Goal: Task Accomplishment & Management: Use online tool/utility

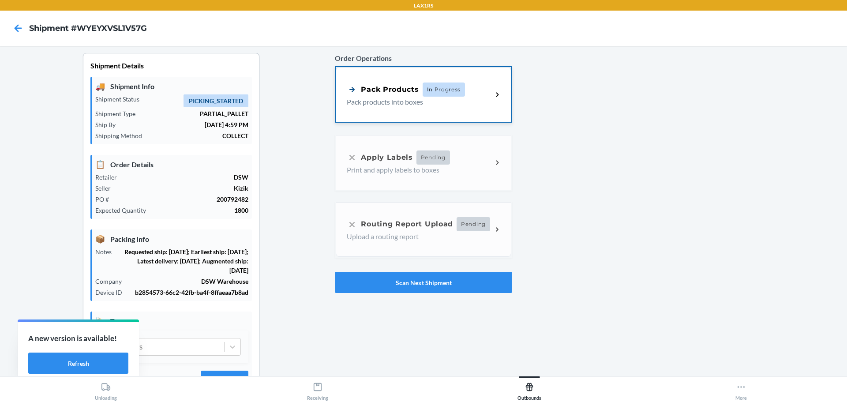
click at [374, 88] on div "Pack Products" at bounding box center [383, 89] width 72 height 11
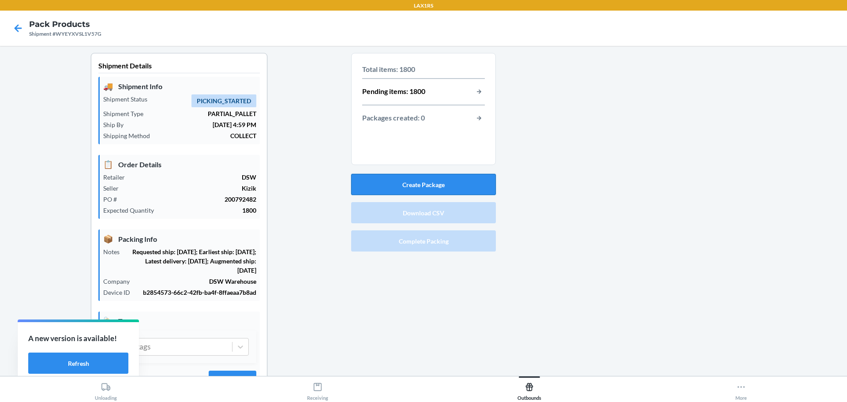
click at [433, 185] on button "Create Package" at bounding box center [423, 184] width 145 height 21
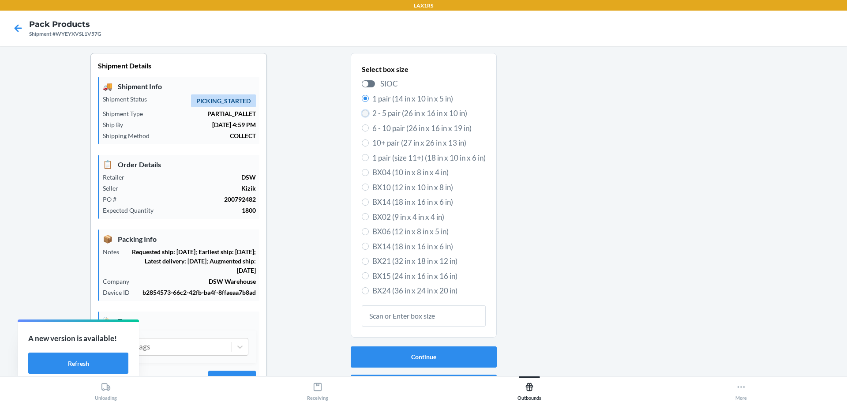
click at [362, 115] on input "2 - 5 pair (26 in x 16 in x 10 in)" at bounding box center [365, 113] width 7 height 7
radio input "true"
radio input "false"
click at [422, 353] on button "Continue" at bounding box center [424, 356] width 146 height 21
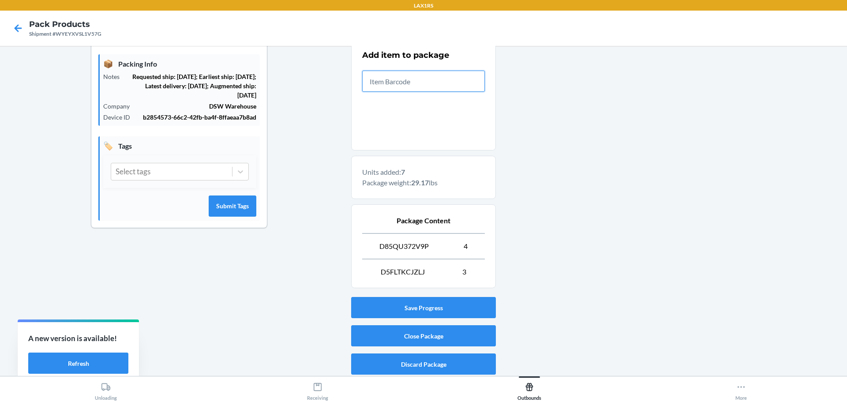
scroll to position [177, 0]
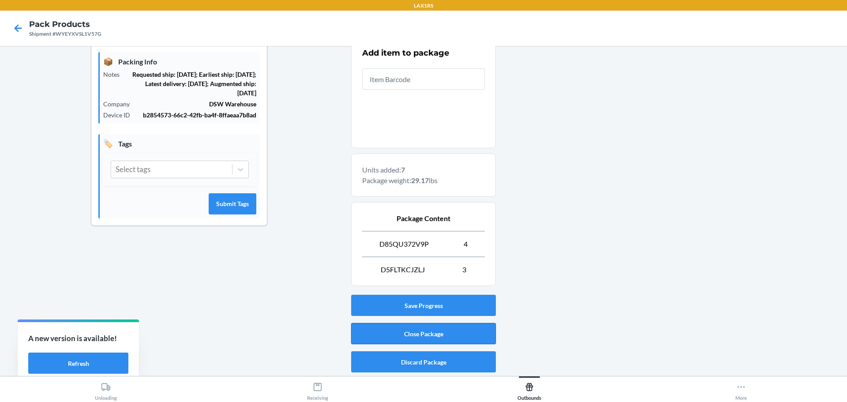
click at [421, 332] on button "Close Package" at bounding box center [423, 333] width 145 height 21
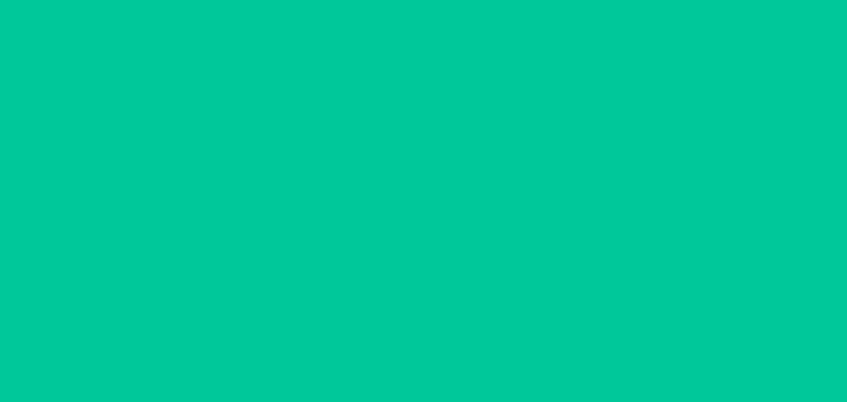
scroll to position [41, 0]
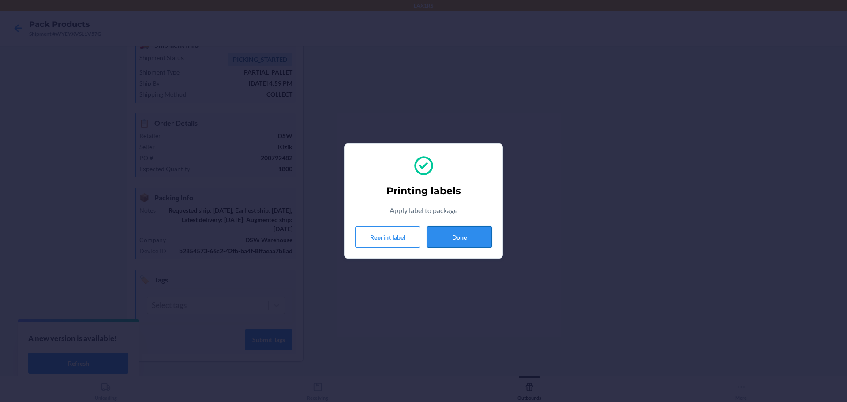
click at [451, 238] on button "Done" at bounding box center [459, 236] width 65 height 21
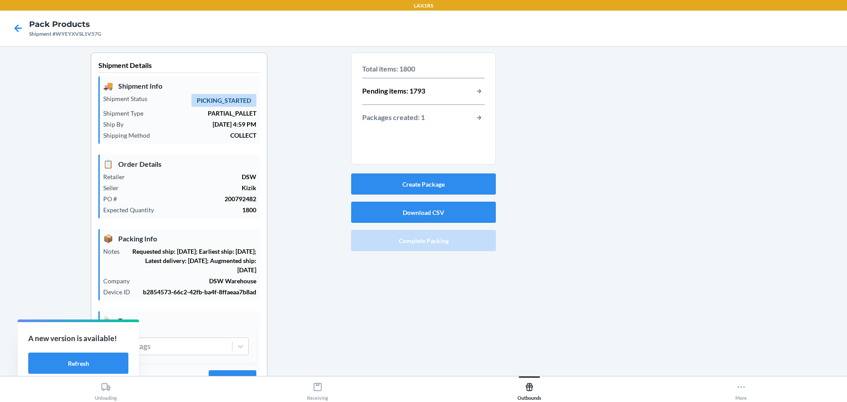
scroll to position [0, 0]
click at [424, 184] on button "Create Package" at bounding box center [423, 184] width 145 height 21
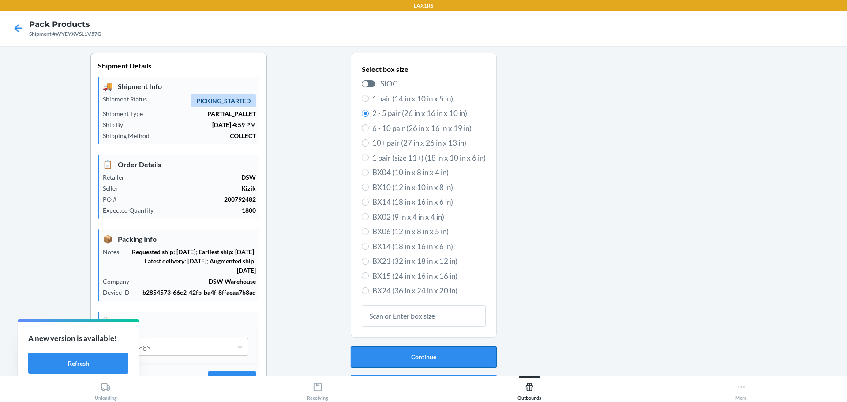
drag, startPoint x: 449, startPoint y: 353, endPoint x: 453, endPoint y: 349, distance: 5.6
click at [450, 353] on button "Continue" at bounding box center [424, 356] width 146 height 21
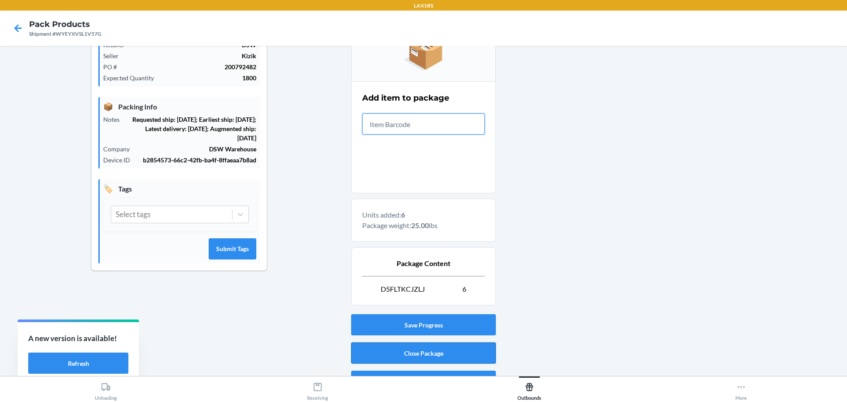
scroll to position [152, 0]
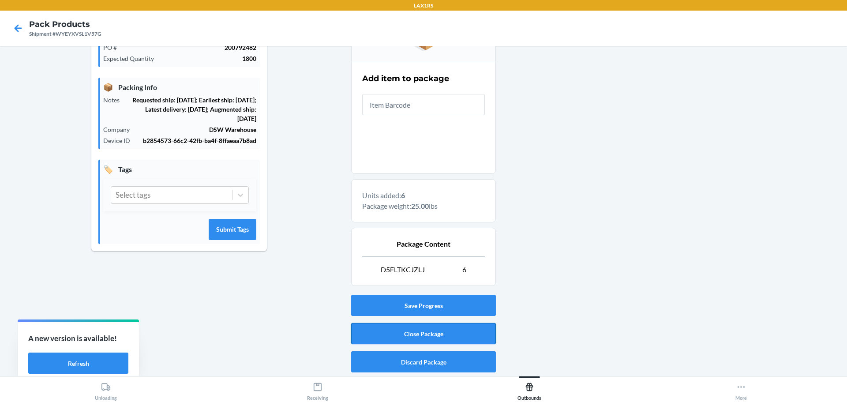
click at [435, 326] on button "Close Package" at bounding box center [423, 333] width 145 height 21
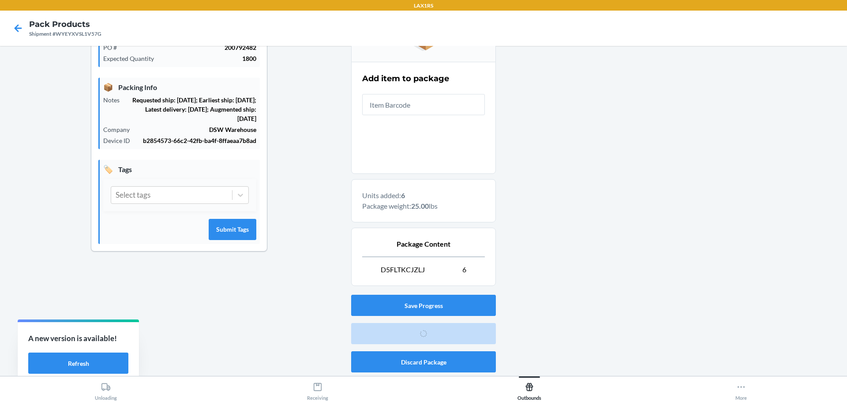
scroll to position [41, 0]
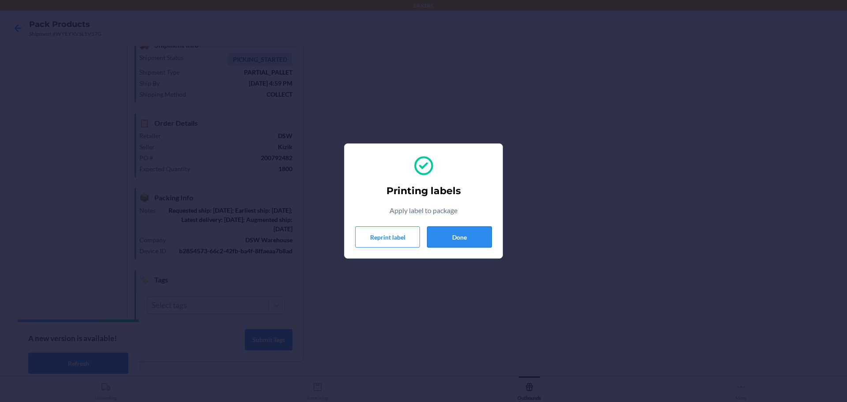
click at [462, 231] on button "Done" at bounding box center [459, 236] width 65 height 21
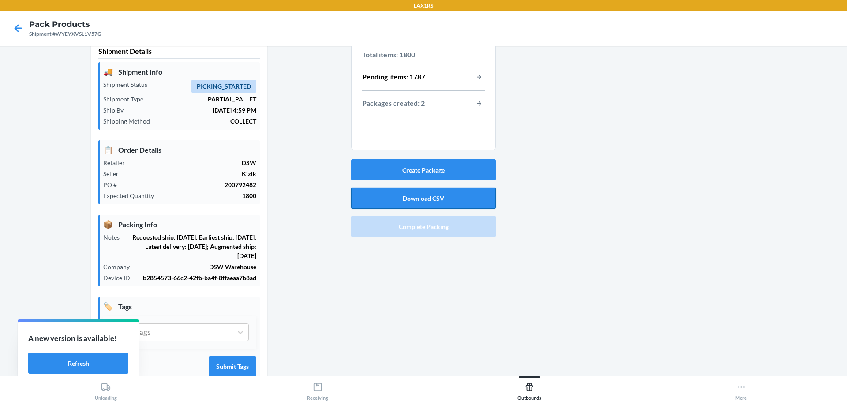
scroll to position [0, 0]
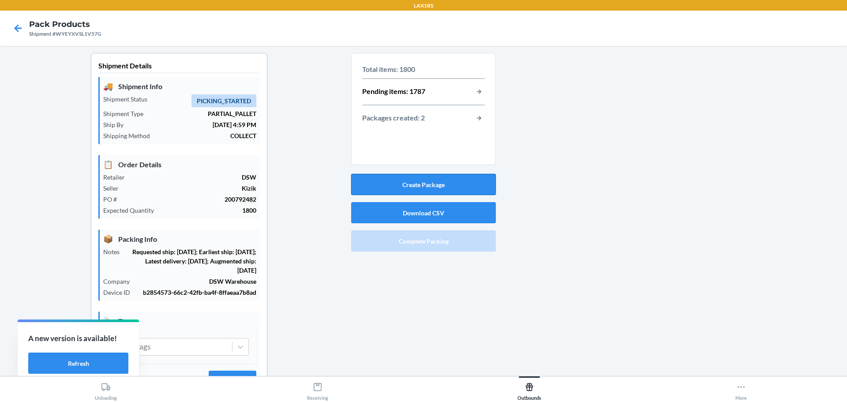
click at [432, 181] on button "Create Package" at bounding box center [423, 184] width 145 height 21
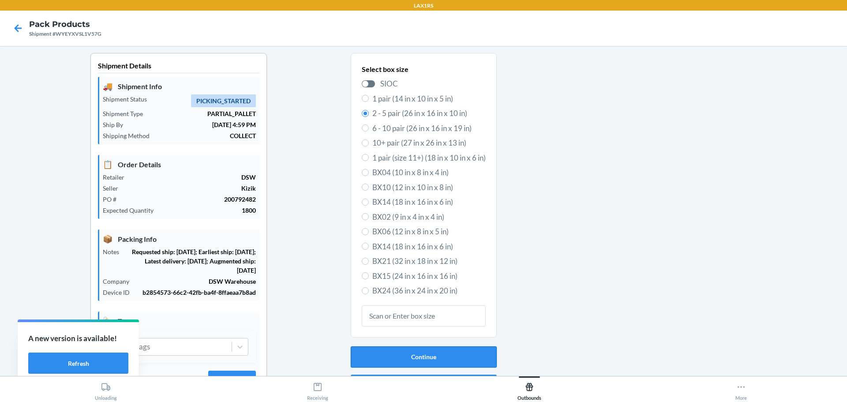
click at [444, 352] on button "Continue" at bounding box center [424, 356] width 146 height 21
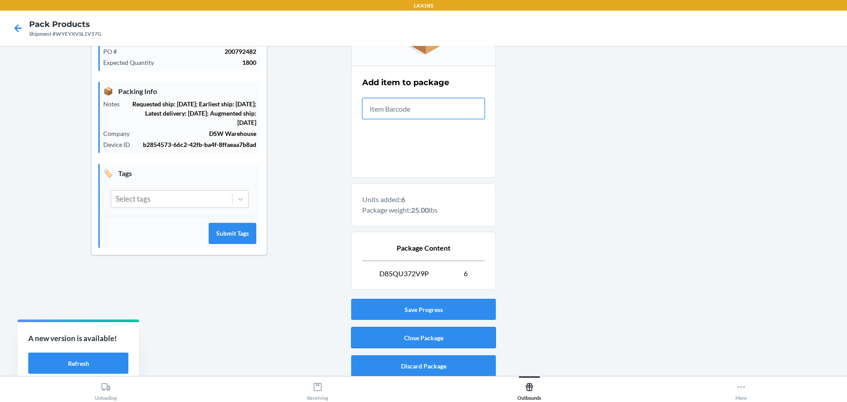
scroll to position [152, 0]
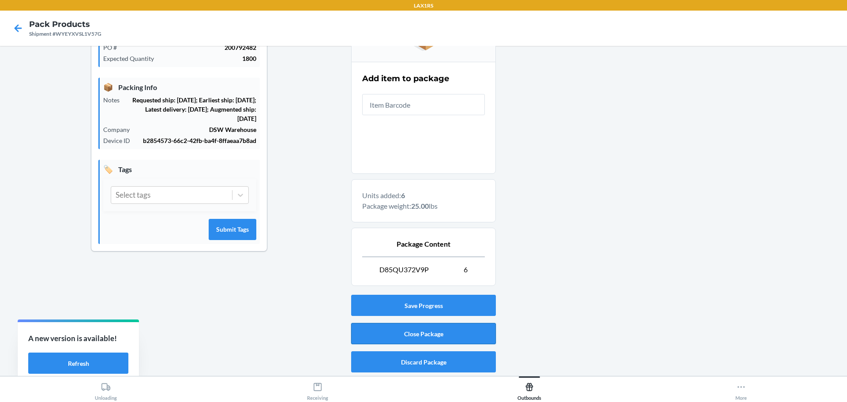
click at [441, 330] on button "Close Package" at bounding box center [423, 333] width 145 height 21
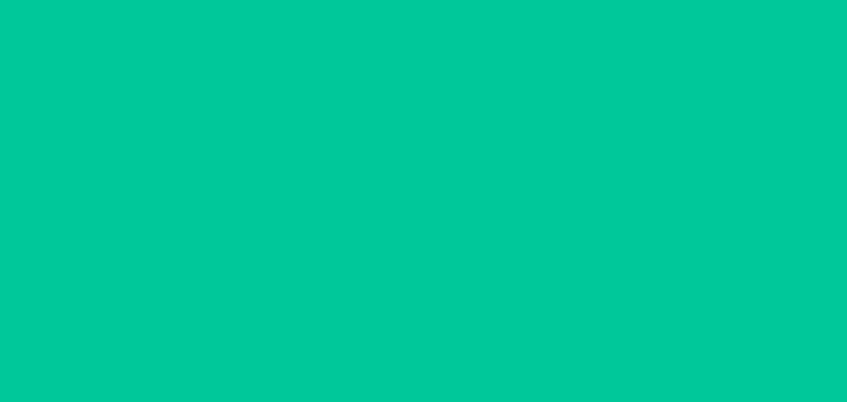
scroll to position [41, 0]
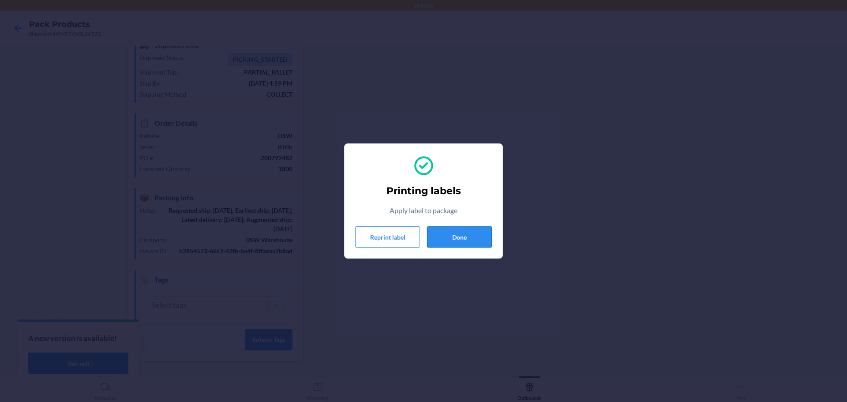
click at [473, 236] on button "Done" at bounding box center [459, 236] width 65 height 21
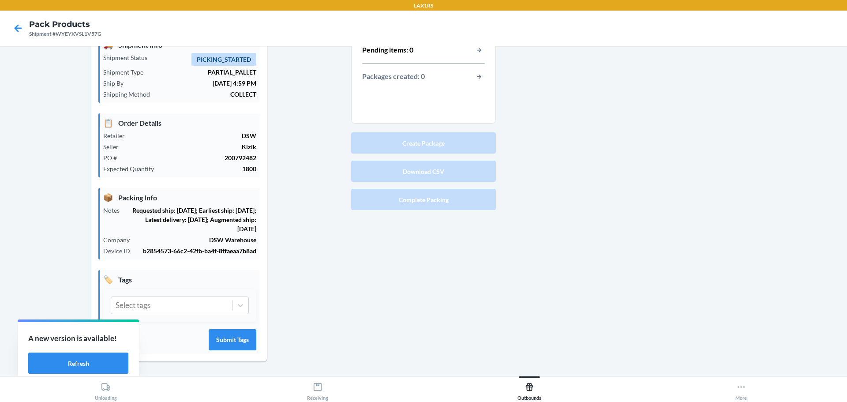
scroll to position [0, 0]
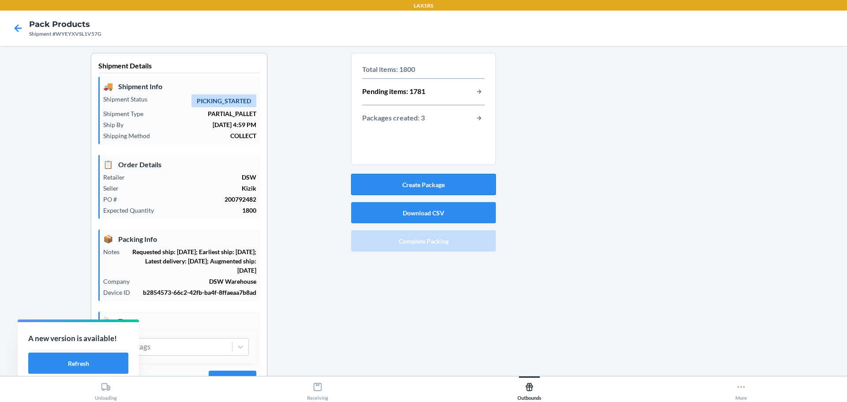
click at [427, 183] on button "Create Package" at bounding box center [423, 184] width 145 height 21
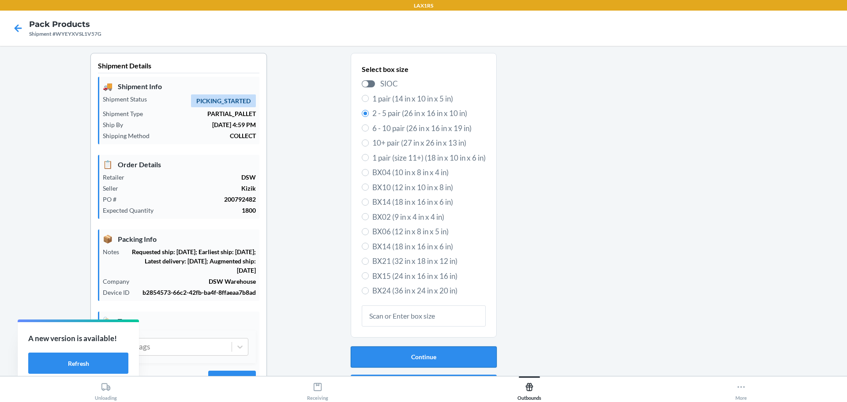
click at [450, 351] on button "Continue" at bounding box center [424, 356] width 146 height 21
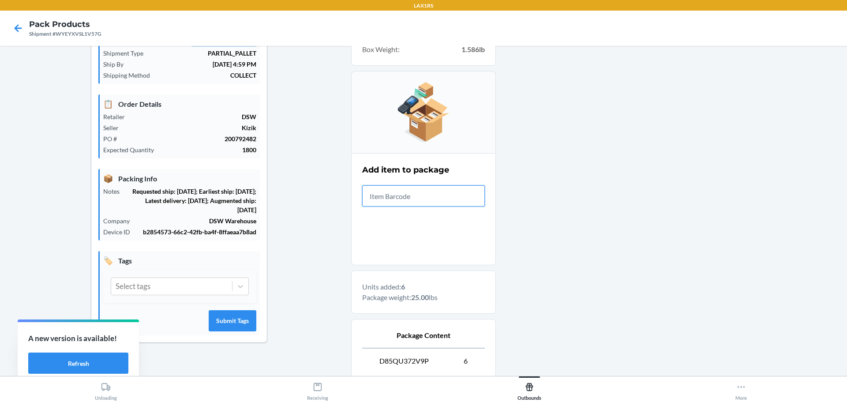
scroll to position [152, 0]
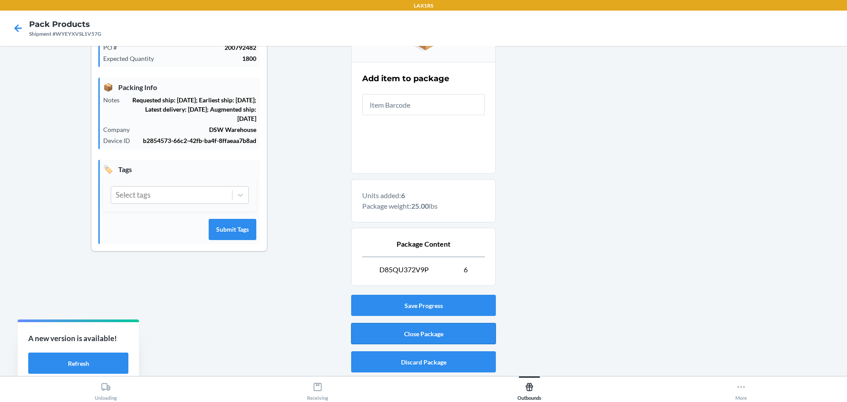
click at [435, 334] on button "Close Package" at bounding box center [423, 333] width 145 height 21
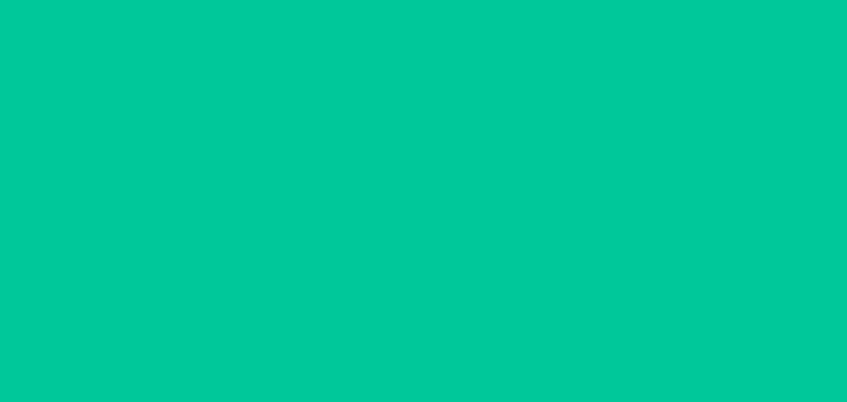
scroll to position [41, 0]
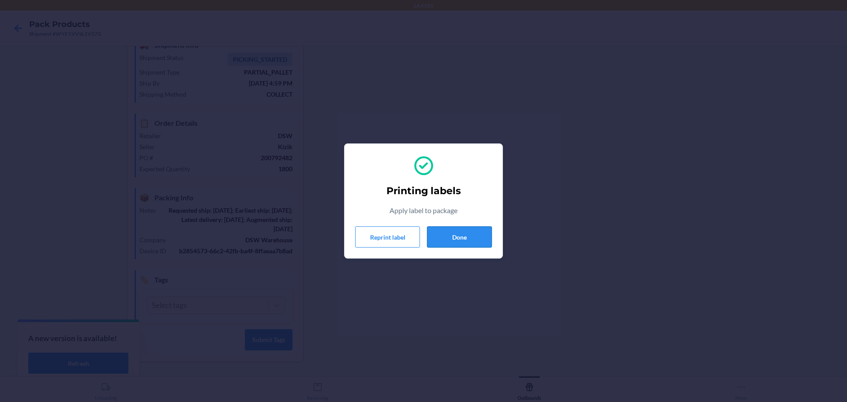
click at [455, 236] on button "Done" at bounding box center [459, 236] width 65 height 21
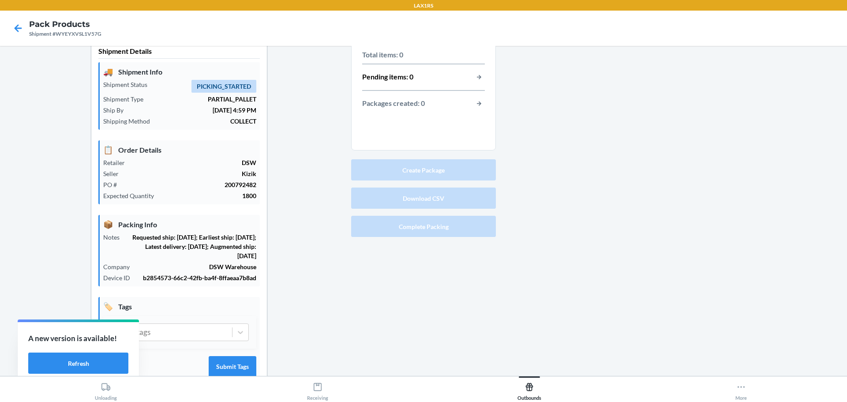
scroll to position [0, 0]
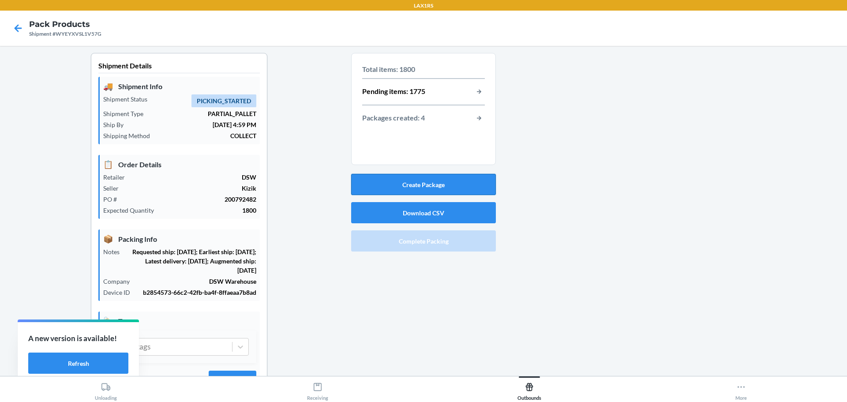
click at [423, 184] on button "Create Package" at bounding box center [423, 184] width 145 height 21
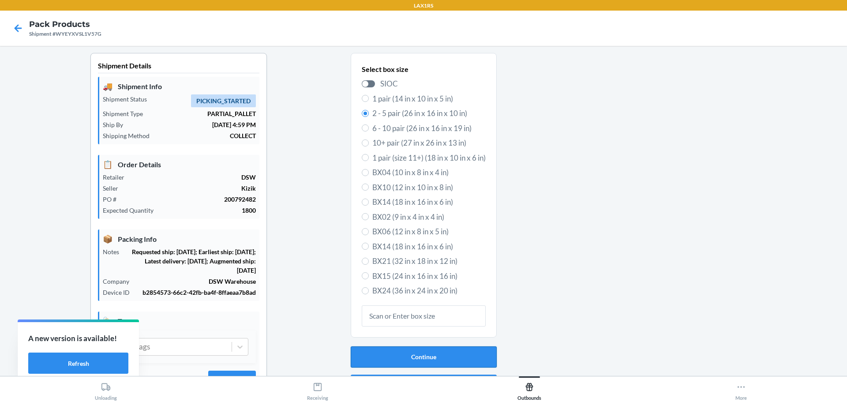
click at [445, 355] on button "Continue" at bounding box center [424, 356] width 146 height 21
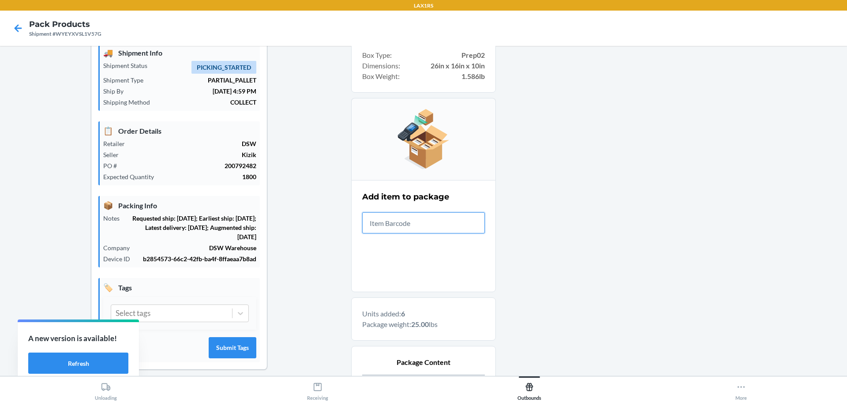
scroll to position [132, 0]
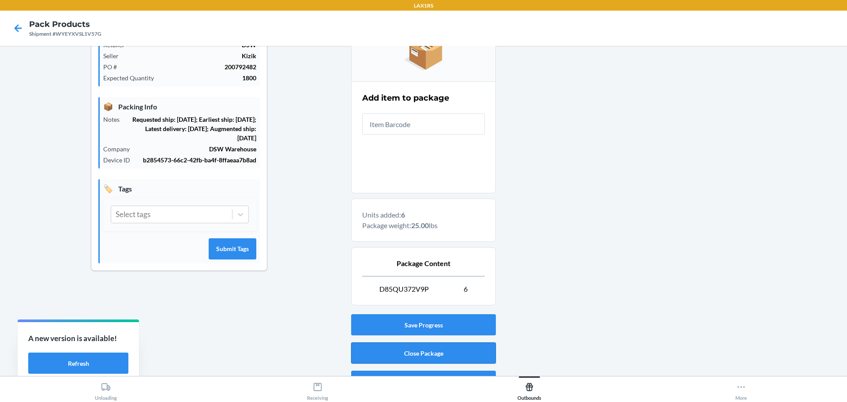
click at [445, 349] on button "Close Package" at bounding box center [423, 352] width 145 height 21
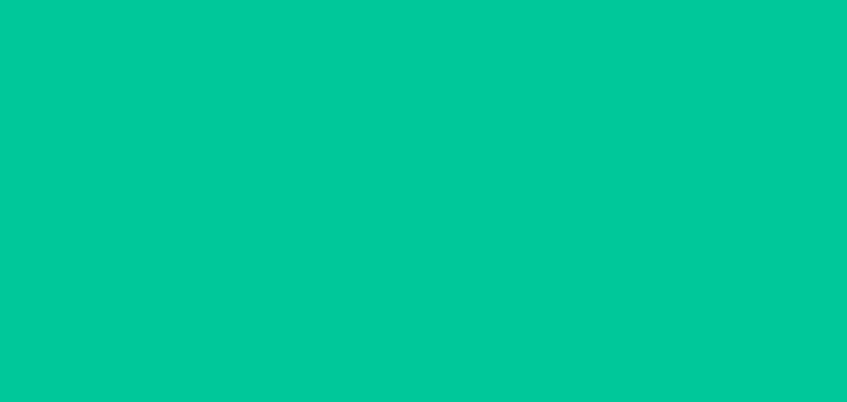
scroll to position [41, 0]
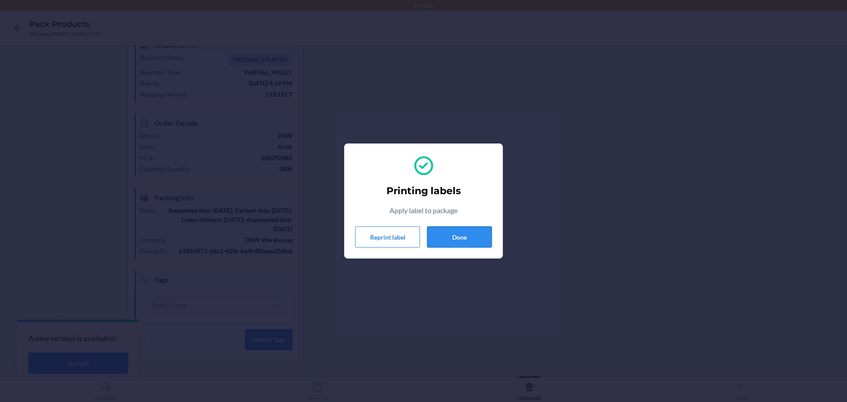
click at [466, 239] on button "Done" at bounding box center [459, 236] width 65 height 21
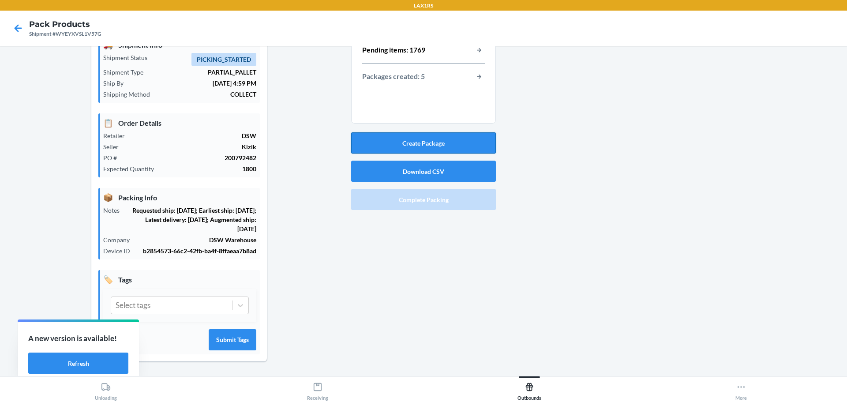
click at [456, 142] on button "Create Package" at bounding box center [423, 142] width 145 height 21
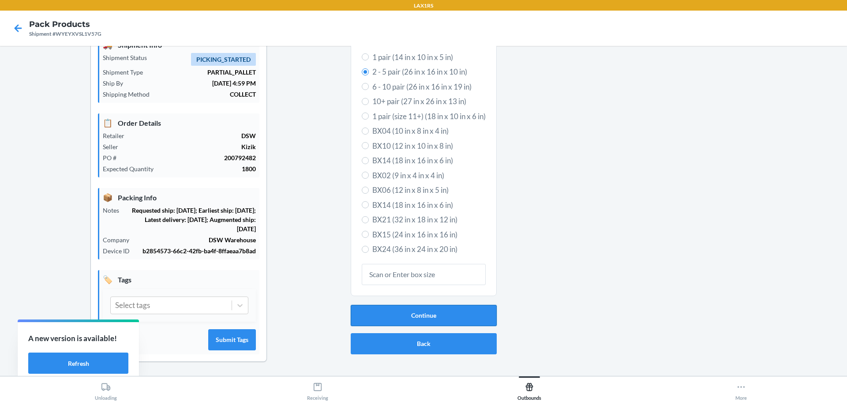
click at [448, 314] on button "Continue" at bounding box center [424, 315] width 146 height 21
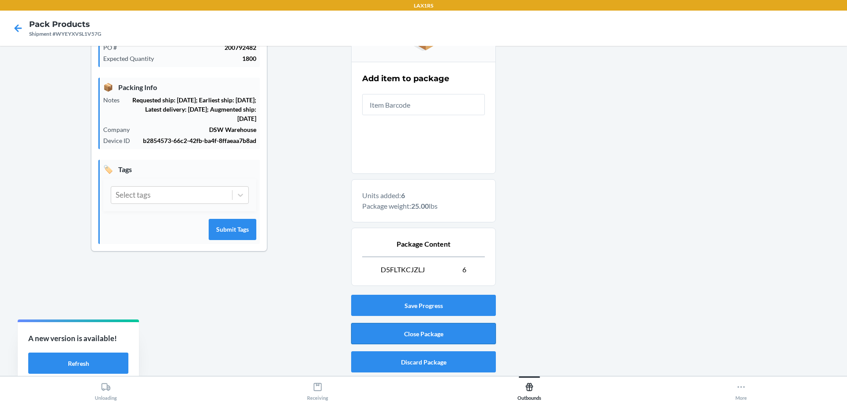
click at [444, 333] on button "Close Package" at bounding box center [423, 333] width 145 height 21
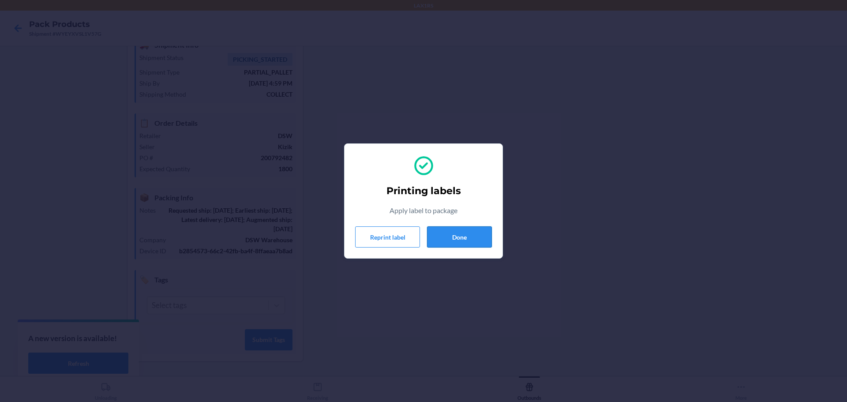
click at [474, 235] on button "Done" at bounding box center [459, 236] width 65 height 21
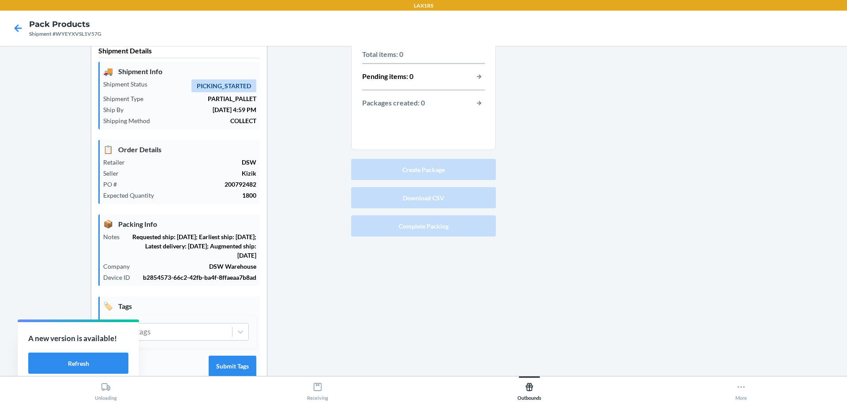
scroll to position [0, 0]
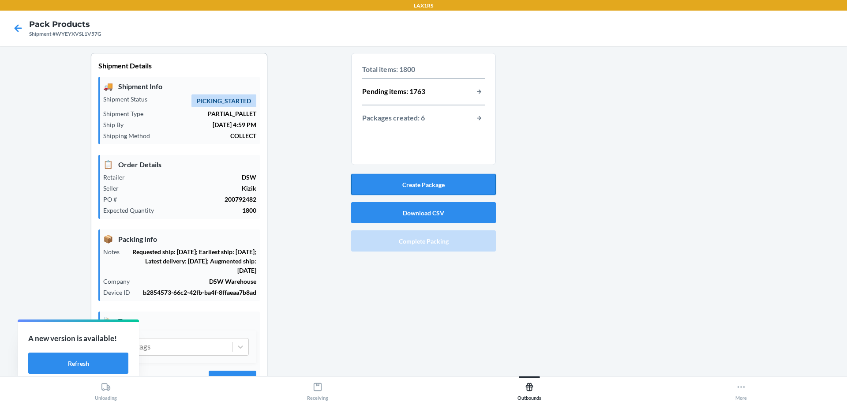
click at [444, 184] on button "Create Package" at bounding box center [423, 184] width 145 height 21
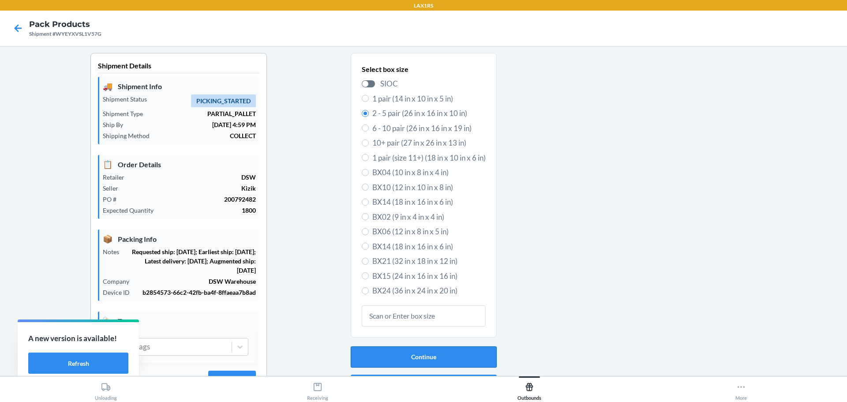
click at [447, 354] on button "Continue" at bounding box center [424, 356] width 146 height 21
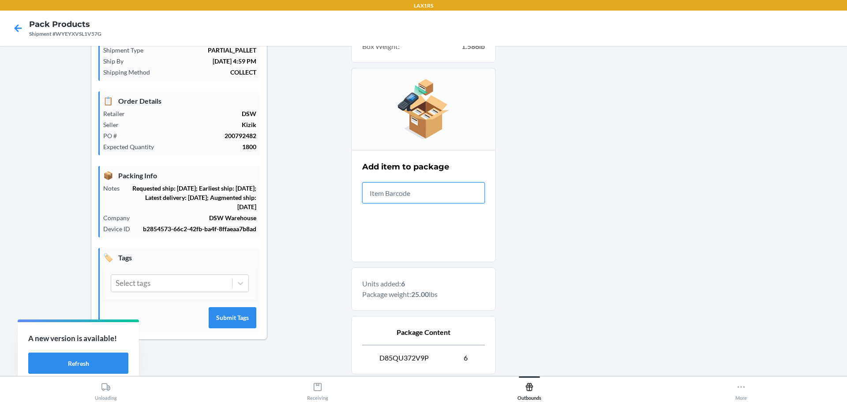
scroll to position [132, 0]
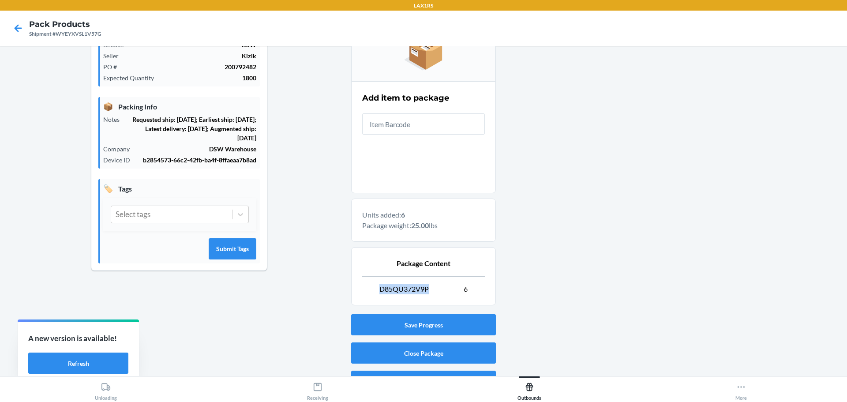
drag, startPoint x: 430, startPoint y: 289, endPoint x: 368, endPoint y: 291, distance: 61.3
click at [368, 291] on p "D85QU372V9P 6" at bounding box center [423, 289] width 123 height 11
copy span "D85QU372V9P"
click at [435, 356] on button "Close Package" at bounding box center [423, 352] width 145 height 21
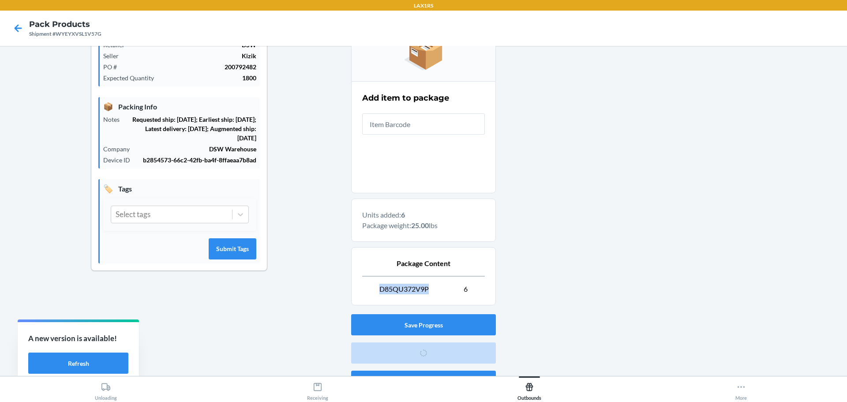
scroll to position [41, 0]
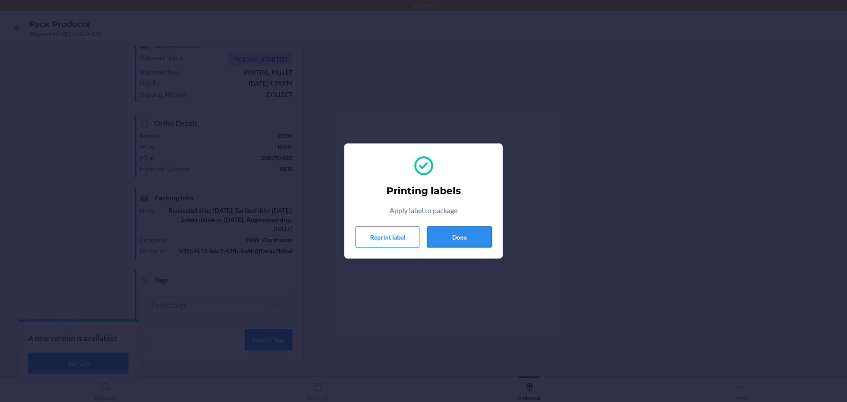
click at [469, 236] on button "Done" at bounding box center [459, 236] width 65 height 21
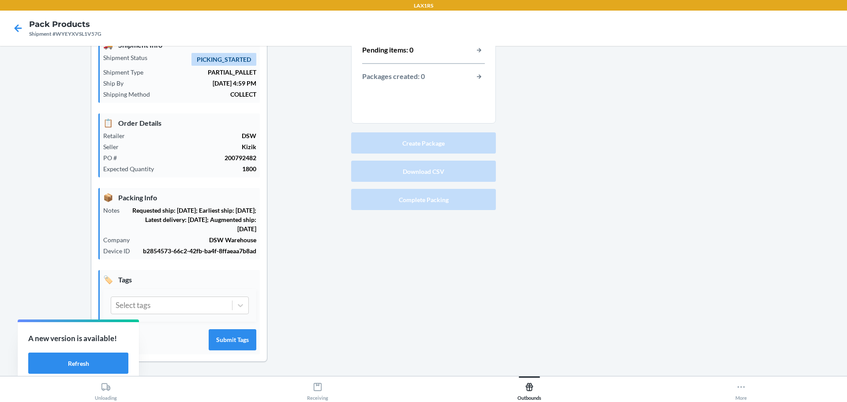
scroll to position [0, 0]
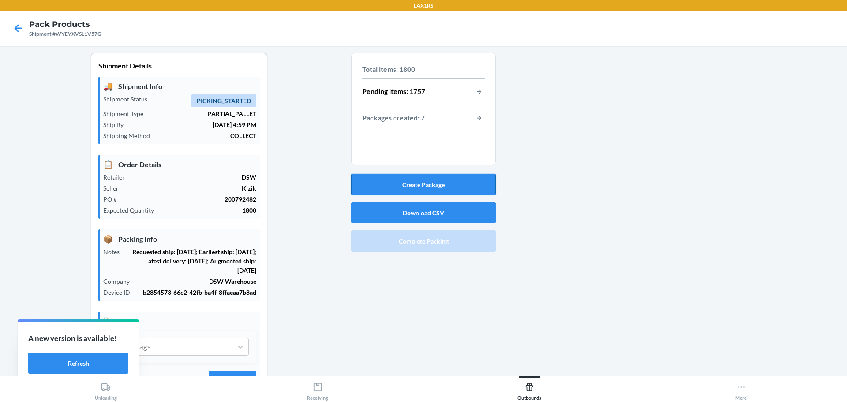
click at [431, 183] on button "Create Package" at bounding box center [423, 184] width 145 height 21
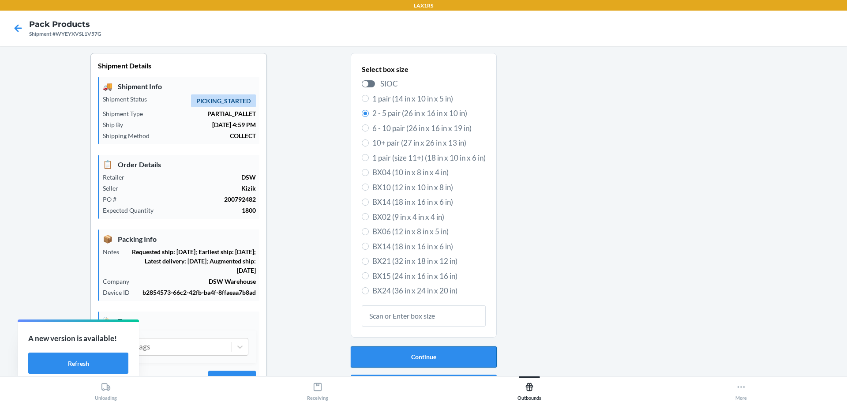
click at [448, 355] on button "Continue" at bounding box center [424, 356] width 146 height 21
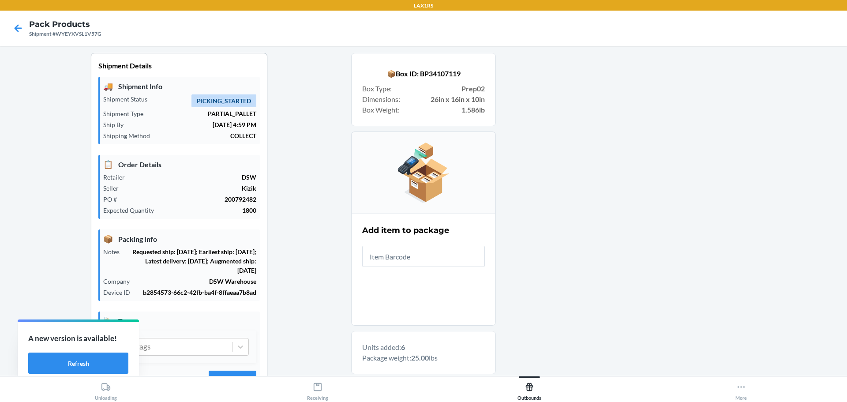
scroll to position [152, 0]
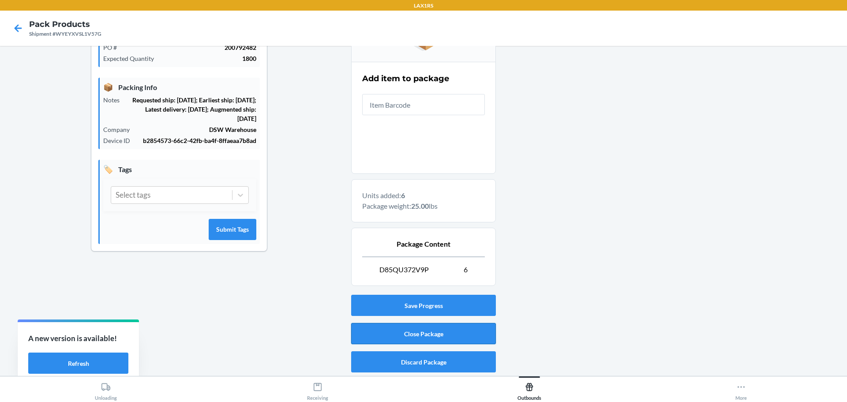
click at [426, 329] on button "Close Package" at bounding box center [423, 333] width 145 height 21
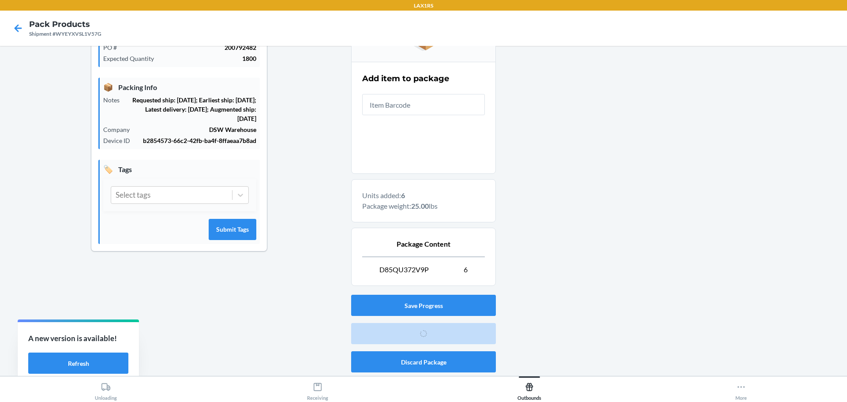
scroll to position [41, 0]
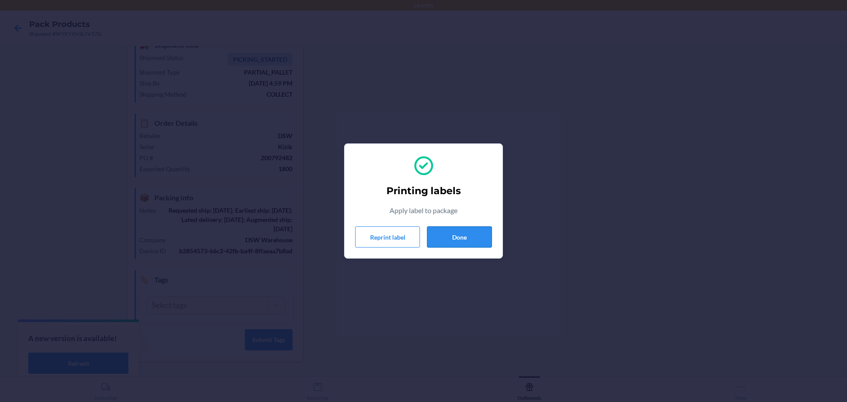
click at [455, 237] on button "Done" at bounding box center [459, 236] width 65 height 21
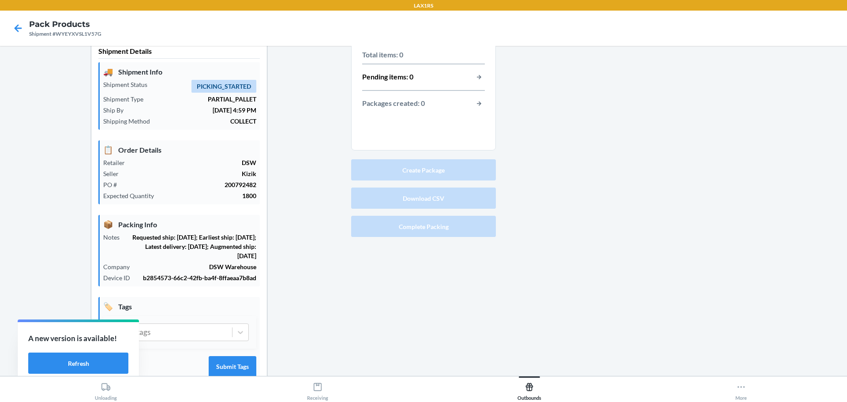
scroll to position [0, 0]
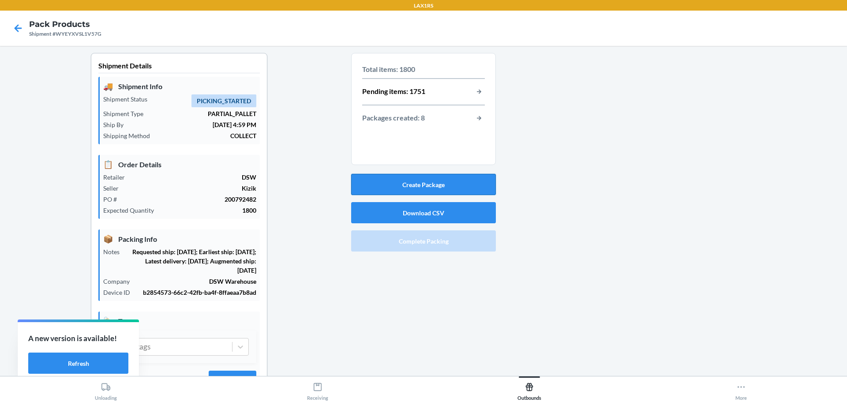
click at [421, 183] on button "Create Package" at bounding box center [423, 184] width 145 height 21
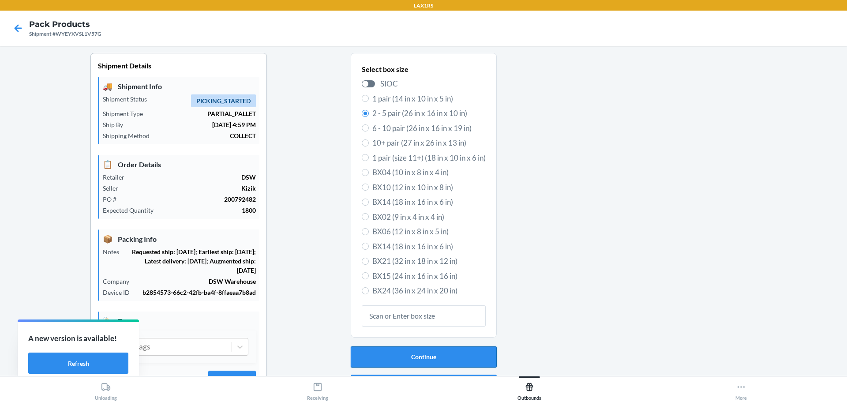
click at [454, 354] on button "Continue" at bounding box center [424, 356] width 146 height 21
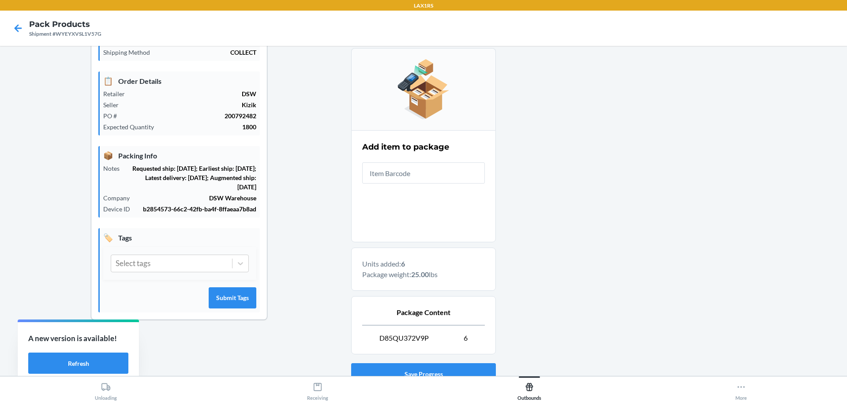
scroll to position [152, 0]
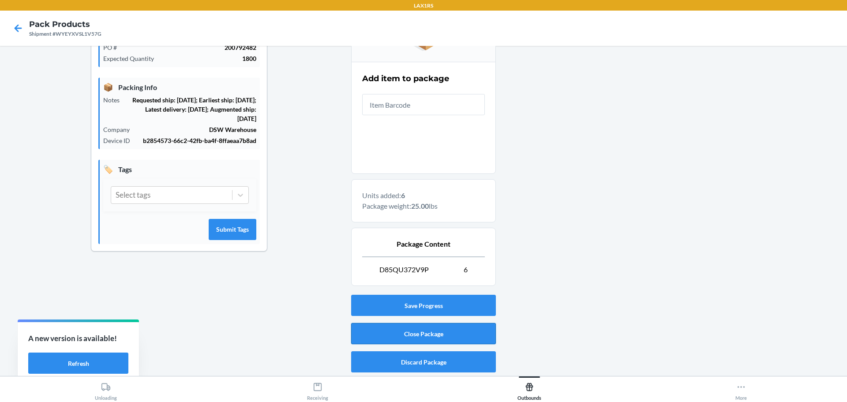
click at [441, 338] on button "Close Package" at bounding box center [423, 333] width 145 height 21
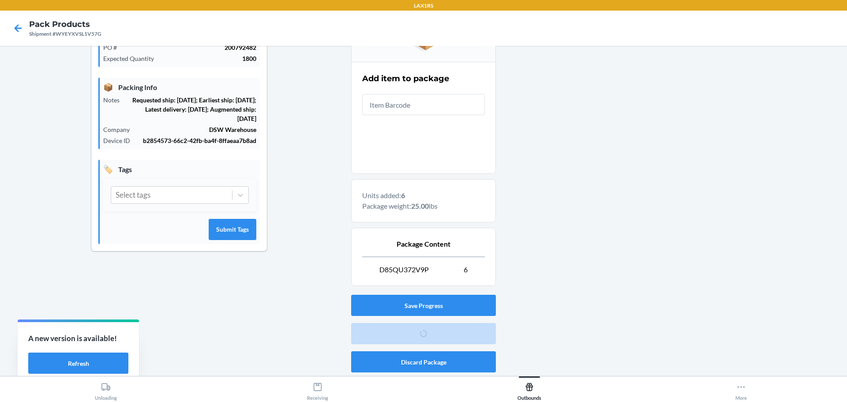
scroll to position [41, 0]
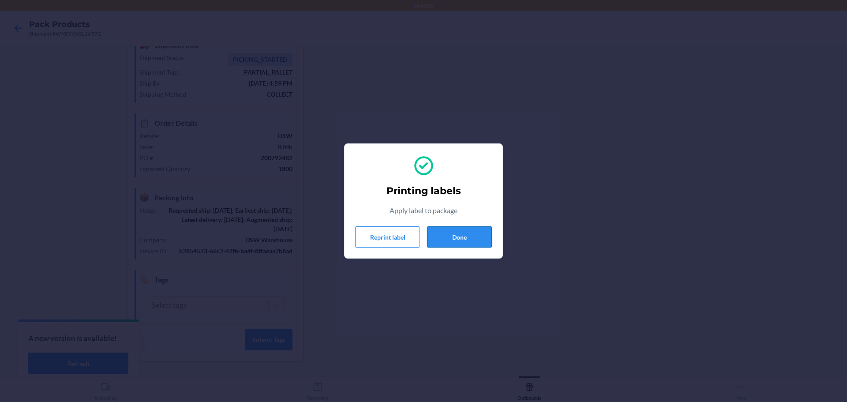
click at [470, 238] on button "Done" at bounding box center [459, 236] width 65 height 21
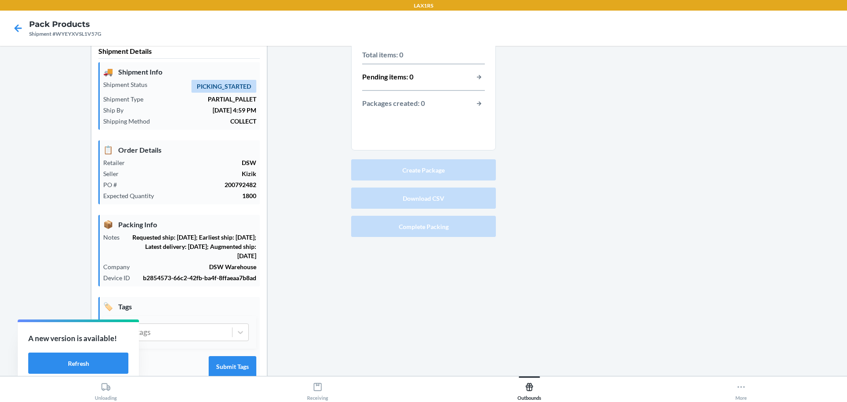
scroll to position [0, 0]
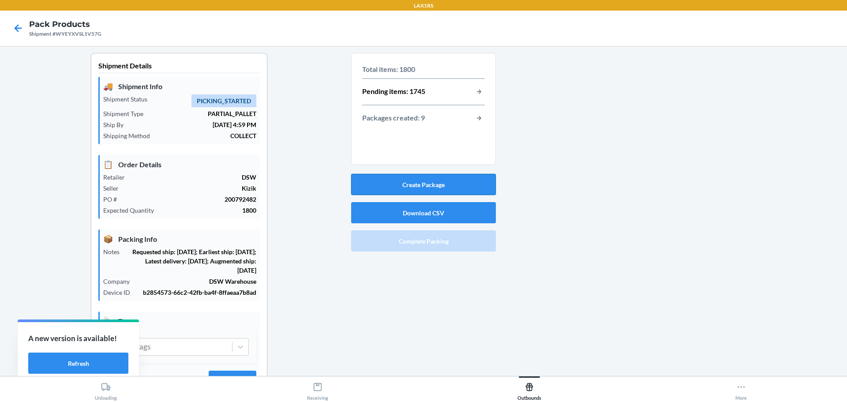
click at [438, 188] on button "Create Package" at bounding box center [423, 184] width 145 height 21
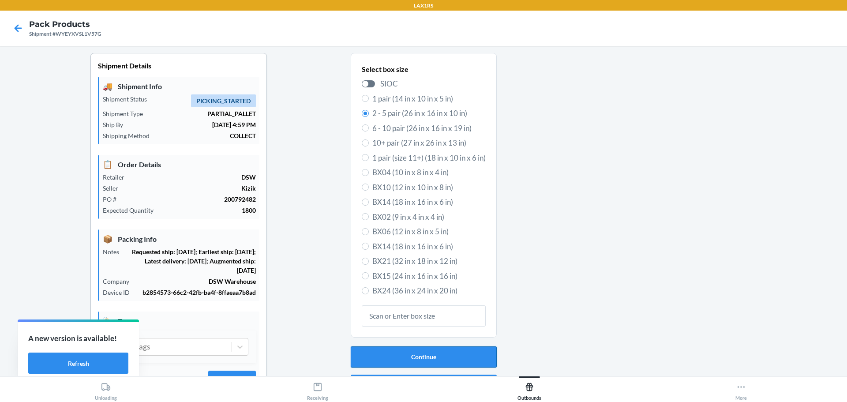
click at [431, 352] on button "Continue" at bounding box center [424, 356] width 146 height 21
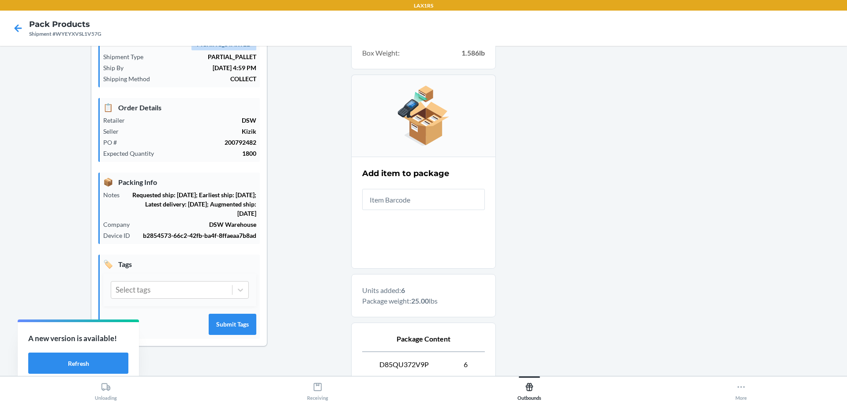
scroll to position [152, 0]
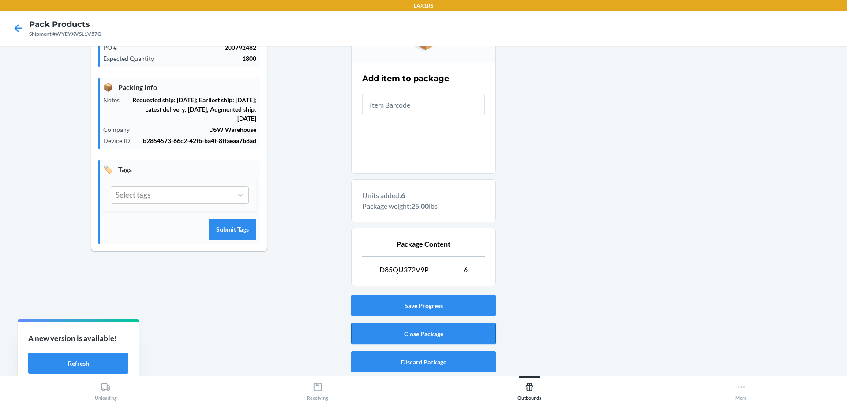
click at [437, 332] on button "Close Package" at bounding box center [423, 333] width 145 height 21
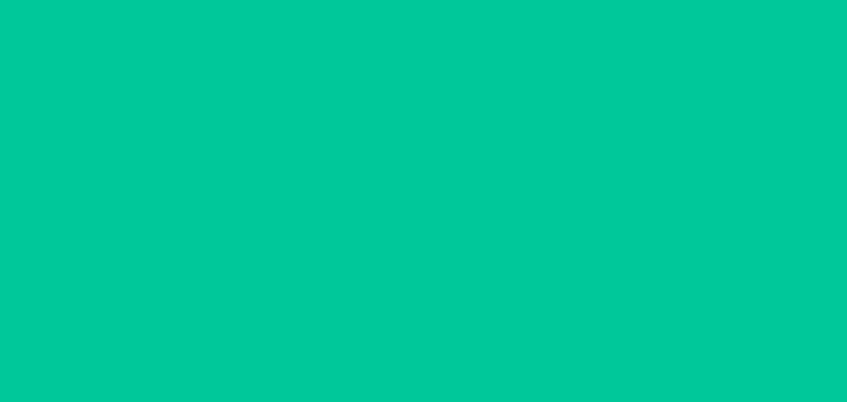
scroll to position [41, 0]
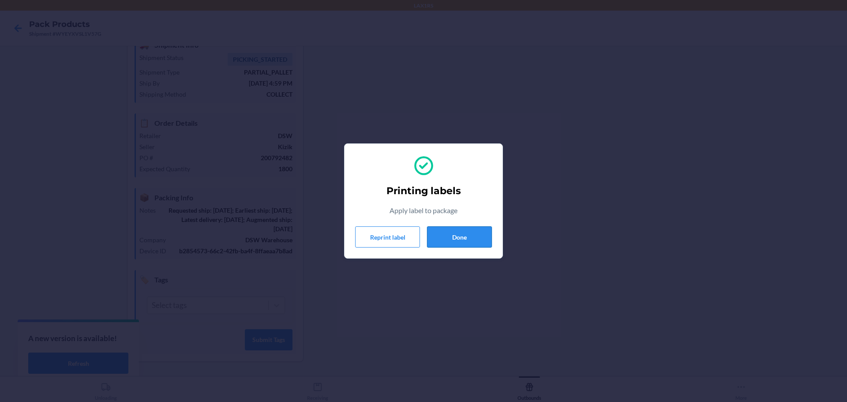
click at [467, 236] on button "Done" at bounding box center [459, 236] width 65 height 21
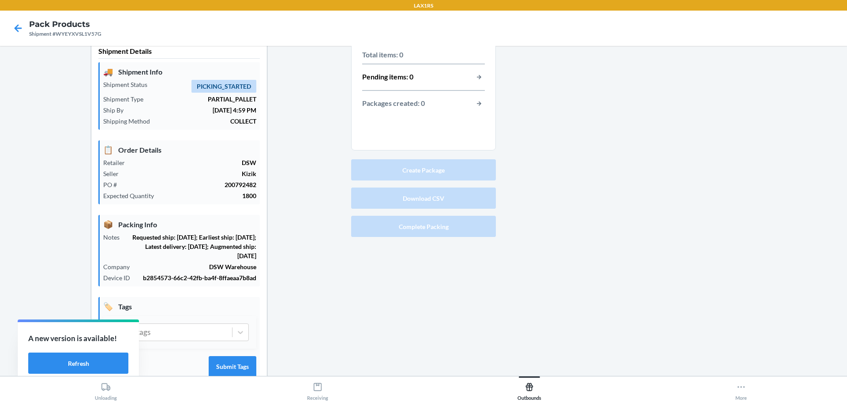
scroll to position [0, 0]
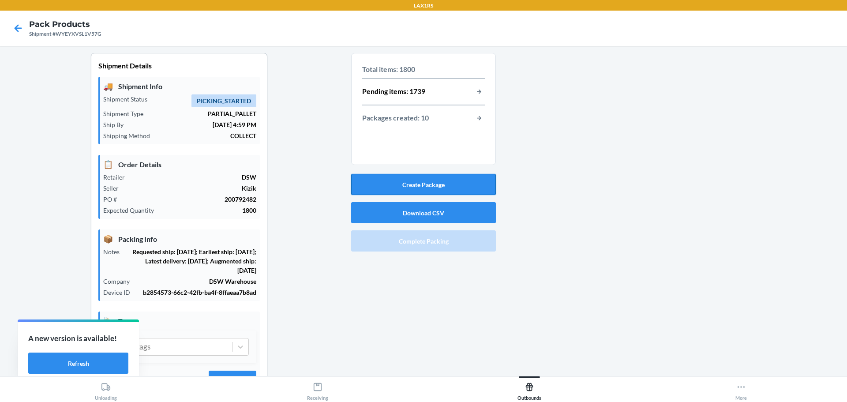
click at [435, 187] on button "Create Package" at bounding box center [423, 184] width 145 height 21
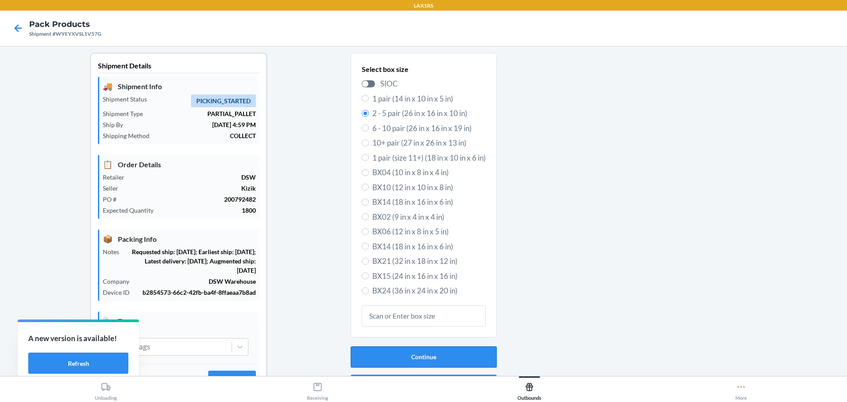
click at [458, 355] on button "Continue" at bounding box center [424, 356] width 146 height 21
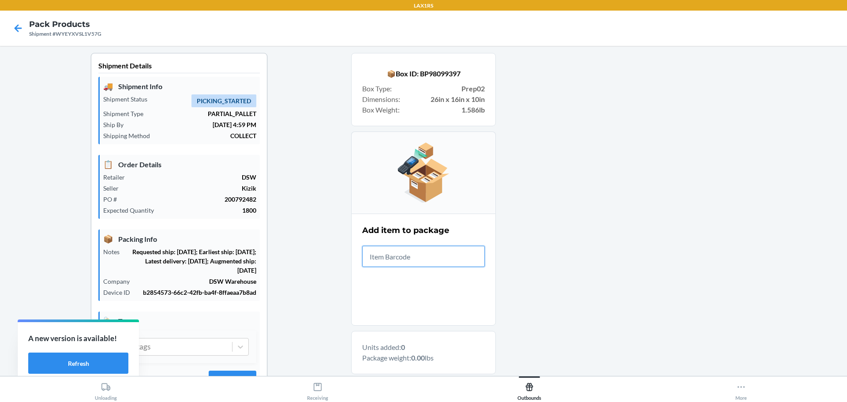
drag, startPoint x: 464, startPoint y: 220, endPoint x: 396, endPoint y: 258, distance: 78.0
click at [396, 258] on input "text" at bounding box center [423, 256] width 123 height 21
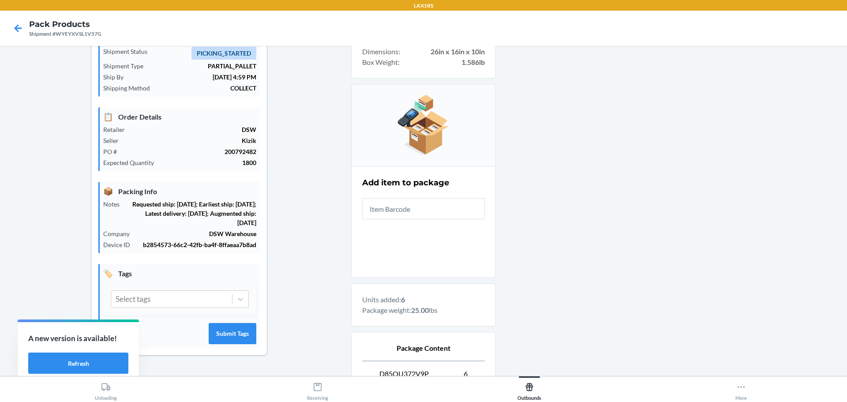
scroll to position [132, 0]
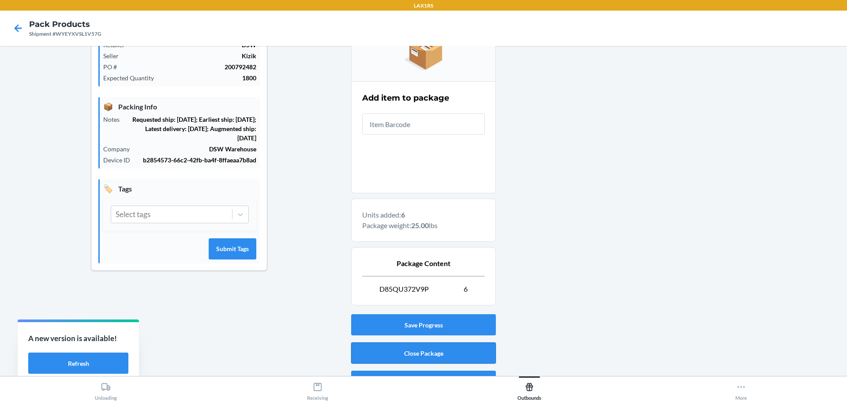
click at [426, 352] on button "Close Package" at bounding box center [423, 352] width 145 height 21
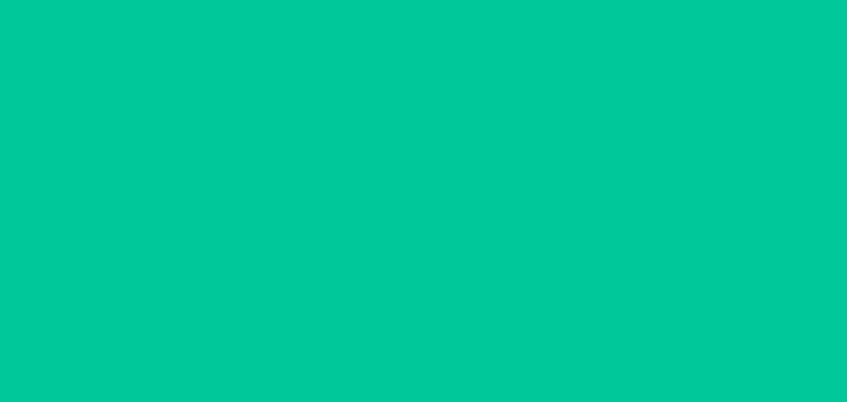
scroll to position [41, 0]
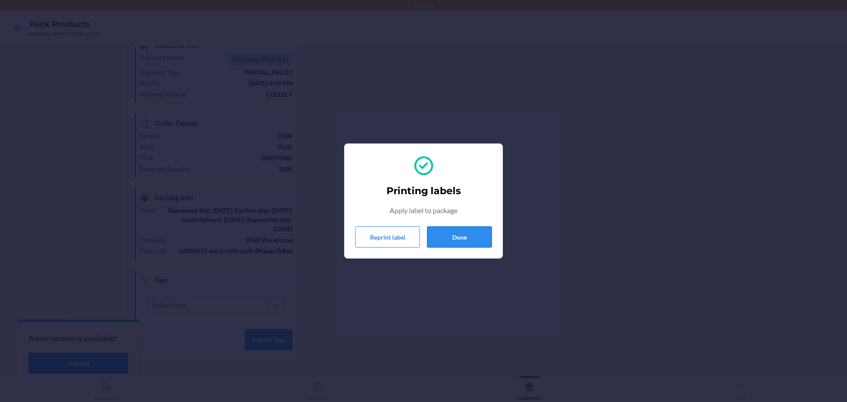
click at [461, 240] on button "Done" at bounding box center [459, 236] width 65 height 21
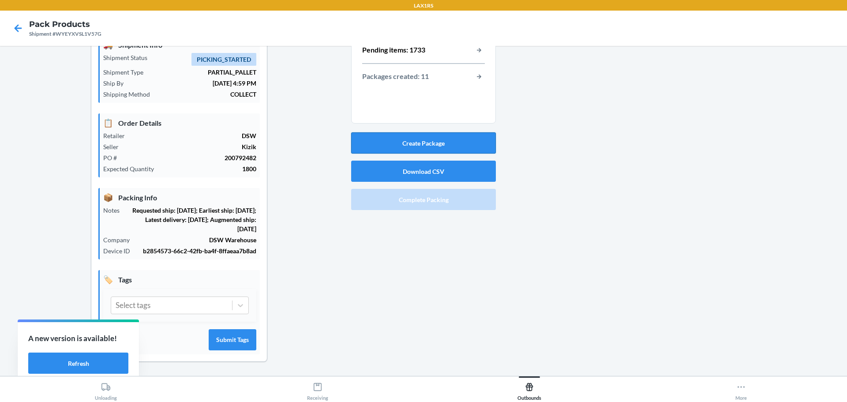
click at [441, 144] on button "Create Package" at bounding box center [423, 142] width 145 height 21
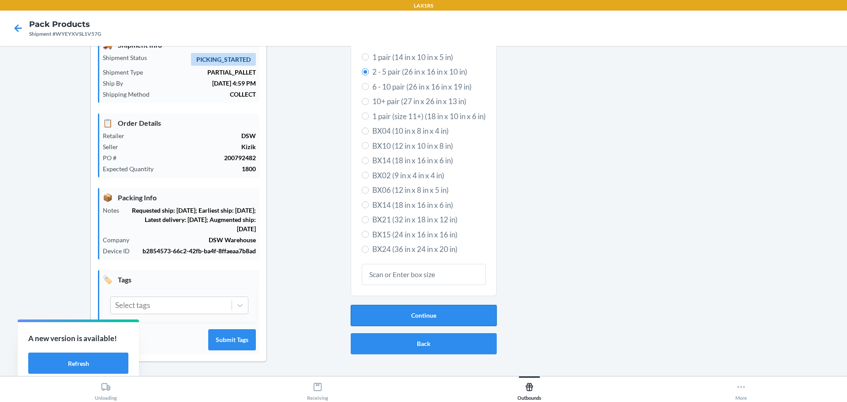
click at [435, 318] on button "Continue" at bounding box center [424, 315] width 146 height 21
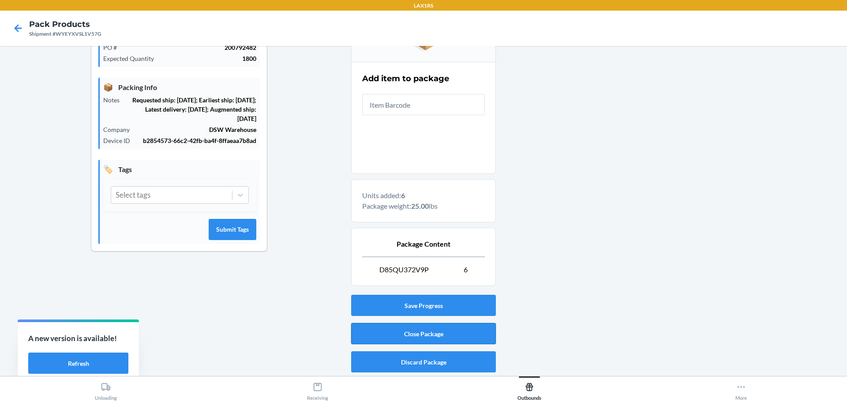
click at [451, 340] on button "Close Package" at bounding box center [423, 333] width 145 height 21
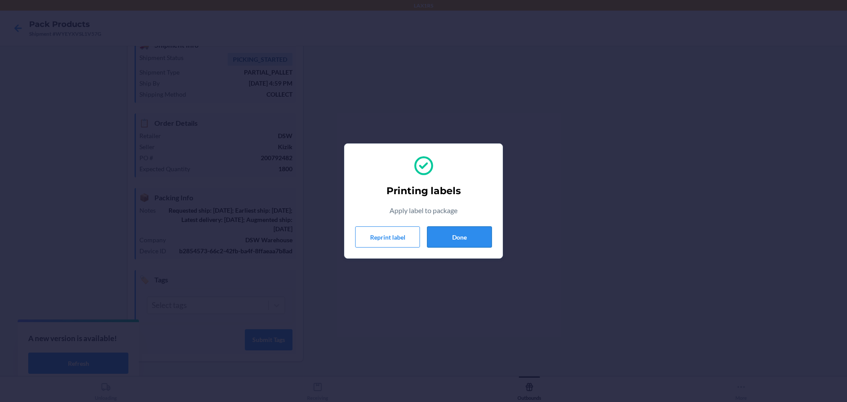
click at [476, 237] on button "Done" at bounding box center [459, 236] width 65 height 21
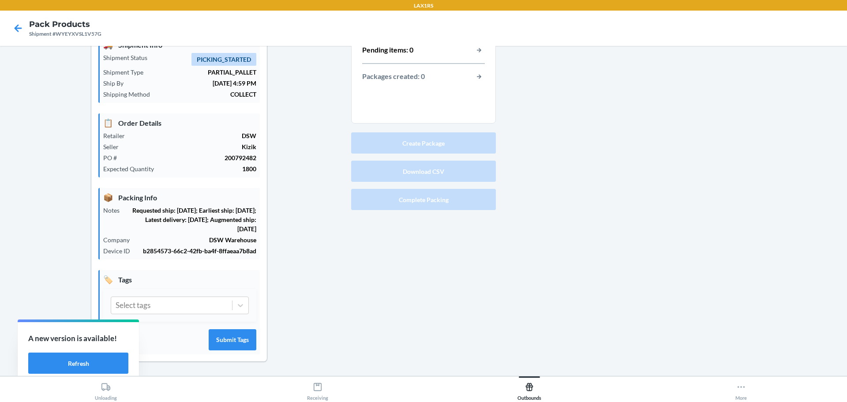
scroll to position [0, 0]
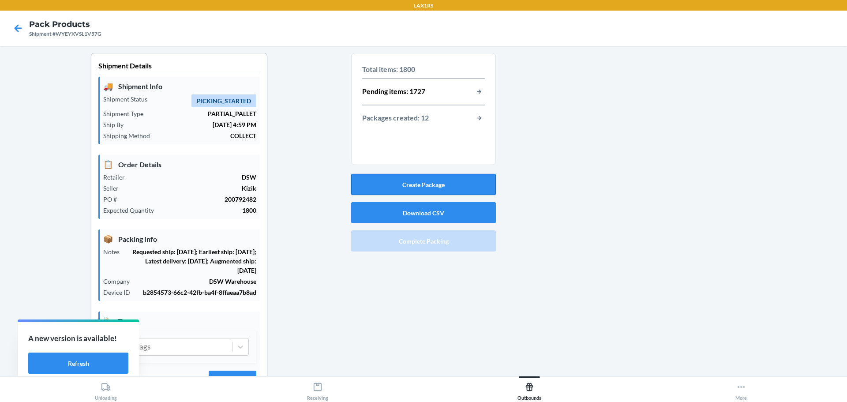
click at [443, 177] on button "Create Package" at bounding box center [423, 184] width 145 height 21
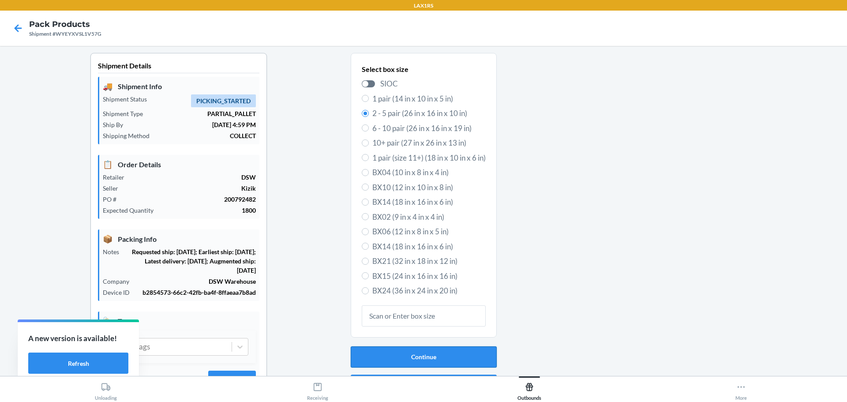
click at [441, 351] on button "Continue" at bounding box center [424, 356] width 146 height 21
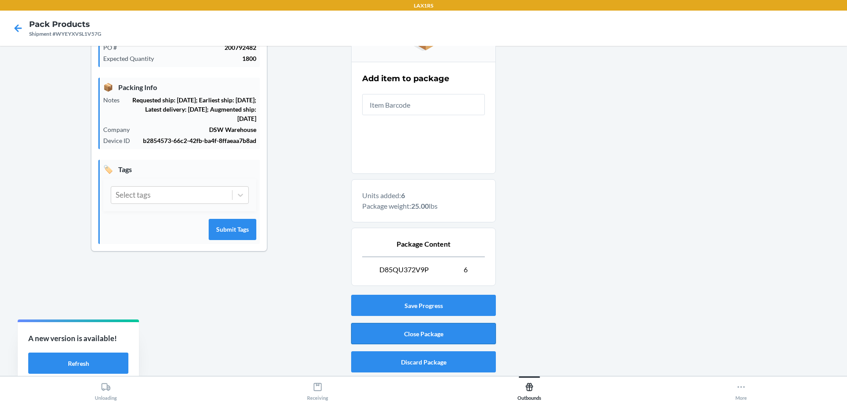
click at [446, 331] on button "Close Package" at bounding box center [423, 333] width 145 height 21
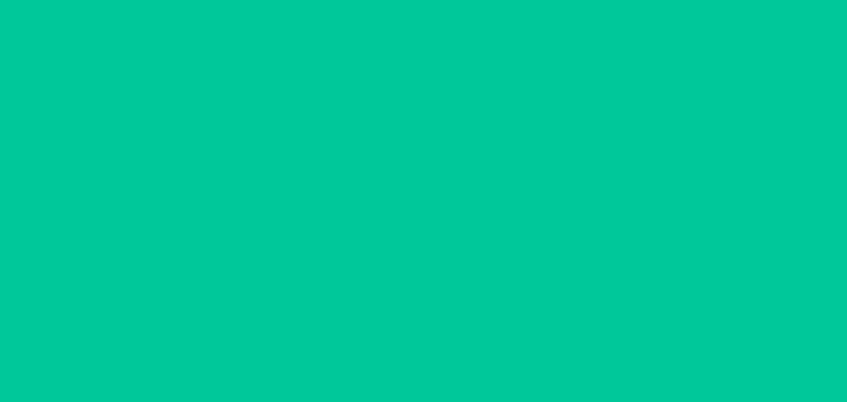
scroll to position [41, 0]
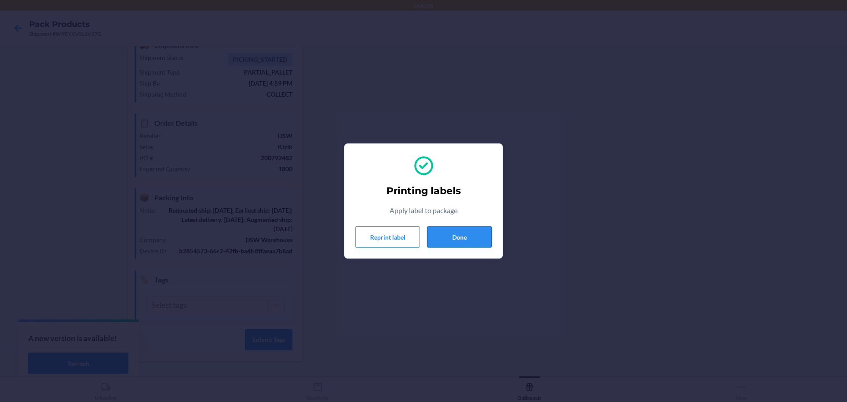
click at [470, 238] on button "Done" at bounding box center [459, 236] width 65 height 21
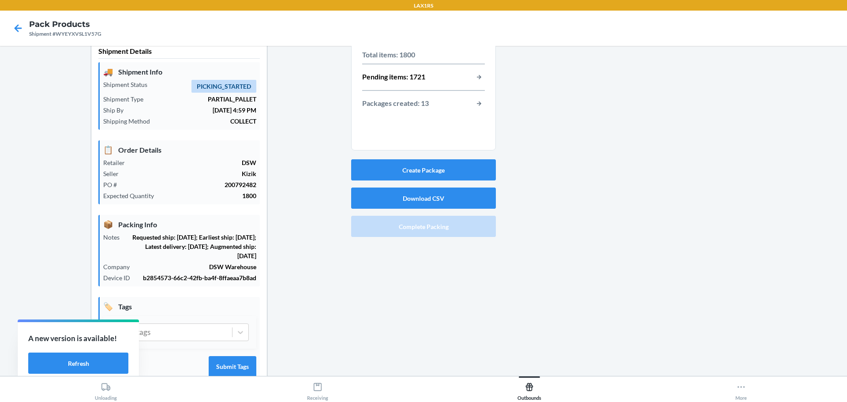
scroll to position [0, 0]
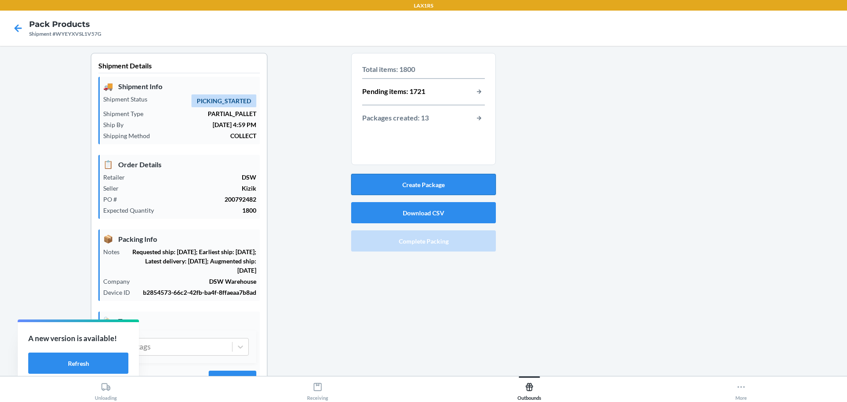
click at [450, 179] on button "Create Package" at bounding box center [423, 184] width 145 height 21
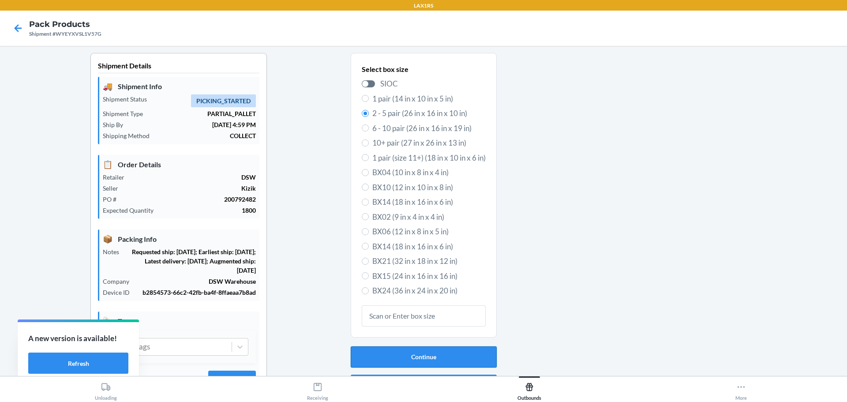
click at [475, 355] on button "Continue" at bounding box center [424, 356] width 146 height 21
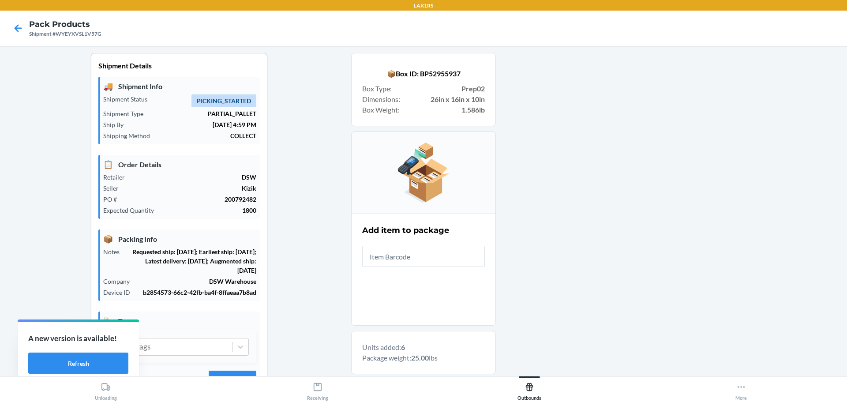
scroll to position [152, 0]
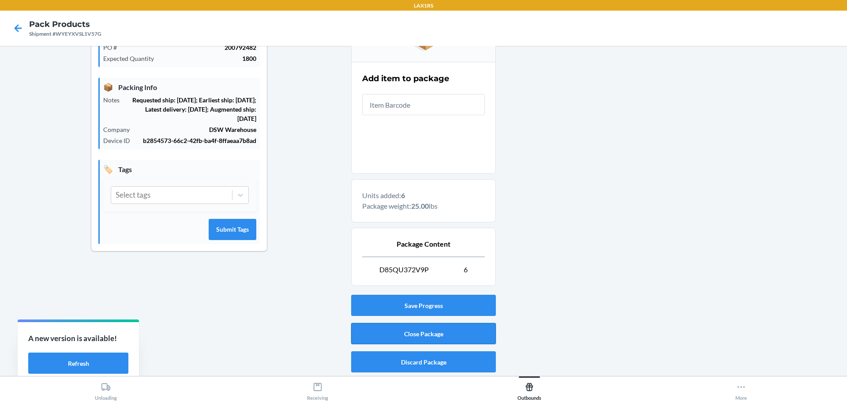
click at [451, 335] on button "Close Package" at bounding box center [423, 333] width 145 height 21
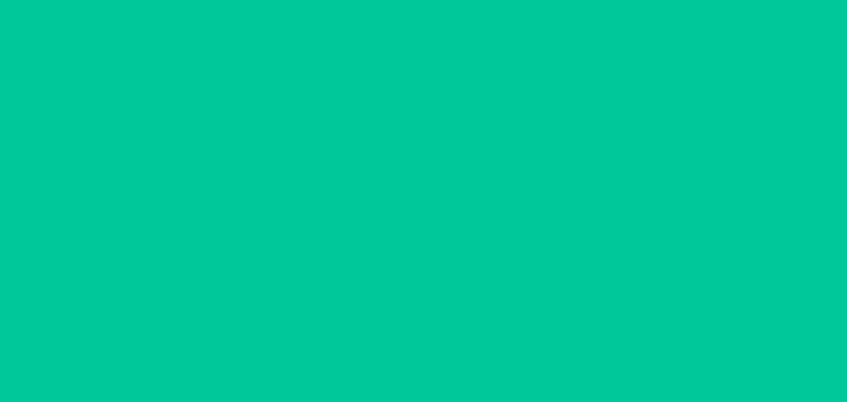
scroll to position [41, 0]
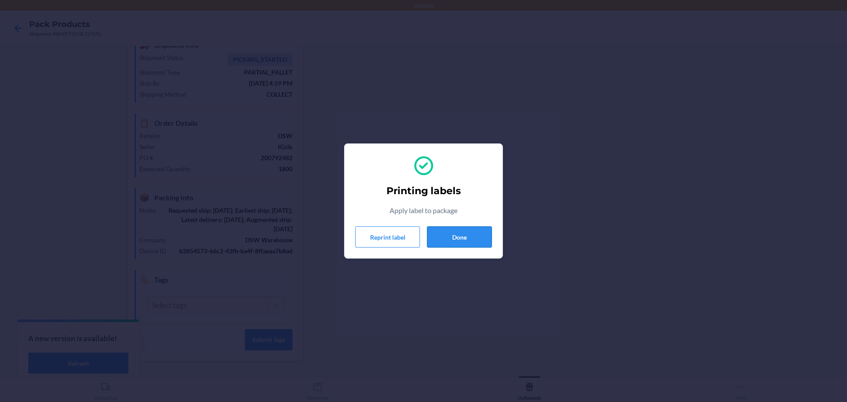
click at [463, 237] on button "Done" at bounding box center [459, 236] width 65 height 21
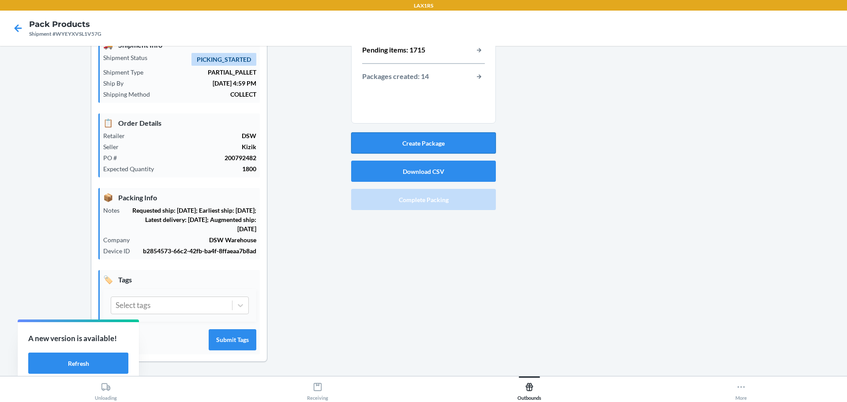
click at [462, 139] on button "Create Package" at bounding box center [423, 142] width 145 height 21
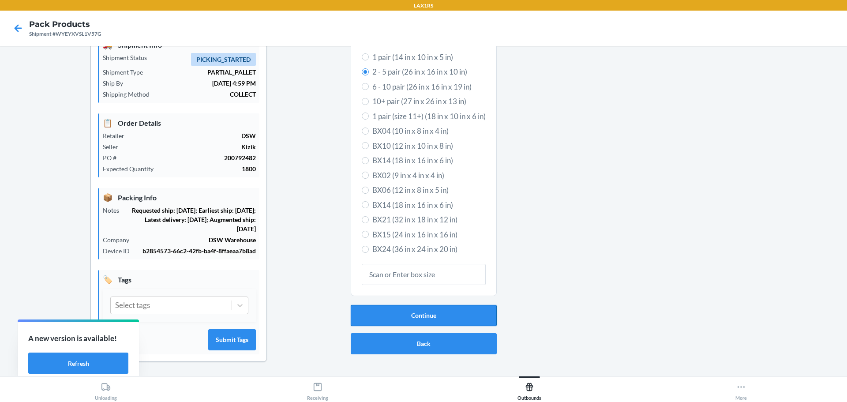
click at [447, 316] on button "Continue" at bounding box center [424, 315] width 146 height 21
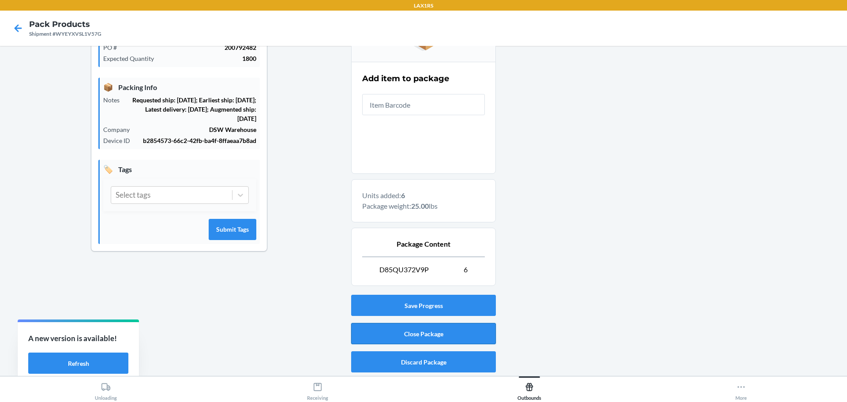
click at [452, 333] on button "Close Package" at bounding box center [423, 333] width 145 height 21
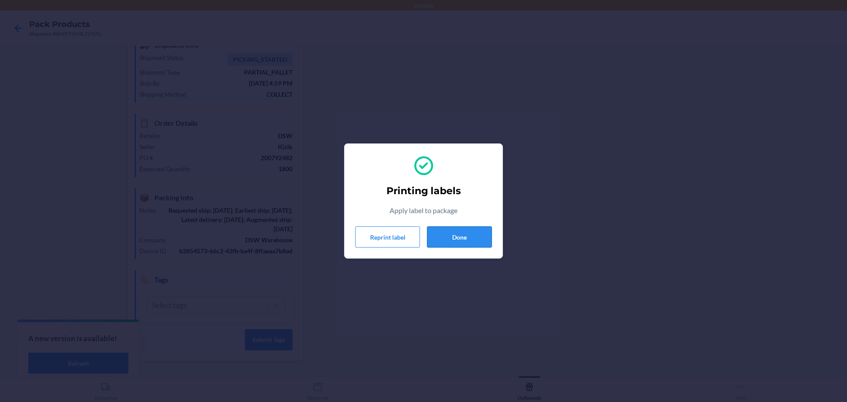
click at [476, 236] on button "Done" at bounding box center [459, 236] width 65 height 21
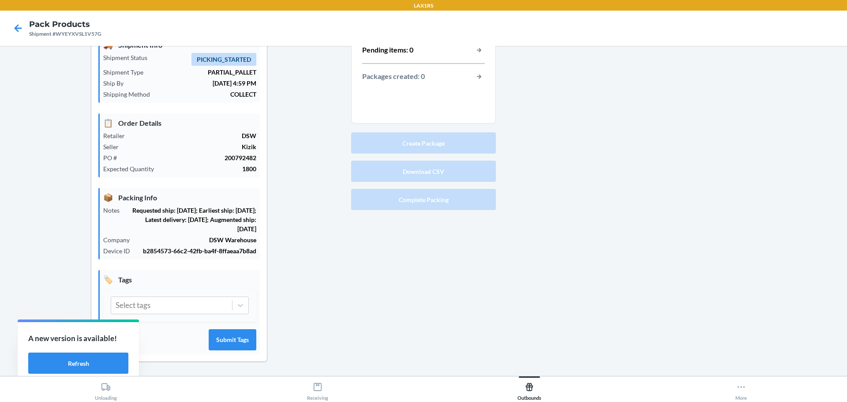
scroll to position [0, 0]
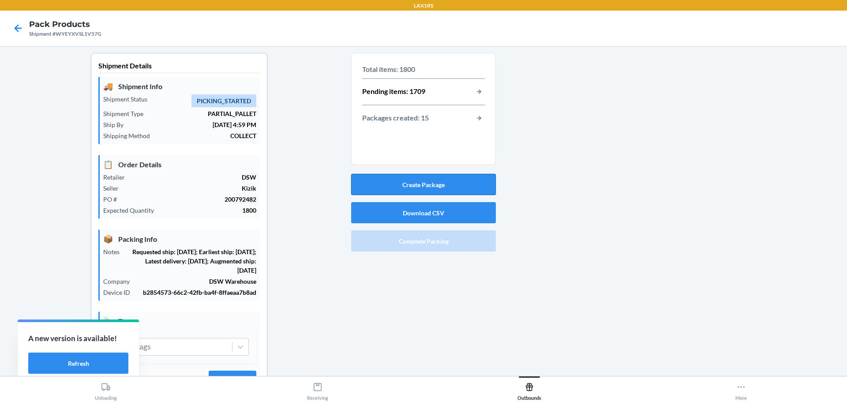
click at [463, 187] on button "Create Package" at bounding box center [423, 184] width 145 height 21
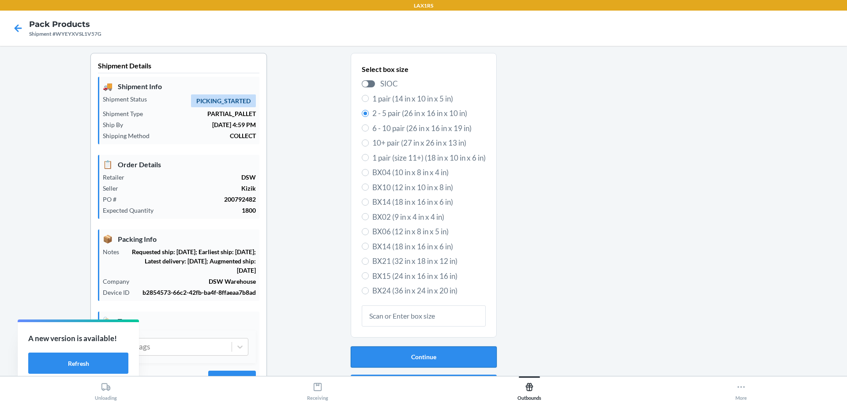
click at [430, 352] on button "Continue" at bounding box center [424, 356] width 146 height 21
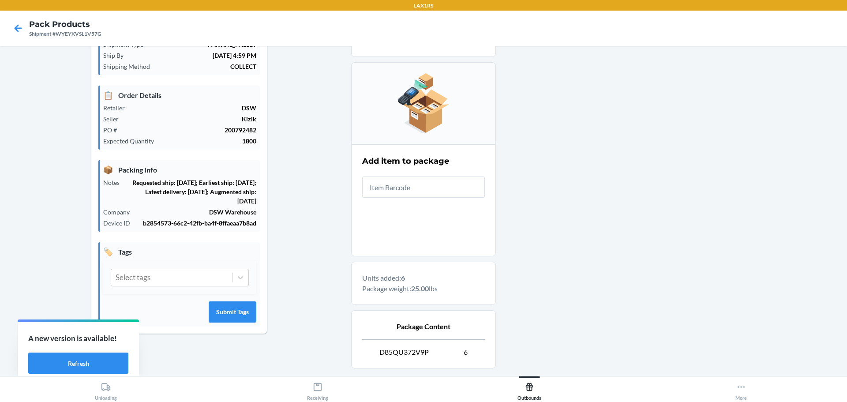
scroll to position [152, 0]
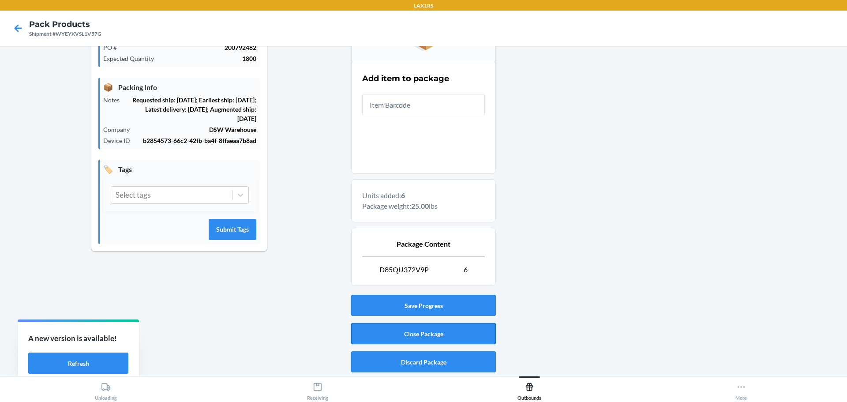
click at [458, 336] on button "Close Package" at bounding box center [423, 333] width 145 height 21
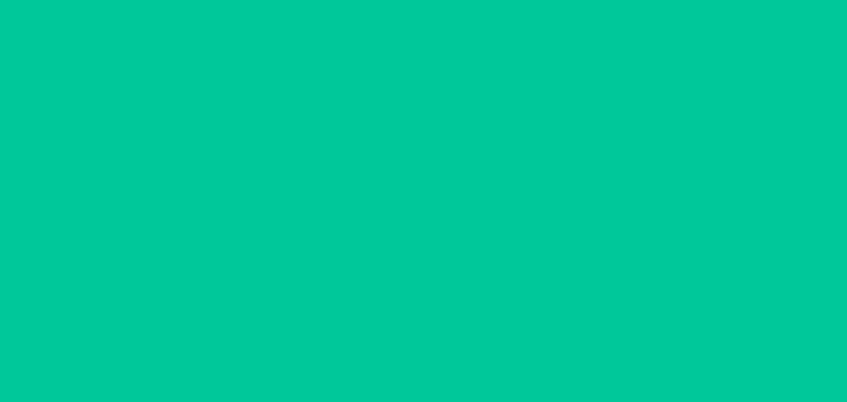
scroll to position [41, 0]
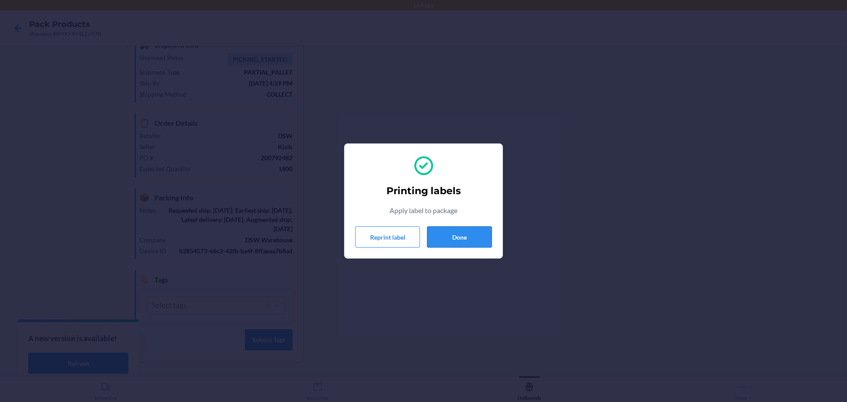
click at [457, 238] on button "Done" at bounding box center [459, 236] width 65 height 21
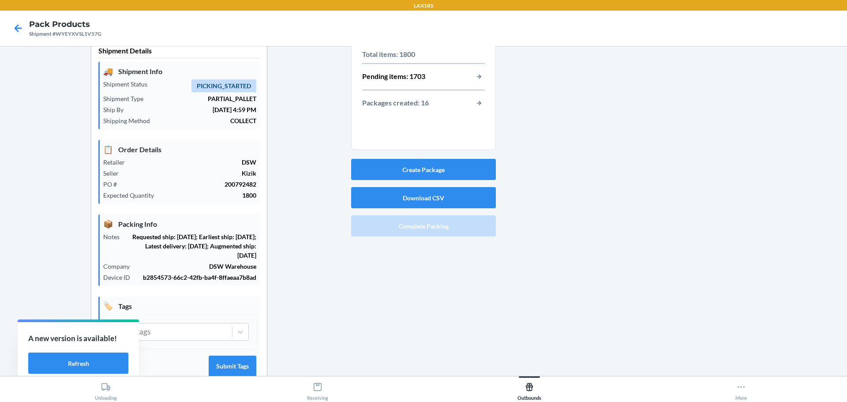
scroll to position [0, 0]
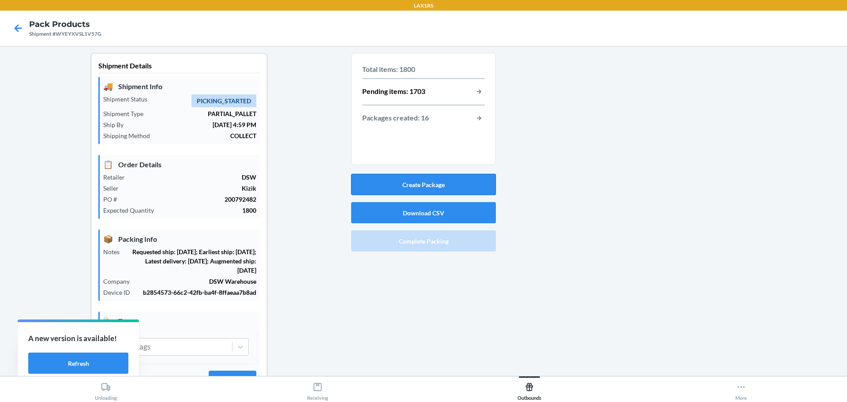
click at [420, 179] on button "Create Package" at bounding box center [423, 184] width 145 height 21
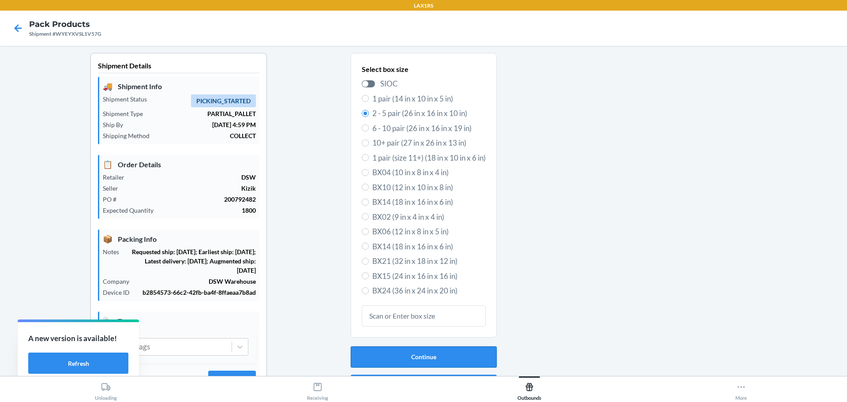
click at [436, 355] on button "Continue" at bounding box center [424, 356] width 146 height 21
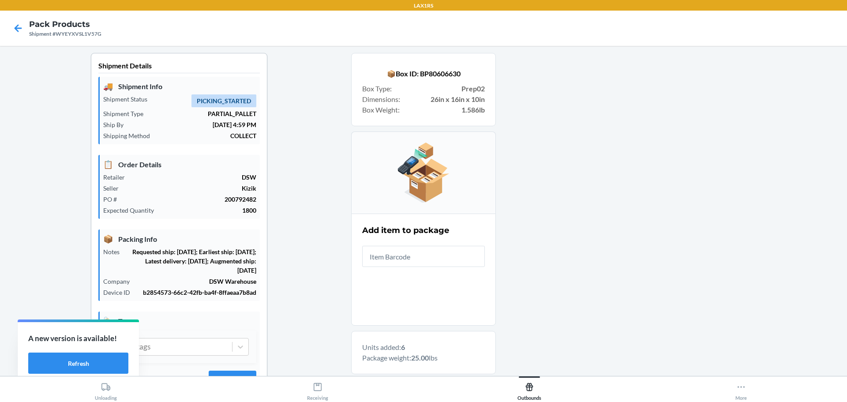
scroll to position [152, 0]
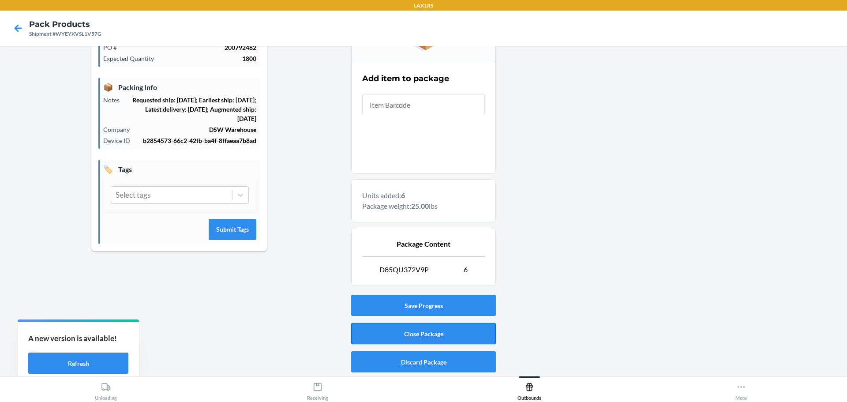
click at [438, 333] on button "Close Package" at bounding box center [423, 333] width 145 height 21
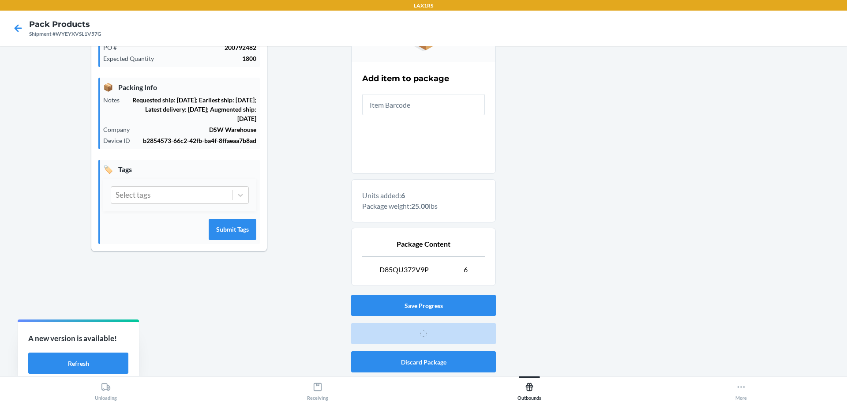
scroll to position [41, 0]
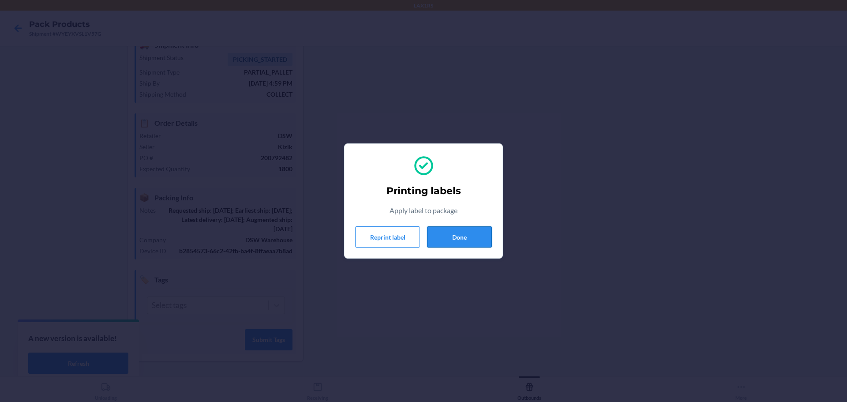
click at [481, 235] on button "Done" at bounding box center [459, 236] width 65 height 21
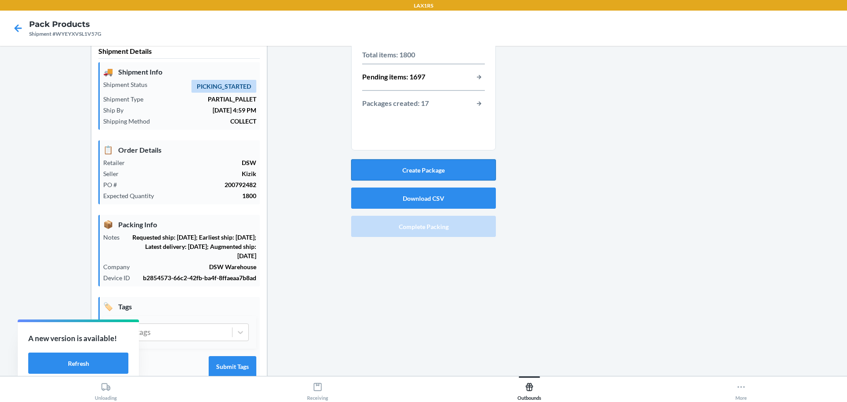
scroll to position [0, 0]
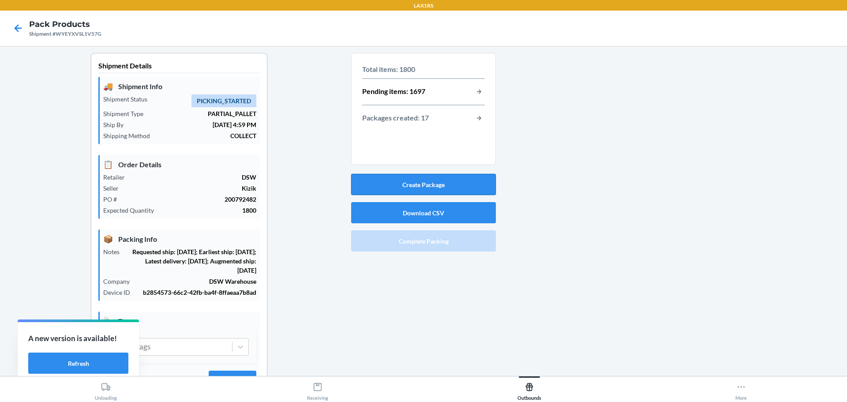
click at [445, 189] on button "Create Package" at bounding box center [423, 184] width 145 height 21
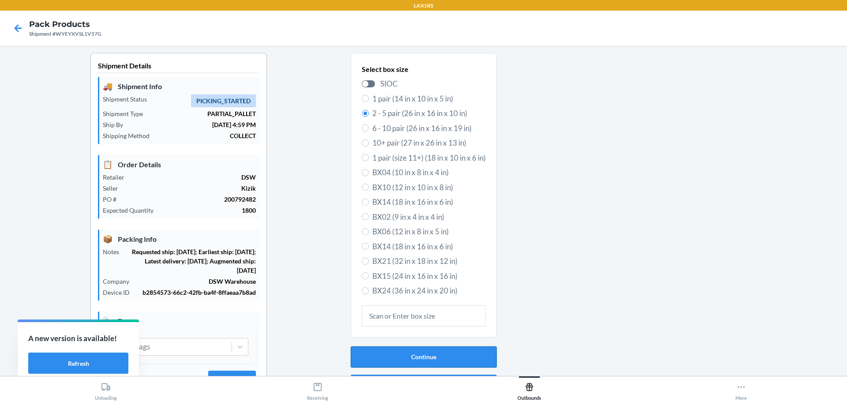
click at [435, 349] on button "Continue" at bounding box center [424, 356] width 146 height 21
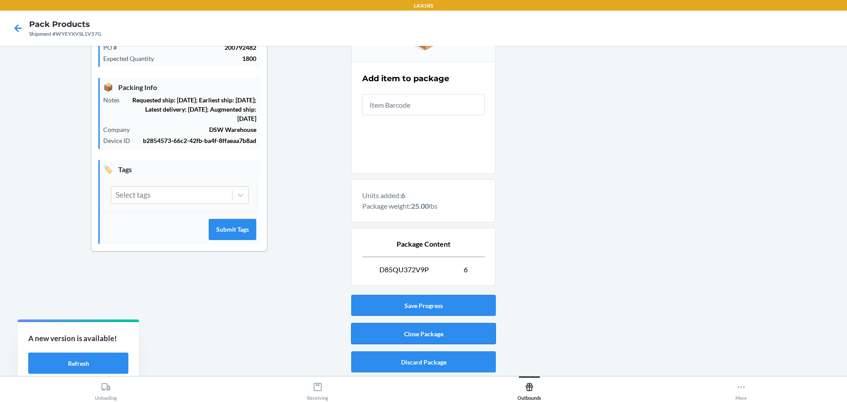
click at [434, 336] on button "Close Package" at bounding box center [423, 333] width 145 height 21
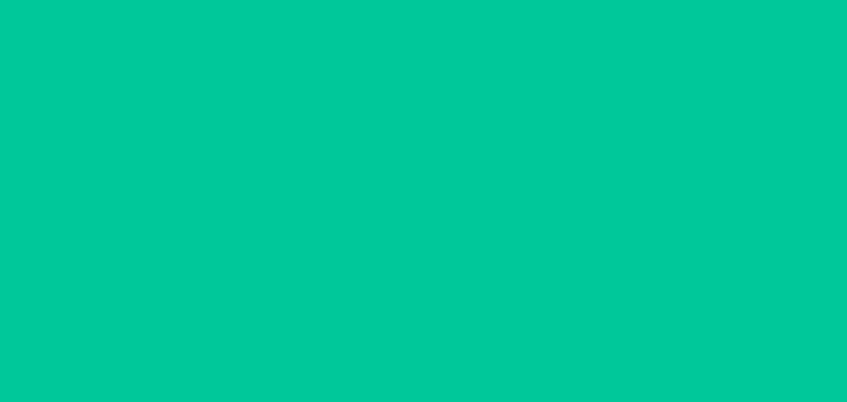
scroll to position [41, 0]
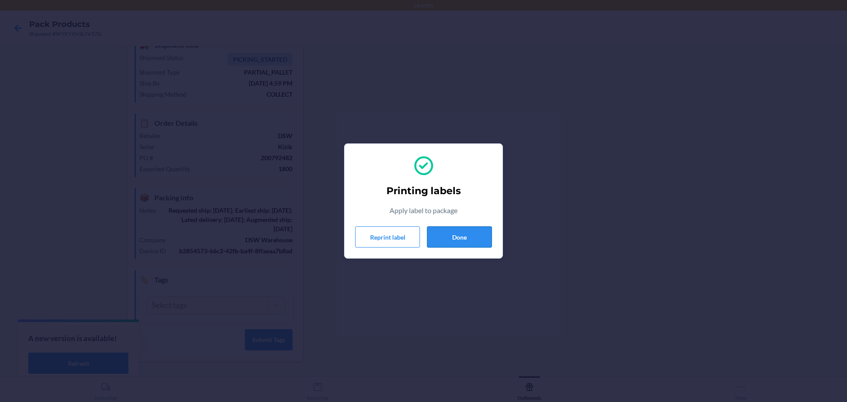
click at [461, 238] on button "Done" at bounding box center [459, 236] width 65 height 21
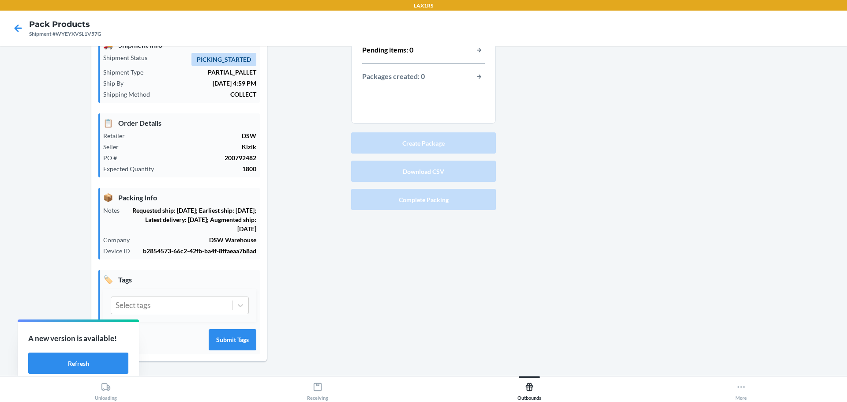
scroll to position [0, 0]
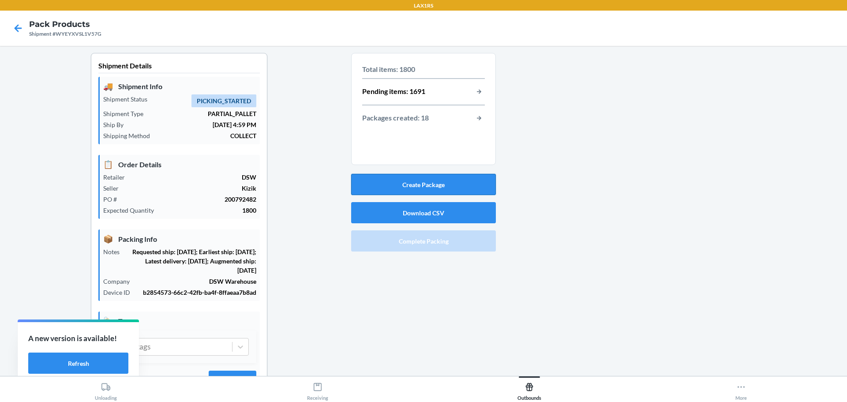
click at [440, 178] on button "Create Package" at bounding box center [423, 184] width 145 height 21
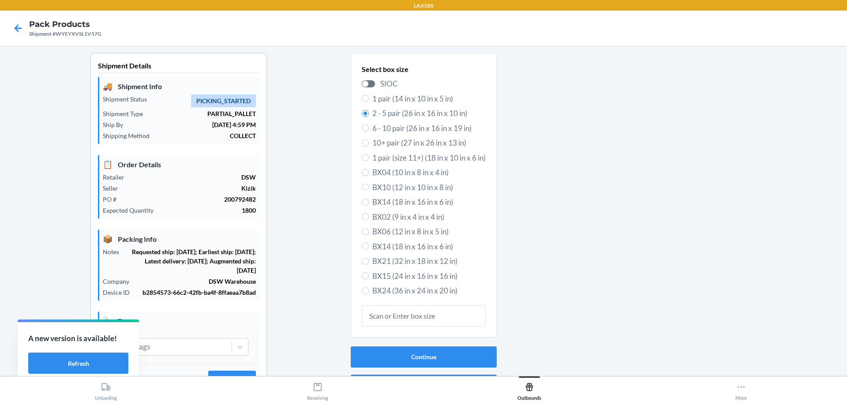
scroll to position [41, 0]
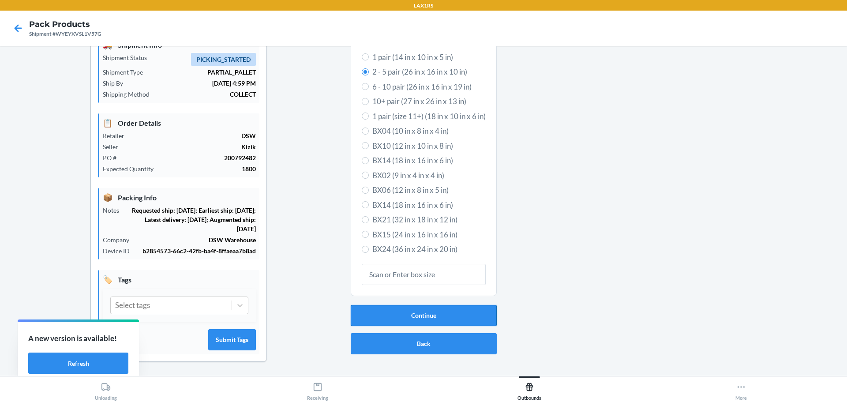
click at [447, 317] on button "Continue" at bounding box center [424, 315] width 146 height 21
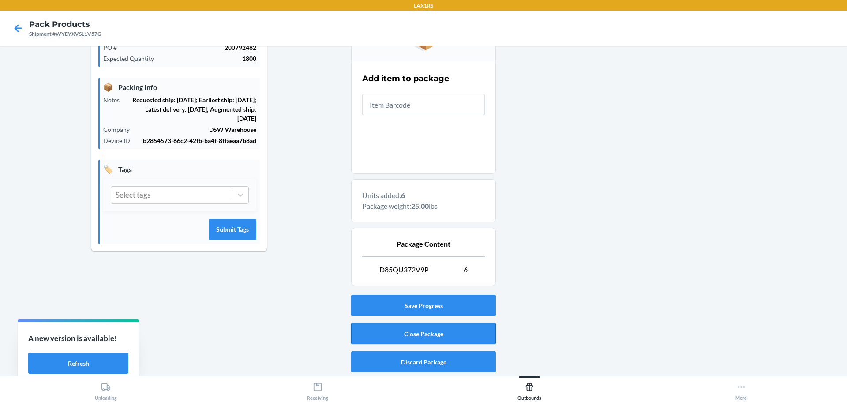
click at [445, 335] on button "Close Package" at bounding box center [423, 333] width 145 height 21
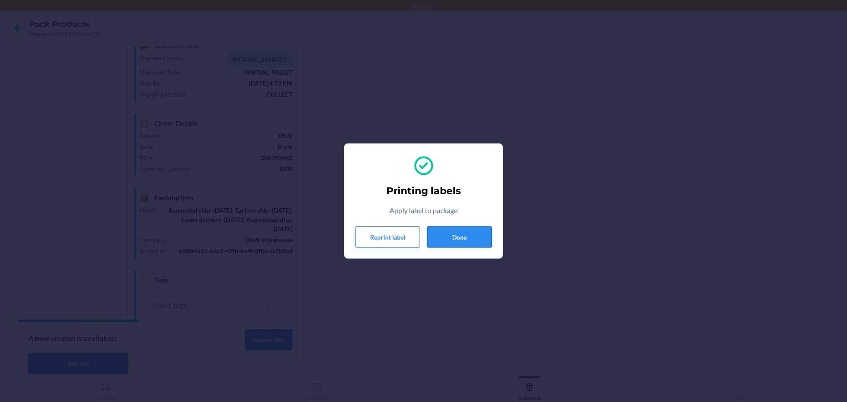
click at [474, 242] on button "Done" at bounding box center [459, 236] width 65 height 21
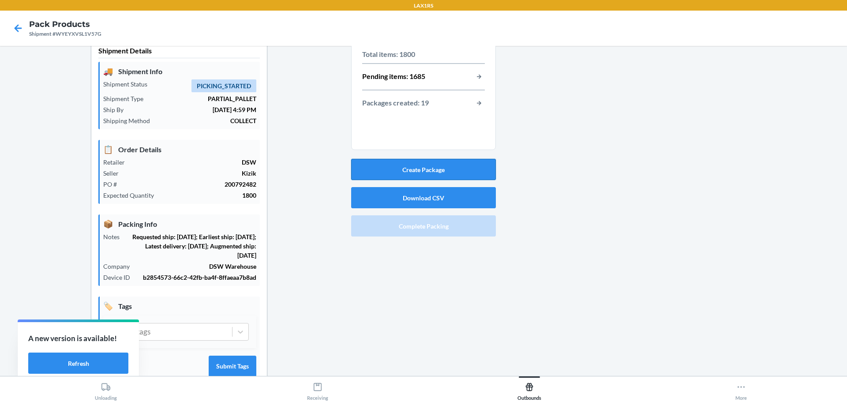
scroll to position [0, 0]
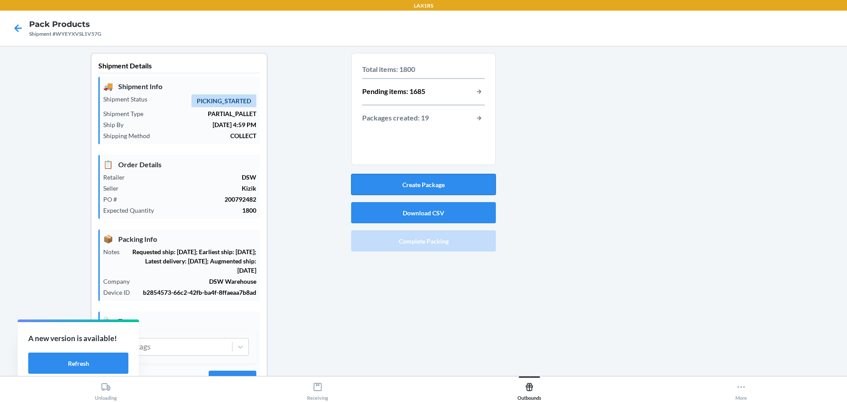
click at [440, 188] on button "Create Package" at bounding box center [423, 184] width 145 height 21
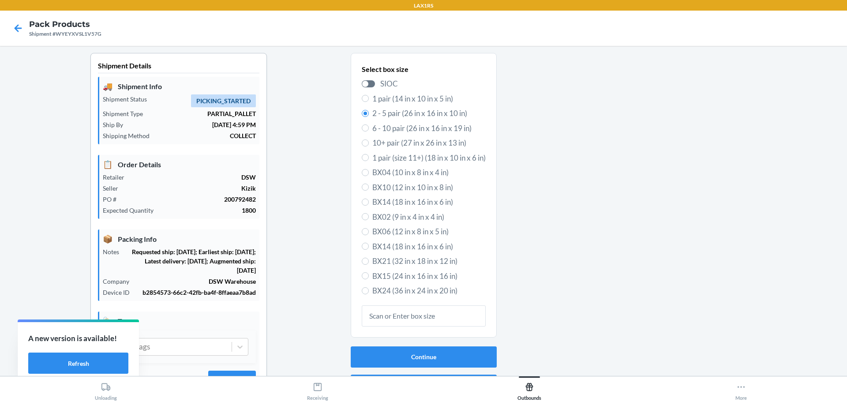
scroll to position [41, 0]
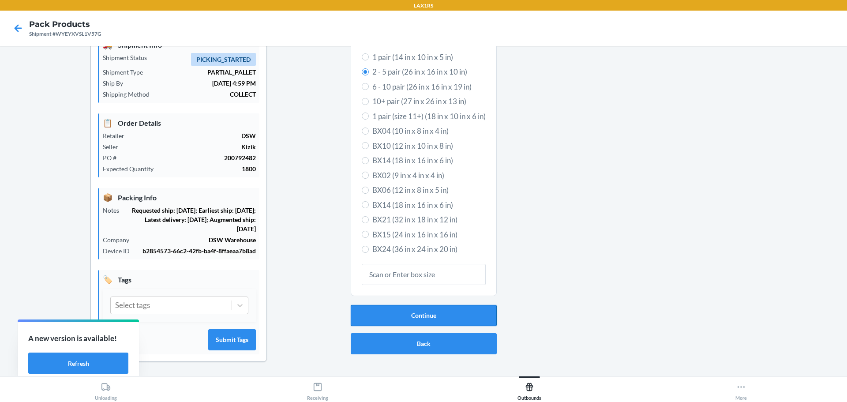
click at [450, 311] on button "Continue" at bounding box center [424, 315] width 146 height 21
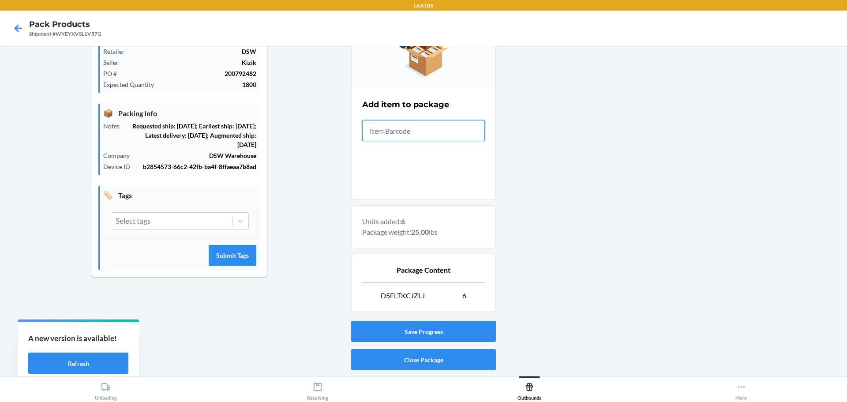
scroll to position [130, 0]
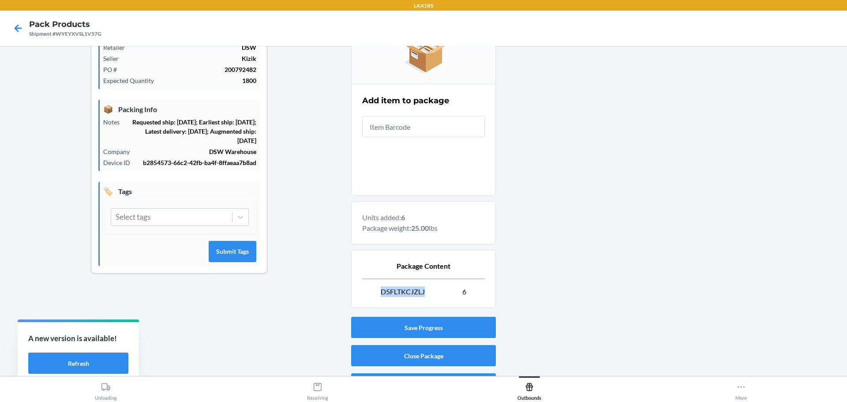
drag, startPoint x: 422, startPoint y: 291, endPoint x: 378, endPoint y: 291, distance: 44.1
click at [378, 291] on p "D5FLTKCJZLJ 6" at bounding box center [423, 291] width 123 height 11
copy span "D5FLTKCJZLJ"
click at [426, 357] on button "Close Package" at bounding box center [423, 355] width 145 height 21
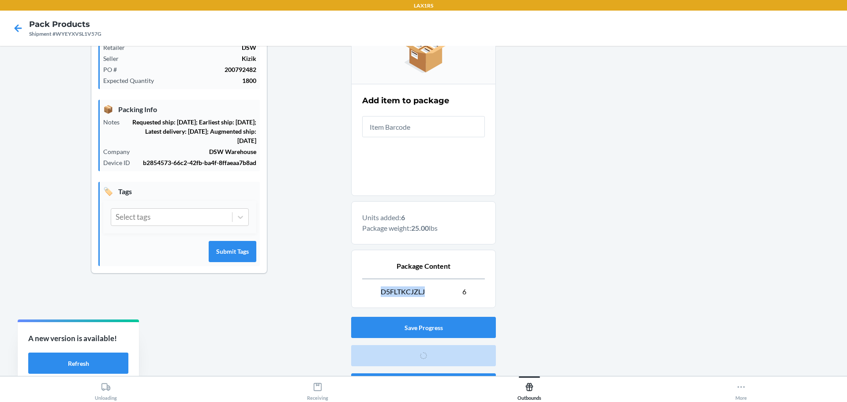
scroll to position [41, 0]
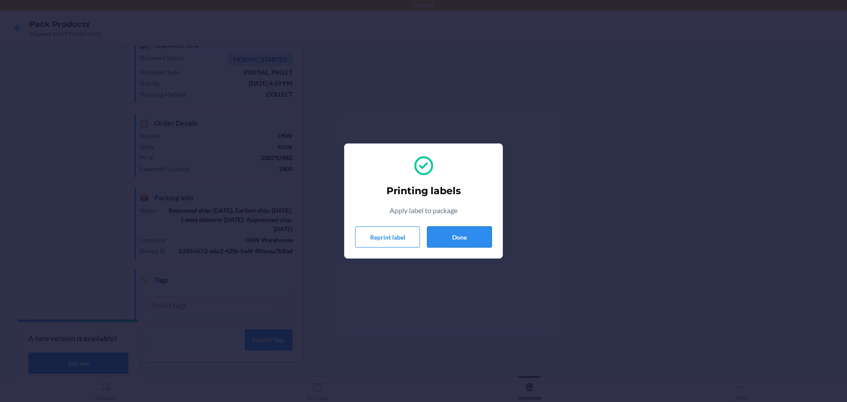
click at [469, 236] on button "Done" at bounding box center [459, 236] width 65 height 21
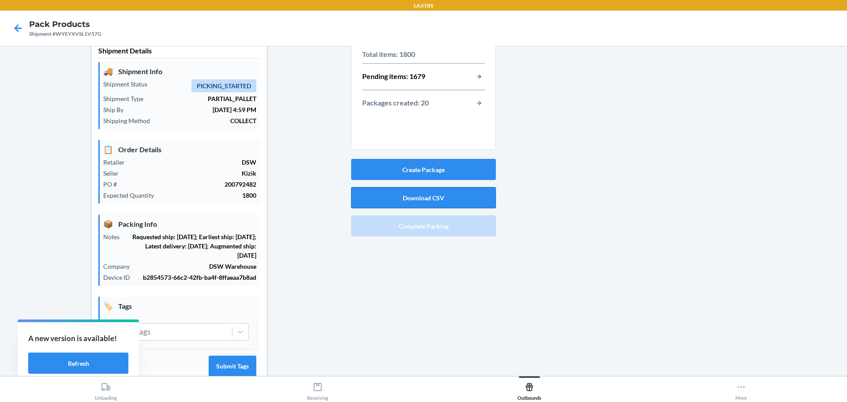
scroll to position [0, 0]
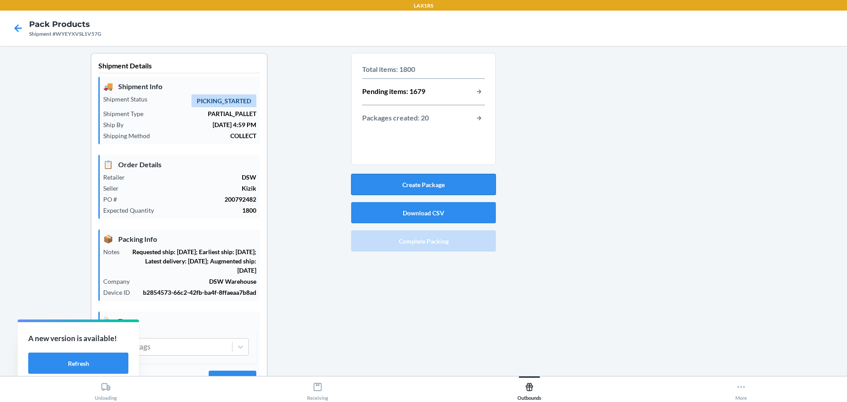
click at [431, 181] on button "Create Package" at bounding box center [423, 184] width 145 height 21
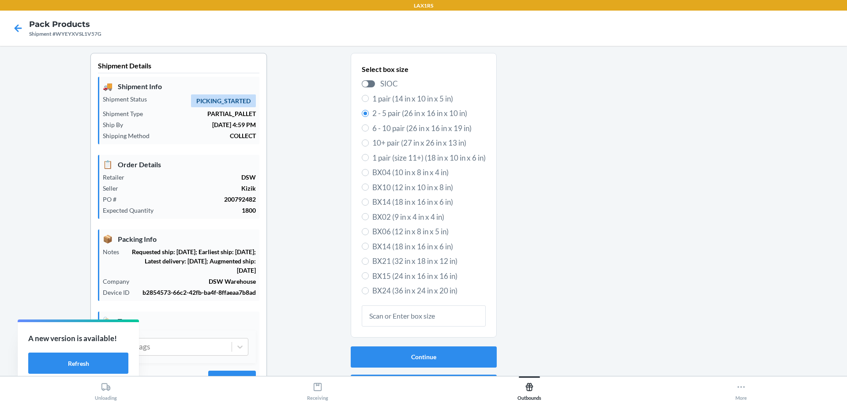
scroll to position [41, 0]
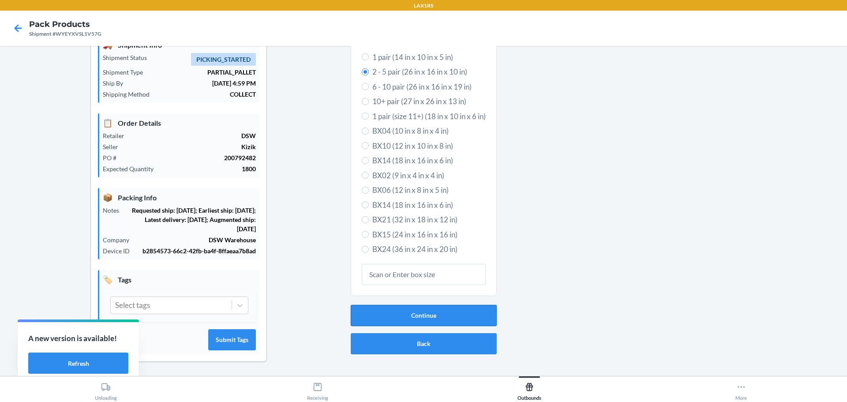
click at [425, 320] on button "Continue" at bounding box center [424, 315] width 146 height 21
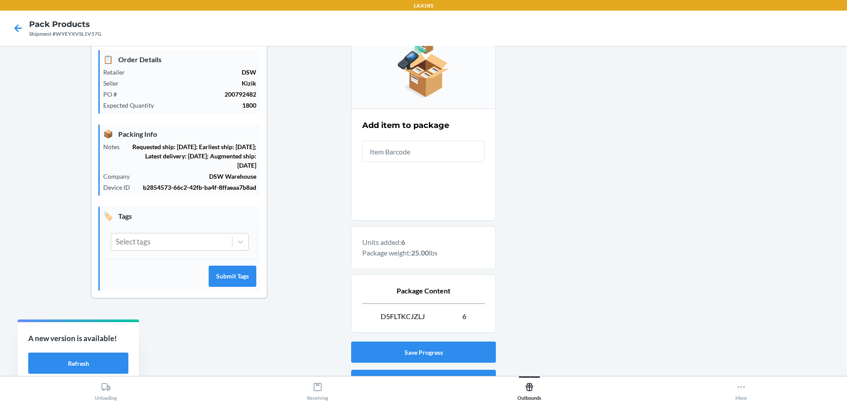
scroll to position [152, 0]
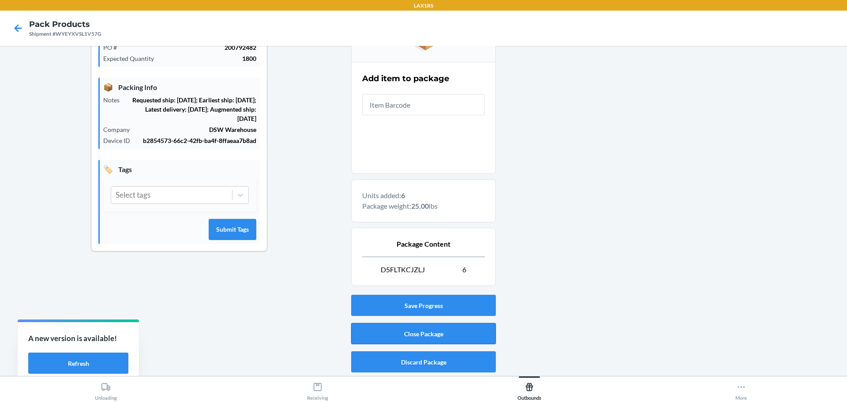
click at [437, 336] on button "Close Package" at bounding box center [423, 333] width 145 height 21
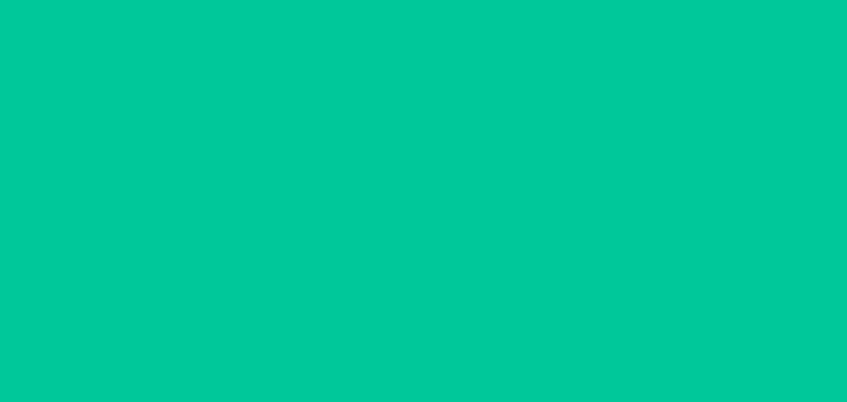
scroll to position [41, 0]
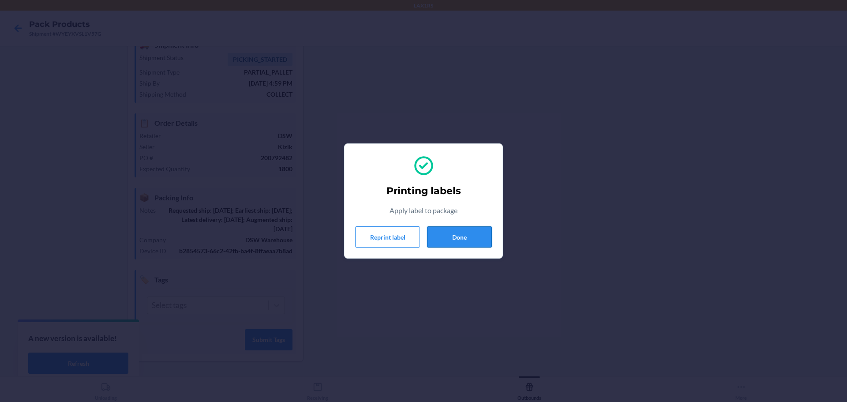
click at [478, 239] on button "Done" at bounding box center [459, 236] width 65 height 21
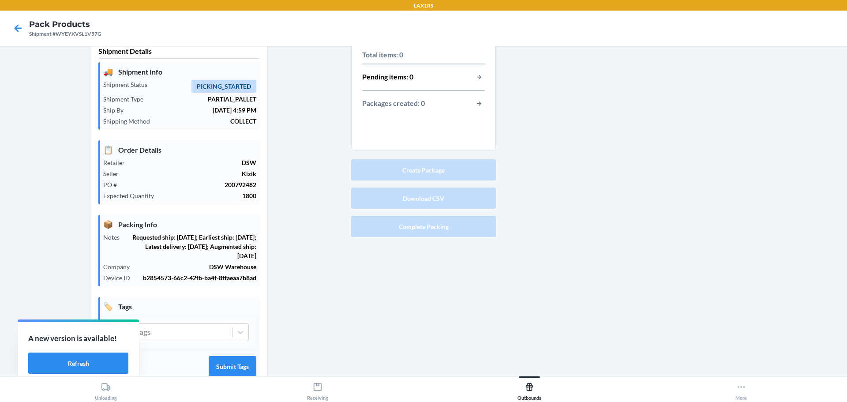
scroll to position [0, 0]
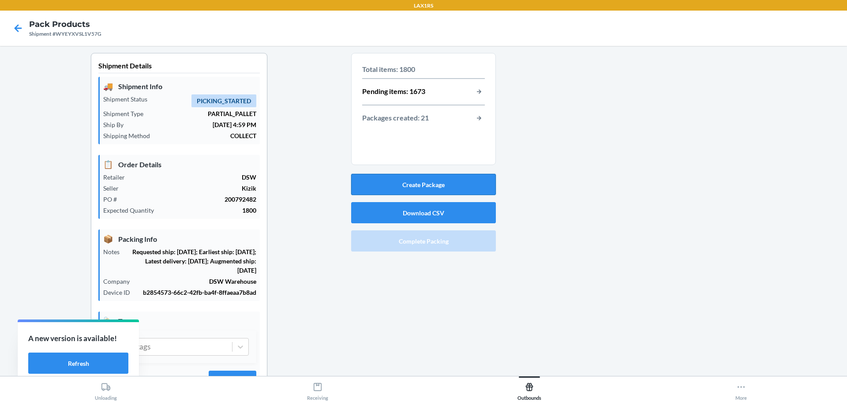
click at [433, 181] on button "Create Package" at bounding box center [423, 184] width 145 height 21
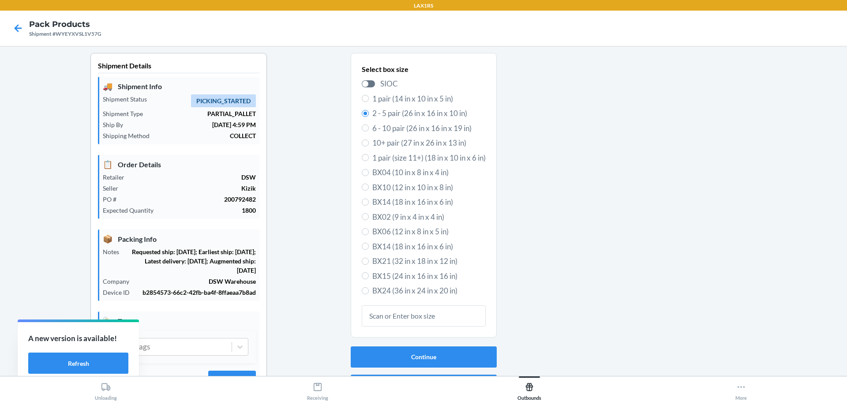
scroll to position [41, 0]
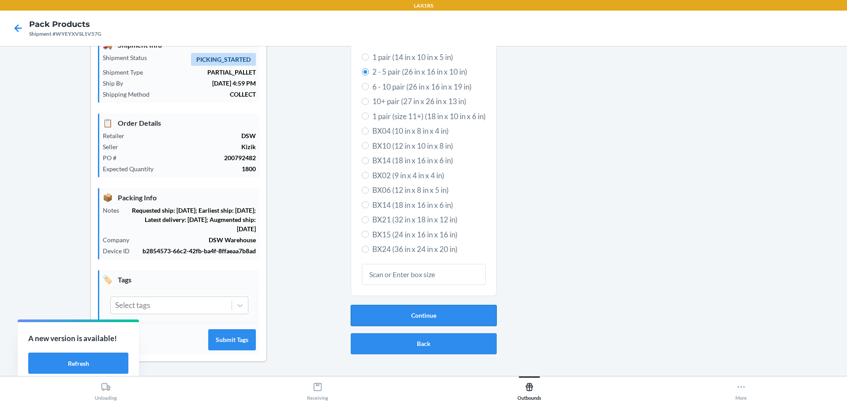
click at [424, 314] on button "Continue" at bounding box center [424, 315] width 146 height 21
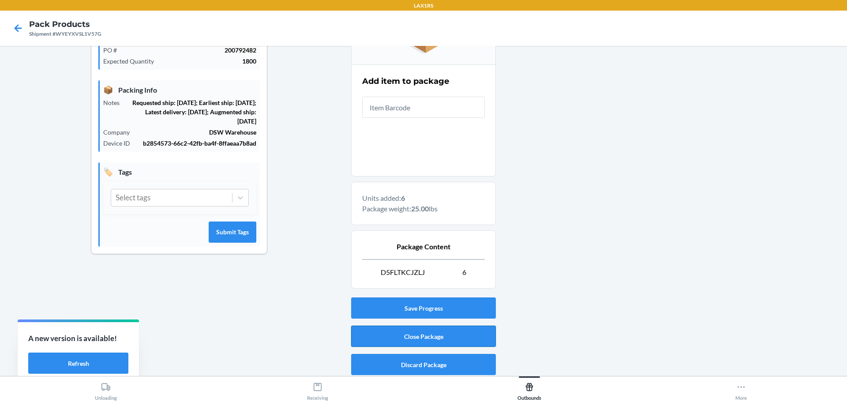
scroll to position [152, 0]
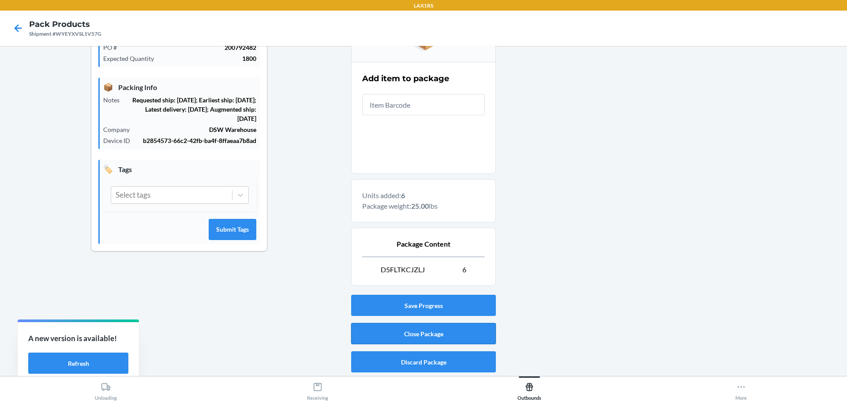
click at [460, 338] on button "Close Package" at bounding box center [423, 333] width 145 height 21
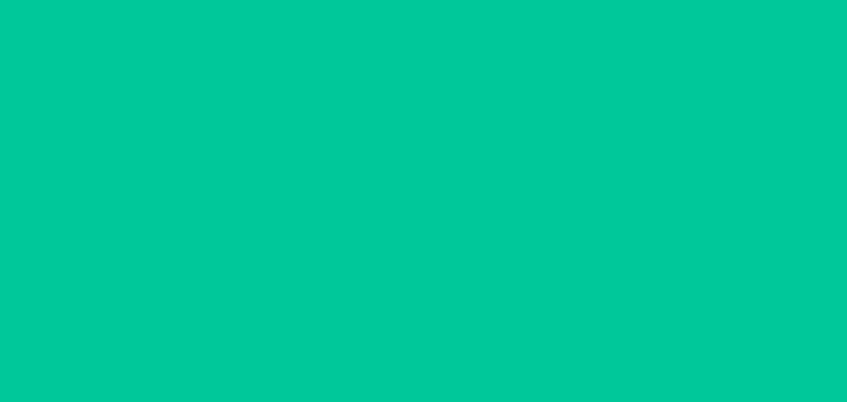
scroll to position [41, 0]
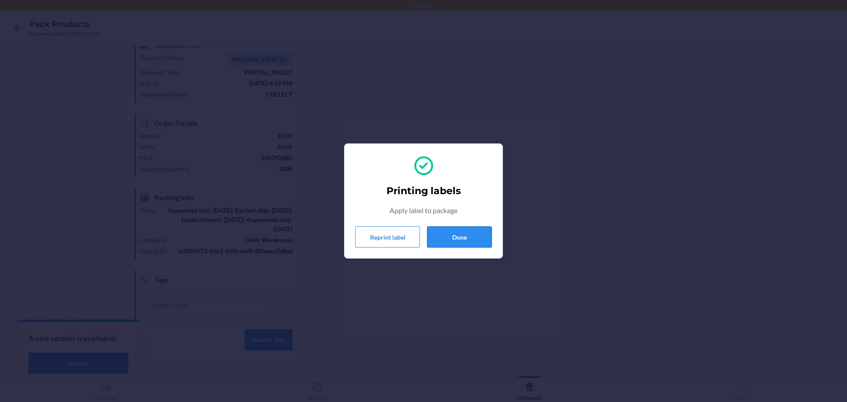
click at [475, 237] on button "Done" at bounding box center [459, 236] width 65 height 21
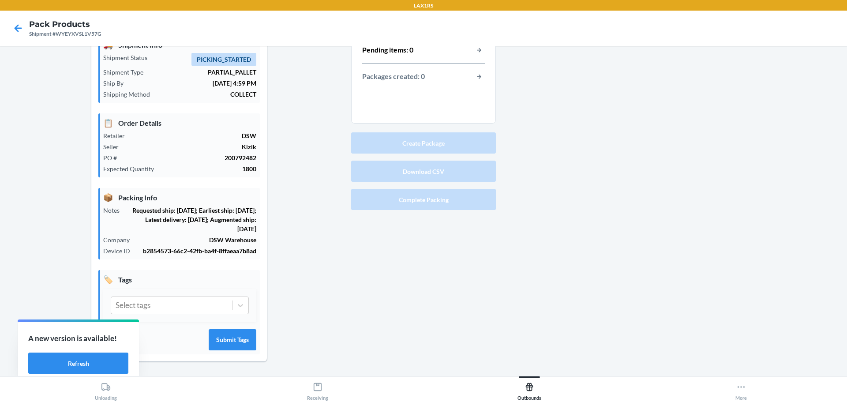
scroll to position [0, 0]
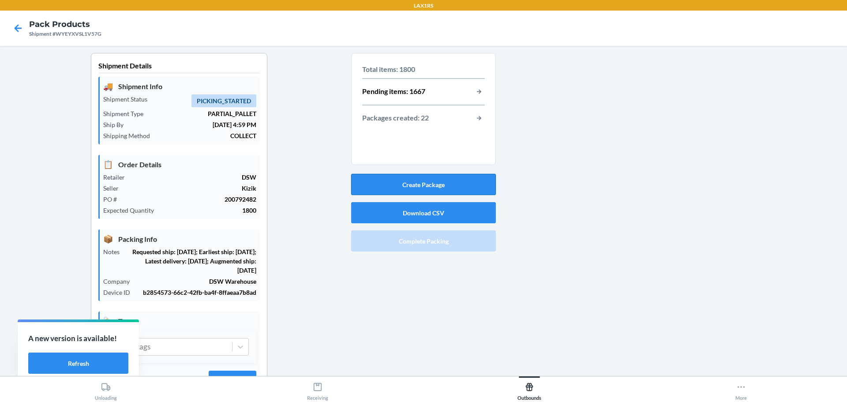
click at [451, 185] on button "Create Package" at bounding box center [423, 184] width 145 height 21
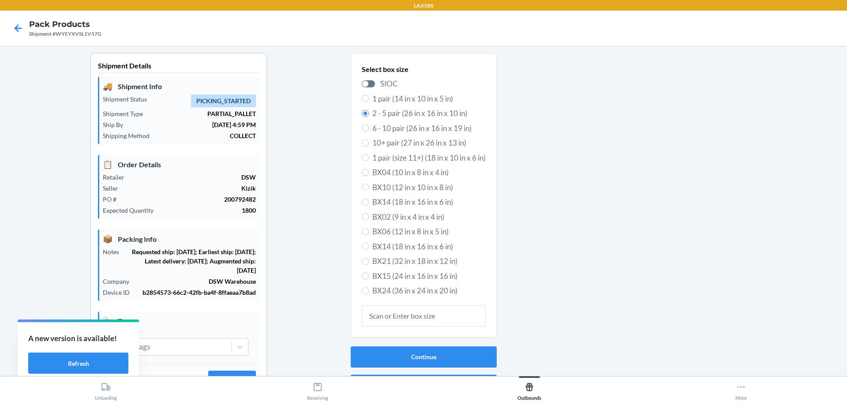
scroll to position [41, 0]
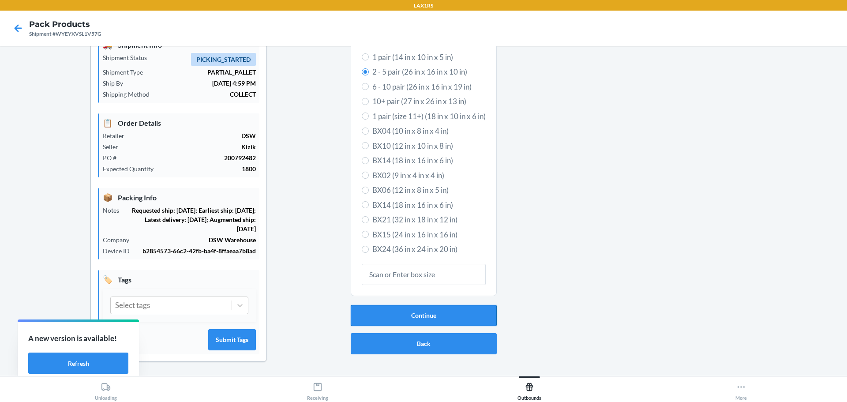
click at [452, 320] on button "Continue" at bounding box center [424, 315] width 146 height 21
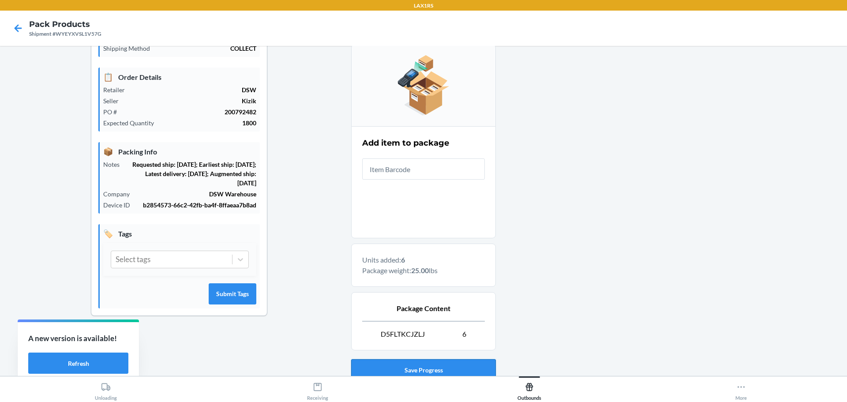
scroll to position [152, 0]
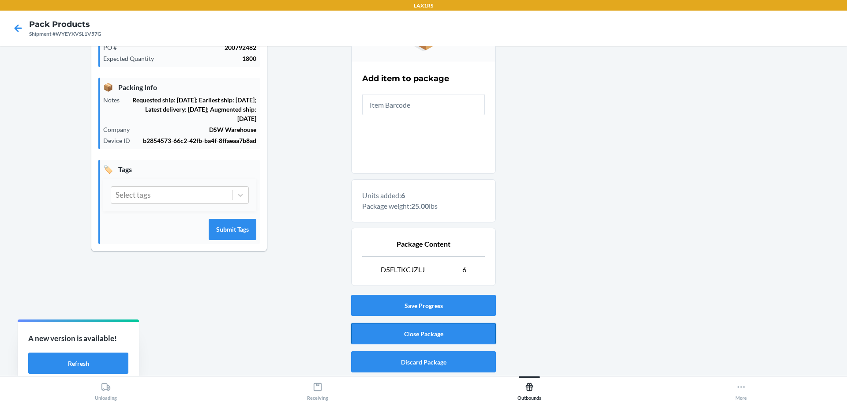
click at [466, 334] on button "Close Package" at bounding box center [423, 333] width 145 height 21
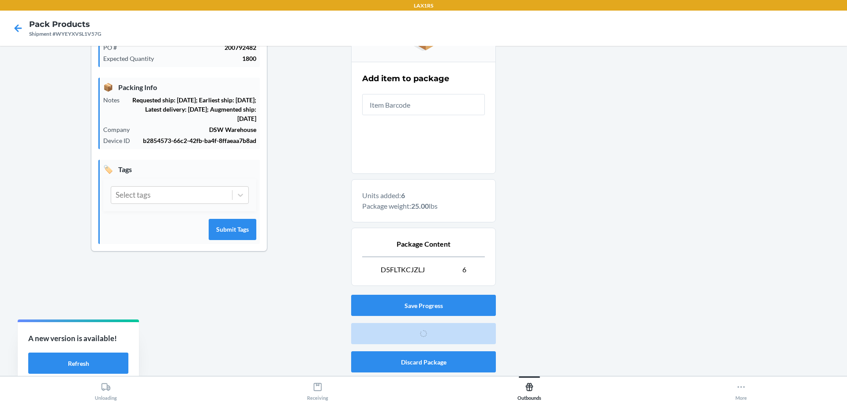
scroll to position [41, 0]
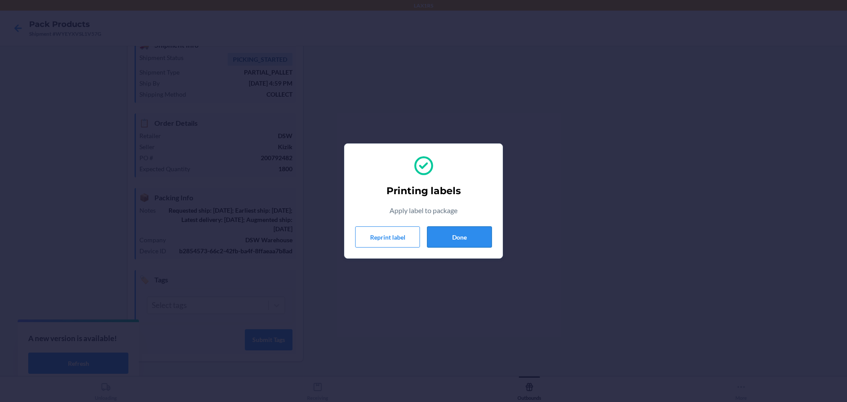
click at [469, 241] on button "Done" at bounding box center [459, 236] width 65 height 21
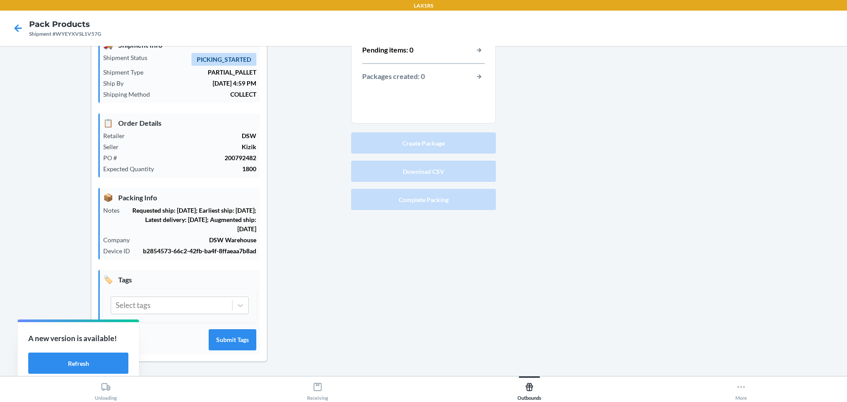
scroll to position [0, 0]
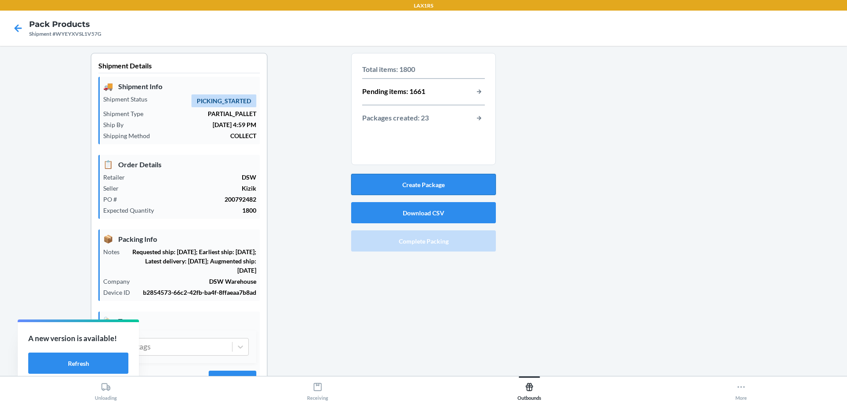
click at [456, 175] on button "Create Package" at bounding box center [423, 184] width 145 height 21
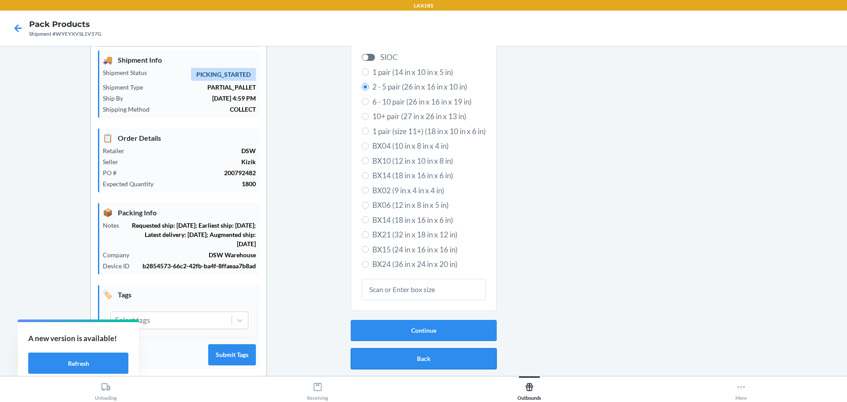
scroll to position [41, 0]
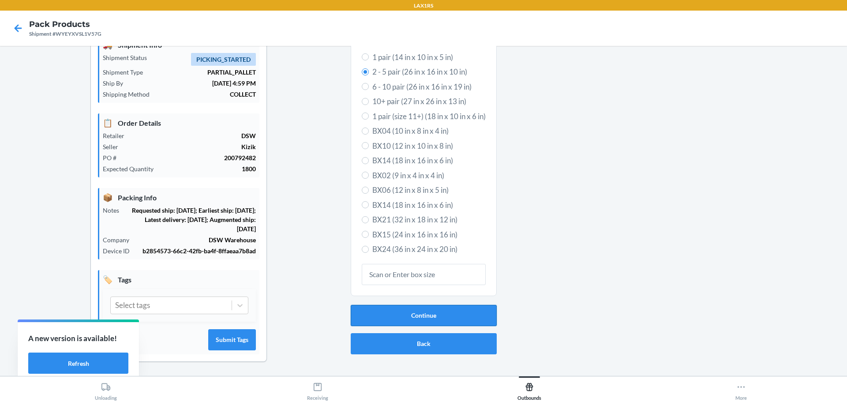
click at [449, 316] on button "Continue" at bounding box center [424, 315] width 146 height 21
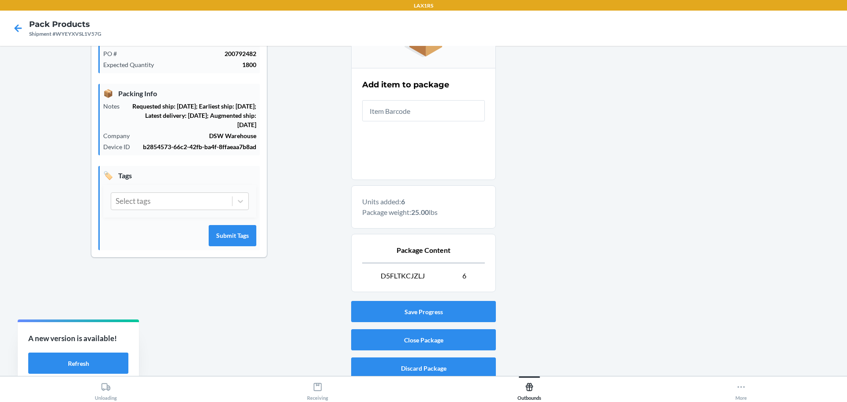
scroll to position [152, 0]
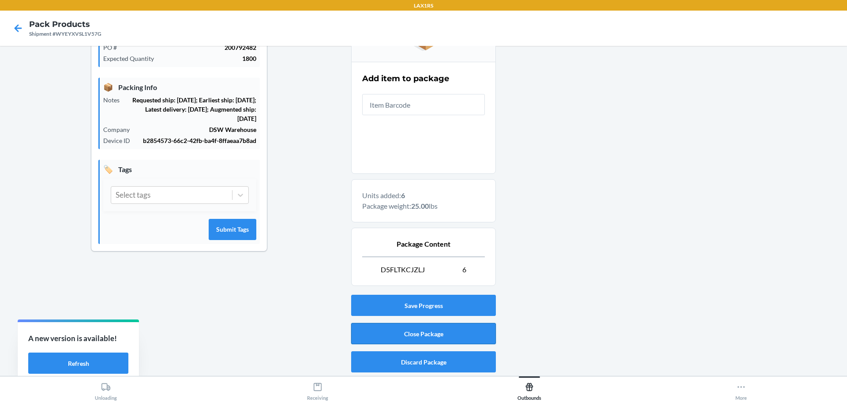
click at [433, 332] on button "Close Package" at bounding box center [423, 333] width 145 height 21
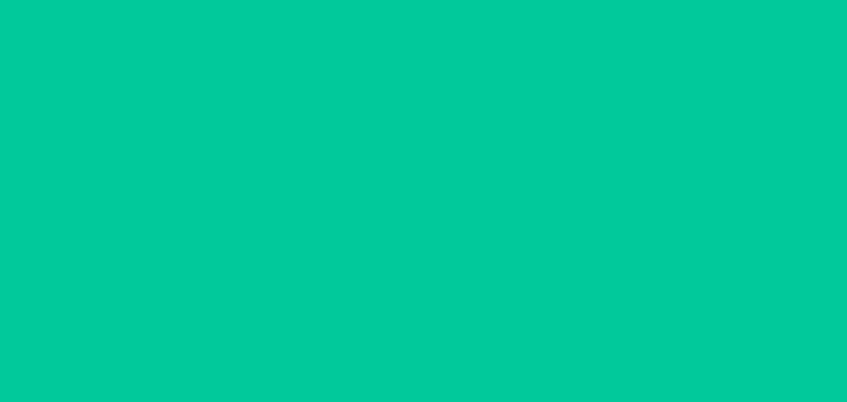
scroll to position [41, 0]
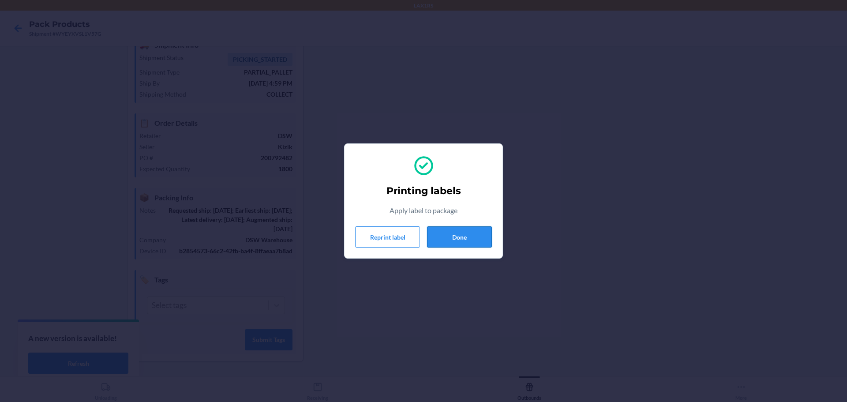
click at [471, 234] on button "Done" at bounding box center [459, 236] width 65 height 21
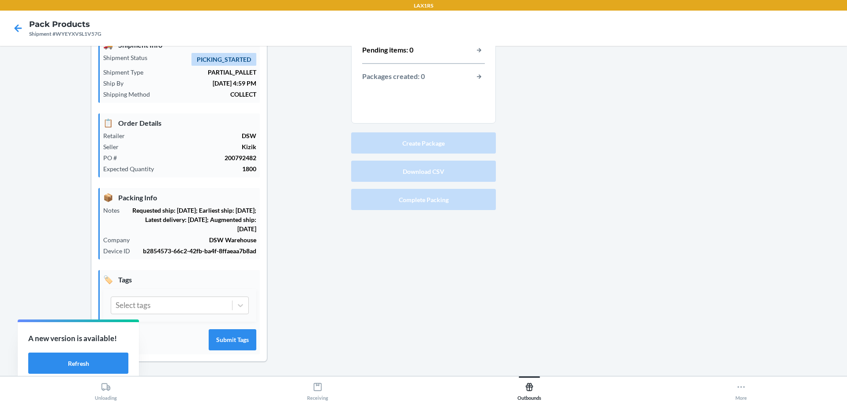
scroll to position [0, 0]
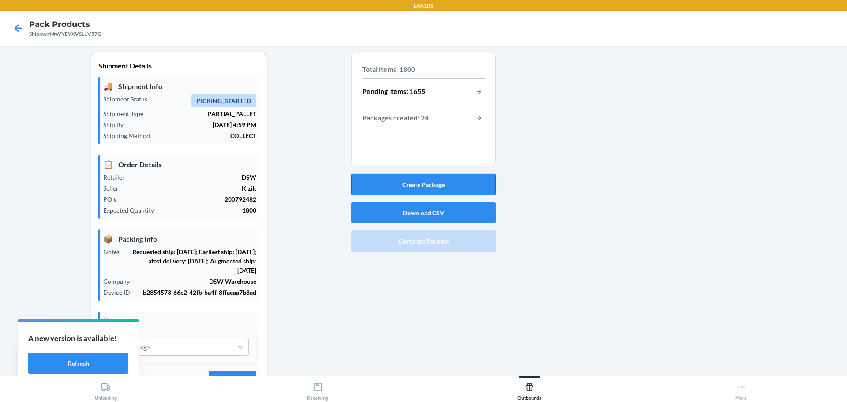
click at [427, 192] on button "Create Package" at bounding box center [423, 184] width 145 height 21
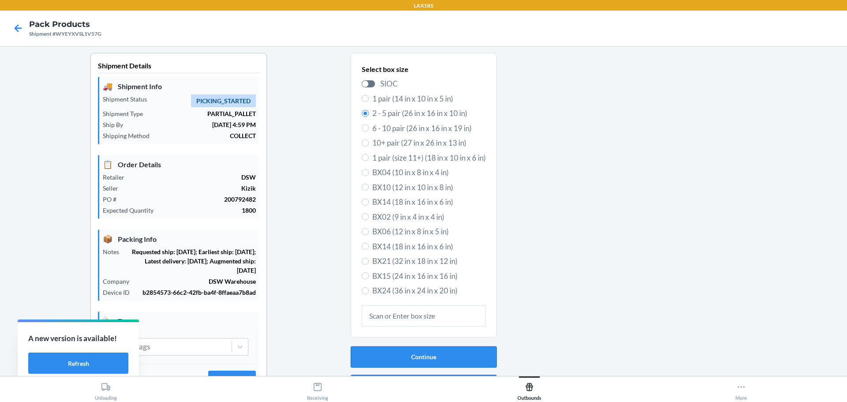
click at [447, 353] on button "Continue" at bounding box center [424, 356] width 146 height 21
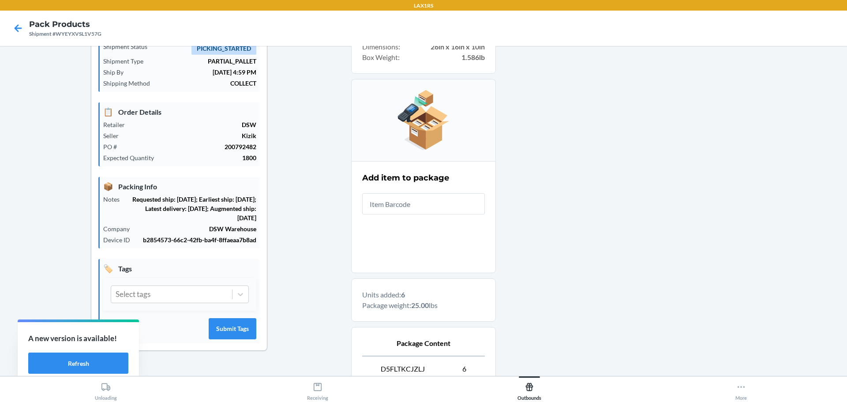
scroll to position [132, 0]
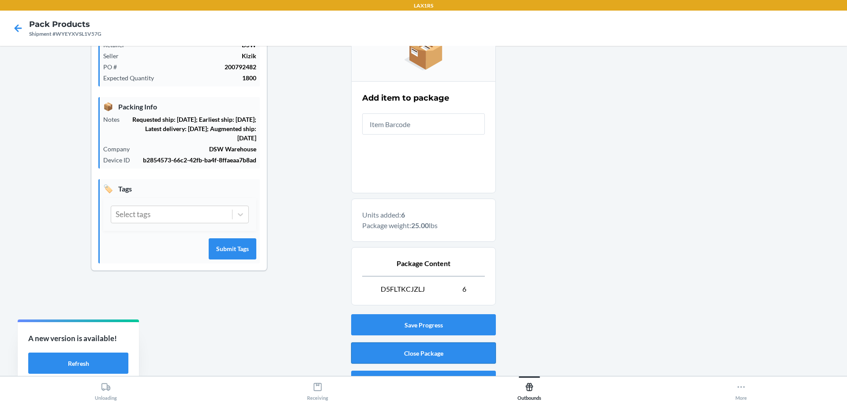
click at [455, 351] on button "Close Package" at bounding box center [423, 352] width 145 height 21
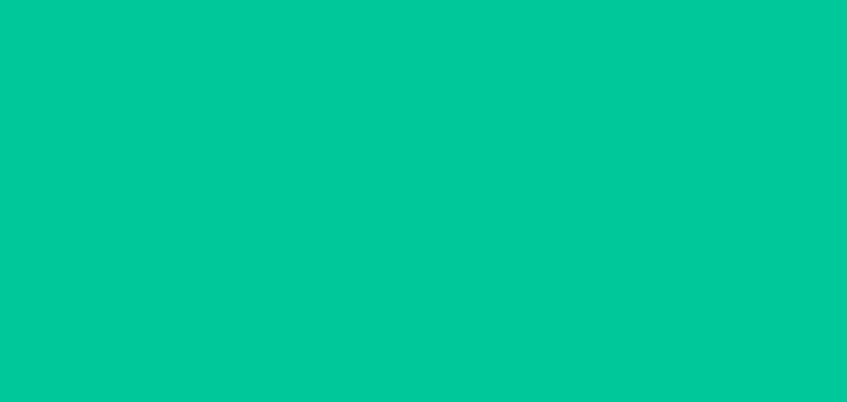
scroll to position [41, 0]
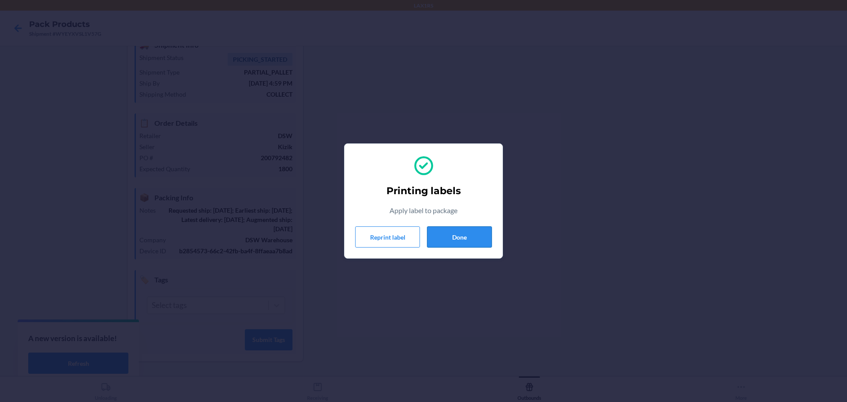
click at [464, 241] on button "Done" at bounding box center [459, 236] width 65 height 21
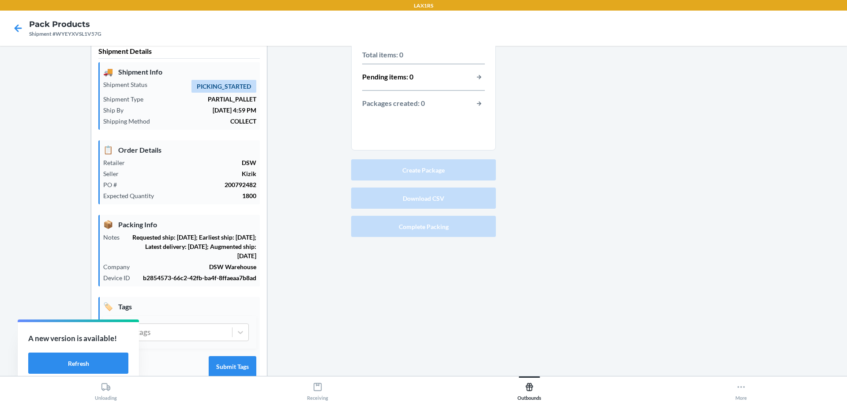
scroll to position [0, 0]
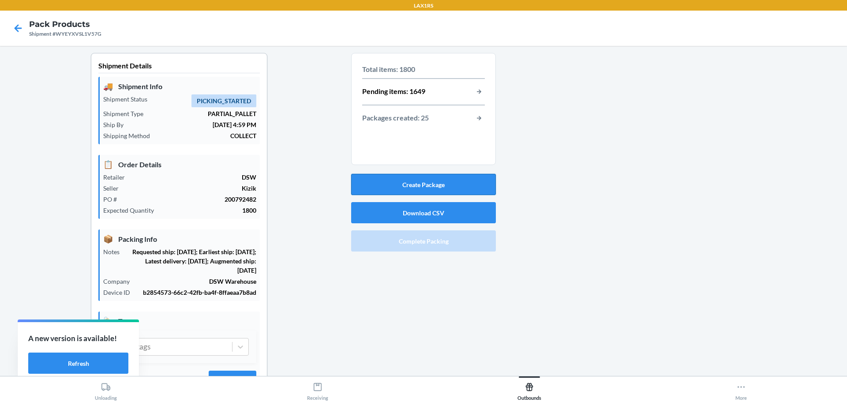
click at [421, 184] on button "Create Package" at bounding box center [423, 184] width 145 height 21
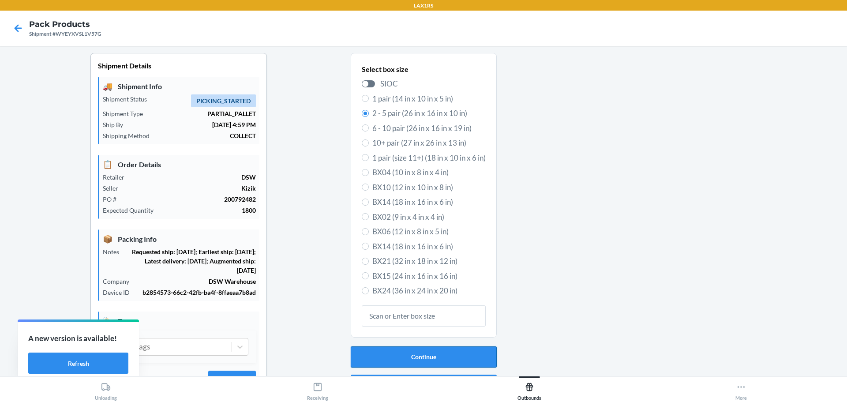
click at [432, 358] on button "Continue" at bounding box center [424, 356] width 146 height 21
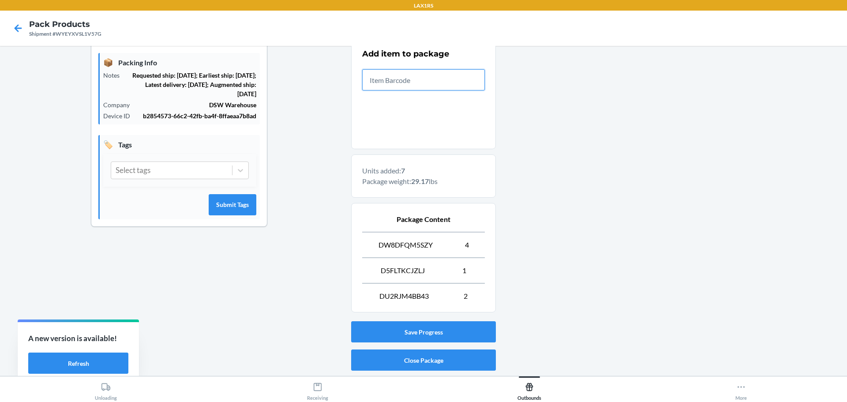
scroll to position [203, 0]
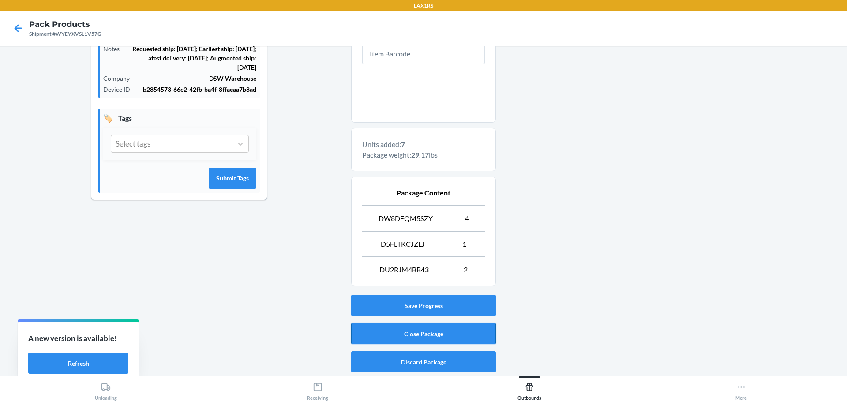
click at [439, 333] on button "Close Package" at bounding box center [423, 333] width 145 height 21
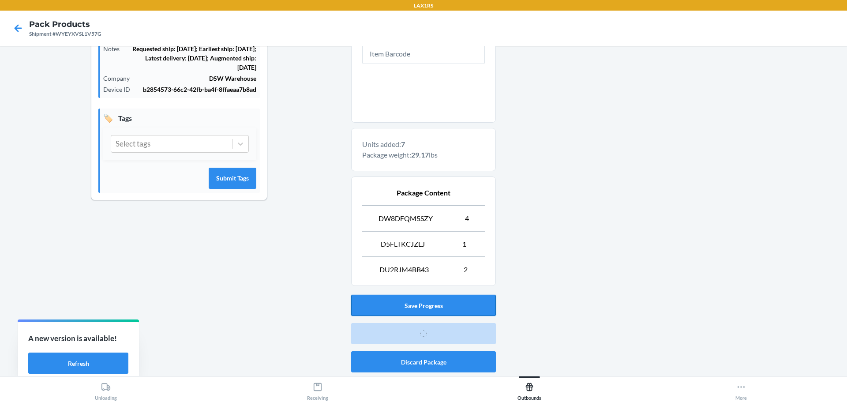
scroll to position [41, 0]
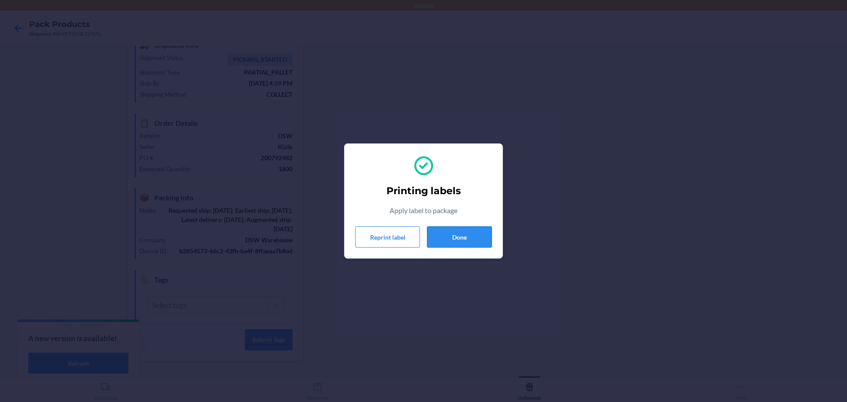
click at [467, 238] on button "Done" at bounding box center [459, 236] width 65 height 21
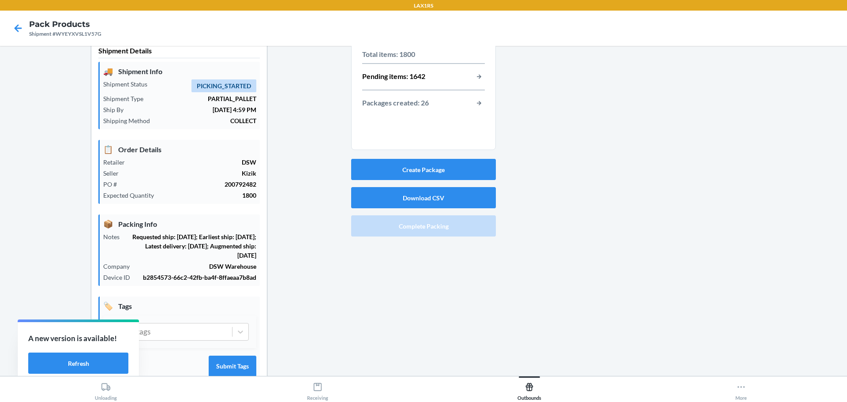
scroll to position [0, 0]
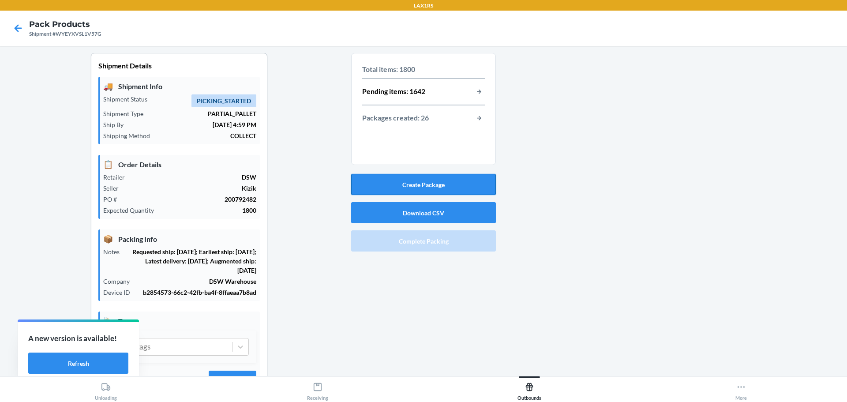
click at [447, 185] on button "Create Package" at bounding box center [423, 184] width 145 height 21
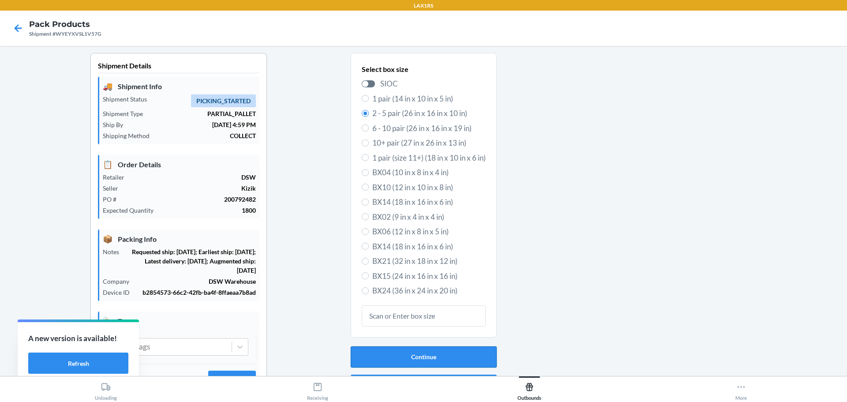
click at [426, 361] on button "Continue" at bounding box center [424, 356] width 146 height 21
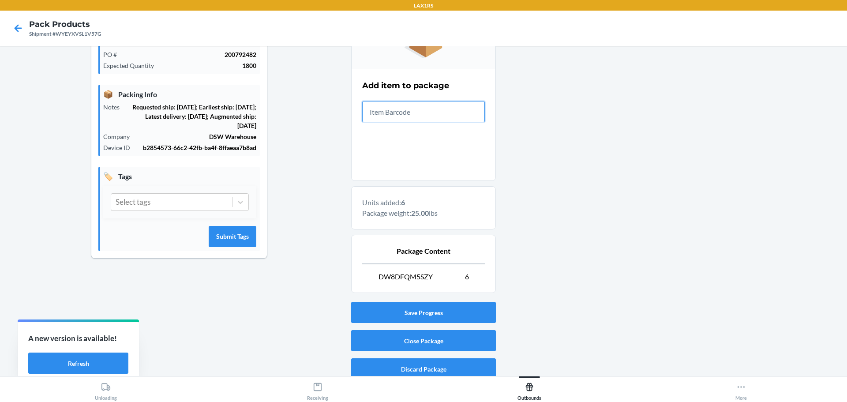
scroll to position [152, 0]
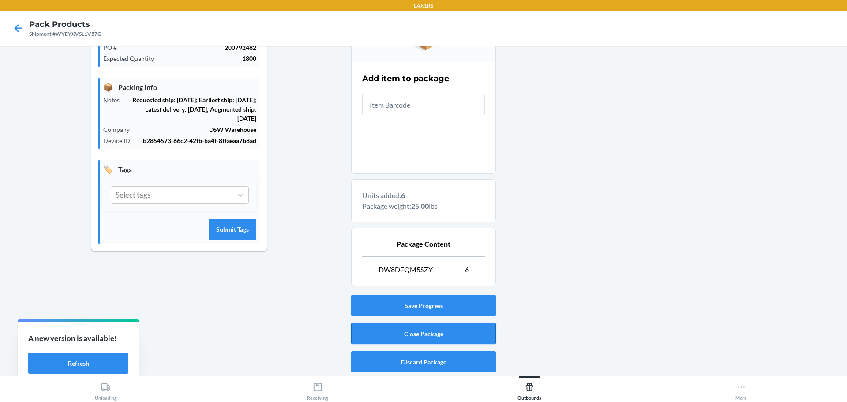
click at [456, 337] on button "Close Package" at bounding box center [423, 333] width 145 height 21
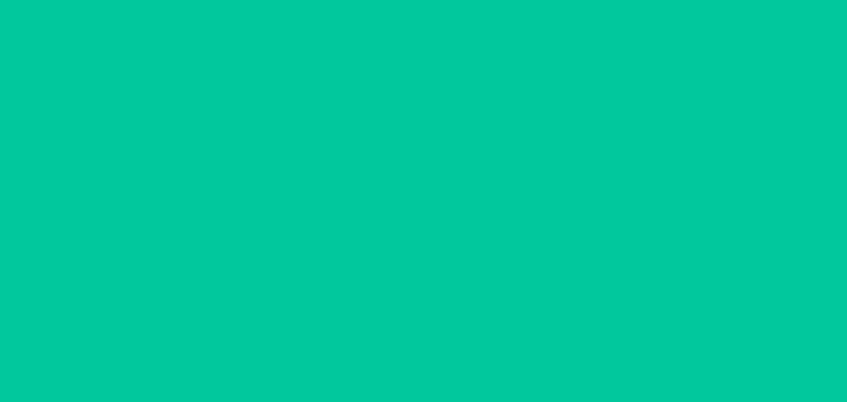
scroll to position [41, 0]
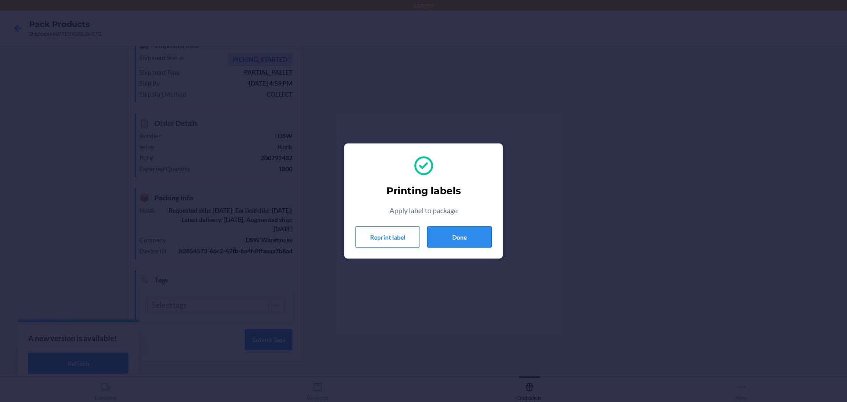
click at [474, 238] on button "Done" at bounding box center [459, 236] width 65 height 21
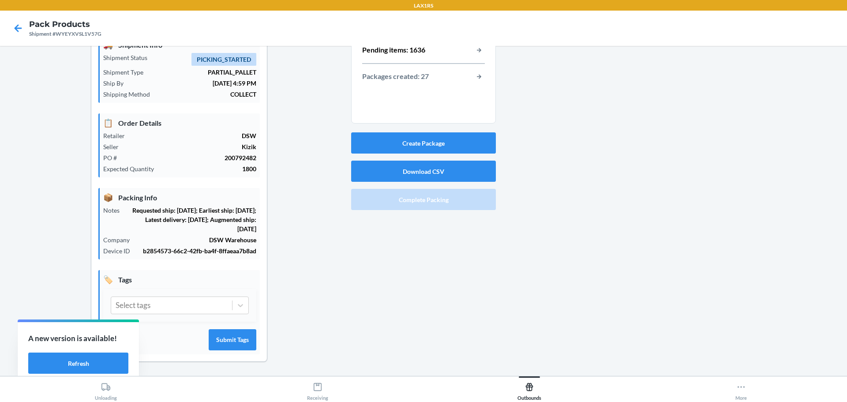
scroll to position [0, 0]
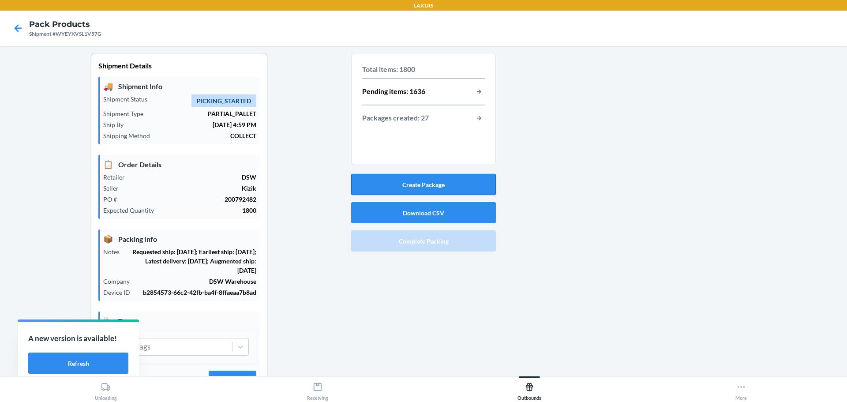
click at [427, 181] on button "Create Package" at bounding box center [423, 184] width 145 height 21
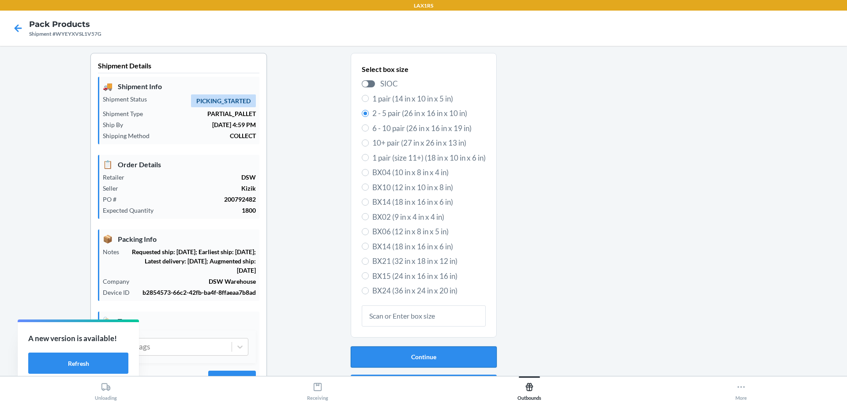
click at [434, 365] on button "Continue" at bounding box center [424, 356] width 146 height 21
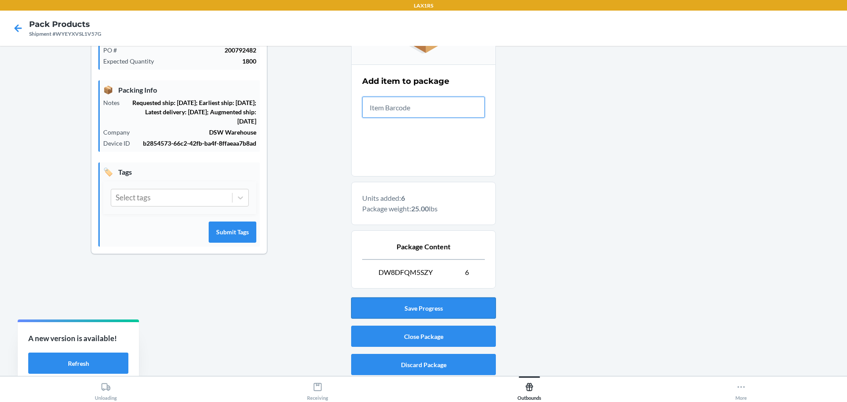
scroll to position [152, 0]
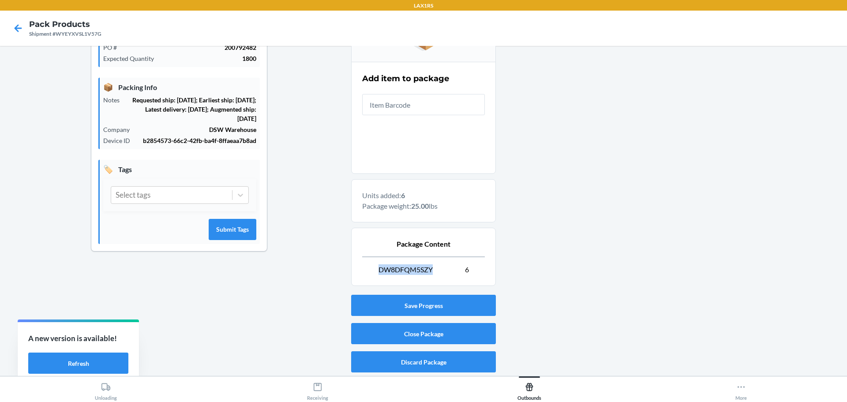
drag, startPoint x: 375, startPoint y: 270, endPoint x: 434, endPoint y: 272, distance: 59.1
click at [434, 272] on p "DW8DFQM5SZY 6" at bounding box center [423, 269] width 123 height 11
copy span "DW8DFQM5SZY"
click at [436, 334] on button "Close Package" at bounding box center [423, 333] width 145 height 21
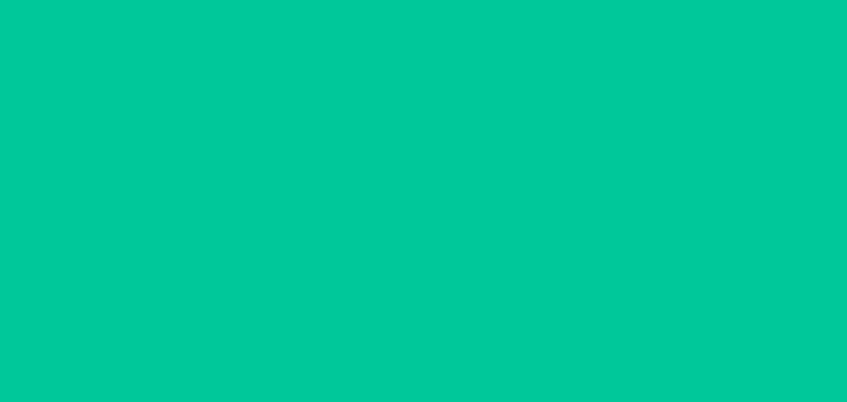
scroll to position [41, 0]
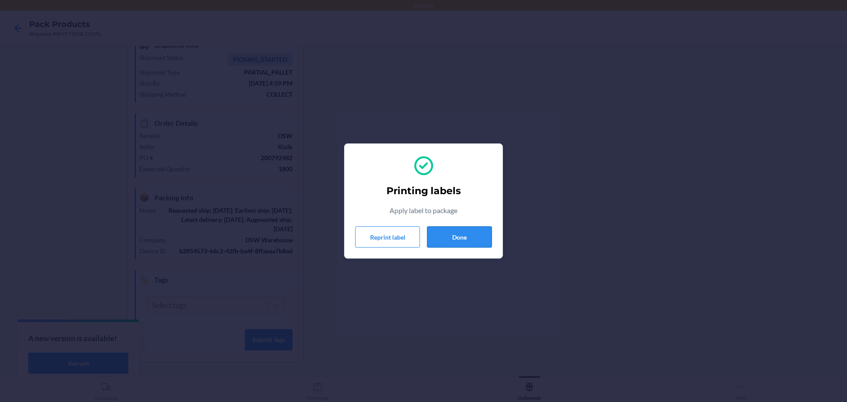
click at [468, 238] on button "Done" at bounding box center [459, 236] width 65 height 21
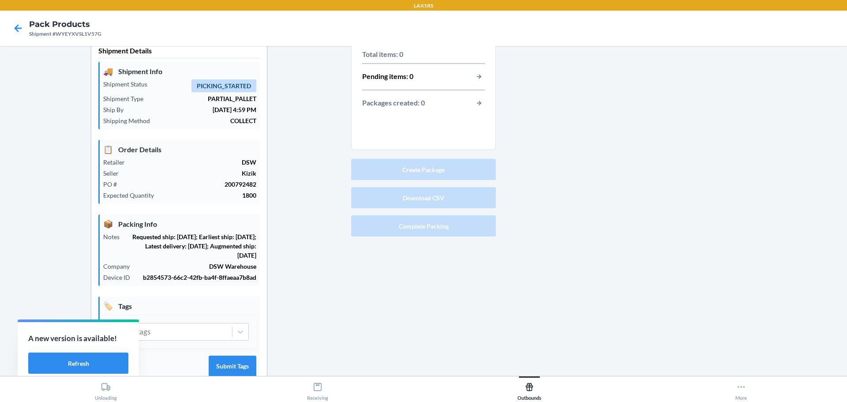
scroll to position [0, 0]
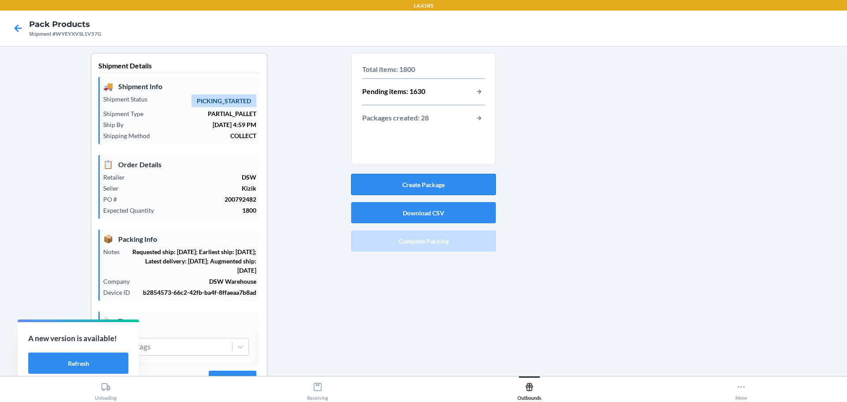
click at [438, 178] on button "Create Package" at bounding box center [423, 184] width 145 height 21
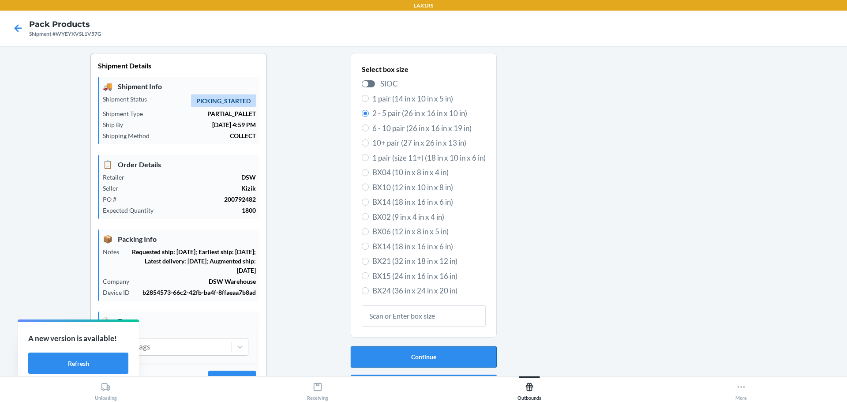
click at [432, 355] on button "Continue" at bounding box center [424, 356] width 146 height 21
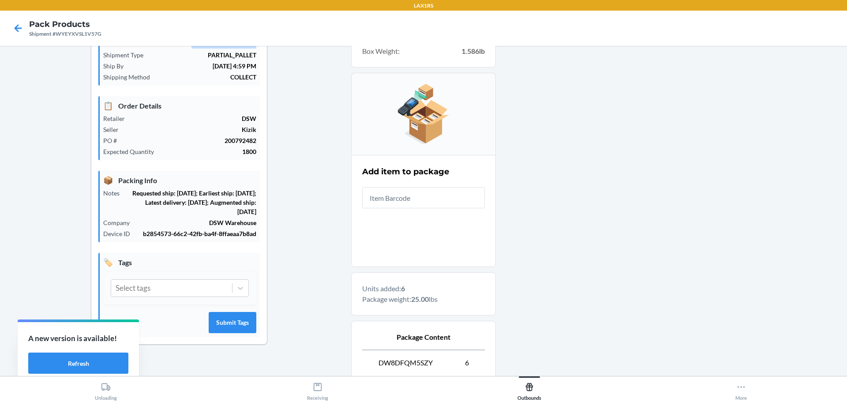
scroll to position [132, 0]
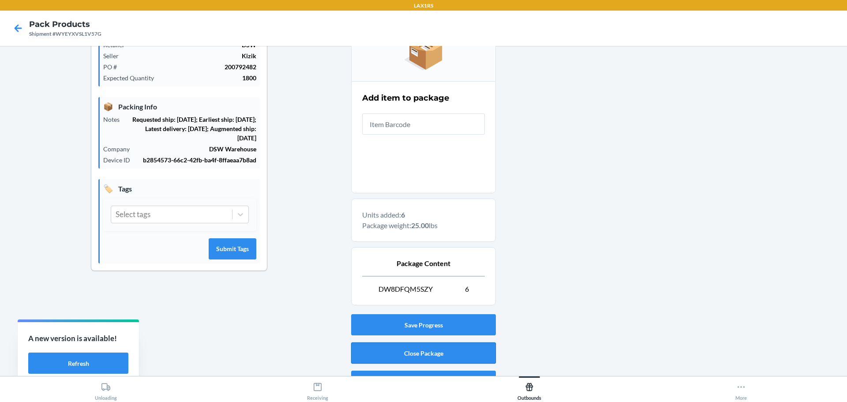
click at [423, 351] on button "Close Package" at bounding box center [423, 352] width 145 height 21
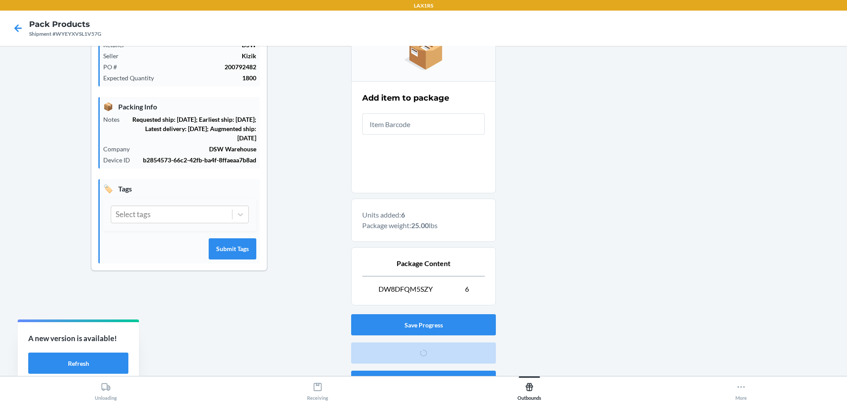
scroll to position [41, 0]
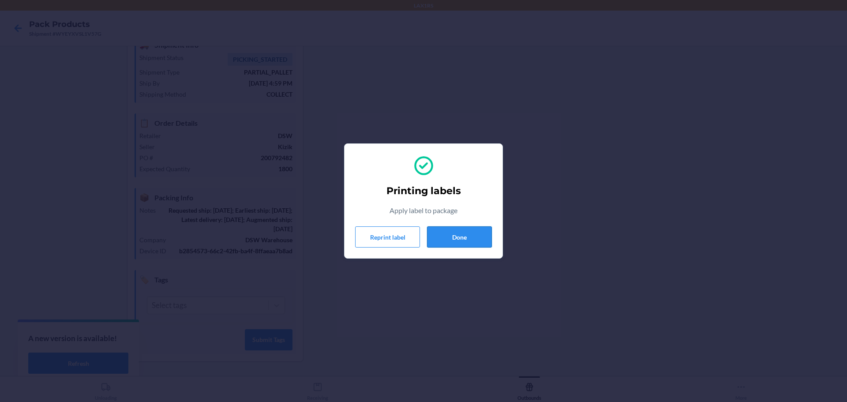
click at [469, 235] on button "Done" at bounding box center [459, 236] width 65 height 21
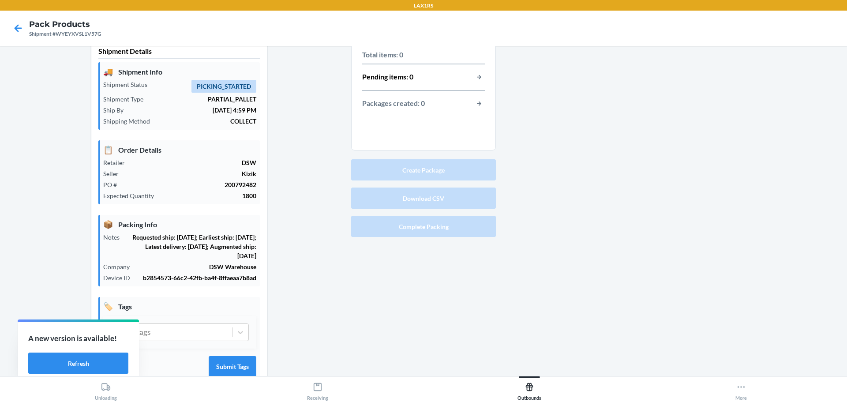
scroll to position [0, 0]
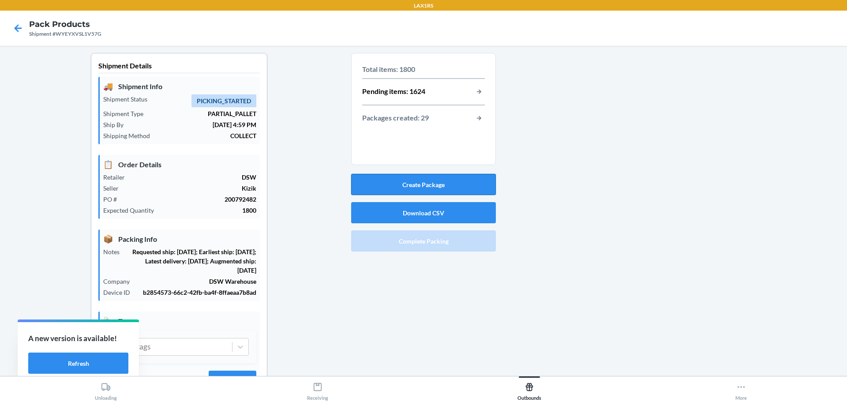
click at [442, 186] on button "Create Package" at bounding box center [423, 184] width 145 height 21
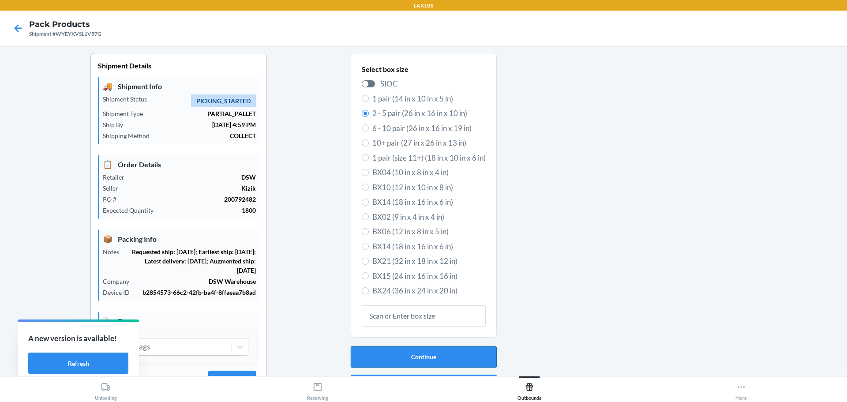
click at [433, 352] on button "Continue" at bounding box center [424, 356] width 146 height 21
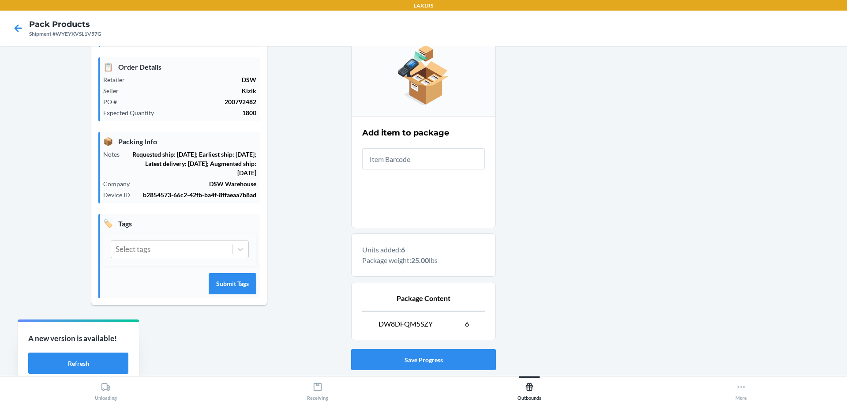
scroll to position [132, 0]
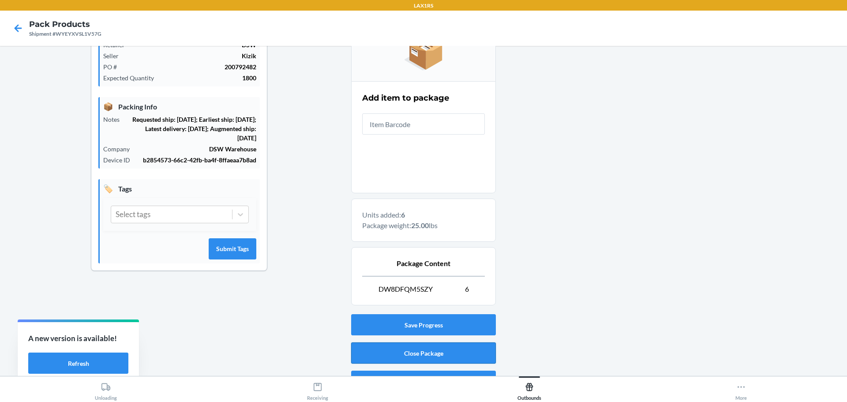
click at [426, 353] on button "Close Package" at bounding box center [423, 352] width 145 height 21
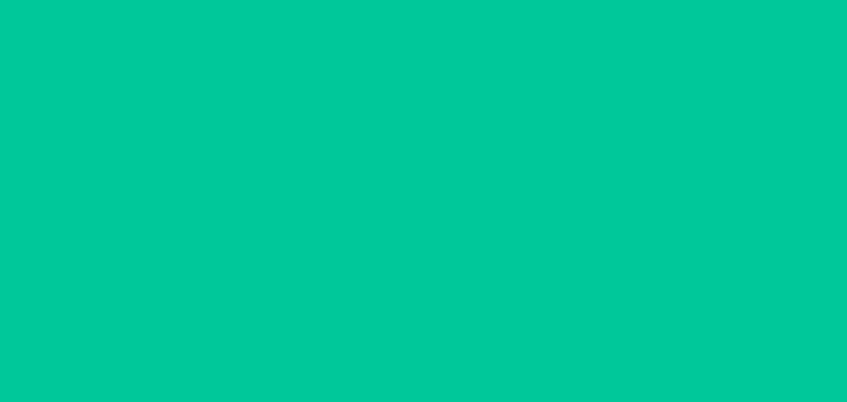
scroll to position [41, 0]
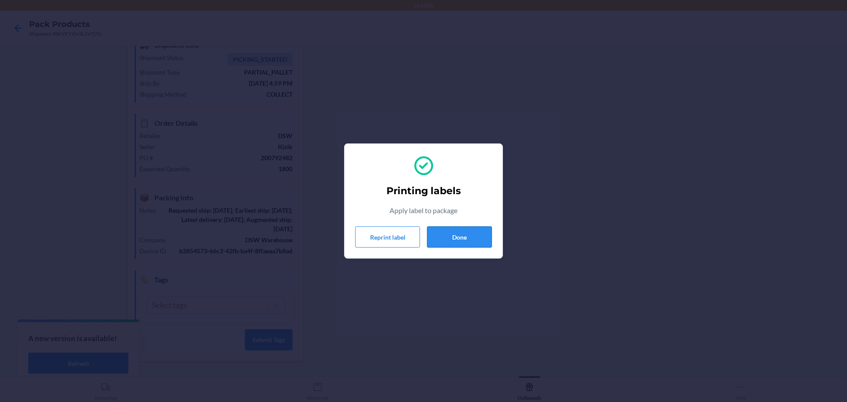
click at [462, 239] on button "Done" at bounding box center [459, 236] width 65 height 21
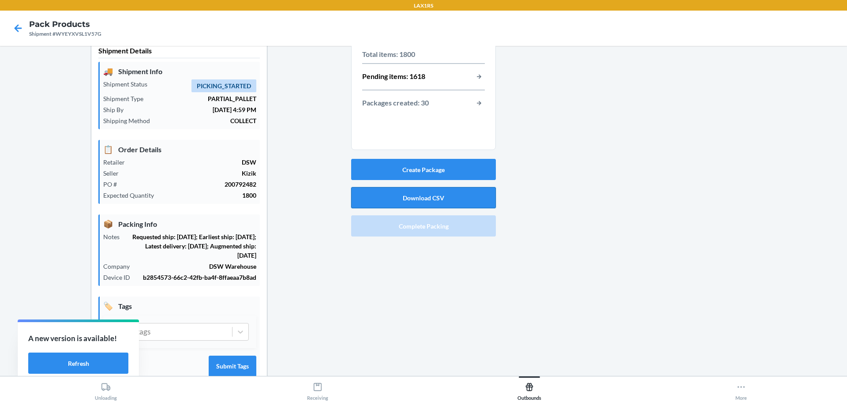
scroll to position [0, 0]
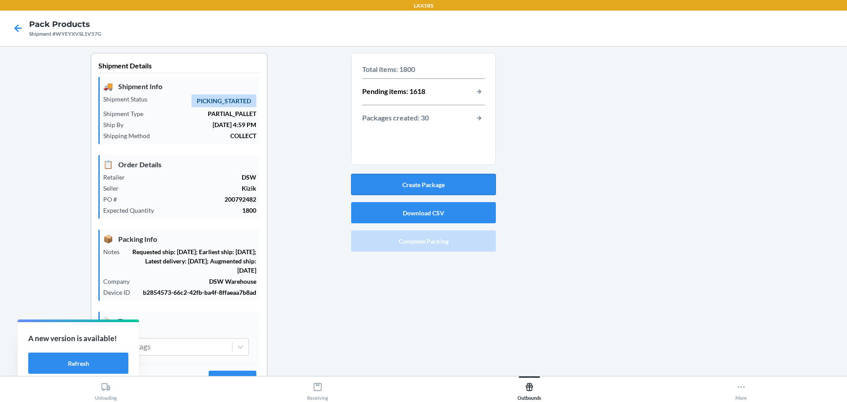
click at [441, 180] on button "Create Package" at bounding box center [423, 184] width 145 height 21
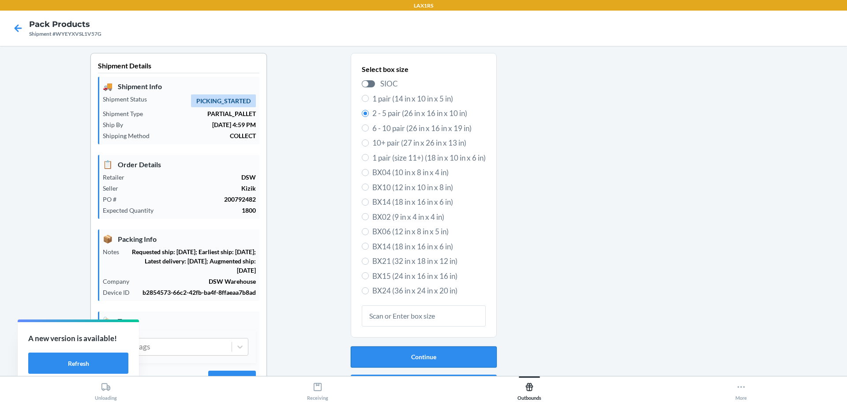
click at [427, 355] on button "Continue" at bounding box center [424, 356] width 146 height 21
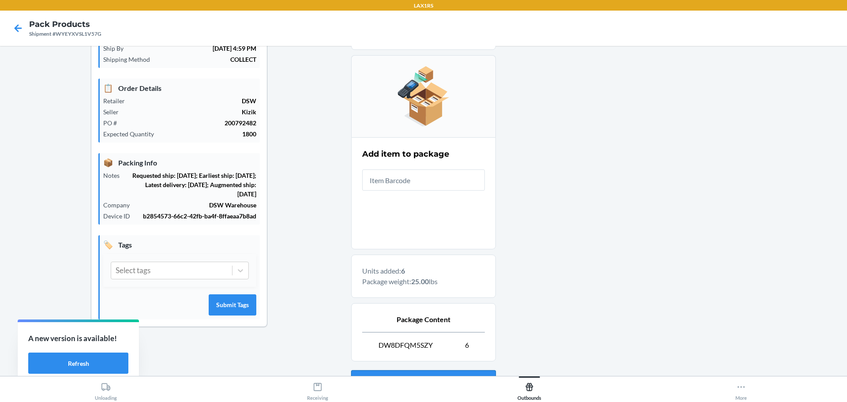
scroll to position [152, 0]
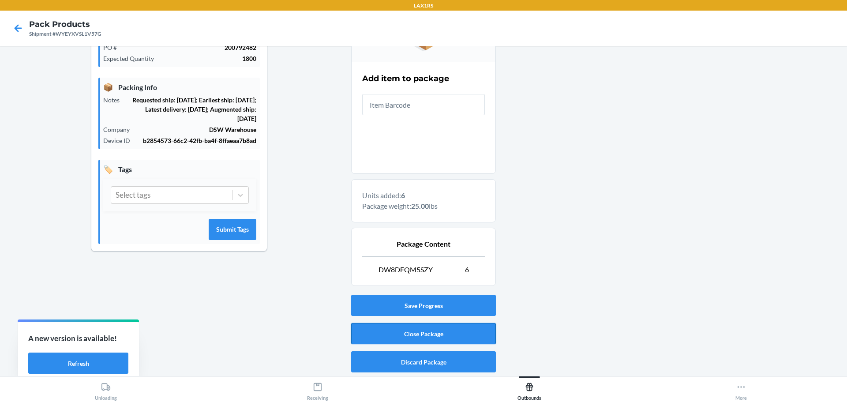
click at [440, 332] on button "Close Package" at bounding box center [423, 333] width 145 height 21
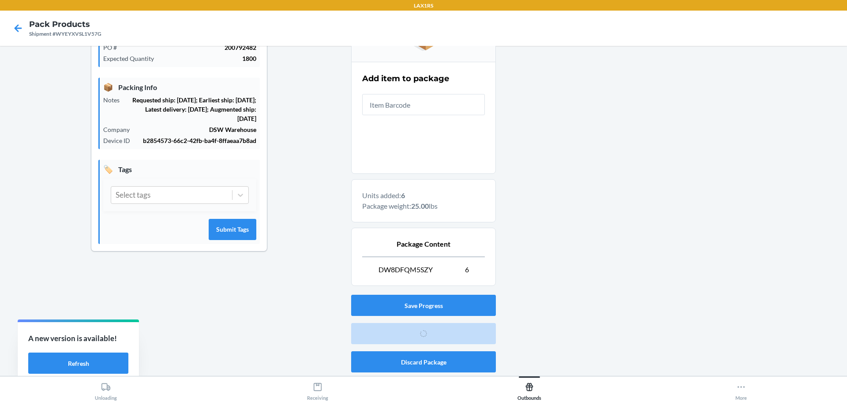
scroll to position [41, 0]
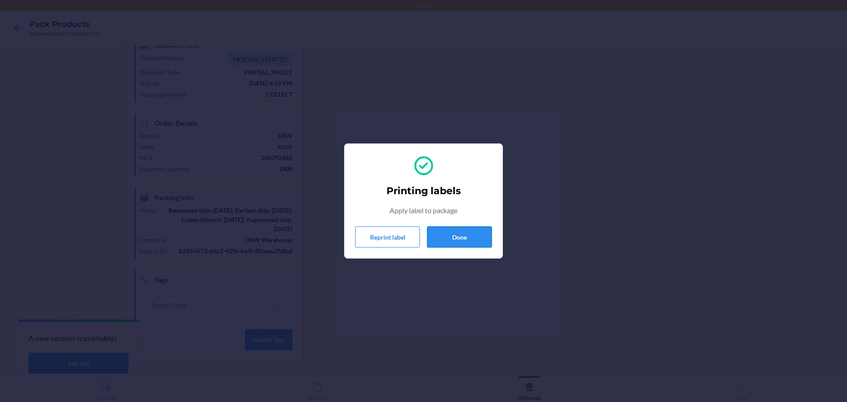
click at [468, 234] on button "Done" at bounding box center [459, 236] width 65 height 21
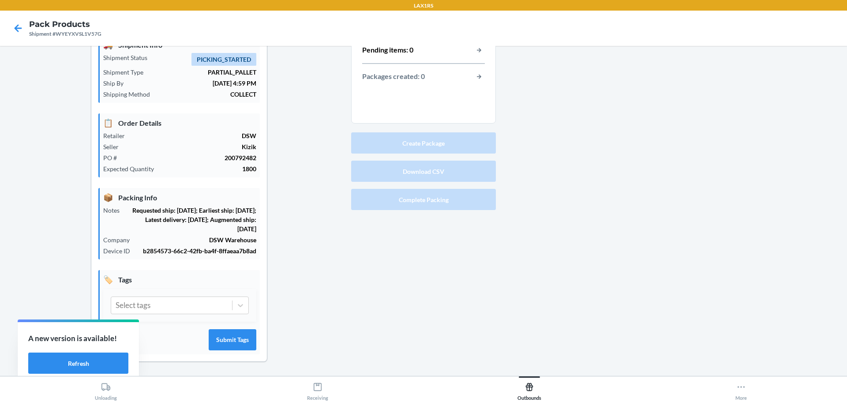
scroll to position [0, 0]
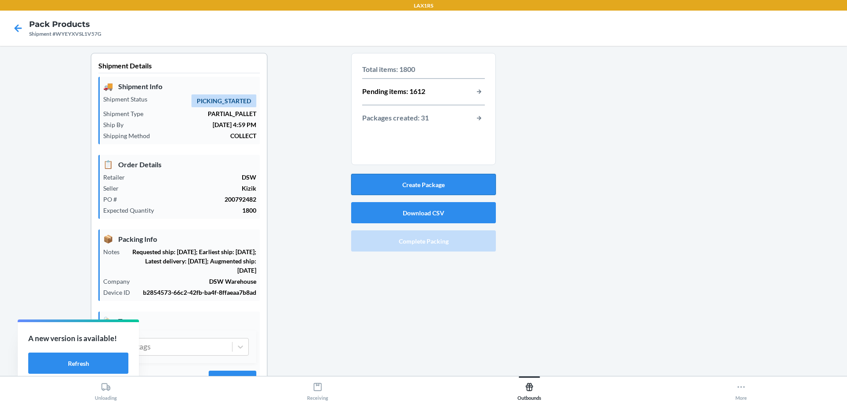
click at [430, 178] on button "Create Package" at bounding box center [423, 184] width 145 height 21
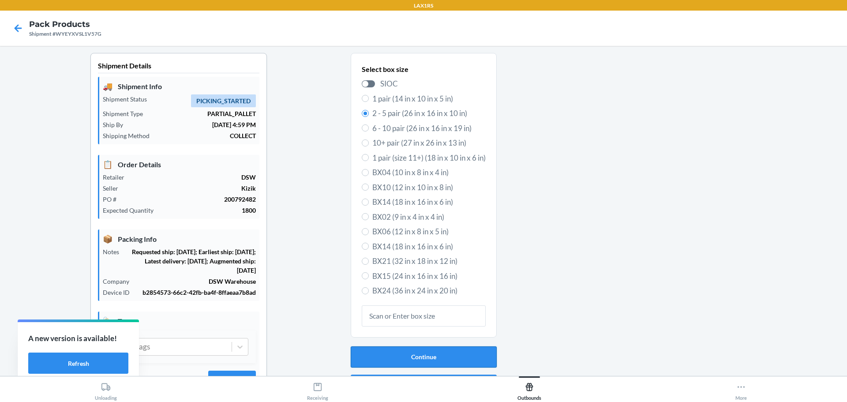
click at [436, 356] on button "Continue" at bounding box center [424, 356] width 146 height 21
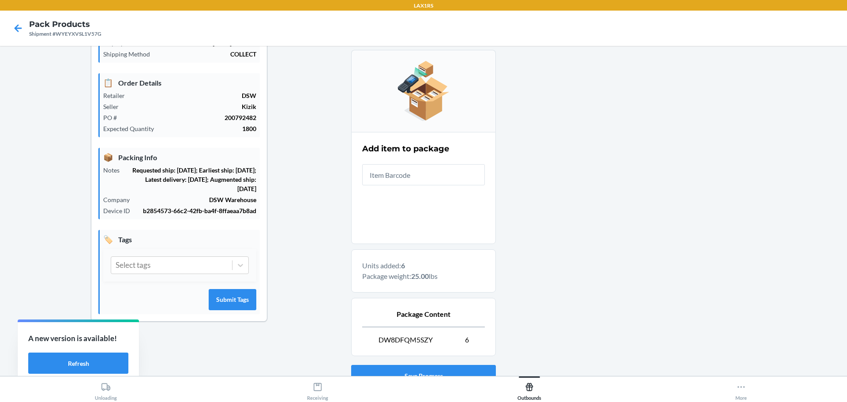
scroll to position [152, 0]
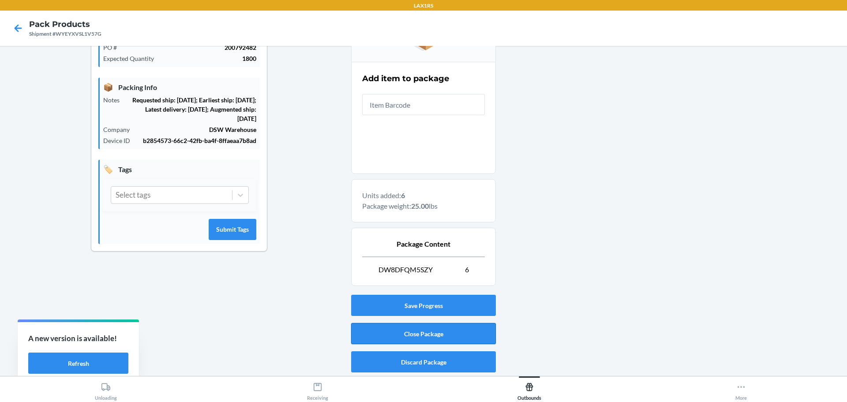
click at [451, 329] on button "Close Package" at bounding box center [423, 333] width 145 height 21
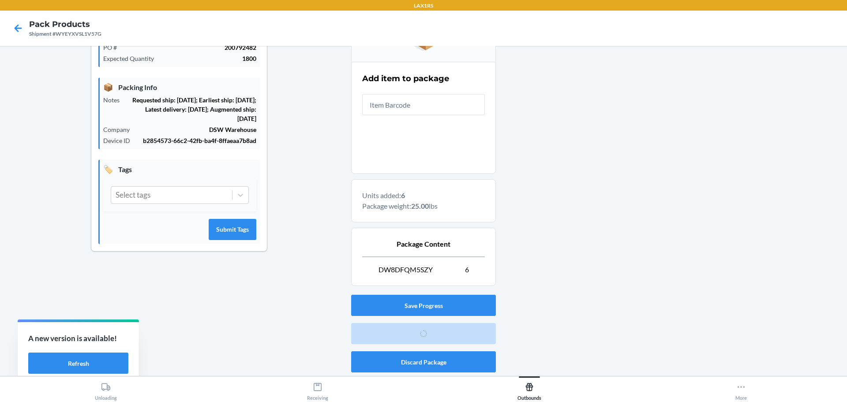
scroll to position [41, 0]
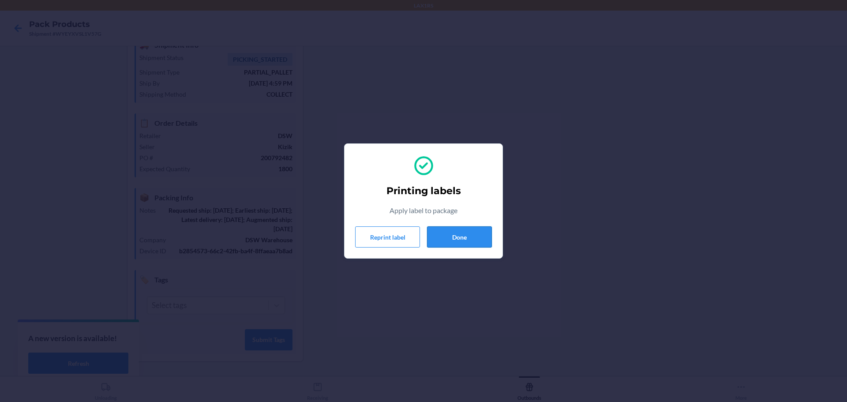
click at [467, 239] on button "Done" at bounding box center [459, 236] width 65 height 21
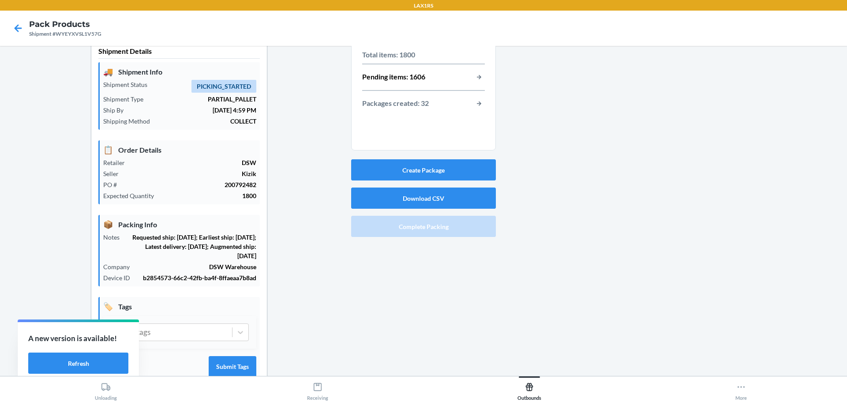
scroll to position [0, 0]
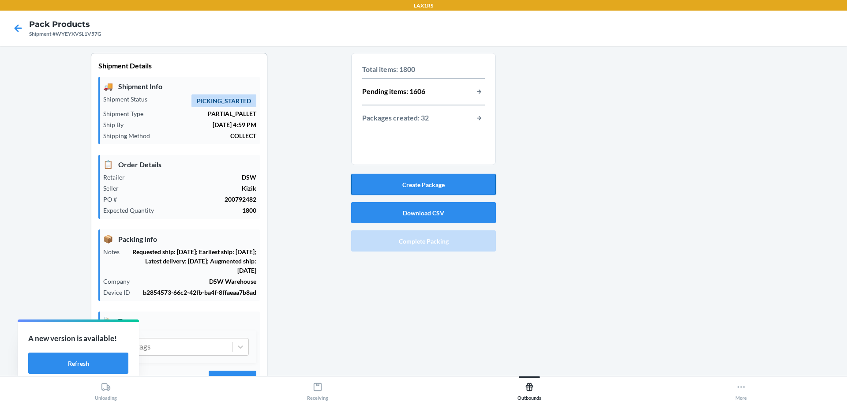
click at [445, 193] on button "Create Package" at bounding box center [423, 184] width 145 height 21
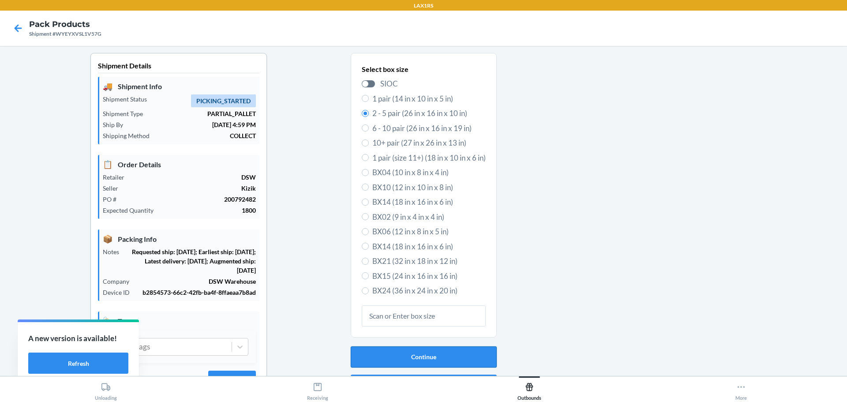
click at [452, 363] on button "Continue" at bounding box center [424, 356] width 146 height 21
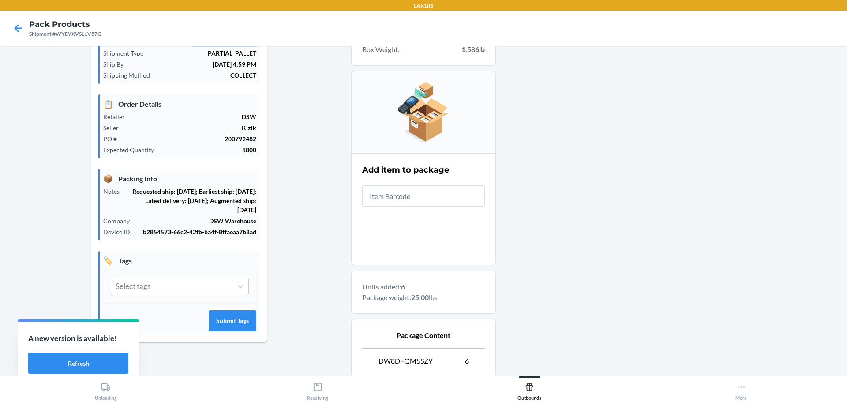
scroll to position [152, 0]
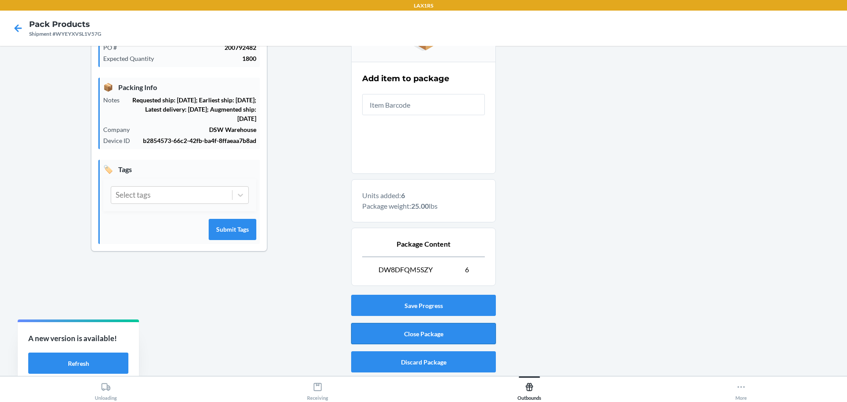
click at [448, 334] on button "Close Package" at bounding box center [423, 333] width 145 height 21
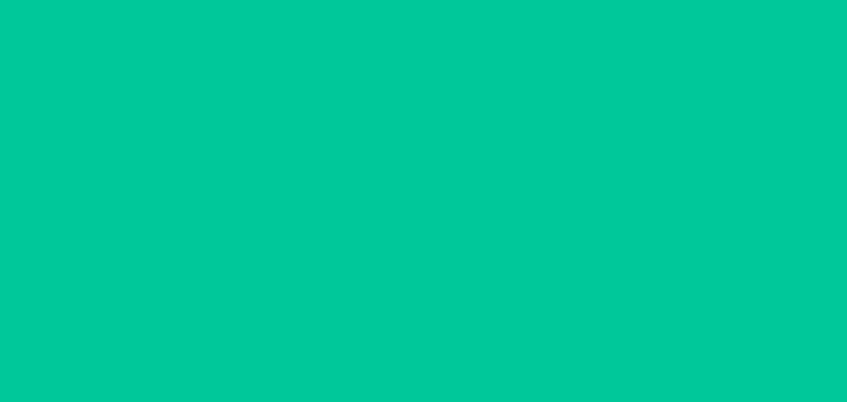
scroll to position [41, 0]
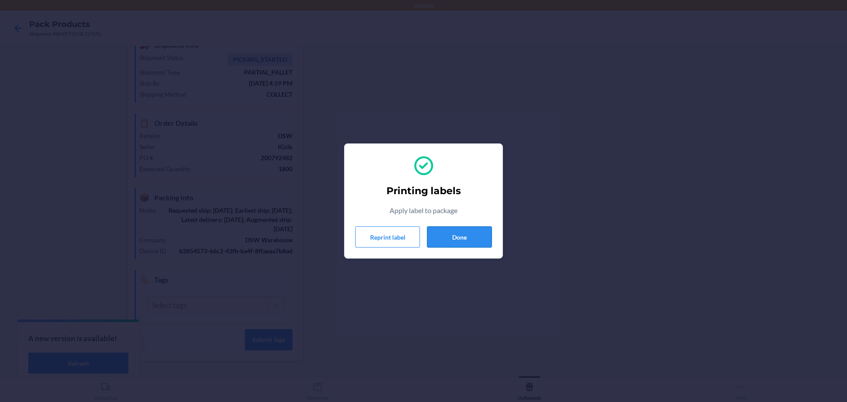
click at [468, 241] on button "Done" at bounding box center [459, 236] width 65 height 21
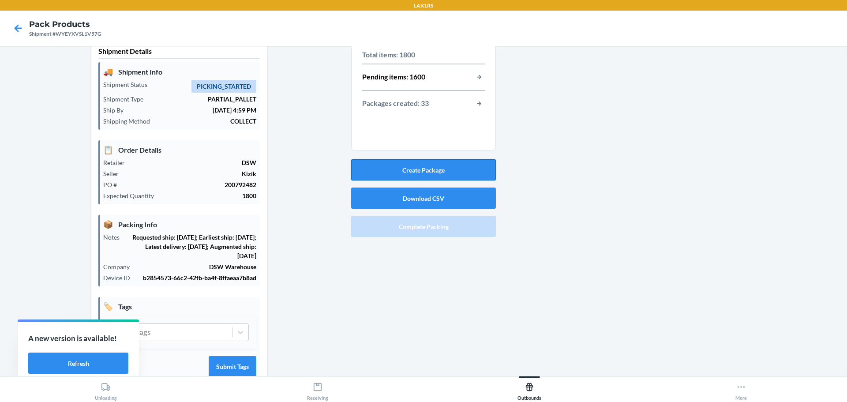
scroll to position [0, 0]
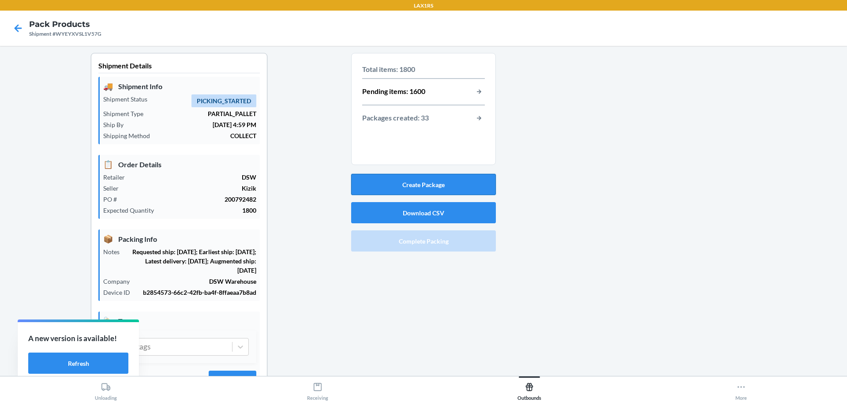
click at [420, 180] on button "Create Package" at bounding box center [423, 184] width 145 height 21
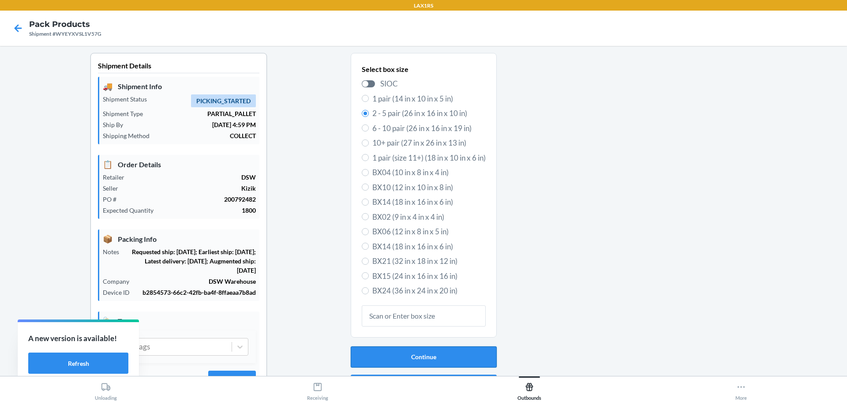
click at [439, 355] on button "Continue" at bounding box center [424, 356] width 146 height 21
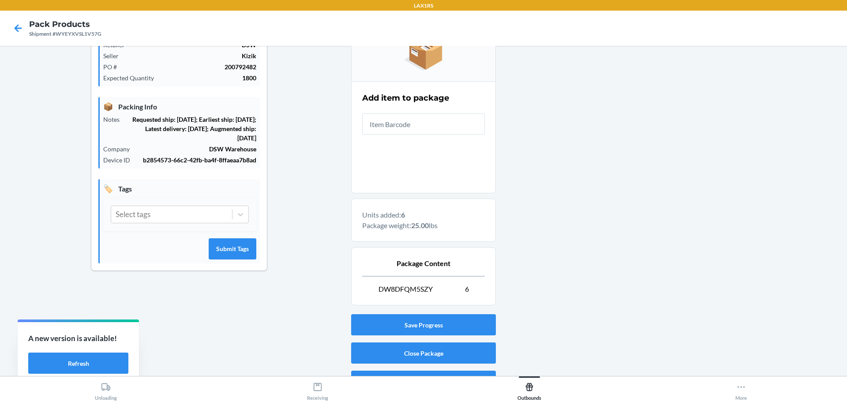
scroll to position [152, 0]
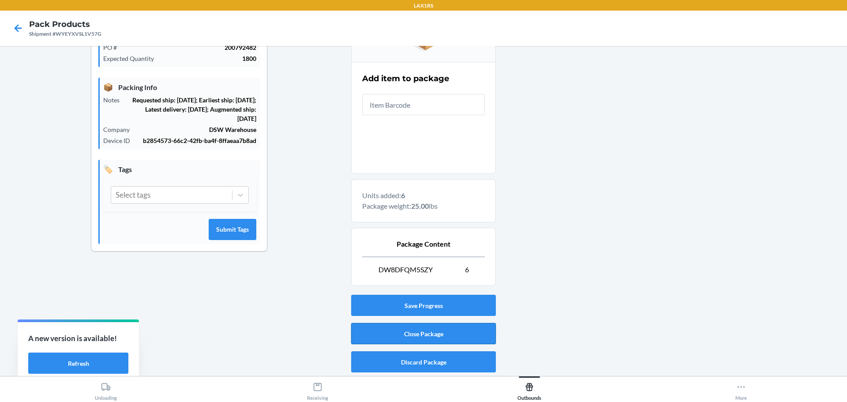
click at [458, 333] on button "Close Package" at bounding box center [423, 333] width 145 height 21
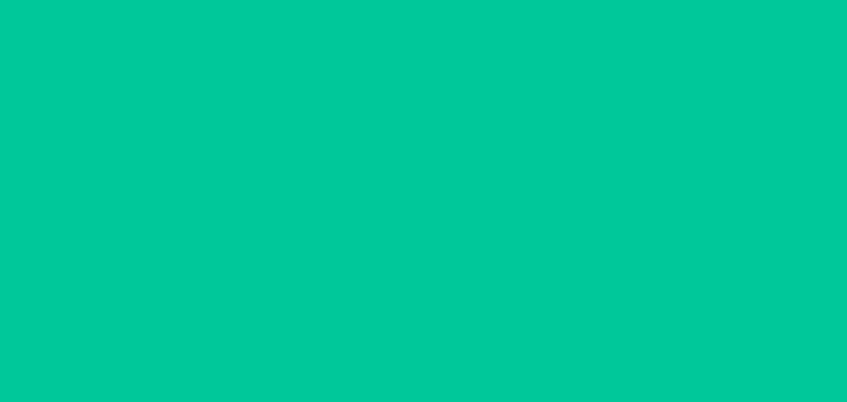
scroll to position [41, 0]
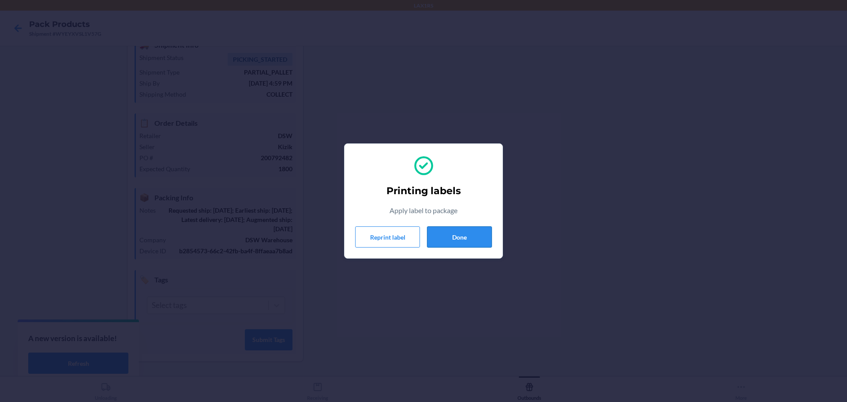
click at [468, 240] on button "Done" at bounding box center [459, 236] width 65 height 21
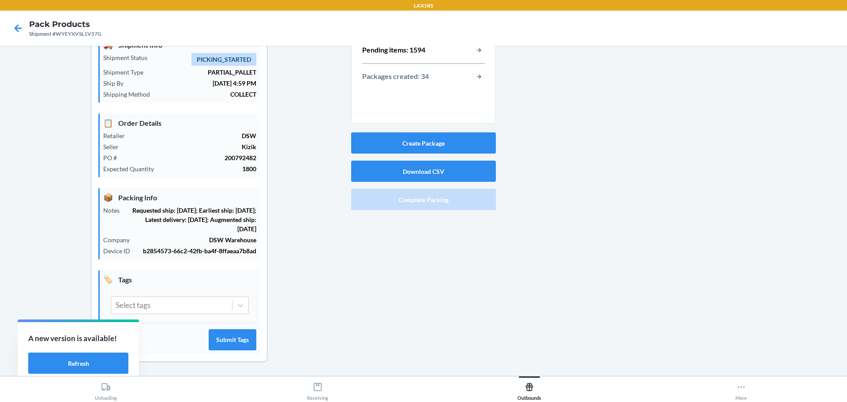
scroll to position [0, 0]
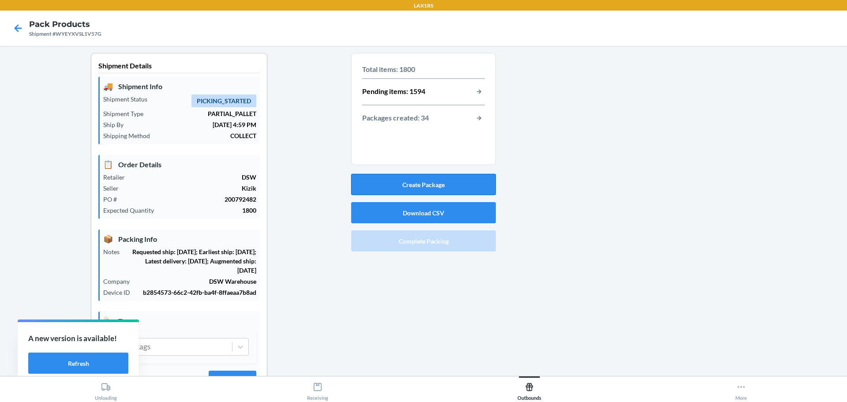
click at [432, 190] on button "Create Package" at bounding box center [423, 184] width 145 height 21
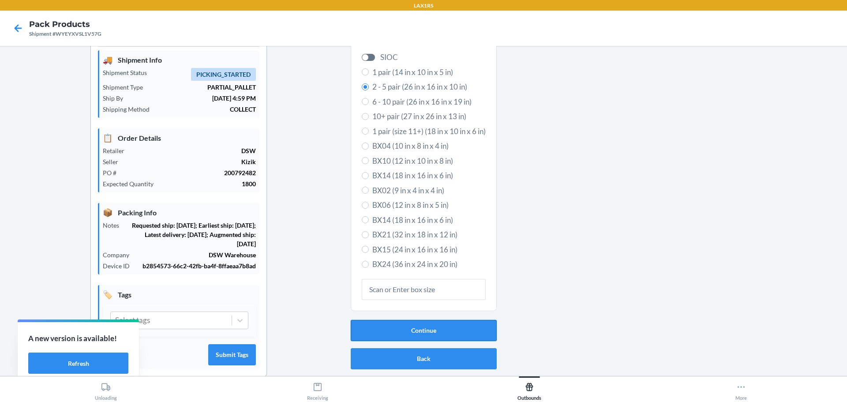
scroll to position [41, 0]
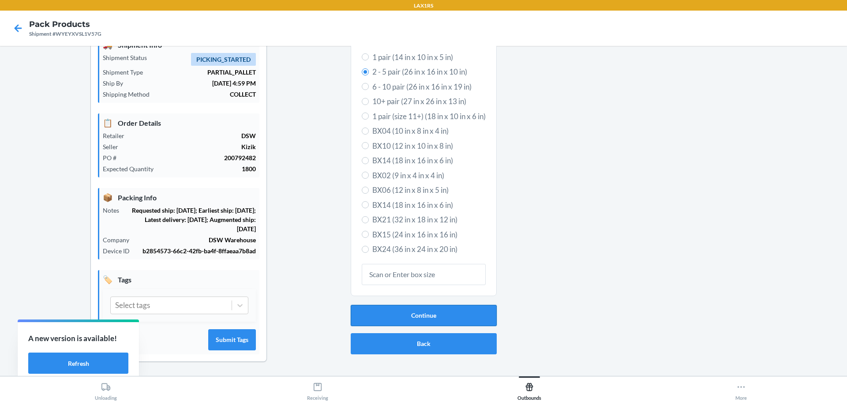
click at [434, 317] on button "Continue" at bounding box center [424, 315] width 146 height 21
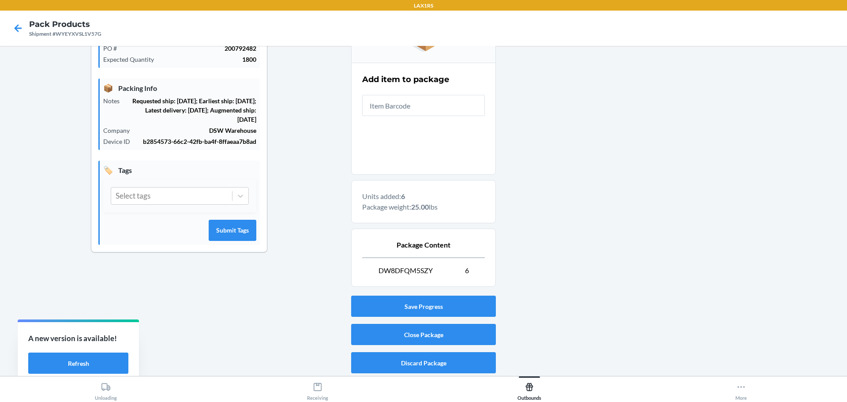
scroll to position [152, 0]
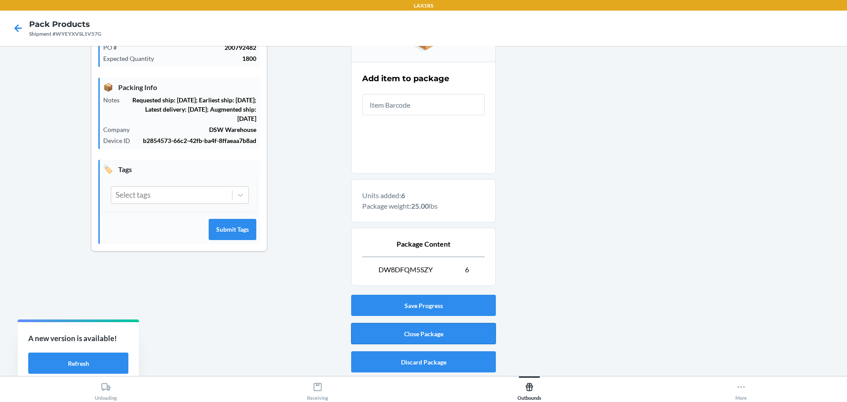
click at [443, 335] on button "Close Package" at bounding box center [423, 333] width 145 height 21
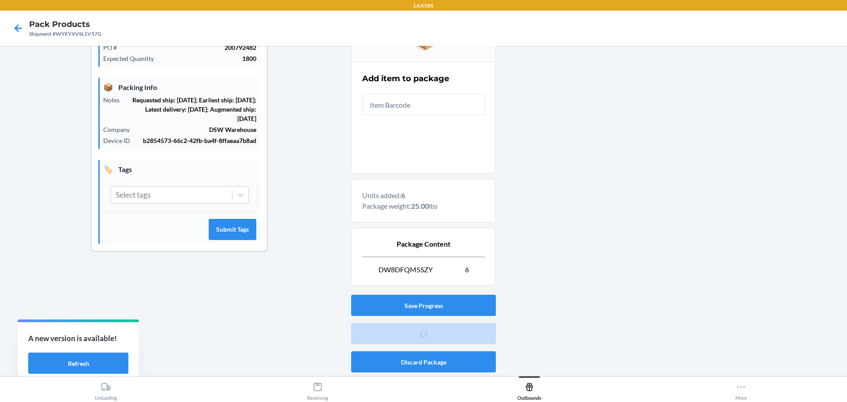
scroll to position [41, 0]
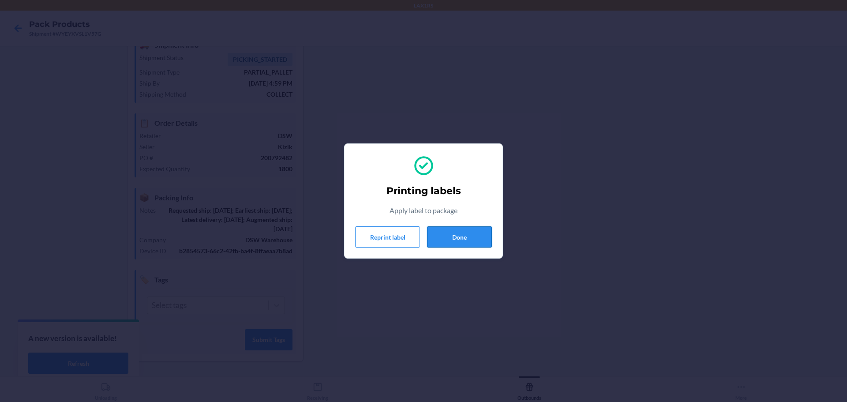
click at [455, 239] on button "Done" at bounding box center [459, 236] width 65 height 21
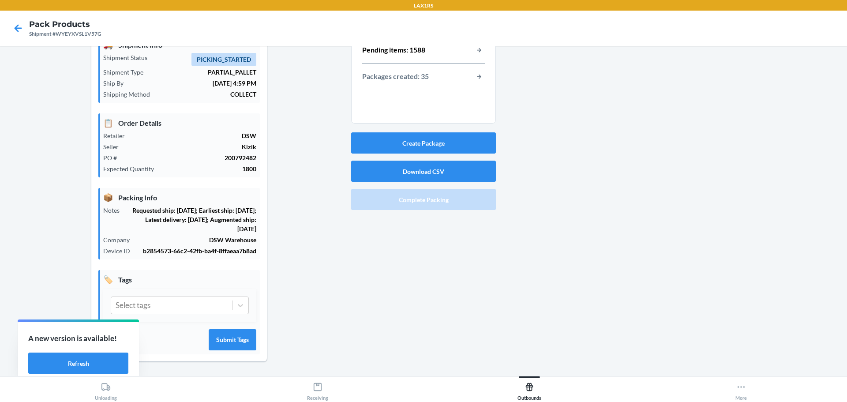
scroll to position [0, 0]
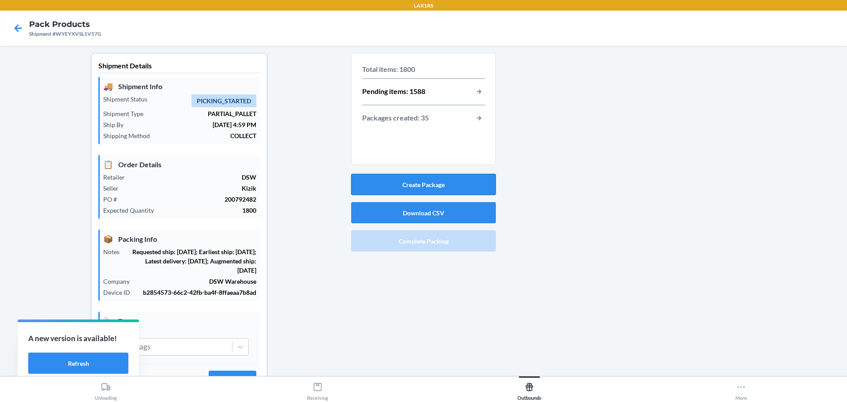
click at [430, 187] on button "Create Package" at bounding box center [423, 184] width 145 height 21
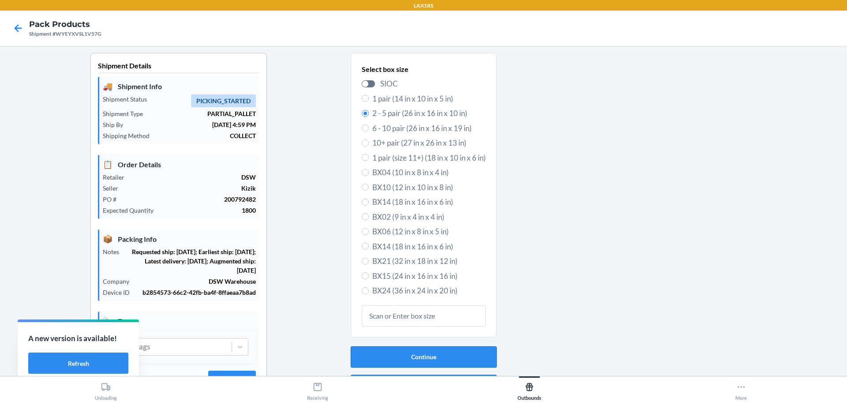
click at [450, 355] on button "Continue" at bounding box center [424, 356] width 146 height 21
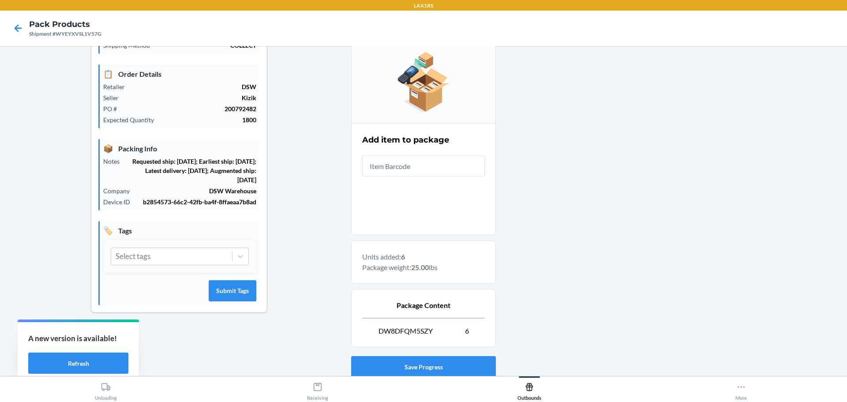
scroll to position [152, 0]
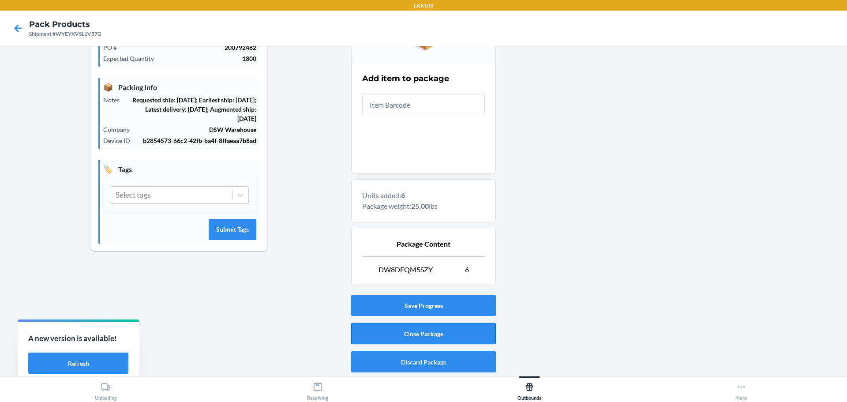
click at [439, 335] on button "Close Package" at bounding box center [423, 333] width 145 height 21
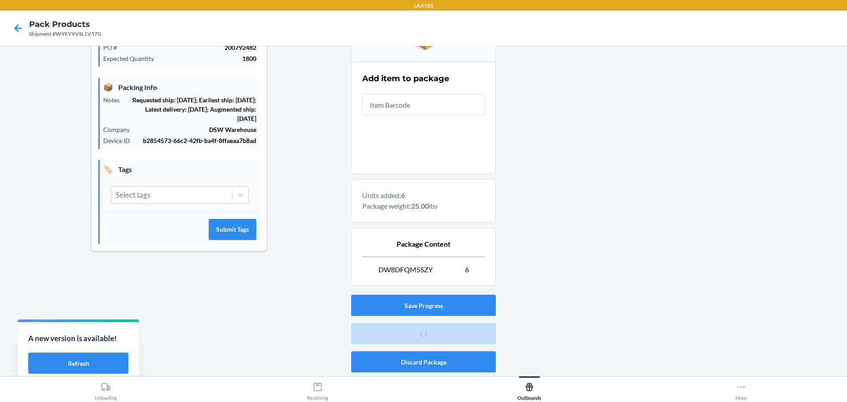
scroll to position [41, 0]
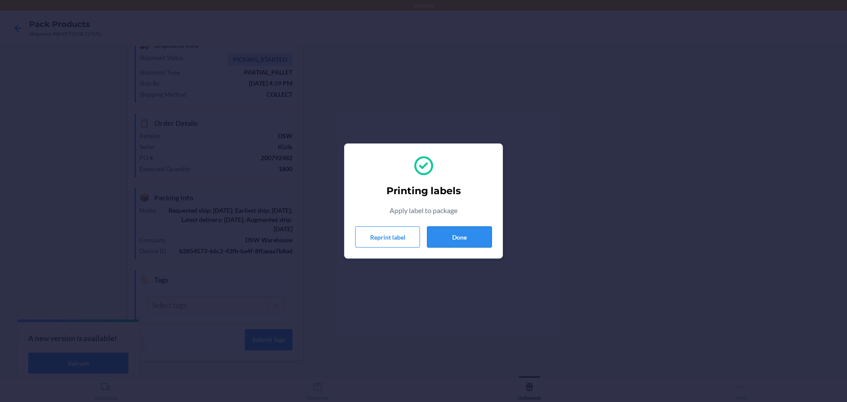
click at [465, 236] on button "Done" at bounding box center [459, 236] width 65 height 21
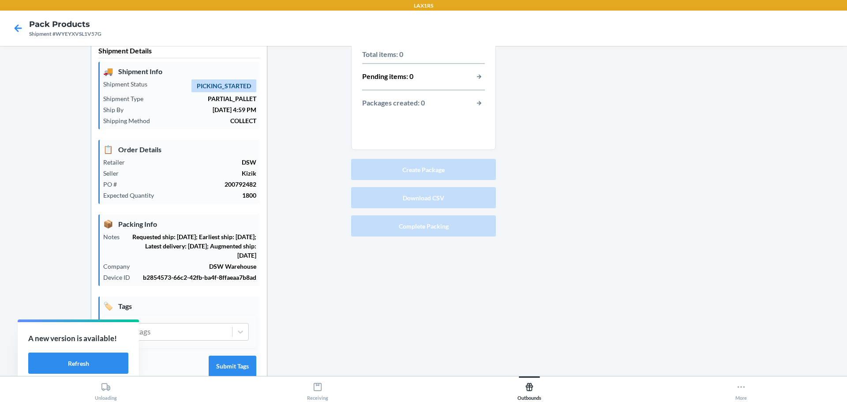
scroll to position [0, 0]
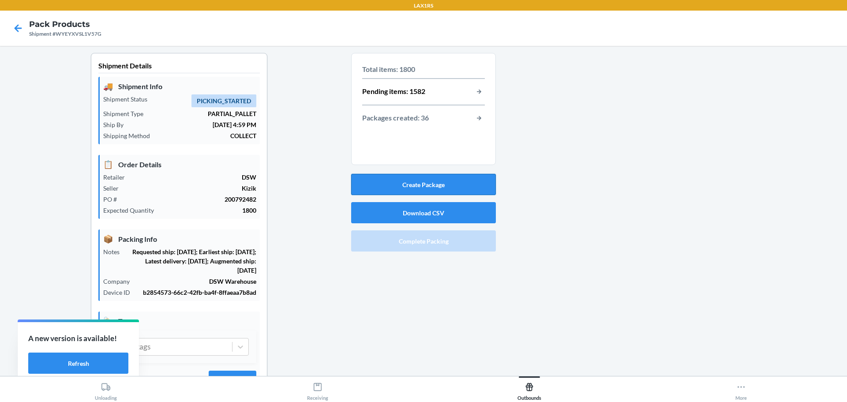
click at [426, 188] on button "Create Package" at bounding box center [423, 184] width 145 height 21
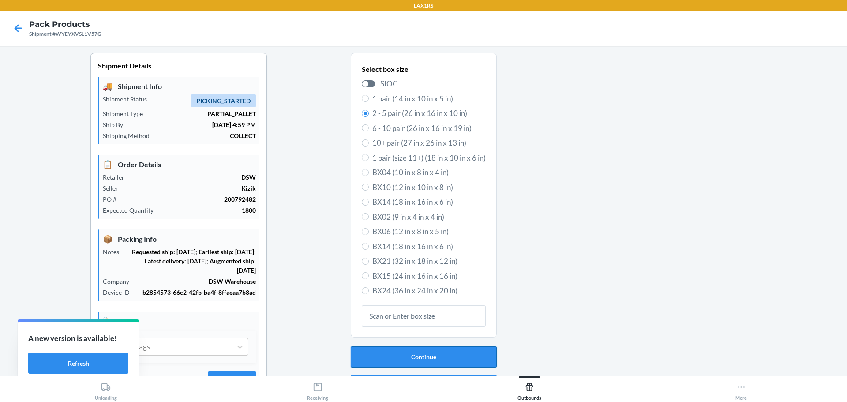
click at [433, 361] on button "Continue" at bounding box center [424, 356] width 146 height 21
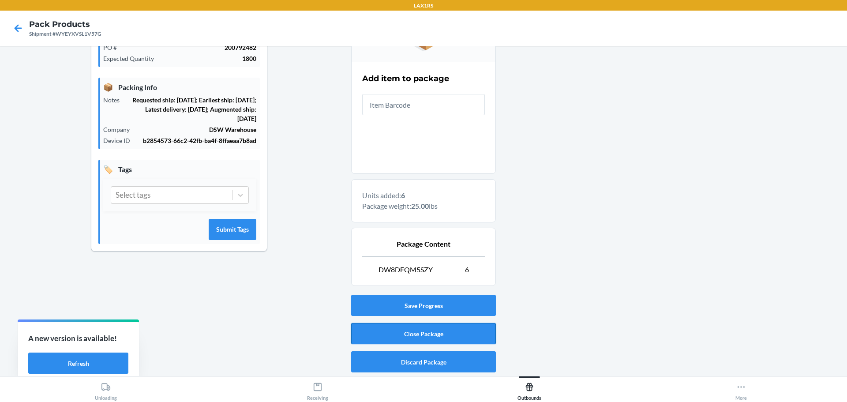
click at [416, 331] on button "Close Package" at bounding box center [423, 333] width 145 height 21
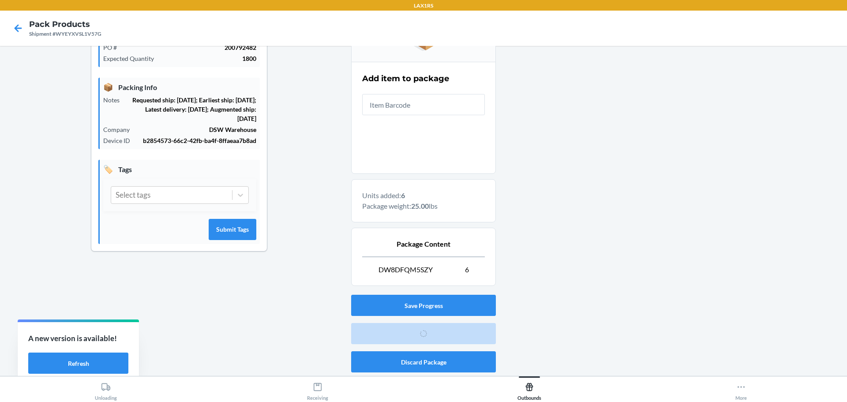
scroll to position [41, 0]
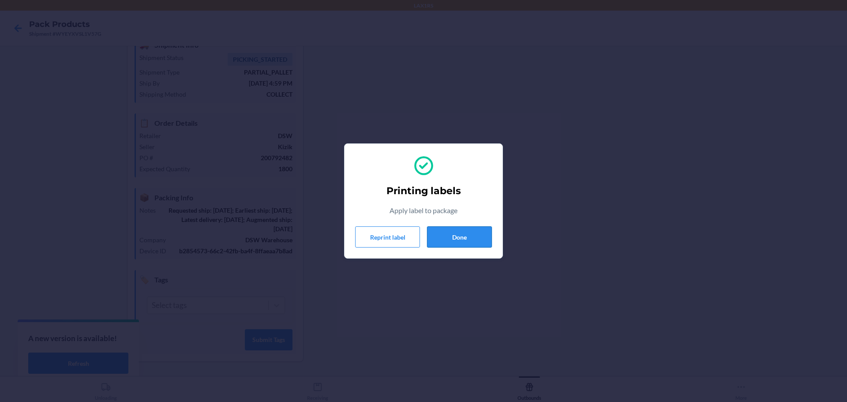
click at [467, 234] on button "Done" at bounding box center [459, 236] width 65 height 21
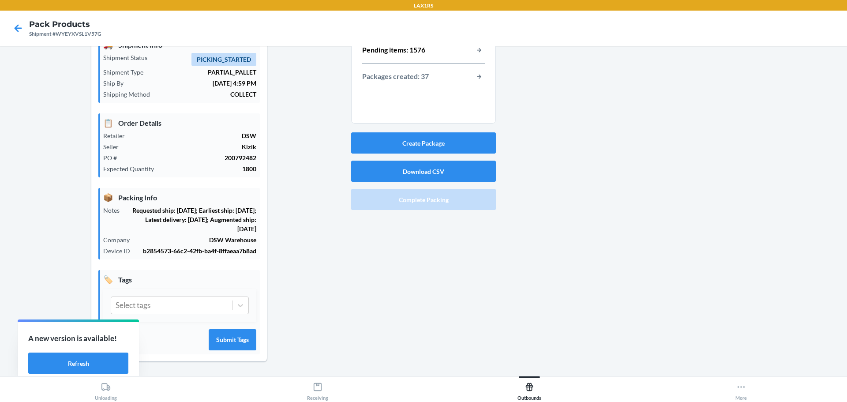
scroll to position [0, 0]
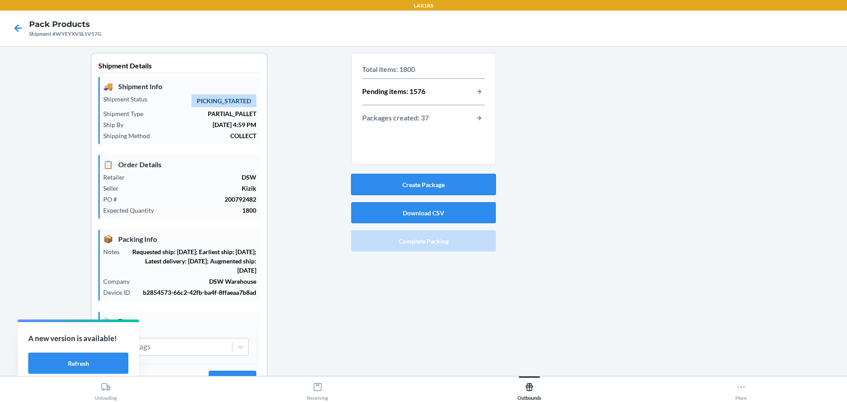
click at [428, 181] on button "Create Package" at bounding box center [423, 184] width 145 height 21
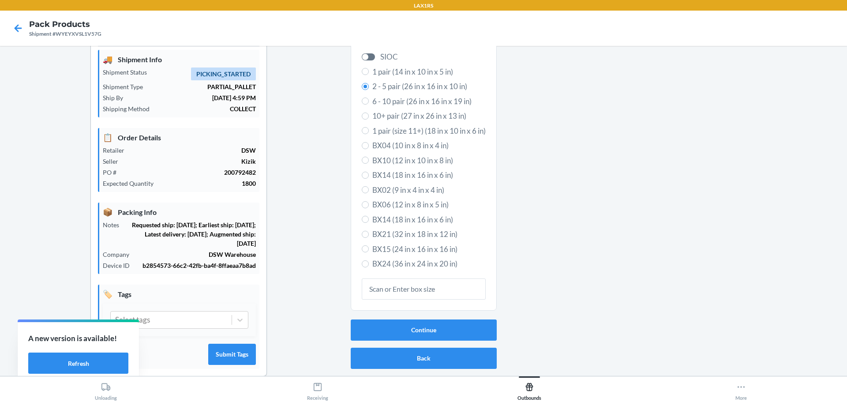
scroll to position [41, 0]
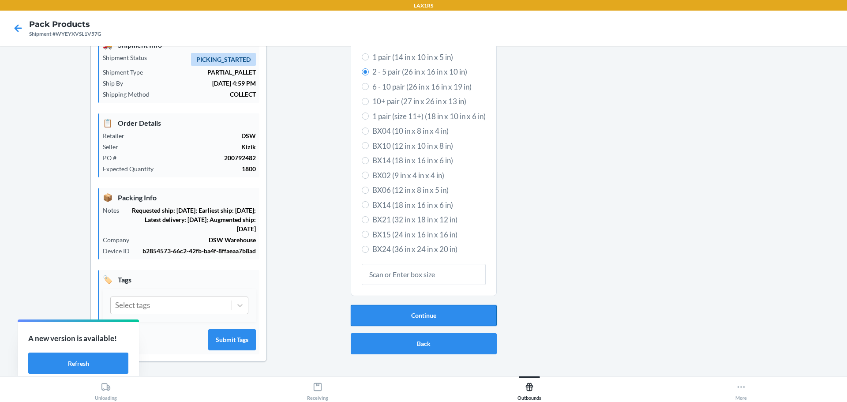
click at [440, 317] on button "Continue" at bounding box center [424, 315] width 146 height 21
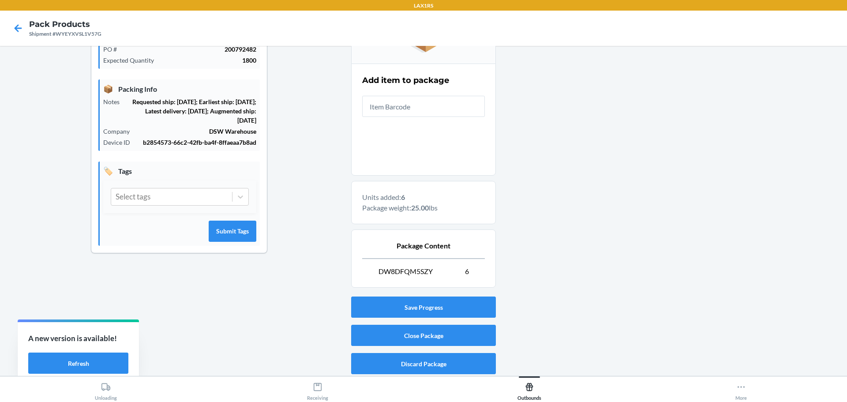
scroll to position [152, 0]
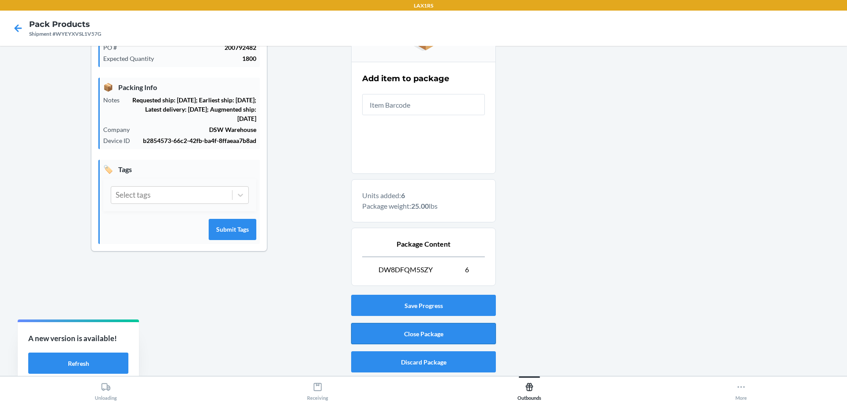
click at [447, 329] on button "Close Package" at bounding box center [423, 333] width 145 height 21
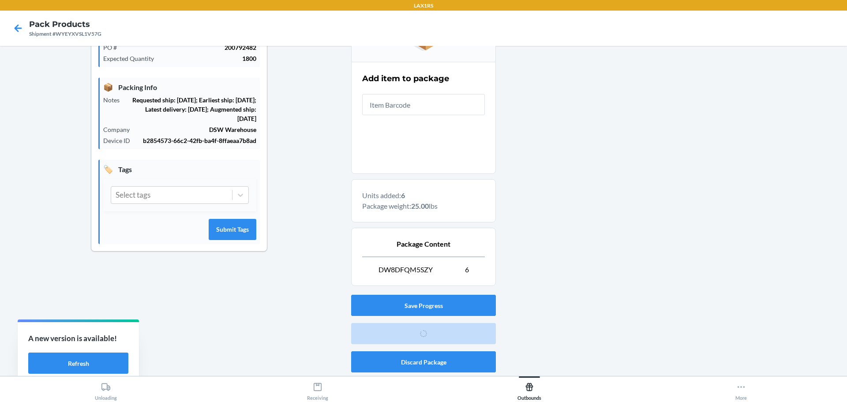
scroll to position [41, 0]
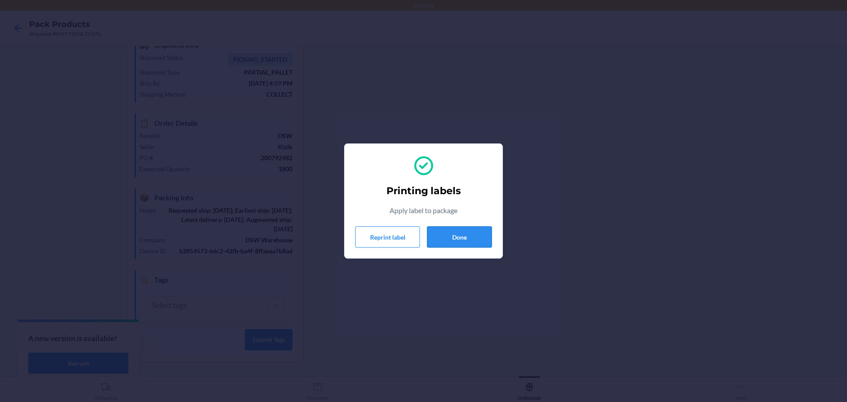
click at [463, 236] on button "Done" at bounding box center [459, 236] width 65 height 21
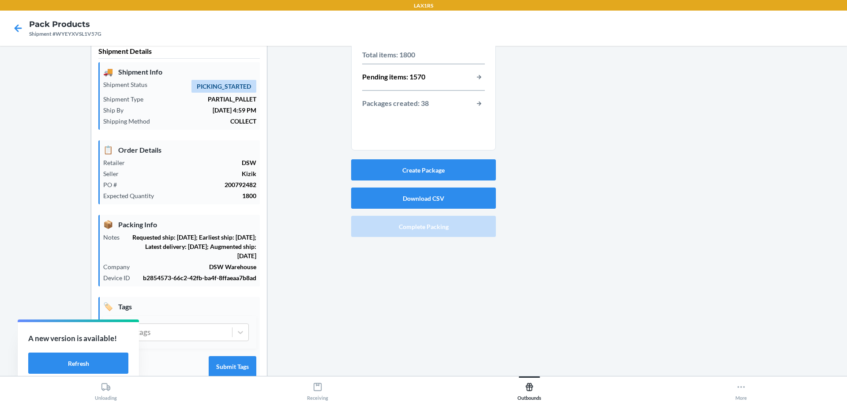
scroll to position [0, 0]
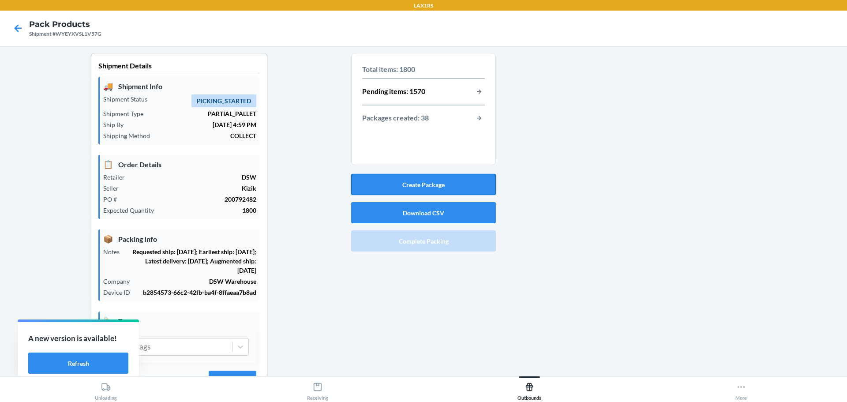
click at [428, 182] on button "Create Package" at bounding box center [423, 184] width 145 height 21
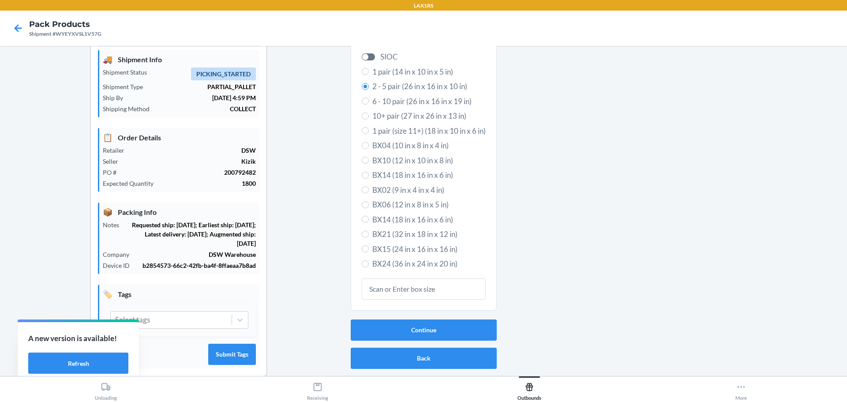
scroll to position [41, 0]
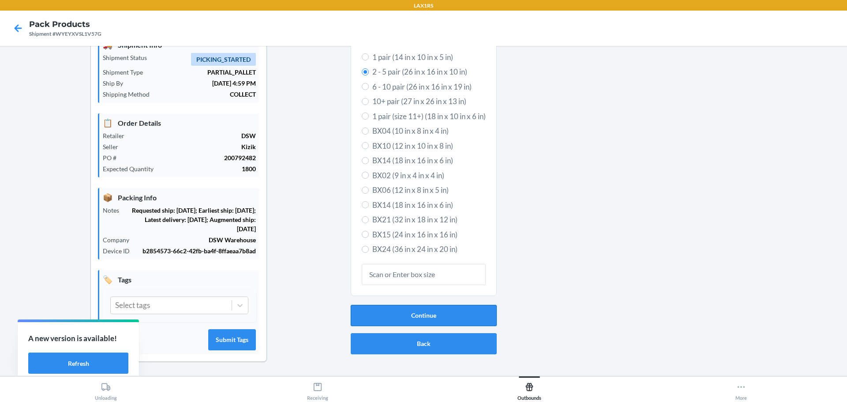
click at [436, 312] on button "Continue" at bounding box center [424, 315] width 146 height 21
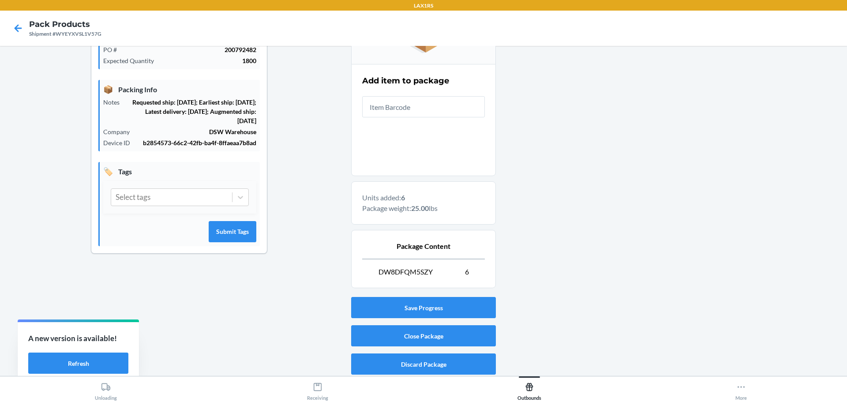
scroll to position [152, 0]
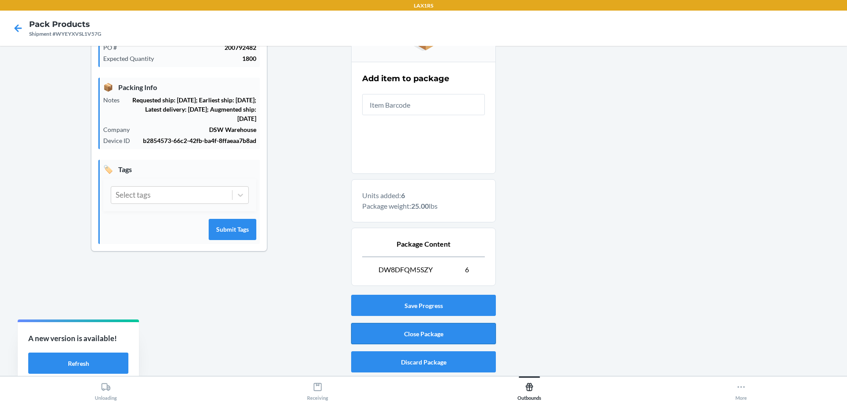
click at [456, 338] on button "Close Package" at bounding box center [423, 333] width 145 height 21
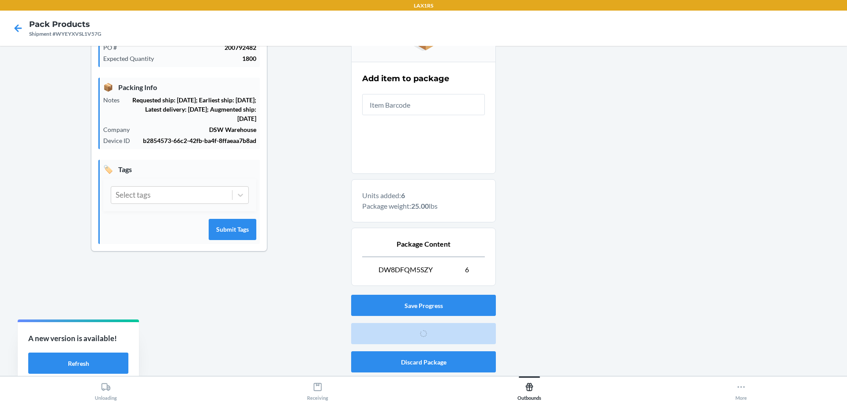
scroll to position [41, 0]
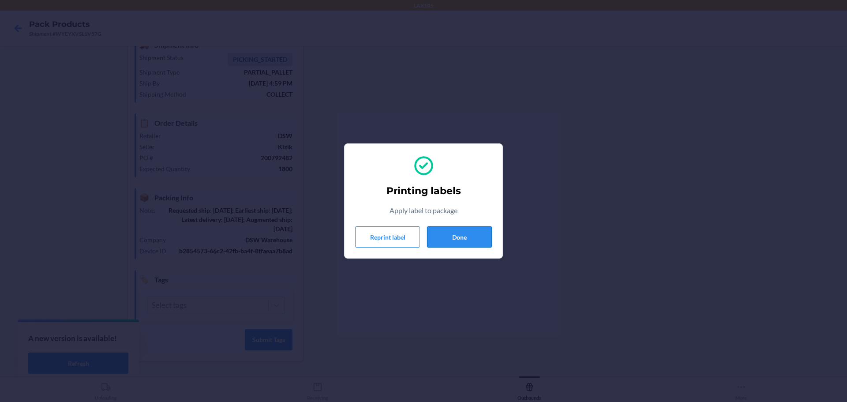
click at [474, 237] on button "Done" at bounding box center [459, 236] width 65 height 21
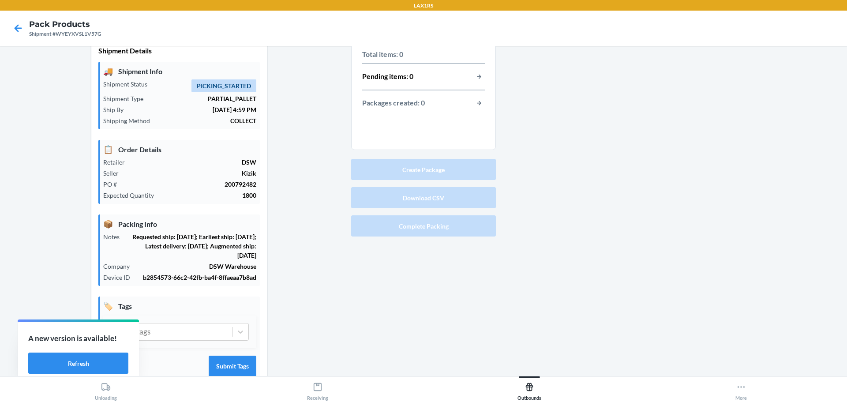
scroll to position [0, 0]
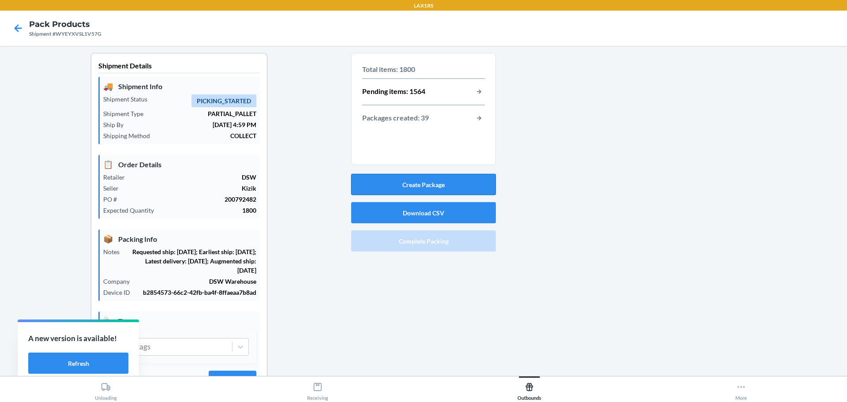
click at [435, 178] on button "Create Package" at bounding box center [423, 184] width 145 height 21
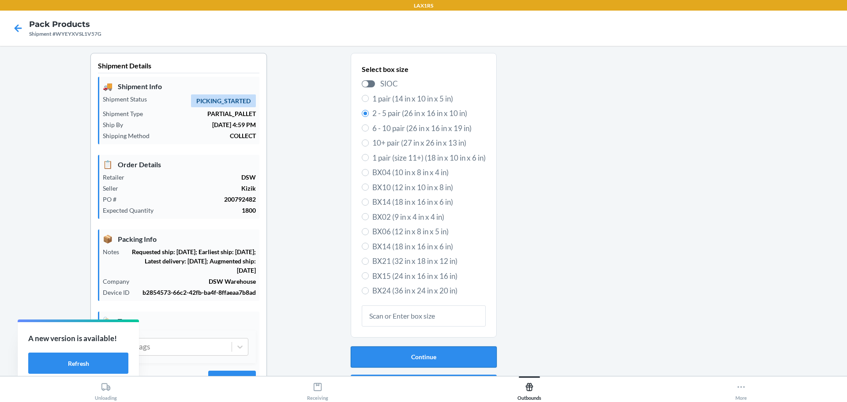
click at [456, 362] on button "Continue" at bounding box center [424, 356] width 146 height 21
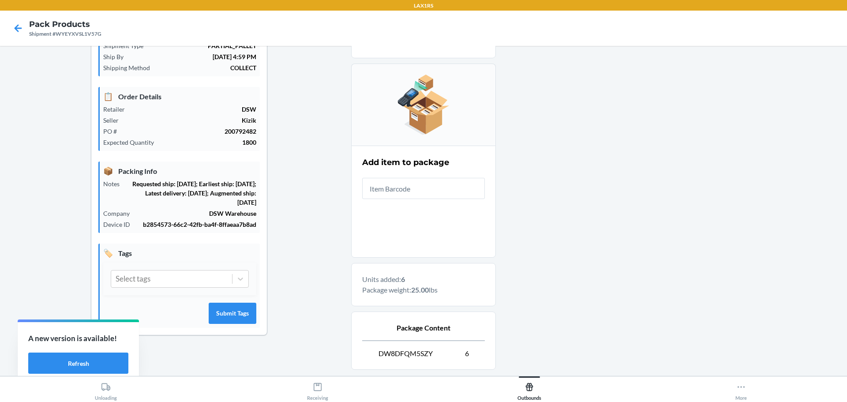
scroll to position [152, 0]
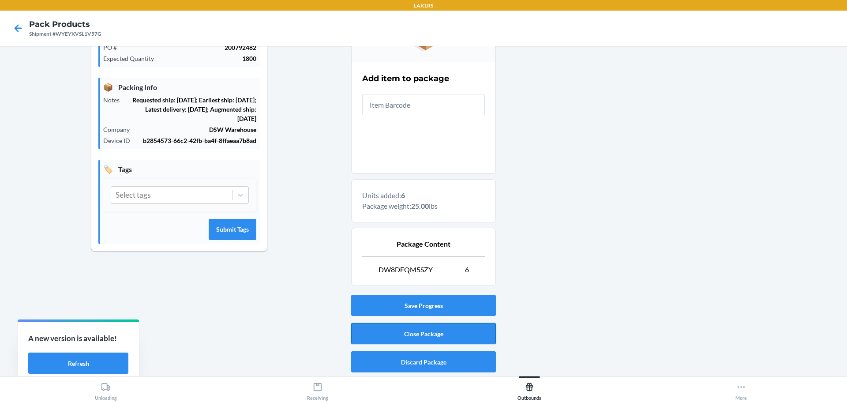
click at [448, 334] on button "Close Package" at bounding box center [423, 333] width 145 height 21
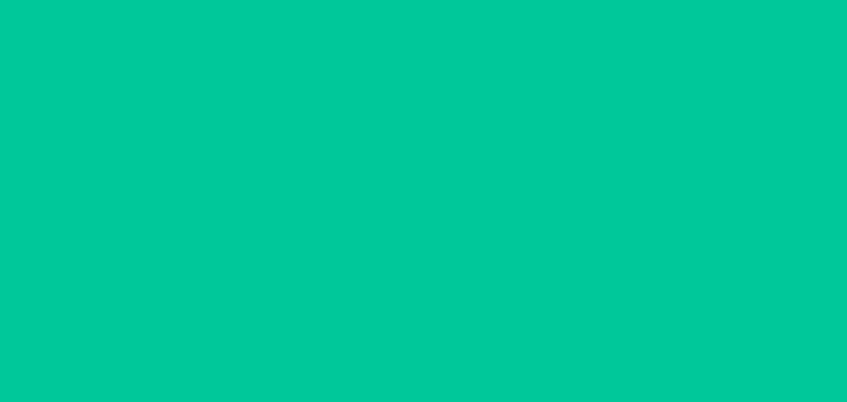
scroll to position [41, 0]
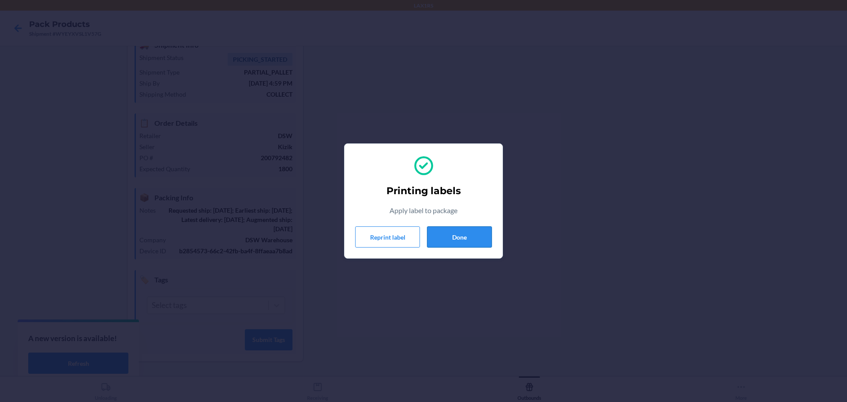
click at [465, 235] on button "Done" at bounding box center [459, 236] width 65 height 21
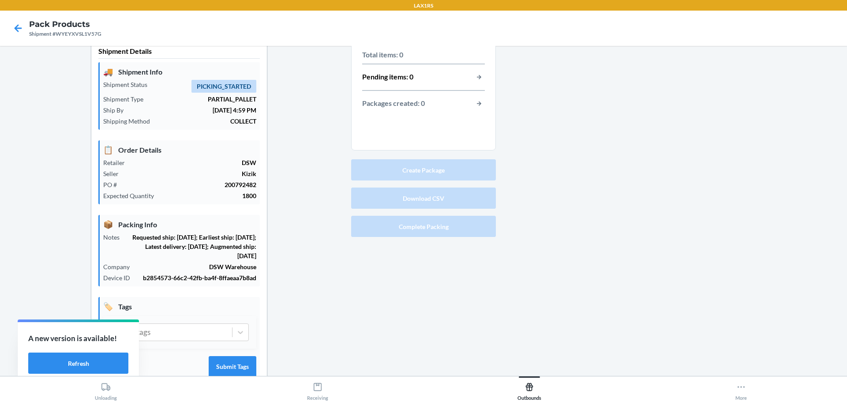
scroll to position [0, 0]
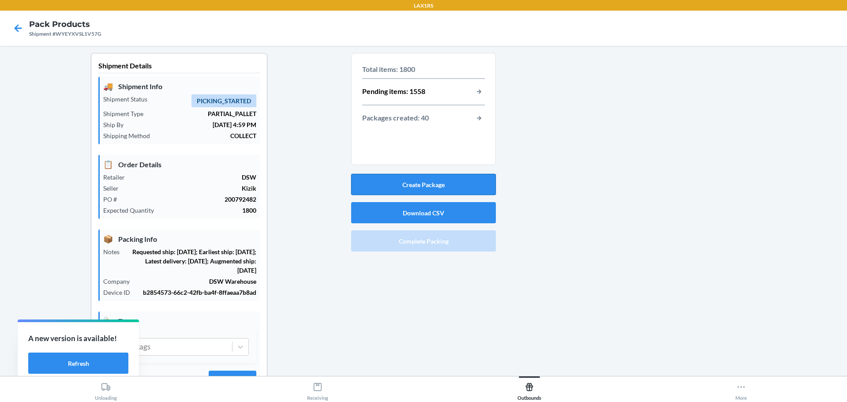
click at [436, 187] on button "Create Package" at bounding box center [423, 184] width 145 height 21
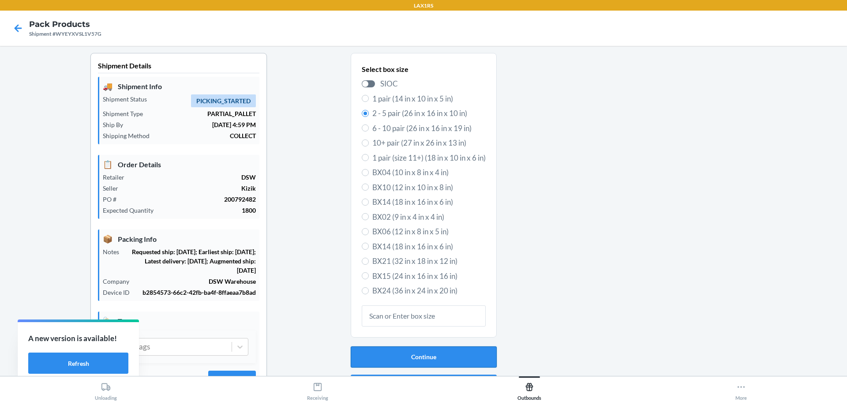
click at [446, 353] on button "Continue" at bounding box center [424, 356] width 146 height 21
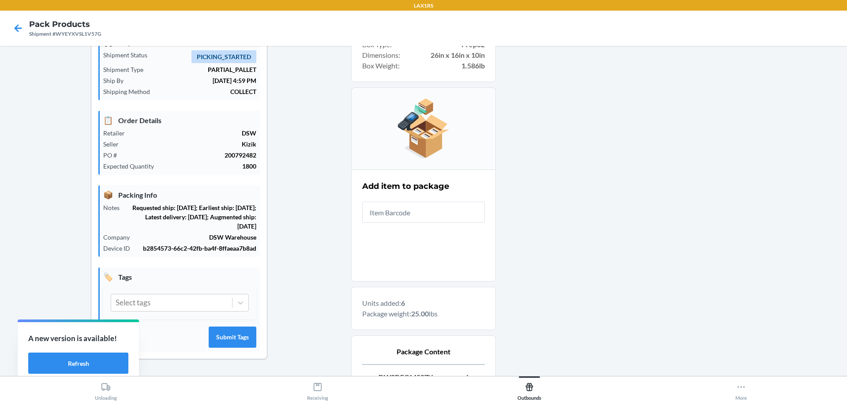
scroll to position [152, 0]
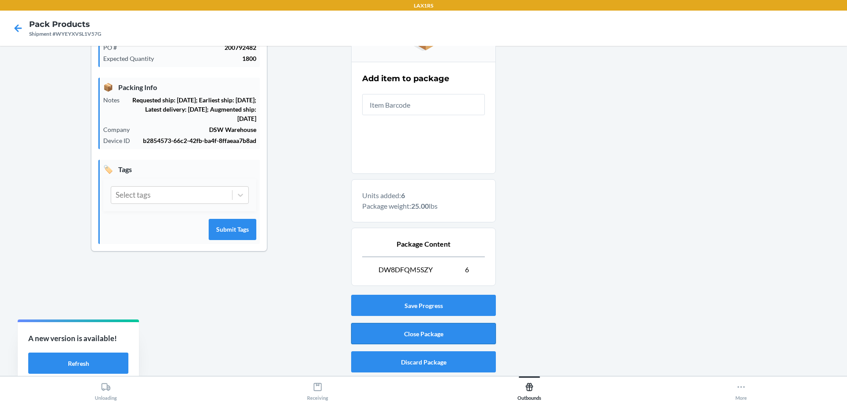
click at [439, 332] on button "Close Package" at bounding box center [423, 333] width 145 height 21
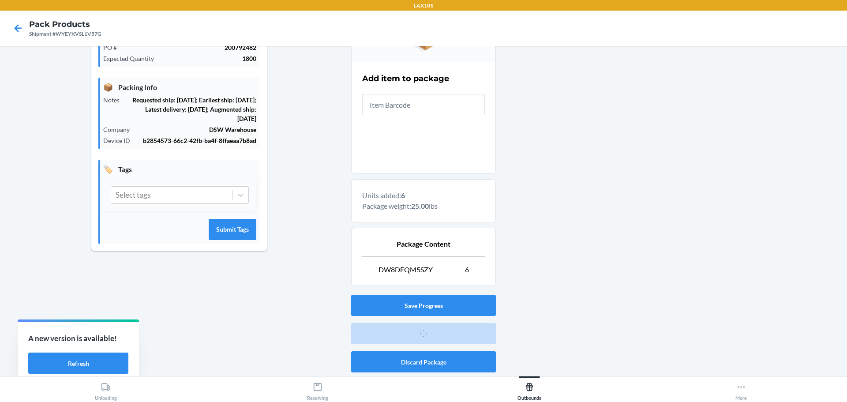
scroll to position [41, 0]
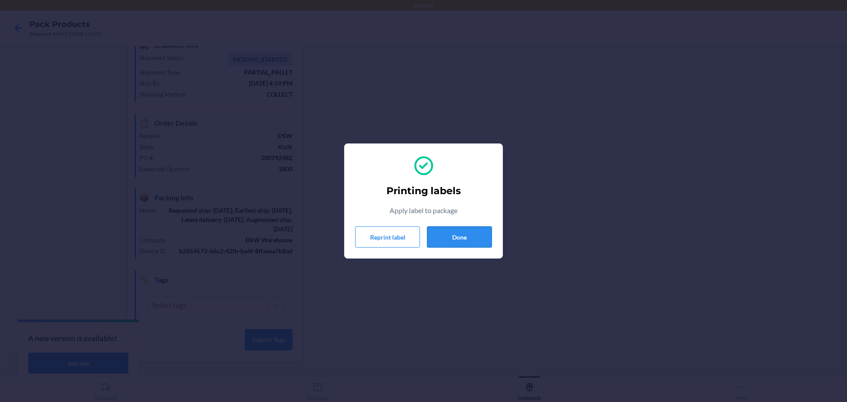
click at [475, 235] on button "Done" at bounding box center [459, 236] width 65 height 21
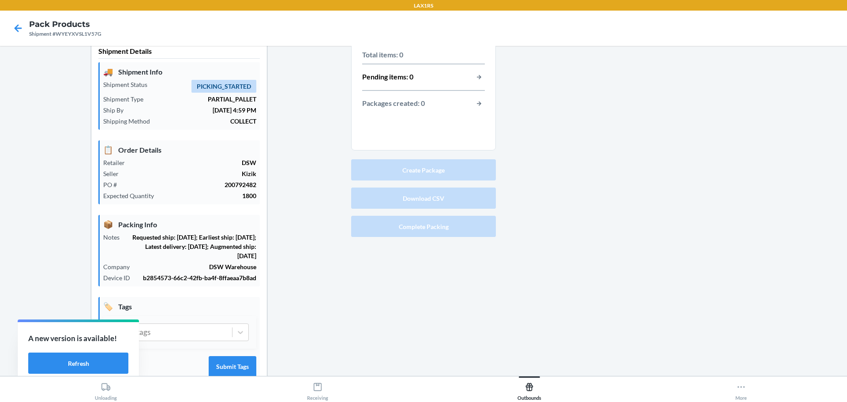
scroll to position [0, 0]
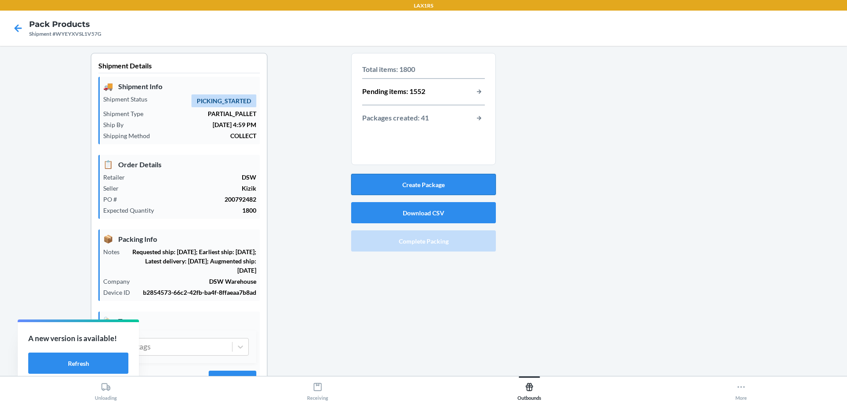
click at [433, 183] on button "Create Package" at bounding box center [423, 184] width 145 height 21
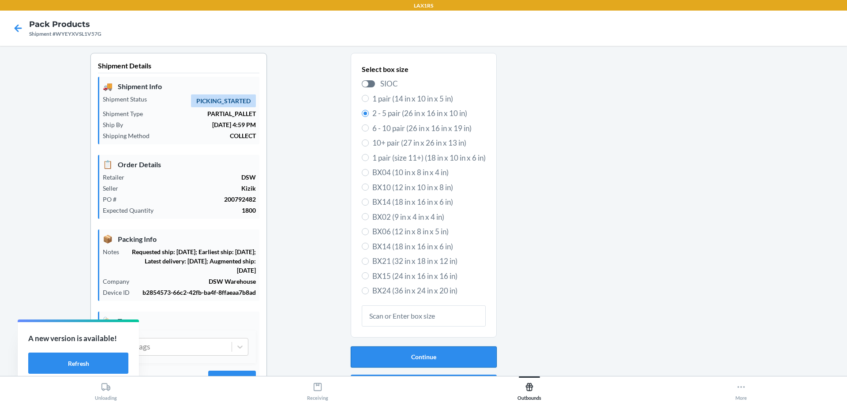
click at [456, 366] on button "Continue" at bounding box center [424, 356] width 146 height 21
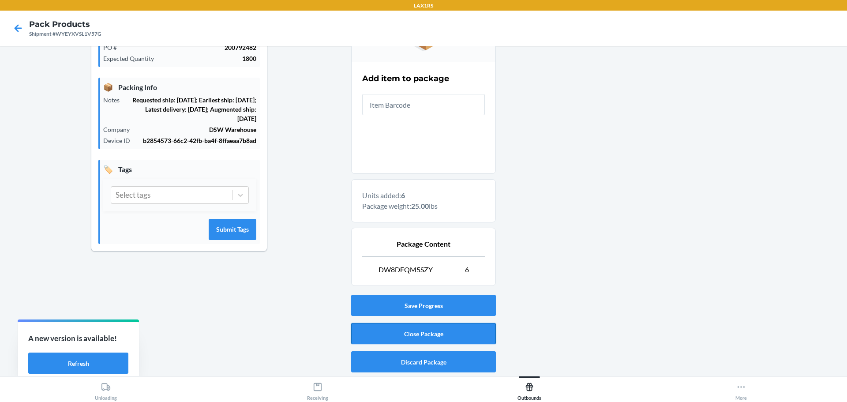
click at [480, 339] on button "Close Package" at bounding box center [423, 333] width 145 height 21
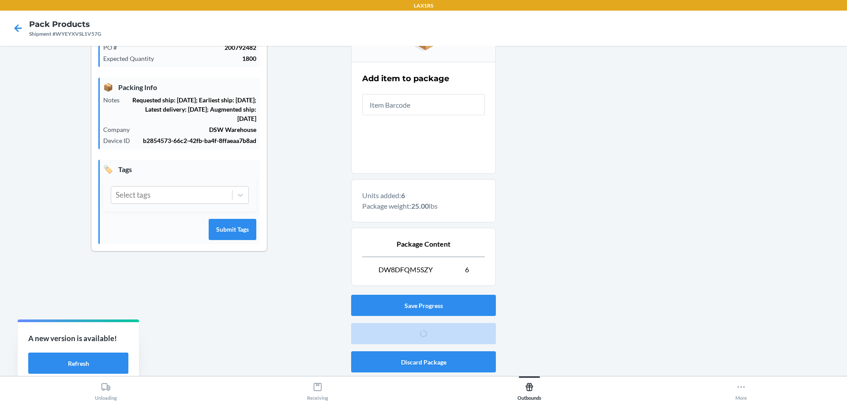
scroll to position [41, 0]
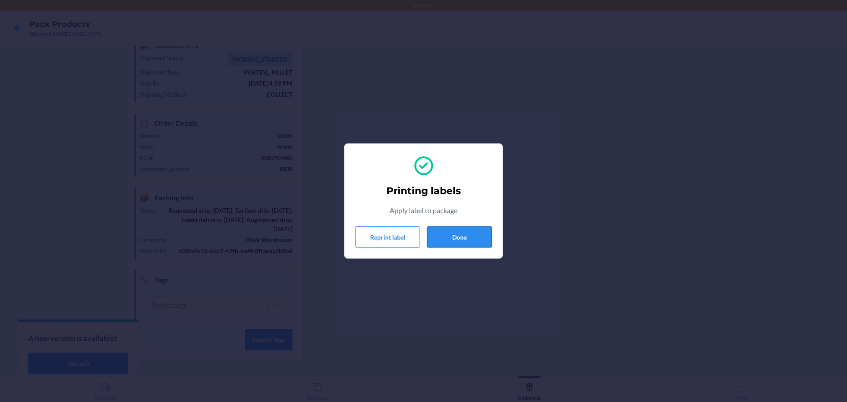
click at [465, 238] on button "Done" at bounding box center [459, 236] width 65 height 21
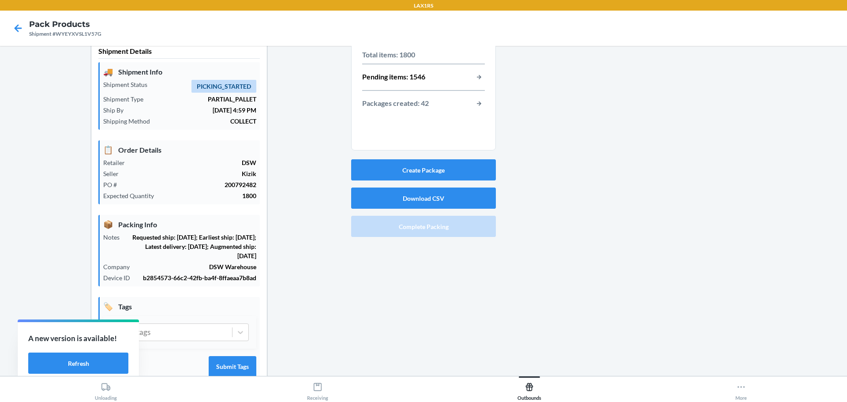
scroll to position [0, 0]
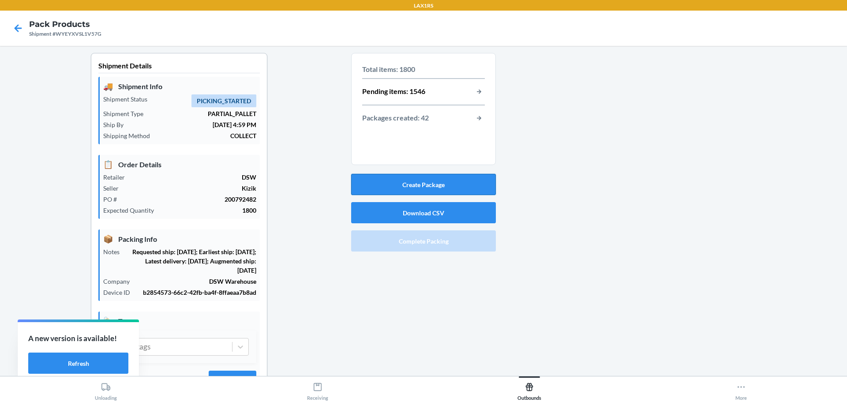
click at [432, 180] on button "Create Package" at bounding box center [423, 184] width 145 height 21
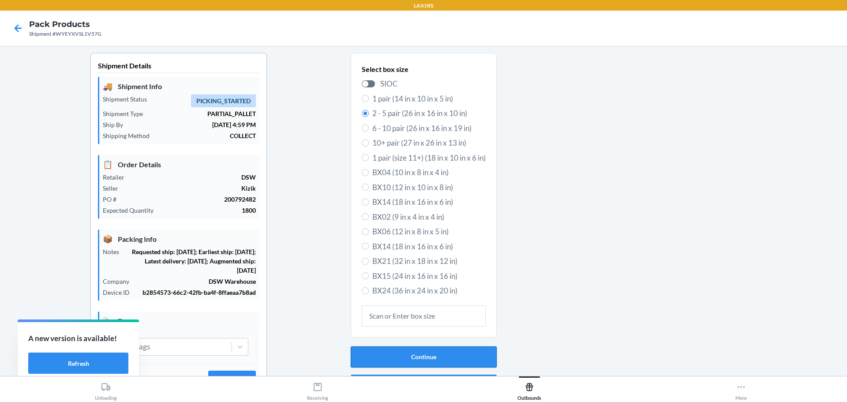
click at [440, 365] on button "Continue" at bounding box center [424, 356] width 146 height 21
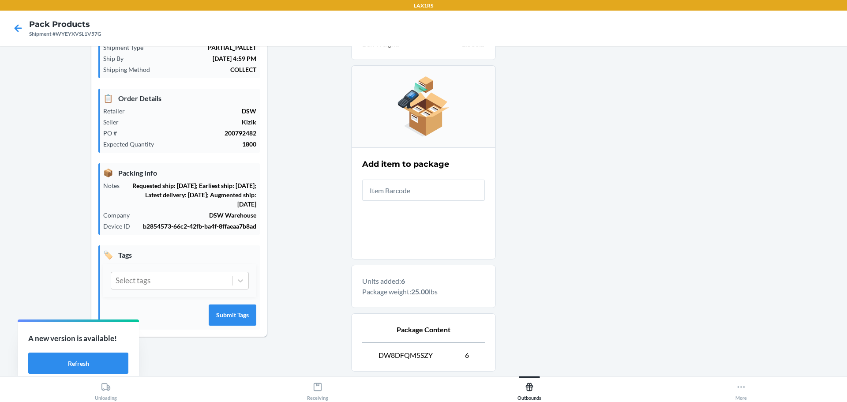
scroll to position [132, 0]
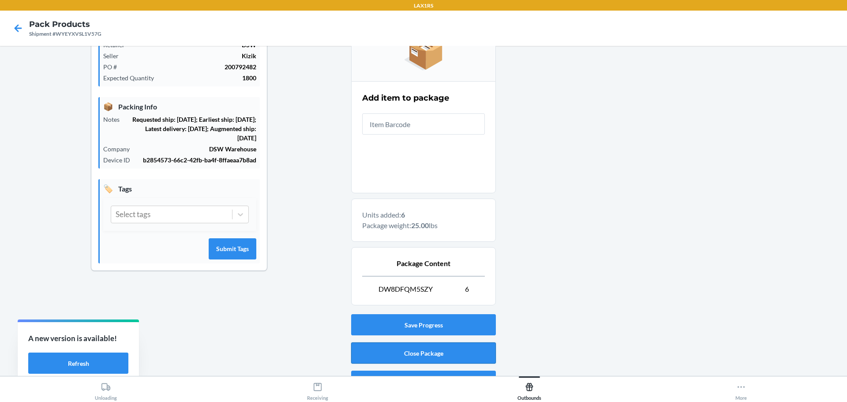
click at [448, 351] on button "Close Package" at bounding box center [423, 352] width 145 height 21
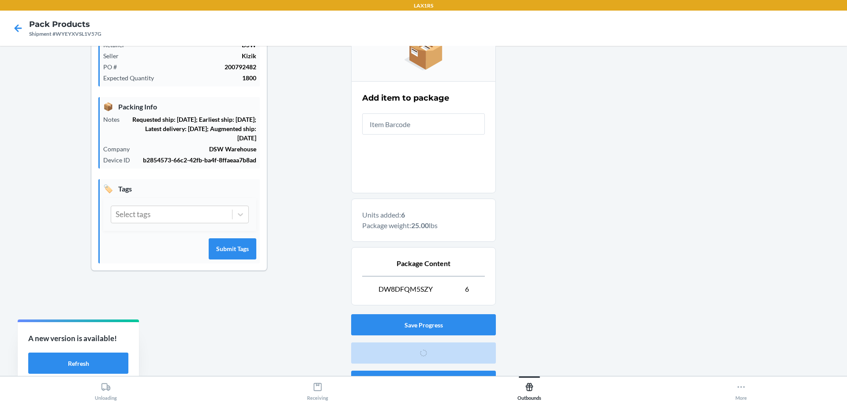
scroll to position [41, 0]
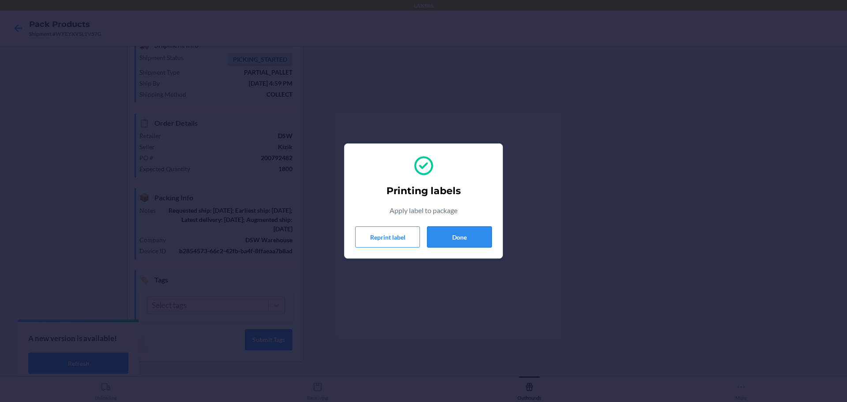
click at [462, 234] on button "Done" at bounding box center [459, 236] width 65 height 21
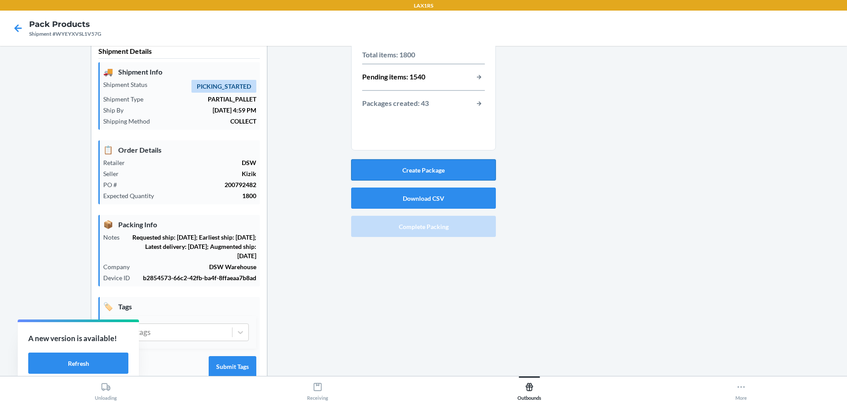
scroll to position [0, 0]
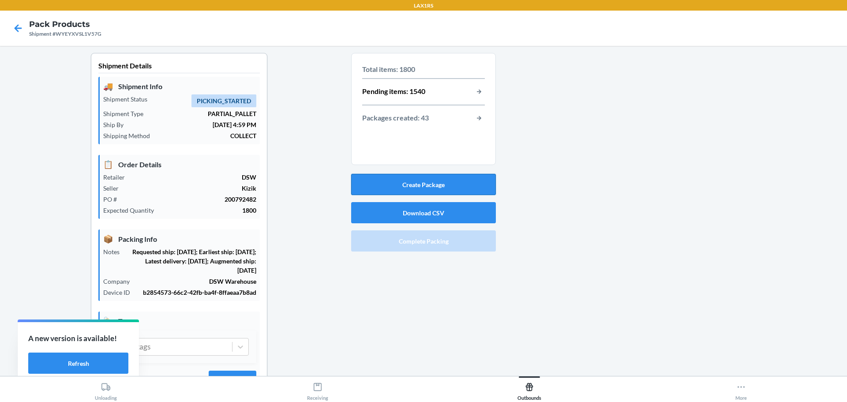
click at [431, 184] on button "Create Package" at bounding box center [423, 184] width 145 height 21
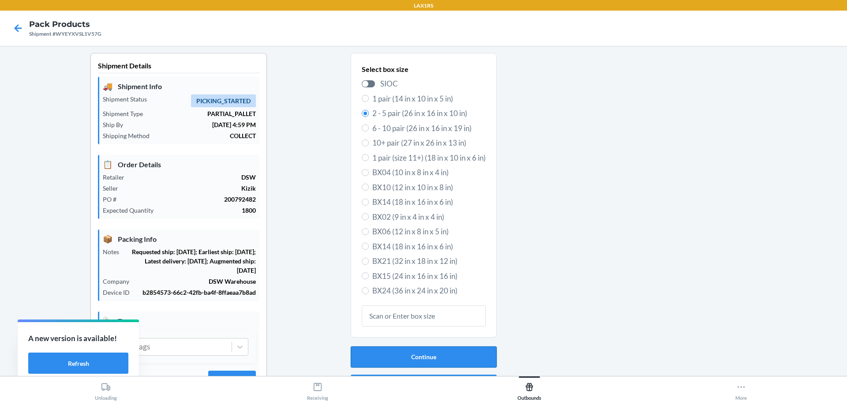
click at [447, 357] on button "Continue" at bounding box center [424, 356] width 146 height 21
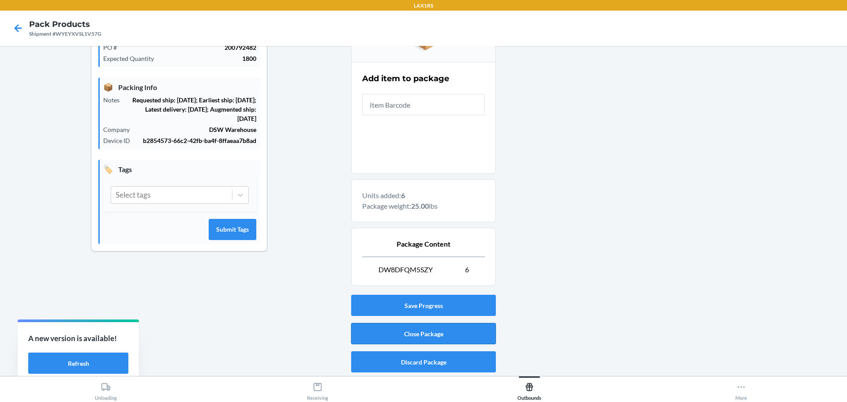
click at [452, 331] on button "Close Package" at bounding box center [423, 333] width 145 height 21
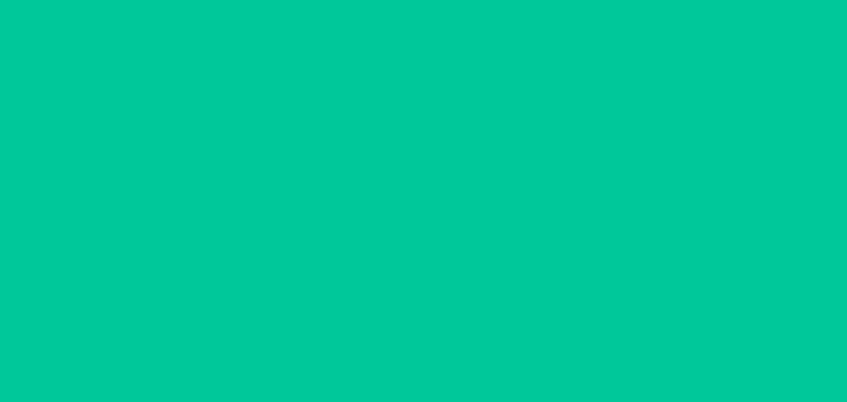
scroll to position [41, 0]
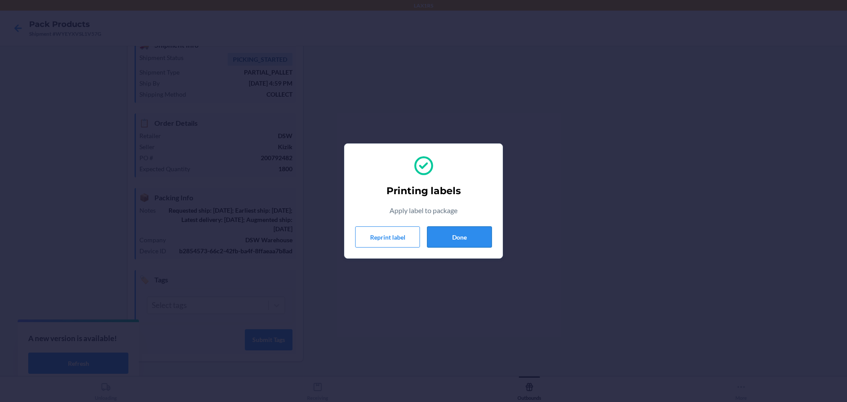
click at [456, 237] on button "Done" at bounding box center [459, 236] width 65 height 21
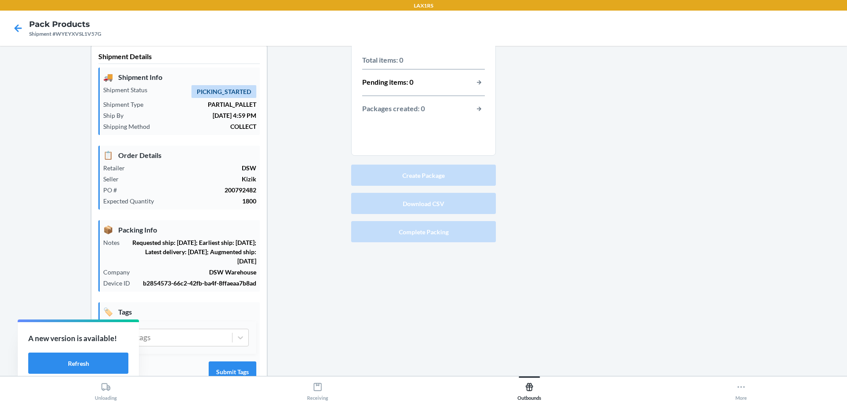
scroll to position [0, 0]
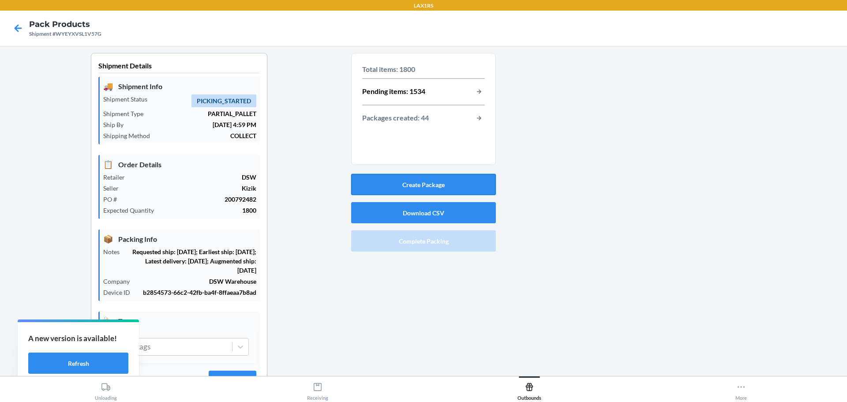
click at [426, 188] on button "Create Package" at bounding box center [423, 184] width 145 height 21
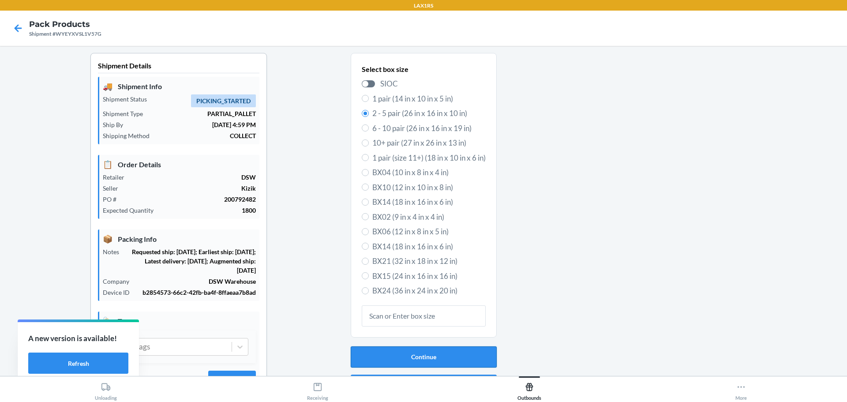
click at [443, 355] on button "Continue" at bounding box center [424, 356] width 146 height 21
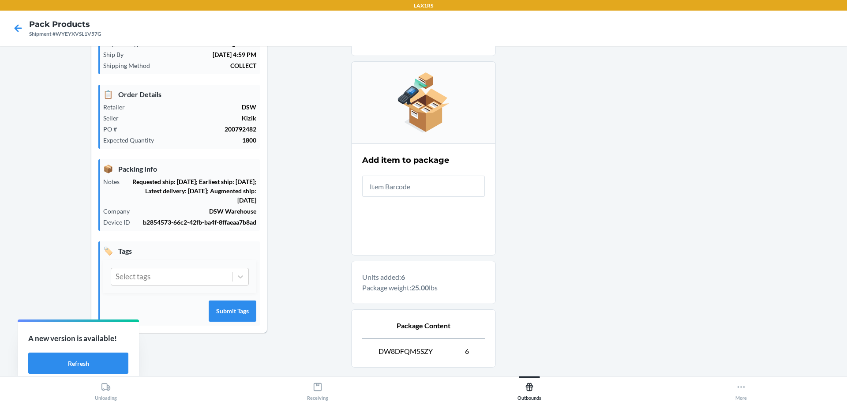
scroll to position [132, 0]
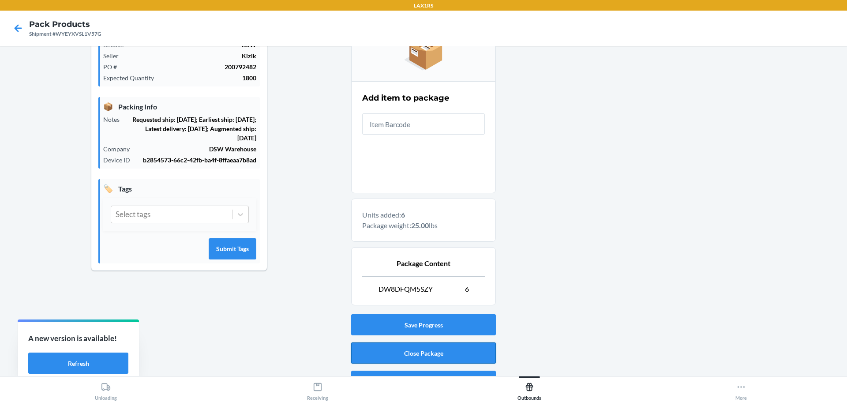
click at [446, 354] on button "Close Package" at bounding box center [423, 352] width 145 height 21
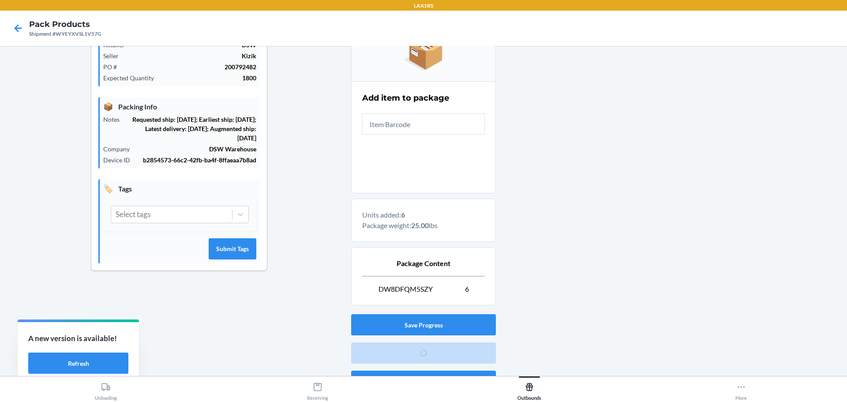
scroll to position [41, 0]
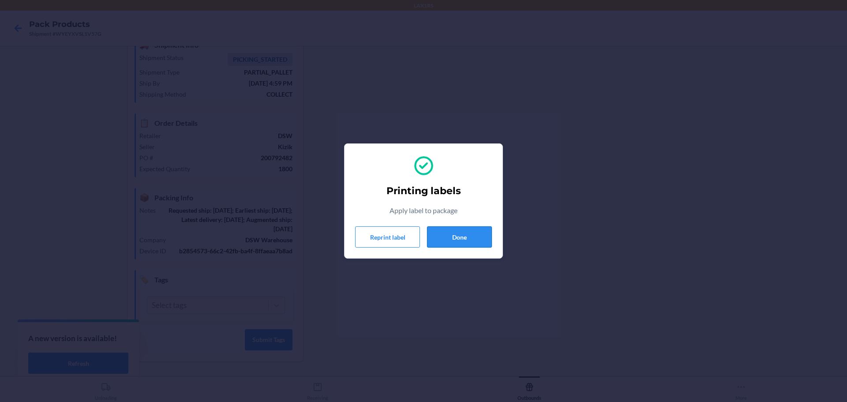
click at [473, 238] on button "Done" at bounding box center [459, 236] width 65 height 21
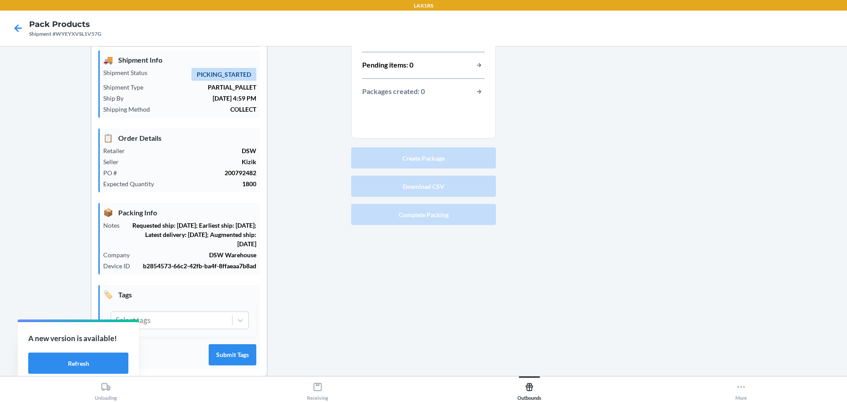
scroll to position [0, 0]
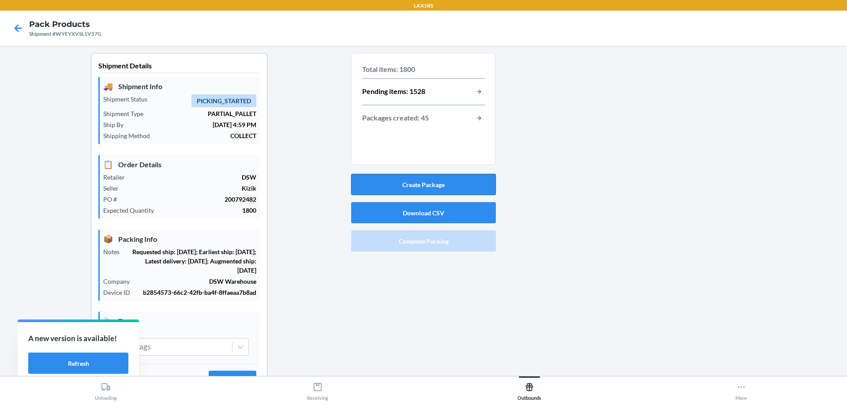
click at [440, 185] on button "Create Package" at bounding box center [423, 184] width 145 height 21
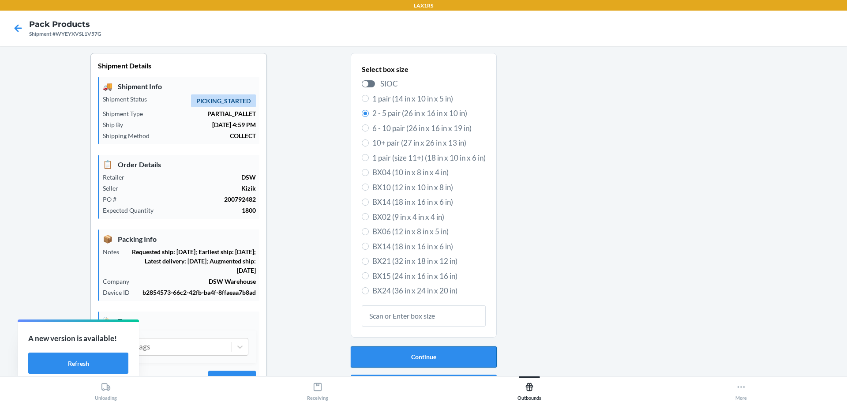
click at [456, 356] on button "Continue" at bounding box center [424, 356] width 146 height 21
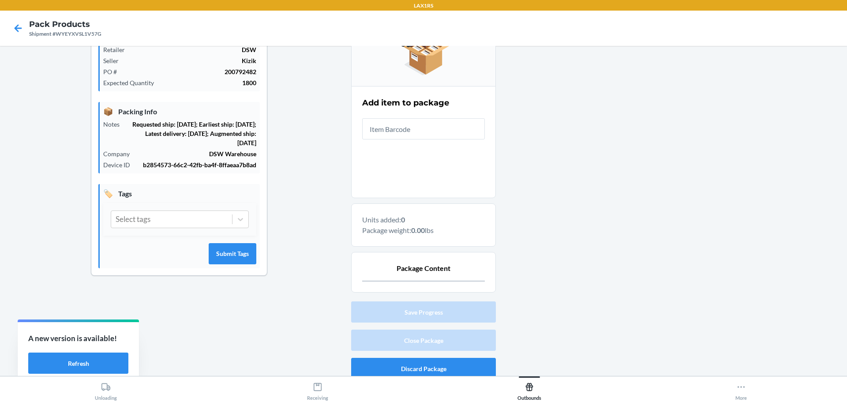
scroll to position [132, 0]
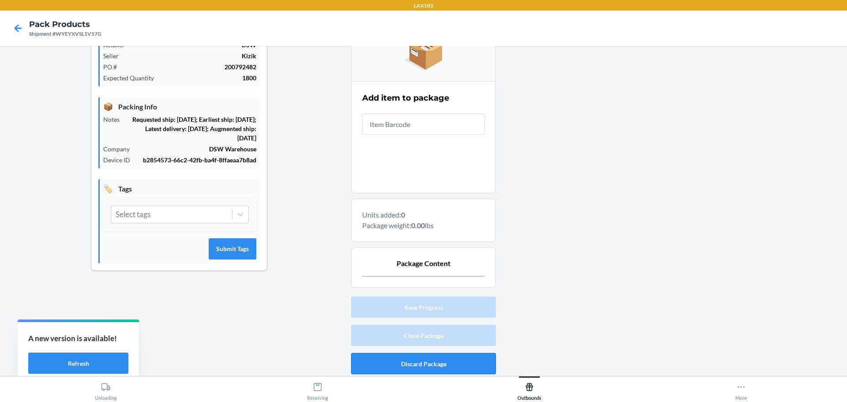
click at [391, 361] on button "Discard Package" at bounding box center [423, 363] width 145 height 21
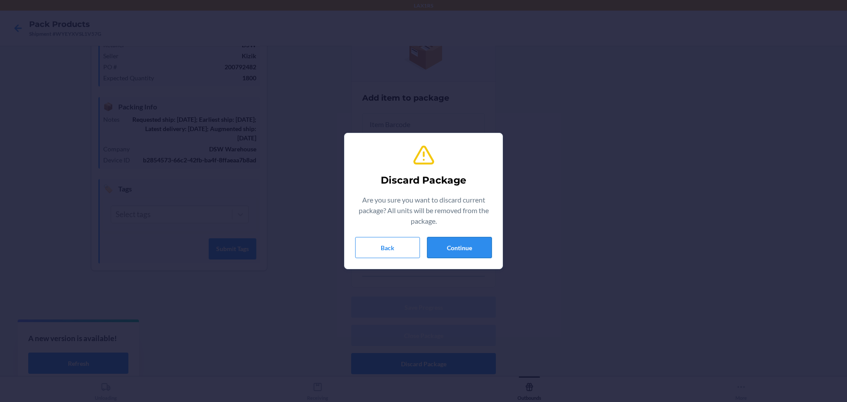
click at [464, 256] on button "Continue" at bounding box center [459, 247] width 65 height 21
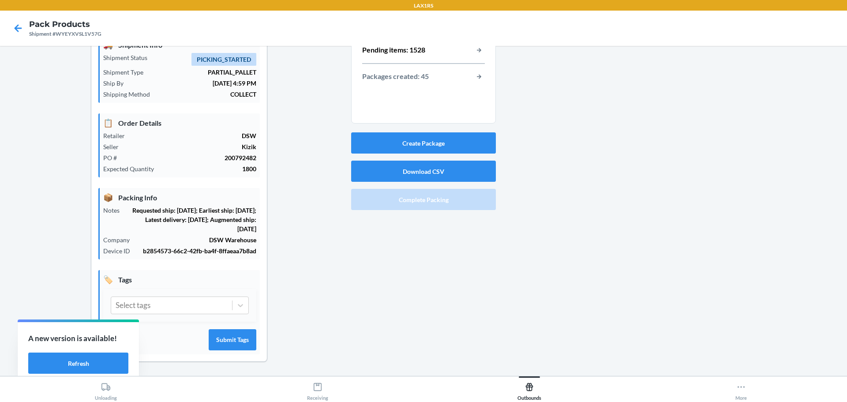
scroll to position [0, 0]
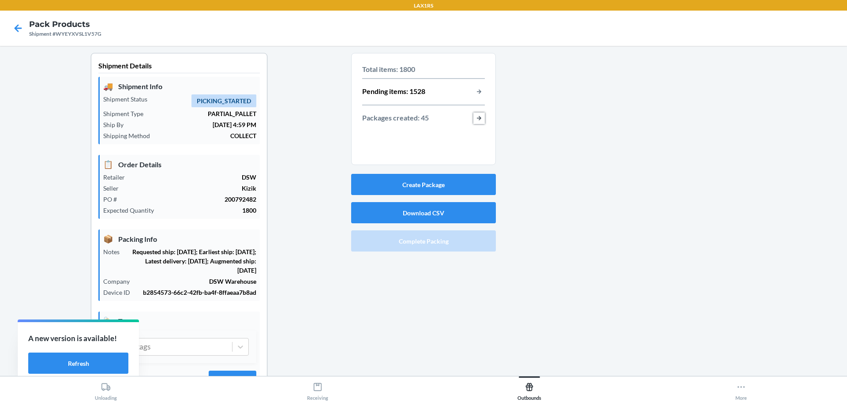
click at [476, 115] on button "button-view-packages-created" at bounding box center [478, 117] width 11 height 11
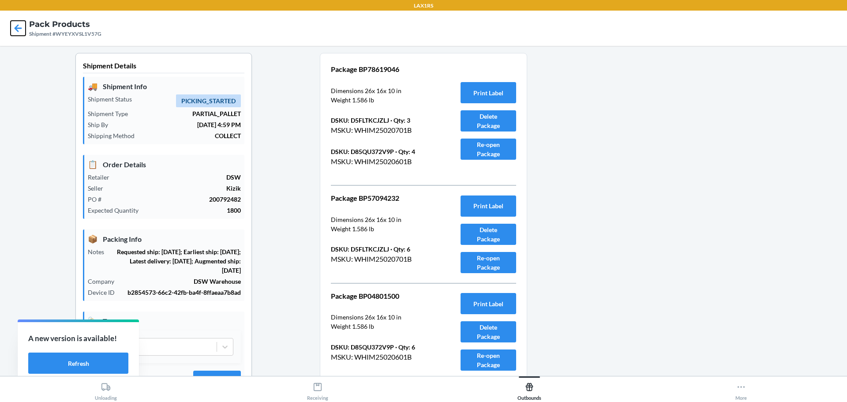
click at [17, 24] on icon at bounding box center [18, 28] width 15 height 15
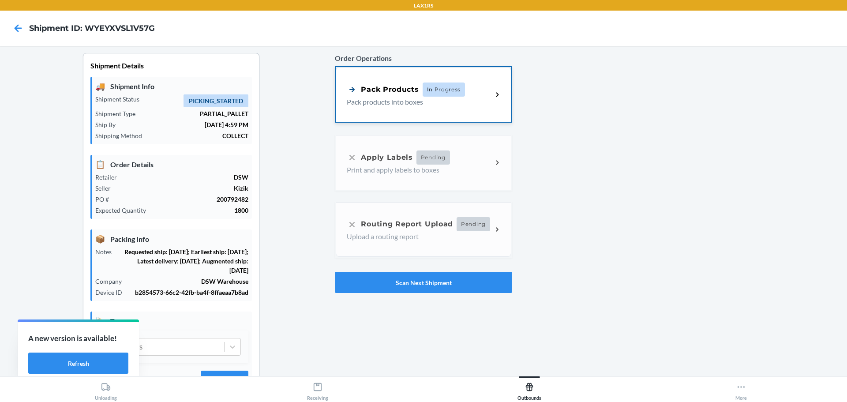
click at [443, 114] on div "Pack Products In Progress Pack products into boxes" at bounding box center [423, 94] width 175 height 55
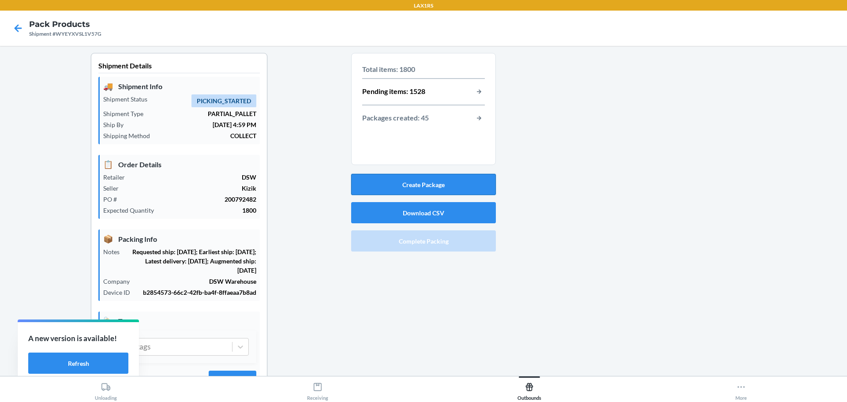
click at [435, 183] on button "Create Package" at bounding box center [423, 184] width 145 height 21
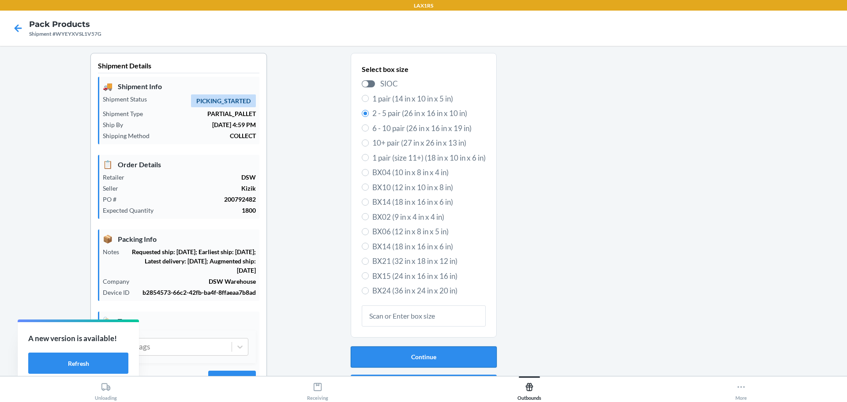
click at [438, 357] on button "Continue" at bounding box center [424, 356] width 146 height 21
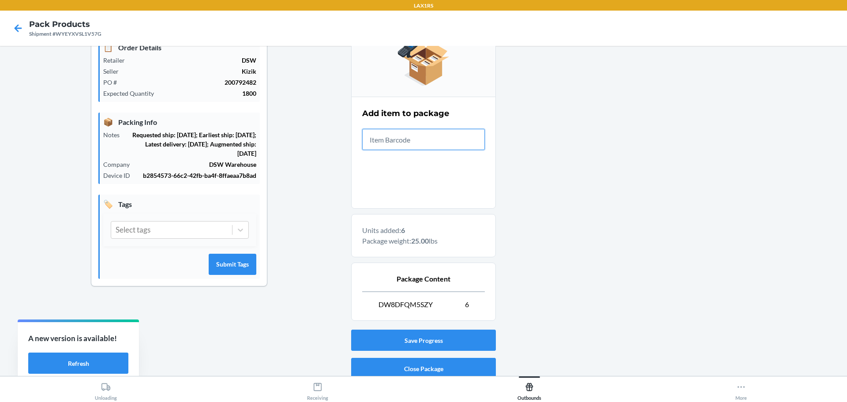
scroll to position [152, 0]
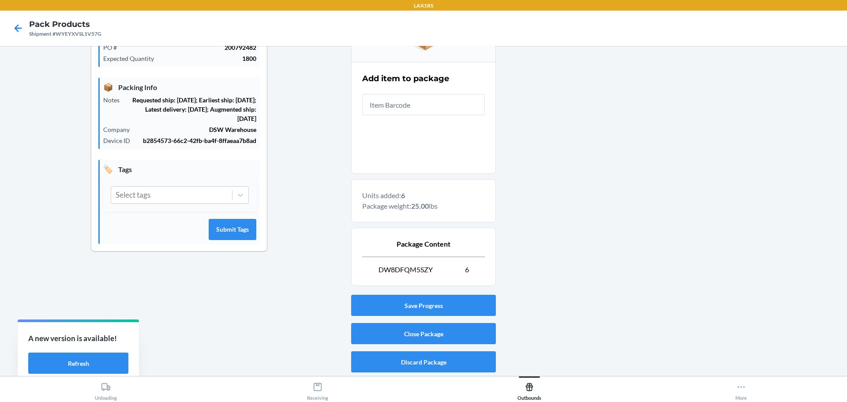
click at [432, 269] on p "DW8DFQM5SZY 6" at bounding box center [423, 269] width 123 height 11
drag, startPoint x: 376, startPoint y: 270, endPoint x: 432, endPoint y: 268, distance: 56.0
click at [432, 268] on p "DW8DFQM5SZY 6" at bounding box center [423, 269] width 123 height 11
copy span "DW8DFQM5SZY"
click at [442, 332] on button "Close Package" at bounding box center [423, 333] width 145 height 21
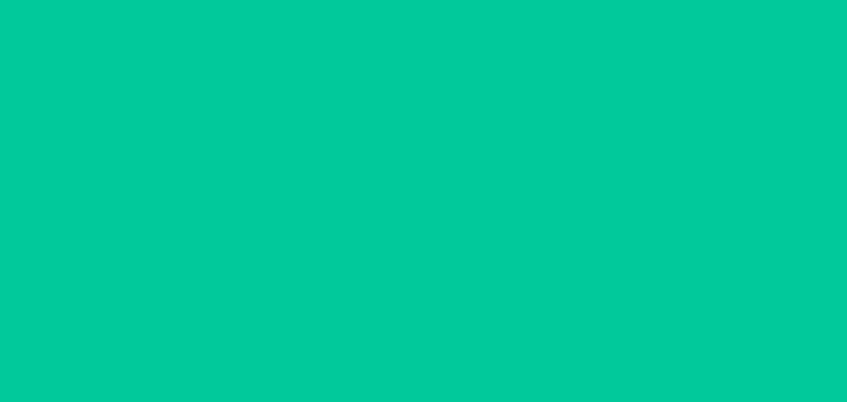
scroll to position [41, 0]
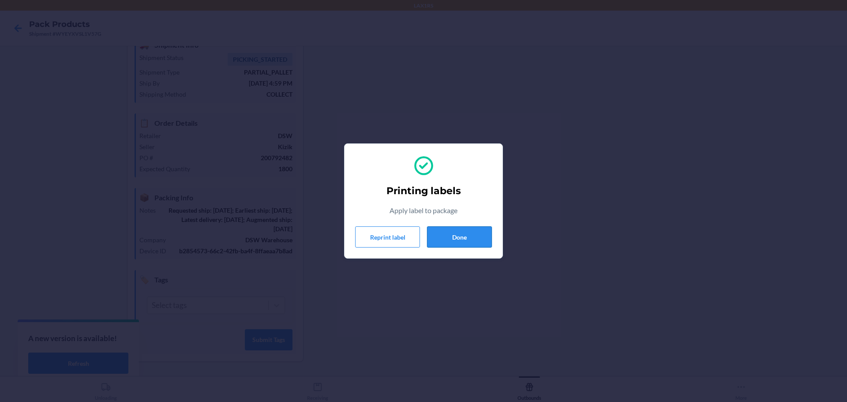
click at [475, 240] on button "Done" at bounding box center [459, 236] width 65 height 21
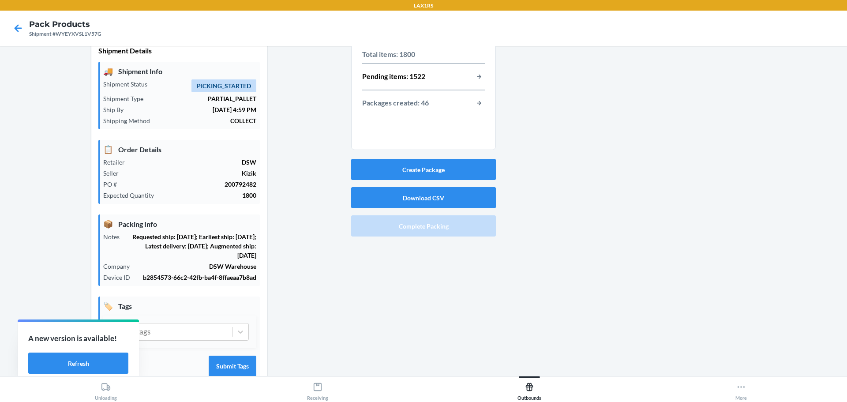
scroll to position [0, 0]
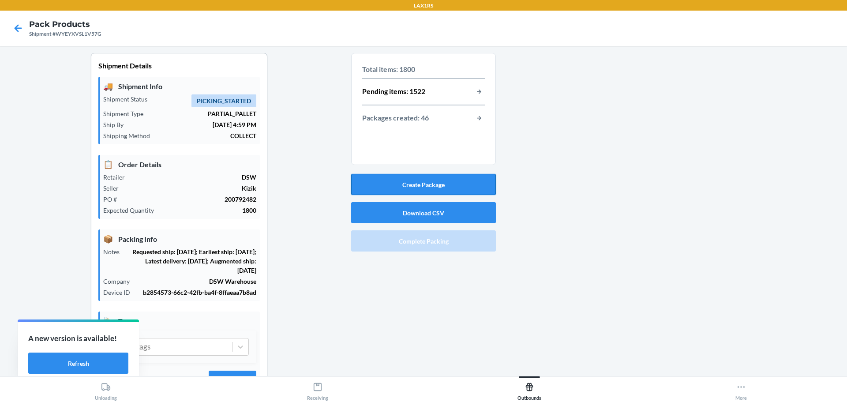
click at [422, 187] on button "Create Package" at bounding box center [423, 184] width 145 height 21
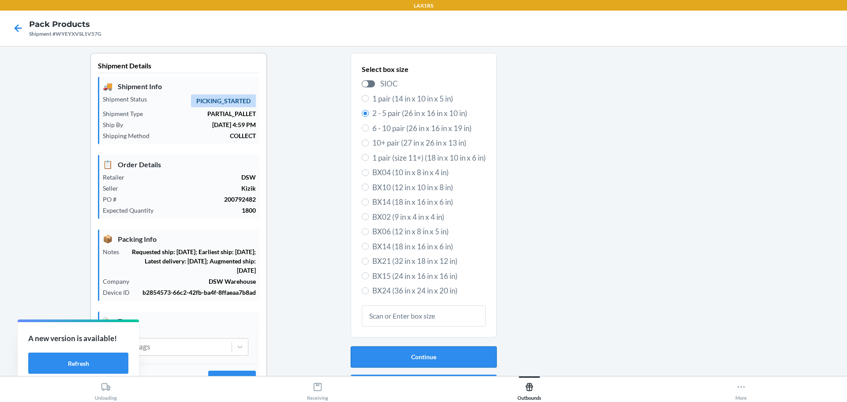
click at [446, 353] on button "Continue" at bounding box center [424, 356] width 146 height 21
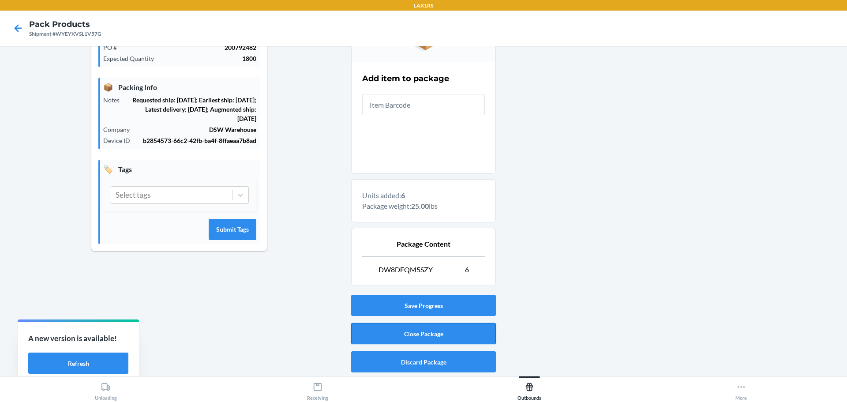
click at [449, 334] on button "Close Package" at bounding box center [423, 333] width 145 height 21
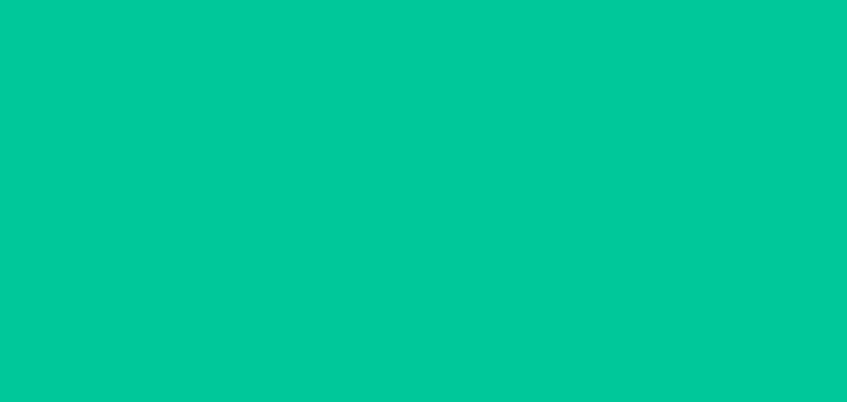
scroll to position [41, 0]
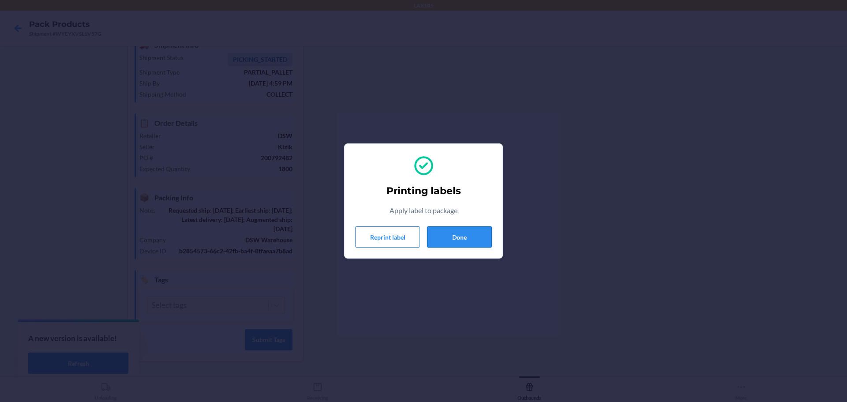
click at [474, 239] on button "Done" at bounding box center [459, 236] width 65 height 21
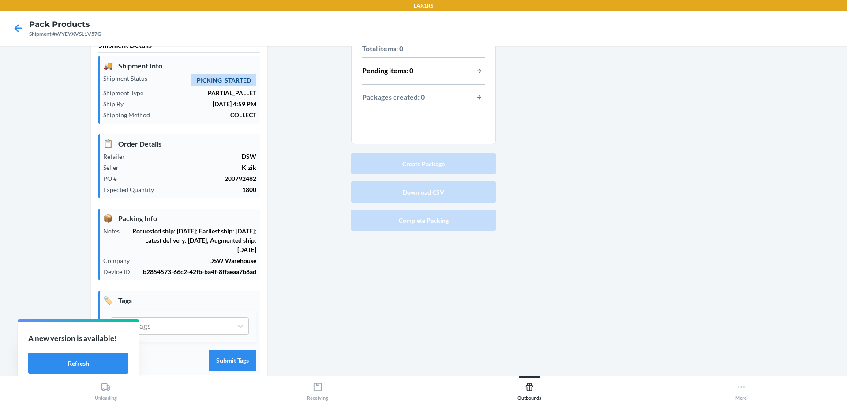
scroll to position [0, 0]
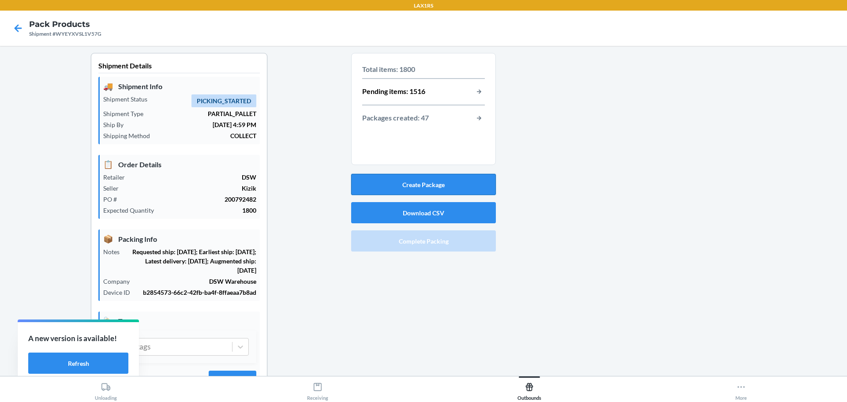
click at [440, 184] on button "Create Package" at bounding box center [423, 184] width 145 height 21
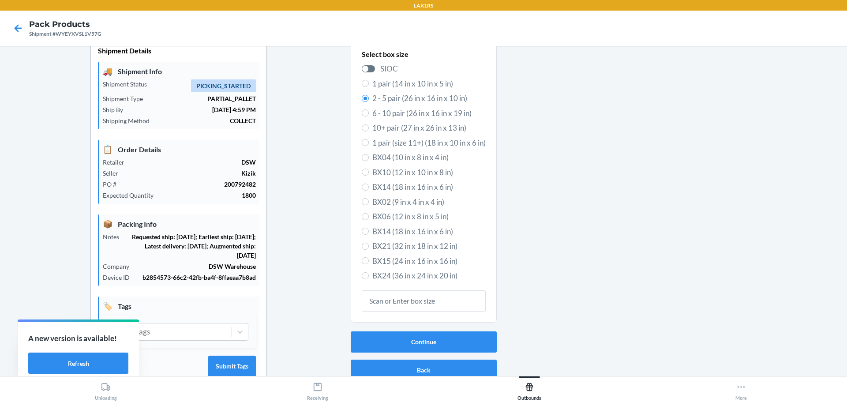
scroll to position [41, 0]
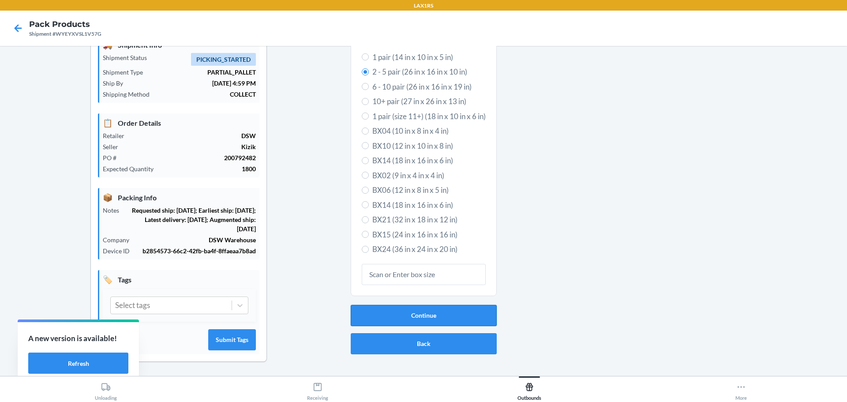
click at [430, 319] on button "Continue" at bounding box center [424, 315] width 146 height 21
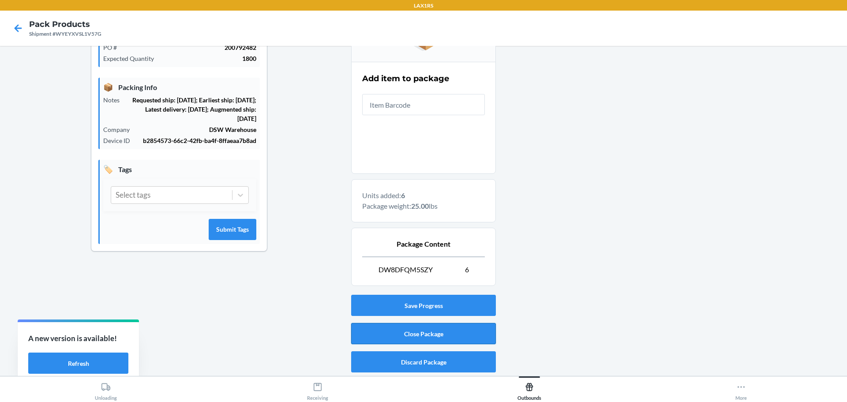
click at [461, 332] on button "Close Package" at bounding box center [423, 333] width 145 height 21
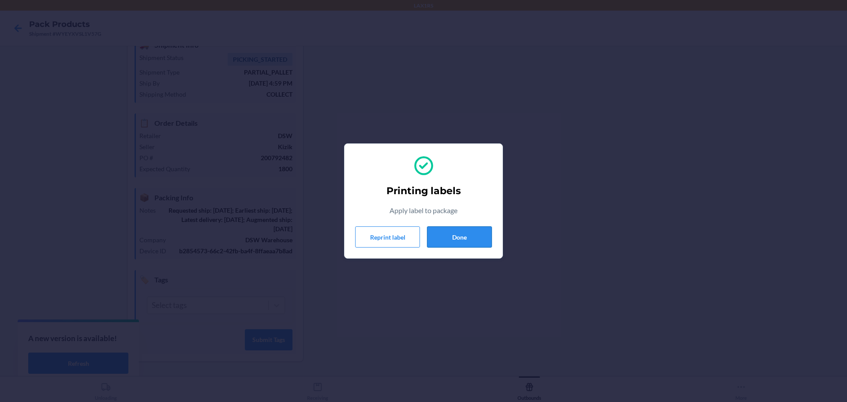
click at [464, 235] on button "Done" at bounding box center [459, 236] width 65 height 21
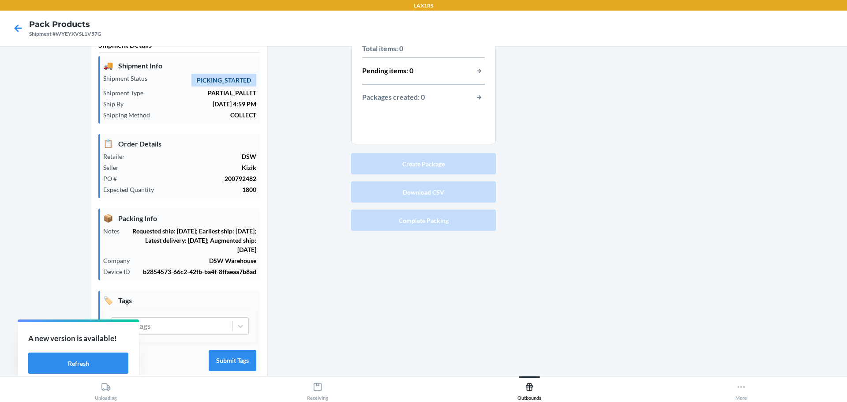
scroll to position [0, 0]
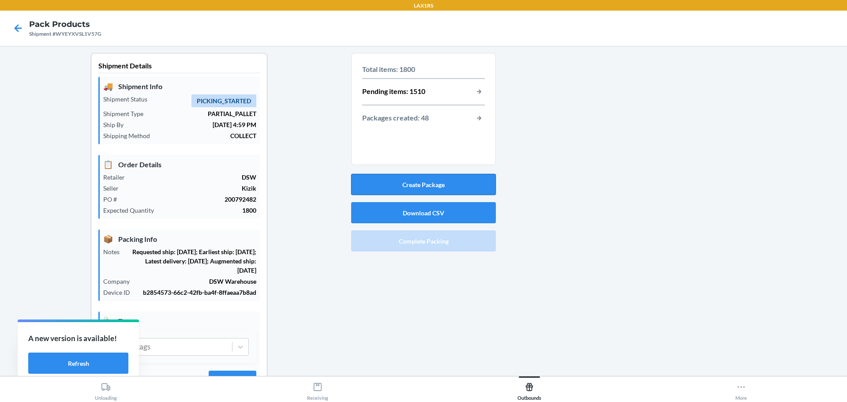
click at [441, 188] on button "Create Package" at bounding box center [423, 184] width 145 height 21
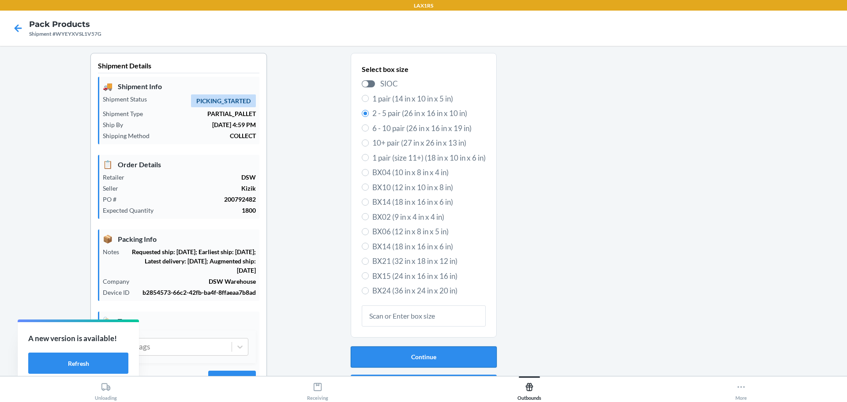
click at [441, 355] on button "Continue" at bounding box center [424, 356] width 146 height 21
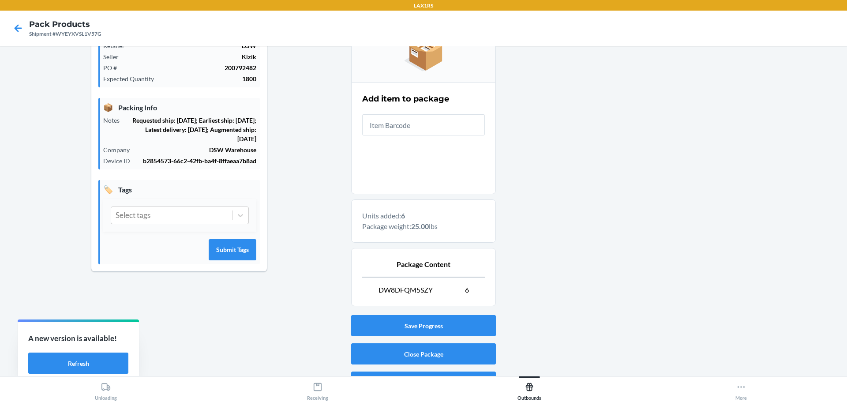
scroll to position [132, 0]
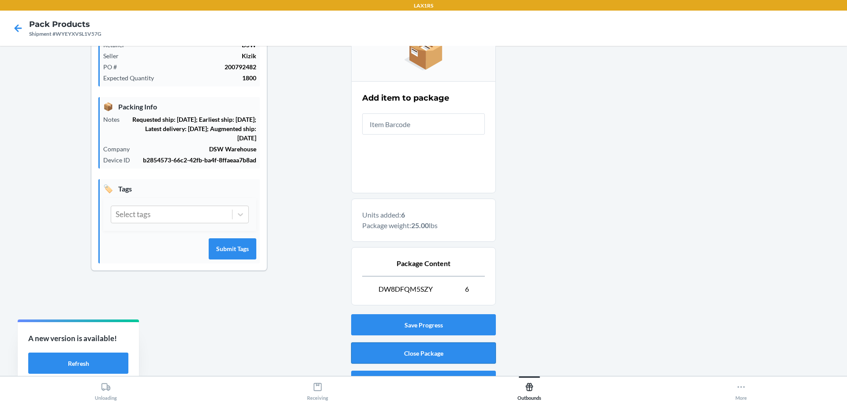
click at [443, 353] on button "Close Package" at bounding box center [423, 352] width 145 height 21
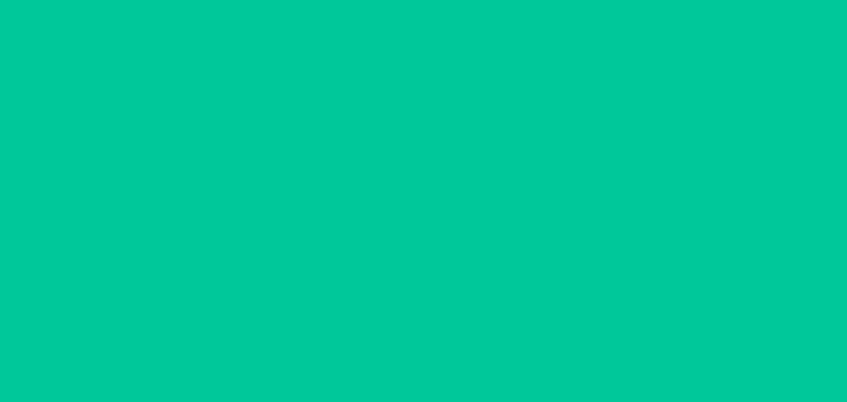
scroll to position [41, 0]
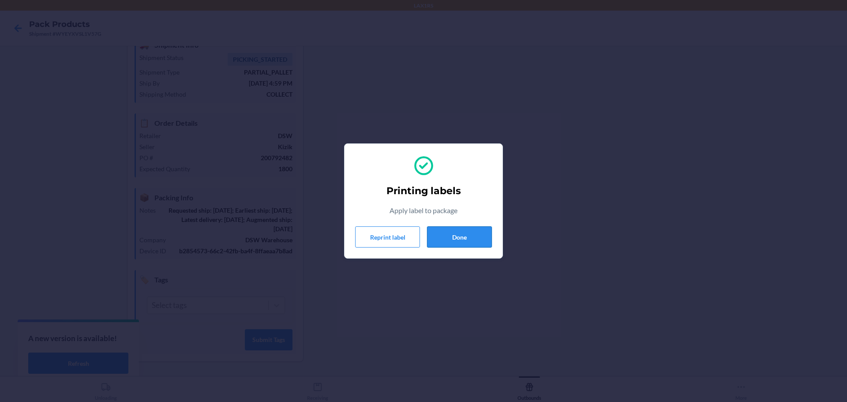
click at [458, 239] on button "Done" at bounding box center [459, 236] width 65 height 21
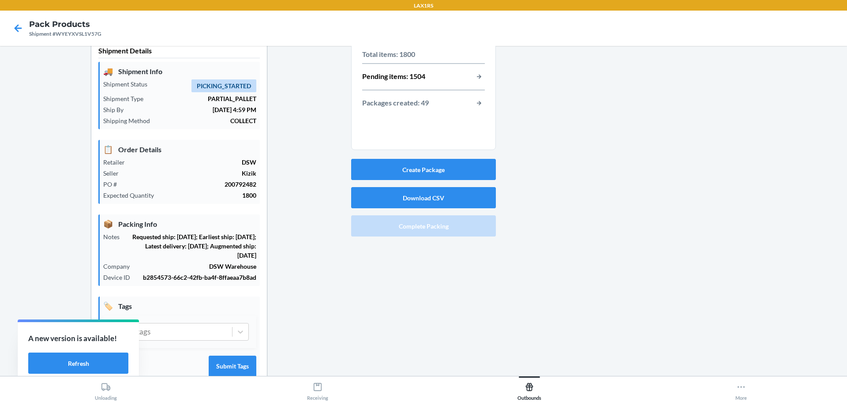
scroll to position [0, 0]
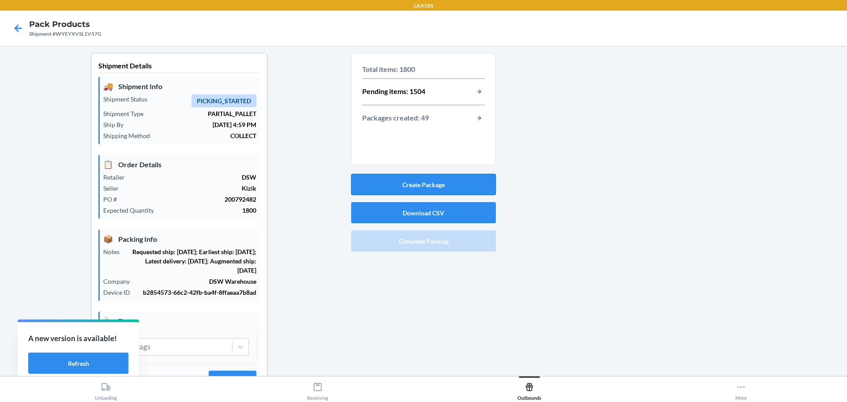
click at [426, 183] on button "Create Package" at bounding box center [423, 184] width 145 height 21
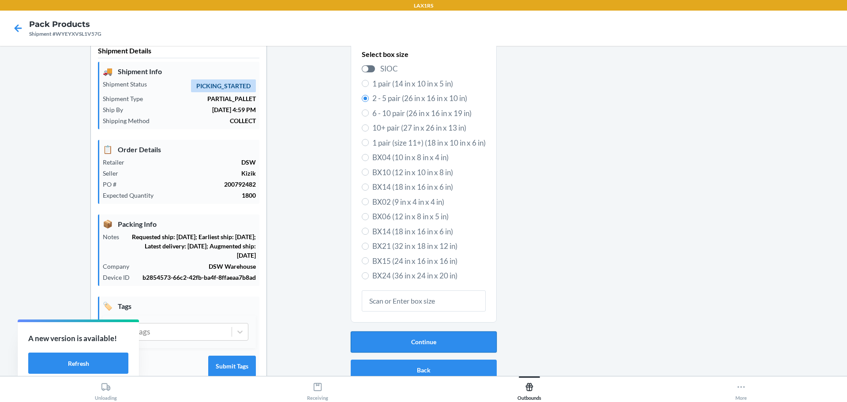
scroll to position [41, 0]
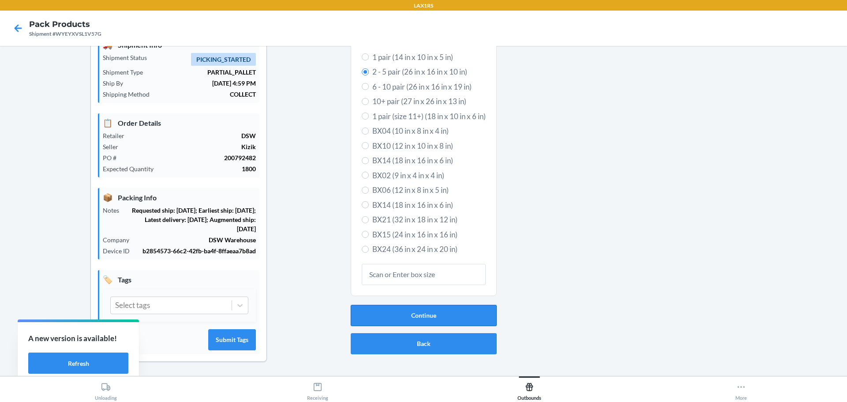
click at [436, 310] on button "Continue" at bounding box center [424, 315] width 146 height 21
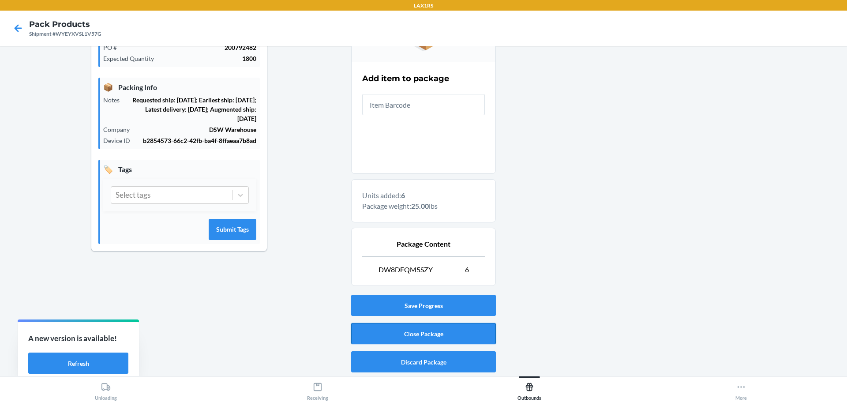
click at [429, 337] on button "Close Package" at bounding box center [423, 333] width 145 height 21
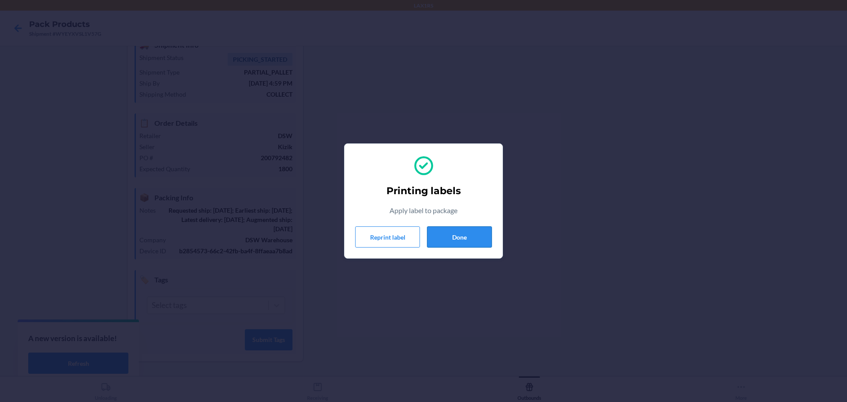
click at [468, 238] on button "Done" at bounding box center [459, 236] width 65 height 21
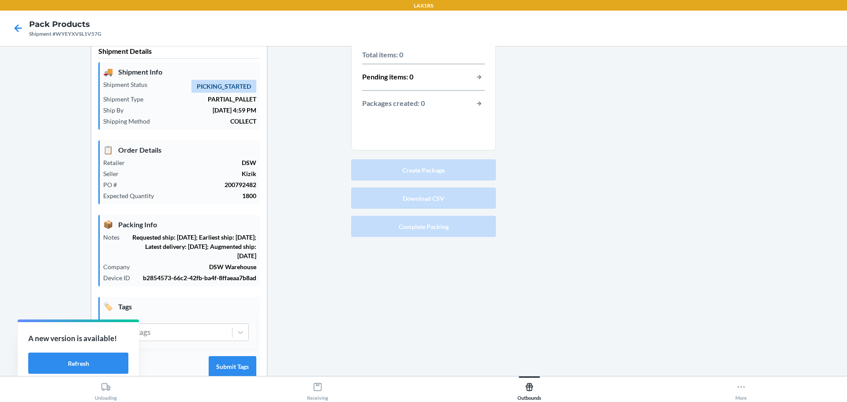
scroll to position [0, 0]
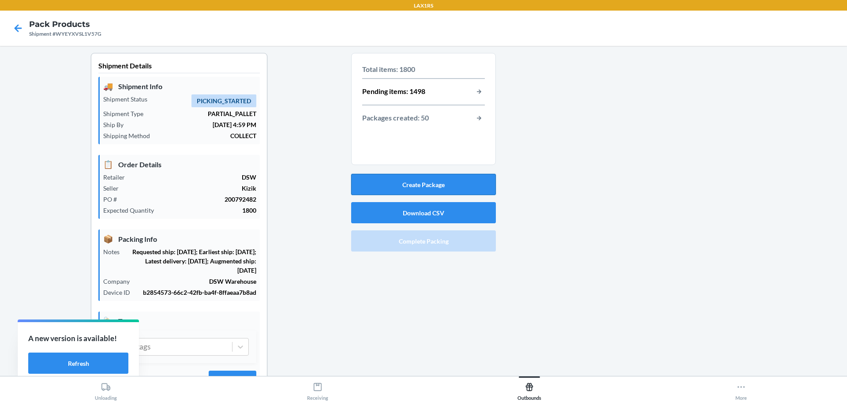
click at [442, 183] on button "Create Package" at bounding box center [423, 184] width 145 height 21
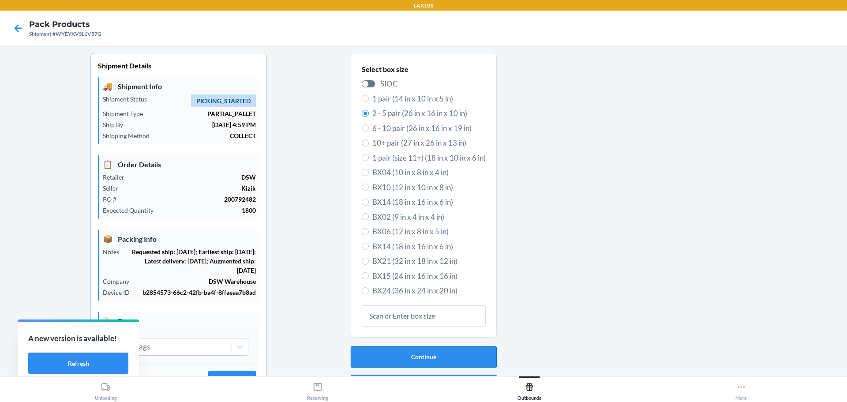
click at [448, 358] on button "Continue" at bounding box center [424, 356] width 146 height 21
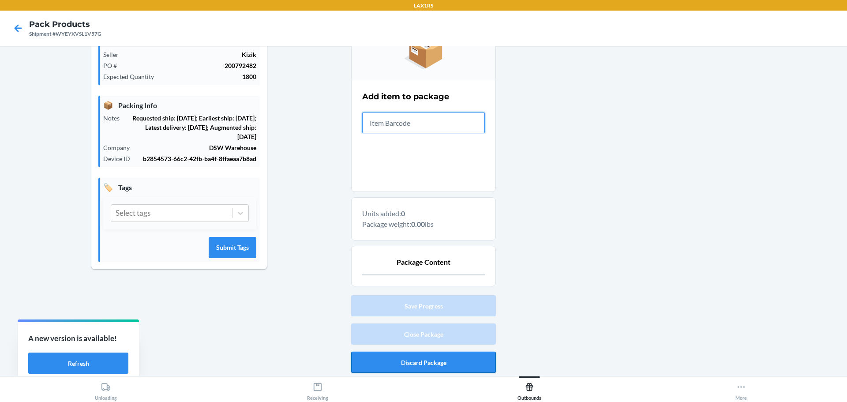
scroll to position [134, 0]
click at [425, 369] on button "Discard Package" at bounding box center [423, 361] width 145 height 21
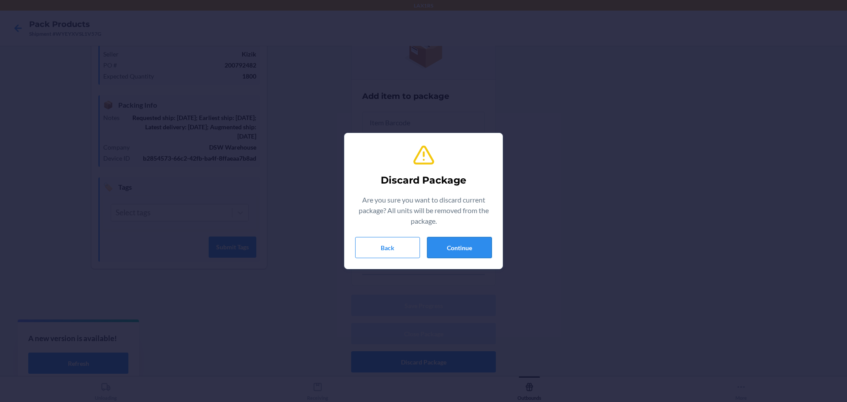
click at [448, 255] on button "Continue" at bounding box center [459, 247] width 65 height 21
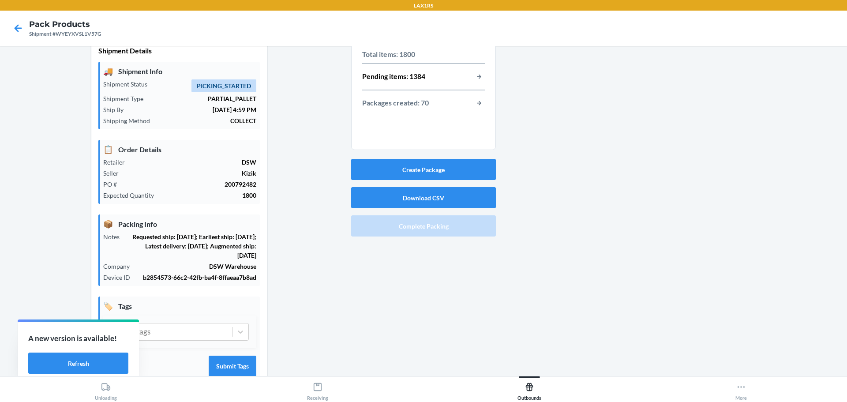
scroll to position [0, 0]
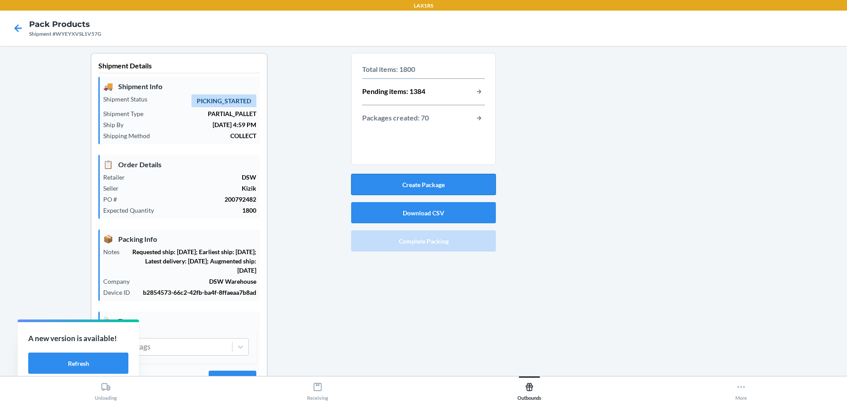
click at [430, 179] on button "Create Package" at bounding box center [423, 184] width 145 height 21
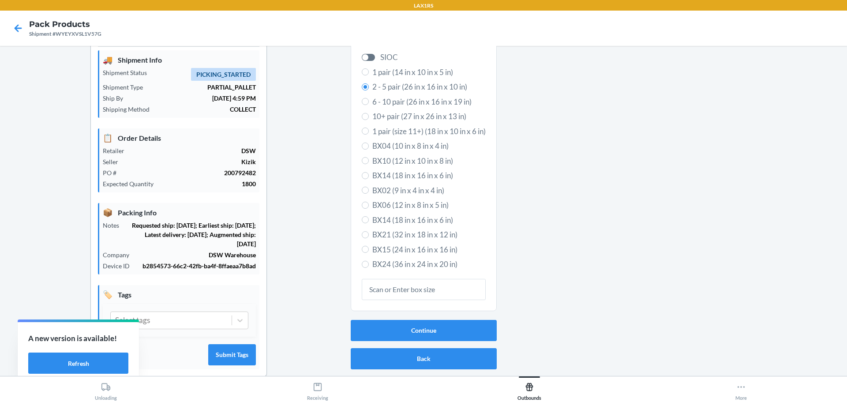
scroll to position [41, 0]
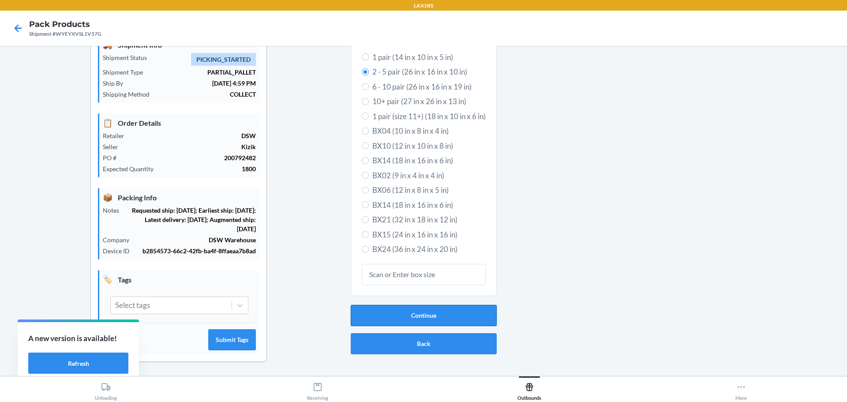
click at [430, 321] on button "Continue" at bounding box center [424, 315] width 146 height 21
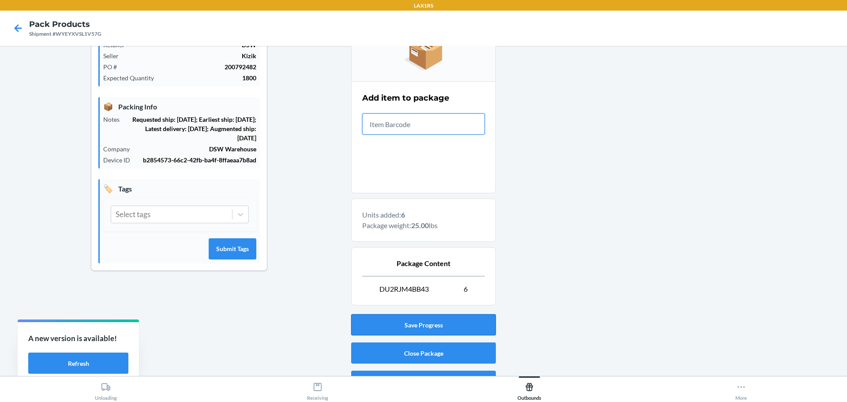
scroll to position [152, 0]
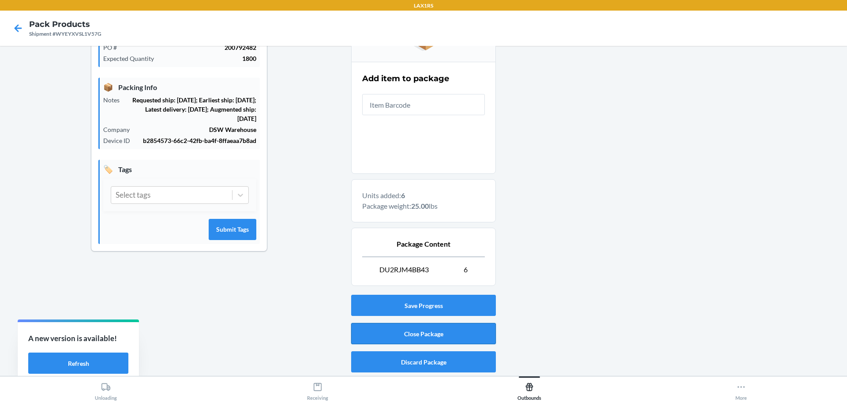
click at [432, 332] on button "Close Package" at bounding box center [423, 333] width 145 height 21
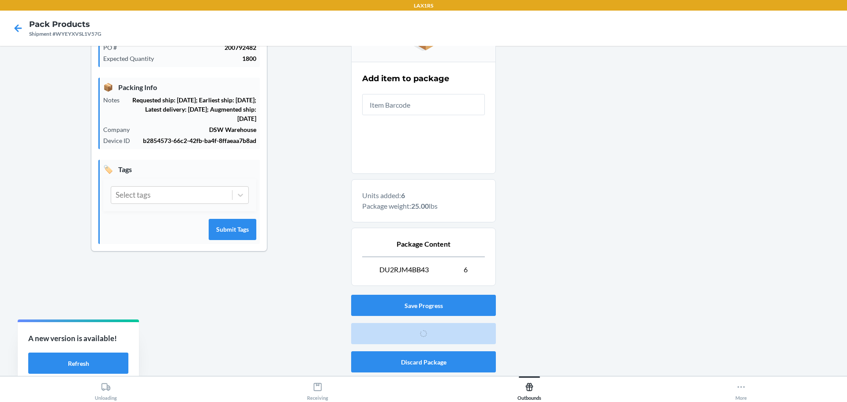
scroll to position [41, 0]
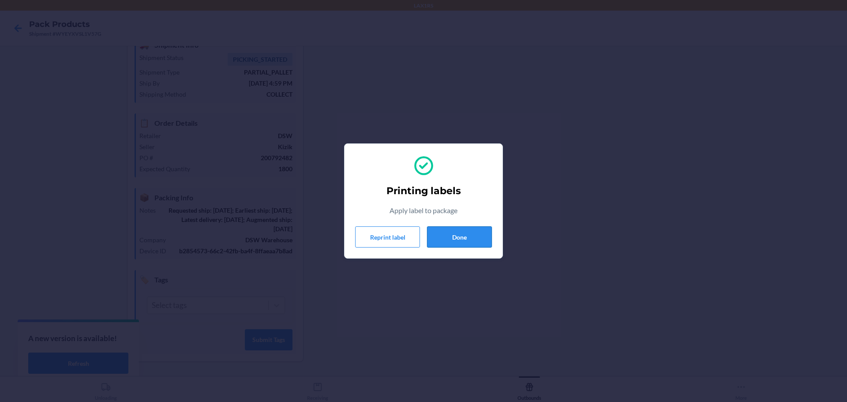
click at [467, 235] on button "Done" at bounding box center [459, 236] width 65 height 21
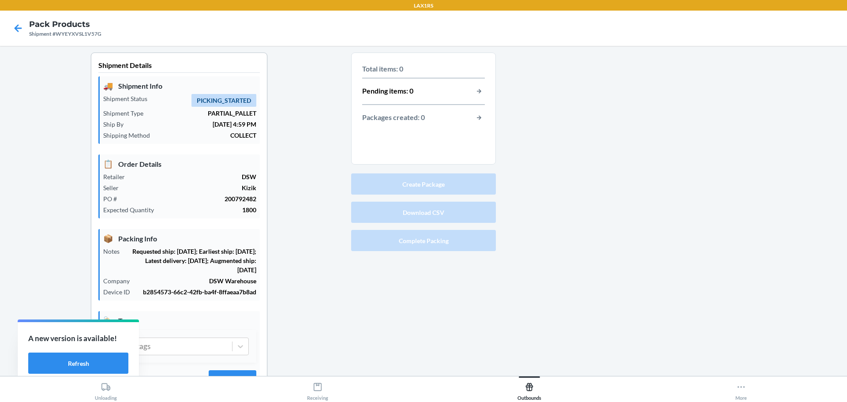
scroll to position [0, 0]
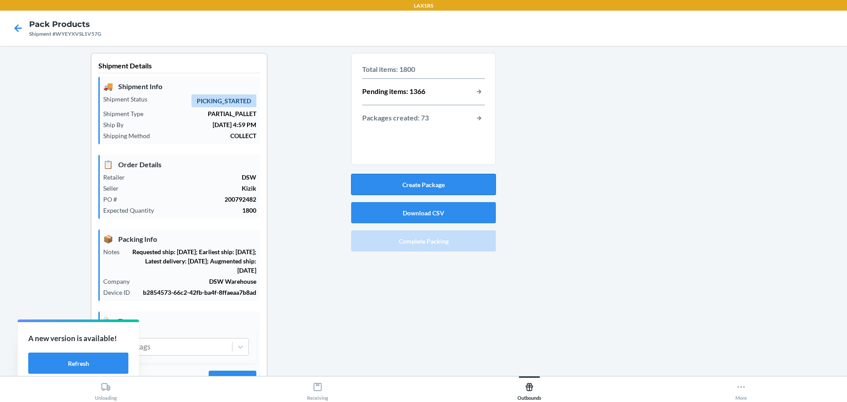
click at [431, 182] on button "Create Package" at bounding box center [423, 184] width 145 height 21
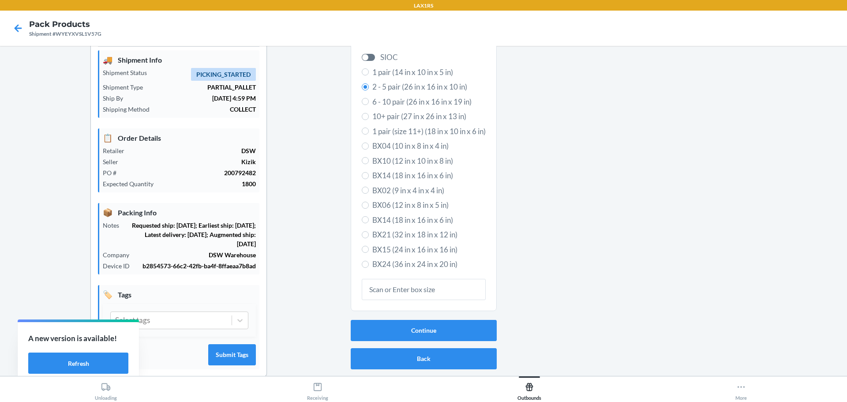
scroll to position [41, 0]
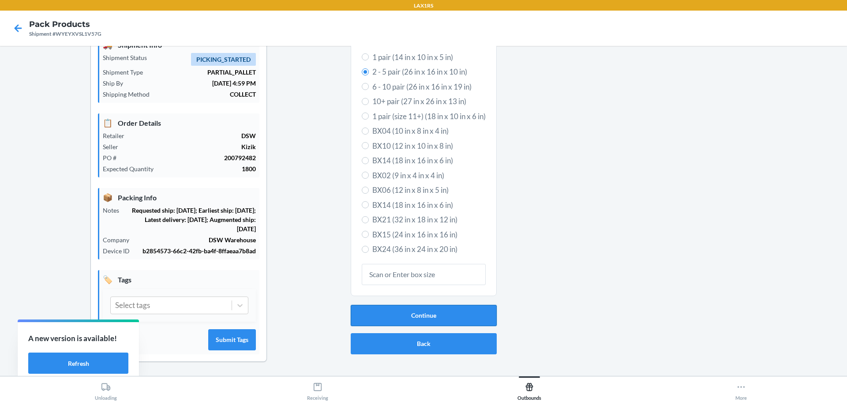
click at [430, 314] on button "Continue" at bounding box center [424, 315] width 146 height 21
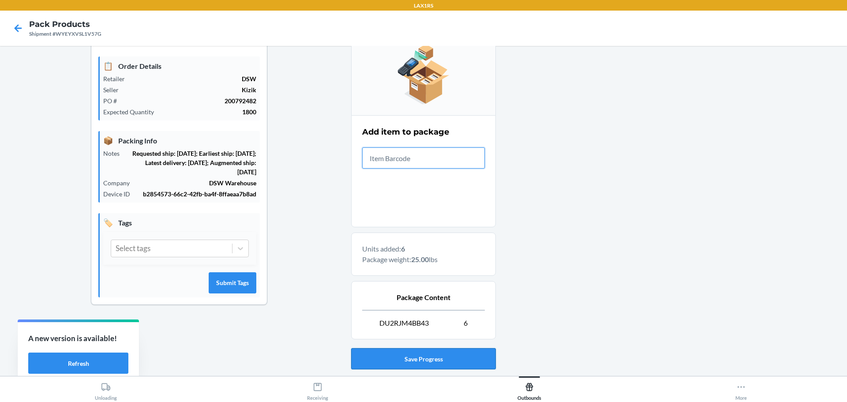
scroll to position [152, 0]
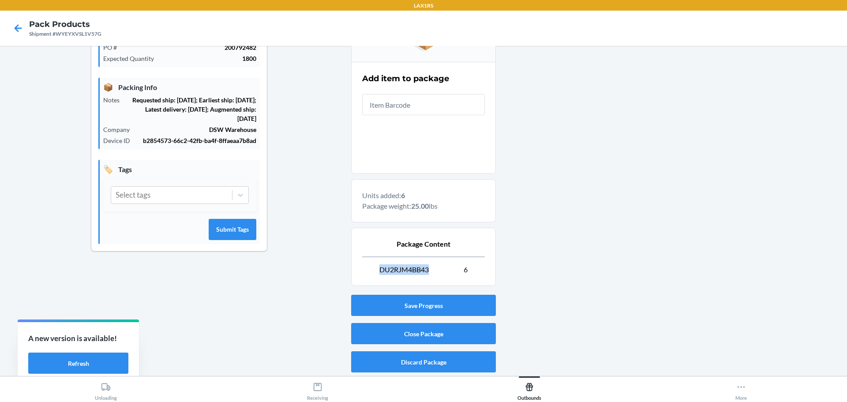
drag, startPoint x: 429, startPoint y: 270, endPoint x: 374, endPoint y: 273, distance: 55.2
click at [370, 273] on p "DU2RJM4BB43 6" at bounding box center [423, 269] width 123 height 11
copy span "DU2RJM4BB43"
click at [423, 333] on button "Close Package" at bounding box center [423, 333] width 145 height 21
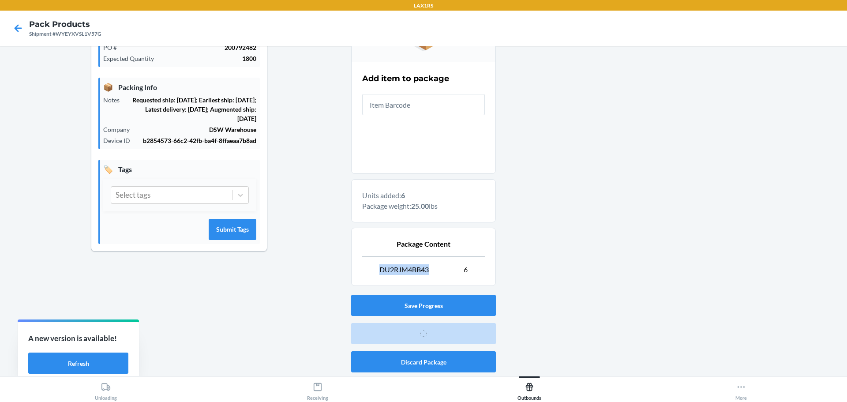
scroll to position [41, 0]
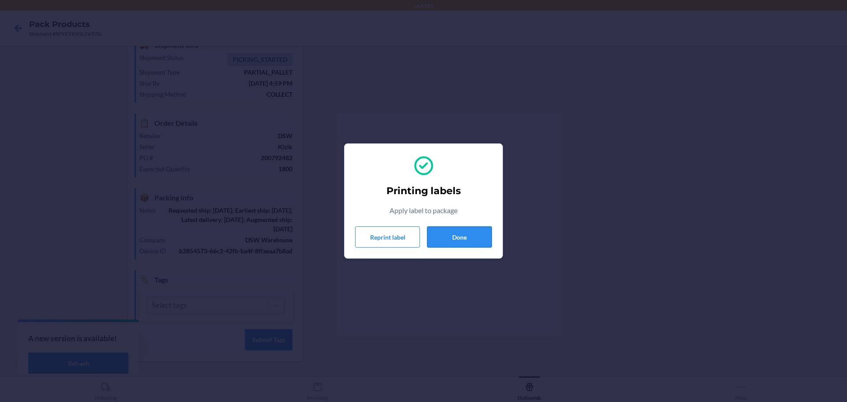
click at [458, 239] on button "Done" at bounding box center [459, 236] width 65 height 21
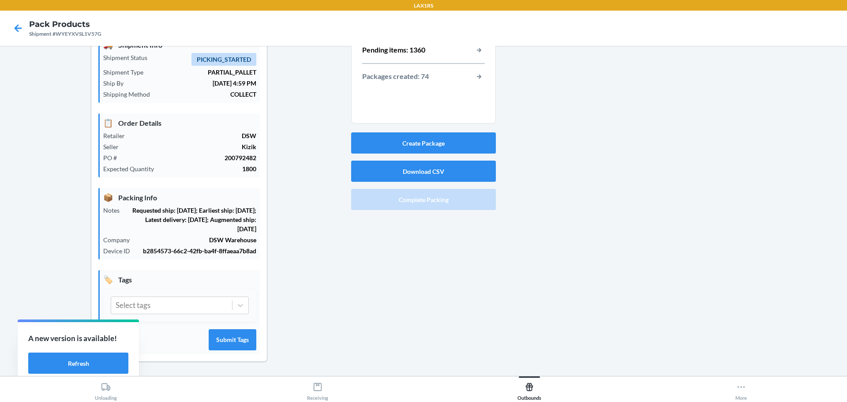
scroll to position [0, 0]
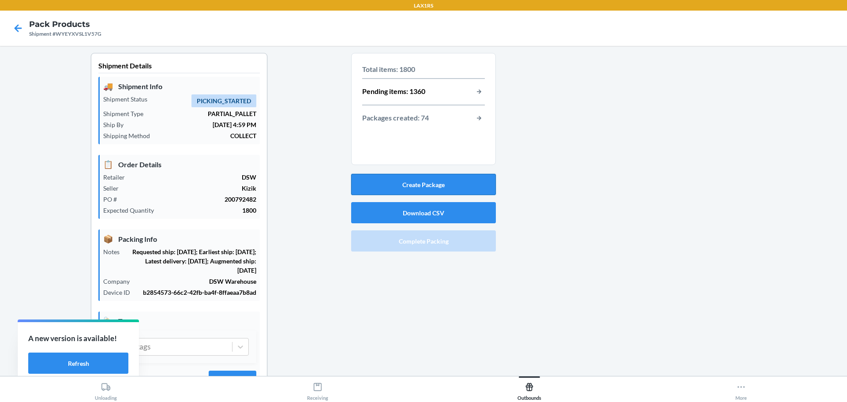
click at [424, 181] on button "Create Package" at bounding box center [423, 184] width 145 height 21
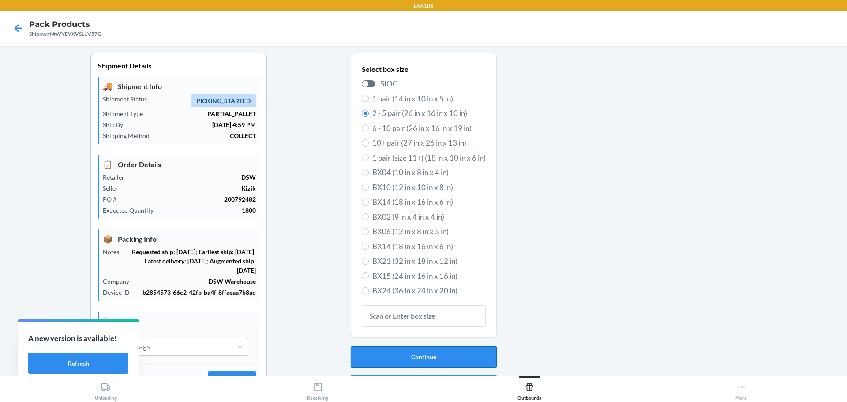
click at [430, 357] on button "Continue" at bounding box center [424, 356] width 146 height 21
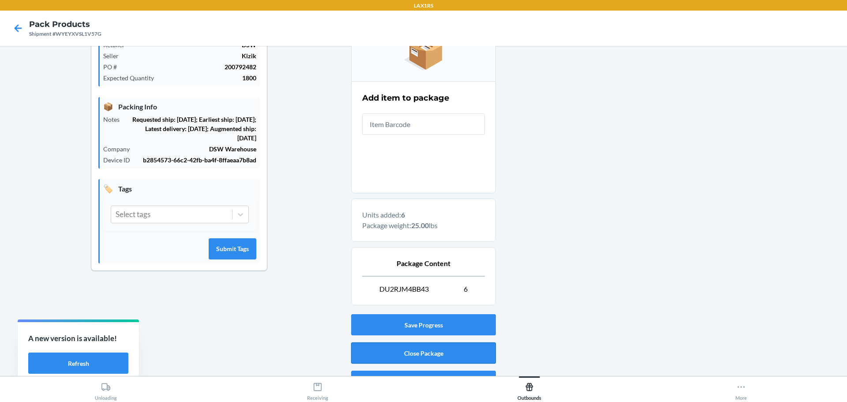
scroll to position [152, 0]
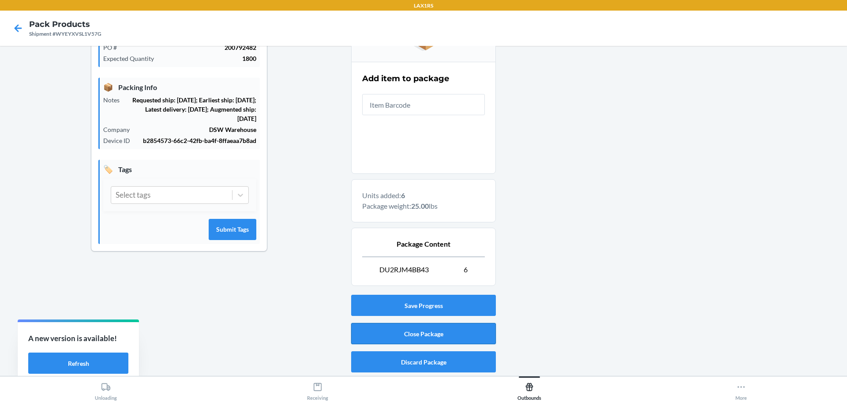
click at [460, 337] on button "Close Package" at bounding box center [423, 333] width 145 height 21
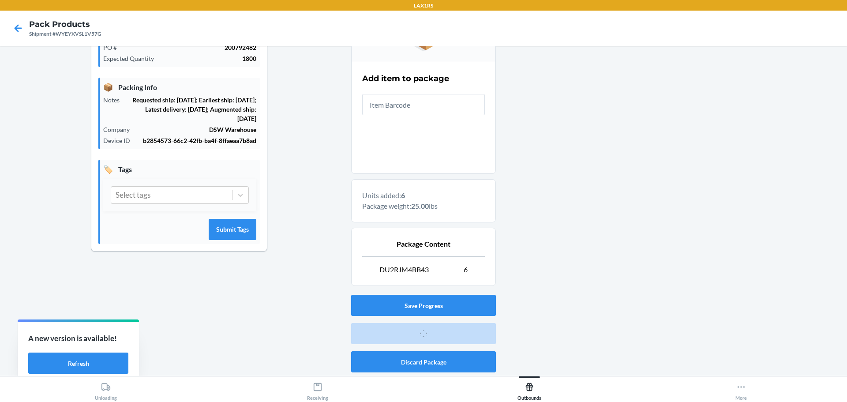
scroll to position [41, 0]
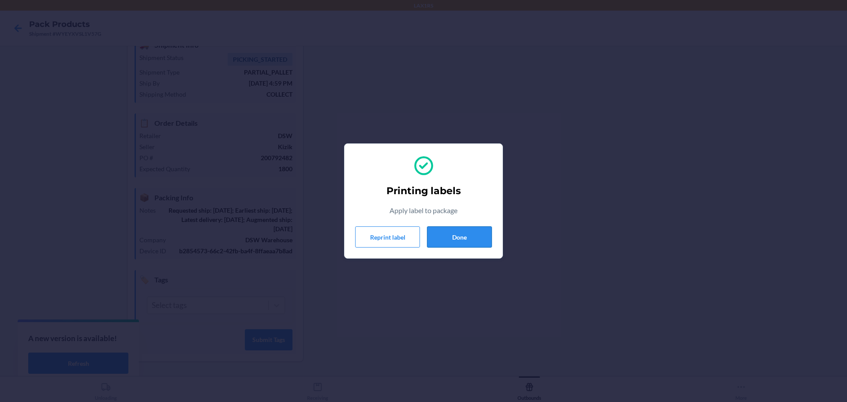
click at [474, 235] on button "Done" at bounding box center [459, 236] width 65 height 21
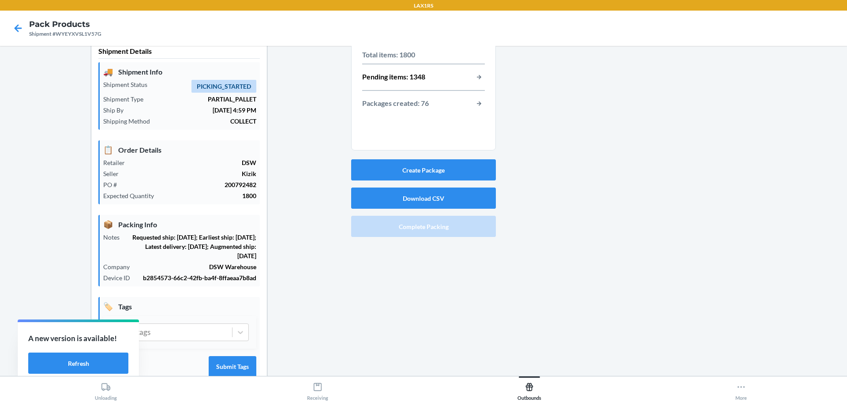
scroll to position [0, 0]
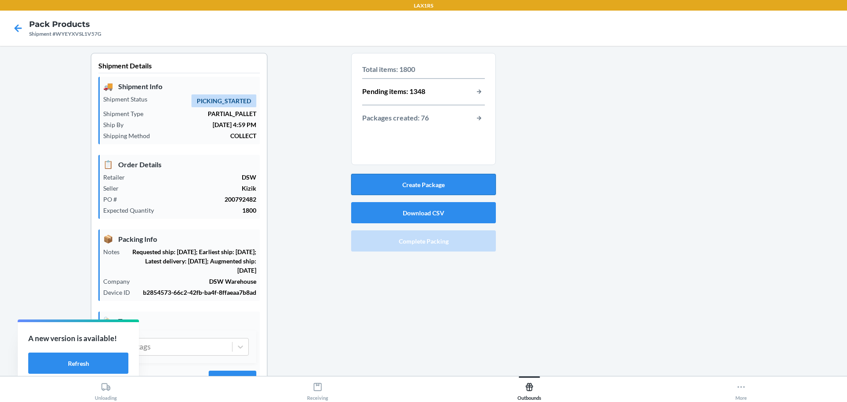
click at [423, 186] on button "Create Package" at bounding box center [423, 184] width 145 height 21
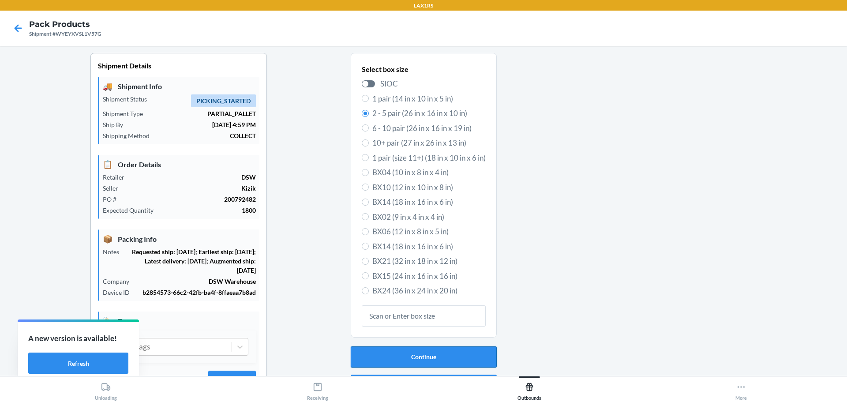
click at [431, 354] on button "Continue" at bounding box center [424, 356] width 146 height 21
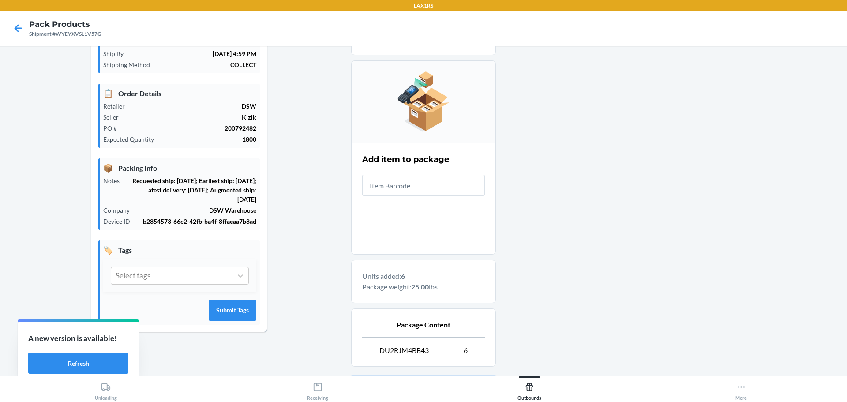
scroll to position [132, 0]
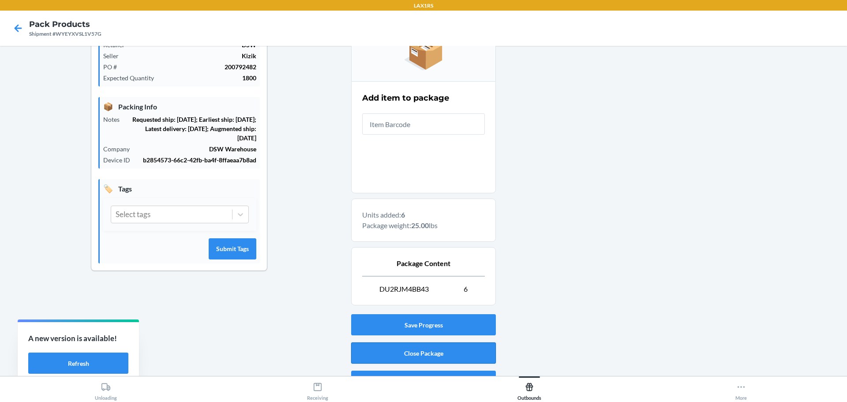
click at [438, 352] on button "Close Package" at bounding box center [423, 352] width 145 height 21
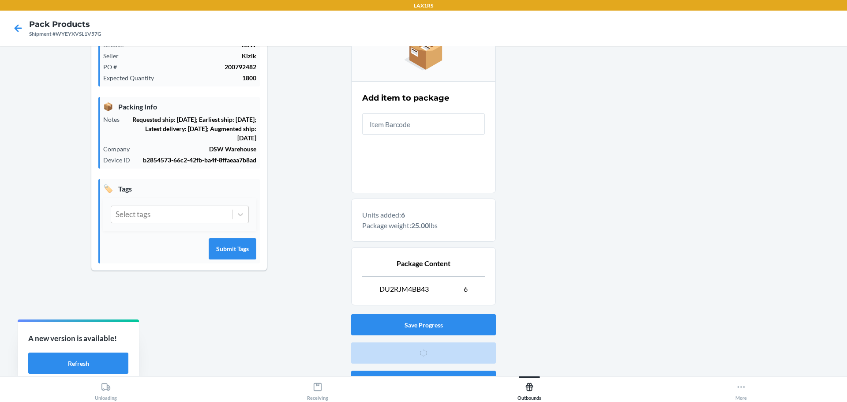
scroll to position [41, 0]
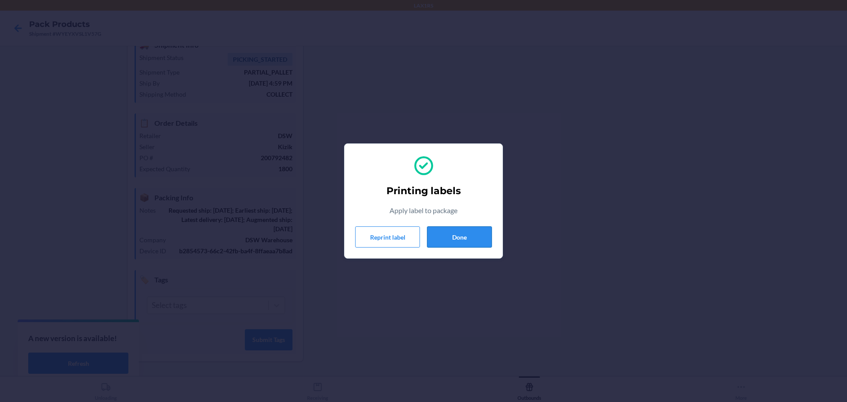
click at [469, 236] on button "Done" at bounding box center [459, 236] width 65 height 21
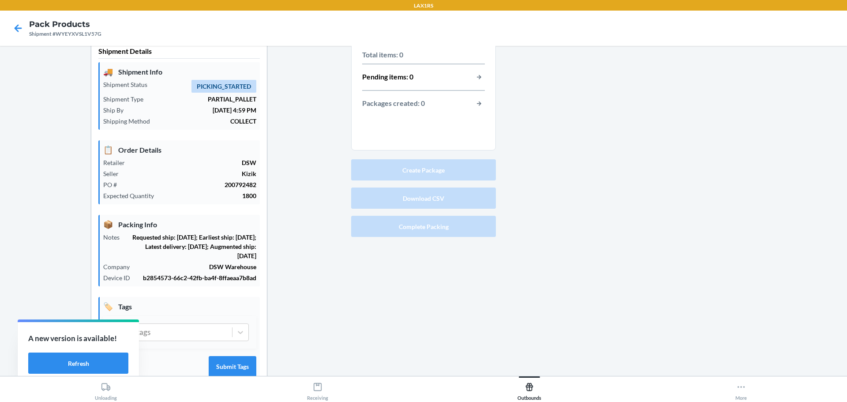
scroll to position [0, 0]
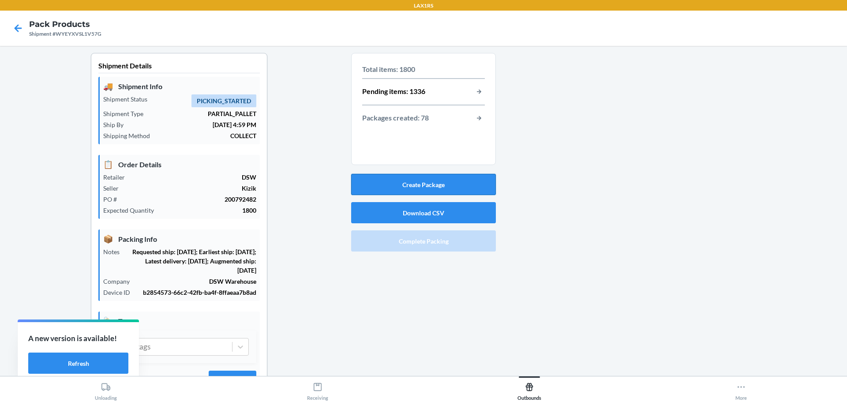
click at [418, 183] on button "Create Package" at bounding box center [423, 184] width 145 height 21
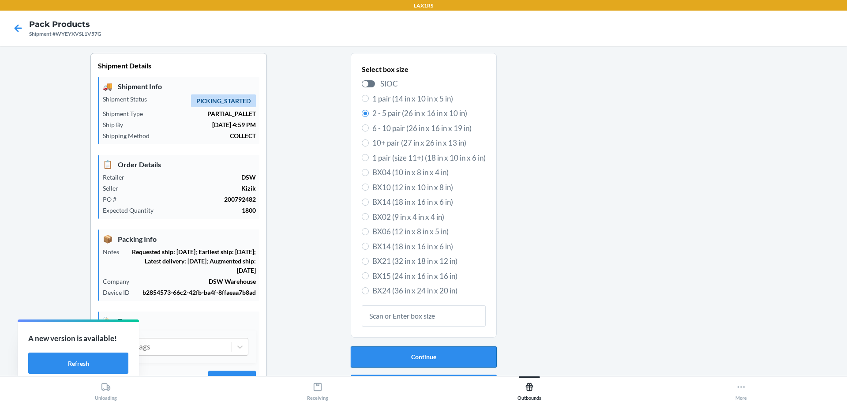
click at [426, 357] on button "Continue" at bounding box center [424, 356] width 146 height 21
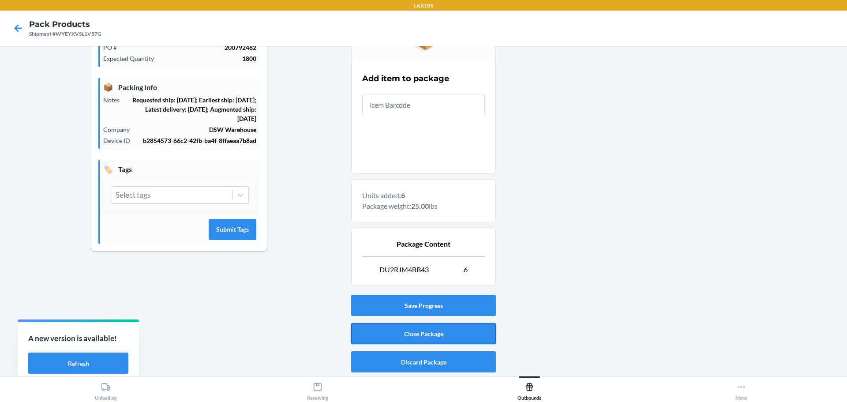
click at [426, 336] on button "Close Package" at bounding box center [423, 333] width 145 height 21
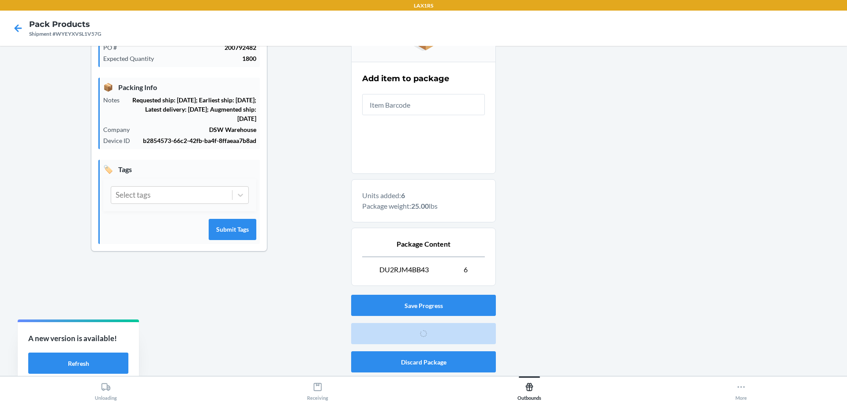
scroll to position [41, 0]
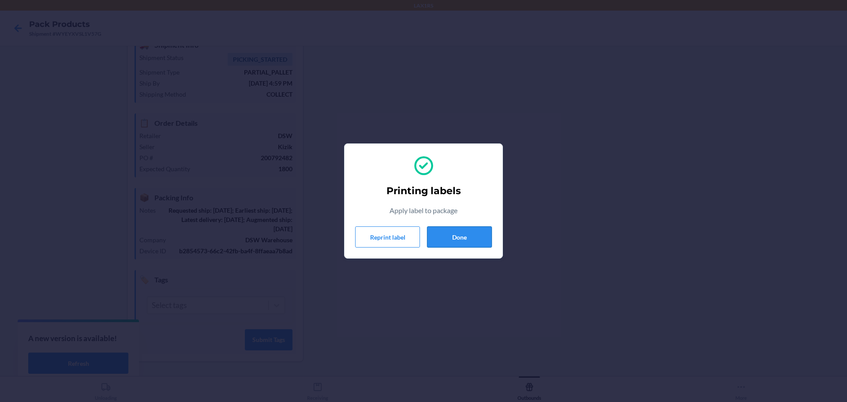
click at [467, 237] on button "Done" at bounding box center [459, 236] width 65 height 21
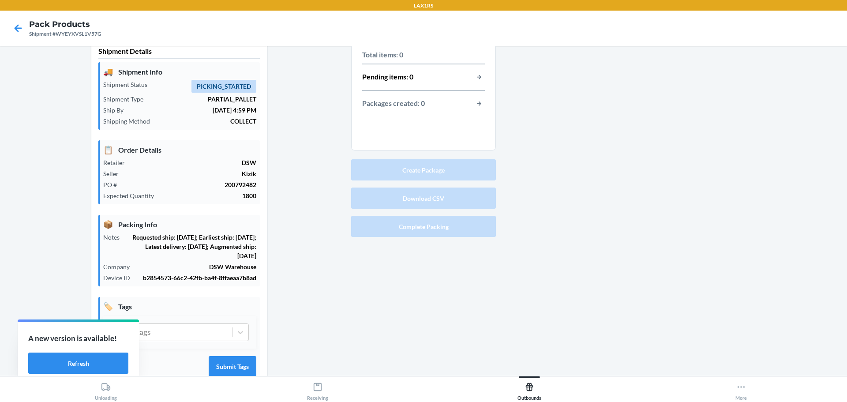
scroll to position [0, 0]
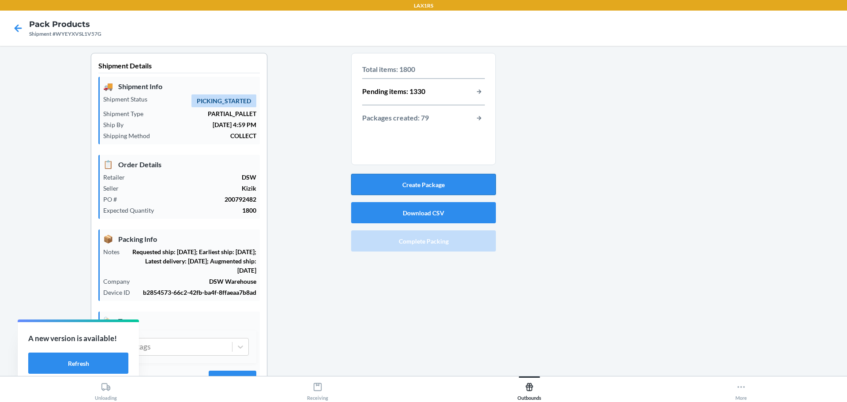
click at [429, 183] on button "Create Package" at bounding box center [423, 184] width 145 height 21
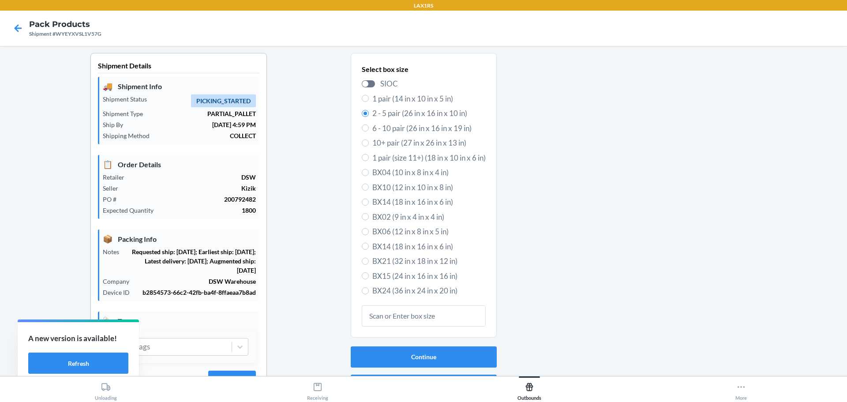
scroll to position [41, 0]
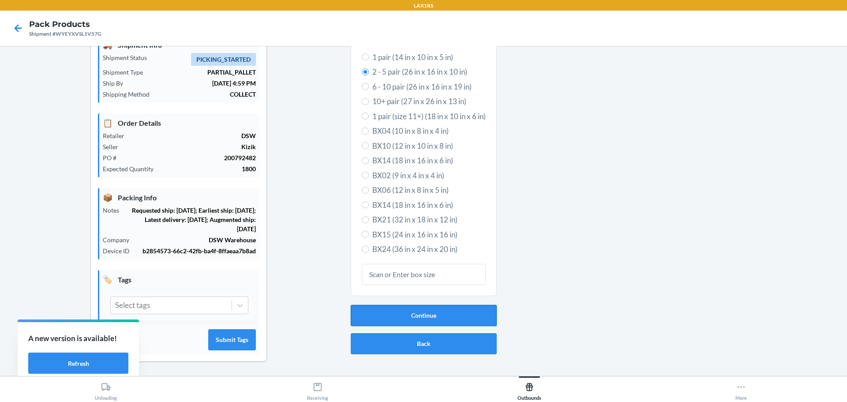
click at [433, 314] on button "Continue" at bounding box center [424, 315] width 146 height 21
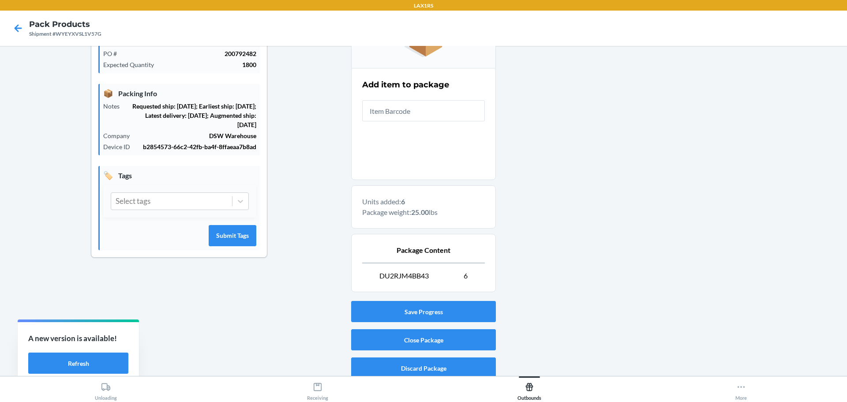
scroll to position [152, 0]
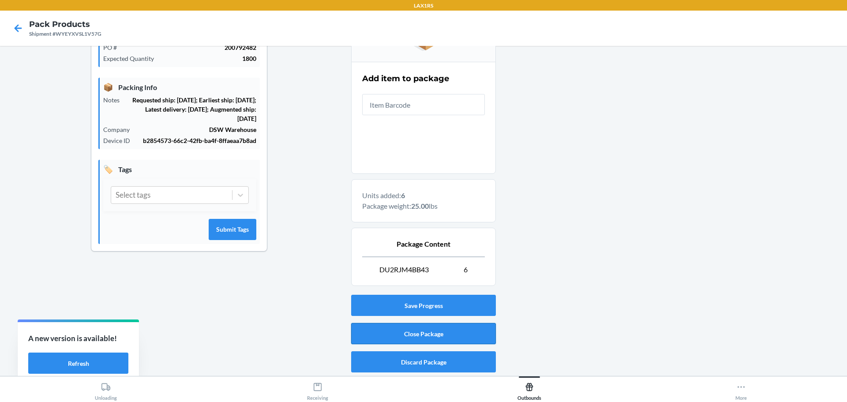
click at [440, 333] on button "Close Package" at bounding box center [423, 333] width 145 height 21
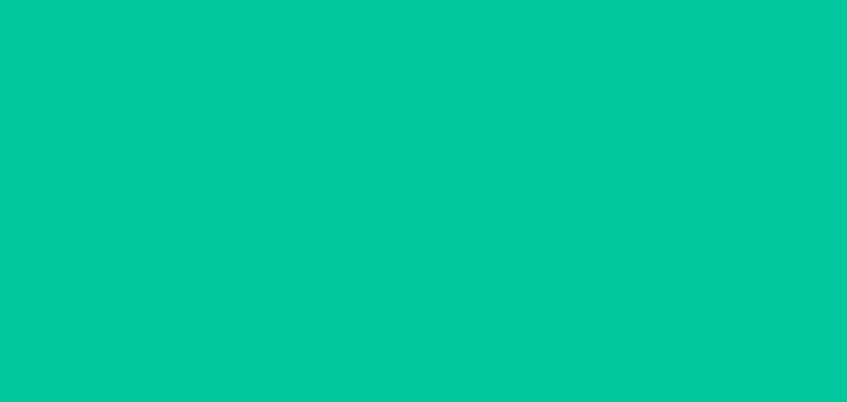
scroll to position [41, 0]
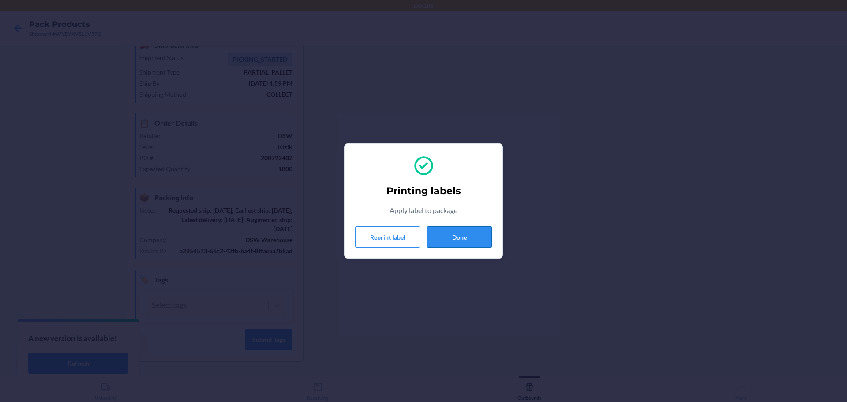
click at [471, 235] on button "Done" at bounding box center [459, 236] width 65 height 21
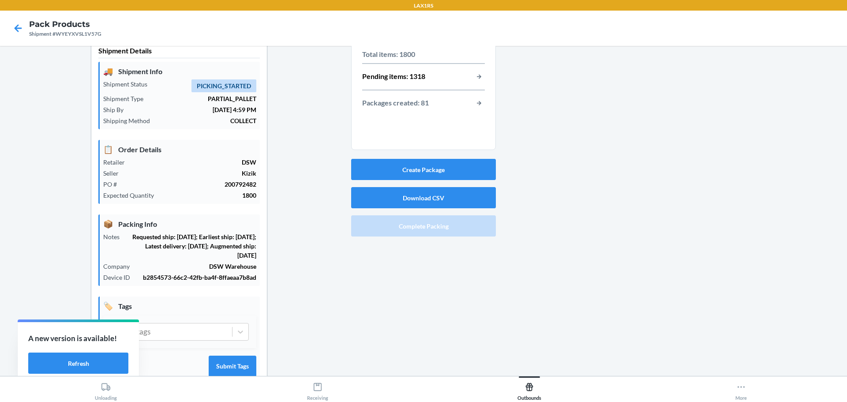
scroll to position [0, 0]
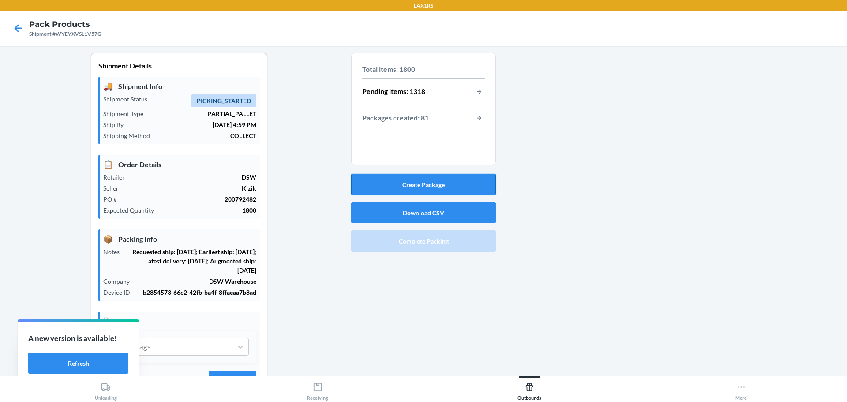
click at [413, 184] on button "Create Package" at bounding box center [423, 184] width 145 height 21
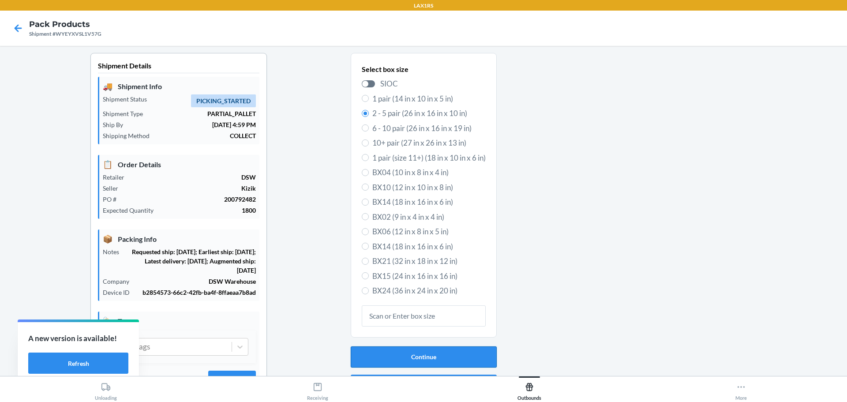
click at [455, 347] on button "Continue" at bounding box center [424, 356] width 146 height 21
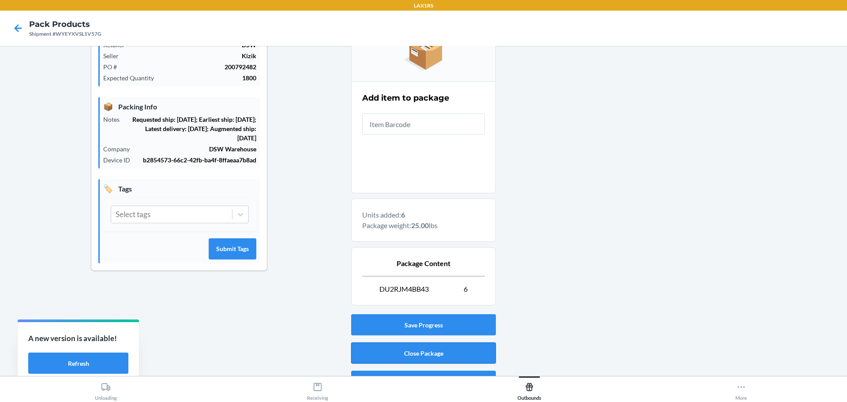
click at [436, 349] on button "Close Package" at bounding box center [423, 352] width 145 height 21
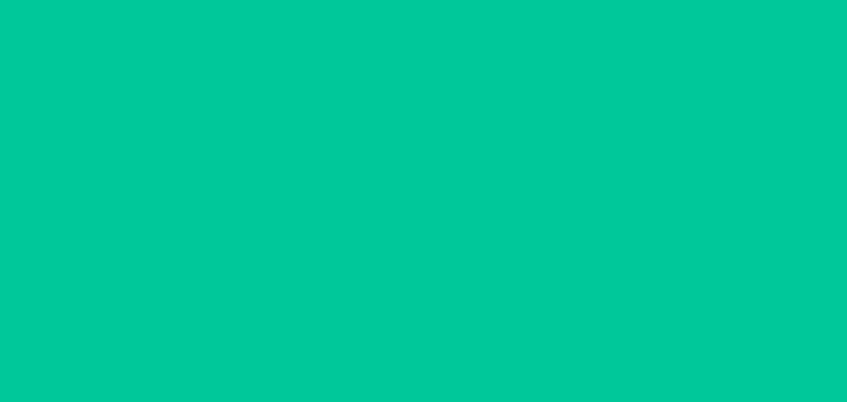
scroll to position [41, 0]
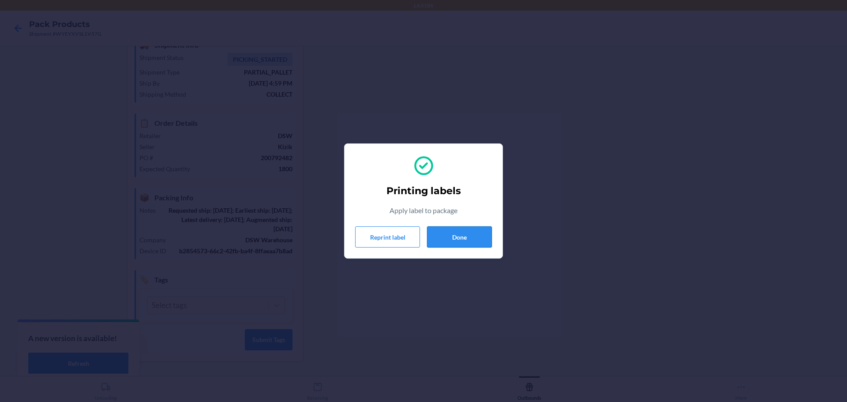
click at [464, 234] on button "Done" at bounding box center [459, 236] width 65 height 21
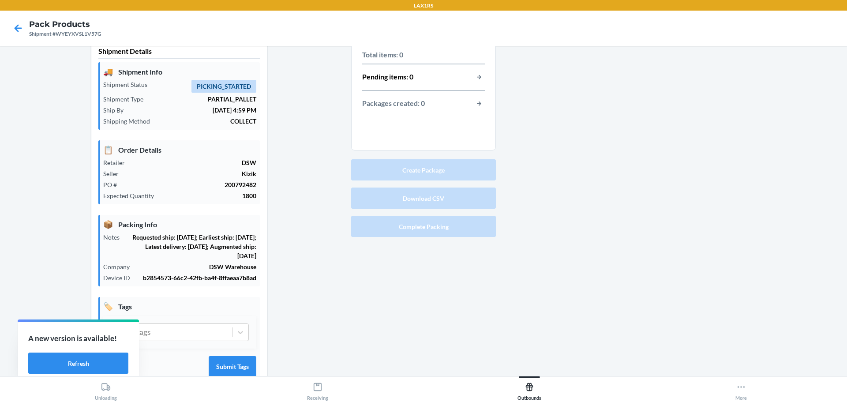
scroll to position [0, 0]
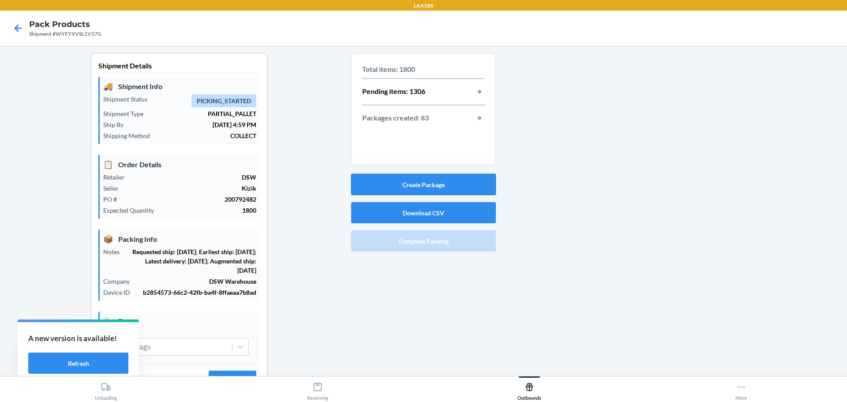
click at [419, 186] on button "Create Package" at bounding box center [423, 184] width 145 height 21
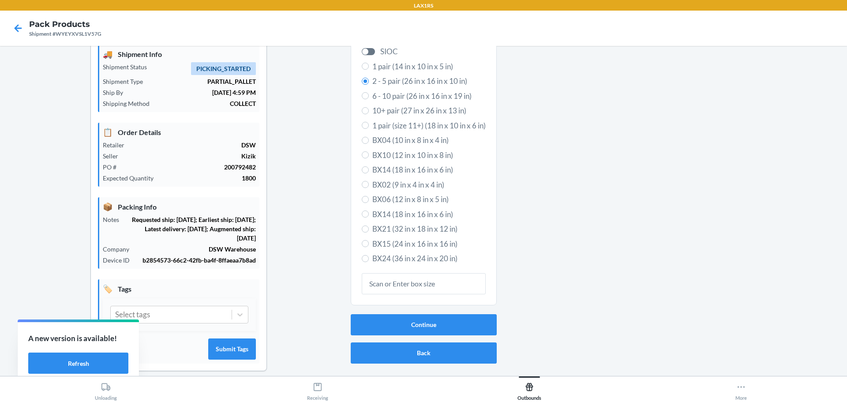
scroll to position [41, 0]
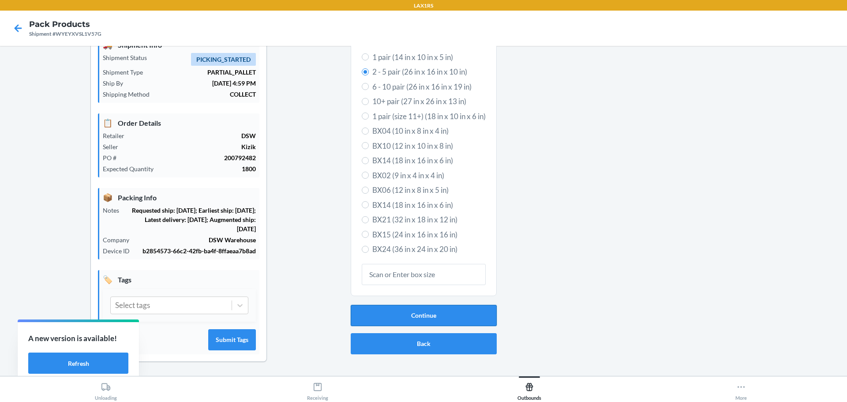
click at [389, 316] on button "Continue" at bounding box center [424, 315] width 146 height 21
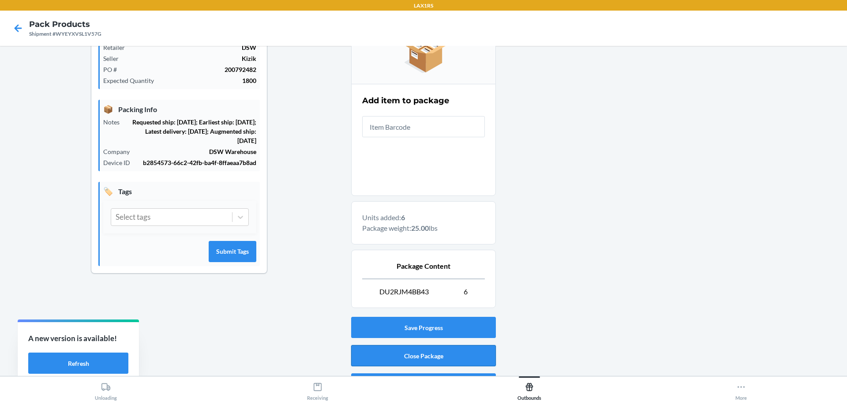
scroll to position [152, 0]
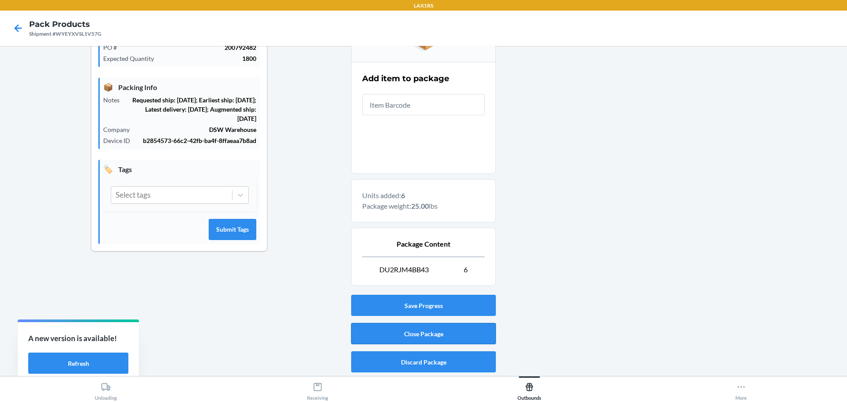
click at [426, 335] on button "Close Package" at bounding box center [423, 333] width 145 height 21
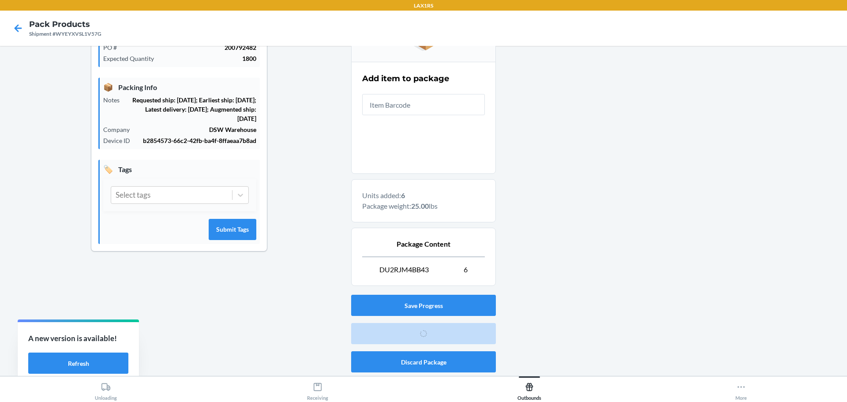
scroll to position [41, 0]
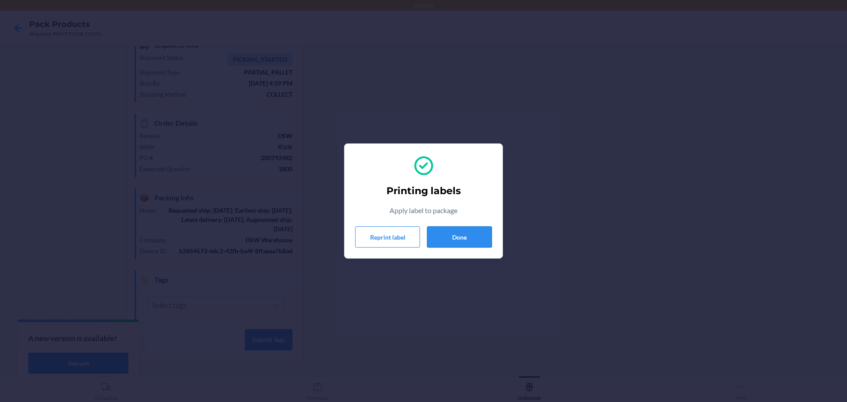
click at [469, 234] on button "Done" at bounding box center [459, 236] width 65 height 21
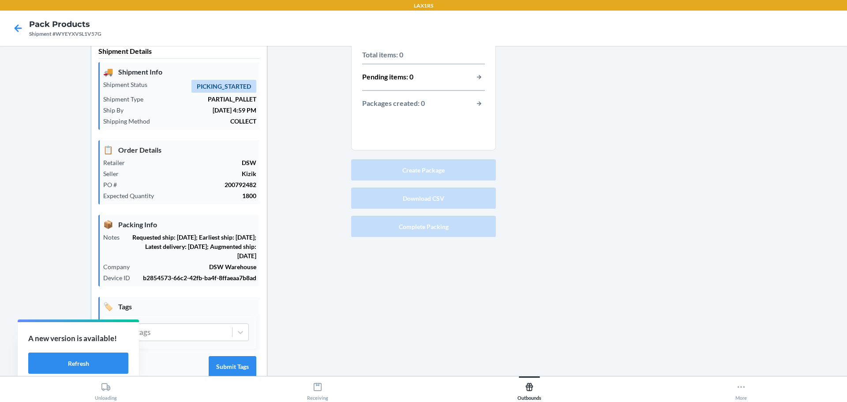
scroll to position [0, 0]
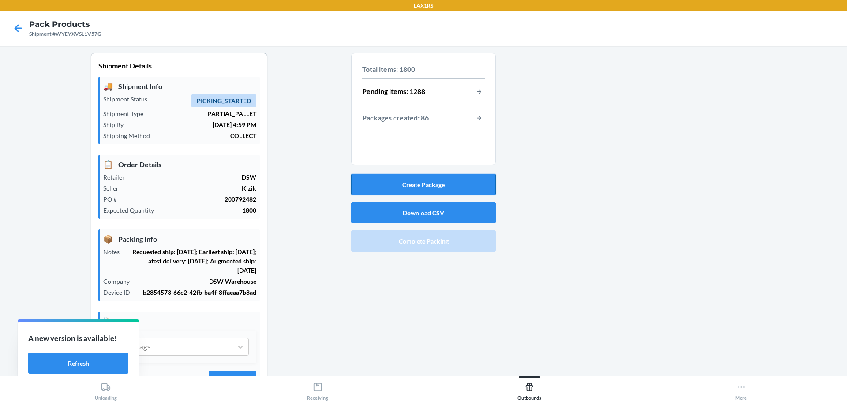
click at [447, 183] on button "Create Package" at bounding box center [423, 184] width 145 height 21
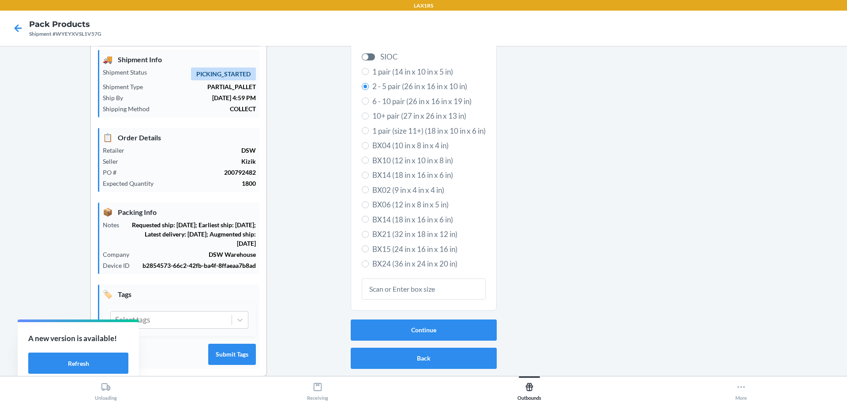
scroll to position [41, 0]
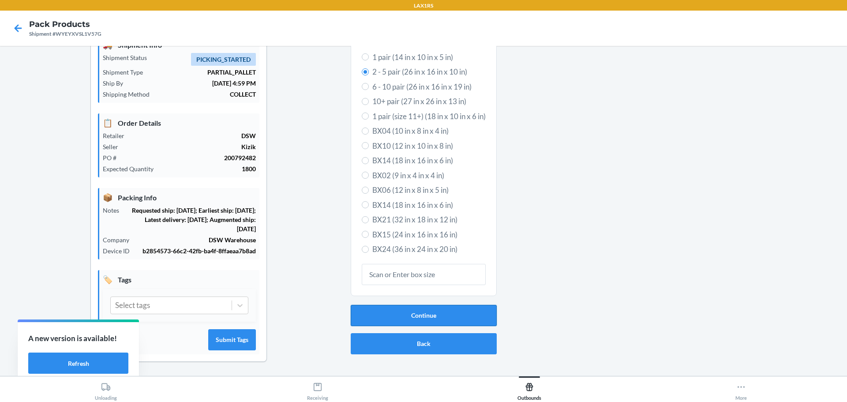
click at [445, 313] on button "Continue" at bounding box center [424, 315] width 146 height 21
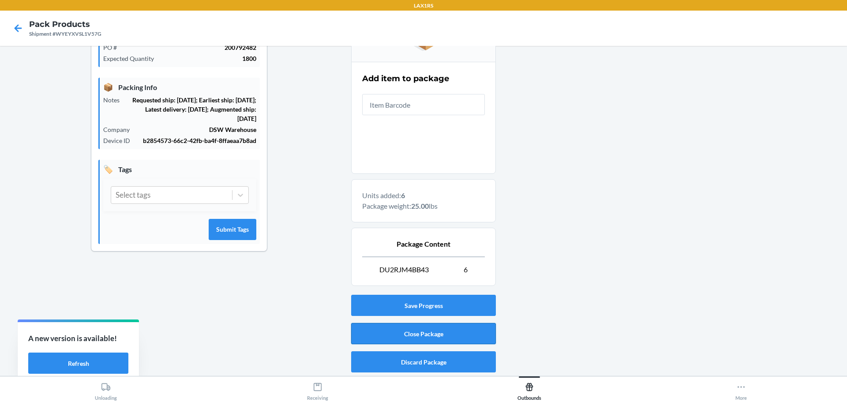
click at [409, 340] on button "Close Package" at bounding box center [423, 333] width 145 height 21
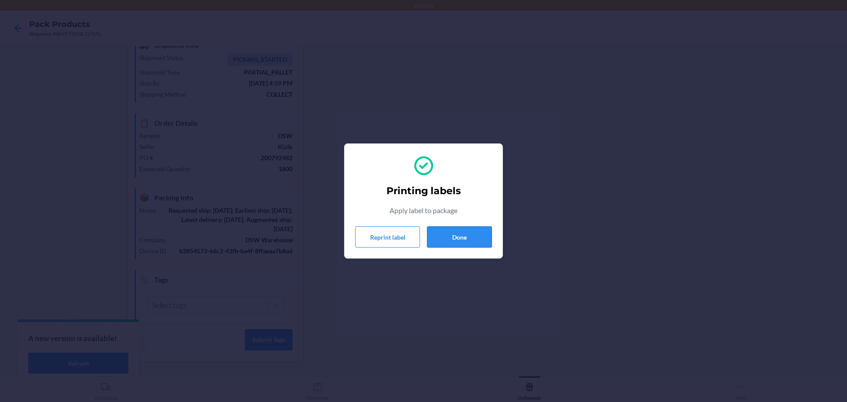
click at [470, 238] on button "Done" at bounding box center [459, 236] width 65 height 21
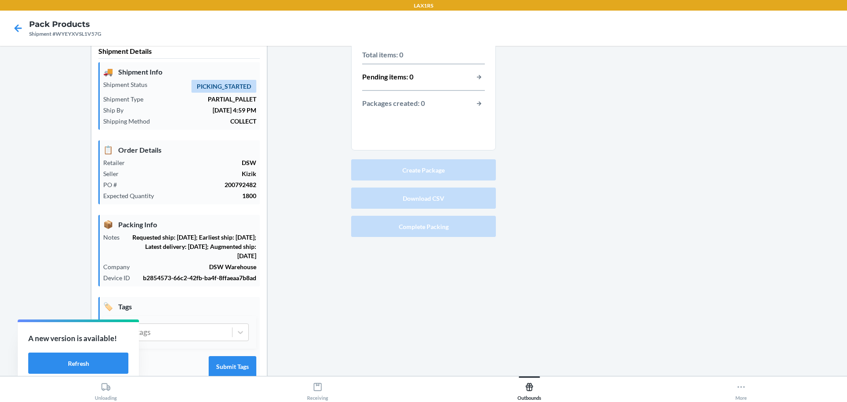
scroll to position [0, 0]
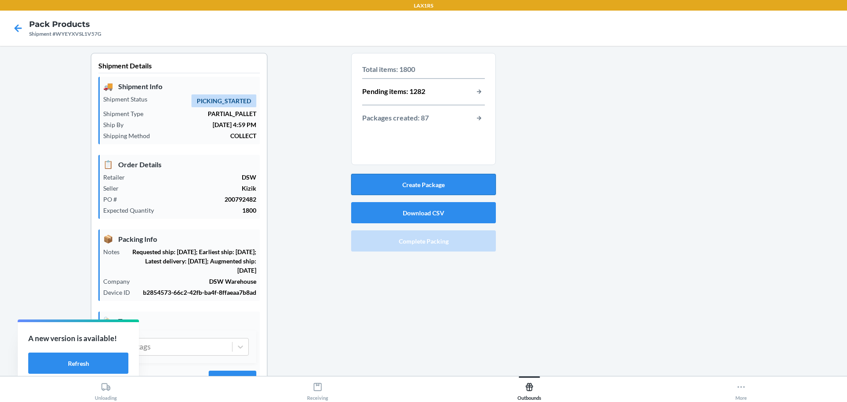
click at [426, 182] on button "Create Package" at bounding box center [423, 184] width 145 height 21
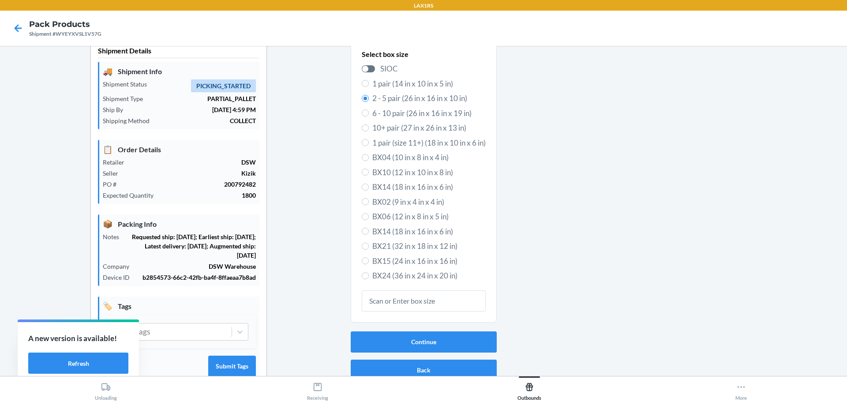
scroll to position [41, 0]
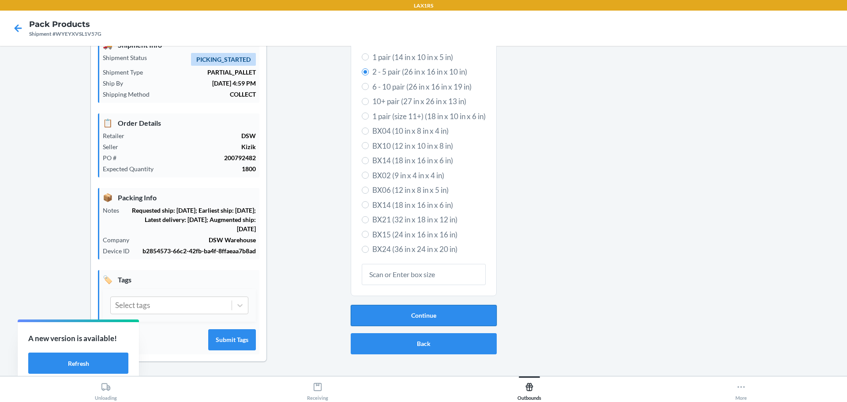
click at [419, 316] on button "Continue" at bounding box center [424, 315] width 146 height 21
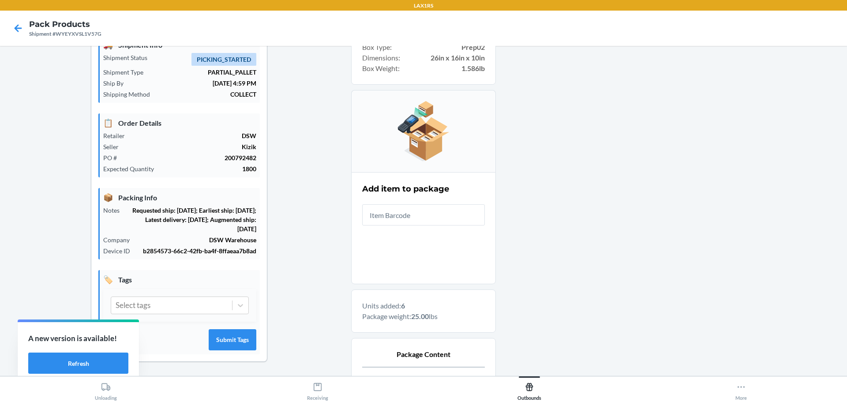
scroll to position [152, 0]
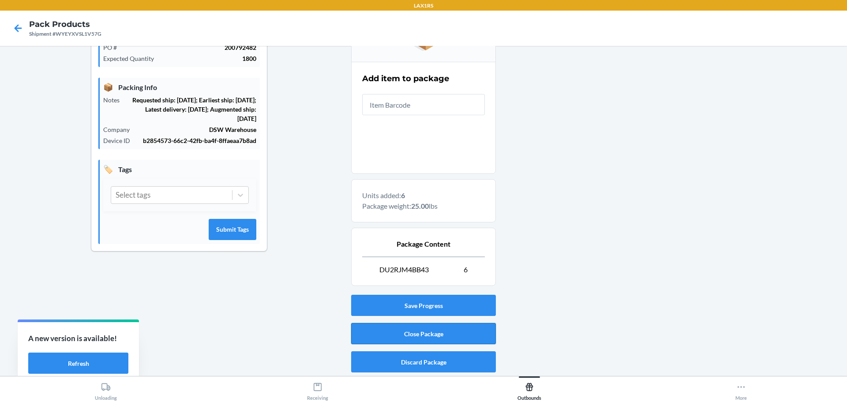
click at [438, 335] on button "Close Package" at bounding box center [423, 333] width 145 height 21
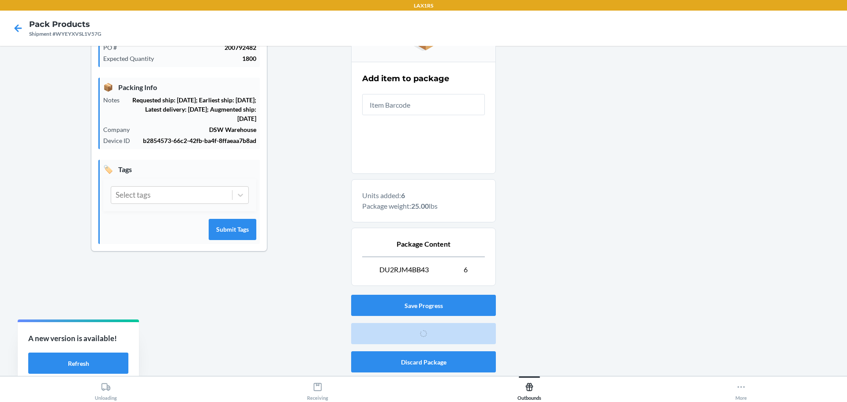
scroll to position [41, 0]
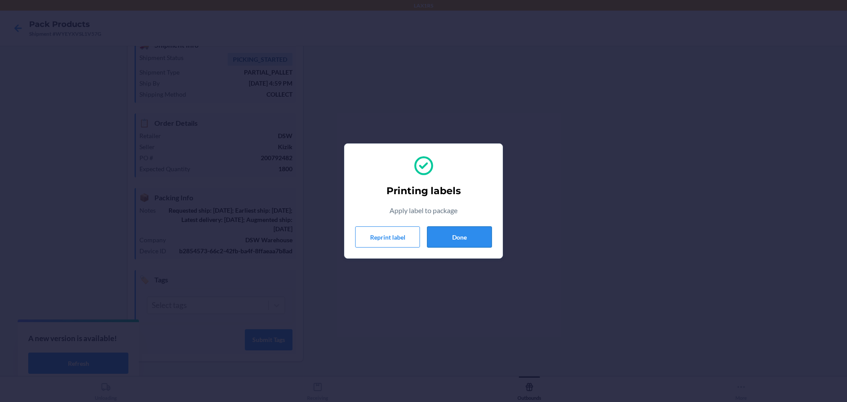
click at [467, 238] on button "Done" at bounding box center [459, 236] width 65 height 21
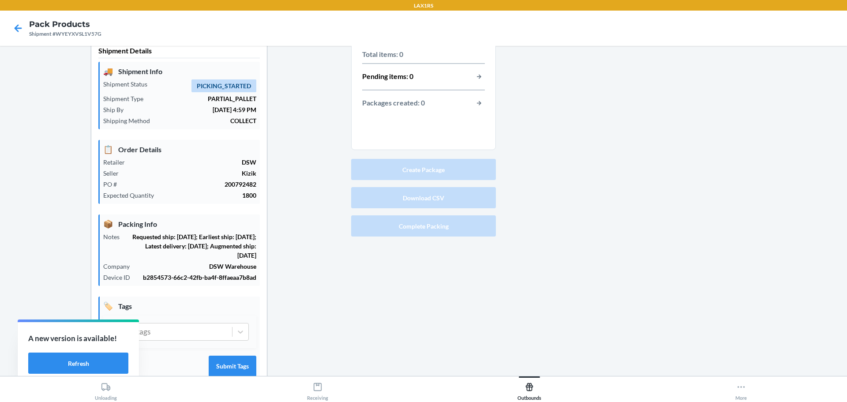
scroll to position [0, 0]
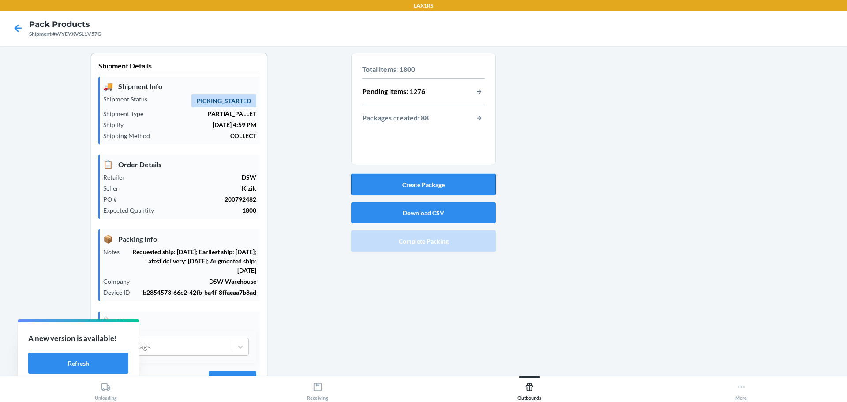
click at [439, 188] on button "Create Package" at bounding box center [423, 184] width 145 height 21
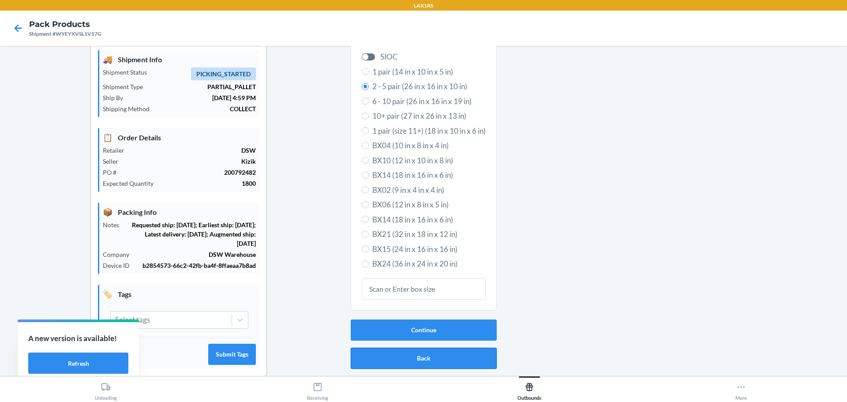
scroll to position [41, 0]
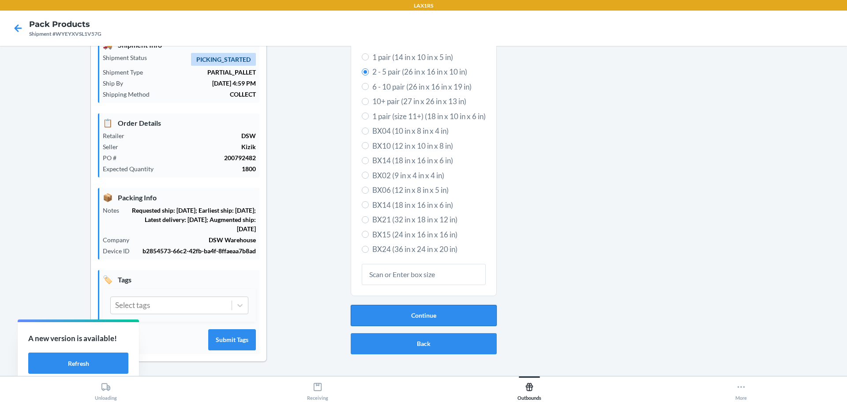
click at [445, 315] on button "Continue" at bounding box center [424, 315] width 146 height 21
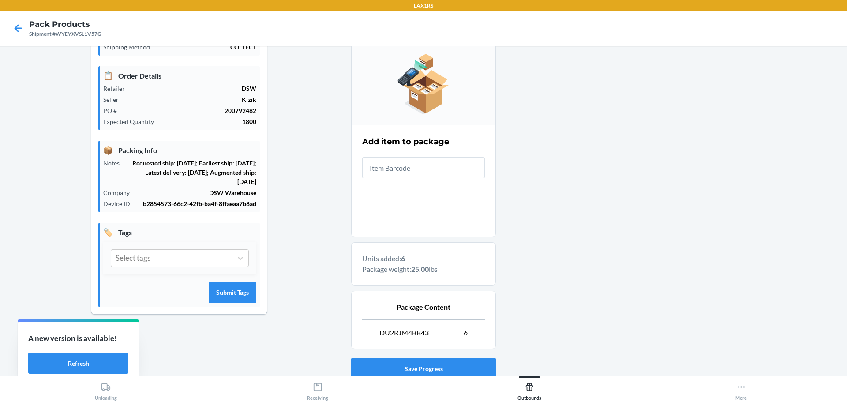
scroll to position [152, 0]
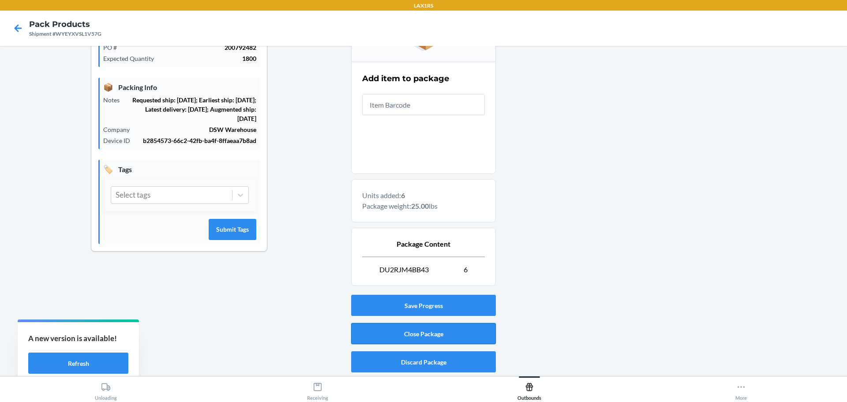
click at [440, 335] on button "Close Package" at bounding box center [423, 333] width 145 height 21
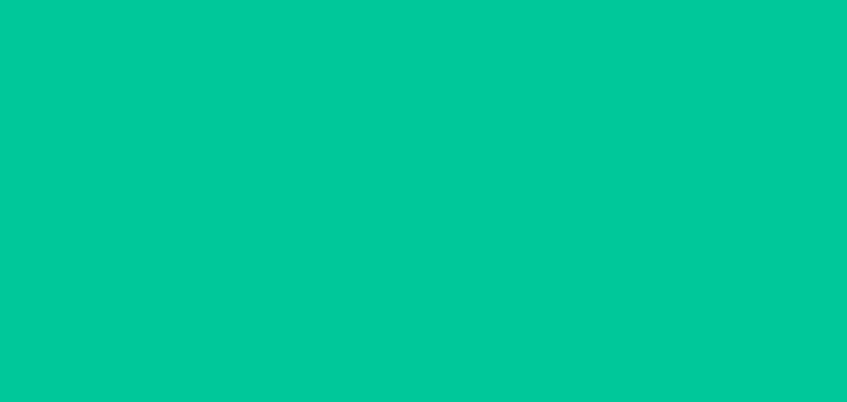
scroll to position [41, 0]
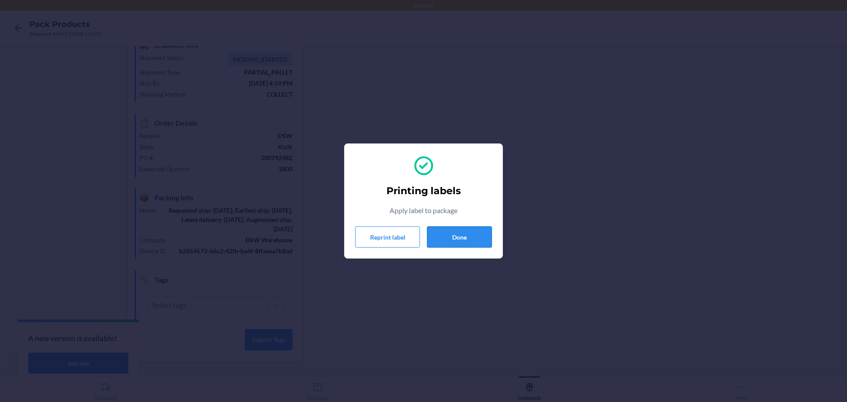
click at [456, 238] on button "Done" at bounding box center [459, 236] width 65 height 21
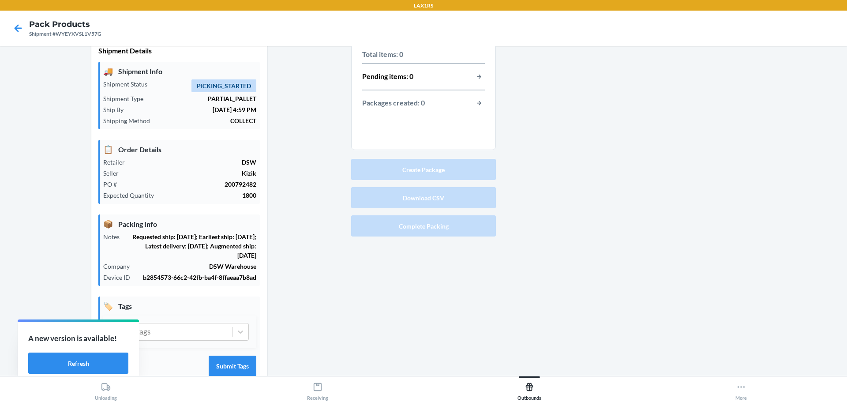
scroll to position [0, 0]
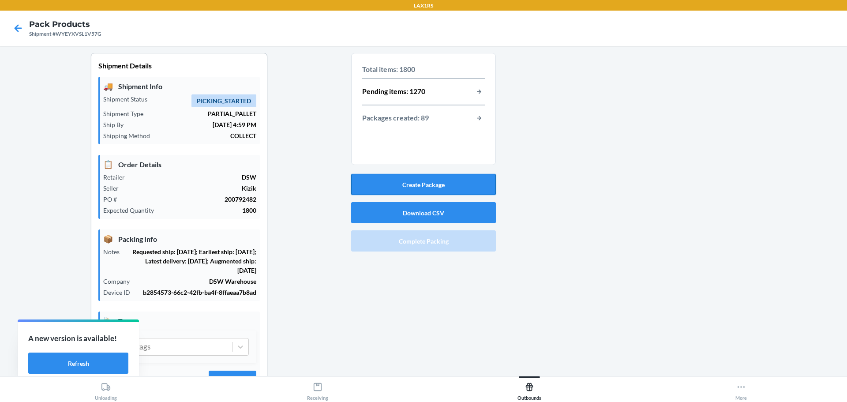
click at [420, 182] on button "Create Package" at bounding box center [423, 184] width 145 height 21
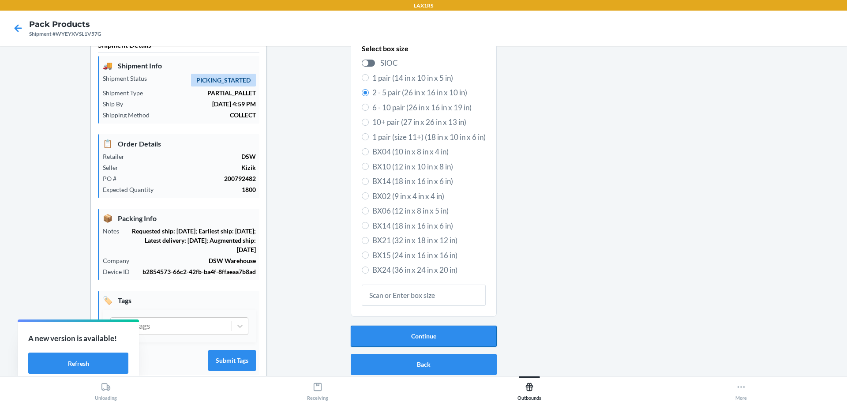
scroll to position [41, 0]
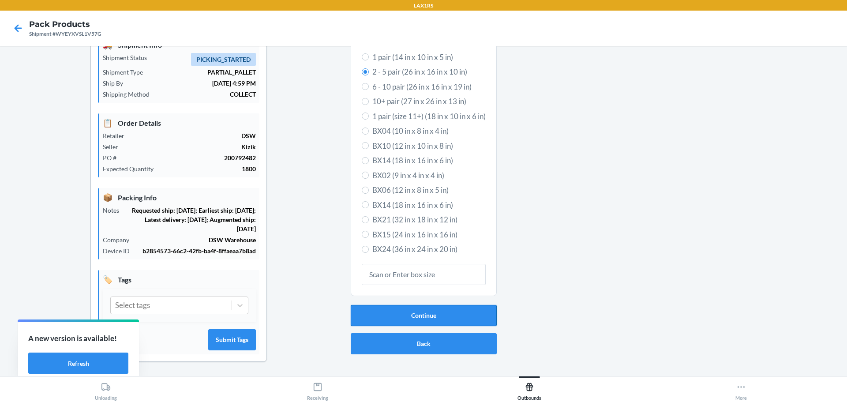
click at [421, 308] on button "Continue" at bounding box center [424, 315] width 146 height 21
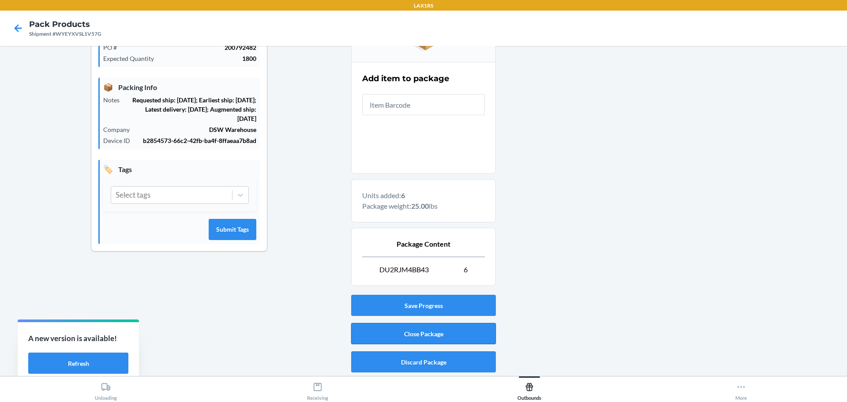
click at [430, 330] on button "Close Package" at bounding box center [423, 333] width 145 height 21
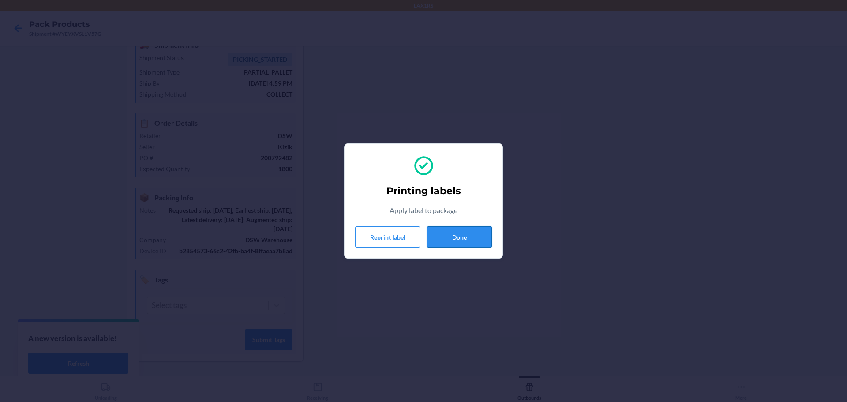
click at [445, 234] on button "Done" at bounding box center [459, 236] width 65 height 21
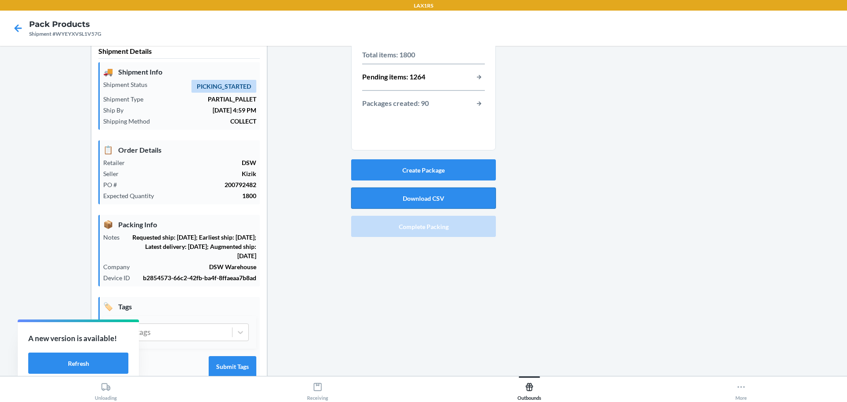
scroll to position [0, 0]
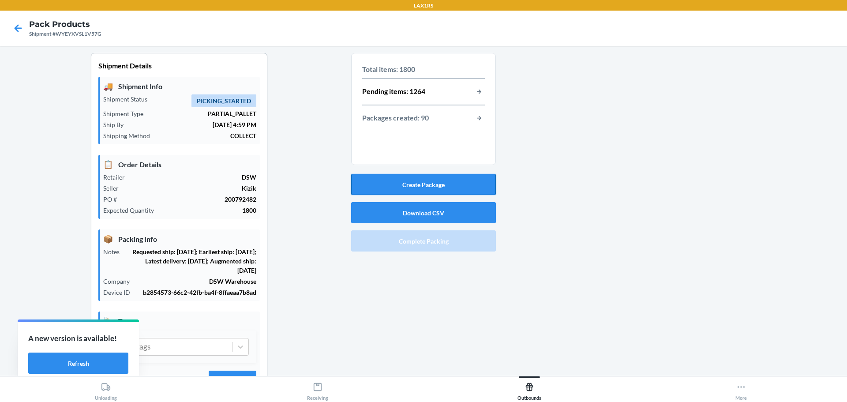
click at [403, 183] on button "Create Package" at bounding box center [423, 184] width 145 height 21
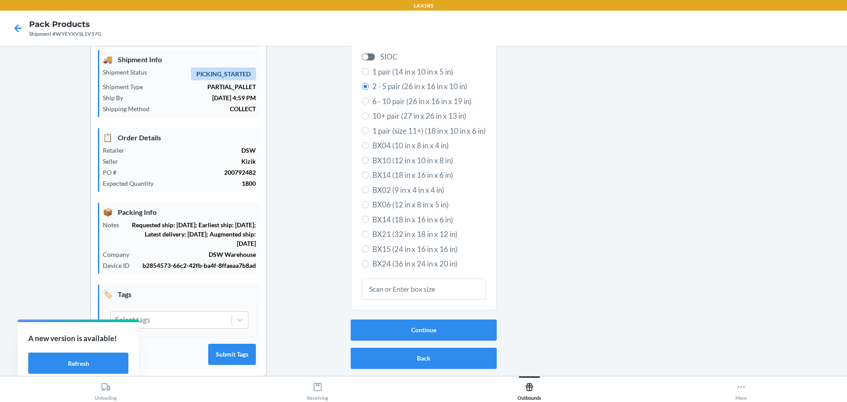
scroll to position [41, 0]
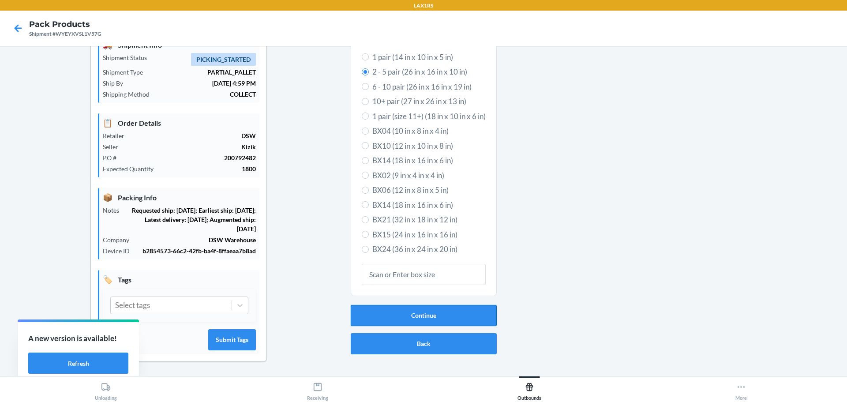
click at [441, 314] on button "Continue" at bounding box center [424, 315] width 146 height 21
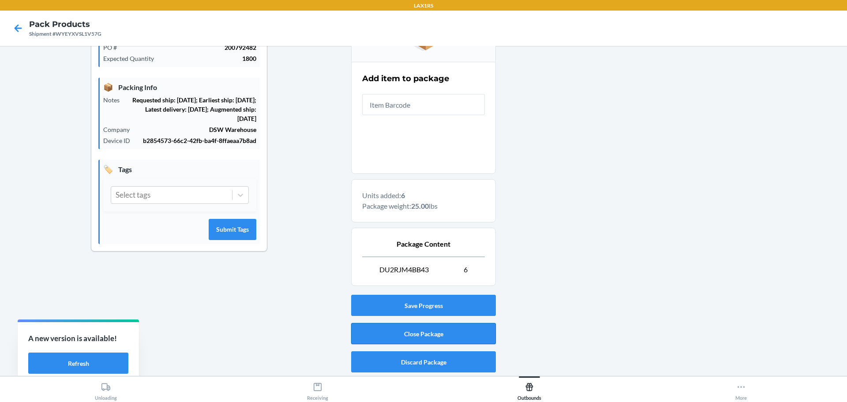
click at [442, 329] on button "Close Package" at bounding box center [423, 333] width 145 height 21
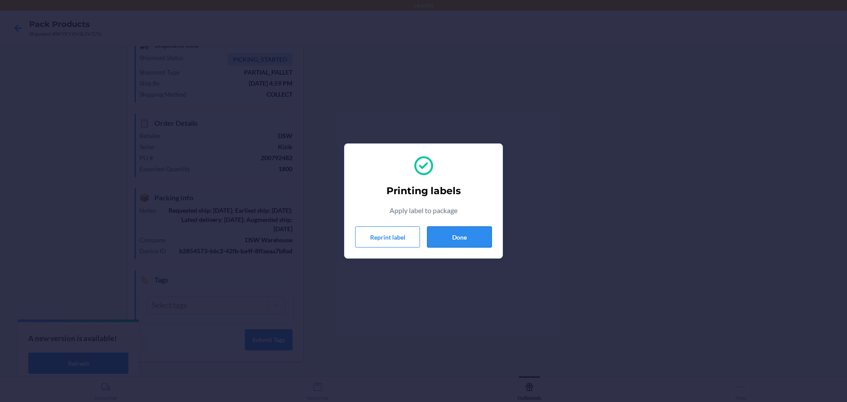
click at [475, 236] on button "Done" at bounding box center [459, 236] width 65 height 21
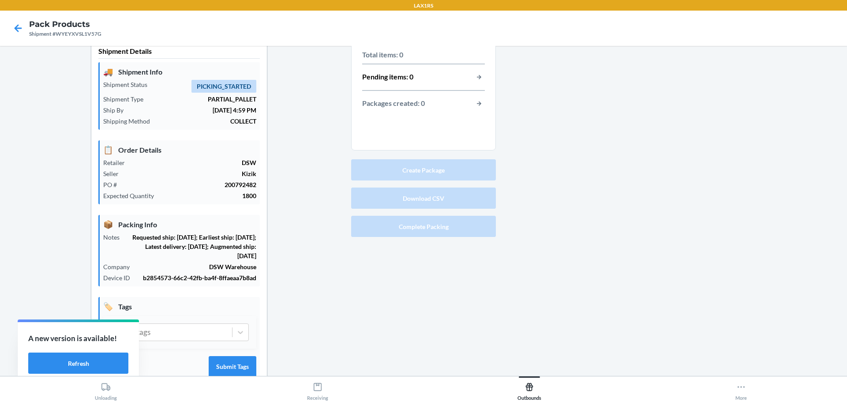
scroll to position [0, 0]
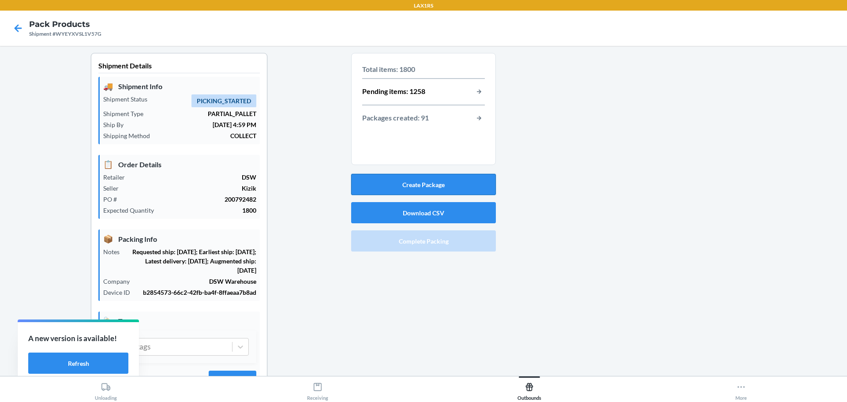
click at [444, 187] on button "Create Package" at bounding box center [423, 184] width 145 height 21
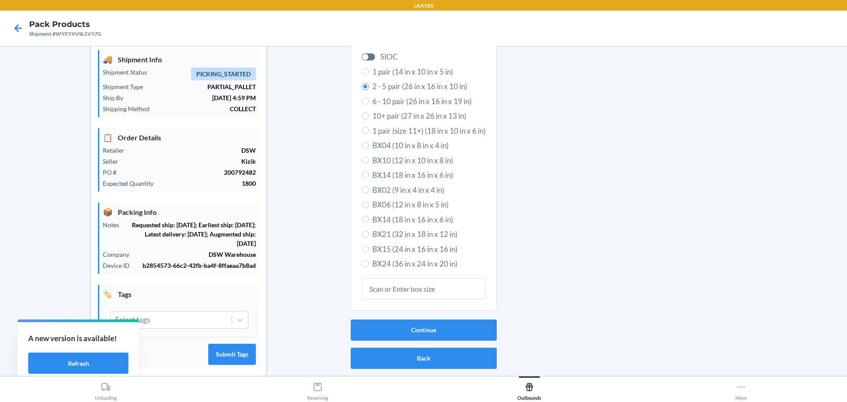
scroll to position [41, 0]
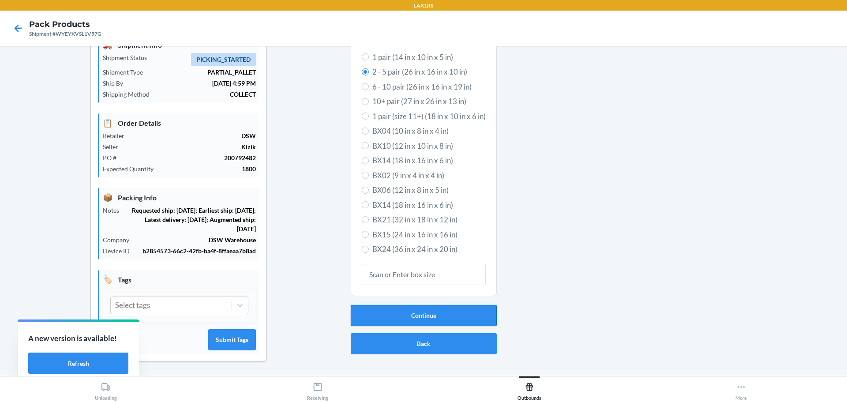
click at [453, 317] on button "Continue" at bounding box center [424, 315] width 146 height 21
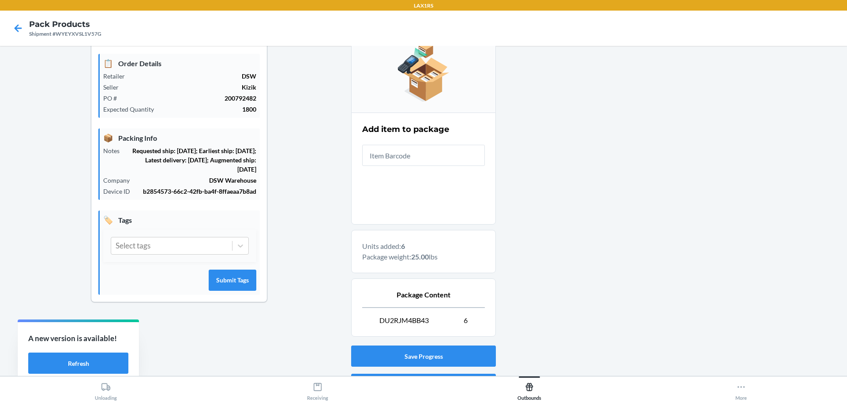
scroll to position [152, 0]
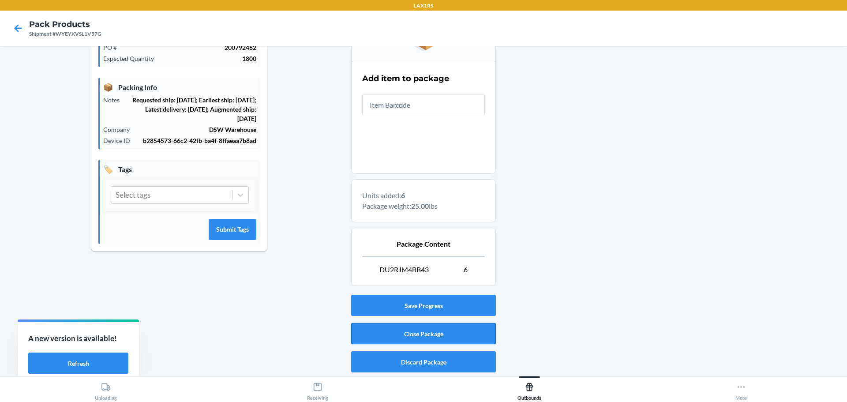
click at [452, 333] on button "Close Package" at bounding box center [423, 333] width 145 height 21
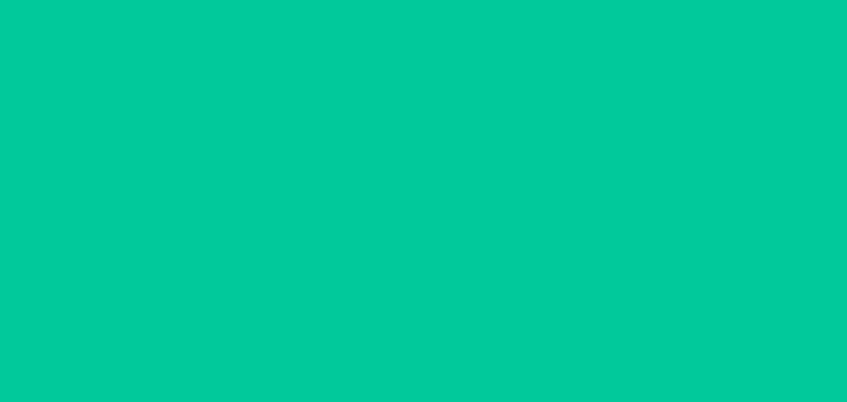
scroll to position [41, 0]
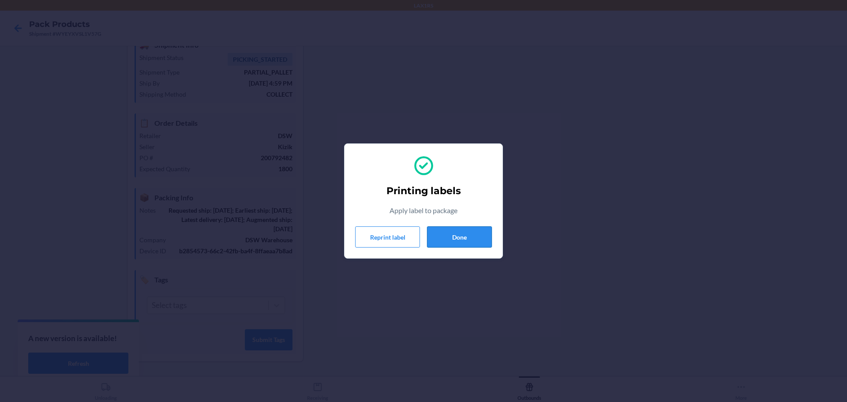
click at [448, 237] on button "Done" at bounding box center [459, 236] width 65 height 21
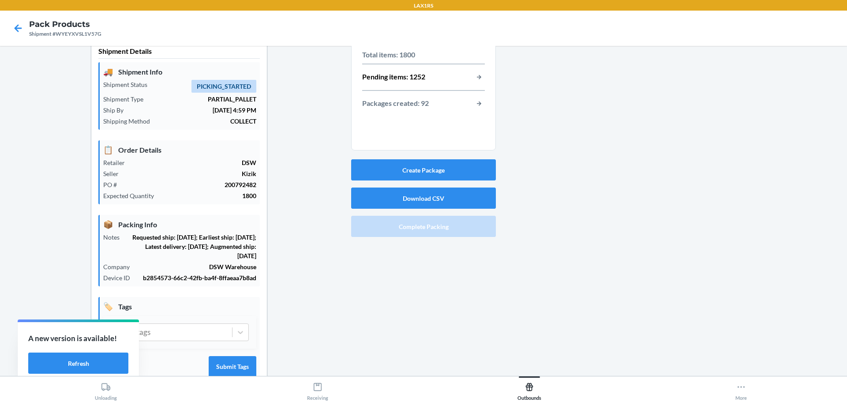
scroll to position [0, 0]
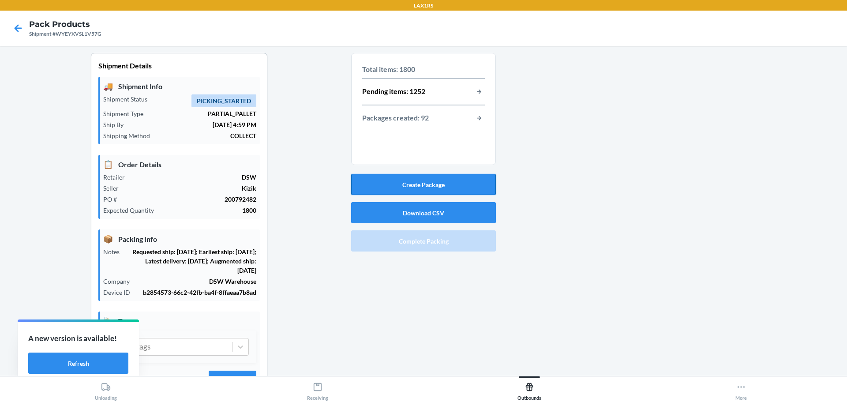
click at [438, 189] on button "Create Package" at bounding box center [423, 184] width 145 height 21
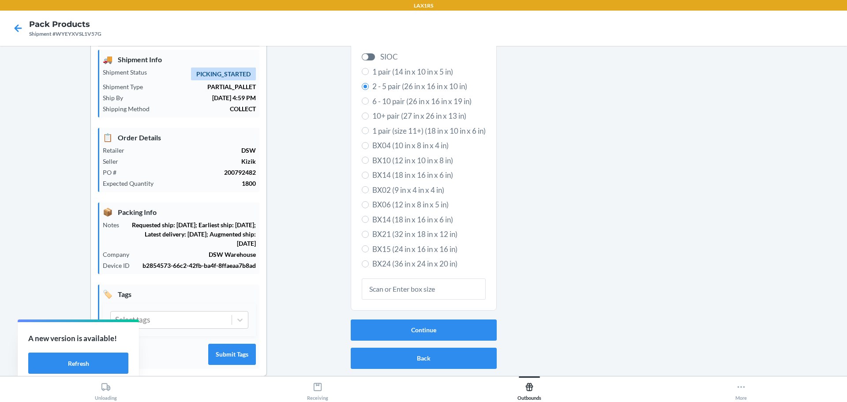
scroll to position [41, 0]
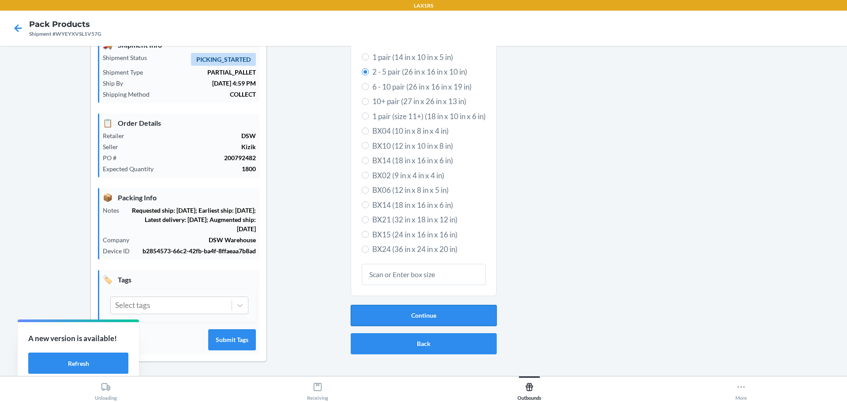
click at [462, 312] on button "Continue" at bounding box center [424, 315] width 146 height 21
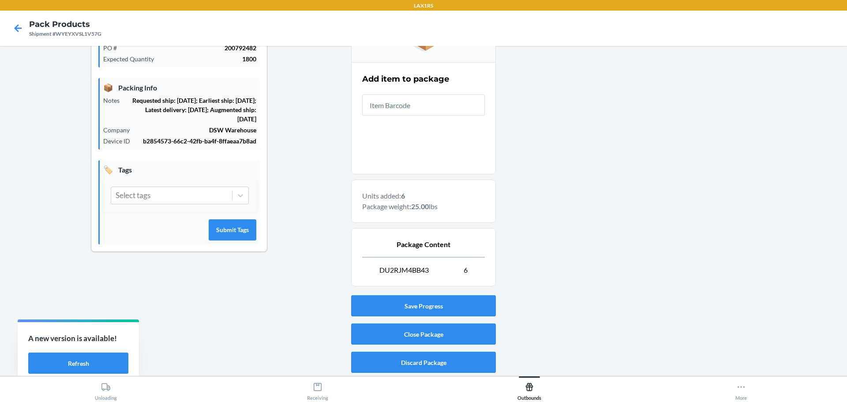
scroll to position [152, 0]
click at [441, 333] on button "Close Package" at bounding box center [423, 333] width 145 height 21
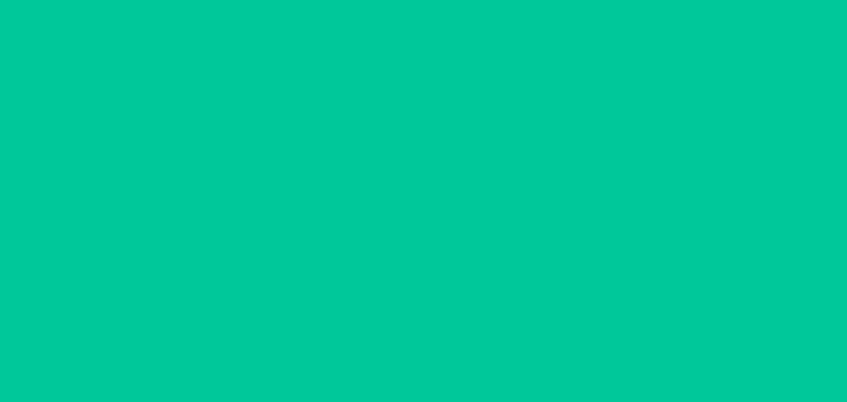
scroll to position [41, 0]
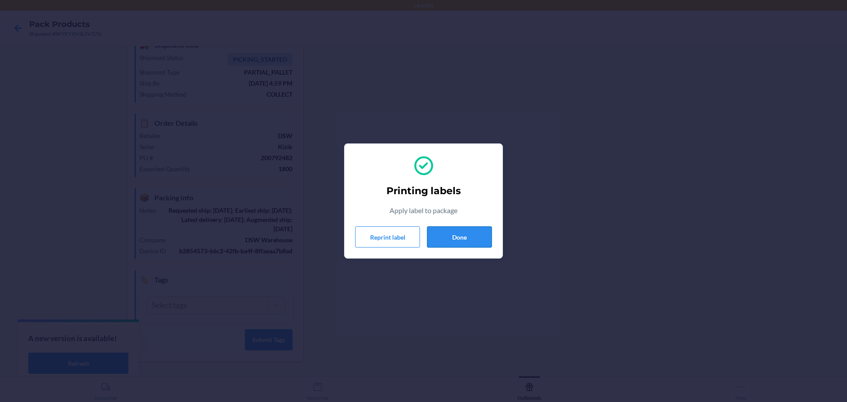
click at [466, 238] on button "Done" at bounding box center [459, 236] width 65 height 21
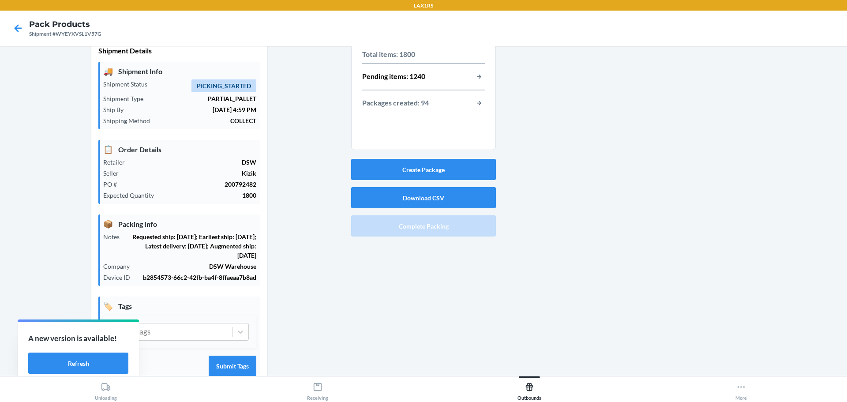
scroll to position [0, 0]
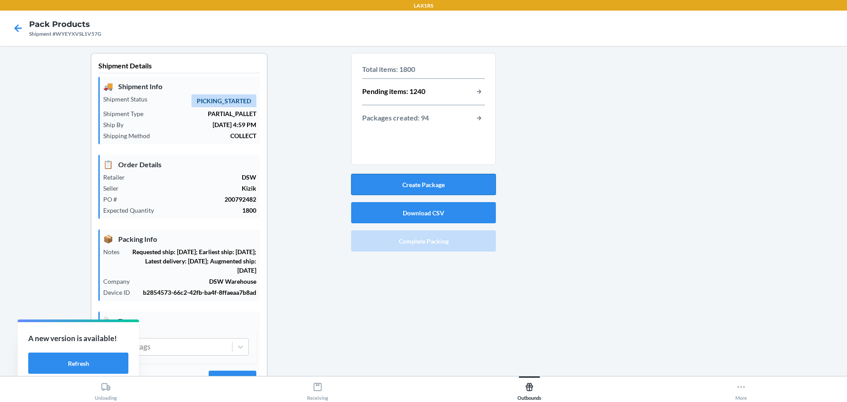
click at [437, 186] on button "Create Package" at bounding box center [423, 184] width 145 height 21
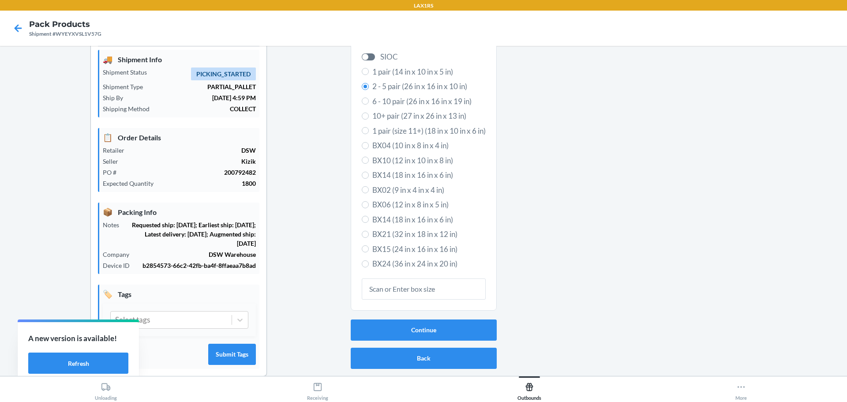
scroll to position [41, 0]
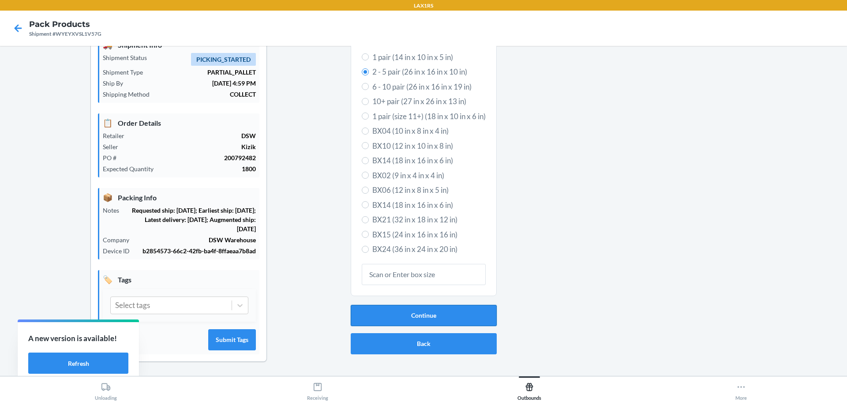
click at [411, 316] on button "Continue" at bounding box center [424, 315] width 146 height 21
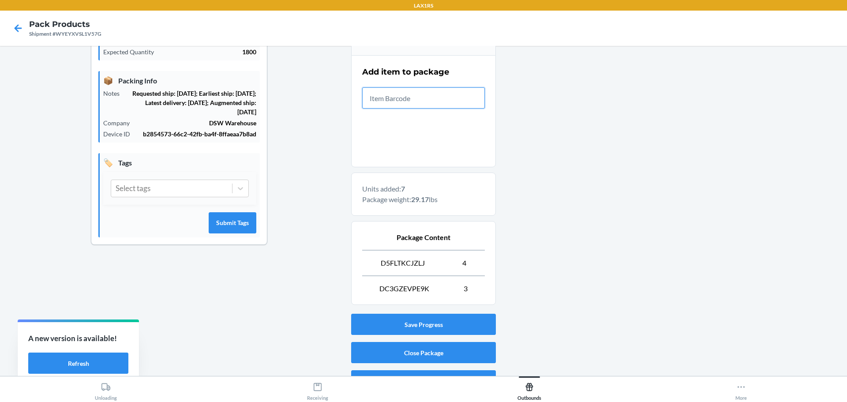
scroll to position [177, 0]
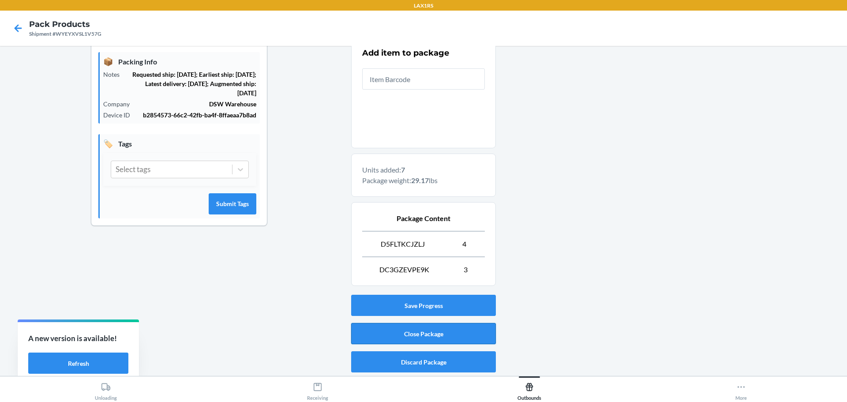
click at [442, 334] on button "Close Package" at bounding box center [423, 333] width 145 height 21
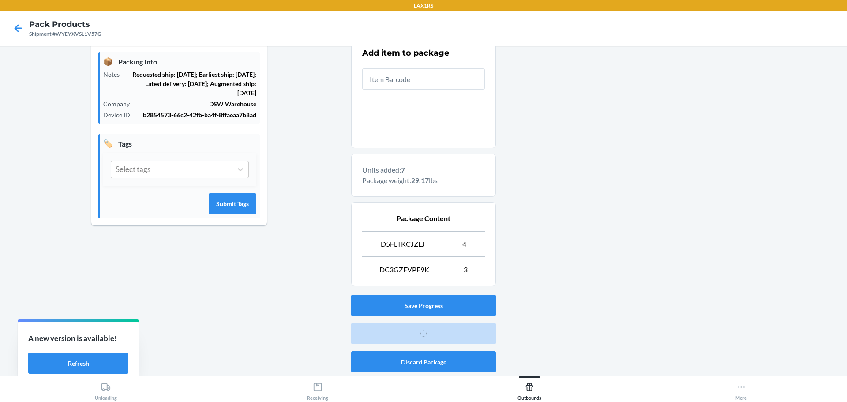
scroll to position [41, 0]
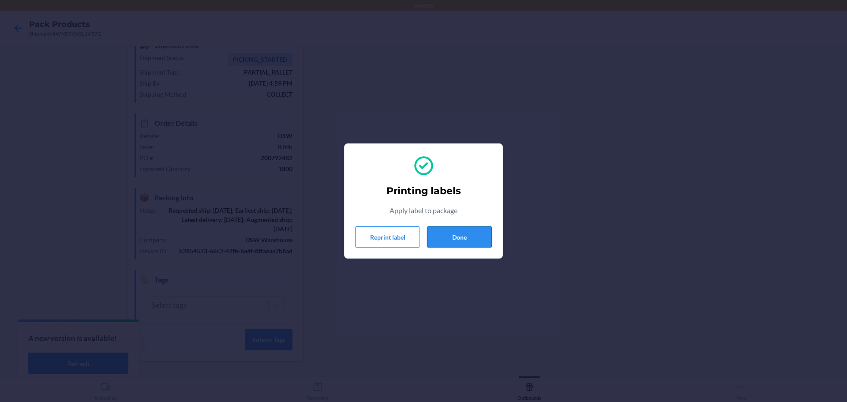
click at [464, 238] on button "Done" at bounding box center [459, 236] width 65 height 21
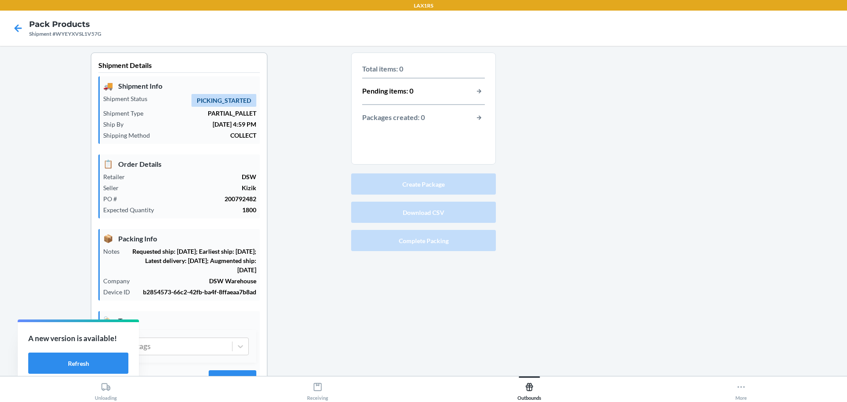
scroll to position [0, 0]
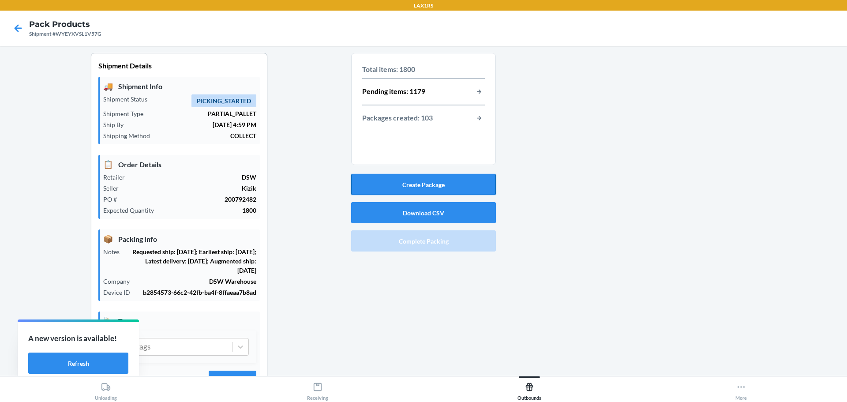
click at [444, 191] on button "Create Package" at bounding box center [423, 184] width 145 height 21
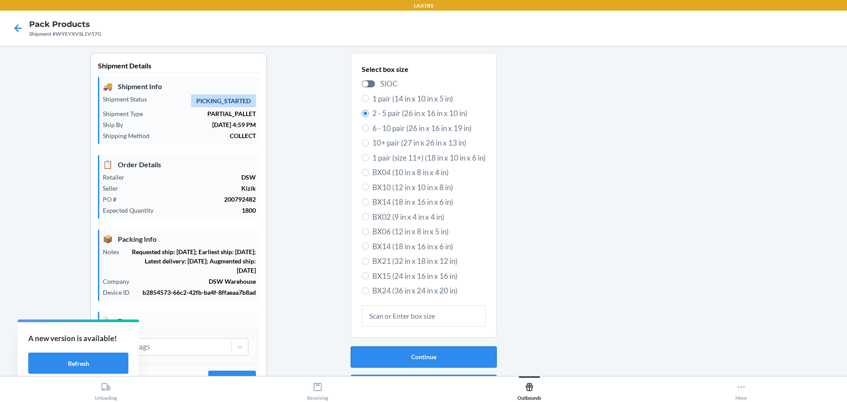
click at [436, 352] on button "Continue" at bounding box center [424, 356] width 146 height 21
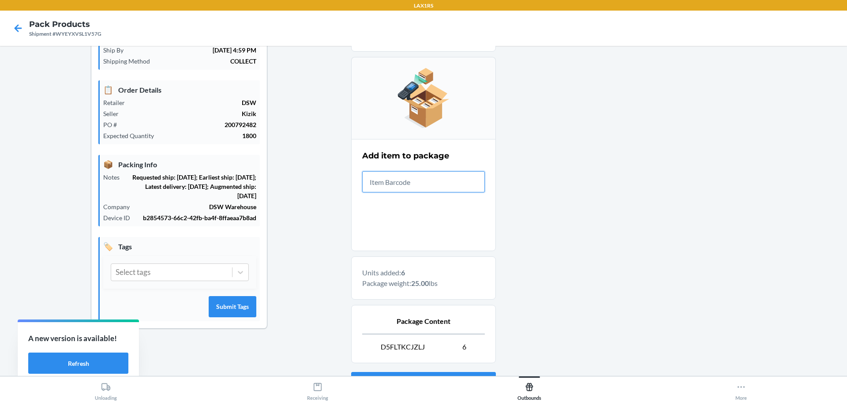
scroll to position [152, 0]
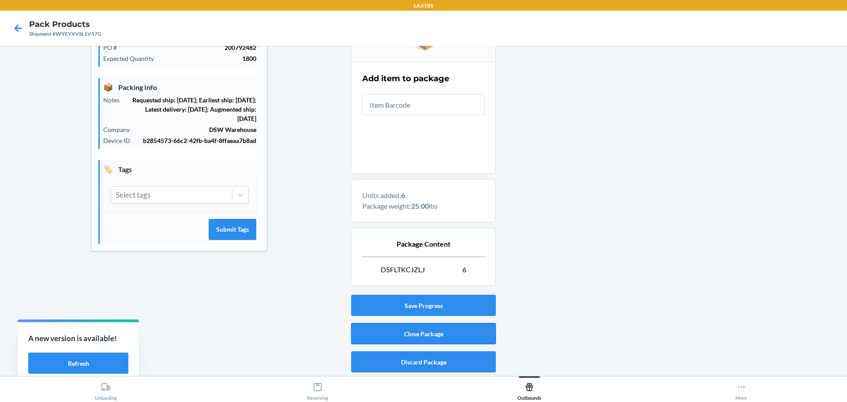
click at [423, 333] on button "Close Package" at bounding box center [423, 333] width 145 height 21
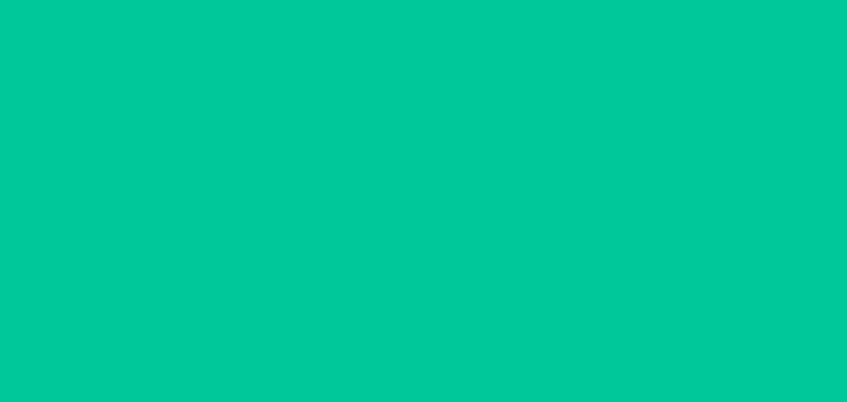
scroll to position [41, 0]
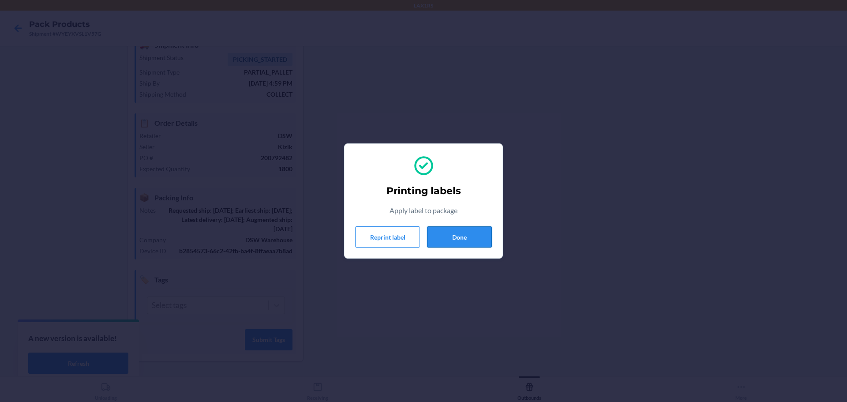
click at [456, 231] on button "Done" at bounding box center [459, 236] width 65 height 21
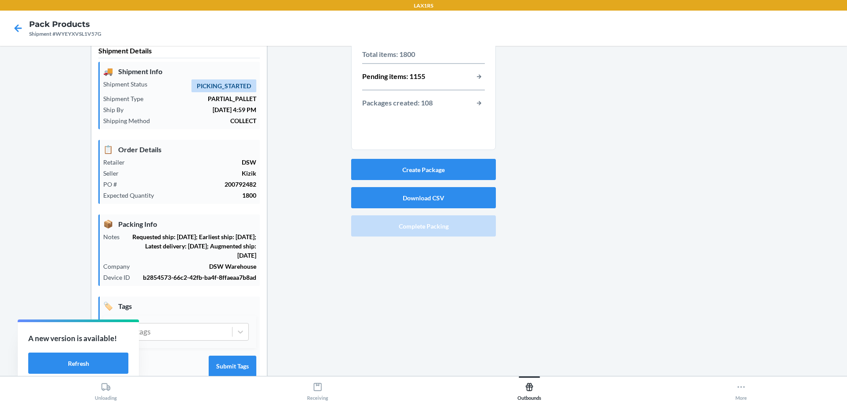
scroll to position [0, 0]
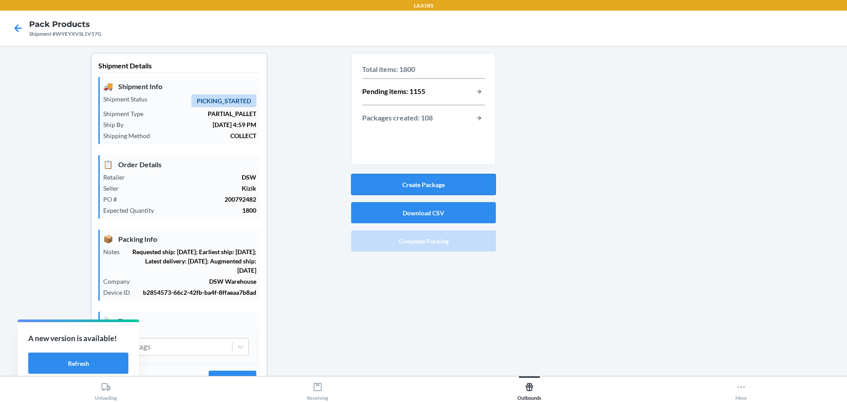
click at [430, 182] on button "Create Package" at bounding box center [423, 184] width 145 height 21
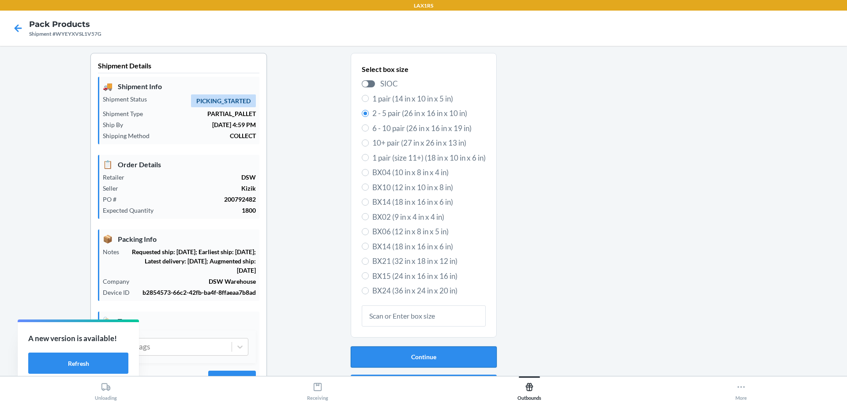
click at [439, 359] on button "Continue" at bounding box center [424, 356] width 146 height 21
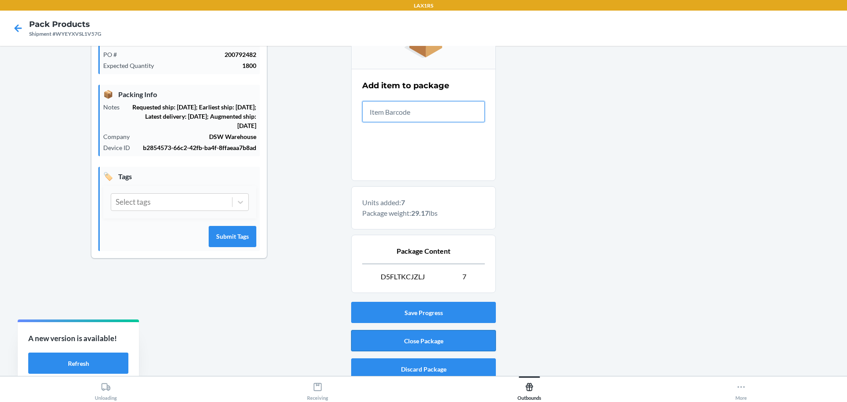
scroll to position [152, 0]
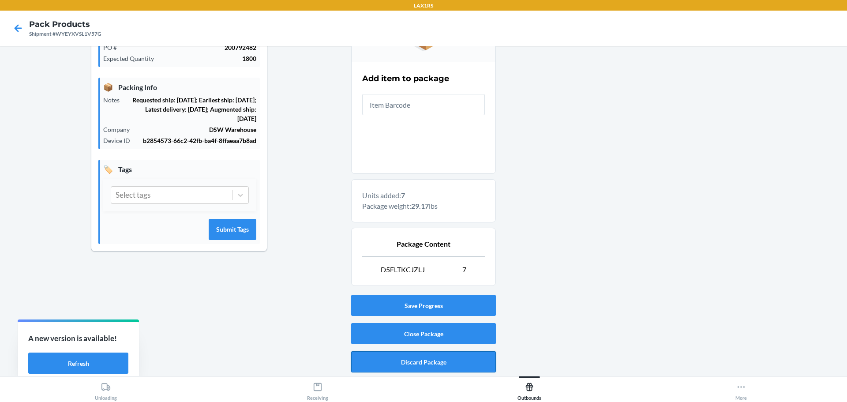
click at [455, 358] on button "Discard Package" at bounding box center [423, 361] width 145 height 21
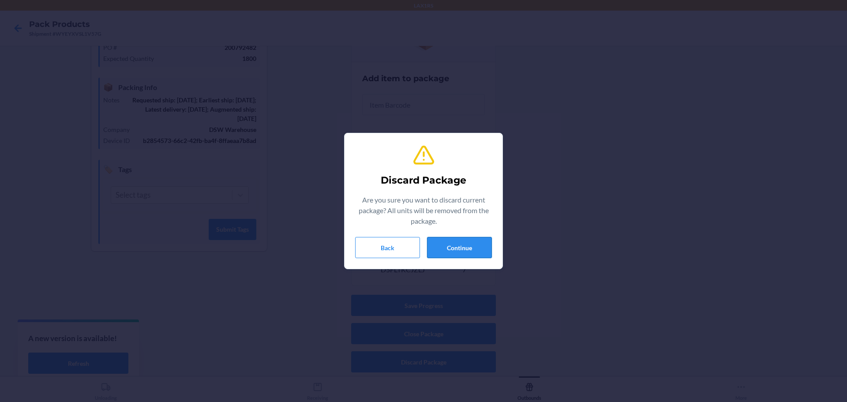
click at [474, 248] on button "Continue" at bounding box center [459, 247] width 65 height 21
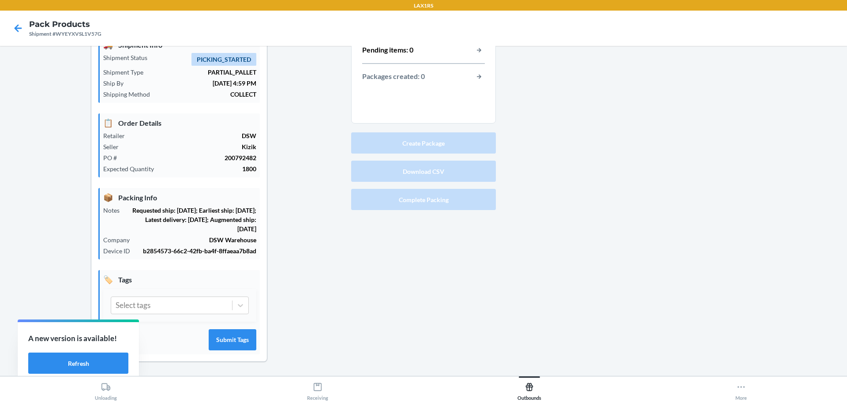
scroll to position [0, 0]
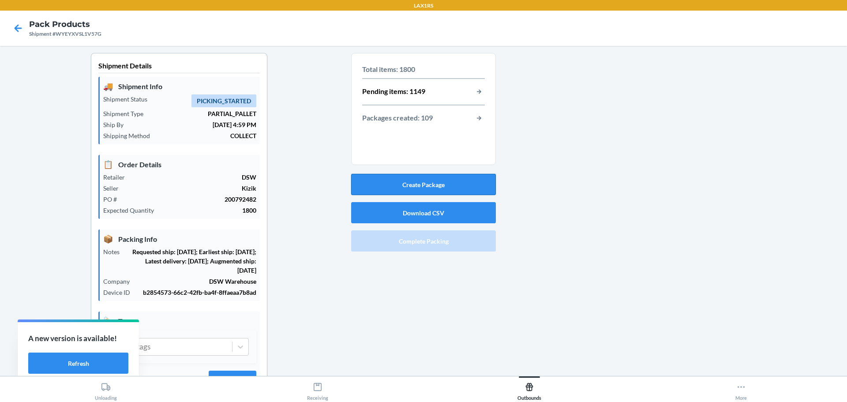
click at [425, 184] on button "Create Package" at bounding box center [423, 184] width 145 height 21
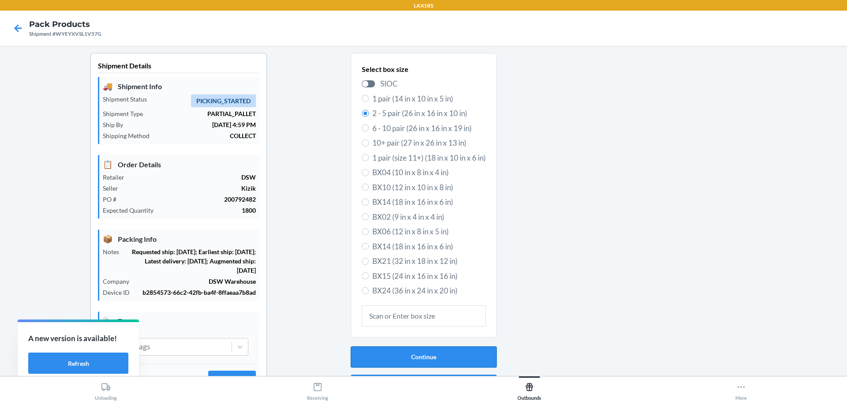
click at [446, 348] on button "Continue" at bounding box center [424, 356] width 146 height 21
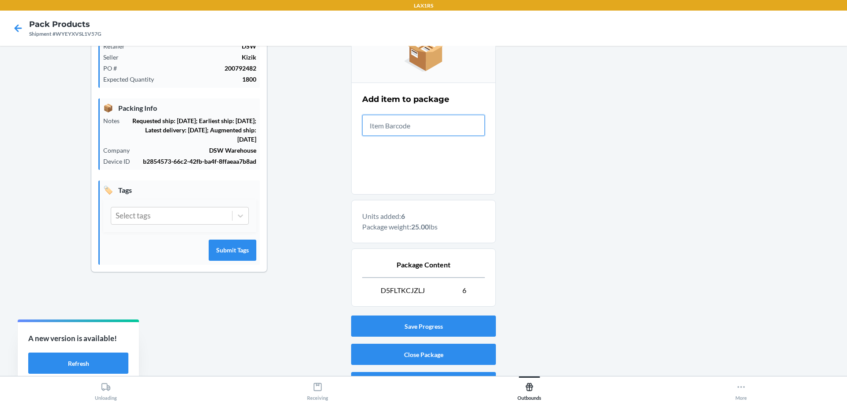
scroll to position [132, 0]
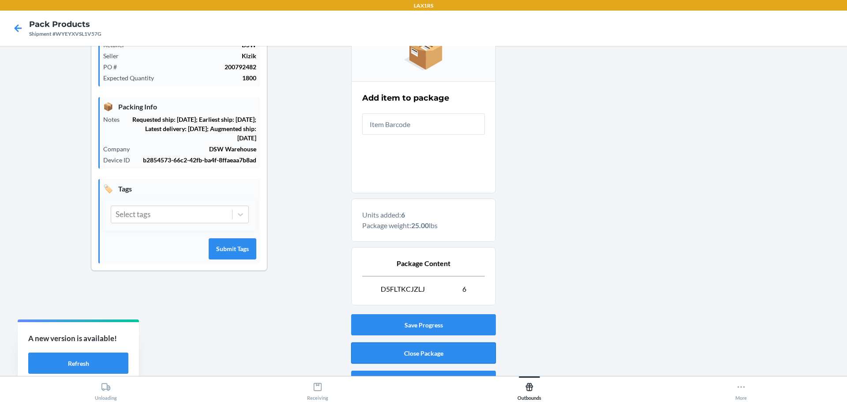
click at [433, 349] on button "Close Package" at bounding box center [423, 352] width 145 height 21
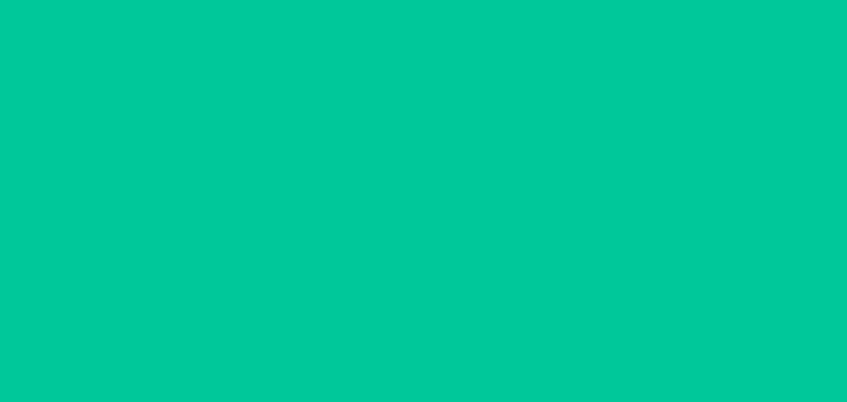
scroll to position [41, 0]
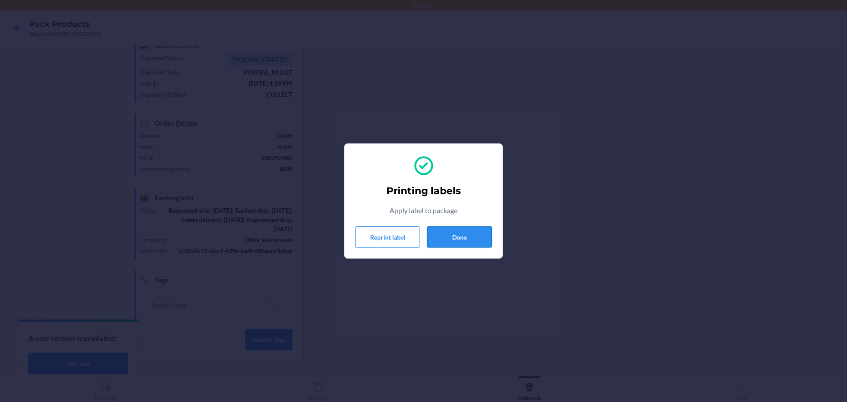
click at [462, 239] on button "Done" at bounding box center [459, 236] width 65 height 21
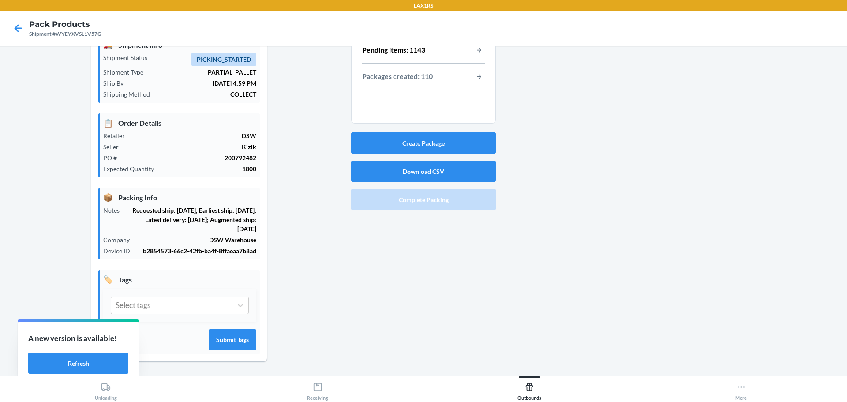
scroll to position [0, 0]
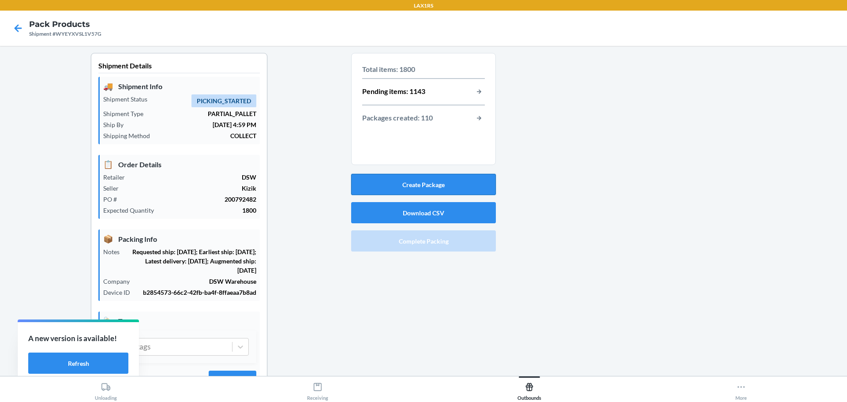
click at [431, 184] on button "Create Package" at bounding box center [423, 184] width 145 height 21
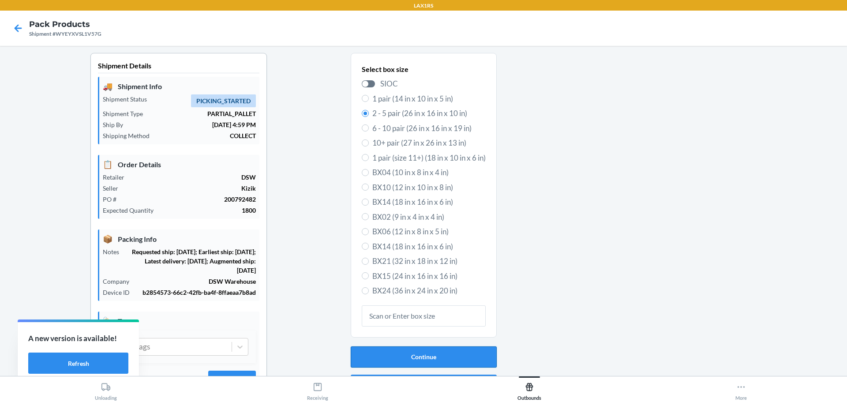
click at [424, 348] on button "Continue" at bounding box center [424, 356] width 146 height 21
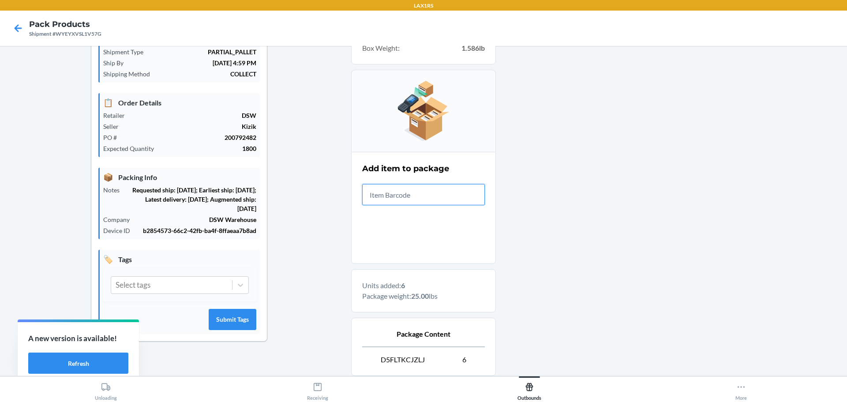
scroll to position [152, 0]
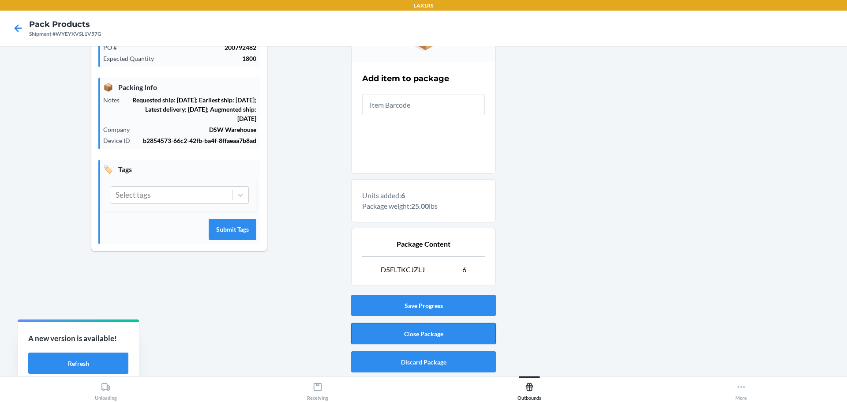
click at [404, 332] on button "Close Package" at bounding box center [423, 333] width 145 height 21
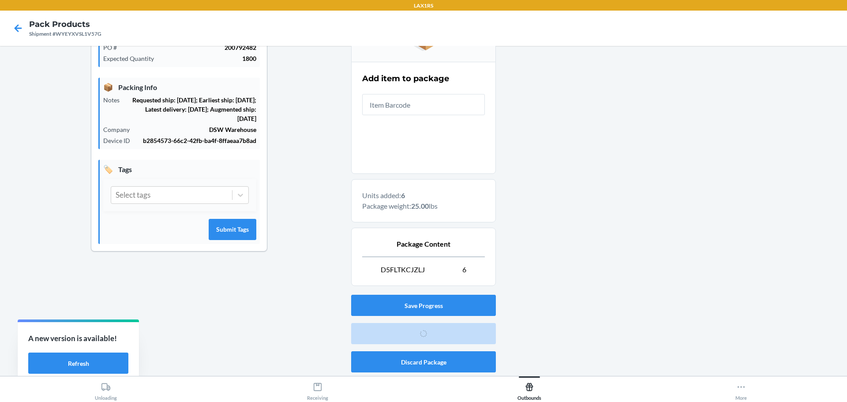
scroll to position [41, 0]
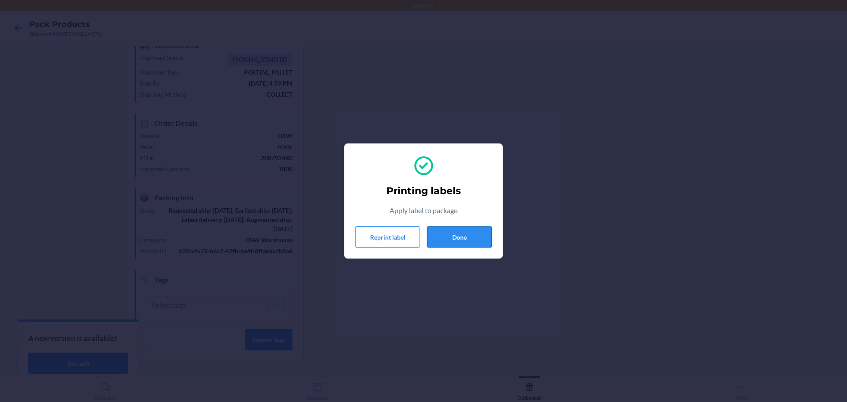
click at [469, 242] on button "Done" at bounding box center [459, 236] width 65 height 21
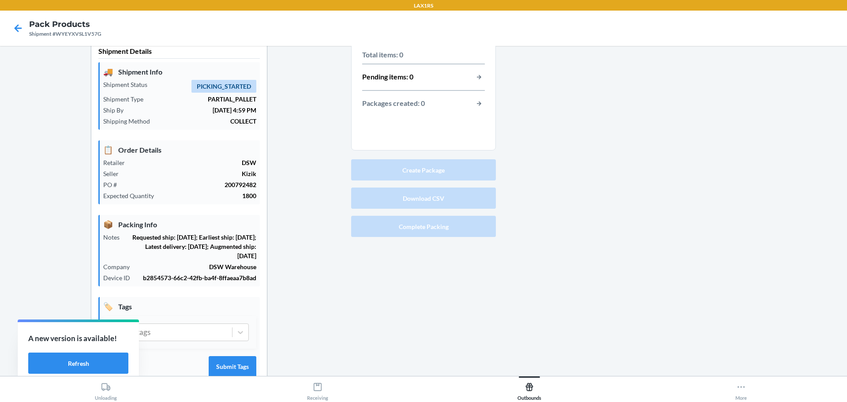
scroll to position [0, 0]
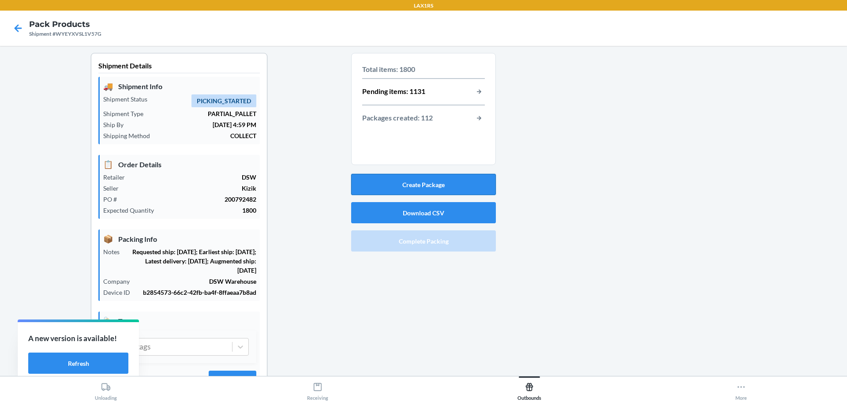
click at [424, 186] on button "Create Package" at bounding box center [423, 184] width 145 height 21
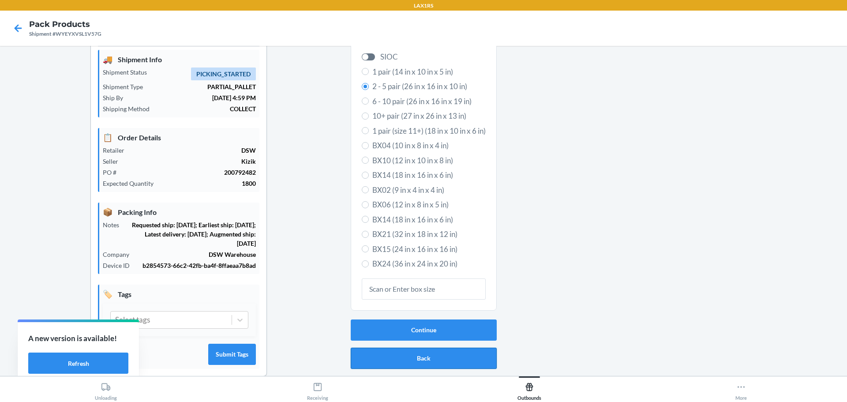
scroll to position [41, 0]
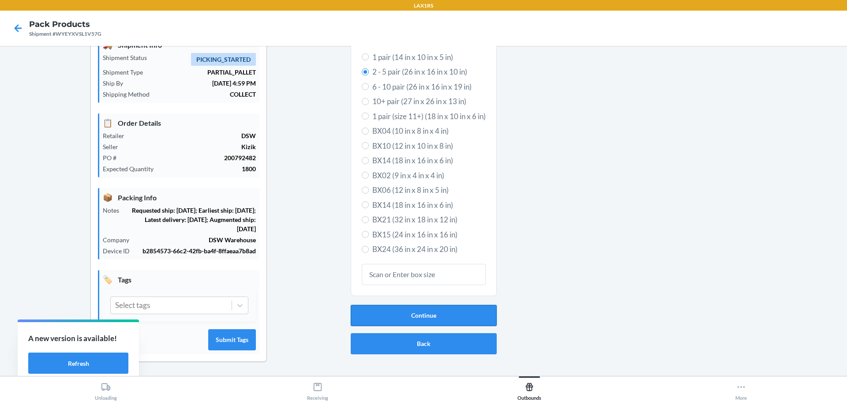
click at [430, 319] on button "Continue" at bounding box center [424, 315] width 146 height 21
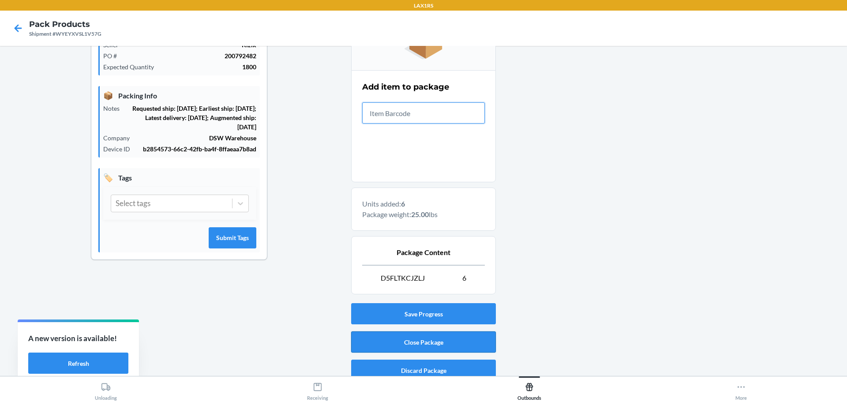
scroll to position [152, 0]
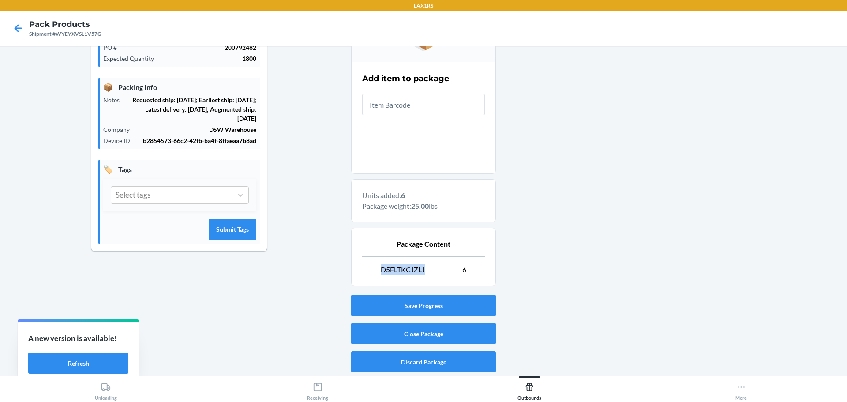
drag, startPoint x: 424, startPoint y: 266, endPoint x: 372, endPoint y: 270, distance: 52.2
click at [372, 270] on p "D5FLTKCJZLJ 6" at bounding box center [423, 269] width 123 height 11
copy span "D5FLTKCJZLJ"
click at [431, 333] on button "Close Package" at bounding box center [423, 333] width 145 height 21
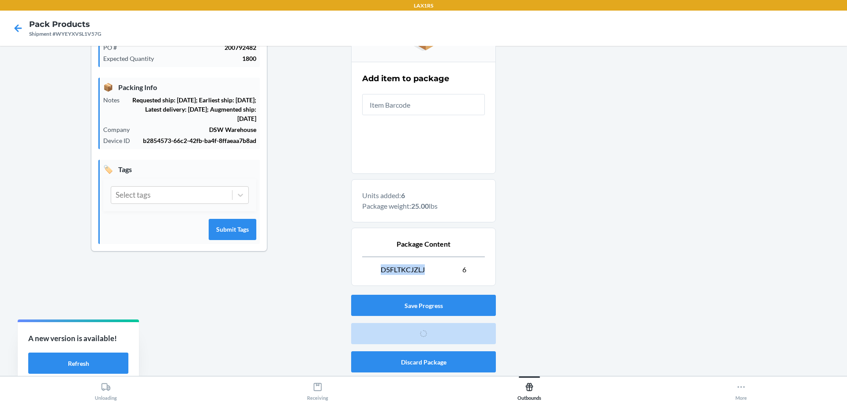
scroll to position [41, 0]
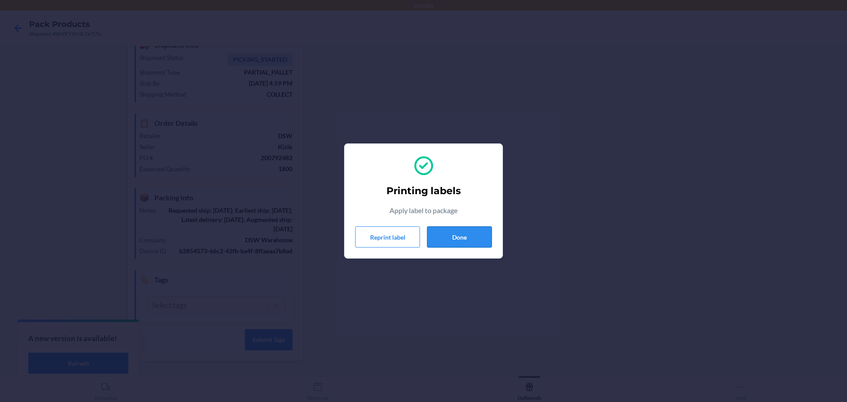
click at [460, 232] on button "Done" at bounding box center [459, 236] width 65 height 21
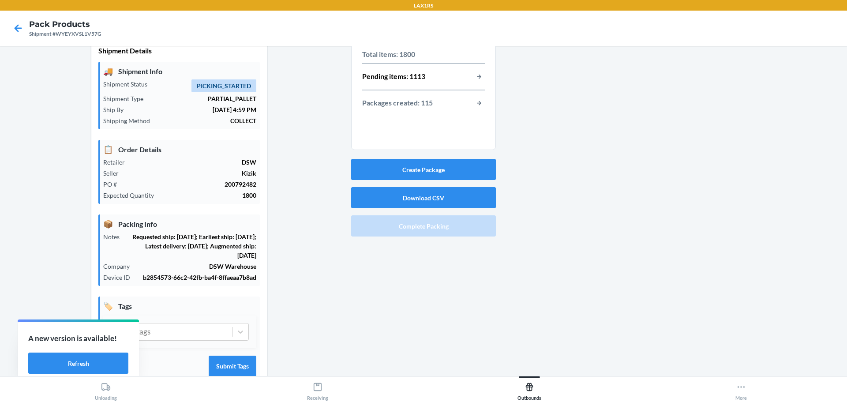
scroll to position [0, 0]
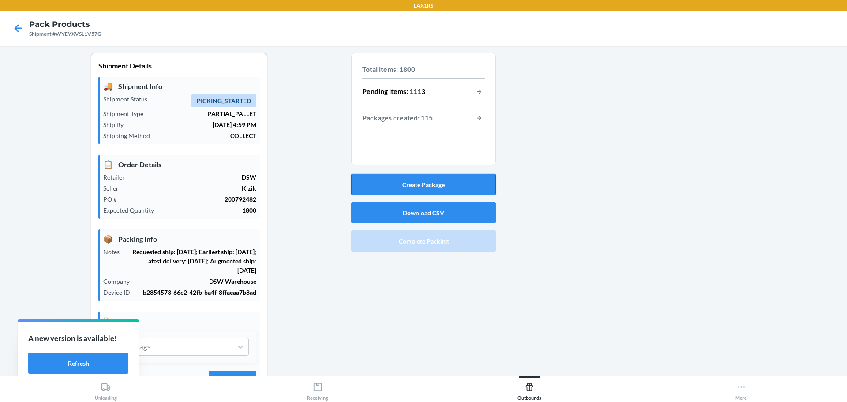
click at [431, 185] on button "Create Package" at bounding box center [423, 184] width 145 height 21
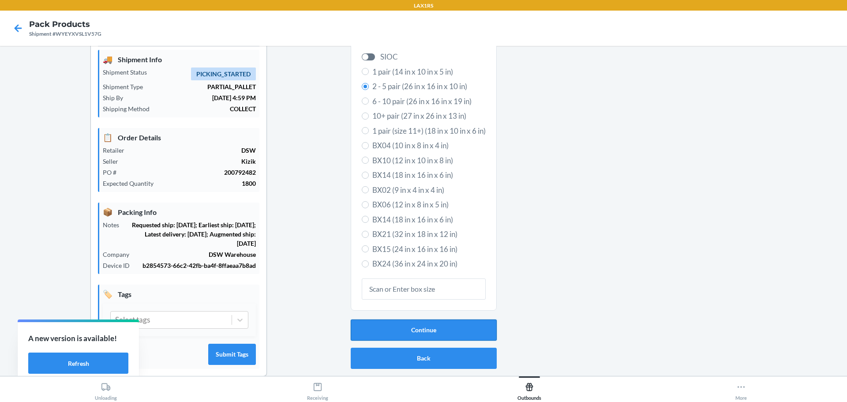
scroll to position [41, 0]
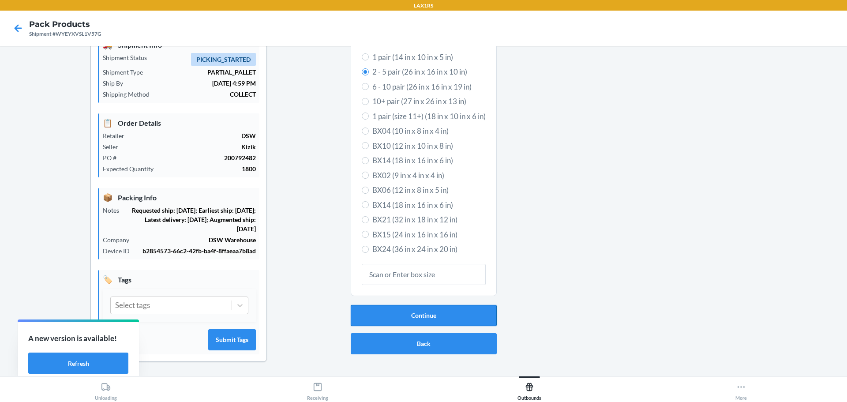
click at [418, 319] on button "Continue" at bounding box center [424, 315] width 146 height 21
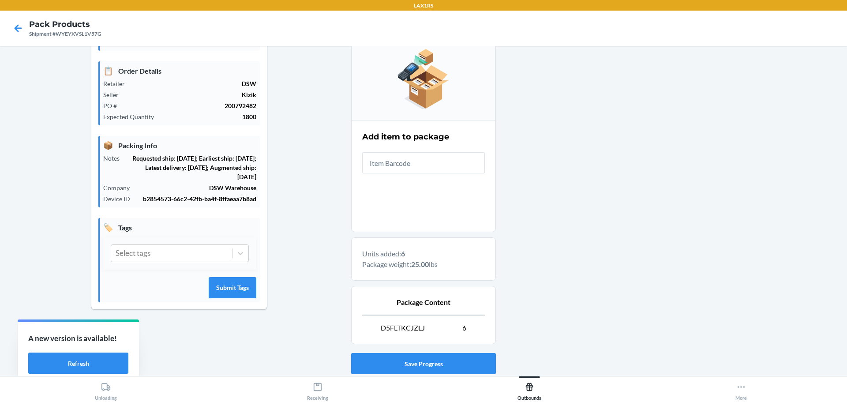
scroll to position [152, 0]
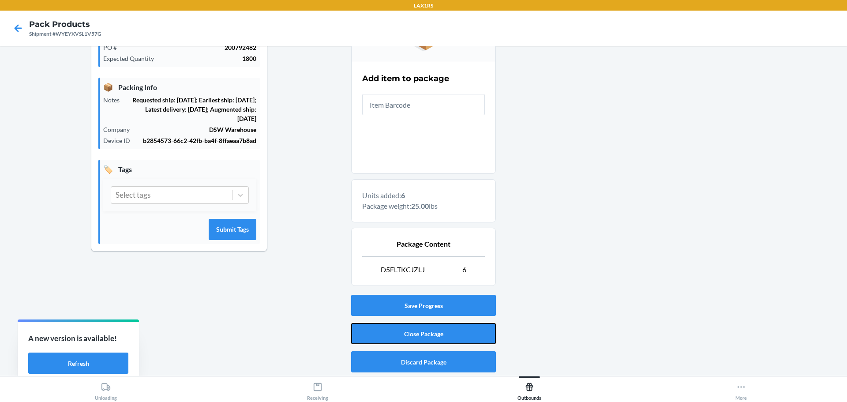
drag, startPoint x: 418, startPoint y: 333, endPoint x: 419, endPoint y: 322, distance: 11.1
click at [419, 333] on button "Close Package" at bounding box center [423, 333] width 145 height 21
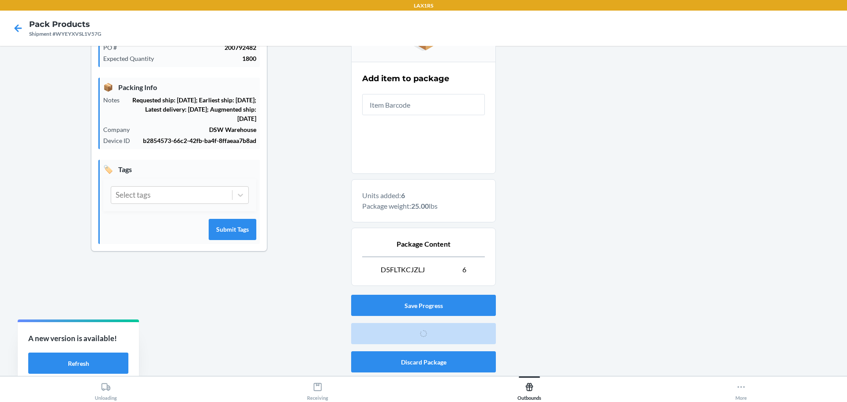
scroll to position [41, 0]
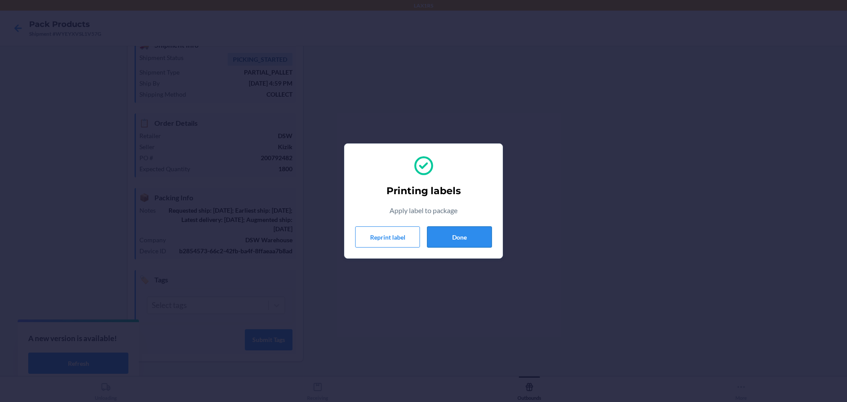
click at [474, 238] on button "Done" at bounding box center [459, 236] width 65 height 21
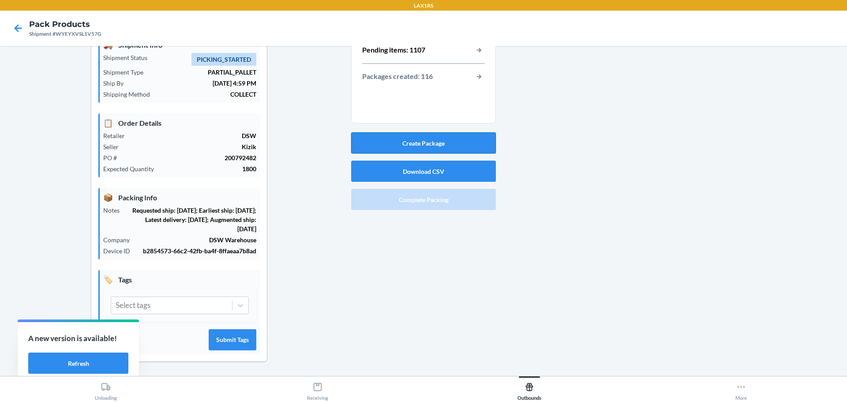
click at [437, 146] on button "Create Package" at bounding box center [423, 142] width 145 height 21
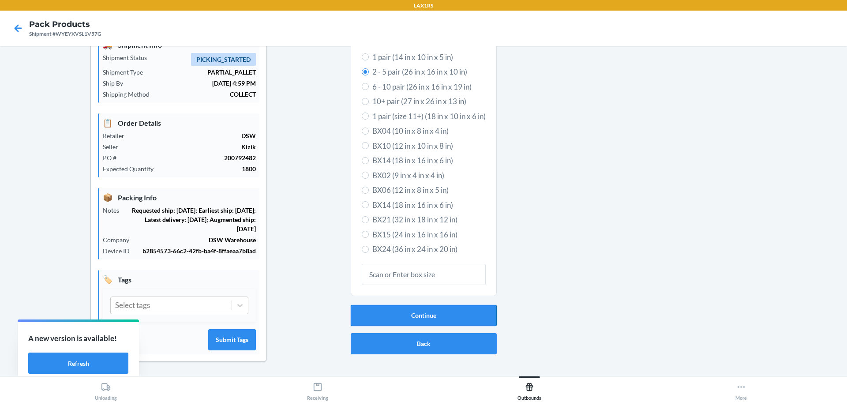
click at [441, 318] on button "Continue" at bounding box center [424, 315] width 146 height 21
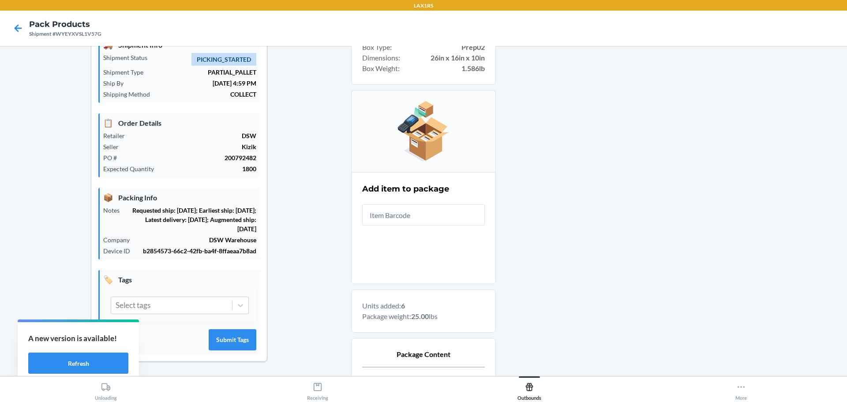
scroll to position [130, 0]
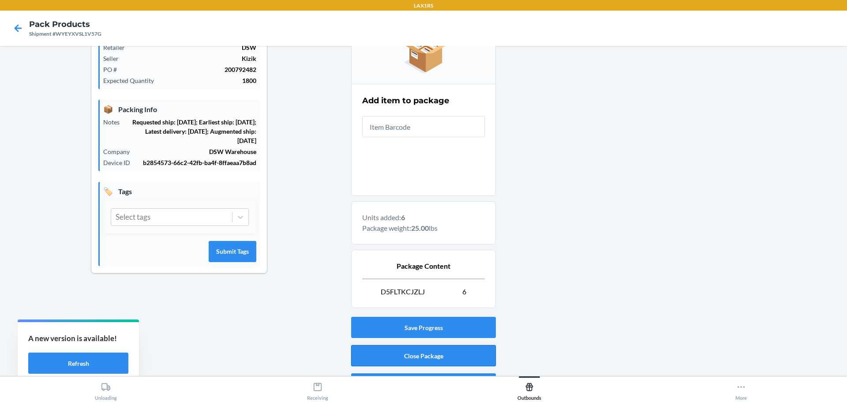
click at [442, 355] on button "Close Package" at bounding box center [423, 355] width 145 height 21
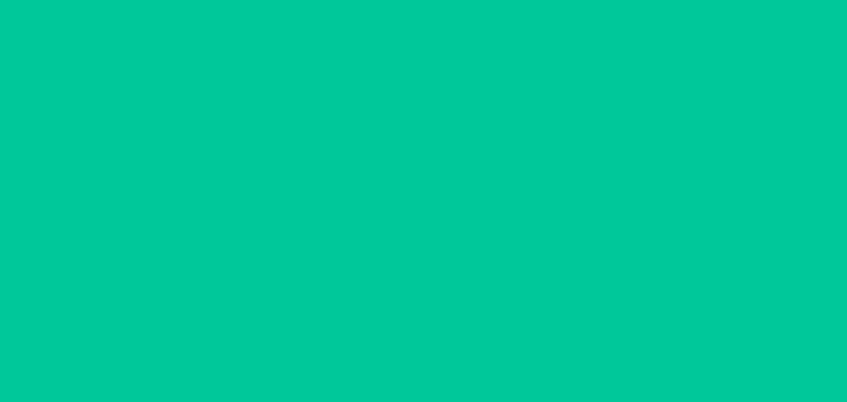
scroll to position [41, 0]
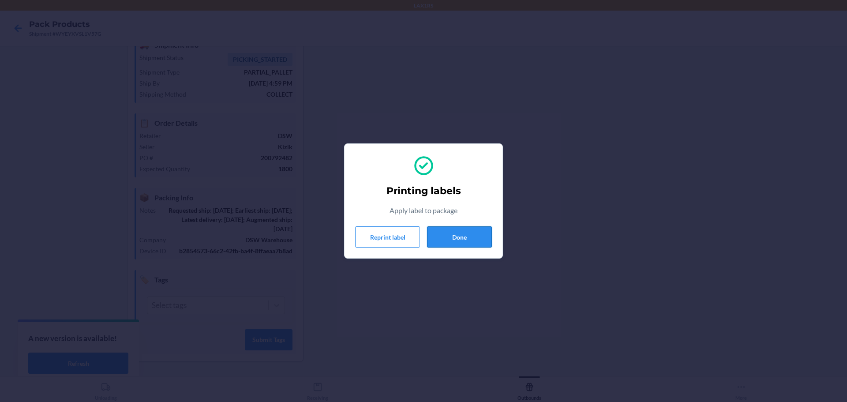
click at [468, 235] on button "Done" at bounding box center [459, 236] width 65 height 21
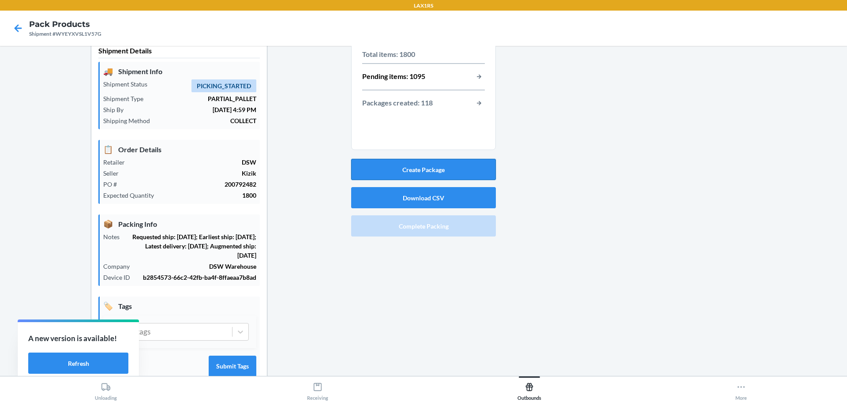
scroll to position [0, 0]
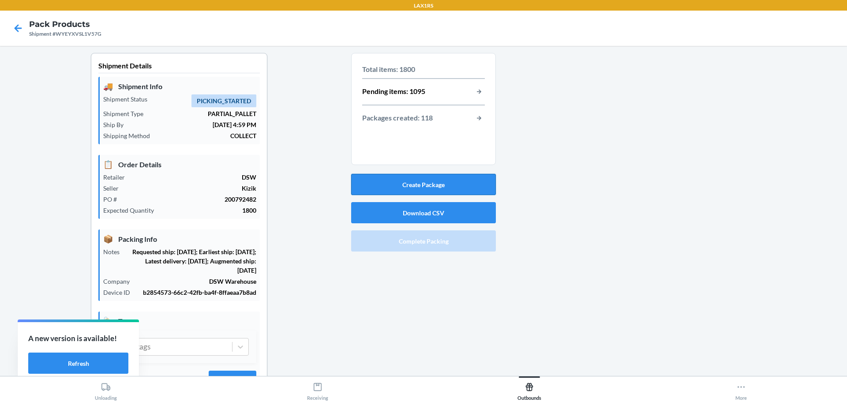
click at [430, 189] on button "Create Package" at bounding box center [423, 184] width 145 height 21
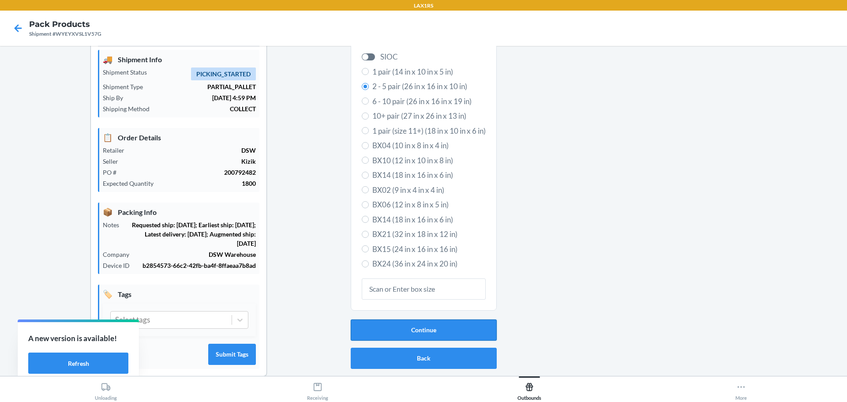
scroll to position [41, 0]
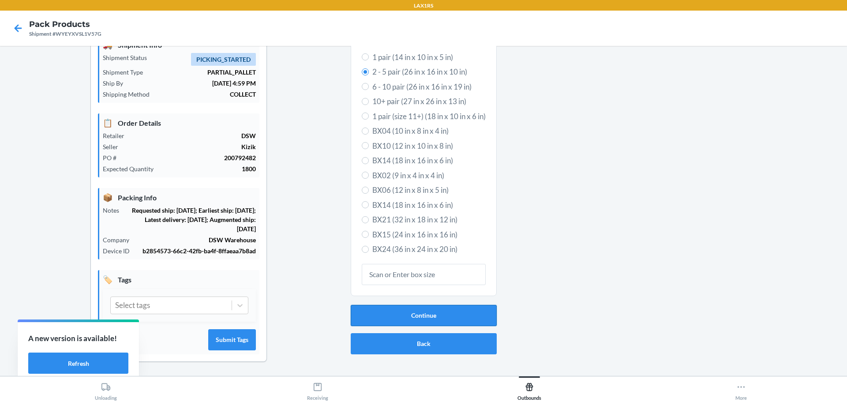
click at [429, 317] on button "Continue" at bounding box center [424, 315] width 146 height 21
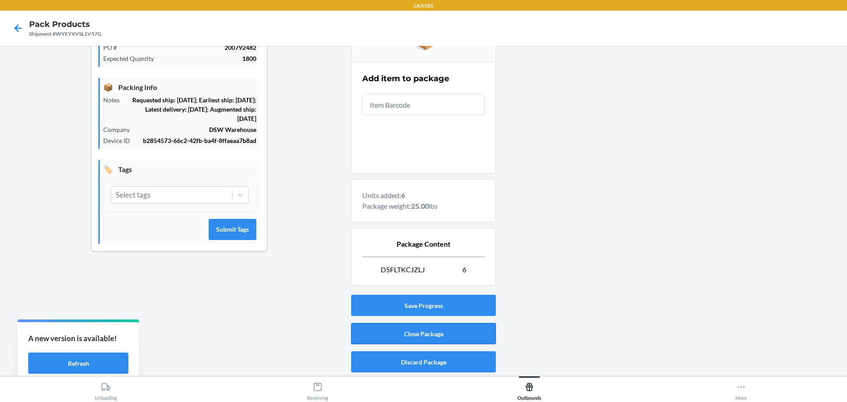
click at [430, 330] on button "Close Package" at bounding box center [423, 333] width 145 height 21
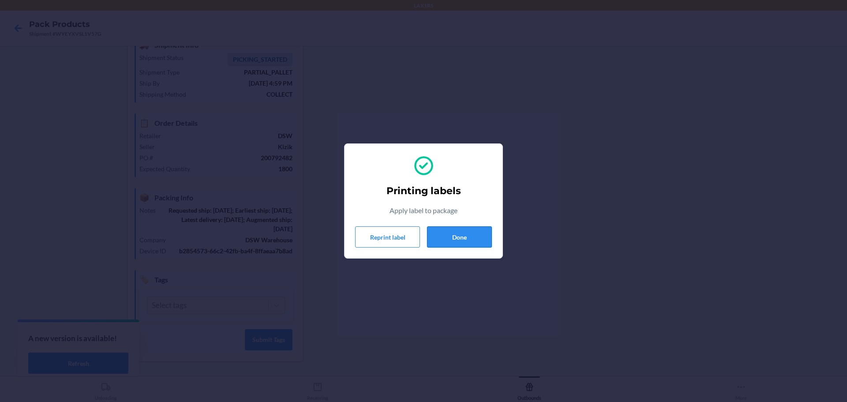
click at [476, 235] on button "Done" at bounding box center [459, 236] width 65 height 21
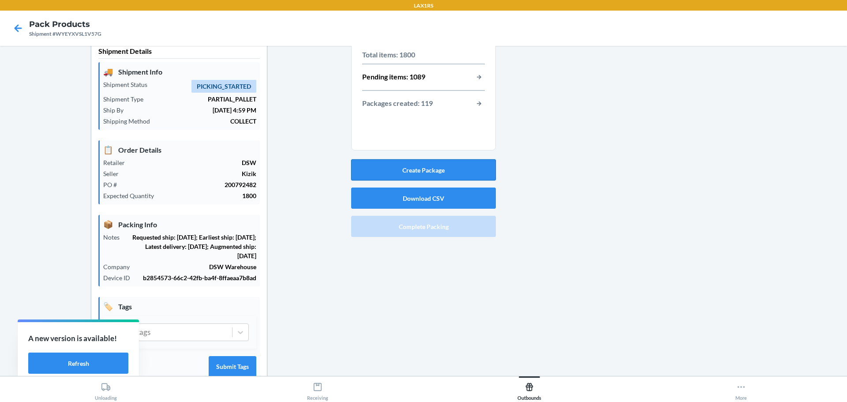
scroll to position [0, 0]
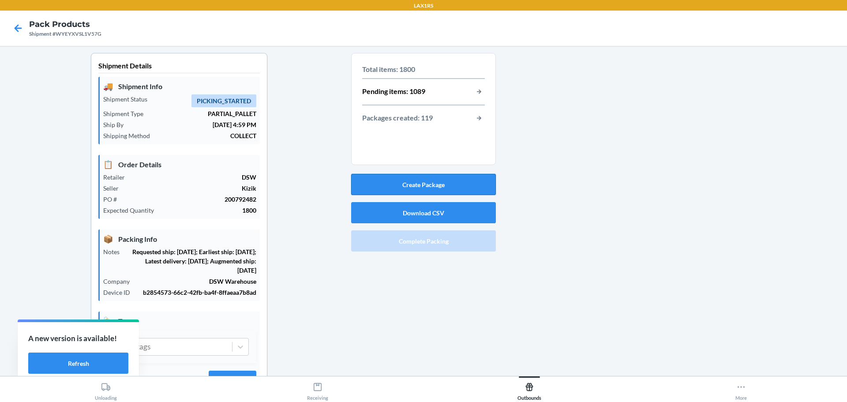
click at [423, 183] on button "Create Package" at bounding box center [423, 184] width 145 height 21
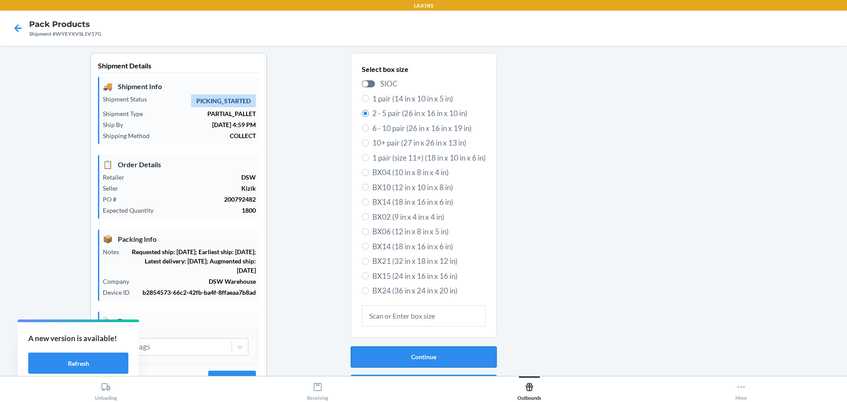
click at [433, 350] on button "Continue" at bounding box center [424, 356] width 146 height 21
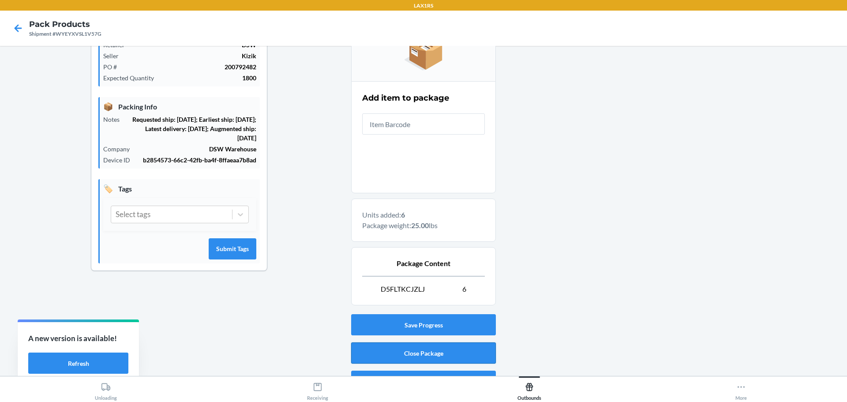
click at [428, 346] on button "Close Package" at bounding box center [423, 352] width 145 height 21
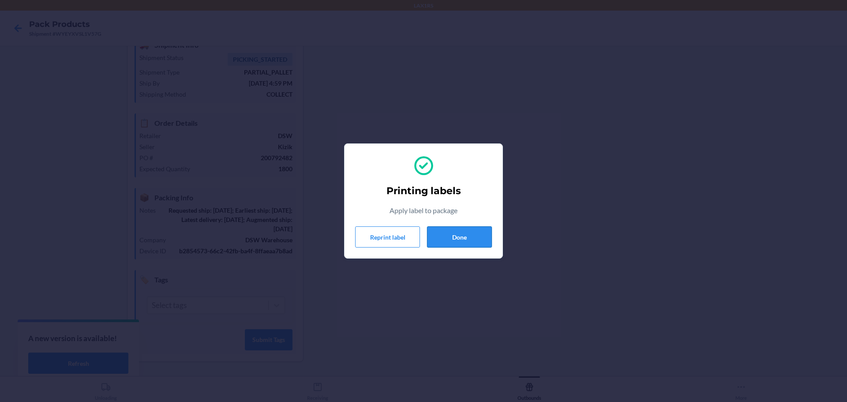
click at [466, 238] on button "Done" at bounding box center [459, 236] width 65 height 21
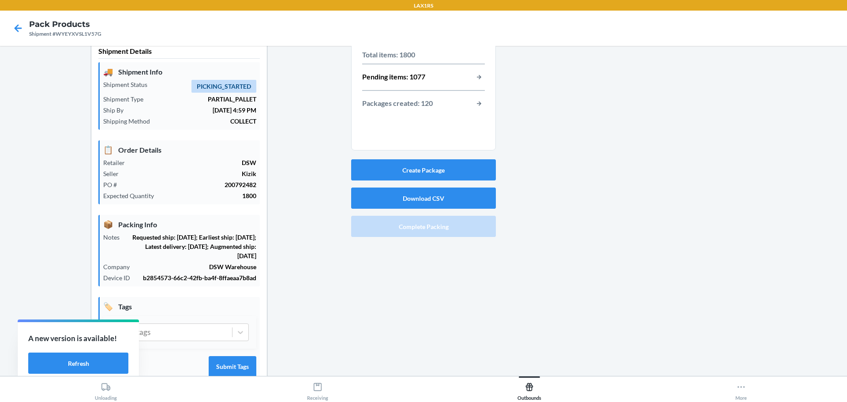
scroll to position [0, 0]
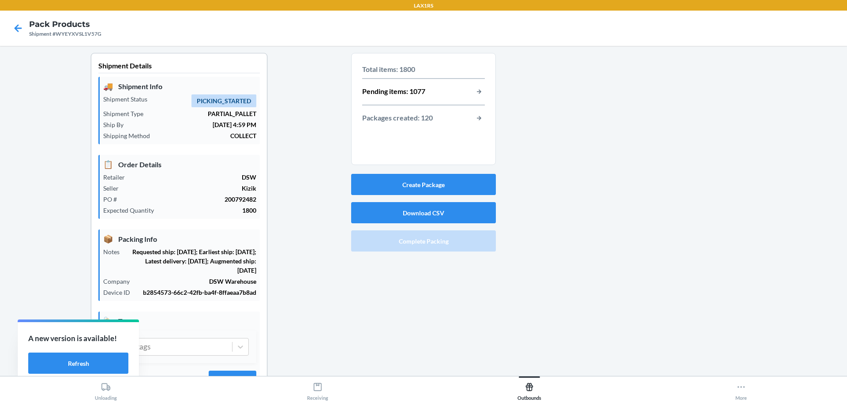
click at [398, 170] on div "Create Package Download CSV Complete Packing" at bounding box center [423, 212] width 145 height 85
click at [400, 183] on button "Create Package" at bounding box center [423, 184] width 145 height 21
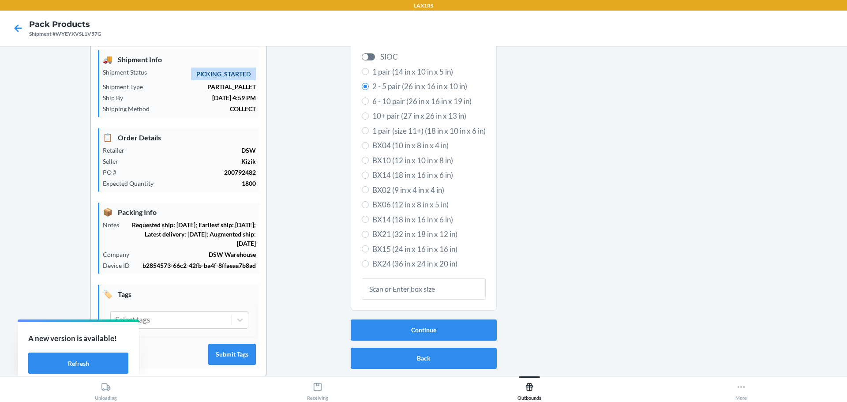
scroll to position [41, 0]
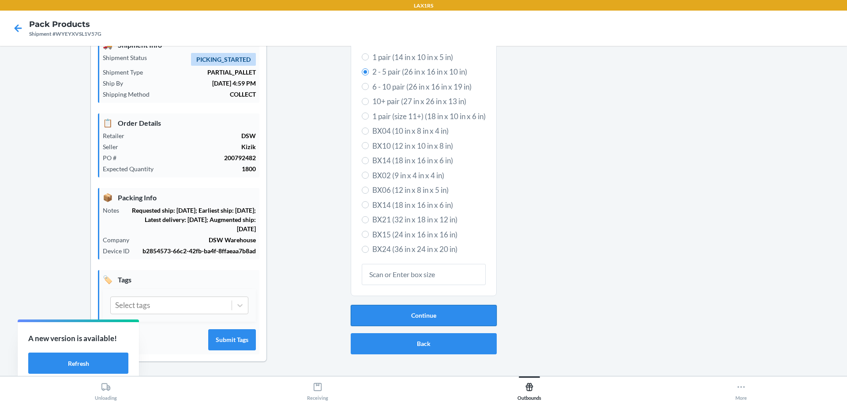
click at [418, 316] on button "Continue" at bounding box center [424, 315] width 146 height 21
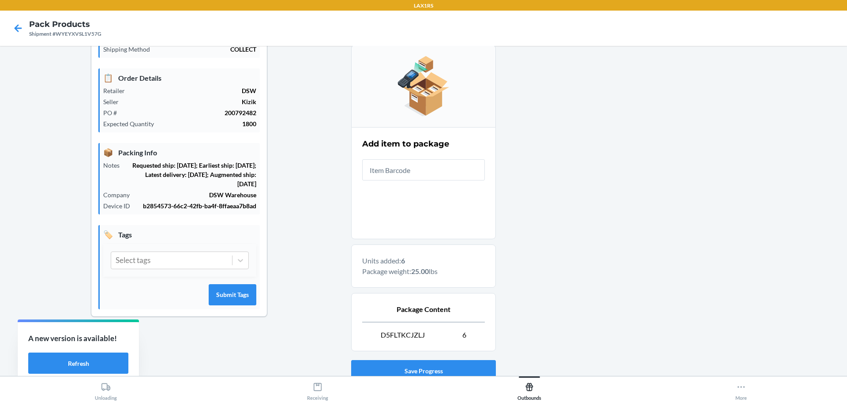
scroll to position [130, 0]
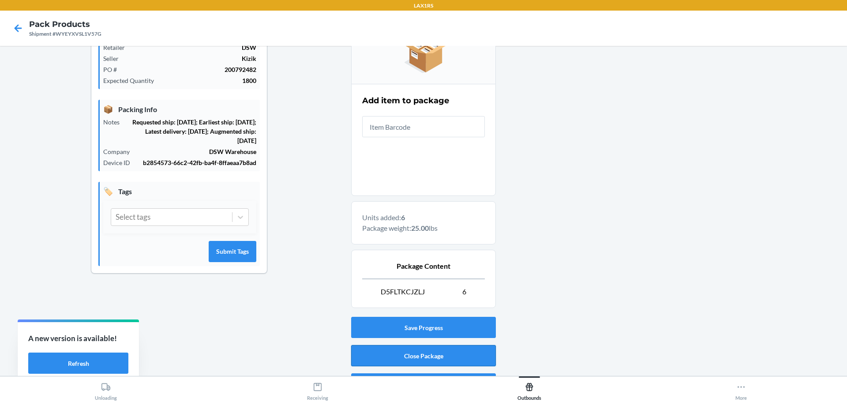
click at [419, 355] on button "Close Package" at bounding box center [423, 355] width 145 height 21
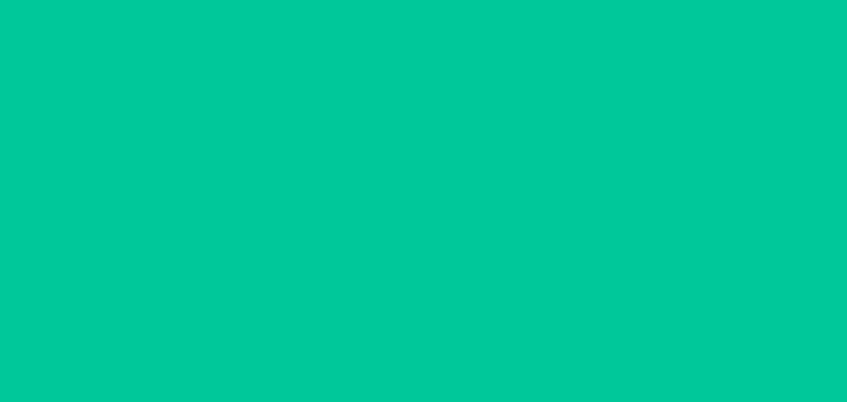
scroll to position [41, 0]
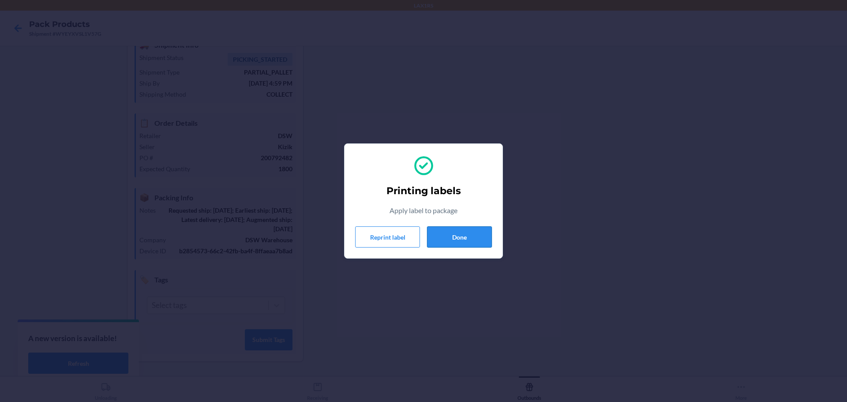
click at [456, 235] on button "Done" at bounding box center [459, 236] width 65 height 21
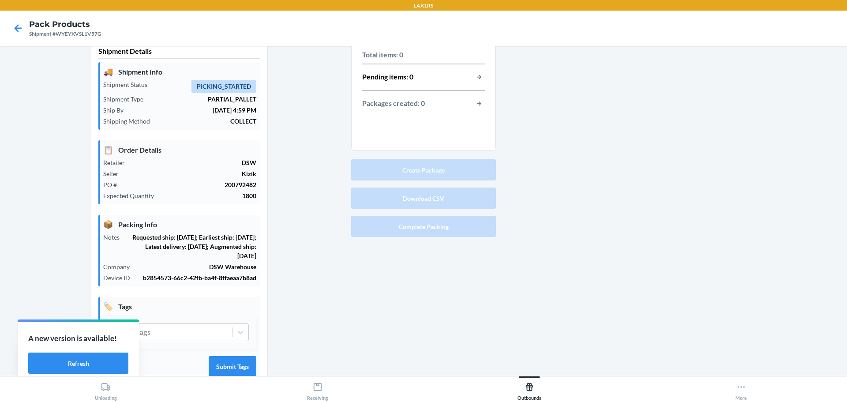
scroll to position [0, 0]
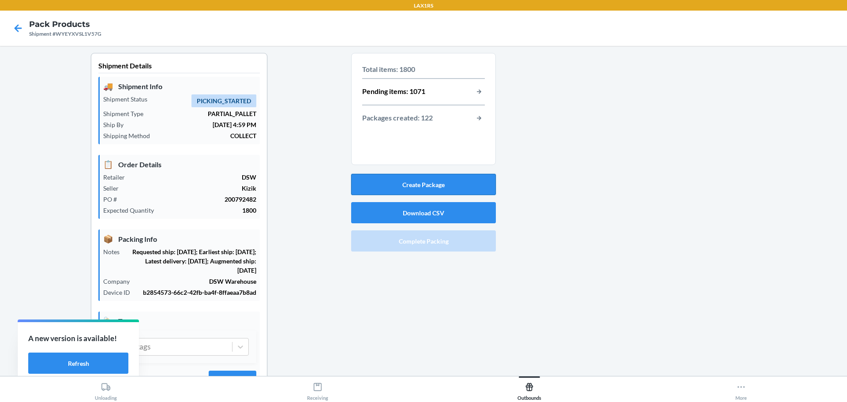
click at [424, 184] on button "Create Package" at bounding box center [423, 184] width 145 height 21
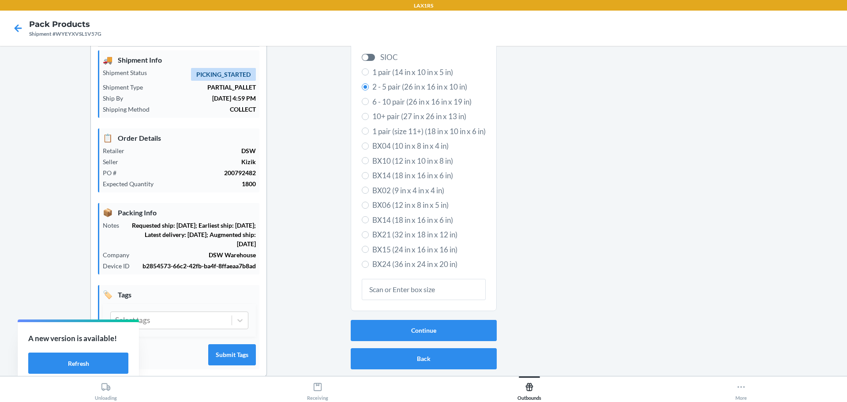
scroll to position [41, 0]
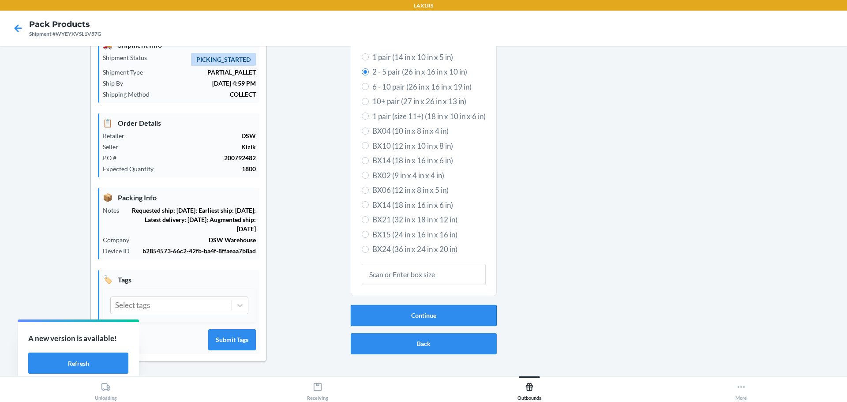
click at [426, 311] on button "Continue" at bounding box center [424, 315] width 146 height 21
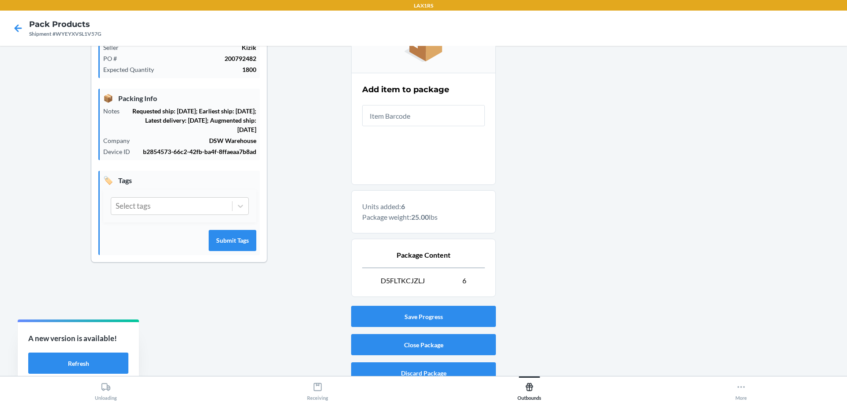
scroll to position [152, 0]
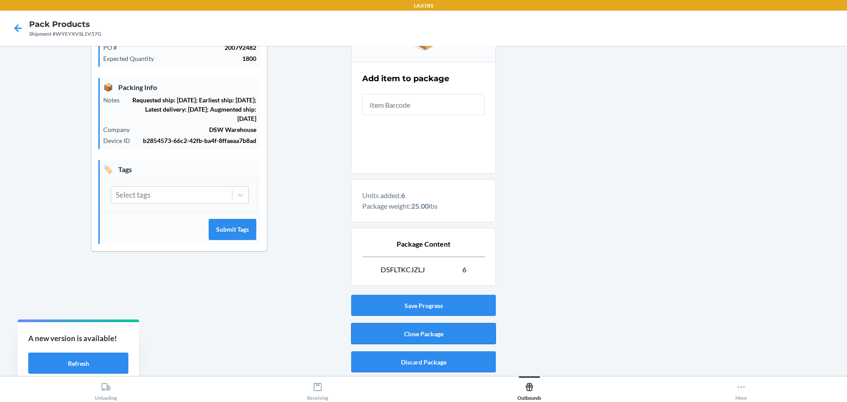
click at [438, 331] on button "Close Package" at bounding box center [423, 333] width 145 height 21
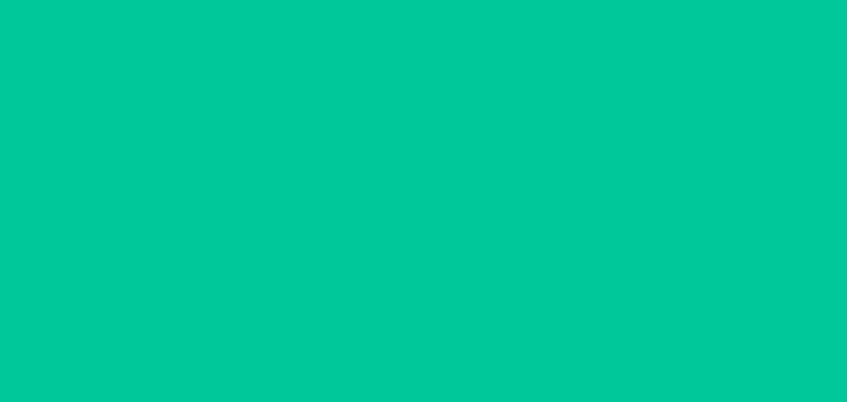
scroll to position [41, 0]
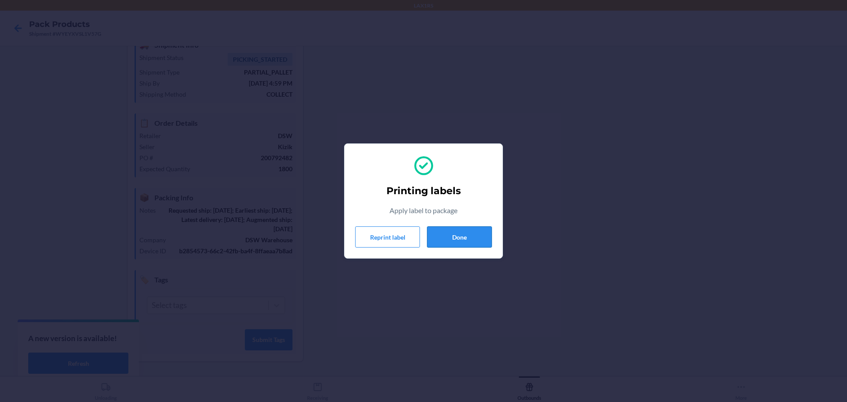
click at [462, 243] on button "Done" at bounding box center [459, 236] width 65 height 21
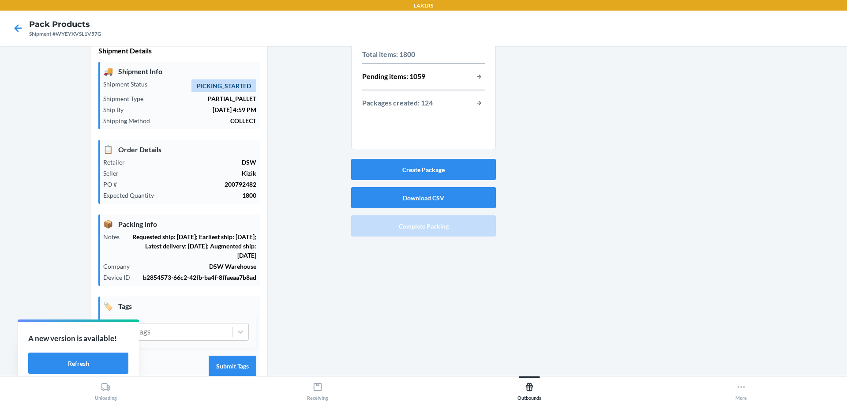
scroll to position [0, 0]
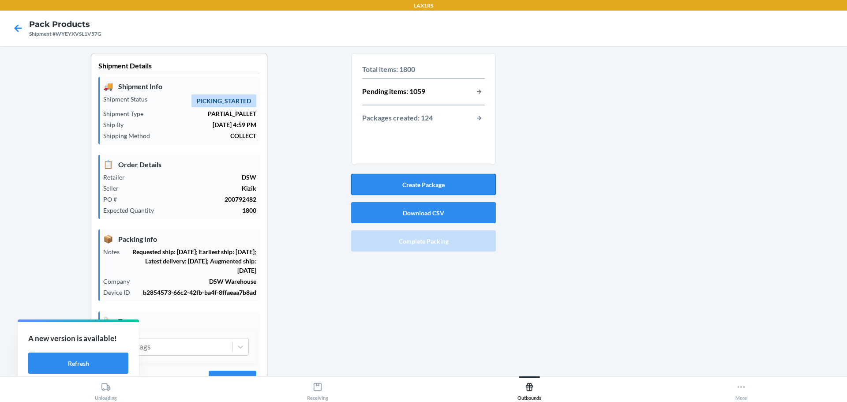
click at [425, 184] on button "Create Package" at bounding box center [423, 184] width 145 height 21
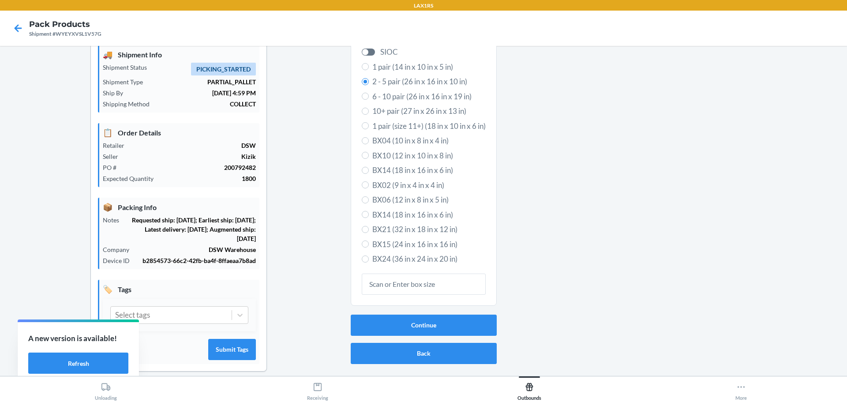
scroll to position [41, 0]
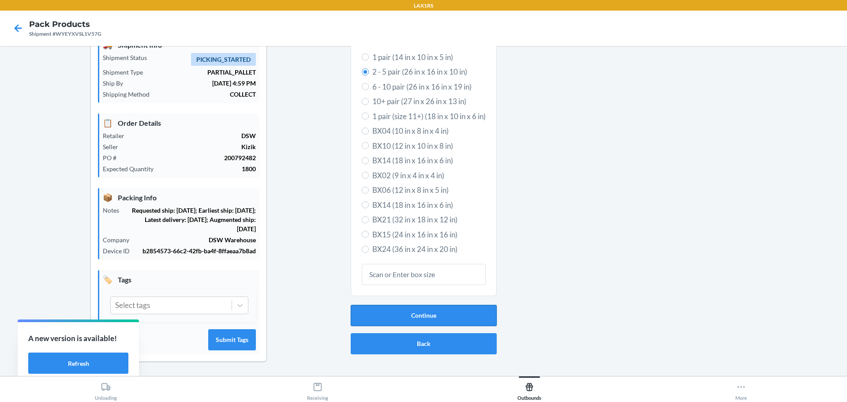
click at [426, 314] on button "Continue" at bounding box center [424, 315] width 146 height 21
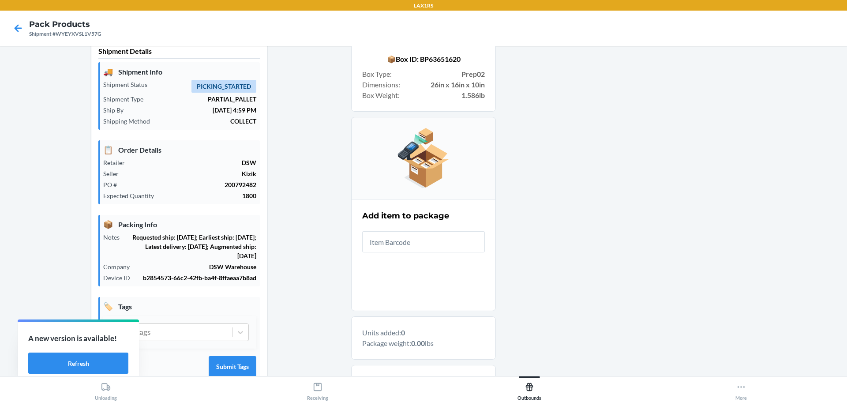
scroll to position [0, 0]
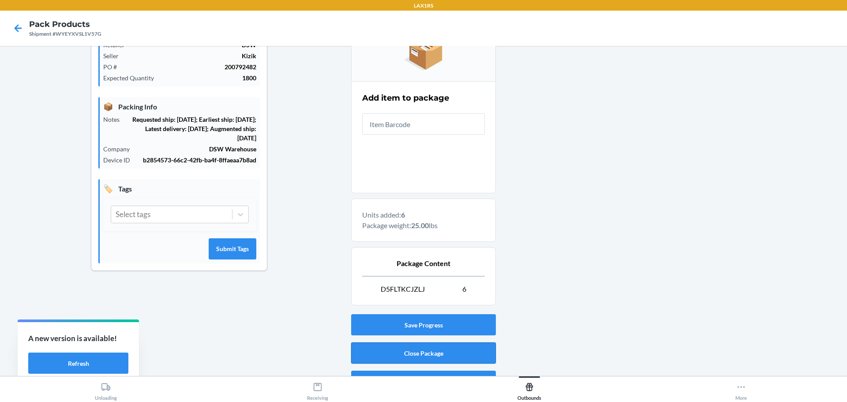
click at [407, 351] on button "Close Package" at bounding box center [423, 352] width 145 height 21
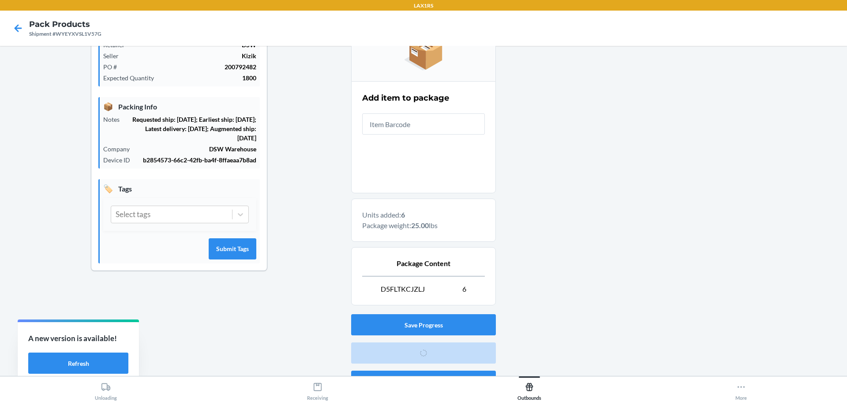
scroll to position [41, 0]
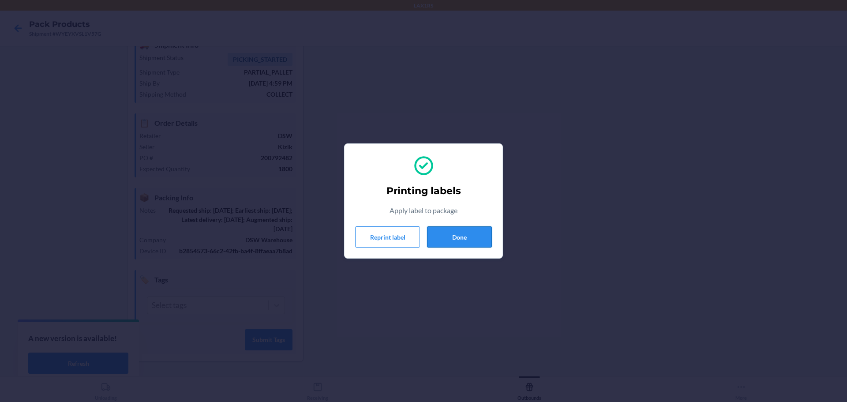
click at [456, 238] on button "Done" at bounding box center [459, 236] width 65 height 21
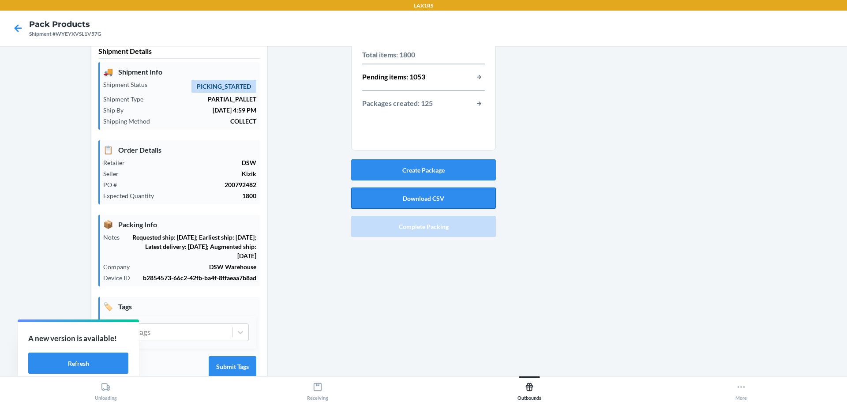
scroll to position [0, 0]
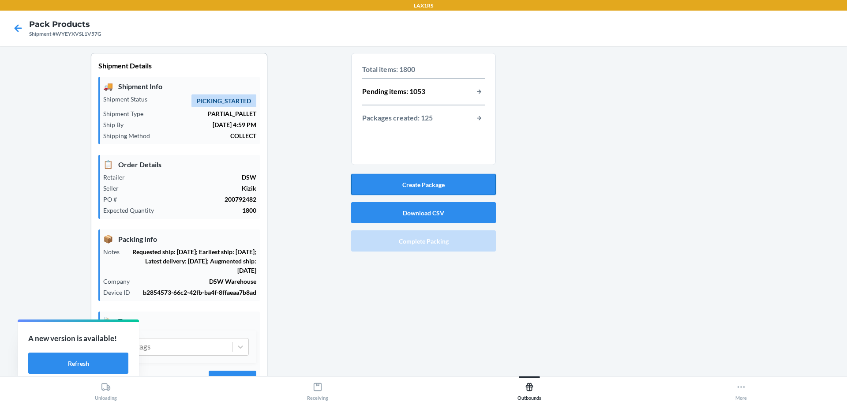
click at [415, 190] on button "Create Package" at bounding box center [423, 184] width 145 height 21
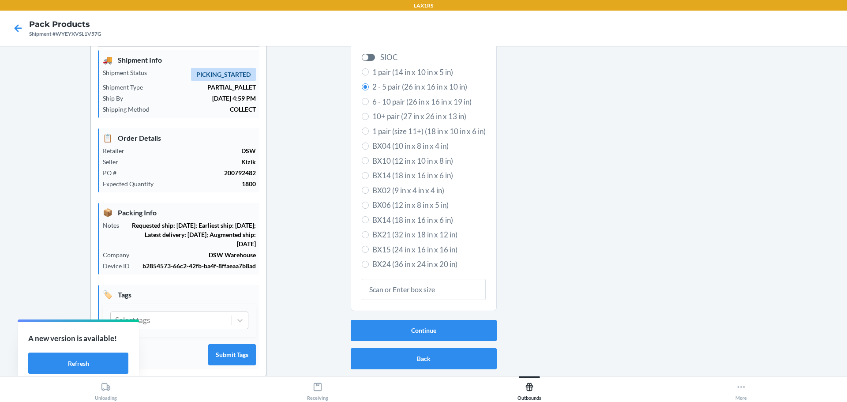
scroll to position [41, 0]
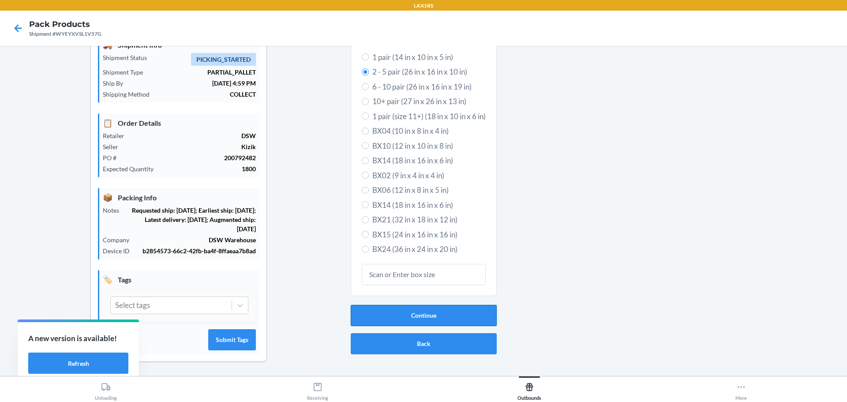
click at [421, 311] on button "Continue" at bounding box center [424, 315] width 146 height 21
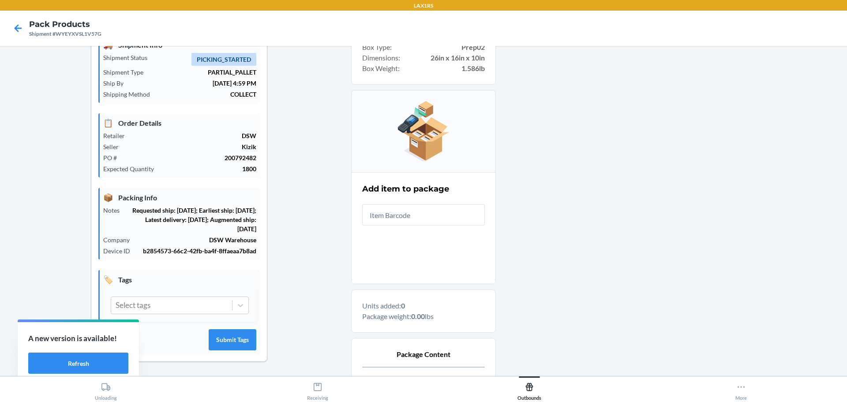
scroll to position [86, 0]
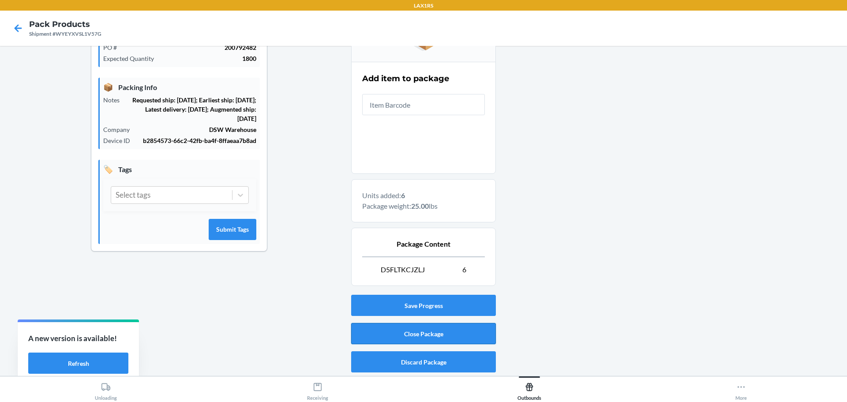
click at [417, 336] on button "Close Package" at bounding box center [423, 333] width 145 height 21
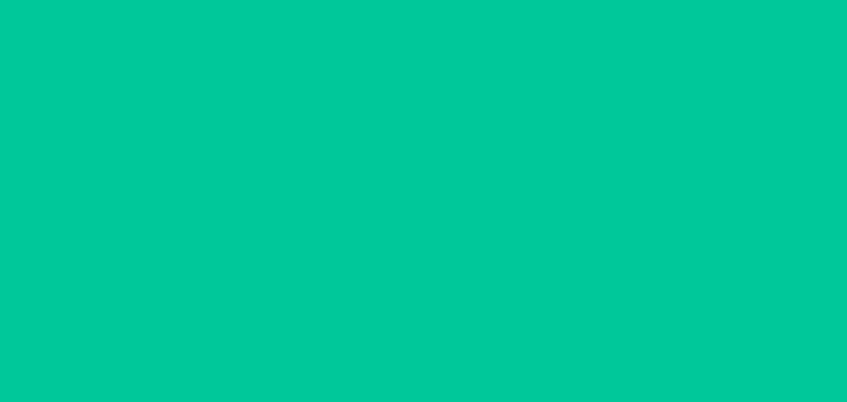
scroll to position [41, 0]
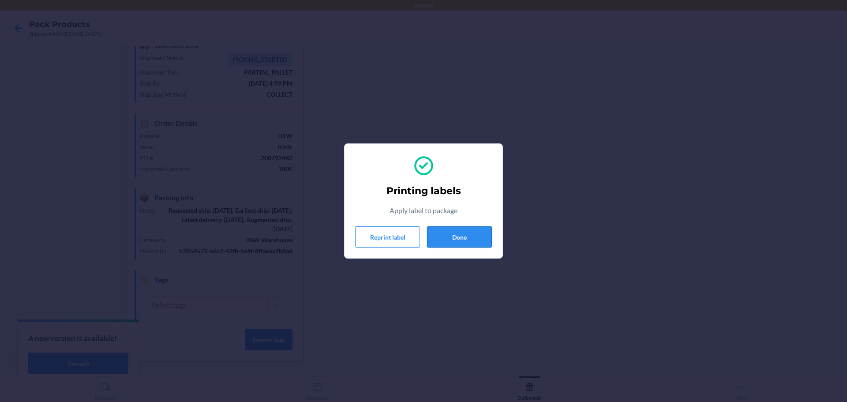
click at [458, 237] on button "Done" at bounding box center [459, 236] width 65 height 21
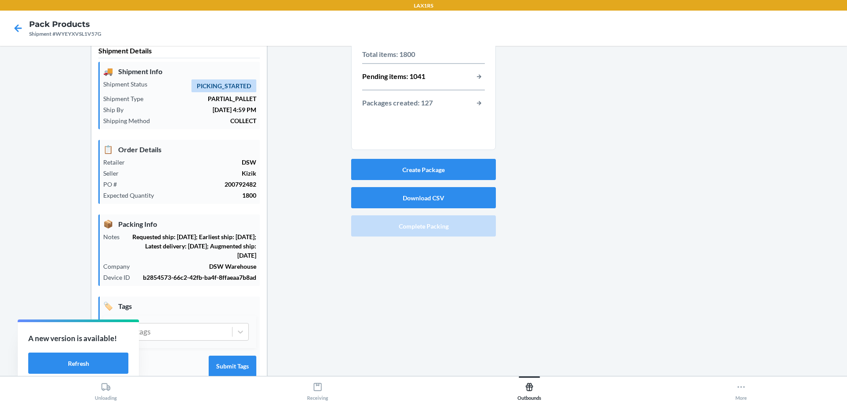
scroll to position [0, 0]
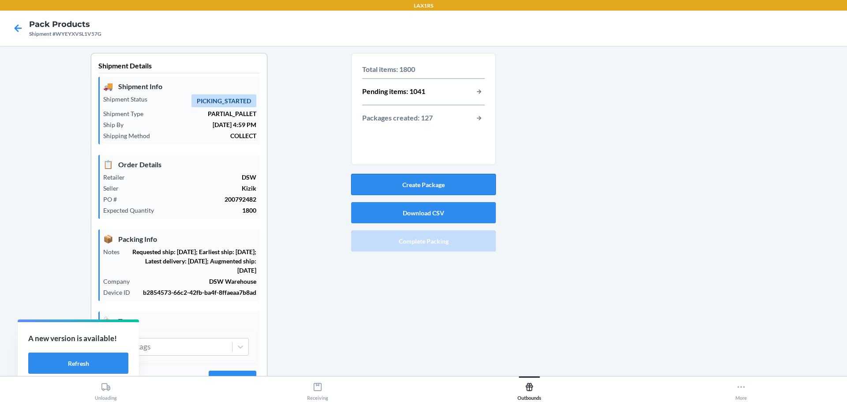
click at [420, 191] on button "Create Package" at bounding box center [423, 184] width 145 height 21
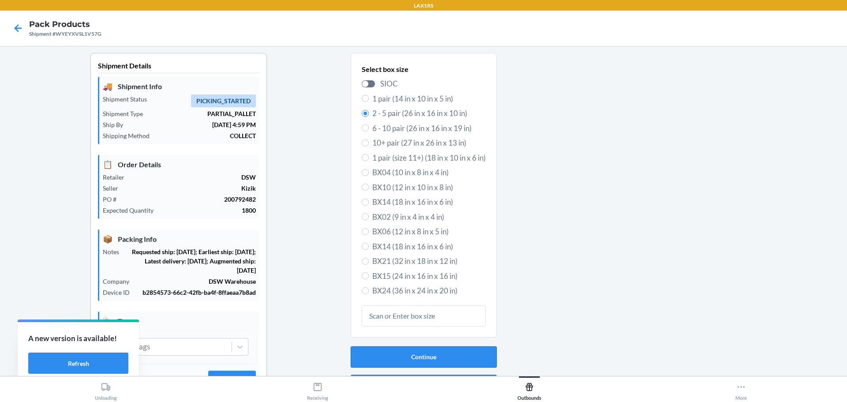
click at [435, 354] on button "Continue" at bounding box center [424, 356] width 146 height 21
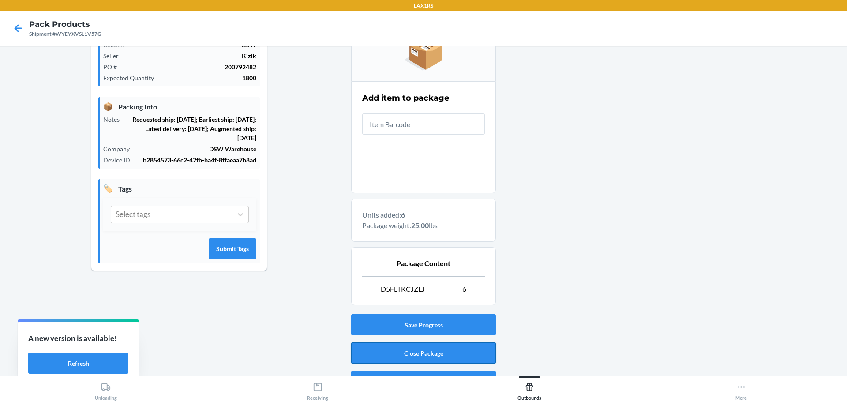
click at [422, 349] on button "Close Package" at bounding box center [423, 352] width 145 height 21
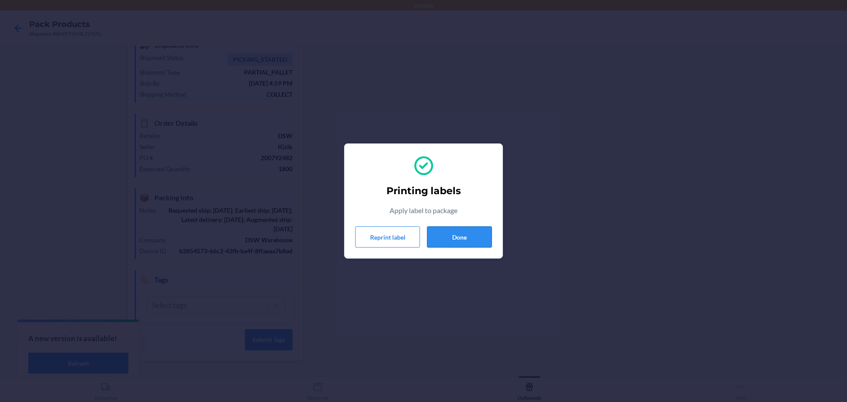
click at [465, 239] on button "Done" at bounding box center [459, 236] width 65 height 21
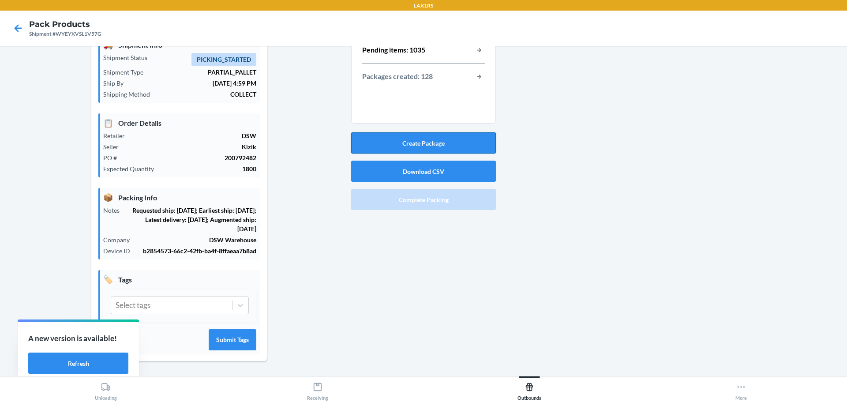
click at [452, 143] on button "Create Package" at bounding box center [423, 142] width 145 height 21
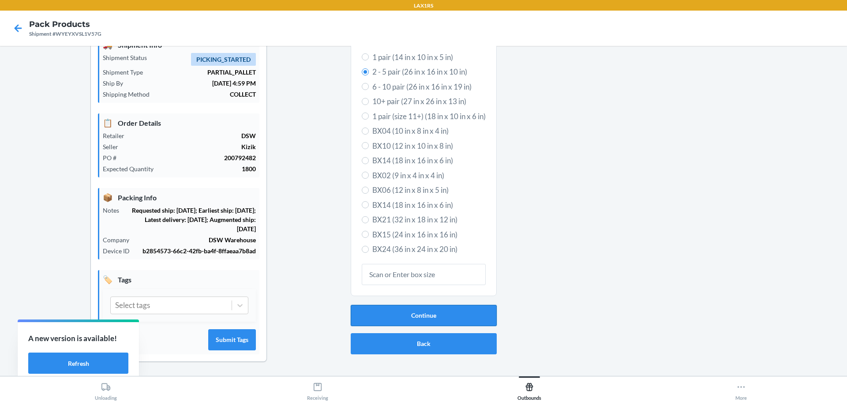
click at [445, 316] on button "Continue" at bounding box center [424, 315] width 146 height 21
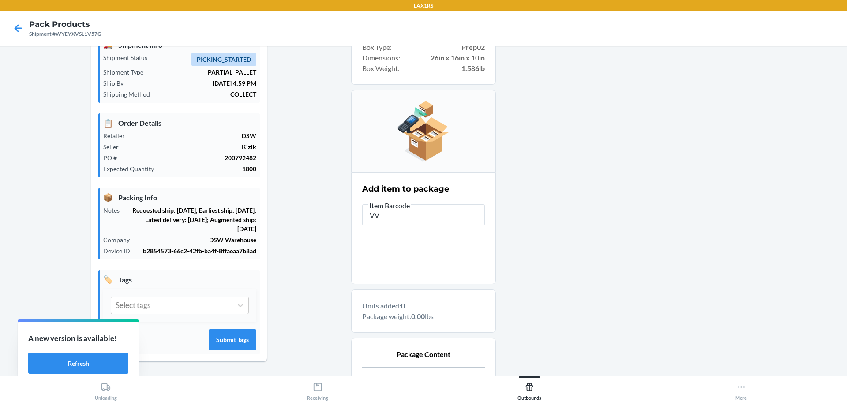
type input "V"
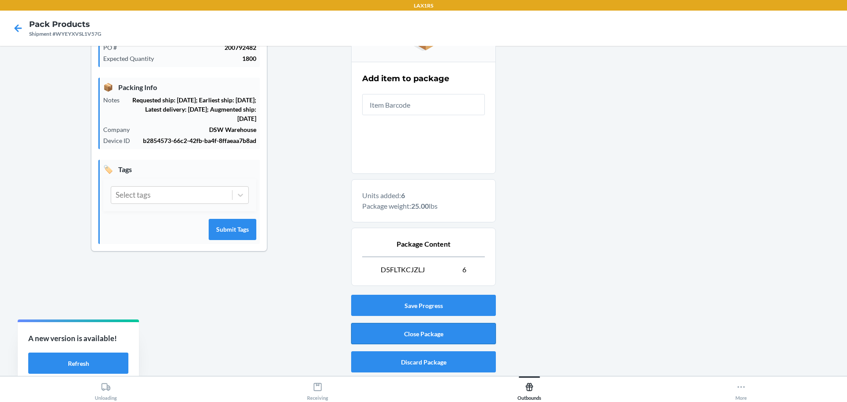
click at [442, 332] on button "Close Package" at bounding box center [423, 333] width 145 height 21
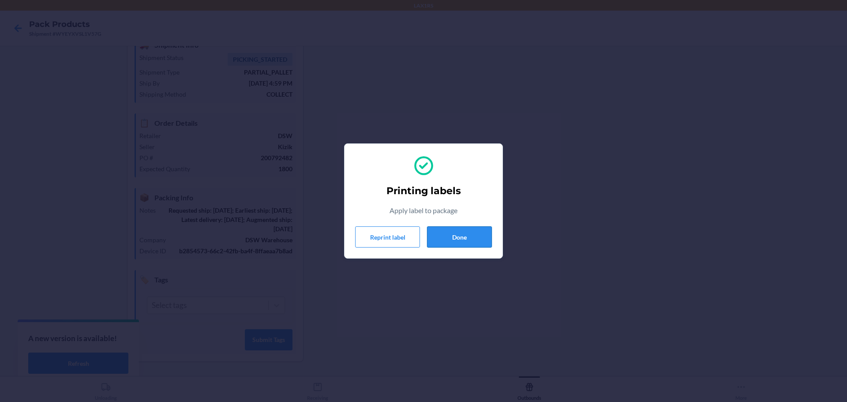
click at [474, 239] on button "Done" at bounding box center [459, 236] width 65 height 21
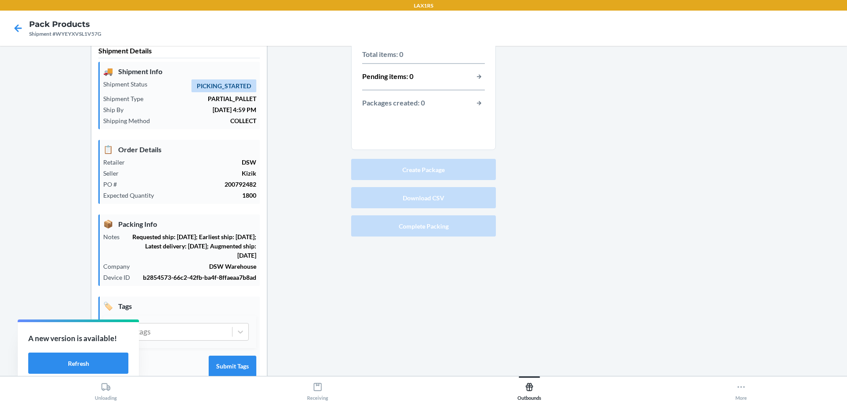
scroll to position [0, 0]
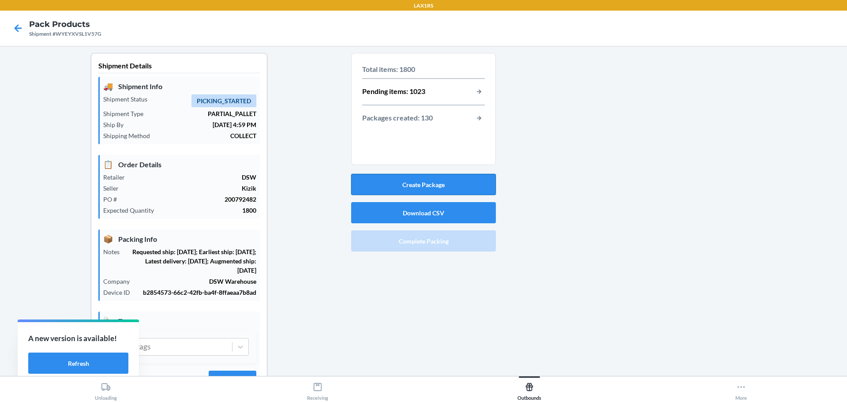
click at [439, 186] on button "Create Package" at bounding box center [423, 184] width 145 height 21
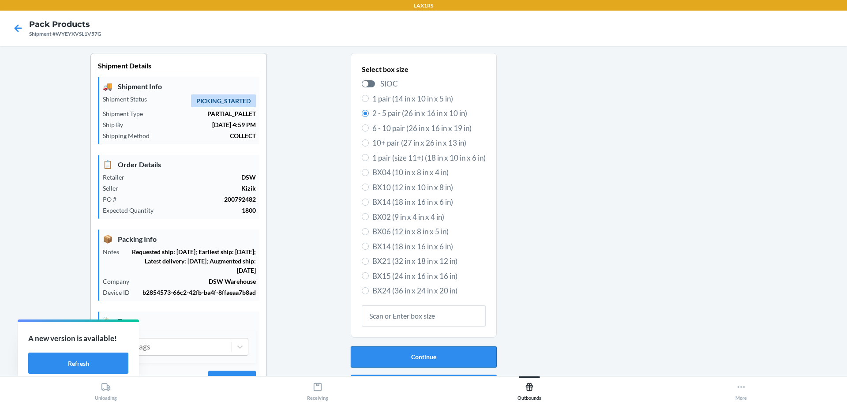
click at [465, 355] on button "Continue" at bounding box center [424, 356] width 146 height 21
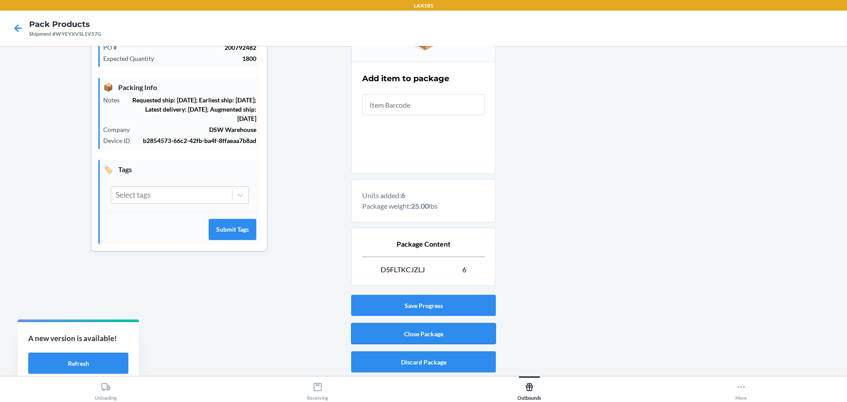
click at [434, 334] on button "Close Package" at bounding box center [423, 333] width 145 height 21
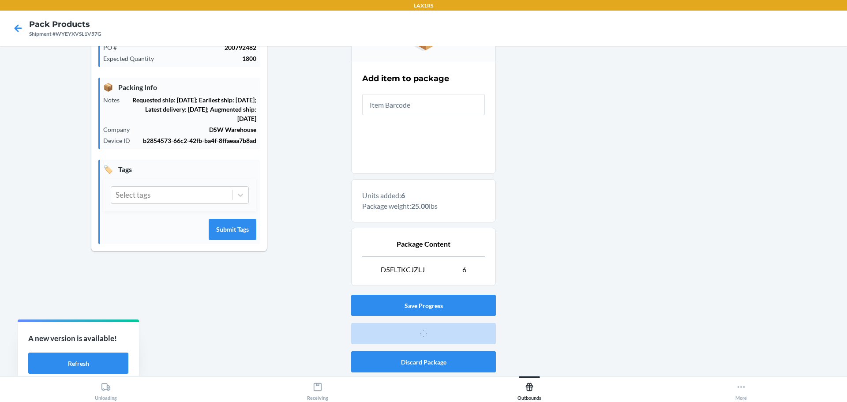
scroll to position [41, 0]
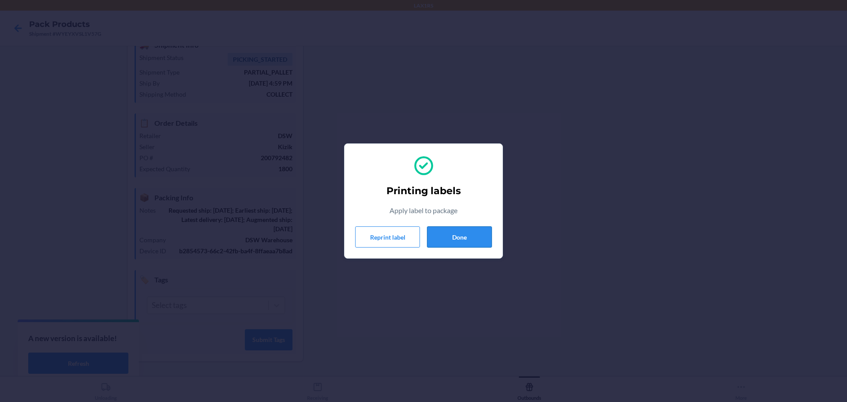
click at [475, 238] on button "Done" at bounding box center [459, 236] width 65 height 21
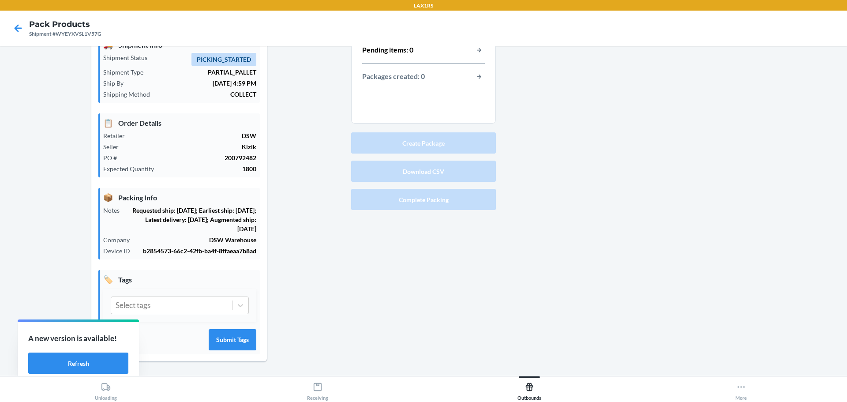
scroll to position [0, 0]
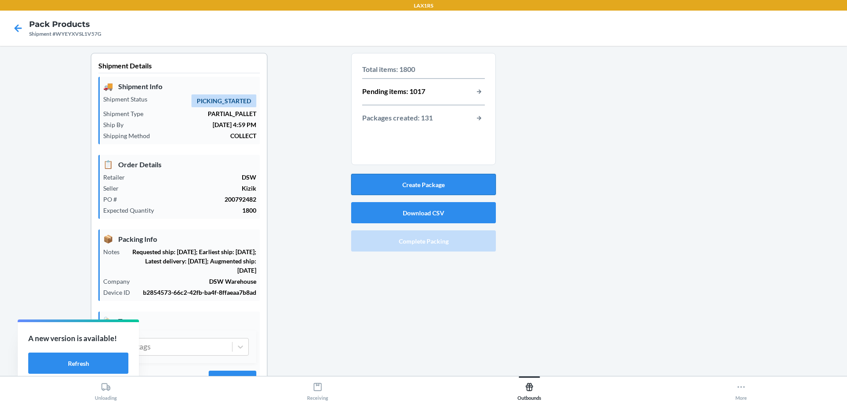
click at [450, 183] on button "Create Package" at bounding box center [423, 184] width 145 height 21
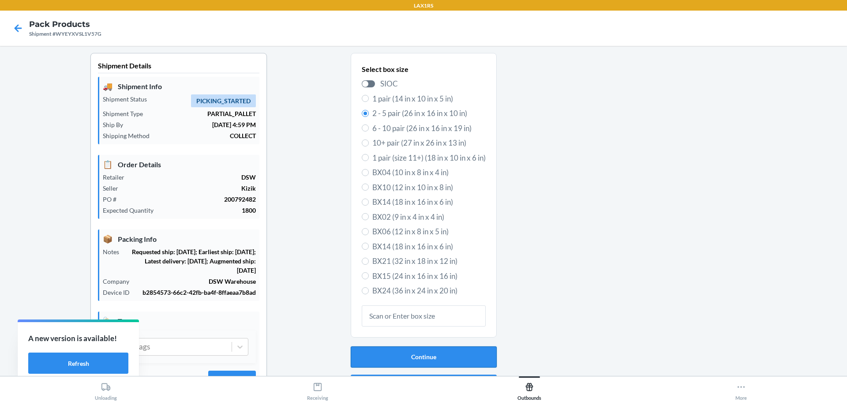
click at [425, 353] on button "Continue" at bounding box center [424, 356] width 146 height 21
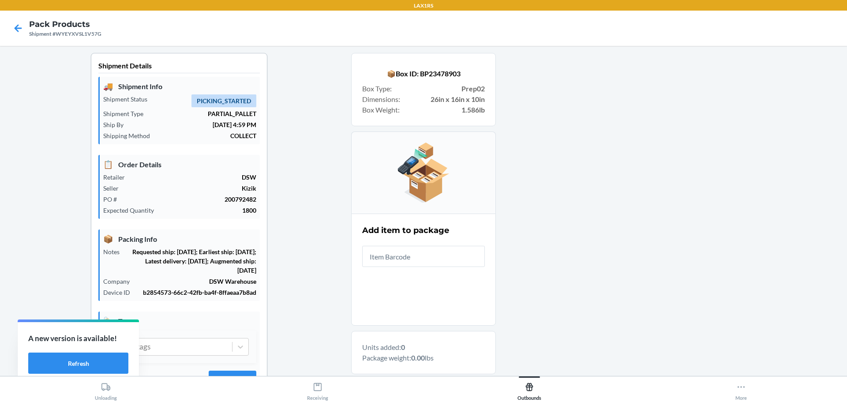
type input "V"
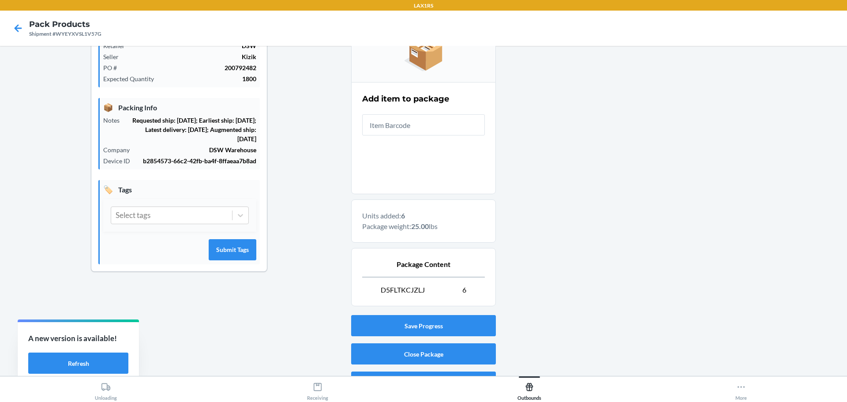
scroll to position [132, 0]
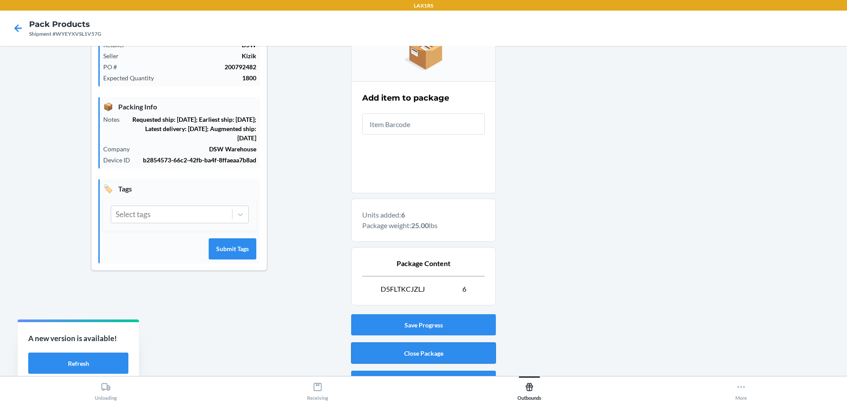
click at [439, 351] on button "Close Package" at bounding box center [423, 352] width 145 height 21
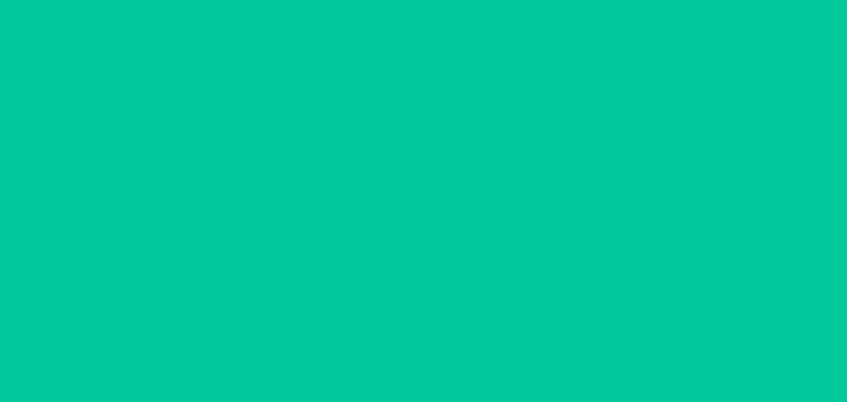
scroll to position [41, 0]
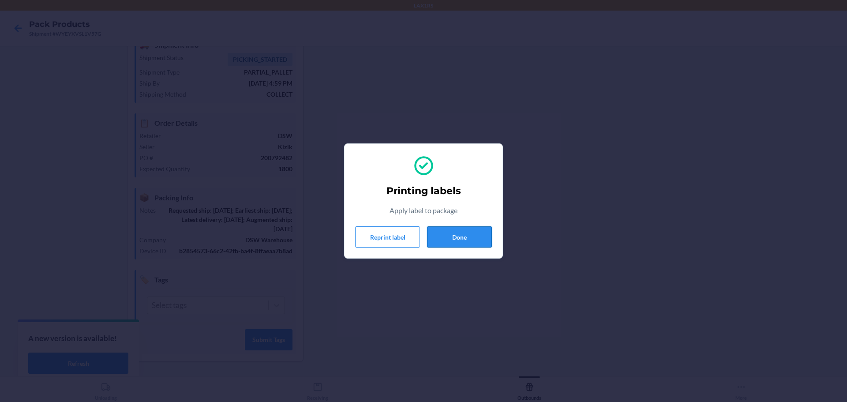
click at [463, 237] on button "Done" at bounding box center [459, 236] width 65 height 21
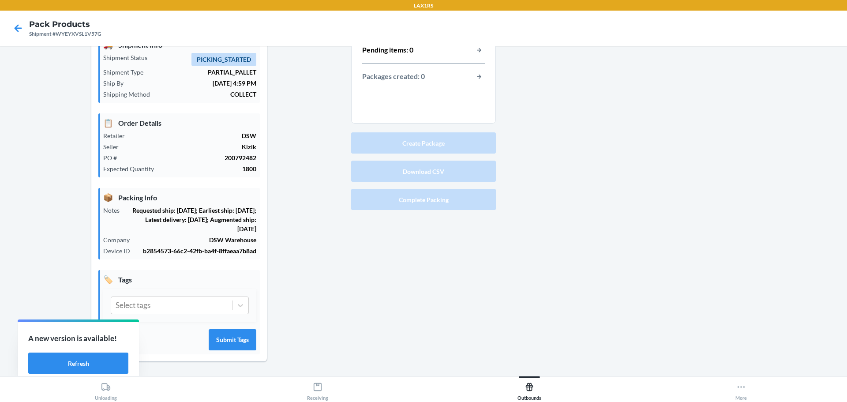
scroll to position [0, 0]
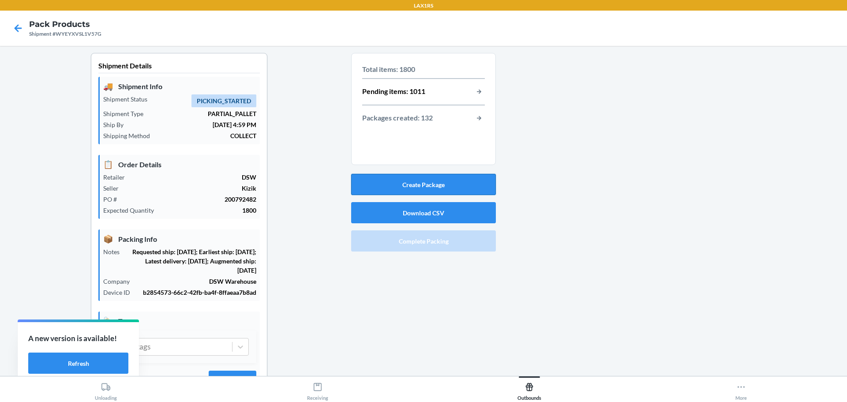
click at [441, 178] on button "Create Package" at bounding box center [423, 184] width 145 height 21
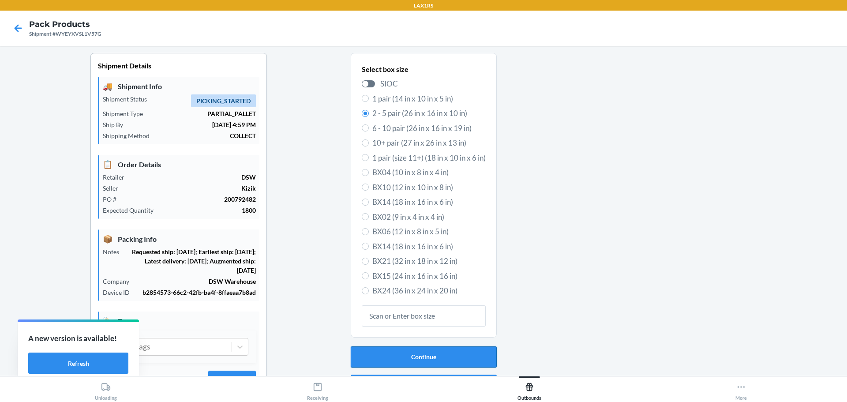
scroll to position [41, 0]
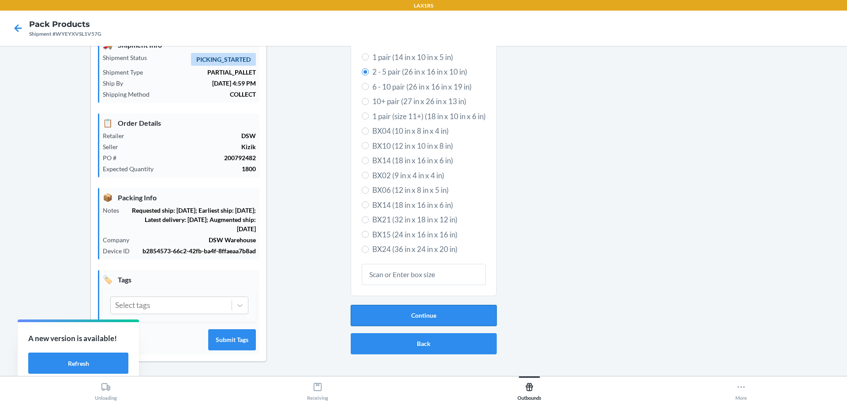
click at [458, 323] on button "Continue" at bounding box center [424, 315] width 146 height 21
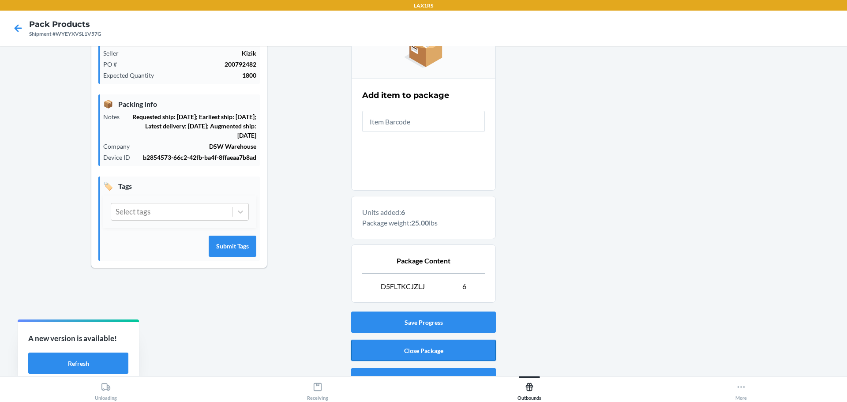
scroll to position [152, 0]
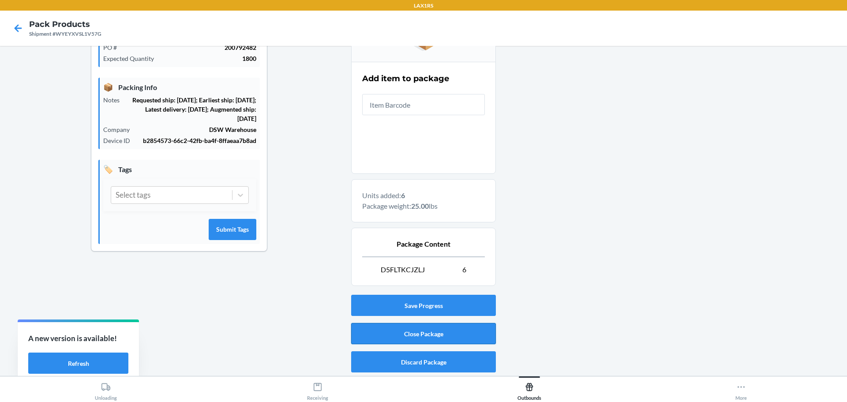
click at [441, 334] on button "Close Package" at bounding box center [423, 333] width 145 height 21
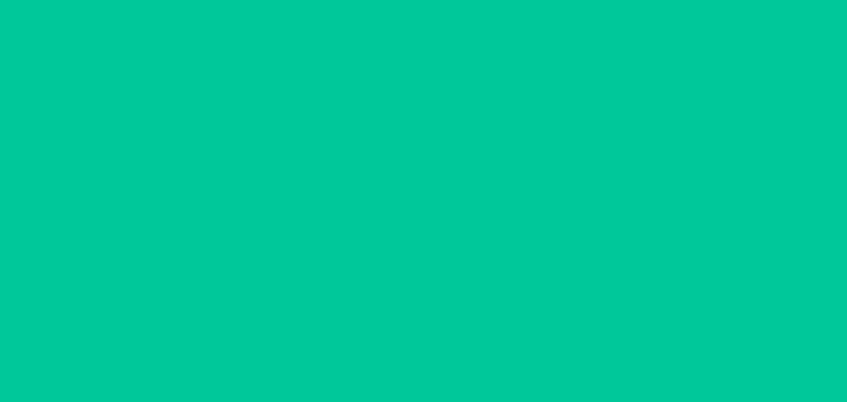
scroll to position [41, 0]
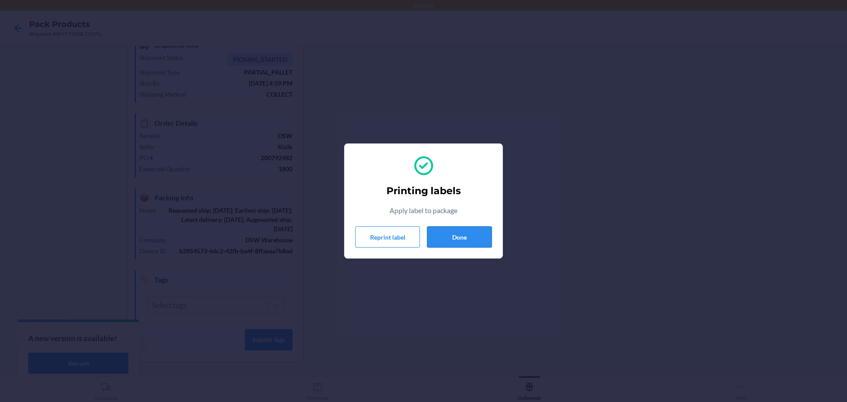
click at [452, 236] on button "Done" at bounding box center [459, 236] width 65 height 21
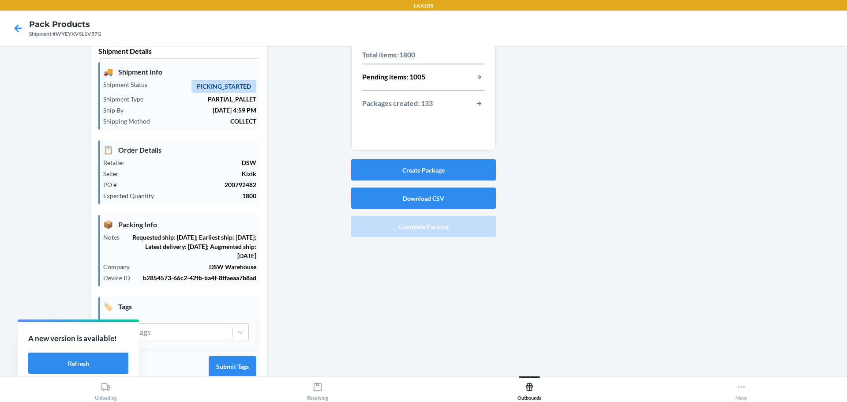
scroll to position [0, 0]
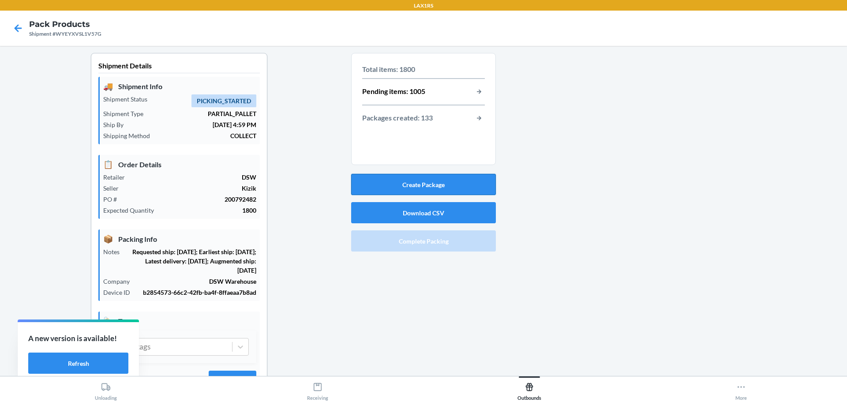
click at [425, 180] on button "Create Package" at bounding box center [423, 184] width 145 height 21
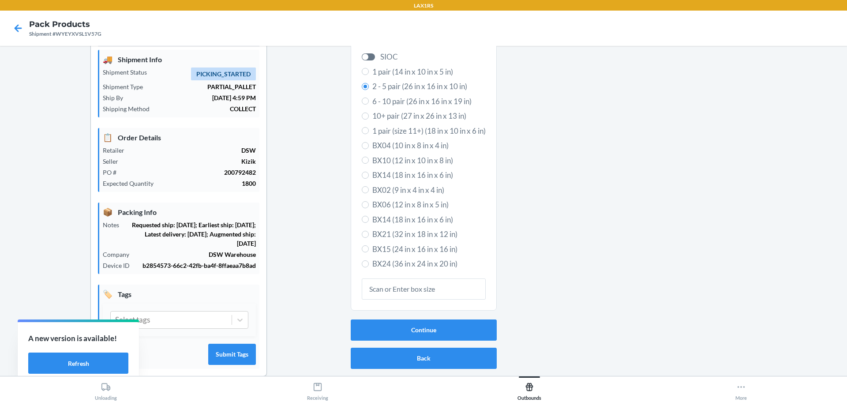
scroll to position [41, 0]
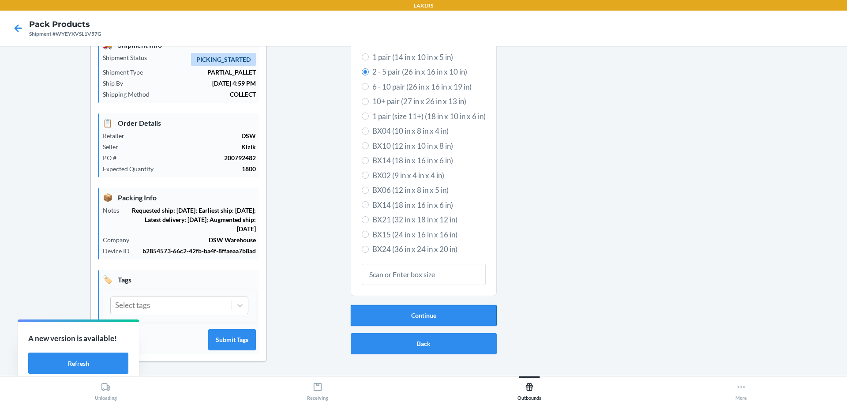
click at [416, 313] on button "Continue" at bounding box center [424, 315] width 146 height 21
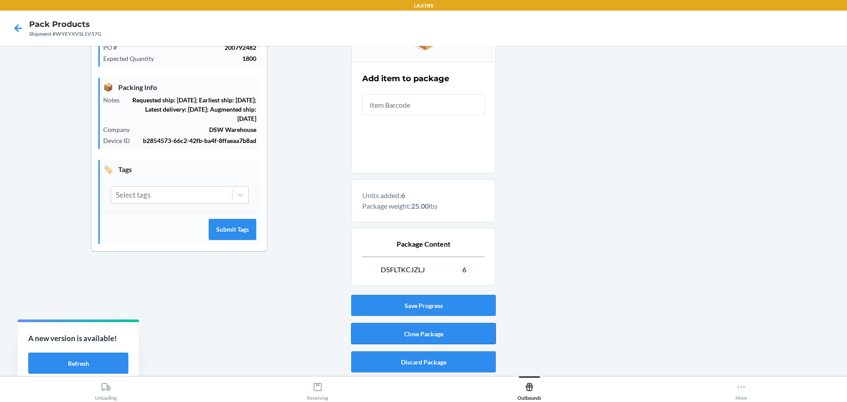
click at [437, 330] on button "Close Package" at bounding box center [423, 333] width 145 height 21
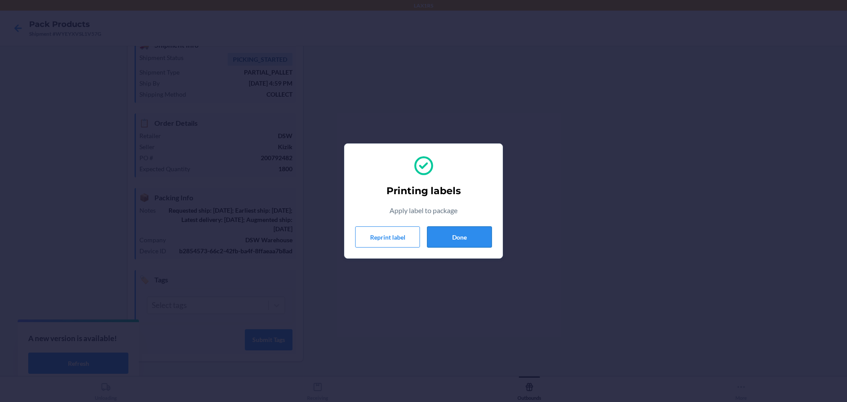
click at [463, 238] on button "Done" at bounding box center [459, 236] width 65 height 21
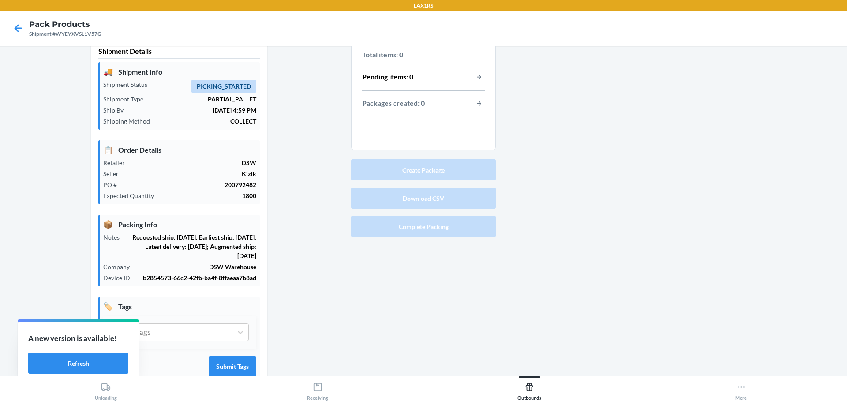
scroll to position [0, 0]
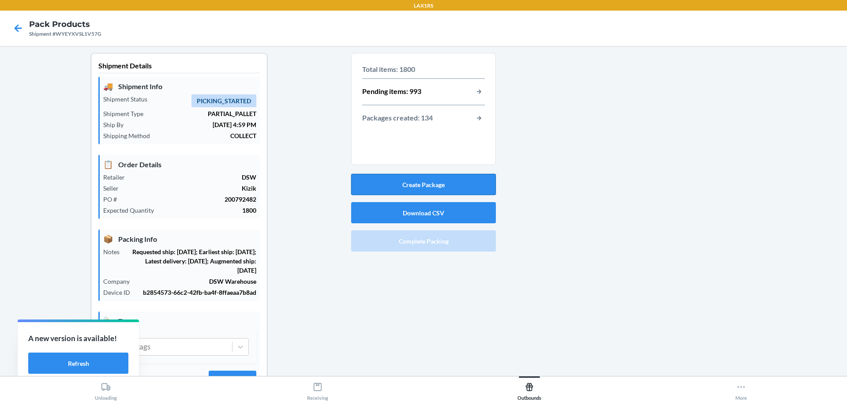
click at [424, 188] on button "Create Package" at bounding box center [423, 184] width 145 height 21
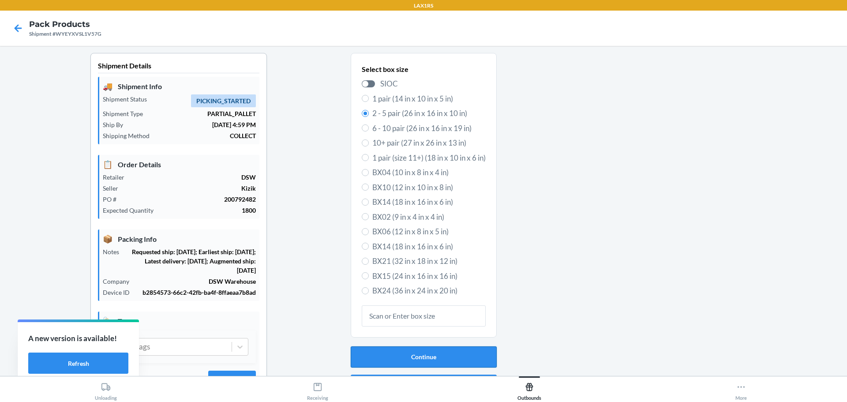
click at [423, 355] on button "Continue" at bounding box center [424, 356] width 146 height 21
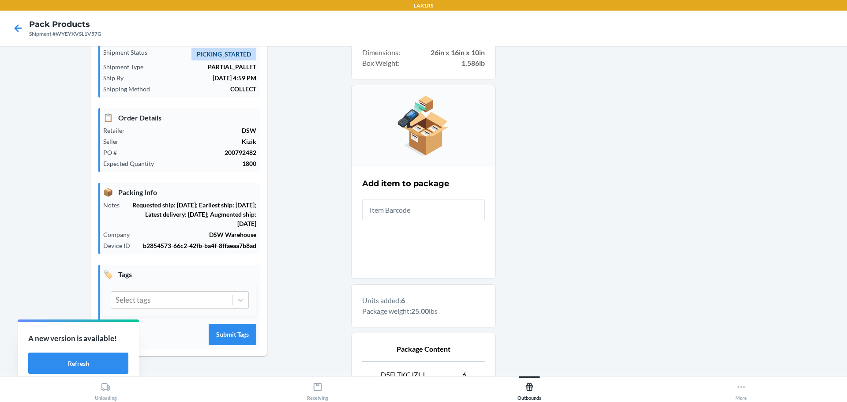
scroll to position [132, 0]
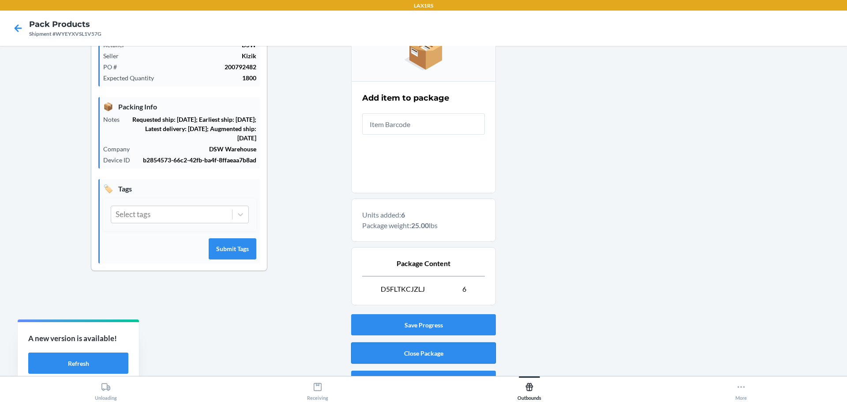
click at [428, 355] on button "Close Package" at bounding box center [423, 352] width 145 height 21
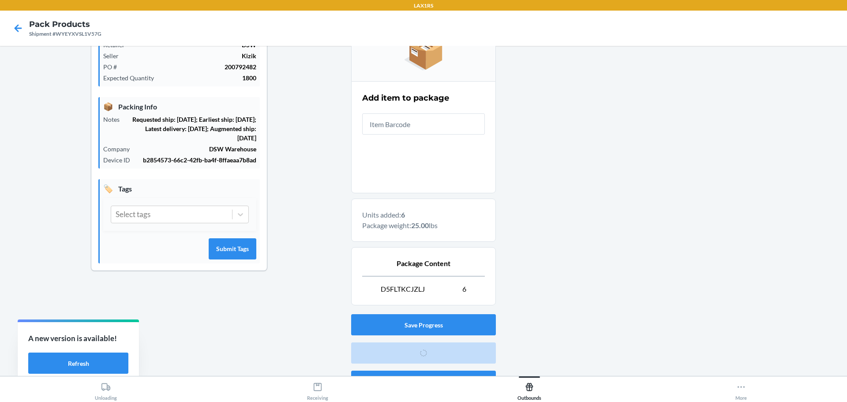
scroll to position [41, 0]
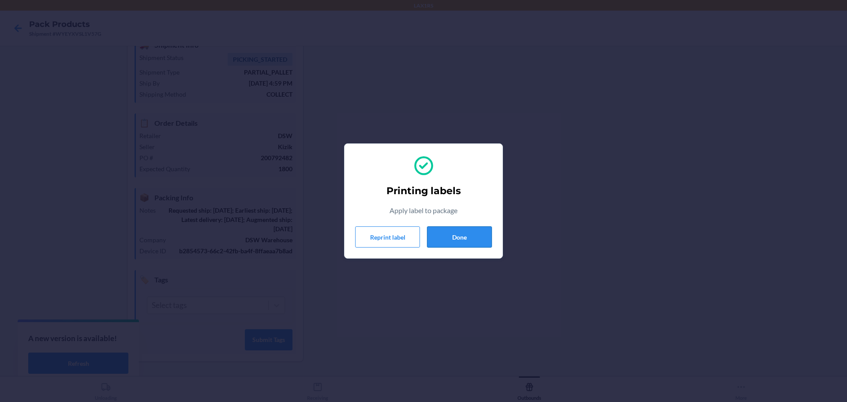
click at [468, 236] on button "Done" at bounding box center [459, 236] width 65 height 21
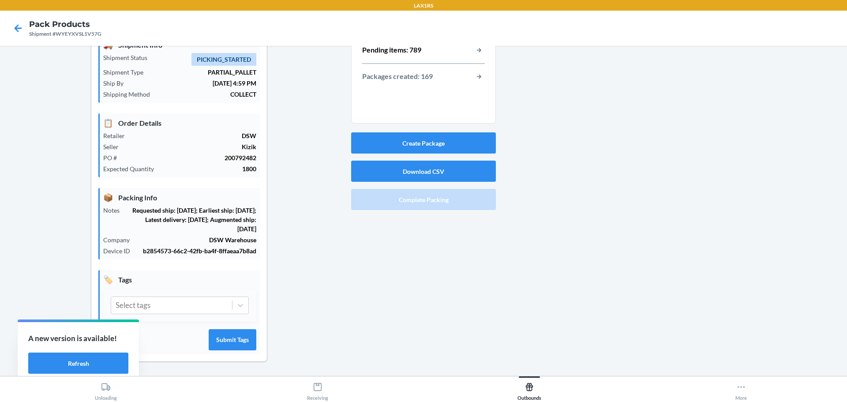
scroll to position [0, 0]
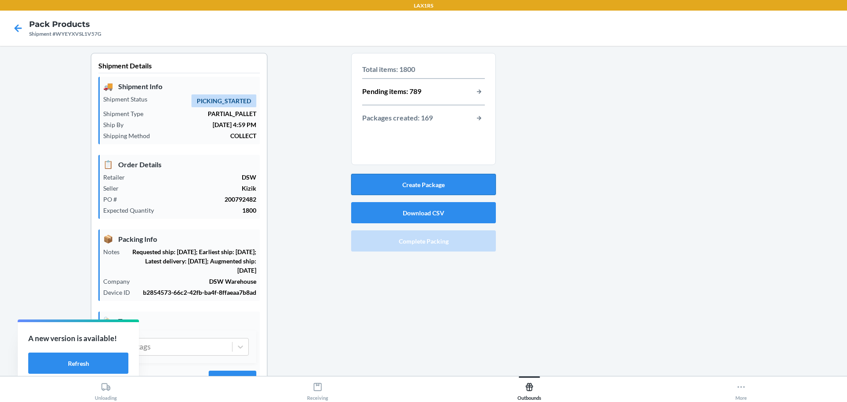
click at [424, 186] on button "Create Package" at bounding box center [423, 184] width 145 height 21
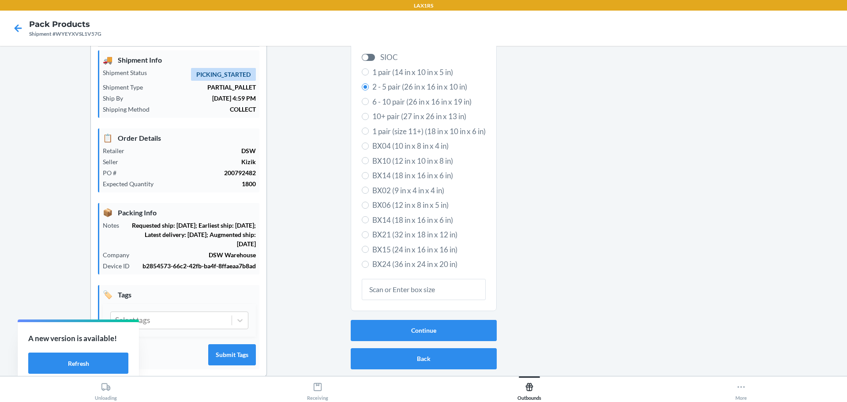
scroll to position [41, 0]
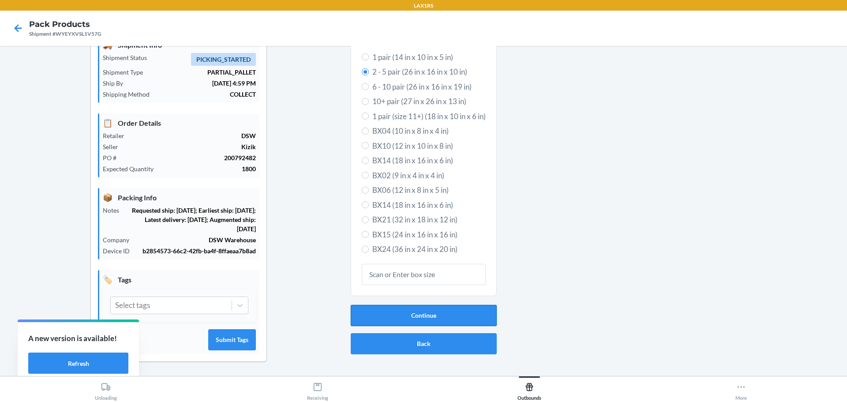
click at [422, 313] on button "Continue" at bounding box center [424, 315] width 146 height 21
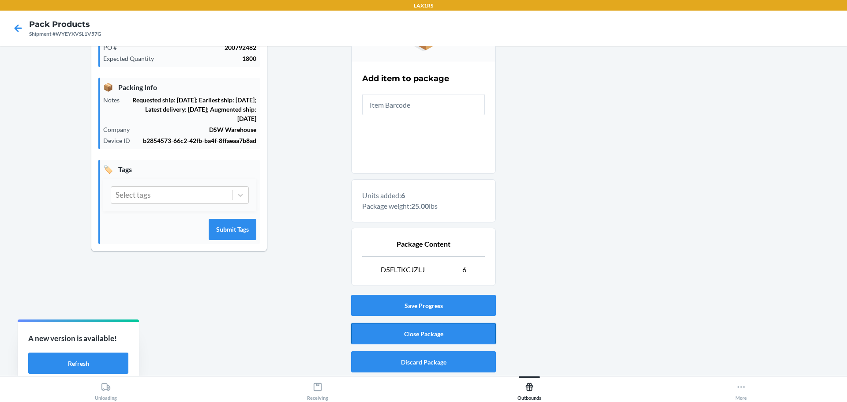
click at [427, 332] on button "Close Package" at bounding box center [423, 333] width 145 height 21
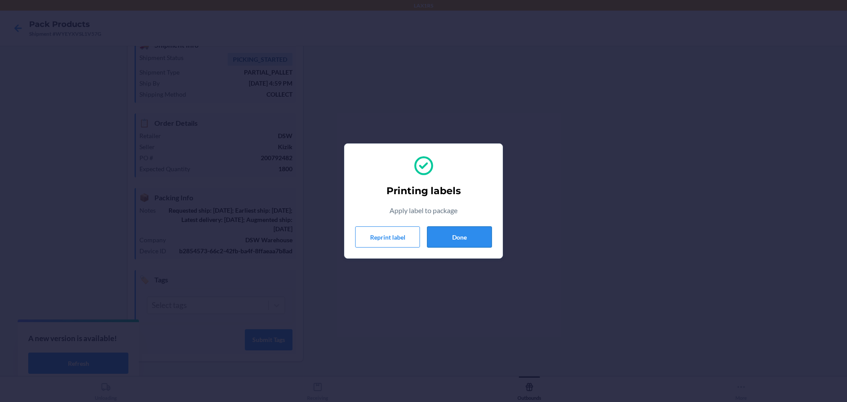
click at [453, 231] on button "Done" at bounding box center [459, 236] width 65 height 21
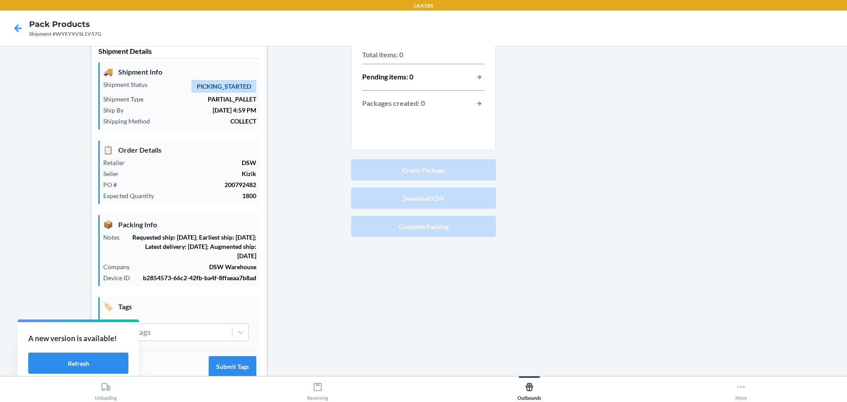
scroll to position [0, 0]
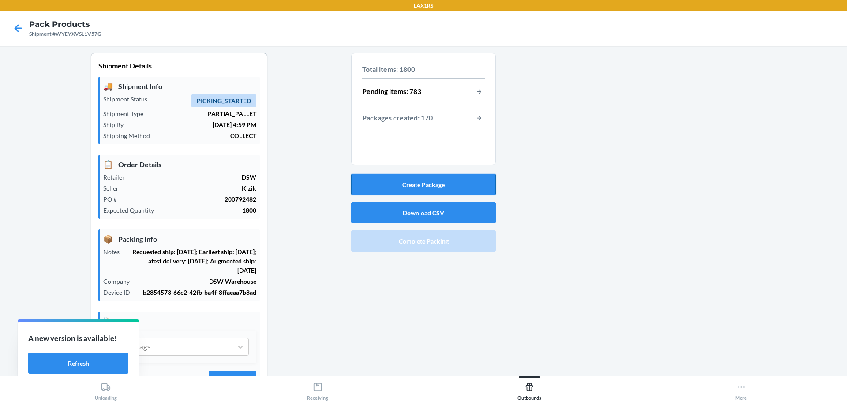
click at [433, 186] on button "Create Package" at bounding box center [423, 184] width 145 height 21
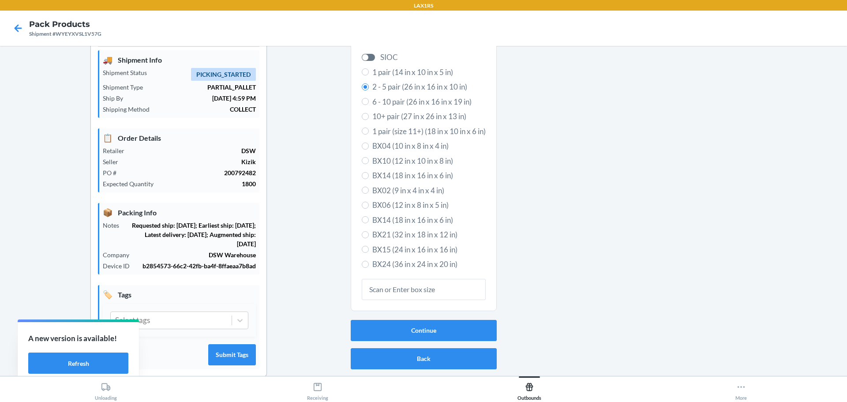
scroll to position [41, 0]
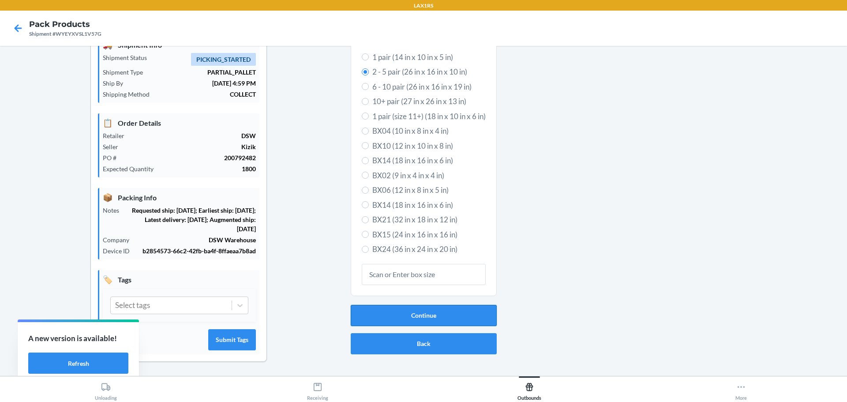
click at [422, 309] on button "Continue" at bounding box center [424, 315] width 146 height 21
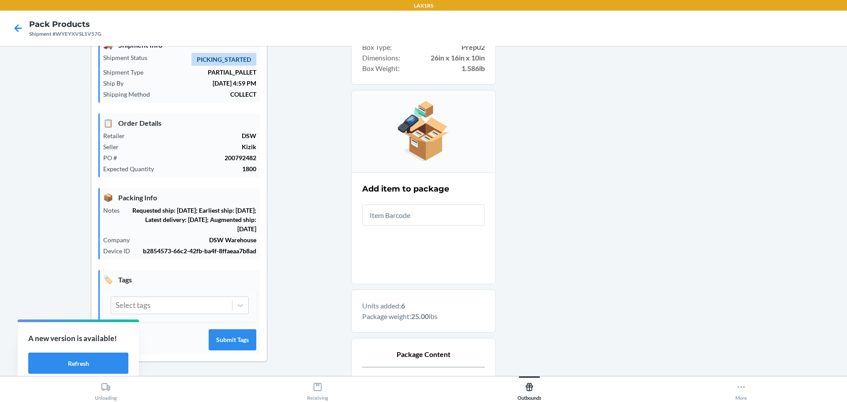
scroll to position [152, 0]
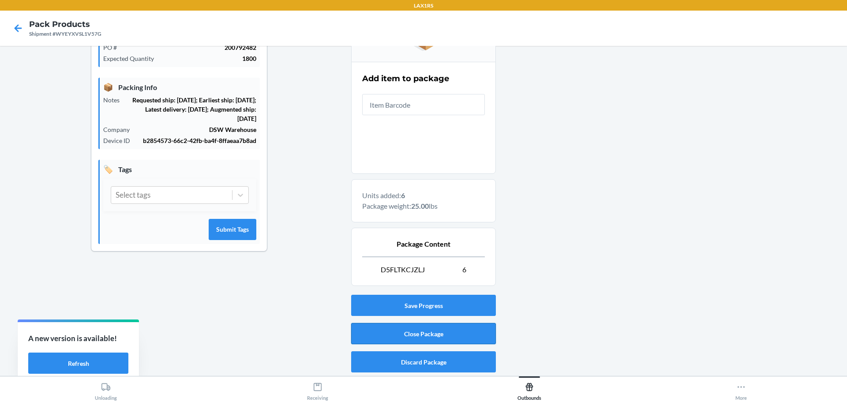
click at [445, 336] on button "Close Package" at bounding box center [423, 333] width 145 height 21
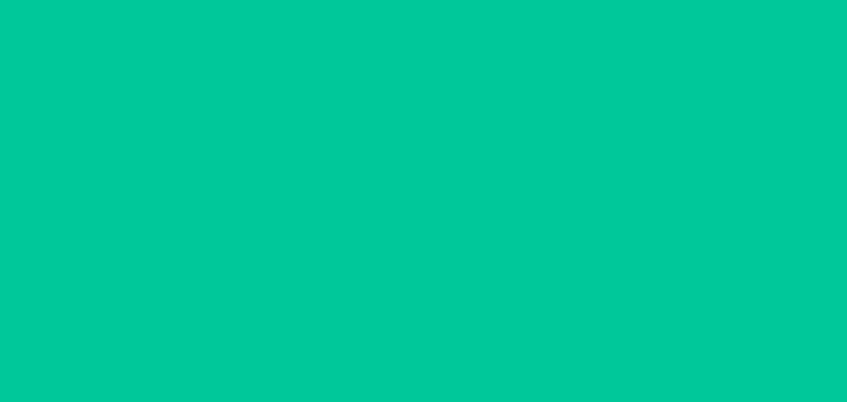
scroll to position [41, 0]
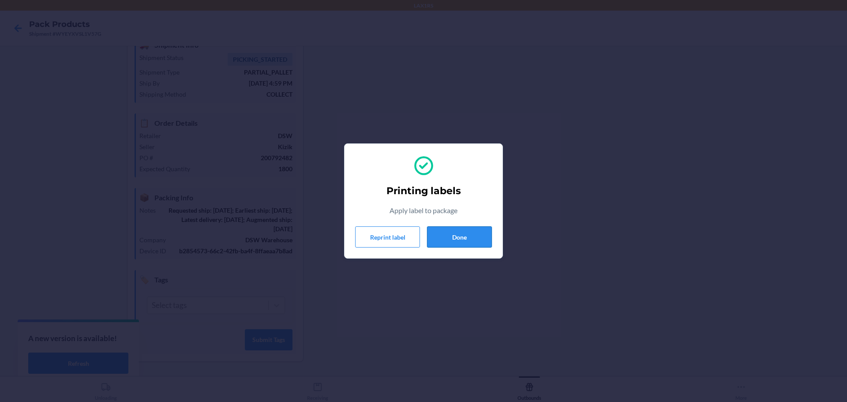
click at [454, 233] on button "Done" at bounding box center [459, 236] width 65 height 21
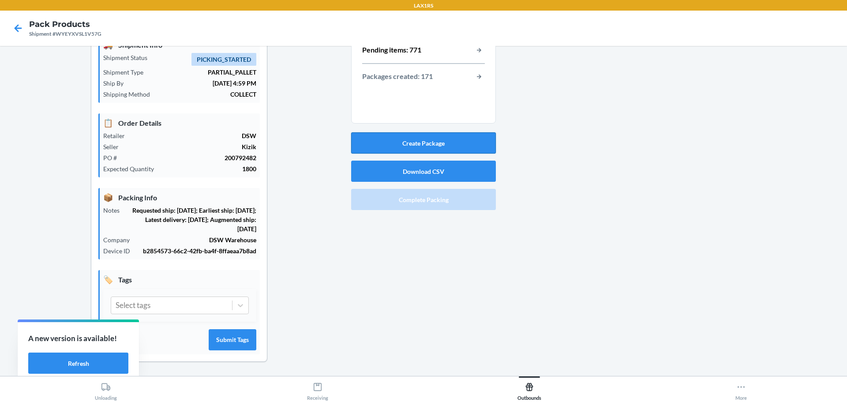
click at [436, 142] on button "Create Package" at bounding box center [423, 142] width 145 height 21
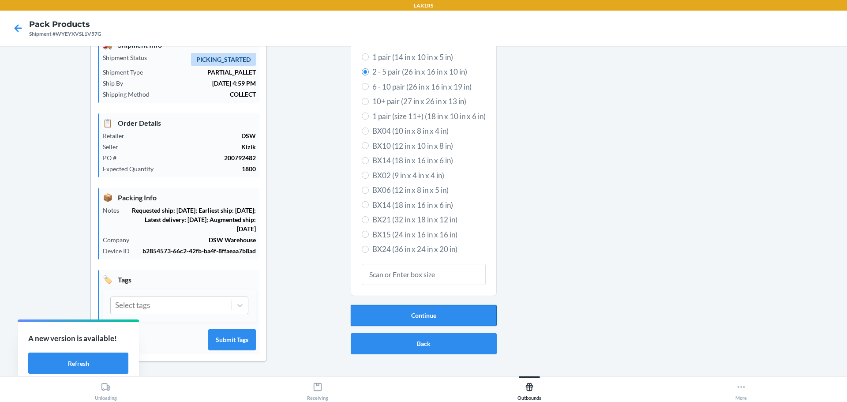
click at [436, 311] on button "Continue" at bounding box center [424, 315] width 146 height 21
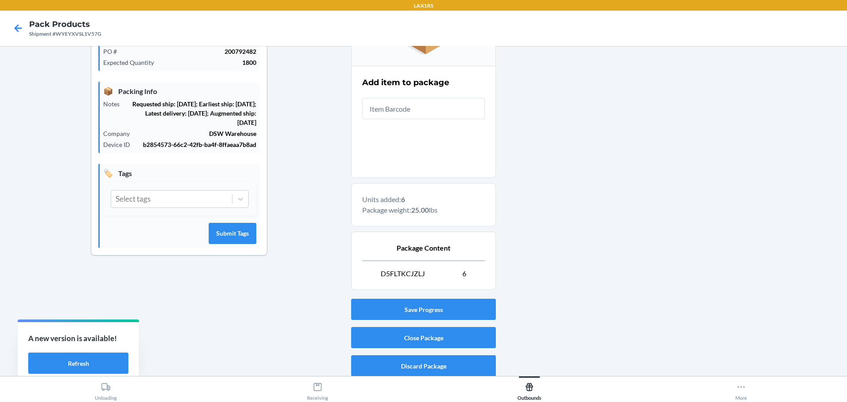
scroll to position [152, 0]
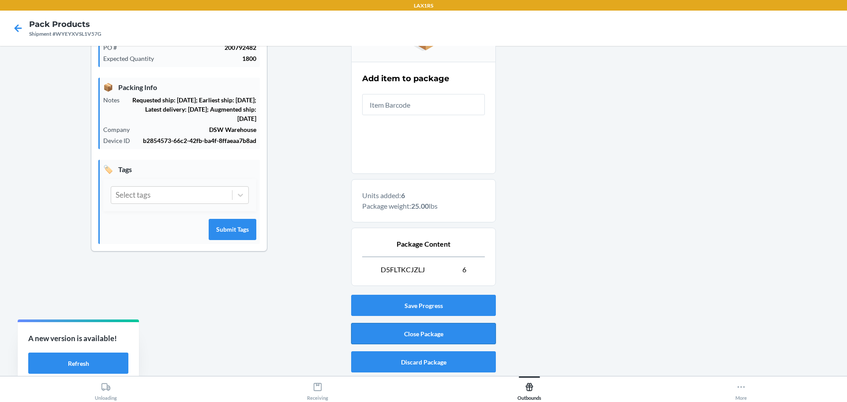
click at [435, 331] on button "Close Package" at bounding box center [423, 333] width 145 height 21
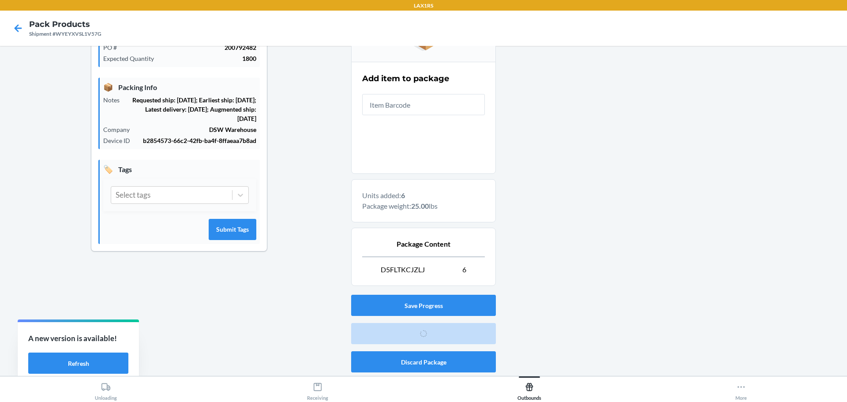
scroll to position [41, 0]
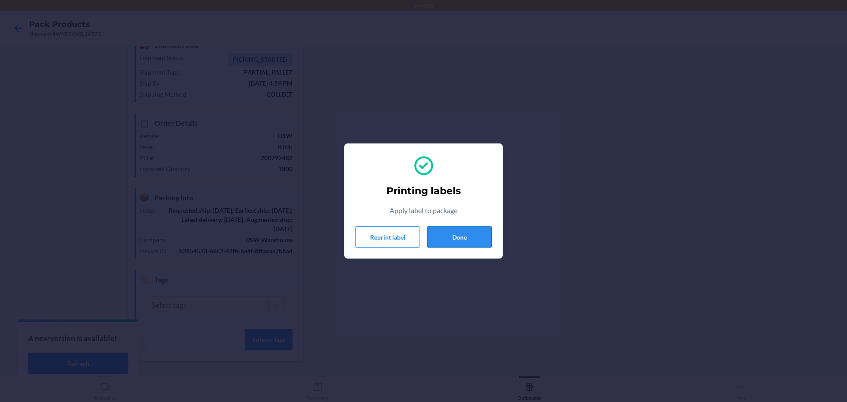
click at [461, 241] on button "Done" at bounding box center [459, 236] width 65 height 21
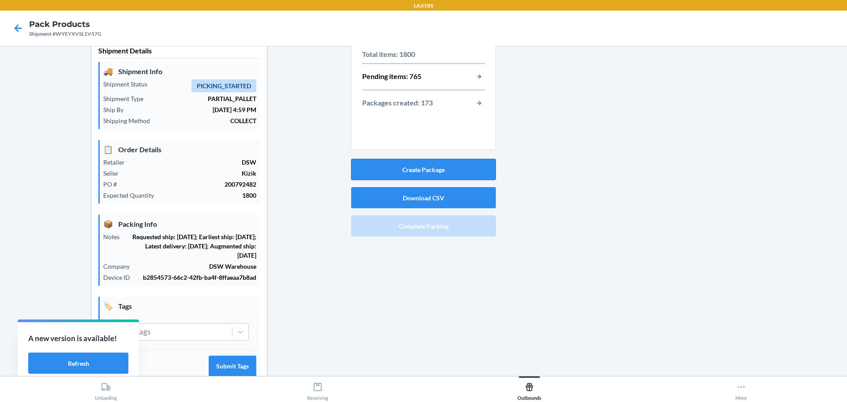
scroll to position [0, 0]
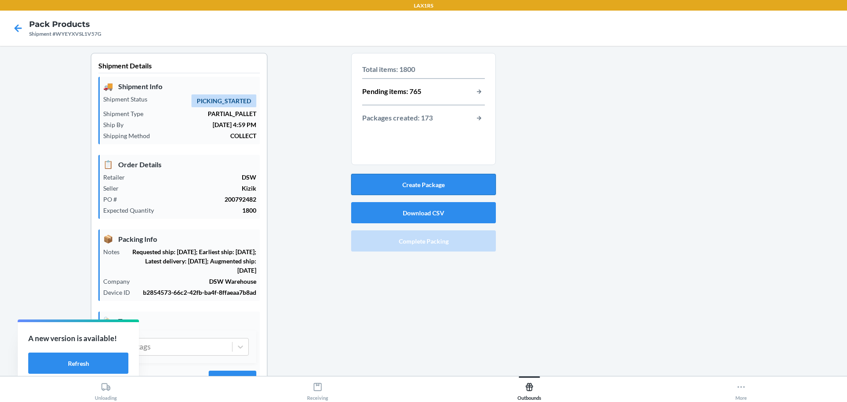
click at [428, 183] on button "Create Package" at bounding box center [423, 184] width 145 height 21
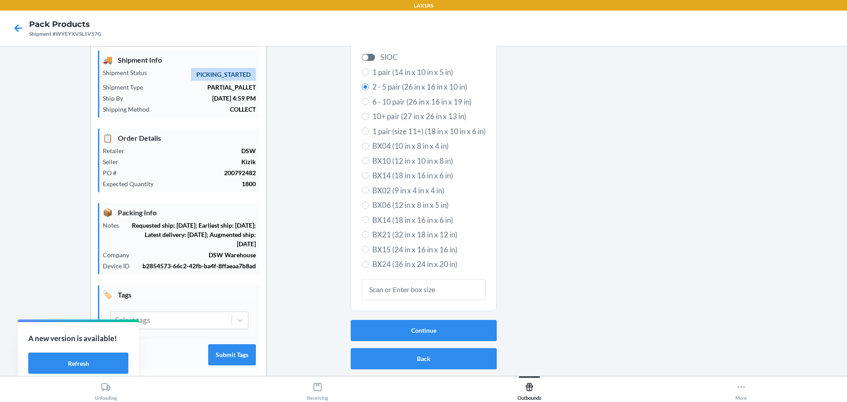
scroll to position [41, 0]
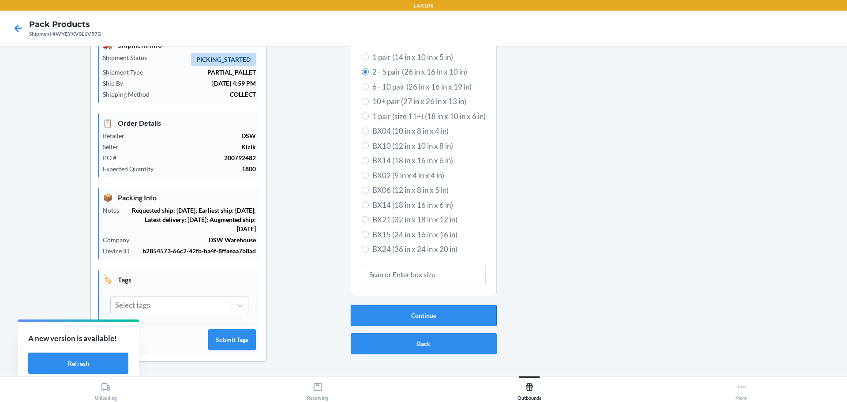
click at [427, 316] on button "Continue" at bounding box center [424, 315] width 146 height 21
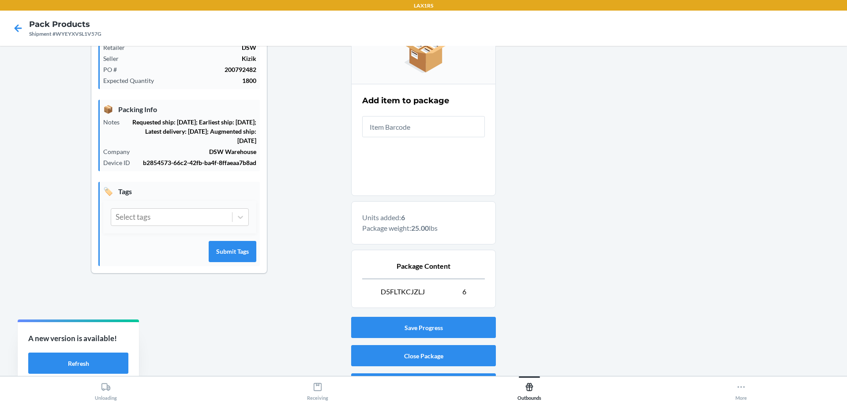
scroll to position [152, 0]
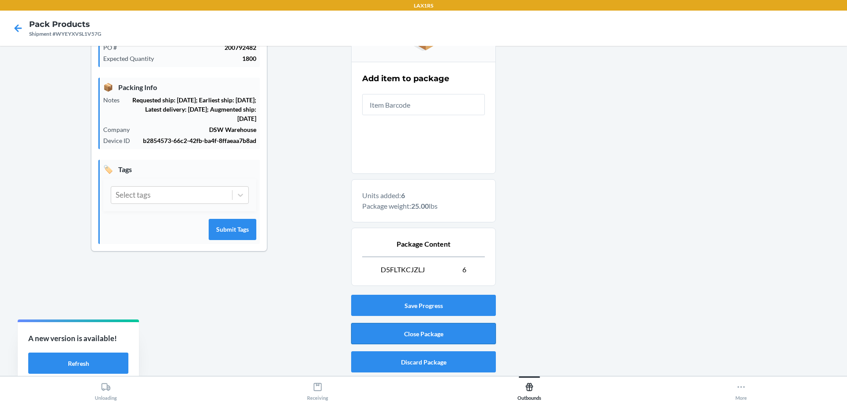
click at [436, 334] on button "Close Package" at bounding box center [423, 333] width 145 height 21
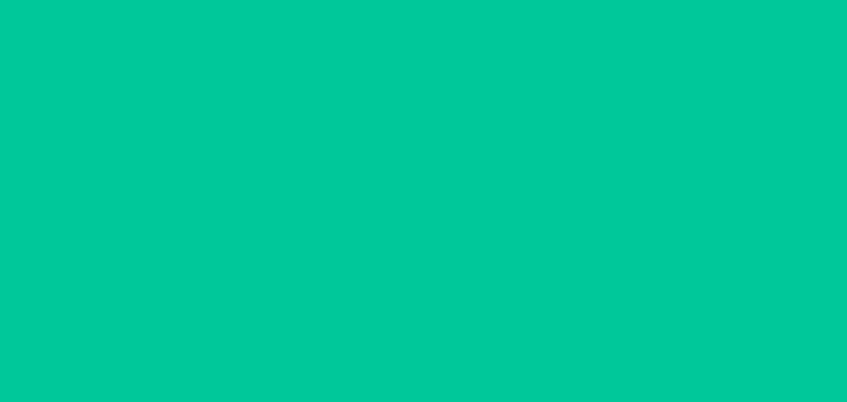
scroll to position [41, 0]
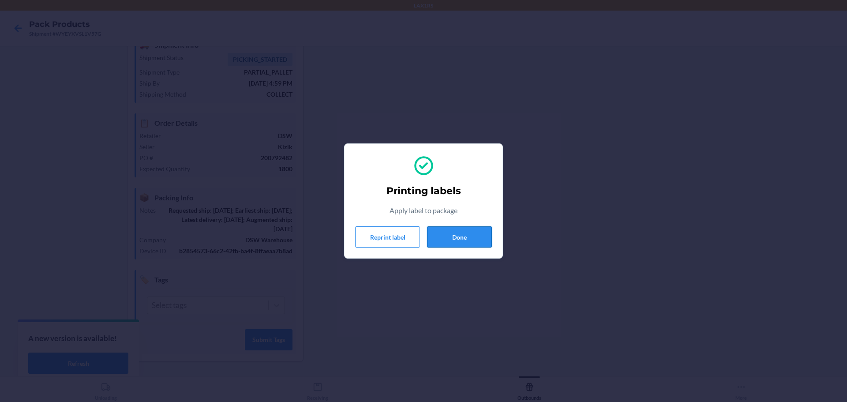
click at [463, 238] on button "Done" at bounding box center [459, 236] width 65 height 21
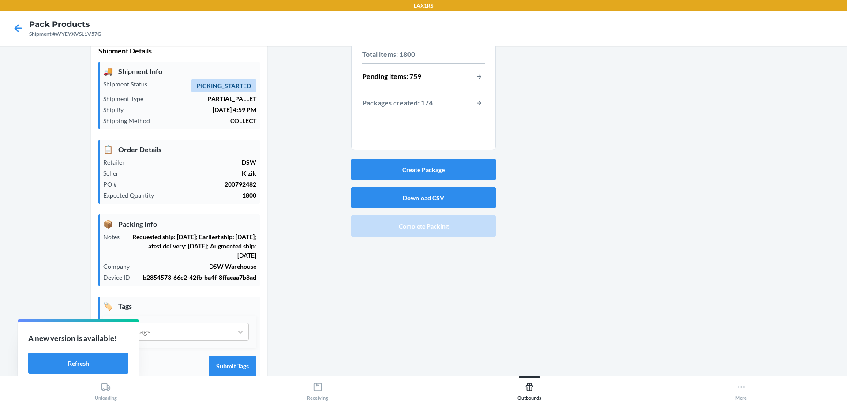
scroll to position [0, 0]
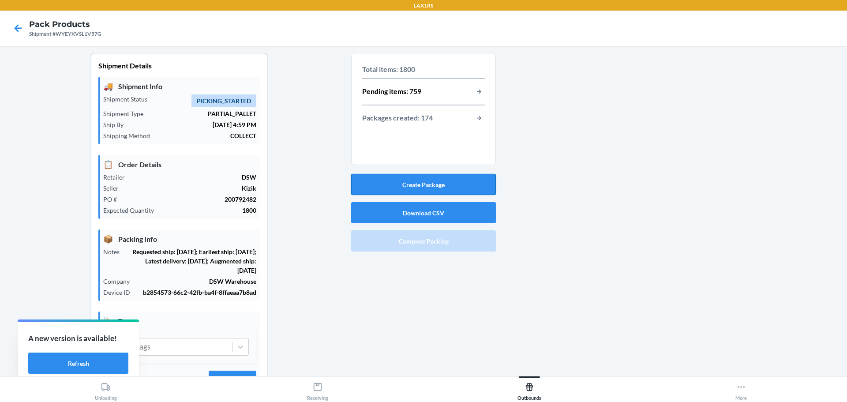
click at [466, 185] on button "Create Package" at bounding box center [423, 184] width 145 height 21
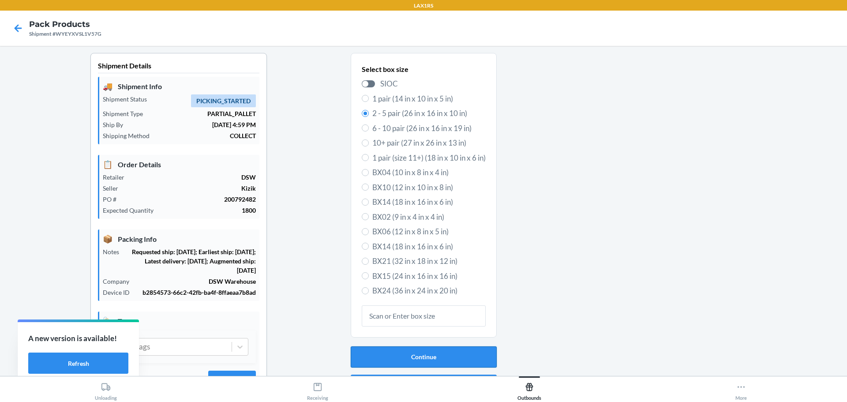
click at [443, 355] on button "Continue" at bounding box center [424, 356] width 146 height 21
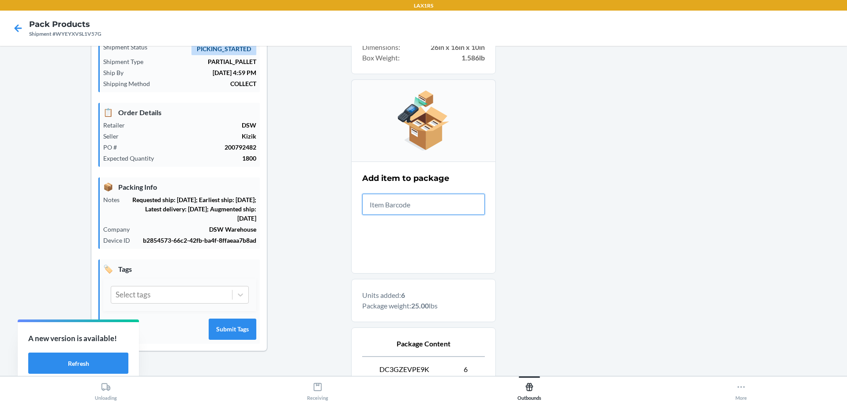
scroll to position [132, 0]
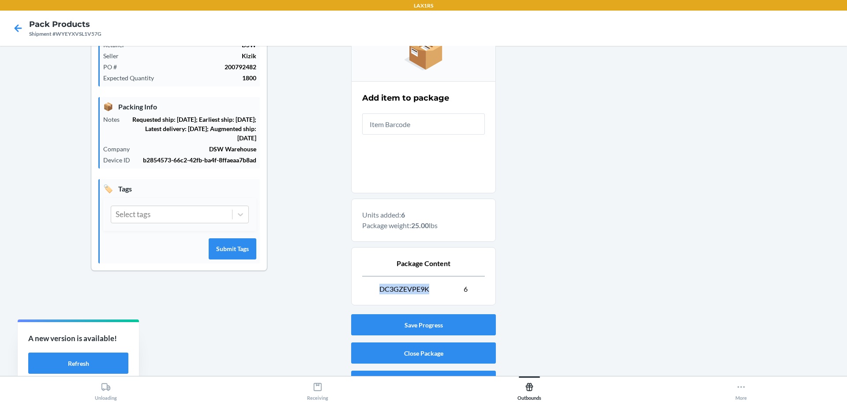
drag, startPoint x: 427, startPoint y: 288, endPoint x: 376, endPoint y: 292, distance: 51.7
click at [376, 292] on p "DC3GZEVPE9K 6" at bounding box center [423, 289] width 123 height 11
copy span "DC3GZEVPE9K"
click at [424, 351] on button "Close Package" at bounding box center [423, 352] width 145 height 21
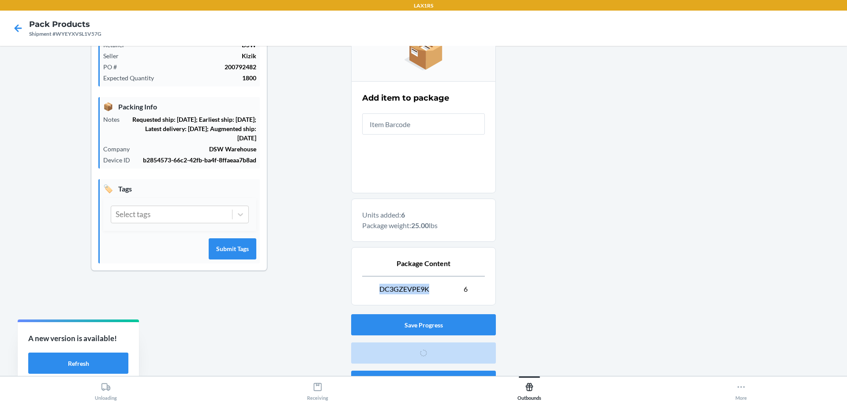
scroll to position [41, 0]
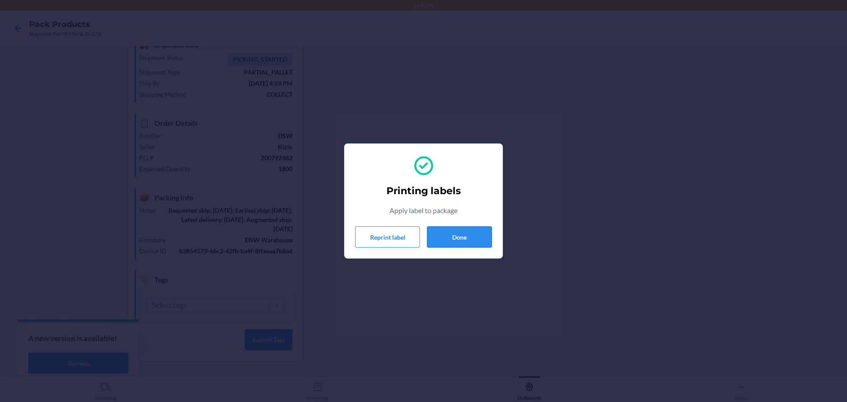
click at [460, 238] on button "Done" at bounding box center [459, 236] width 65 height 21
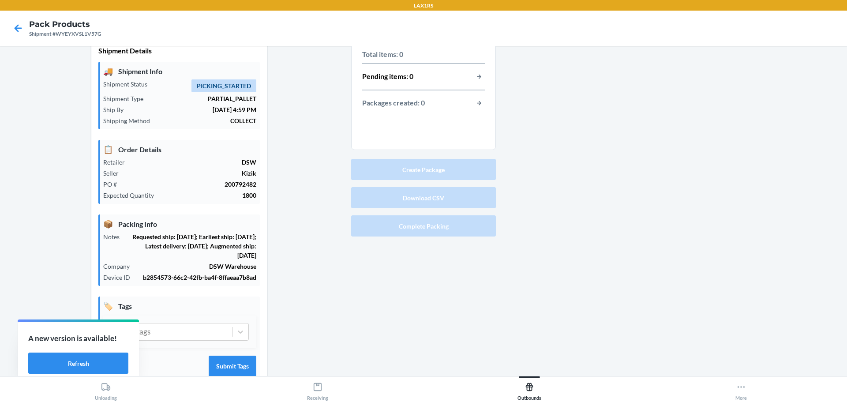
scroll to position [0, 0]
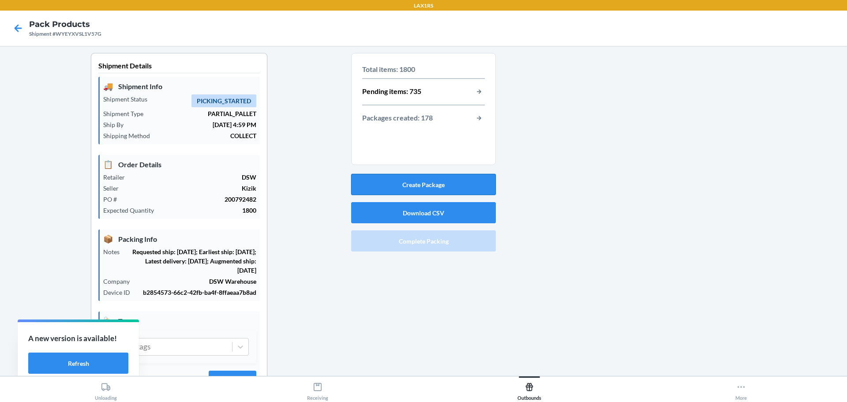
click at [427, 180] on button "Create Package" at bounding box center [423, 184] width 145 height 21
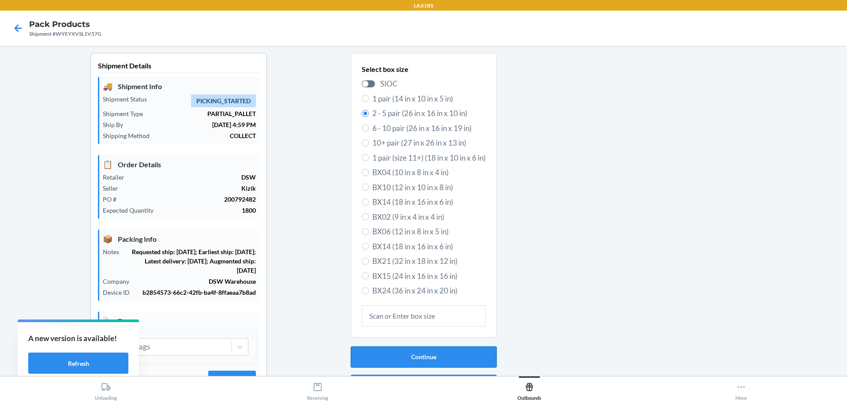
click at [438, 361] on button "Continue" at bounding box center [424, 356] width 146 height 21
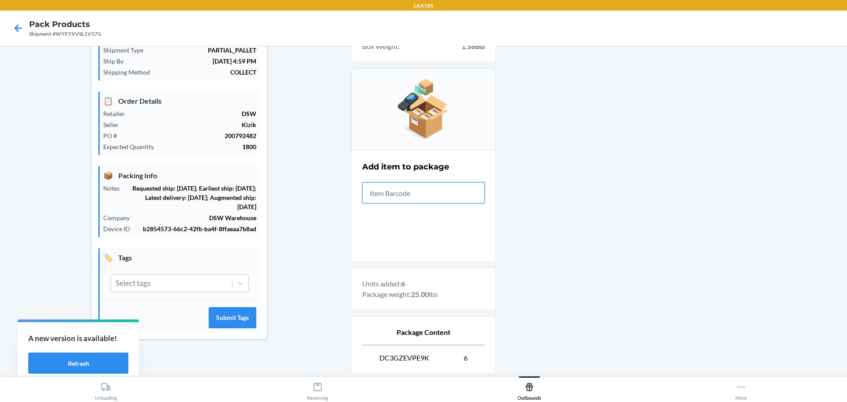
scroll to position [132, 0]
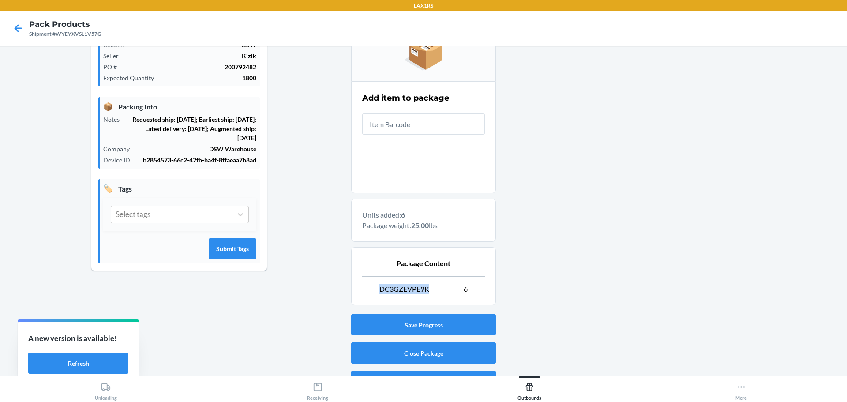
drag, startPoint x: 426, startPoint y: 289, endPoint x: 368, endPoint y: 291, distance: 58.2
click at [368, 291] on p "DC3GZEVPE9K 6" at bounding box center [423, 289] width 123 height 11
copy span "DC3GZEVPE9K"
click at [408, 123] on input "text" at bounding box center [423, 123] width 123 height 21
drag, startPoint x: 407, startPoint y: 128, endPoint x: 390, endPoint y: 198, distance: 71.3
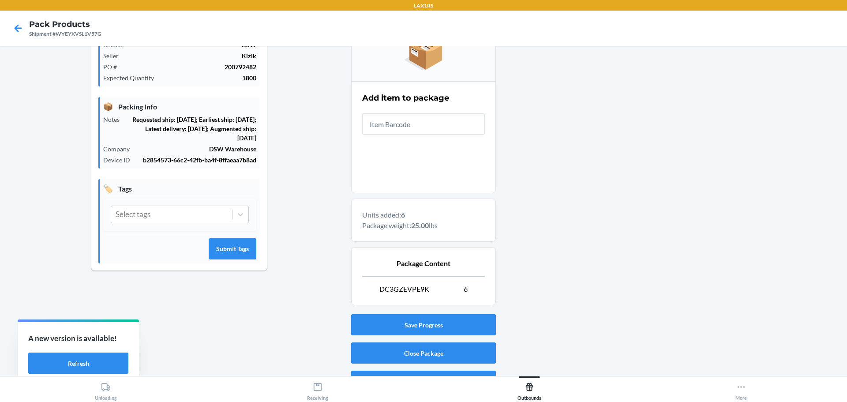
click at [390, 198] on div "📦 Box ID: BP64805537 Box Type : Prep02 Dimensions : 26in x 16in x 10in Box Weig…" at bounding box center [423, 113] width 145 height 385
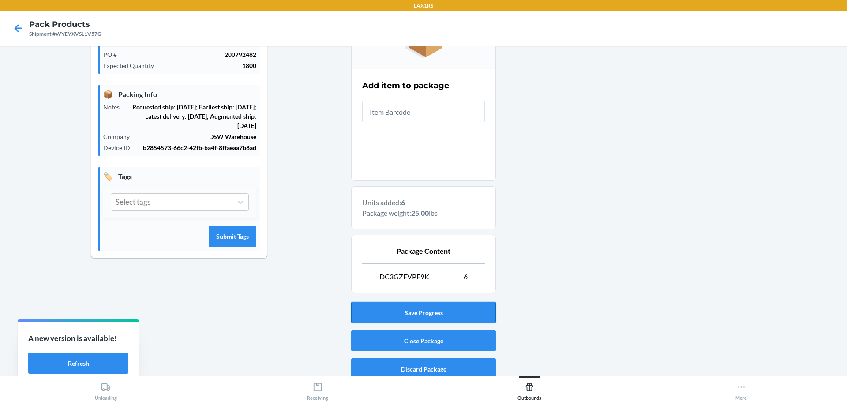
scroll to position [152, 0]
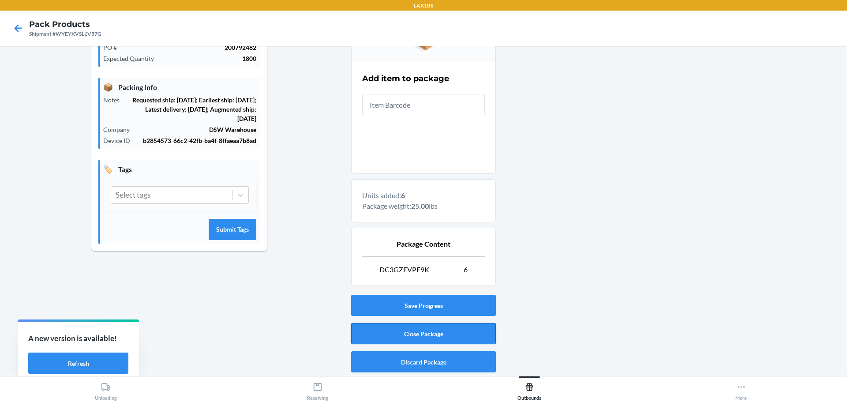
click at [429, 333] on button "Close Package" at bounding box center [423, 333] width 145 height 21
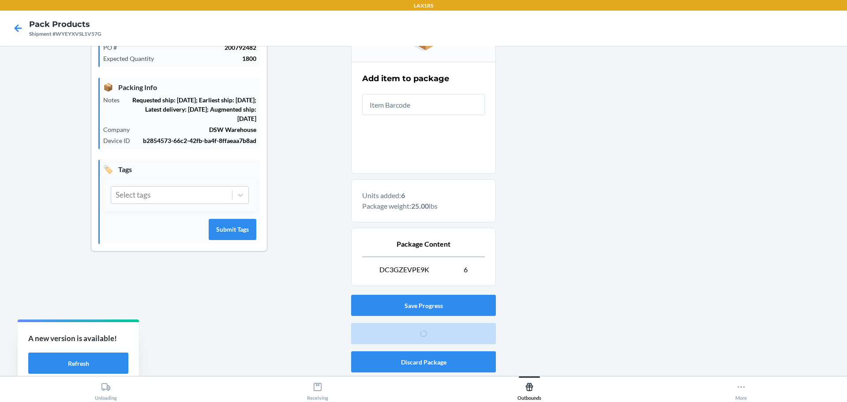
scroll to position [41, 0]
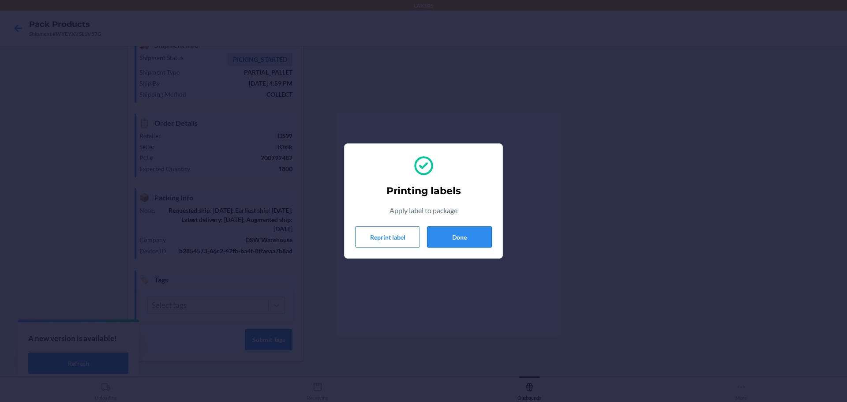
click at [472, 236] on button "Done" at bounding box center [459, 236] width 65 height 21
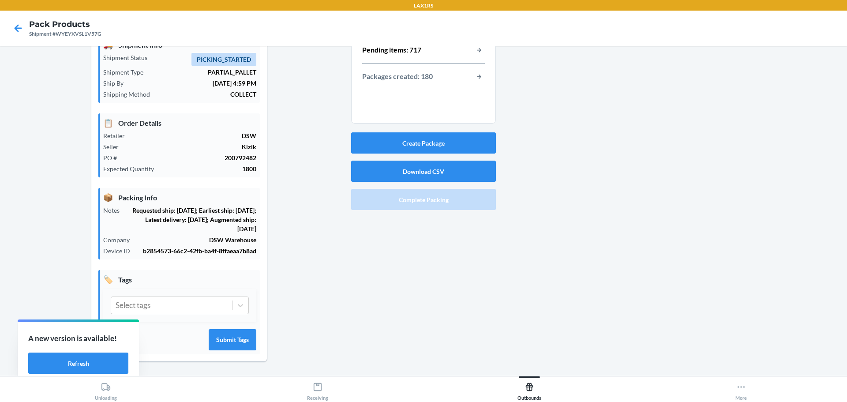
scroll to position [0, 0]
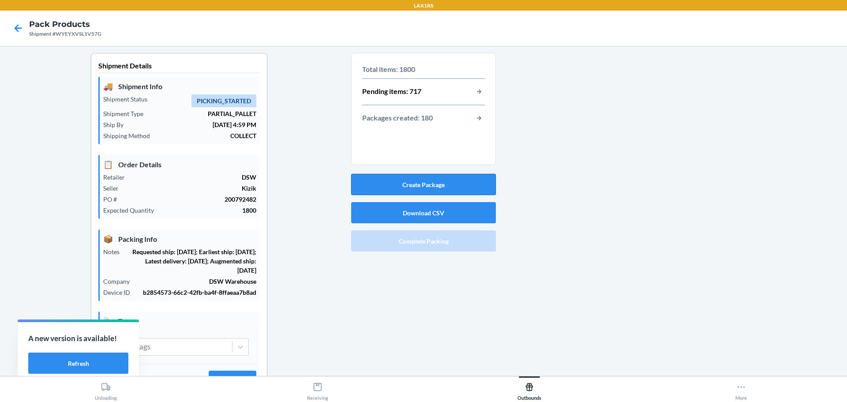
click at [426, 184] on button "Create Package" at bounding box center [423, 184] width 145 height 21
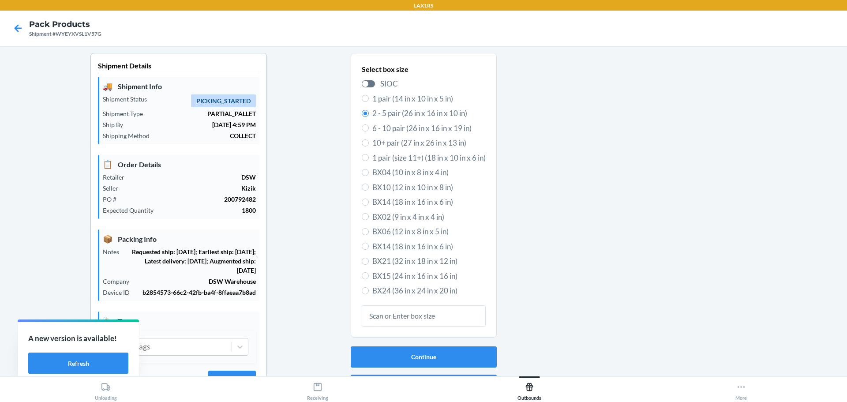
scroll to position [41, 0]
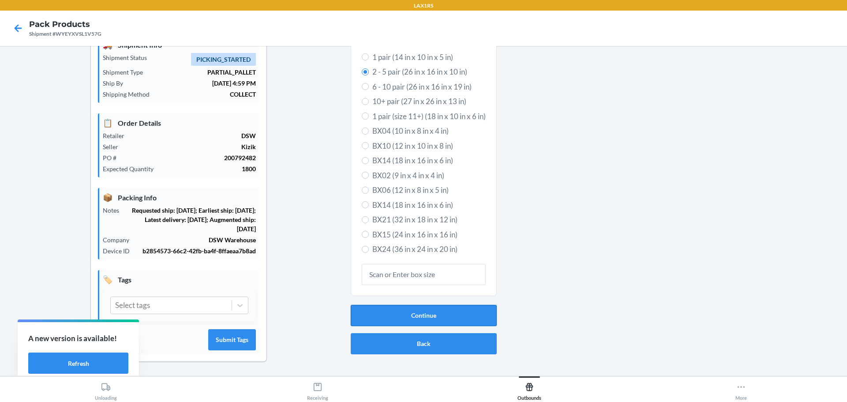
click at [445, 318] on button "Continue" at bounding box center [424, 315] width 146 height 21
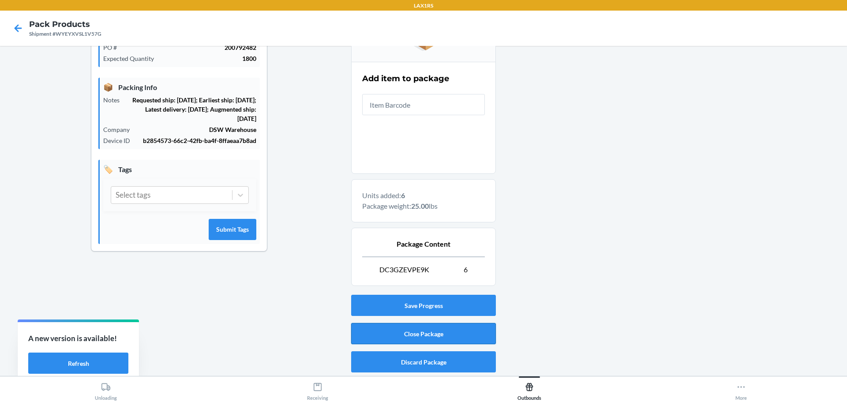
click at [444, 338] on button "Close Package" at bounding box center [423, 333] width 145 height 21
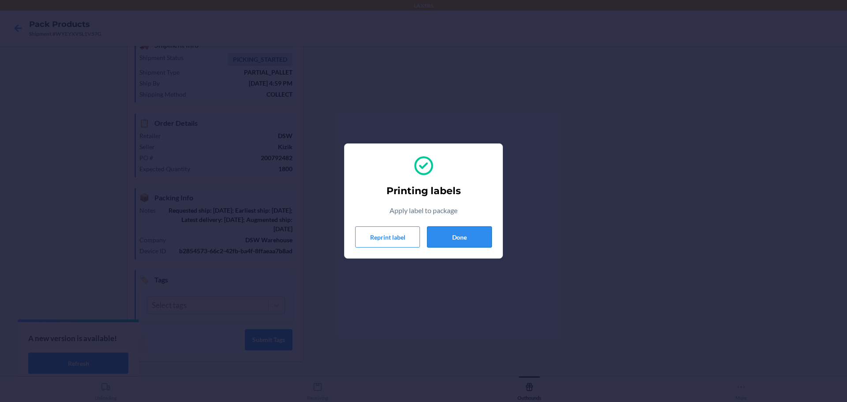
click at [454, 239] on button "Done" at bounding box center [459, 236] width 65 height 21
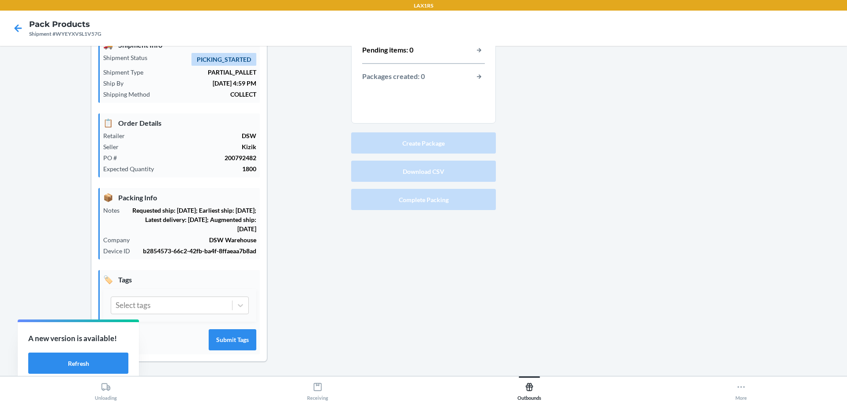
scroll to position [0, 0]
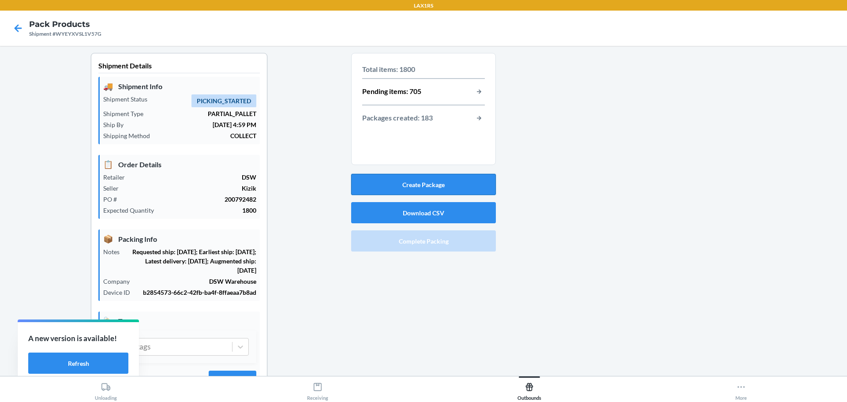
click at [426, 184] on button "Create Package" at bounding box center [423, 184] width 145 height 21
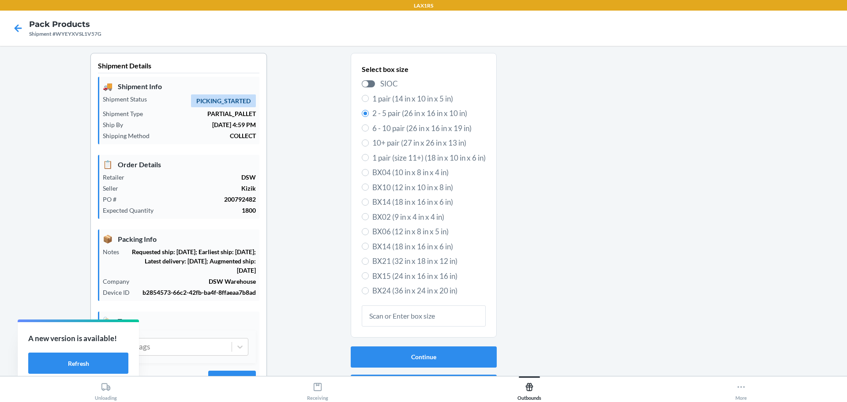
scroll to position [41, 0]
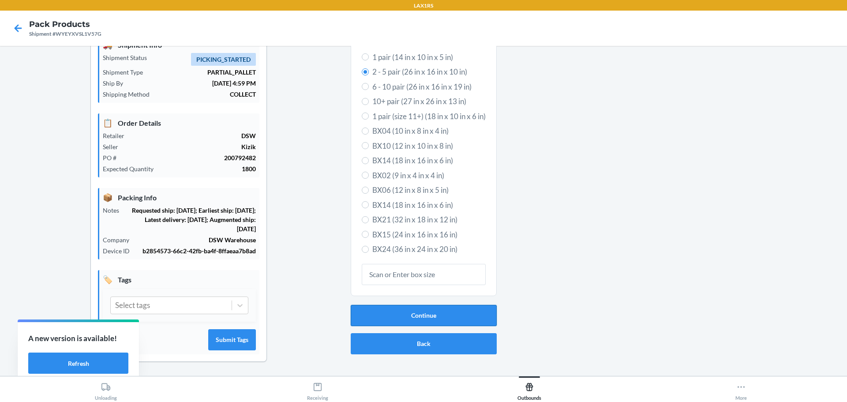
click at [428, 312] on button "Continue" at bounding box center [424, 315] width 146 height 21
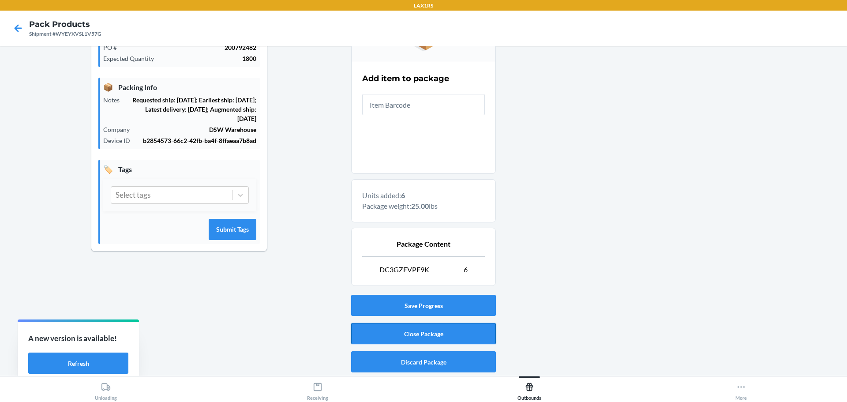
click at [433, 331] on button "Close Package" at bounding box center [423, 333] width 145 height 21
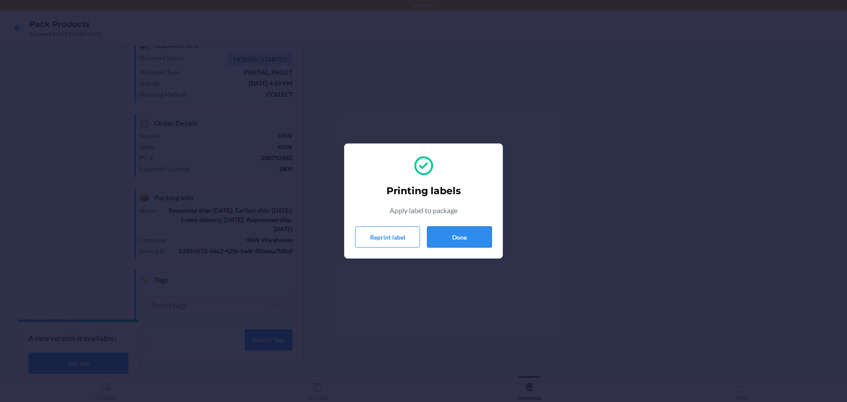
click at [457, 239] on button "Done" at bounding box center [459, 236] width 65 height 21
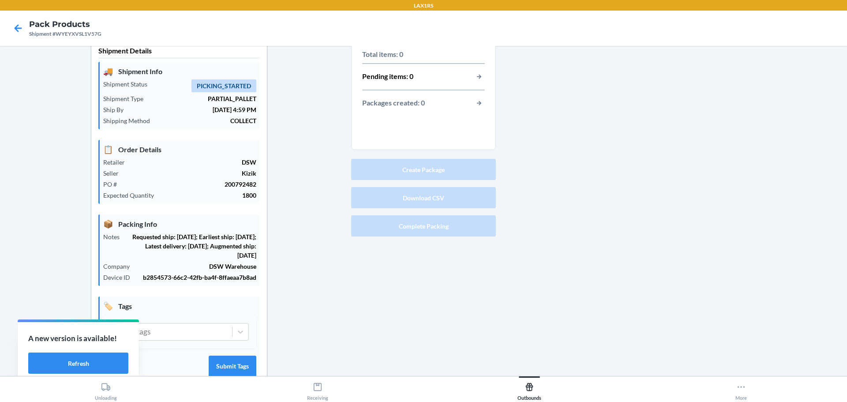
scroll to position [0, 0]
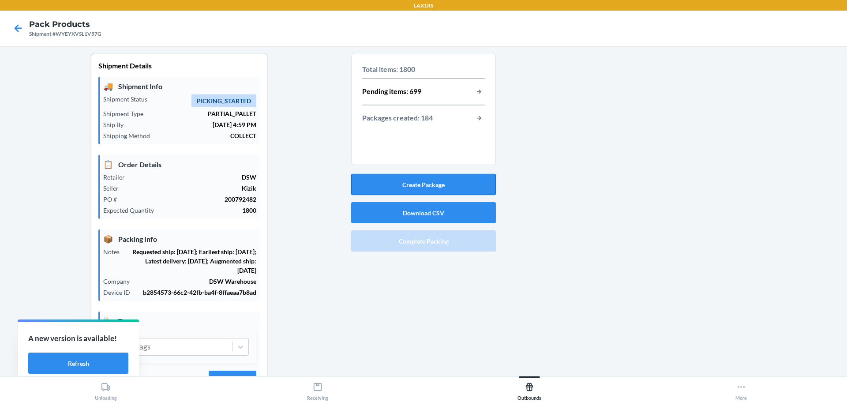
click at [420, 182] on button "Create Package" at bounding box center [423, 184] width 145 height 21
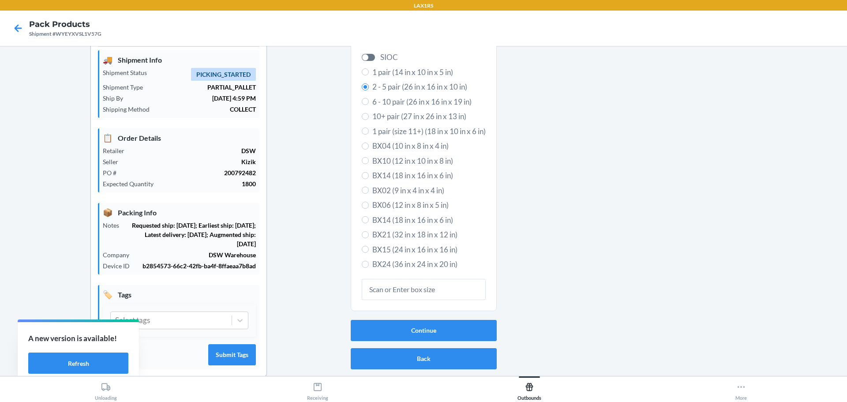
scroll to position [41, 0]
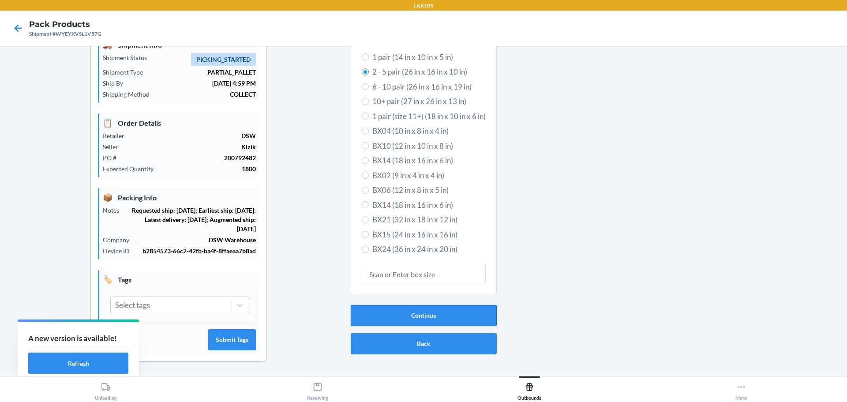
click at [411, 312] on button "Continue" at bounding box center [424, 315] width 146 height 21
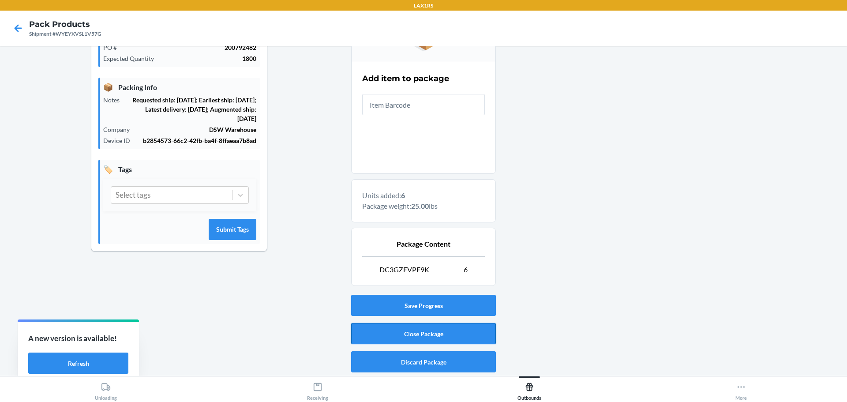
click at [404, 338] on button "Close Package" at bounding box center [423, 333] width 145 height 21
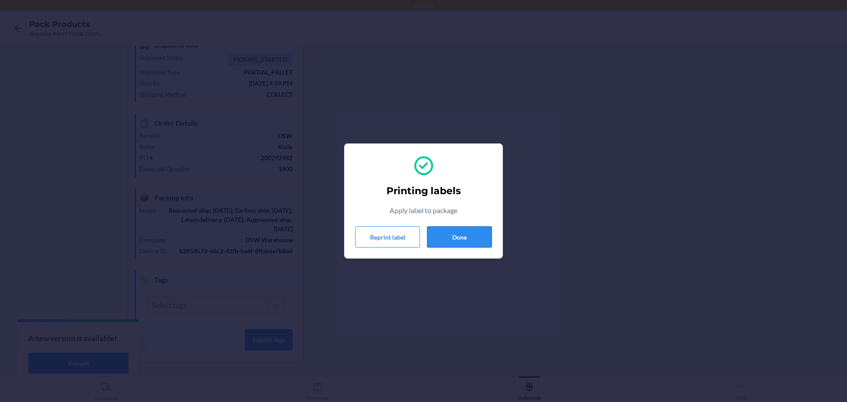
click at [458, 238] on button "Done" at bounding box center [459, 236] width 65 height 21
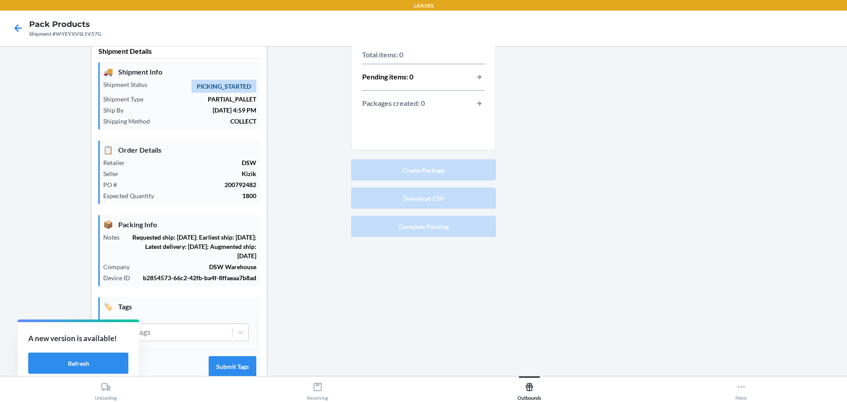
scroll to position [0, 0]
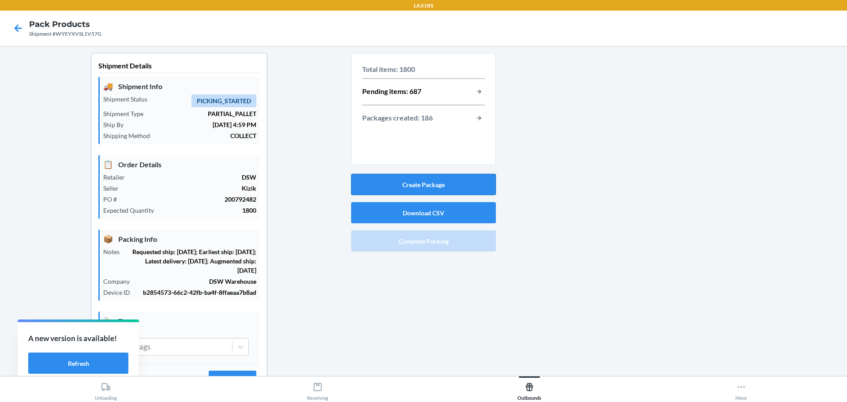
click at [414, 179] on button "Create Package" at bounding box center [423, 184] width 145 height 21
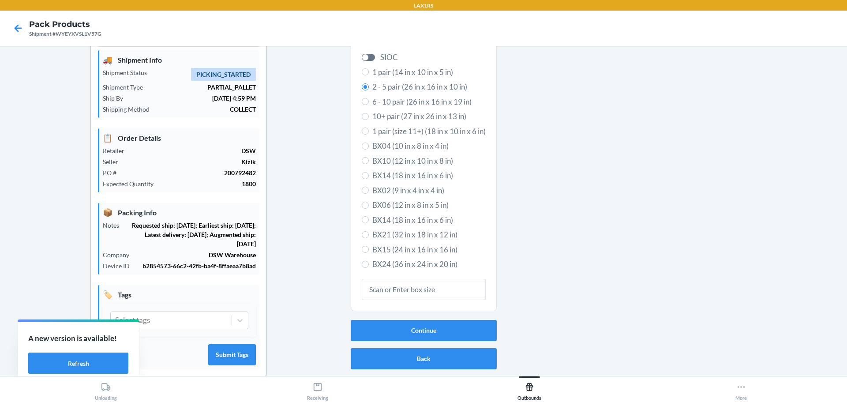
scroll to position [41, 0]
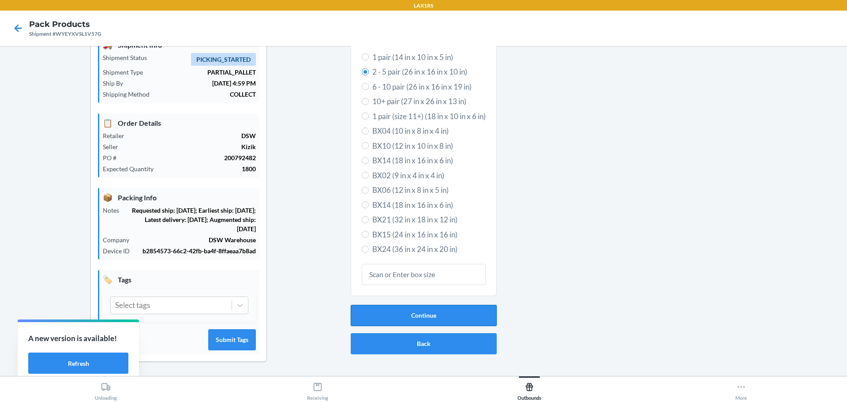
click at [452, 314] on button "Continue" at bounding box center [424, 315] width 146 height 21
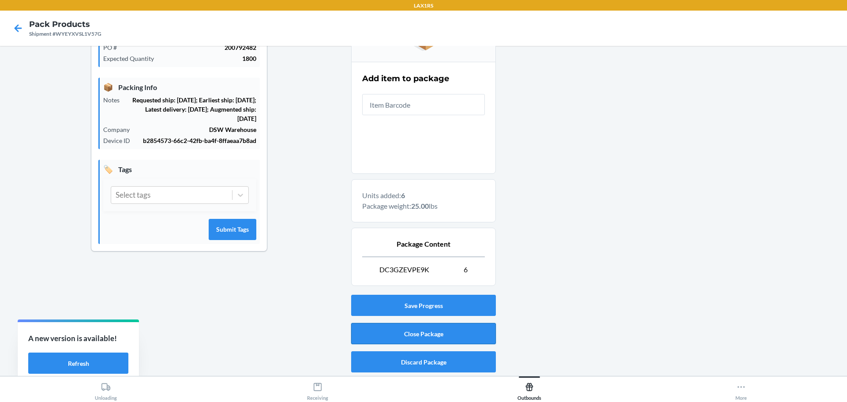
click at [443, 337] on button "Close Package" at bounding box center [423, 333] width 145 height 21
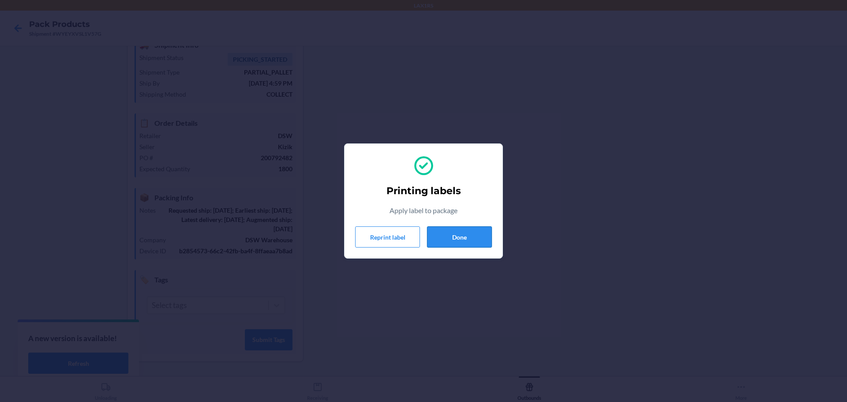
click at [469, 241] on button "Done" at bounding box center [459, 236] width 65 height 21
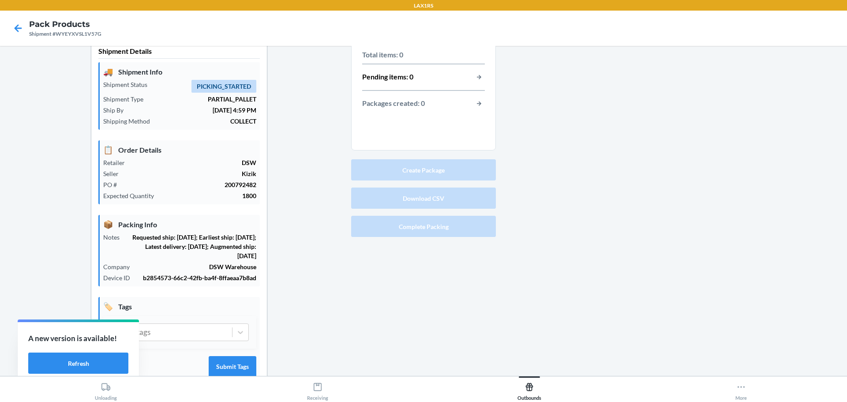
scroll to position [0, 0]
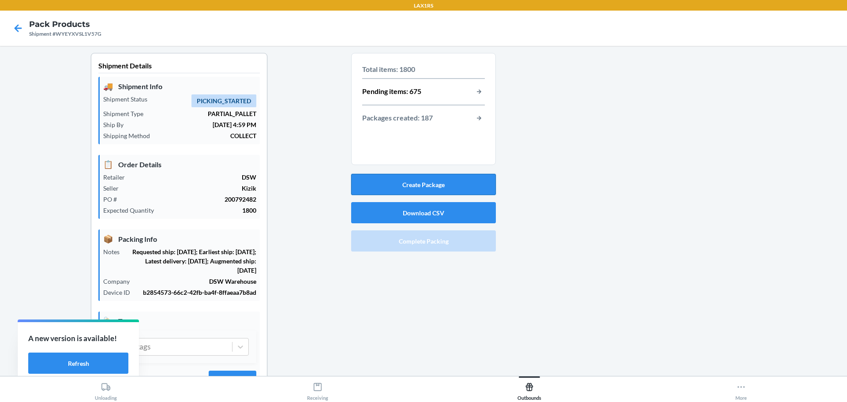
click at [430, 181] on button "Create Package" at bounding box center [423, 184] width 145 height 21
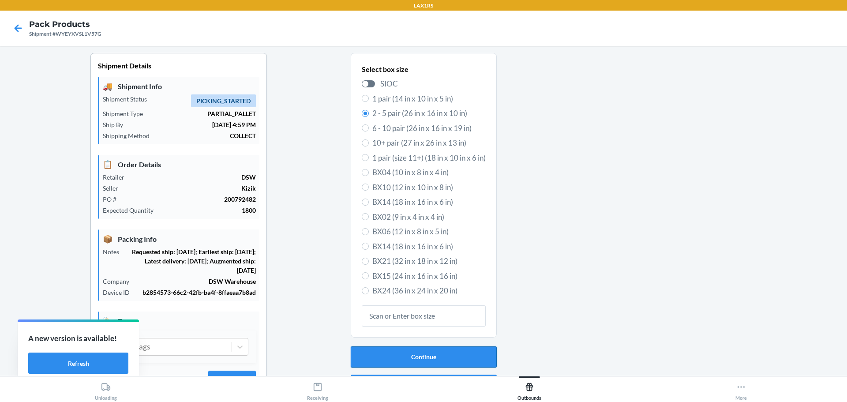
click at [445, 356] on button "Continue" at bounding box center [424, 356] width 146 height 21
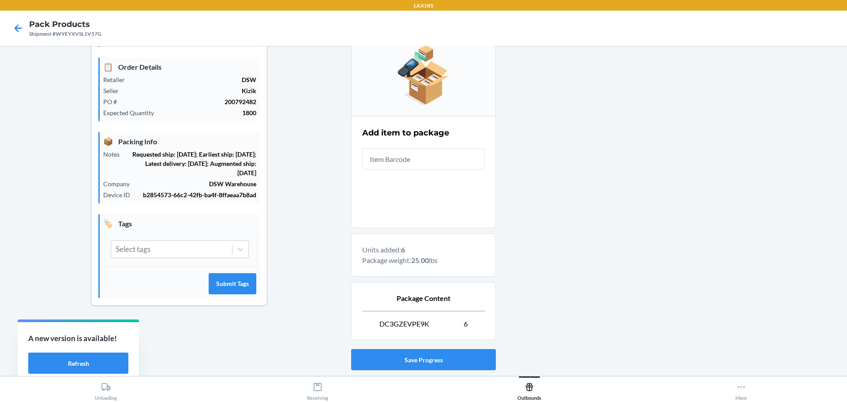
scroll to position [132, 0]
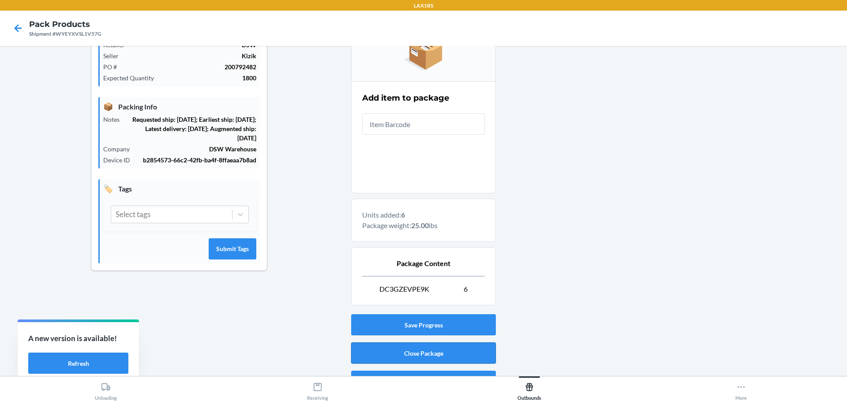
click at [443, 349] on button "Close Package" at bounding box center [423, 352] width 145 height 21
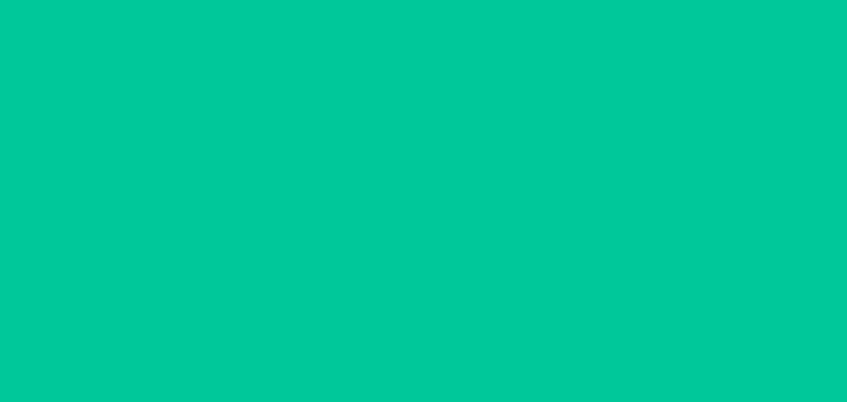
scroll to position [41, 0]
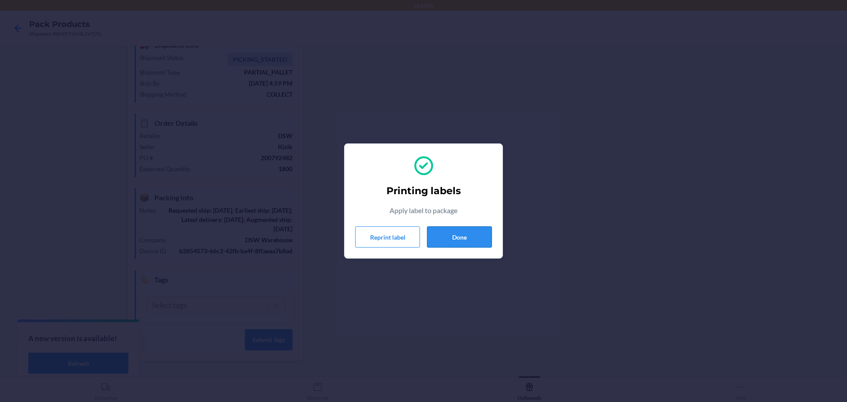
click at [470, 235] on button "Done" at bounding box center [459, 236] width 65 height 21
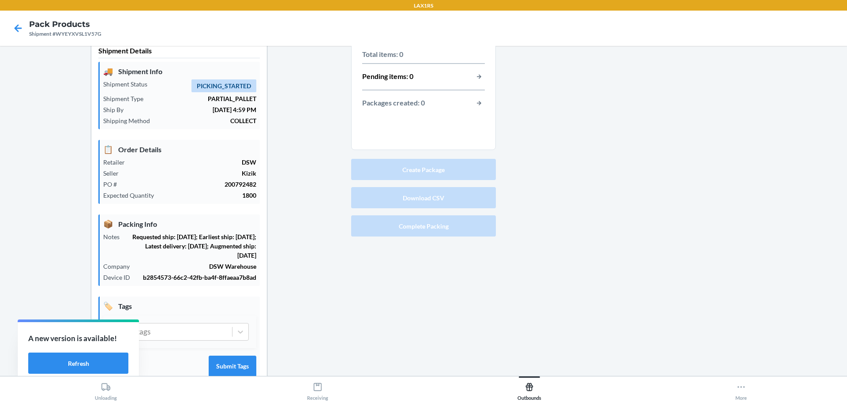
scroll to position [0, 0]
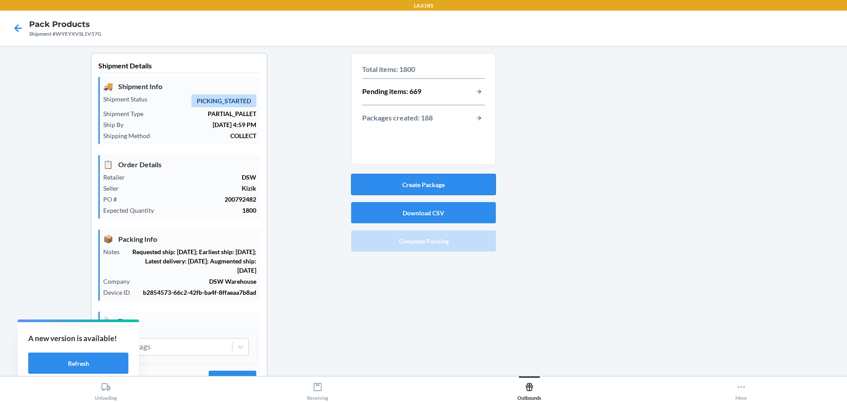
click at [426, 182] on button "Create Package" at bounding box center [423, 184] width 145 height 21
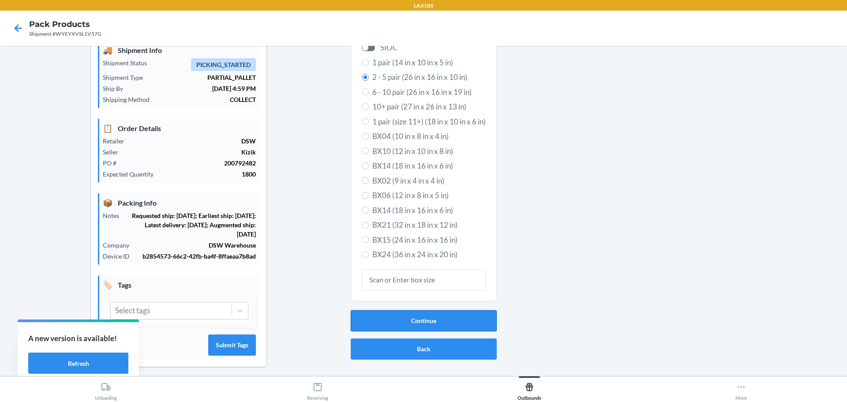
scroll to position [41, 0]
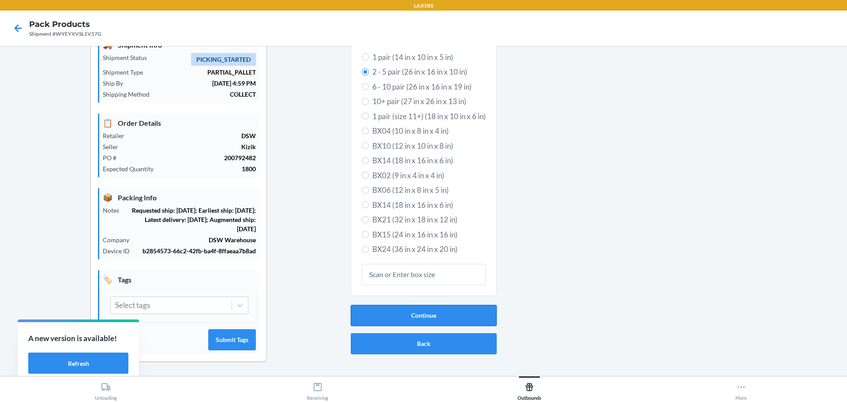
click at [427, 310] on button "Continue" at bounding box center [424, 315] width 146 height 21
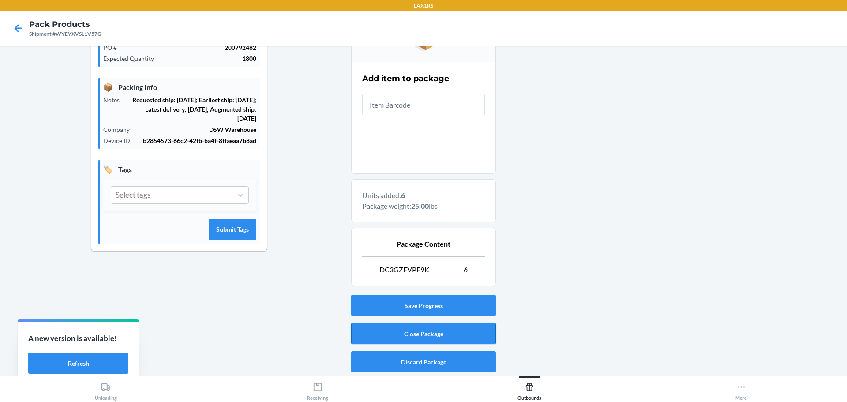
click at [431, 330] on button "Close Package" at bounding box center [423, 333] width 145 height 21
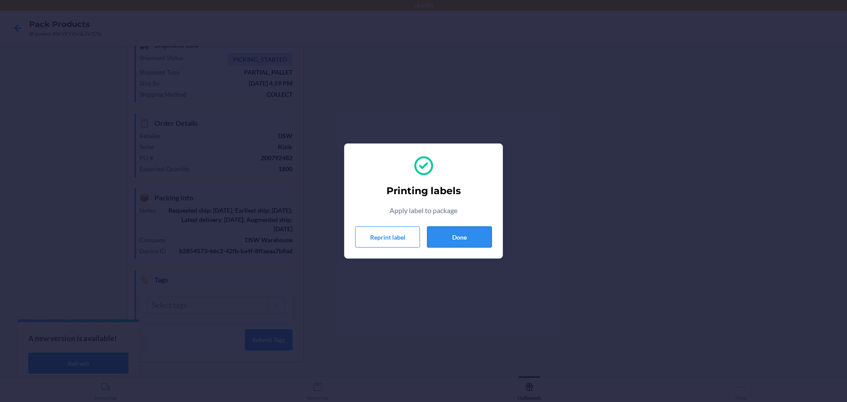
click at [472, 235] on button "Done" at bounding box center [459, 236] width 65 height 21
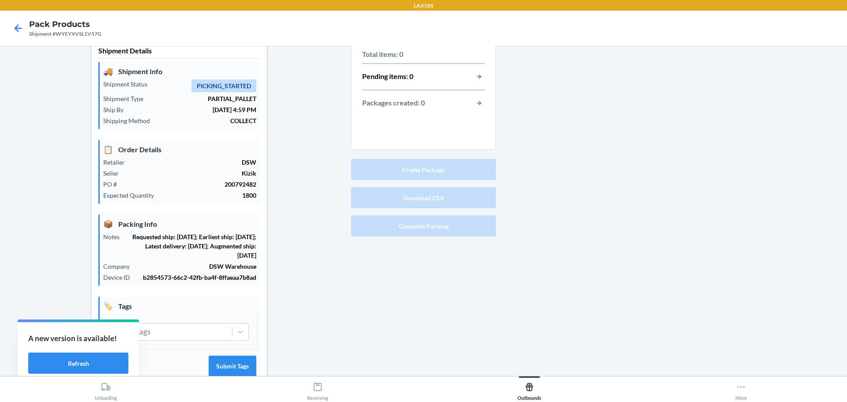
scroll to position [0, 0]
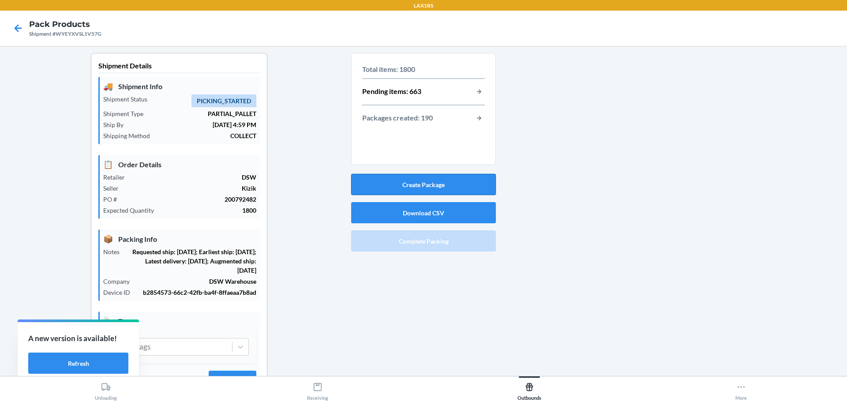
click at [426, 179] on button "Create Package" at bounding box center [423, 184] width 145 height 21
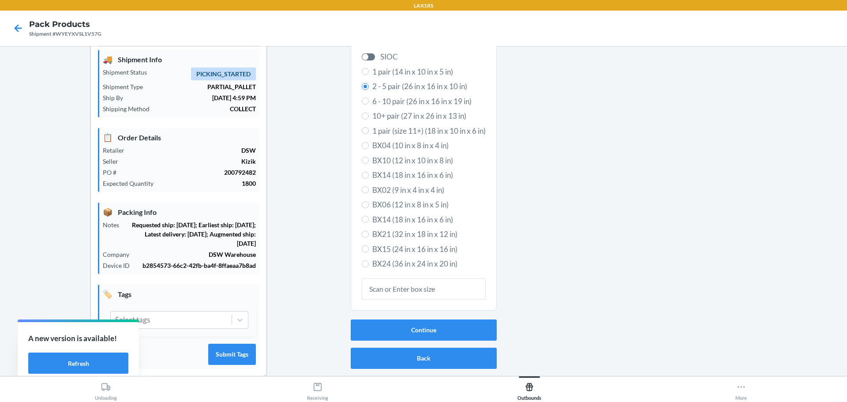
scroll to position [41, 0]
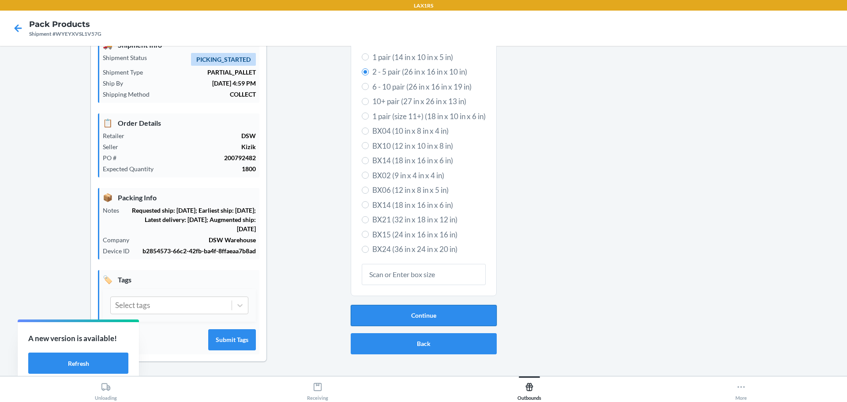
click at [434, 314] on button "Continue" at bounding box center [424, 315] width 146 height 21
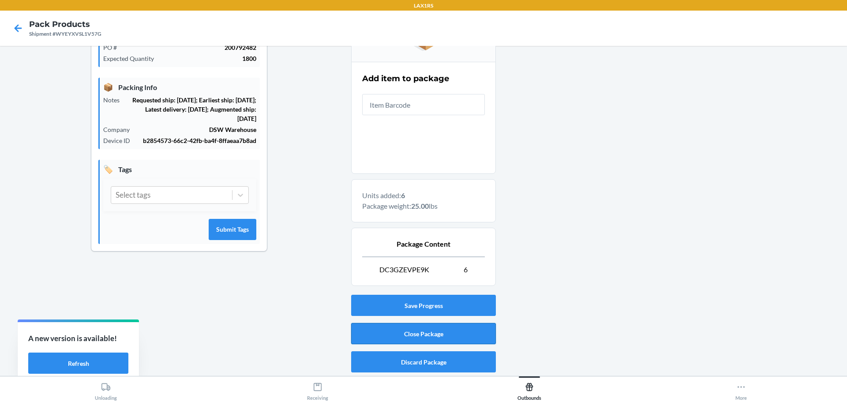
click at [429, 328] on button "Close Package" at bounding box center [423, 333] width 145 height 21
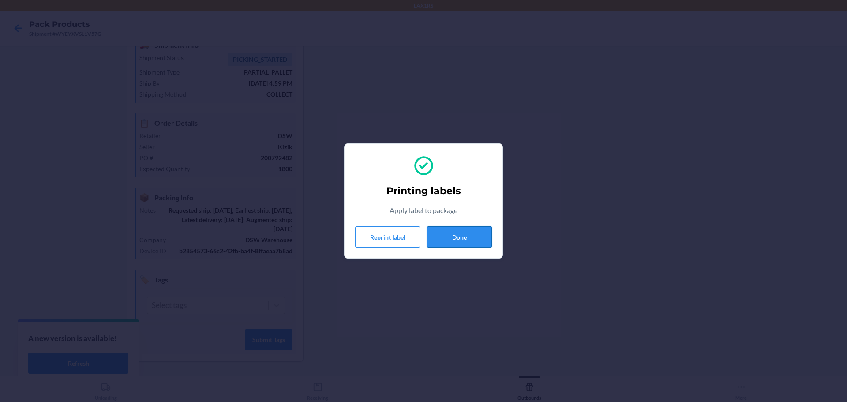
click at [466, 236] on button "Done" at bounding box center [459, 236] width 65 height 21
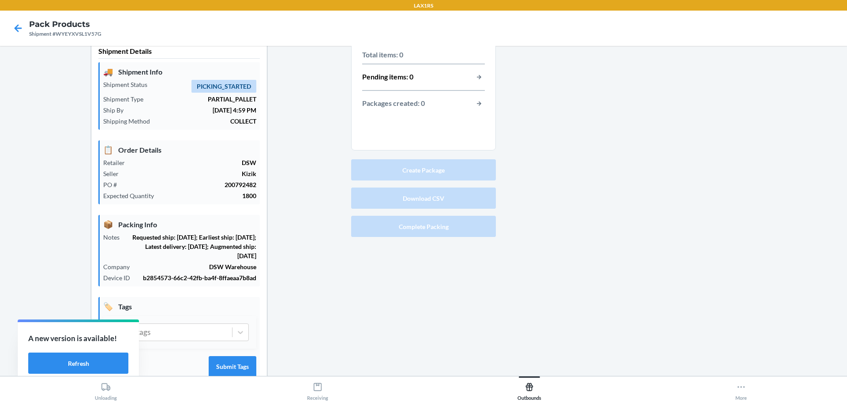
scroll to position [0, 0]
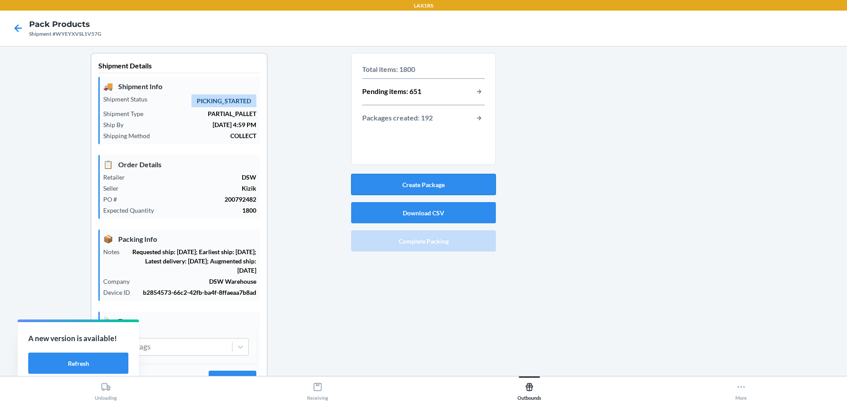
click at [439, 177] on button "Create Package" at bounding box center [423, 184] width 145 height 21
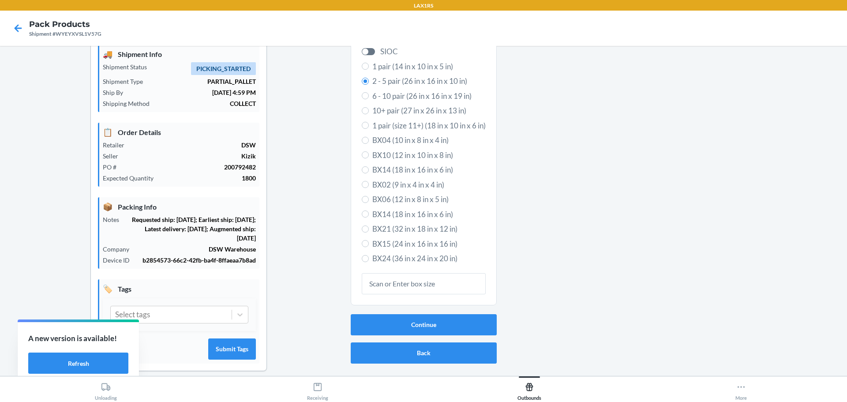
scroll to position [41, 0]
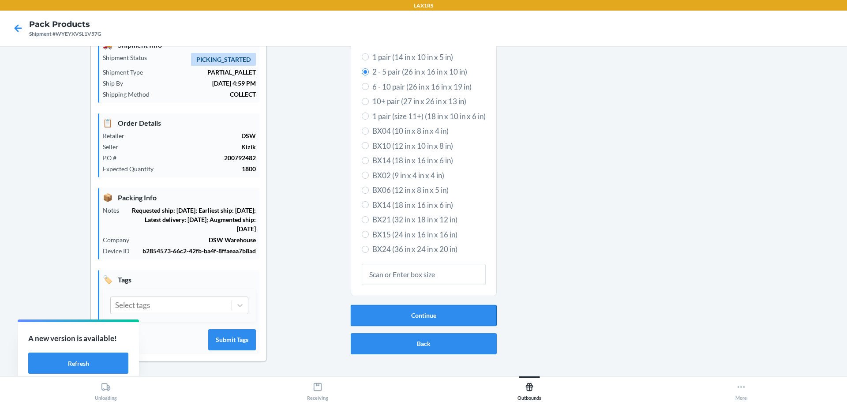
click at [439, 309] on button "Continue" at bounding box center [424, 315] width 146 height 21
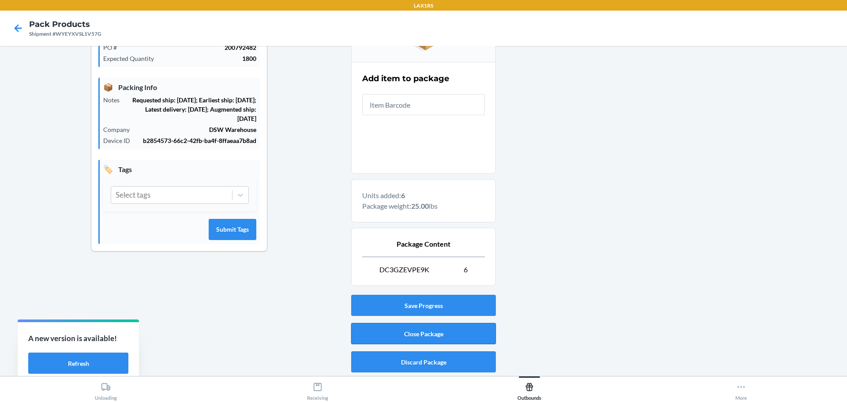
click at [426, 331] on button "Close Package" at bounding box center [423, 333] width 145 height 21
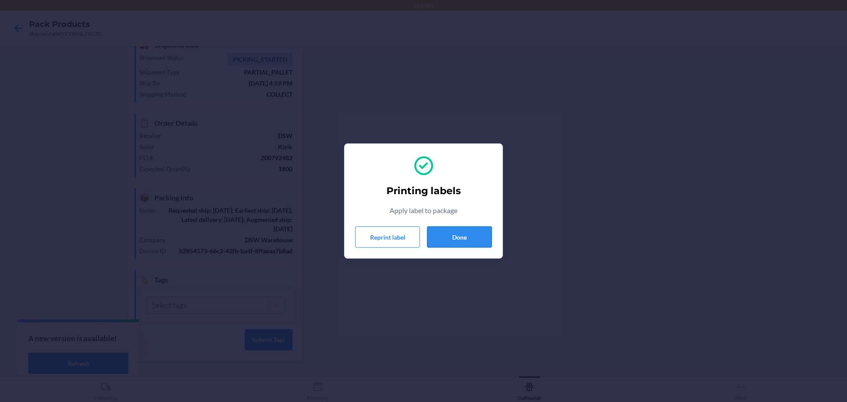
click at [455, 233] on button "Done" at bounding box center [459, 236] width 65 height 21
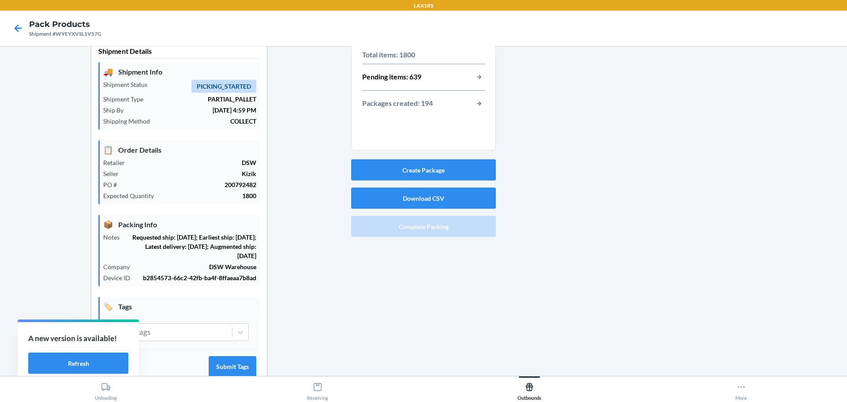
scroll to position [0, 0]
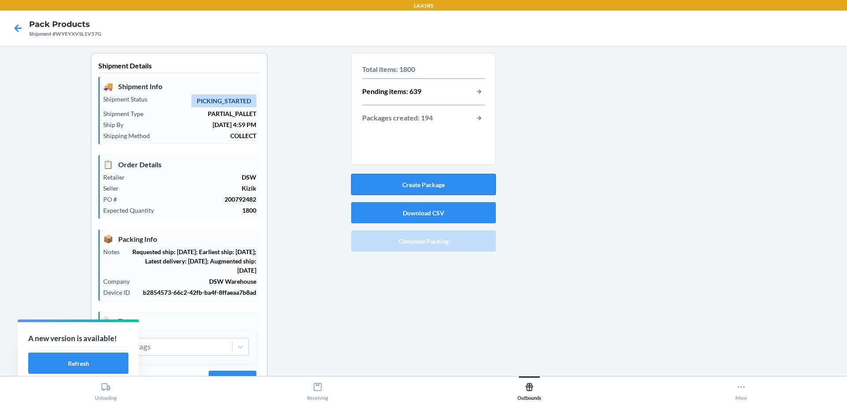
click at [420, 183] on button "Create Package" at bounding box center [423, 184] width 145 height 21
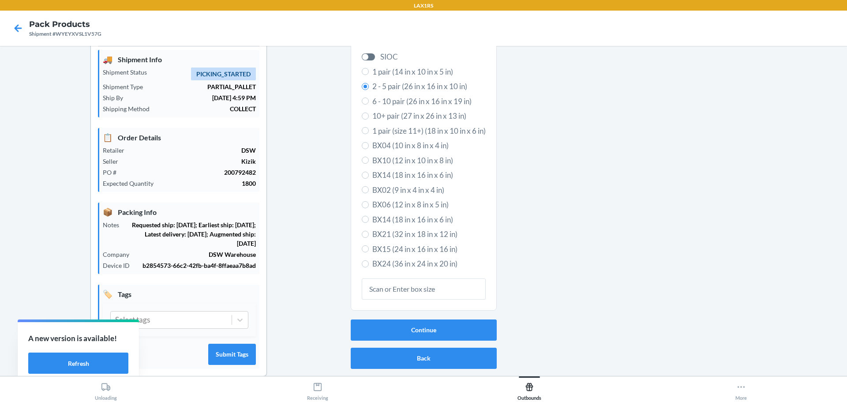
scroll to position [41, 0]
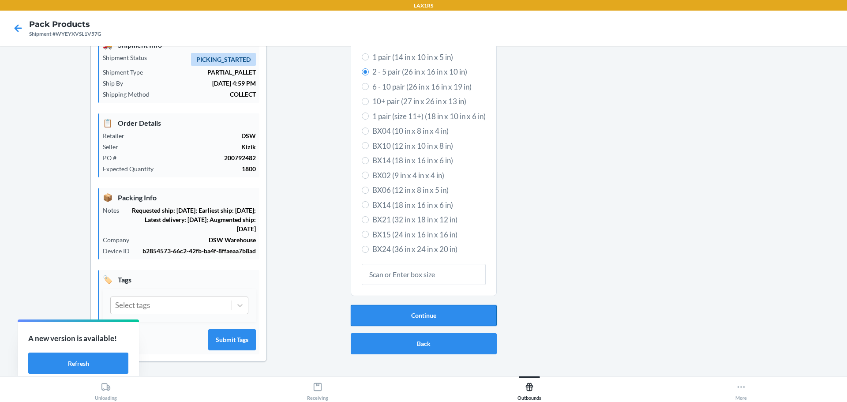
click at [436, 310] on button "Continue" at bounding box center [424, 315] width 146 height 21
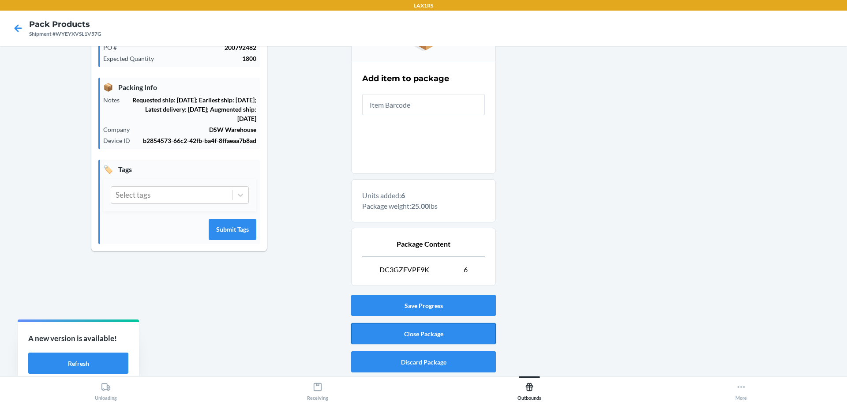
click at [426, 329] on button "Close Package" at bounding box center [423, 333] width 145 height 21
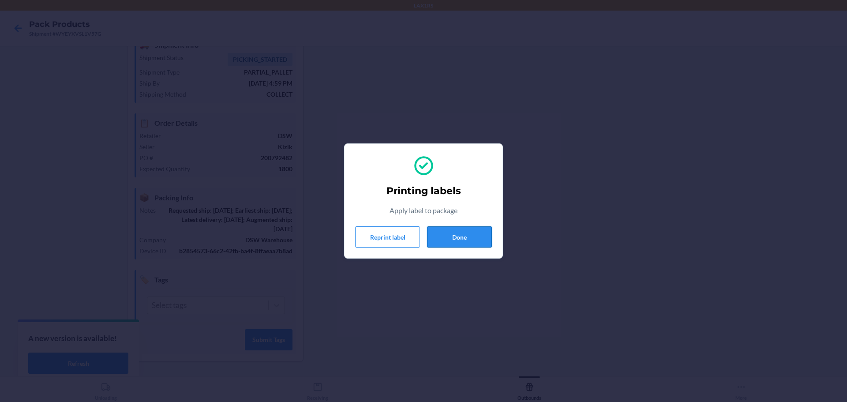
click at [457, 234] on button "Done" at bounding box center [459, 236] width 65 height 21
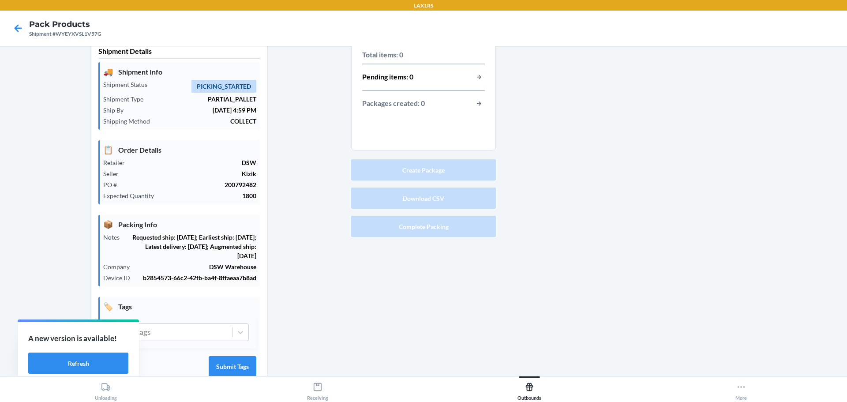
scroll to position [0, 0]
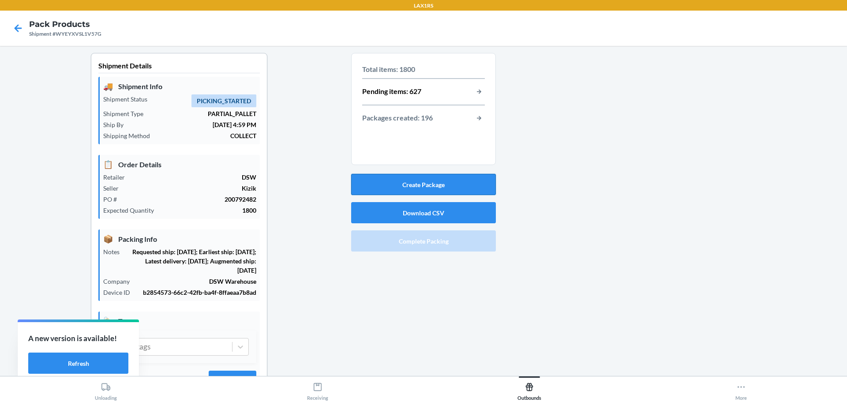
click at [436, 185] on button "Create Package" at bounding box center [423, 184] width 145 height 21
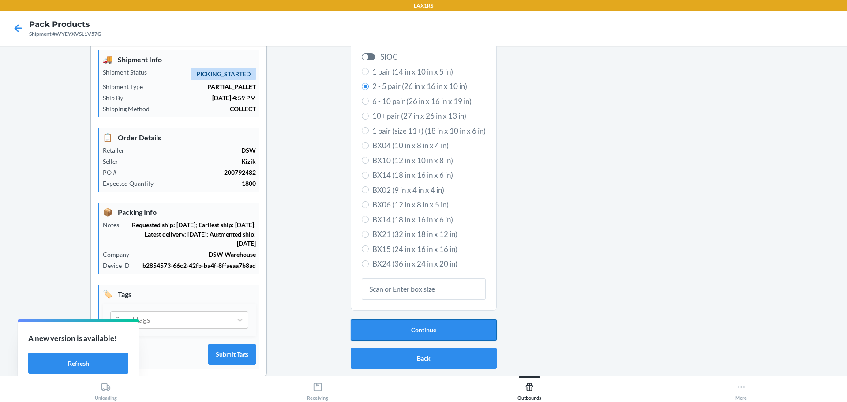
scroll to position [41, 0]
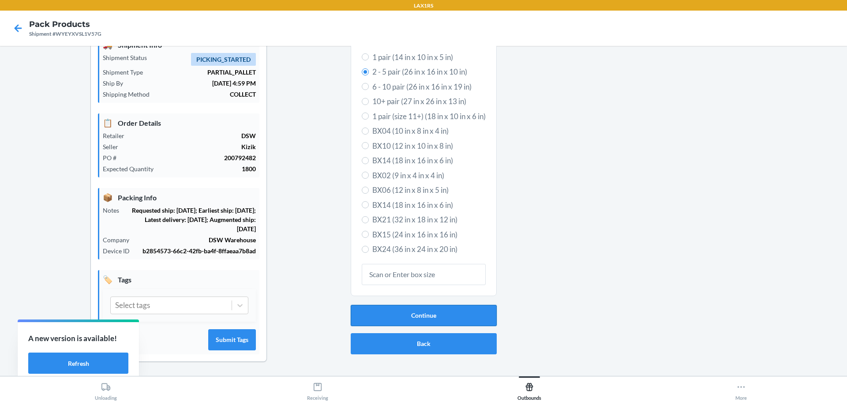
click at [431, 322] on button "Continue" at bounding box center [424, 315] width 146 height 21
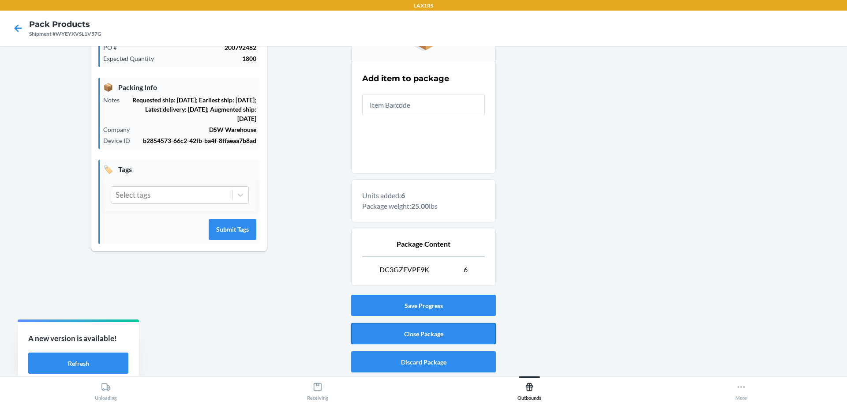
click at [440, 335] on button "Close Package" at bounding box center [423, 333] width 145 height 21
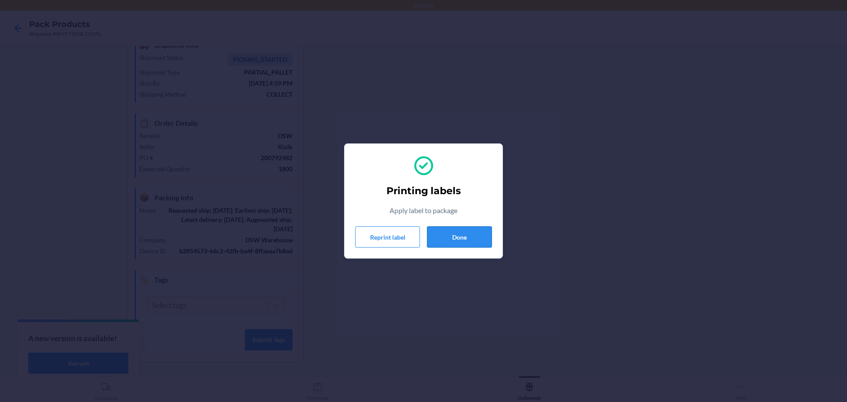
click at [459, 234] on button "Done" at bounding box center [459, 236] width 65 height 21
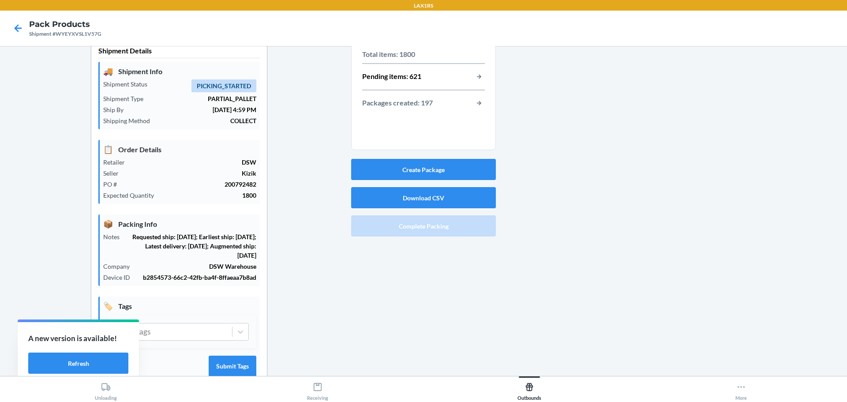
scroll to position [0, 0]
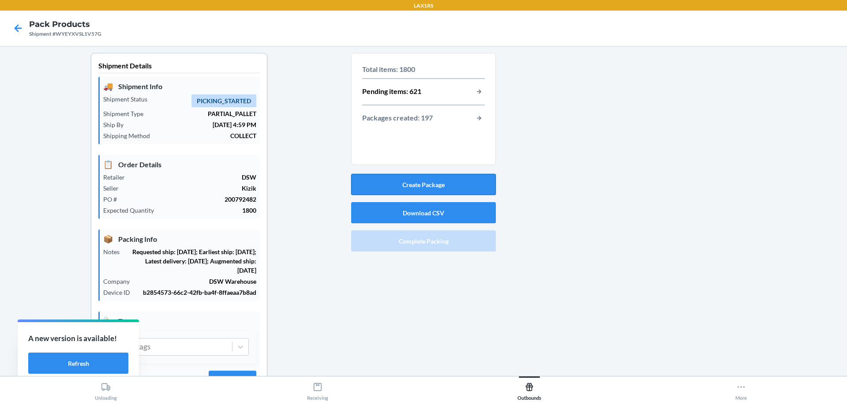
click at [437, 180] on button "Create Package" at bounding box center [423, 184] width 145 height 21
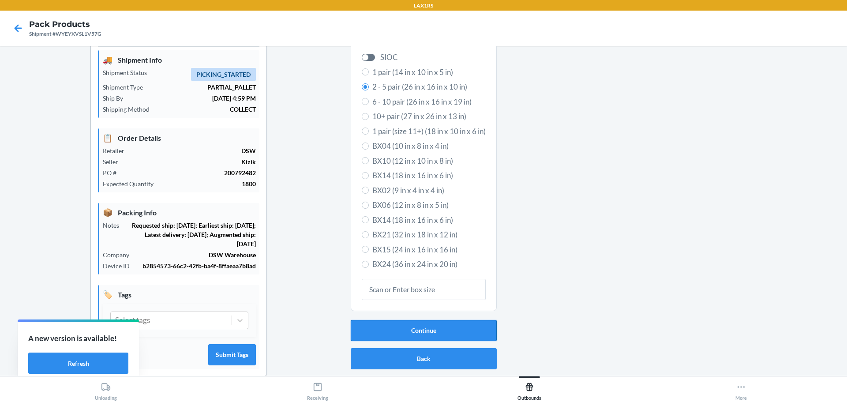
scroll to position [41, 0]
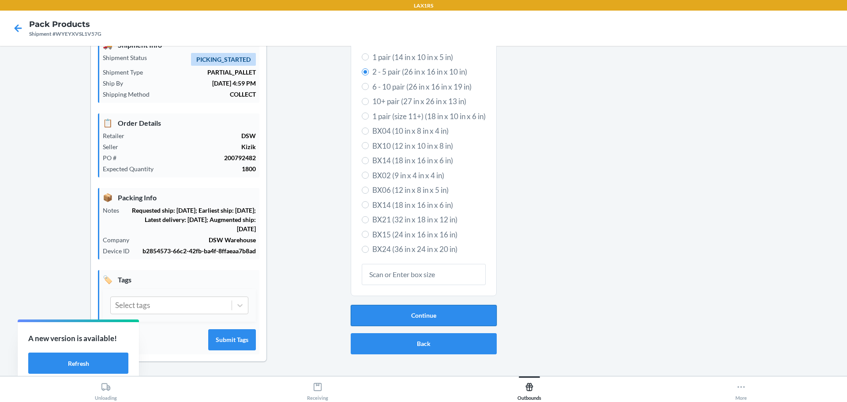
click at [444, 313] on button "Continue" at bounding box center [424, 315] width 146 height 21
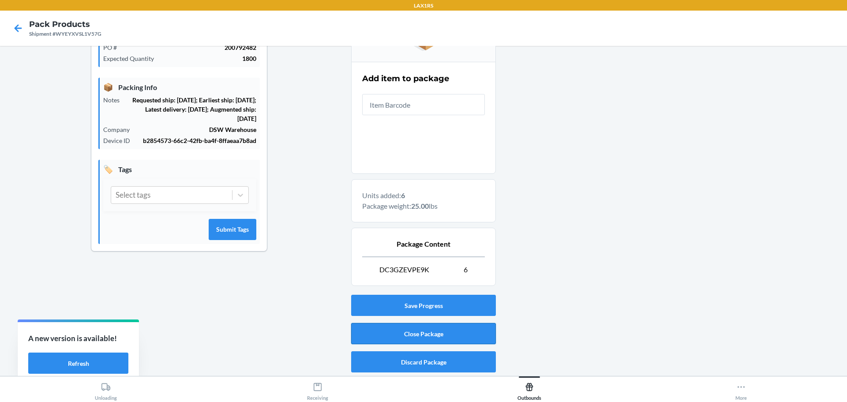
click at [433, 332] on button "Close Package" at bounding box center [423, 333] width 145 height 21
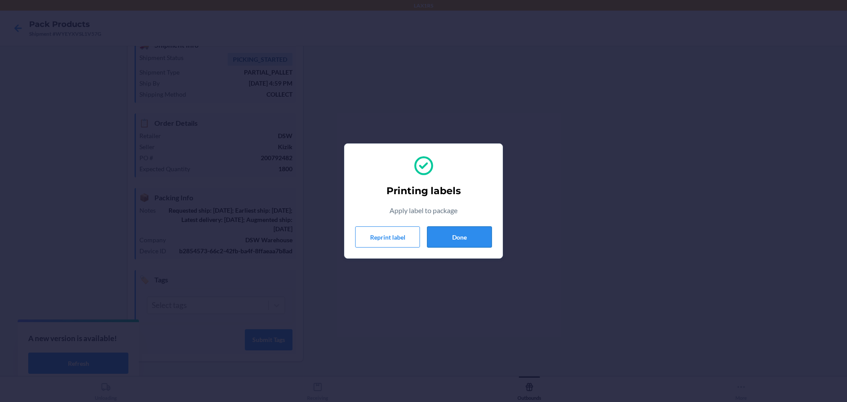
click at [467, 238] on button "Done" at bounding box center [459, 236] width 65 height 21
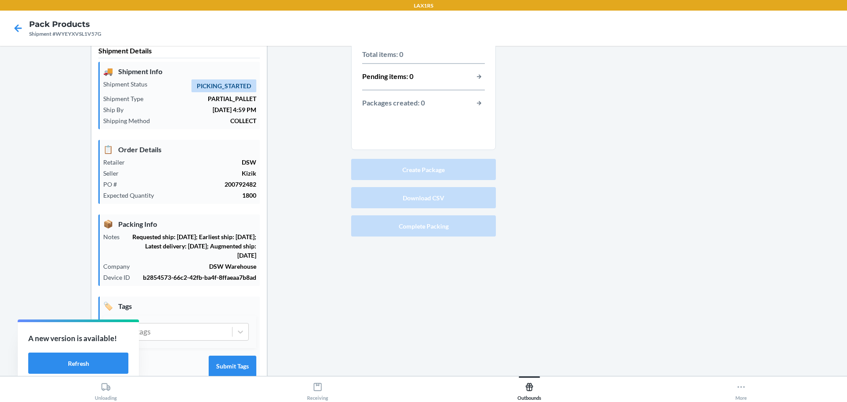
scroll to position [0, 0]
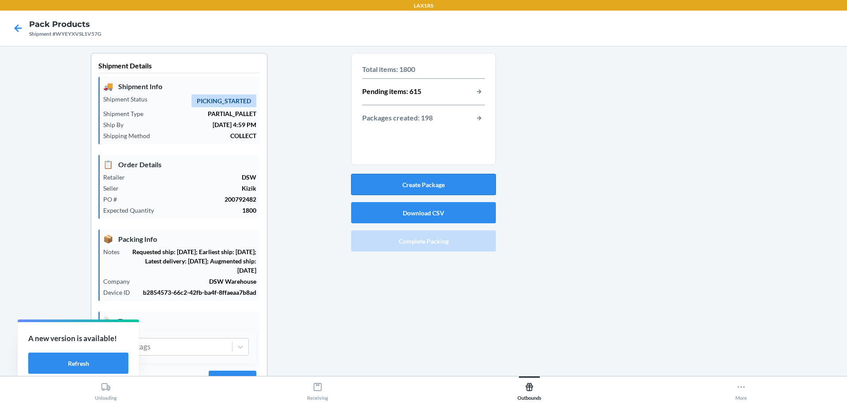
click at [436, 183] on button "Create Package" at bounding box center [423, 184] width 145 height 21
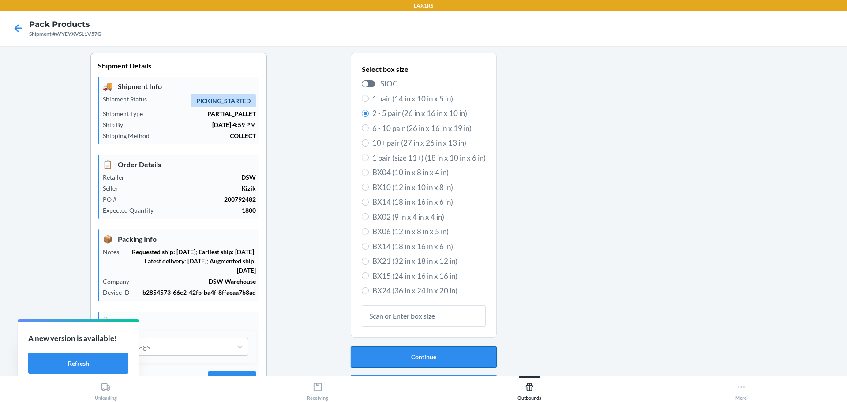
click at [428, 357] on button "Continue" at bounding box center [424, 356] width 146 height 21
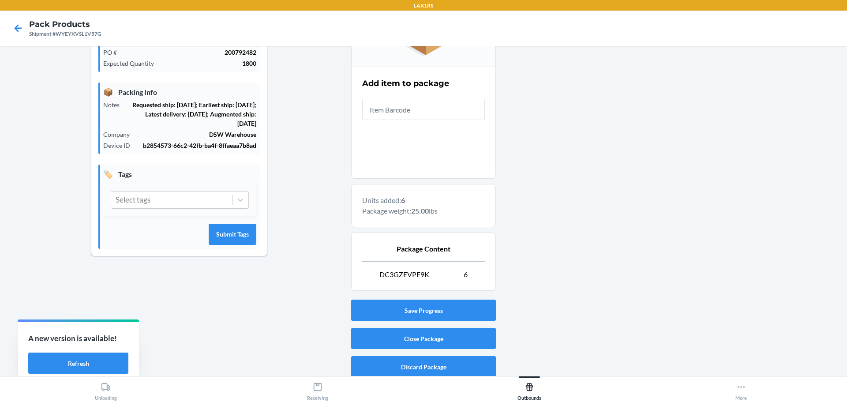
scroll to position [152, 0]
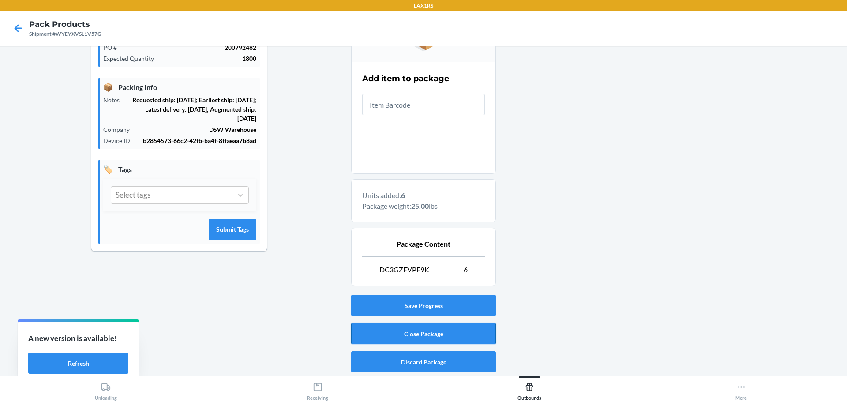
click at [434, 336] on button "Close Package" at bounding box center [423, 333] width 145 height 21
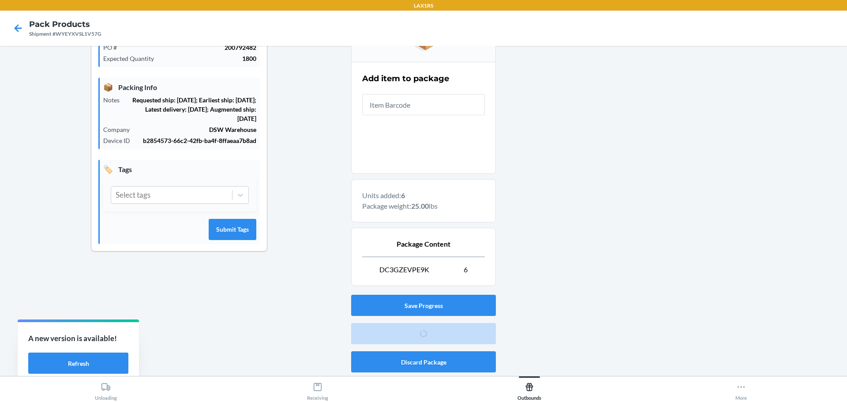
scroll to position [41, 0]
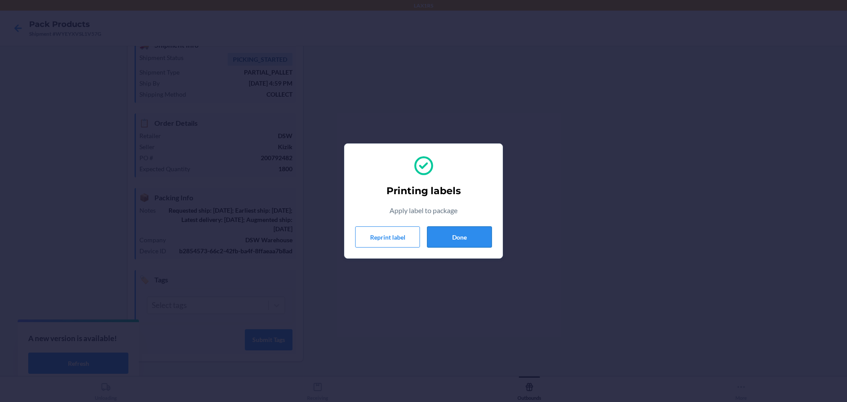
click at [475, 236] on button "Done" at bounding box center [459, 236] width 65 height 21
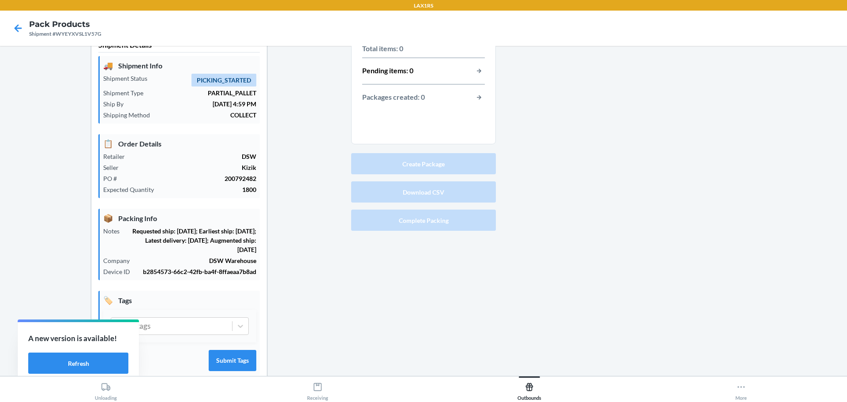
scroll to position [0, 0]
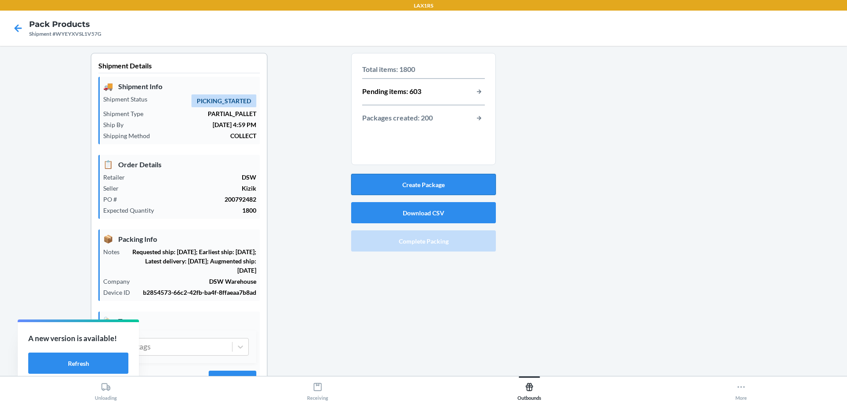
click at [423, 185] on button "Create Package" at bounding box center [423, 184] width 145 height 21
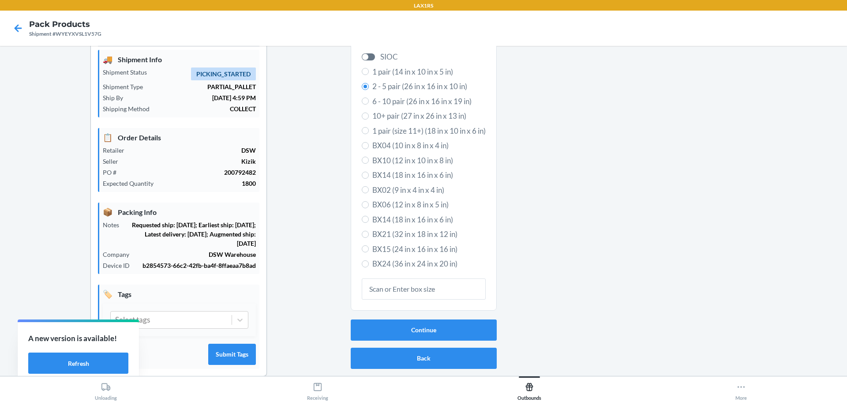
scroll to position [41, 0]
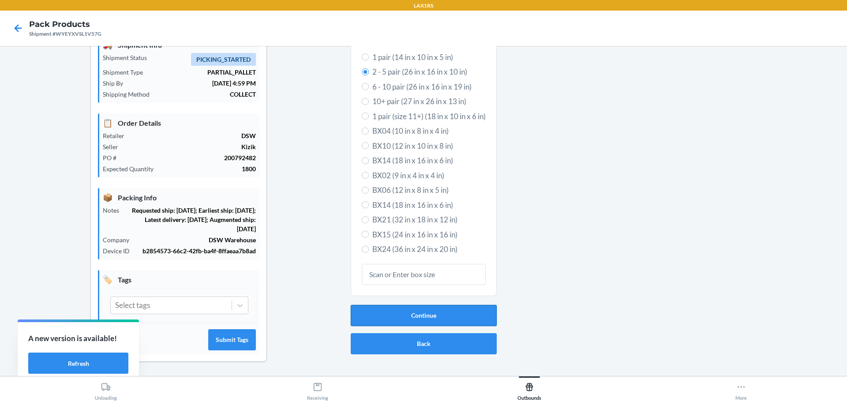
click at [424, 318] on button "Continue" at bounding box center [424, 315] width 146 height 21
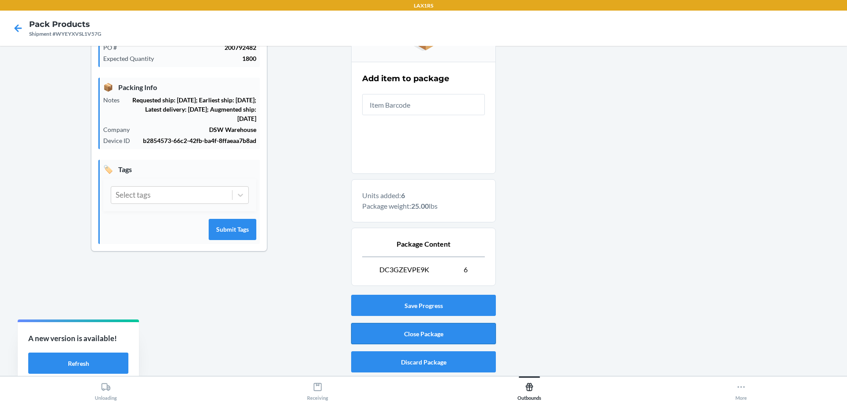
click at [417, 328] on button "Close Package" at bounding box center [423, 333] width 145 height 21
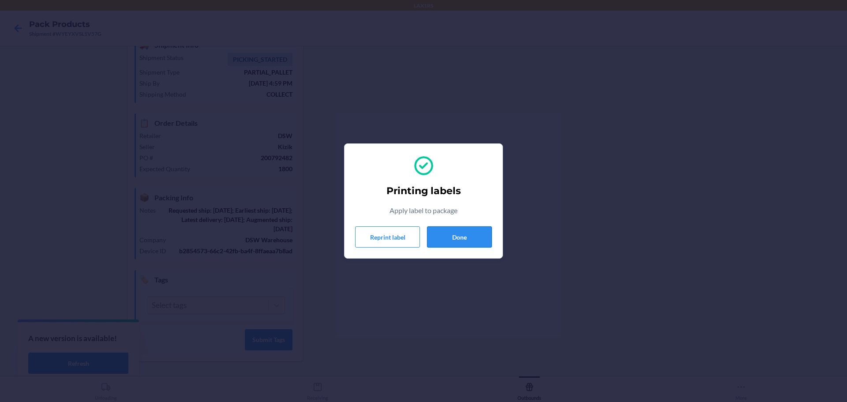
click at [467, 236] on button "Done" at bounding box center [459, 236] width 65 height 21
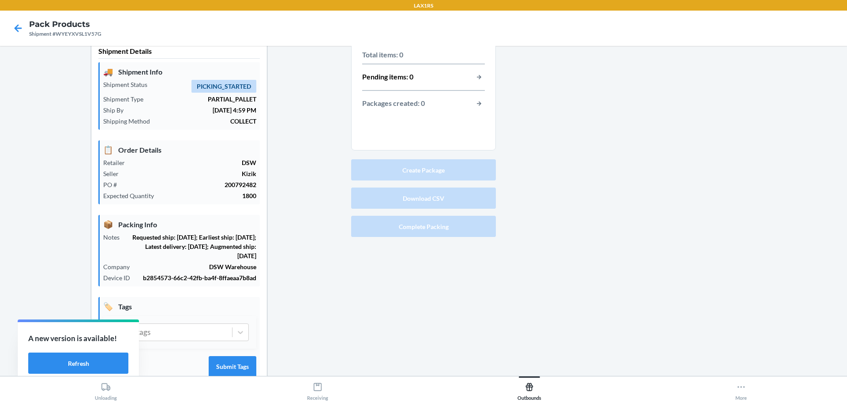
scroll to position [0, 0]
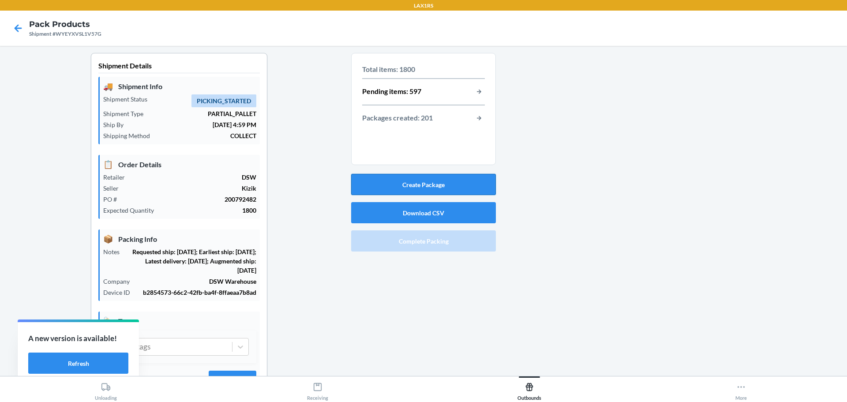
click at [437, 176] on button "Create Package" at bounding box center [423, 184] width 145 height 21
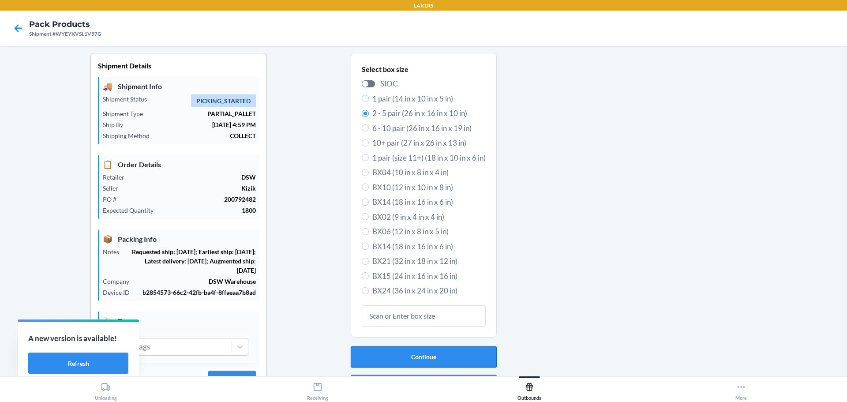
click at [433, 356] on button "Continue" at bounding box center [424, 356] width 146 height 21
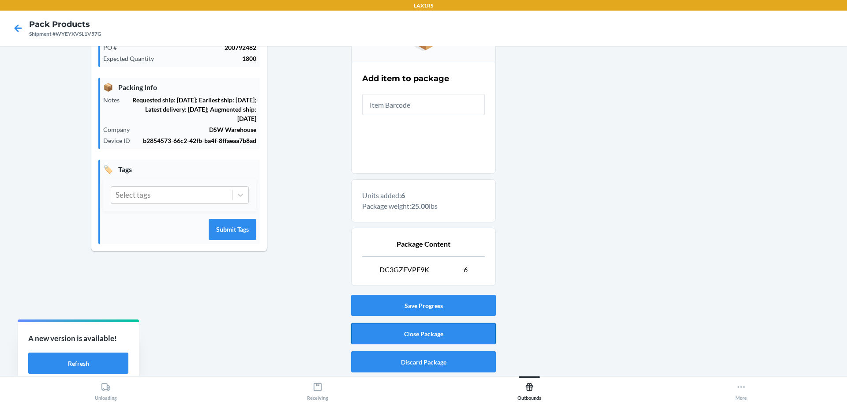
click at [444, 330] on button "Close Package" at bounding box center [423, 333] width 145 height 21
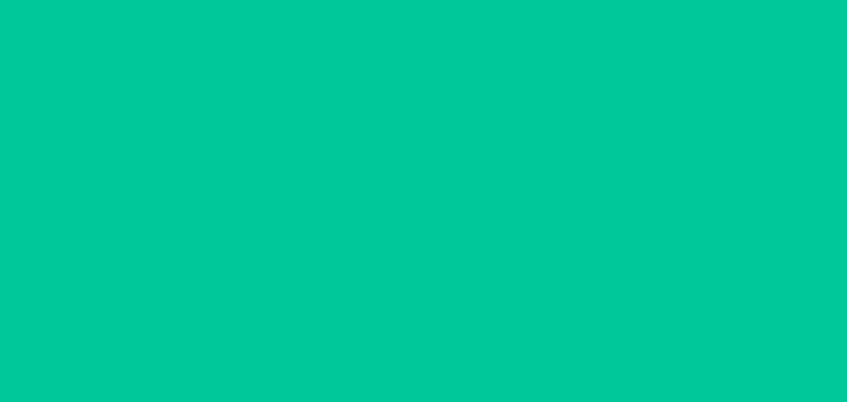
scroll to position [41, 0]
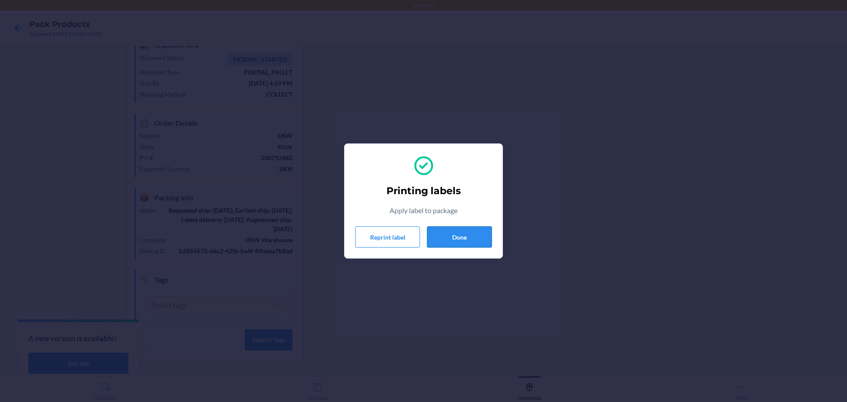
click at [466, 238] on button "Done" at bounding box center [459, 236] width 65 height 21
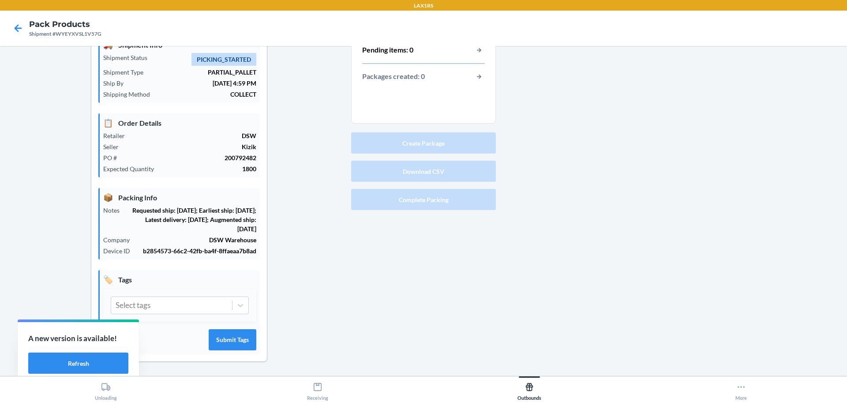
scroll to position [0, 0]
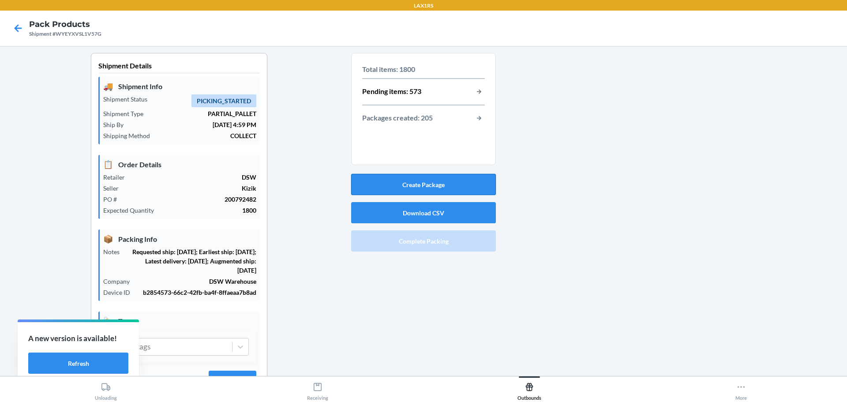
click at [417, 183] on button "Create Package" at bounding box center [423, 184] width 145 height 21
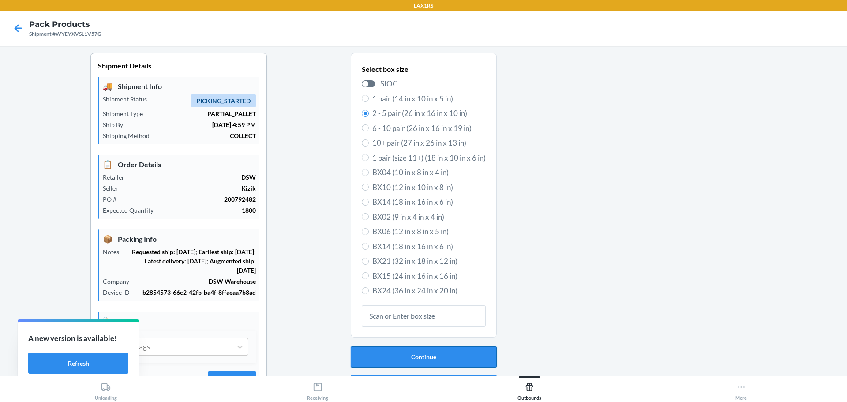
click at [447, 349] on button "Continue" at bounding box center [424, 356] width 146 height 21
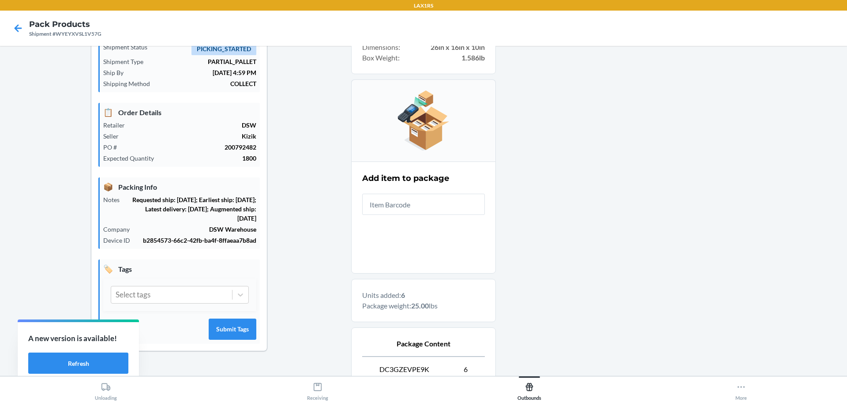
scroll to position [132, 0]
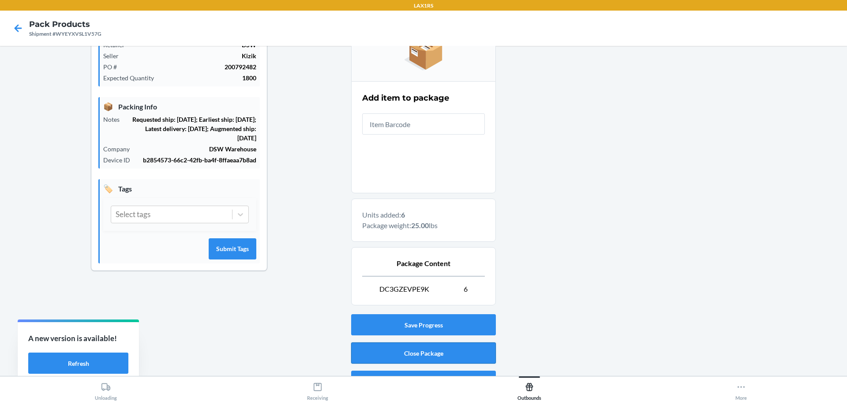
click at [428, 348] on button "Close Package" at bounding box center [423, 352] width 145 height 21
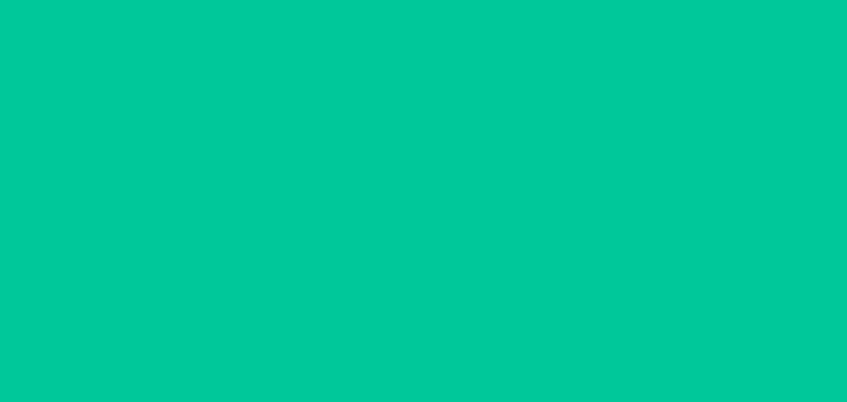
scroll to position [41, 0]
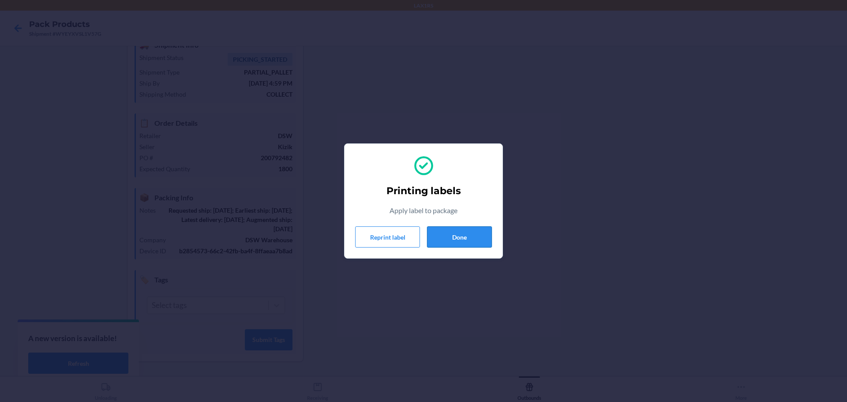
click at [452, 233] on button "Done" at bounding box center [459, 236] width 65 height 21
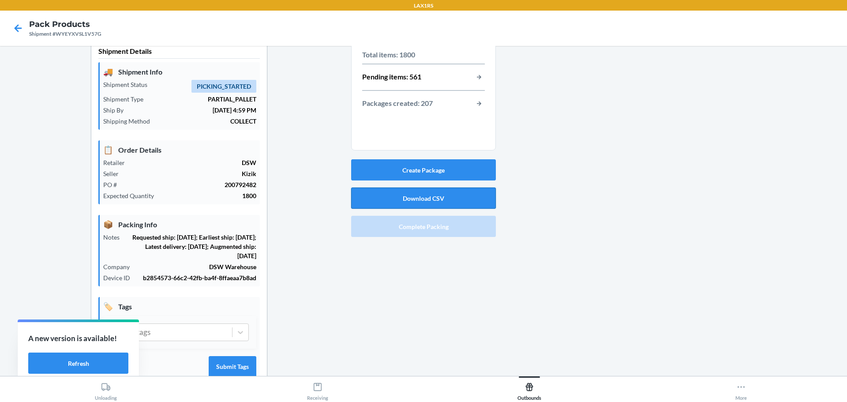
scroll to position [0, 0]
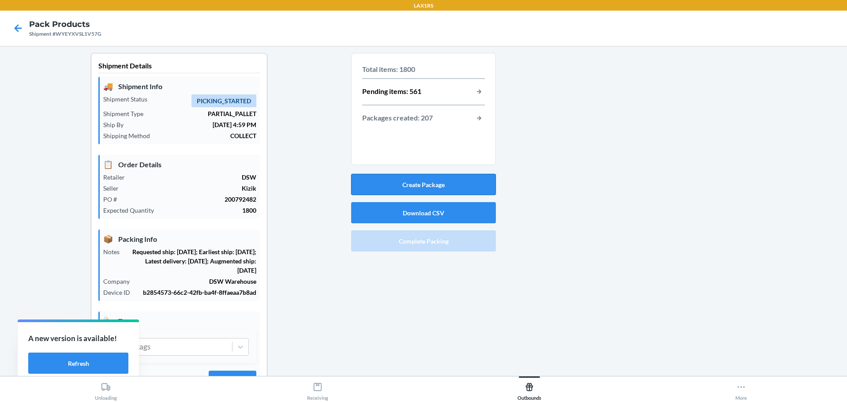
click at [415, 179] on button "Create Package" at bounding box center [423, 184] width 145 height 21
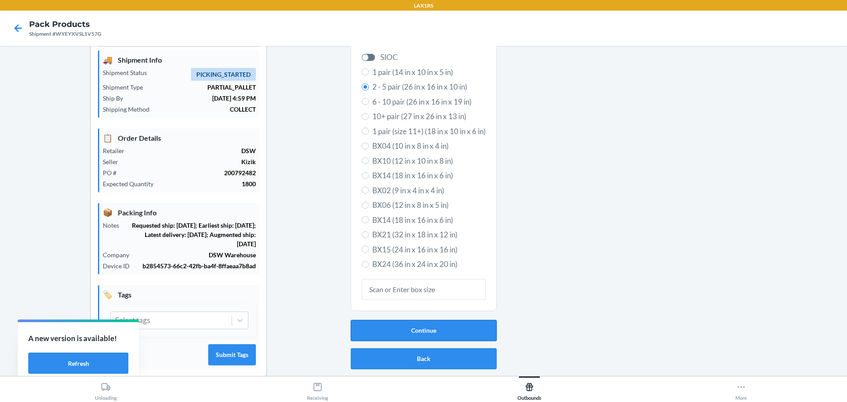
scroll to position [41, 0]
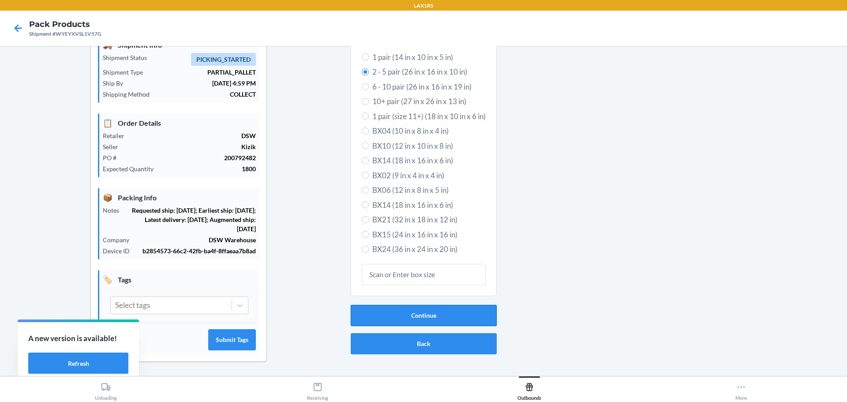
drag, startPoint x: 442, startPoint y: 314, endPoint x: 443, endPoint y: 310, distance: 4.5
click at [443, 314] on button "Continue" at bounding box center [424, 315] width 146 height 21
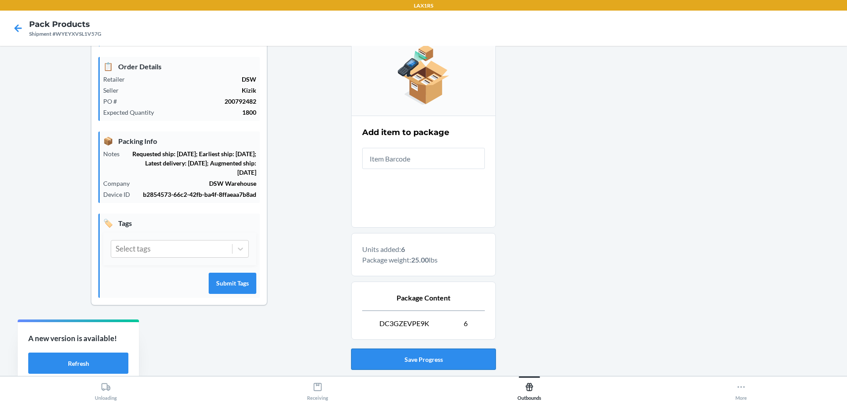
scroll to position [152, 0]
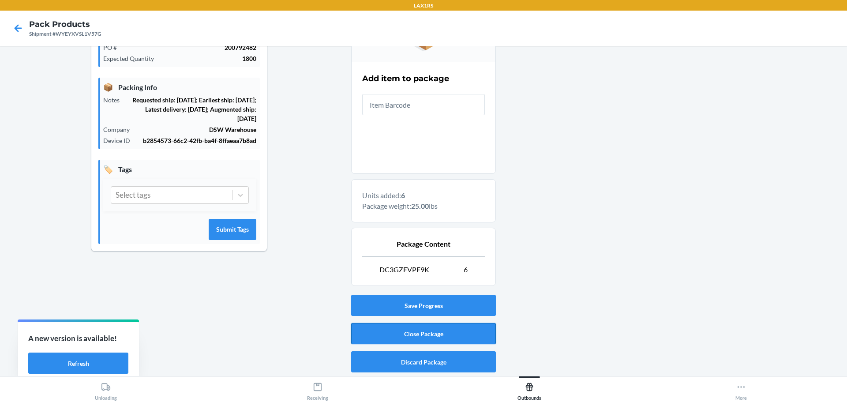
click at [450, 337] on button "Close Package" at bounding box center [423, 333] width 145 height 21
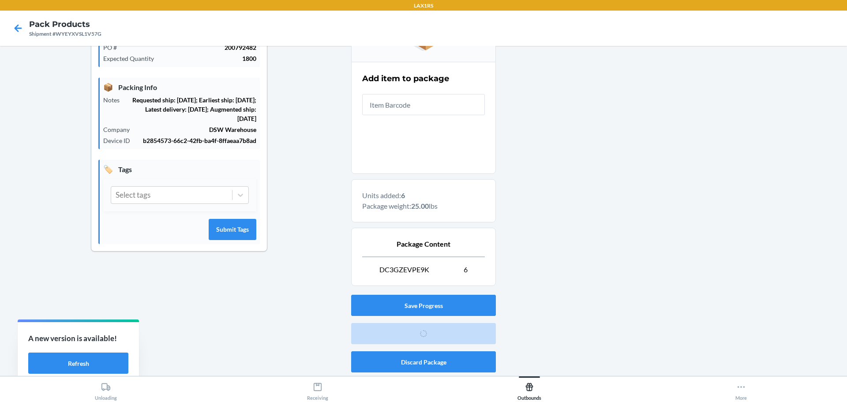
scroll to position [41, 0]
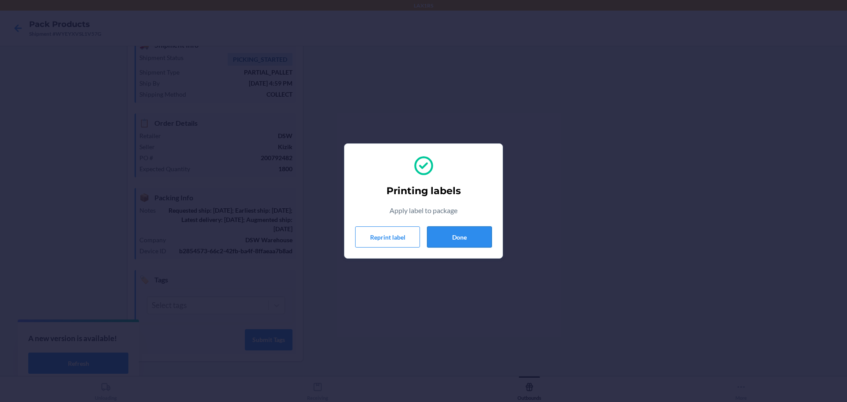
click at [460, 235] on button "Done" at bounding box center [459, 236] width 65 height 21
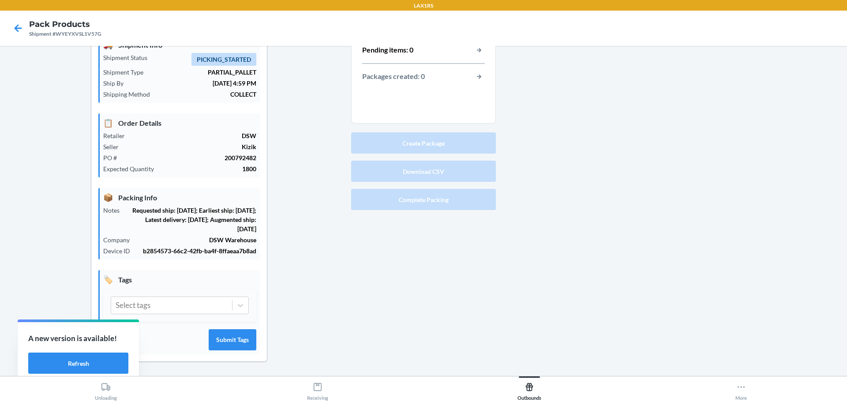
scroll to position [0, 0]
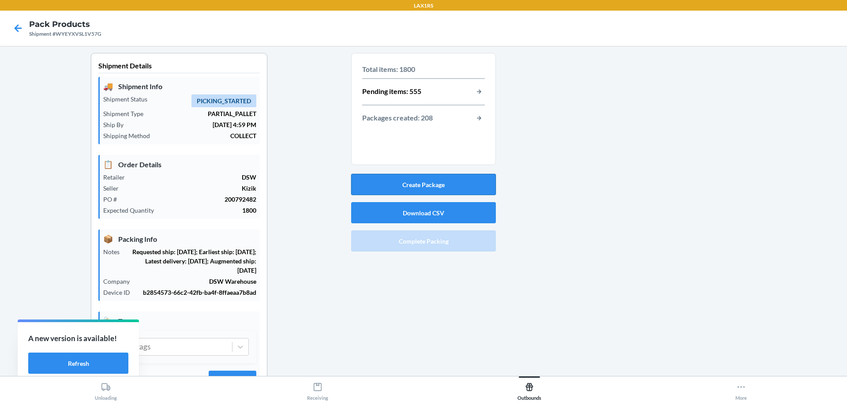
click at [422, 187] on button "Create Package" at bounding box center [423, 184] width 145 height 21
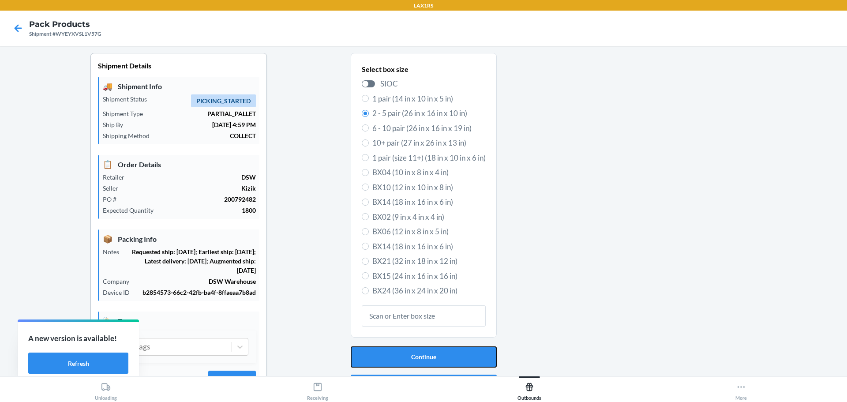
drag, startPoint x: 443, startPoint y: 352, endPoint x: 440, endPoint y: 341, distance: 12.0
click at [444, 352] on button "Continue" at bounding box center [424, 356] width 146 height 21
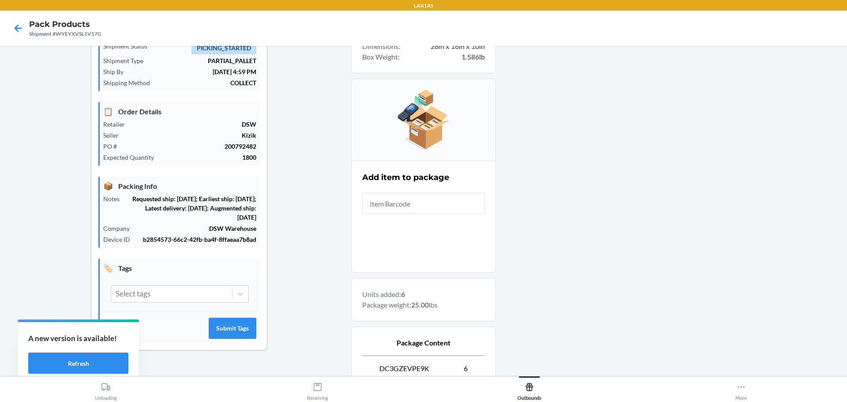
scroll to position [132, 0]
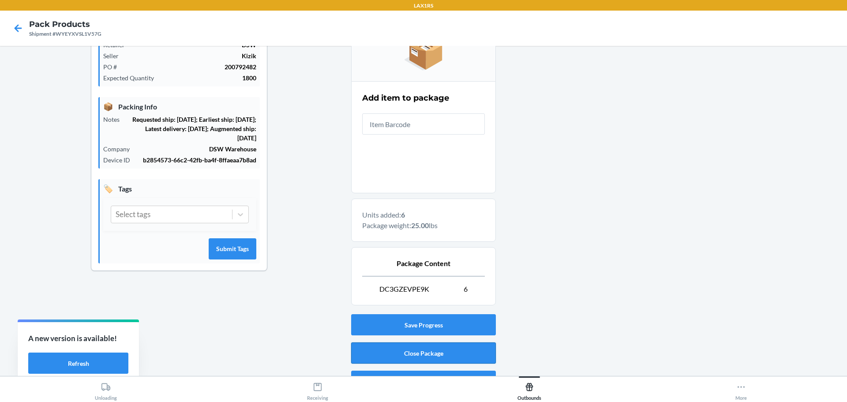
click at [430, 347] on button "Close Package" at bounding box center [423, 352] width 145 height 21
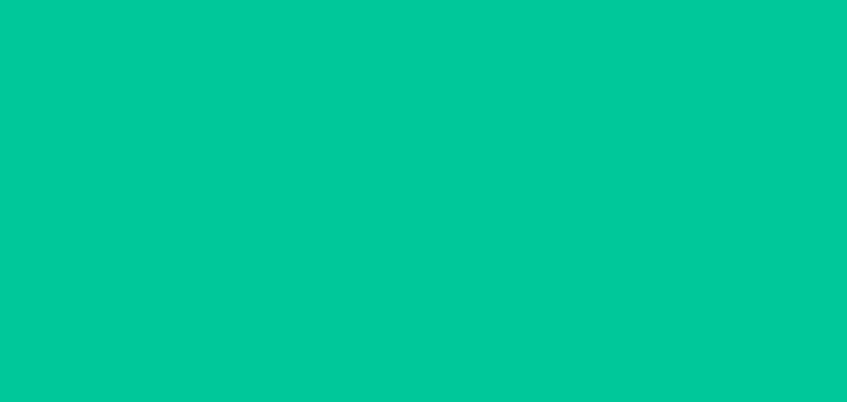
scroll to position [41, 0]
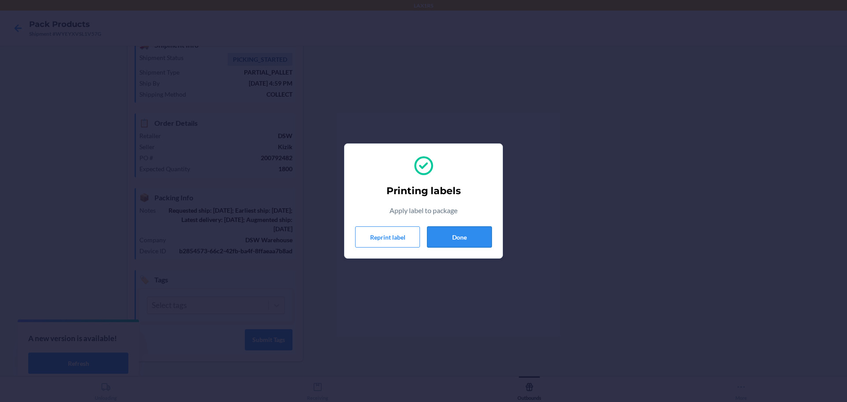
click at [450, 235] on button "Done" at bounding box center [459, 236] width 65 height 21
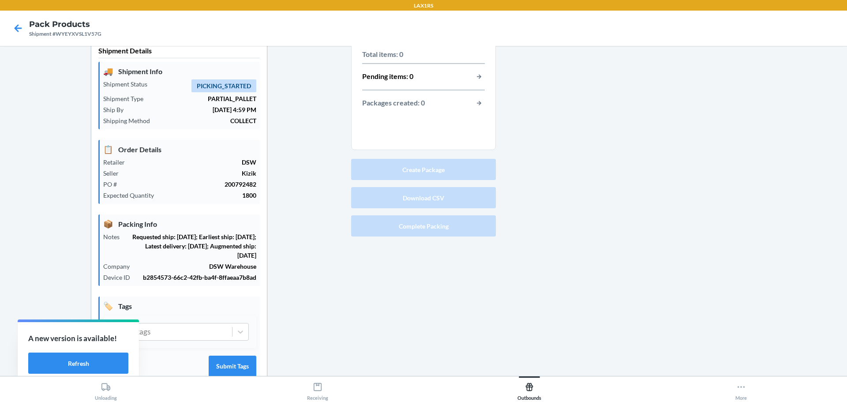
scroll to position [0, 0]
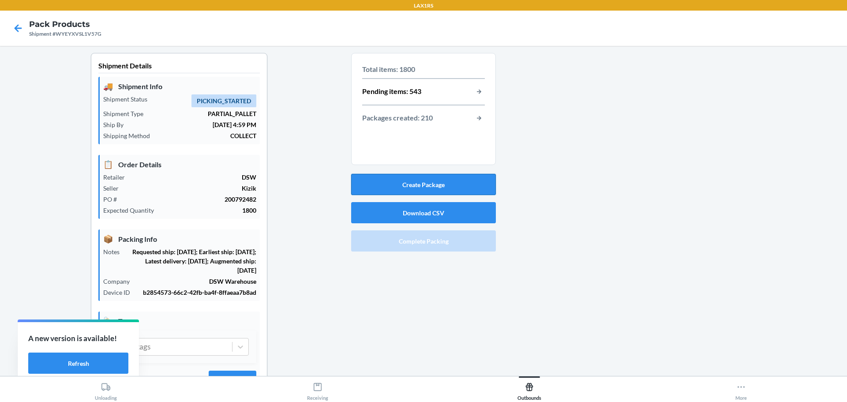
click at [428, 187] on button "Create Package" at bounding box center [423, 184] width 145 height 21
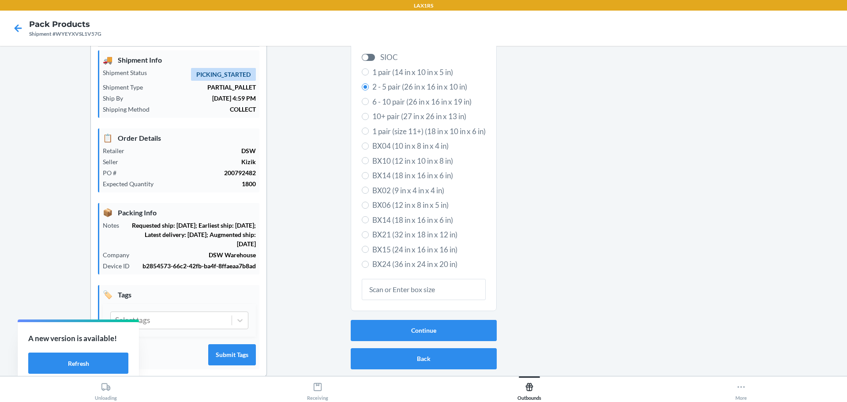
scroll to position [41, 0]
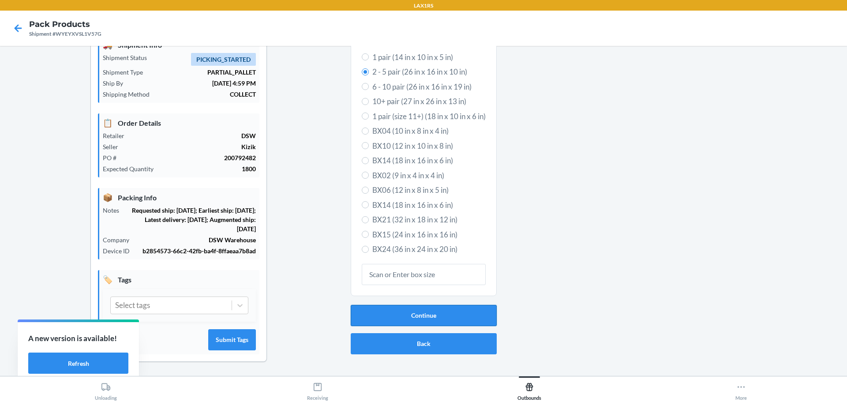
click at [422, 314] on button "Continue" at bounding box center [424, 315] width 146 height 21
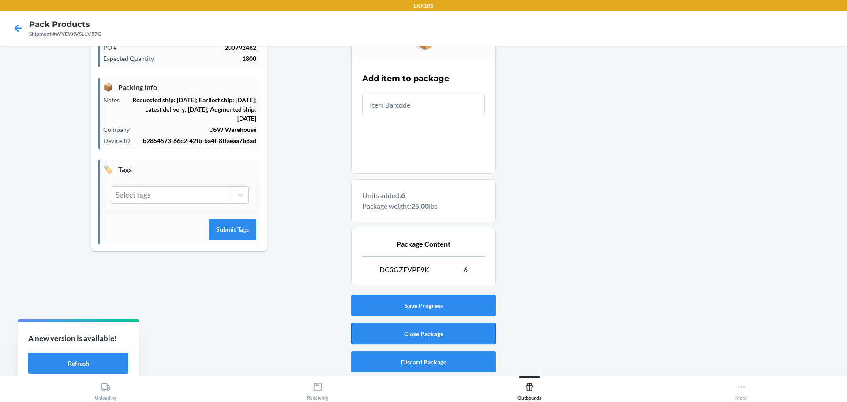
click at [415, 334] on button "Close Package" at bounding box center [423, 333] width 145 height 21
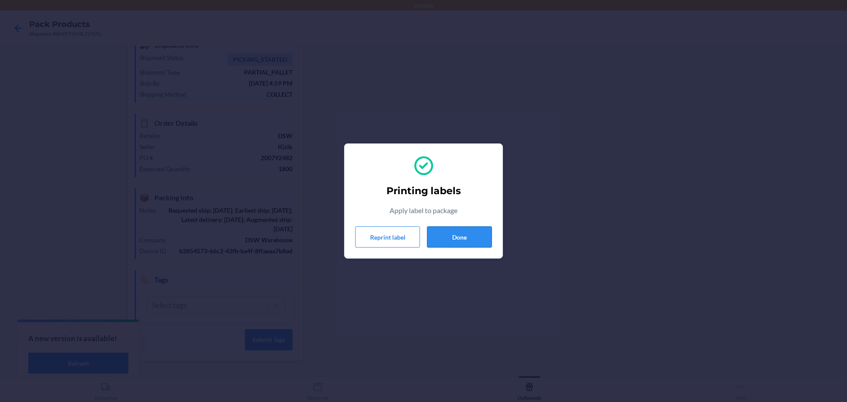
click at [466, 234] on button "Done" at bounding box center [459, 236] width 65 height 21
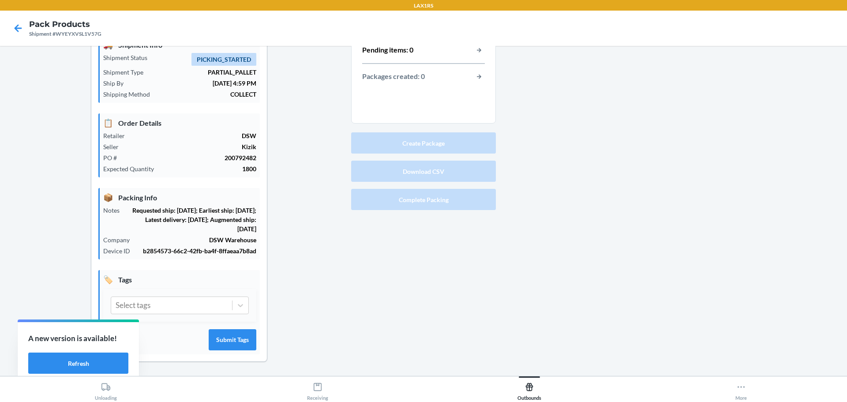
scroll to position [0, 0]
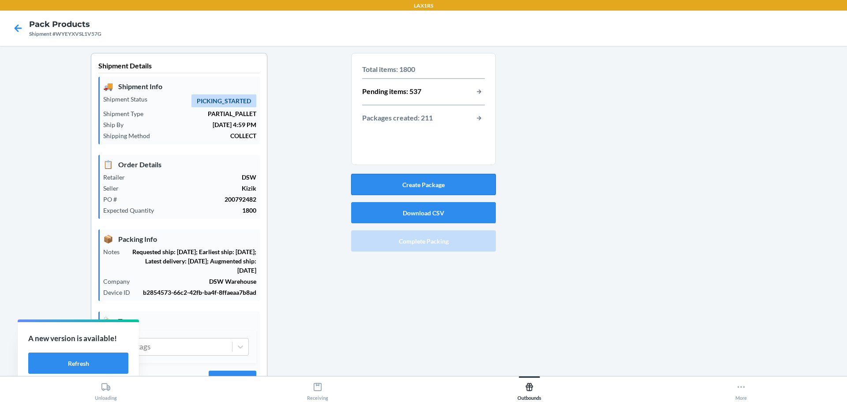
click at [450, 183] on button "Create Package" at bounding box center [423, 184] width 145 height 21
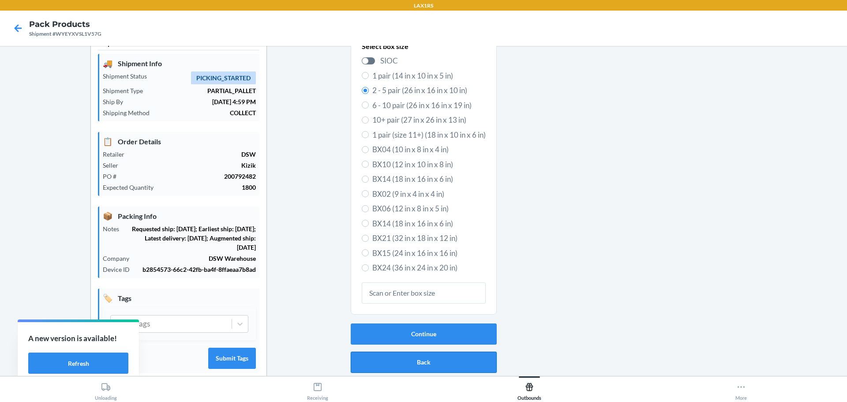
scroll to position [41, 0]
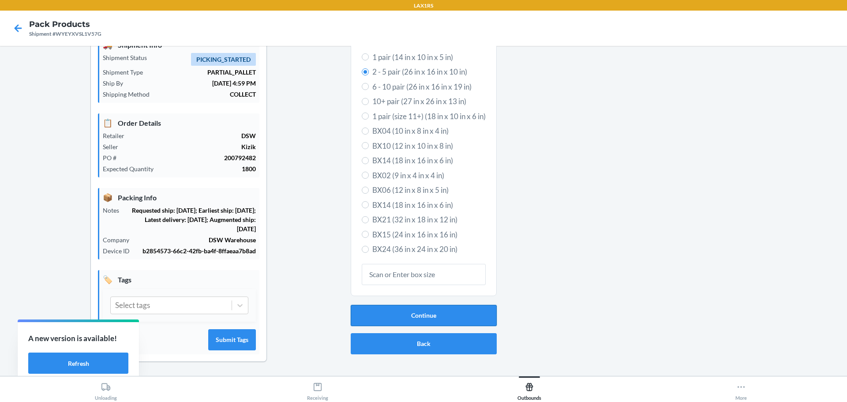
click at [425, 315] on button "Continue" at bounding box center [424, 315] width 146 height 21
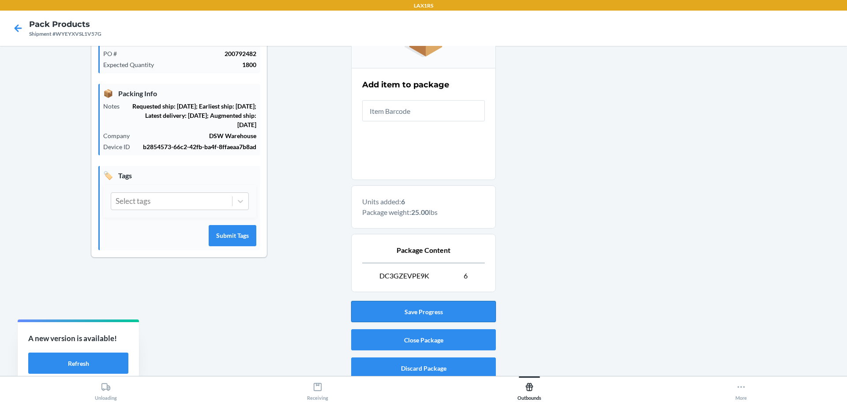
scroll to position [152, 0]
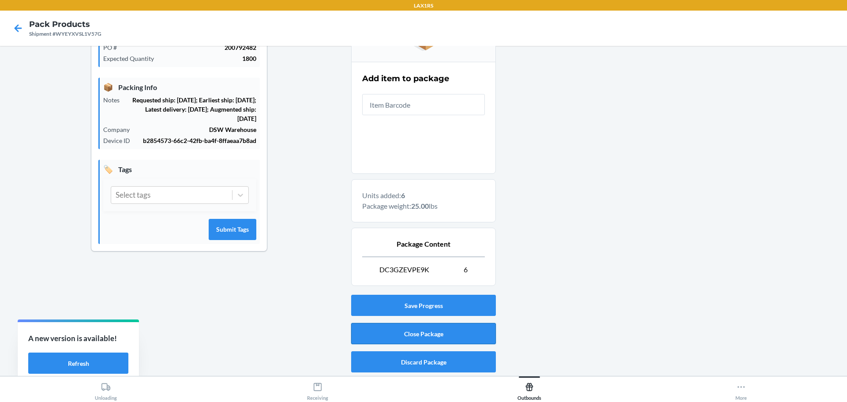
click at [426, 337] on button "Close Package" at bounding box center [423, 333] width 145 height 21
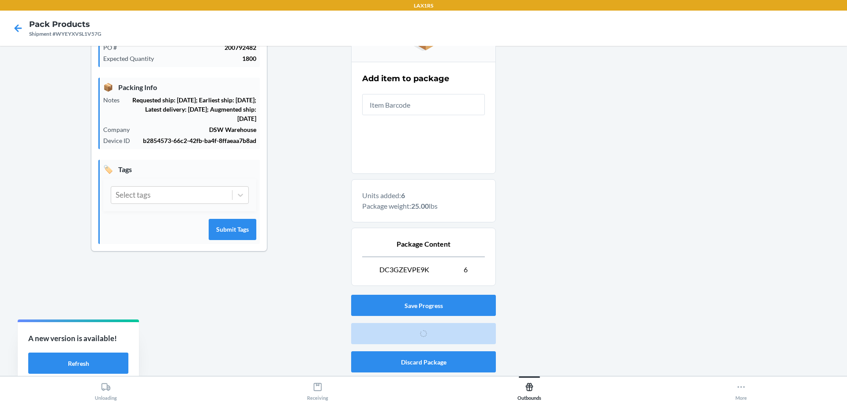
scroll to position [41, 0]
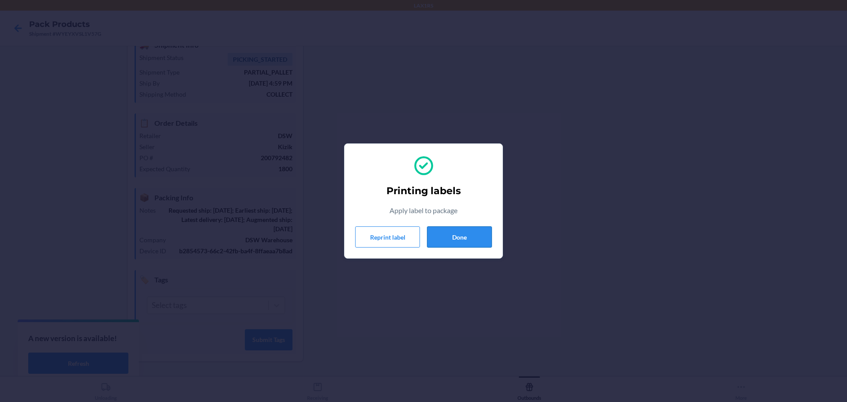
click at [460, 236] on button "Done" at bounding box center [459, 236] width 65 height 21
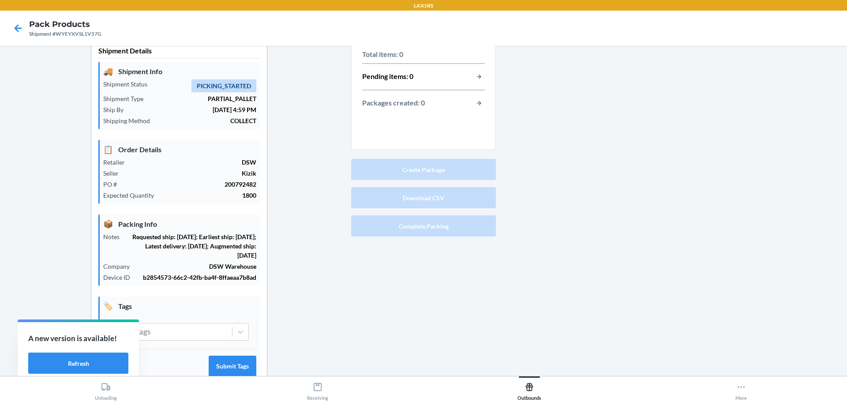
scroll to position [0, 0]
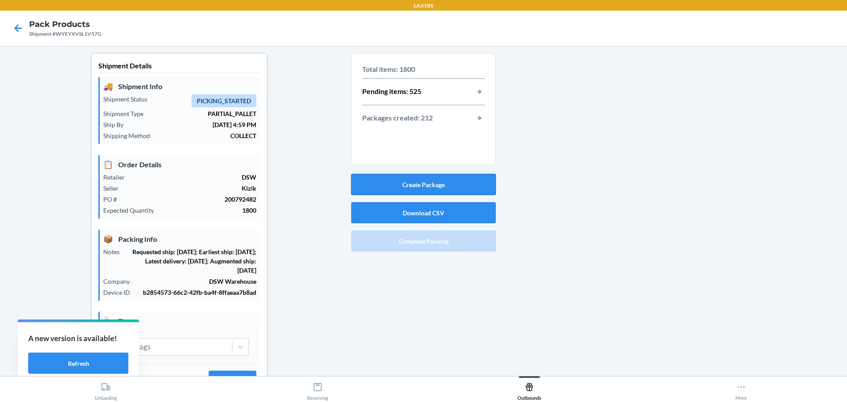
click at [433, 187] on button "Create Package" at bounding box center [423, 184] width 145 height 21
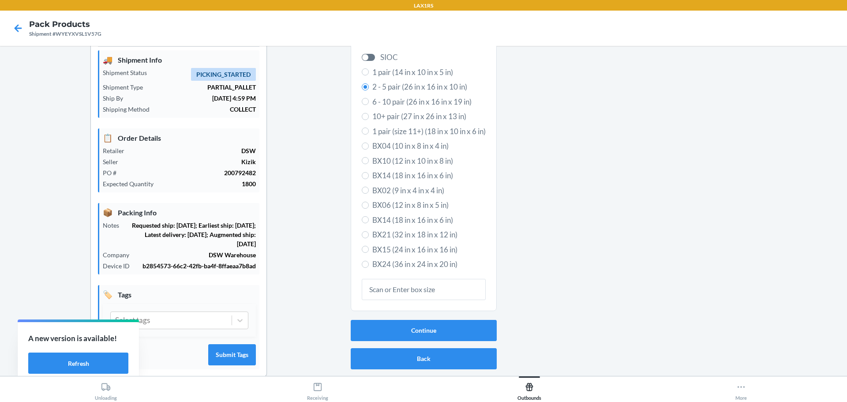
scroll to position [41, 0]
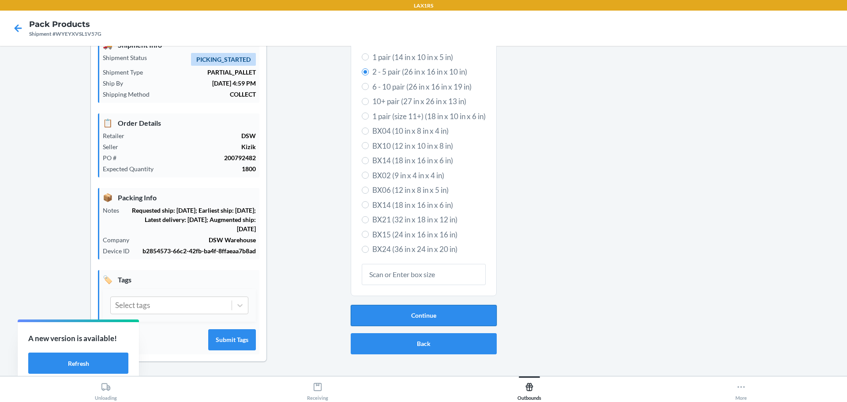
click at [437, 310] on button "Continue" at bounding box center [424, 315] width 146 height 21
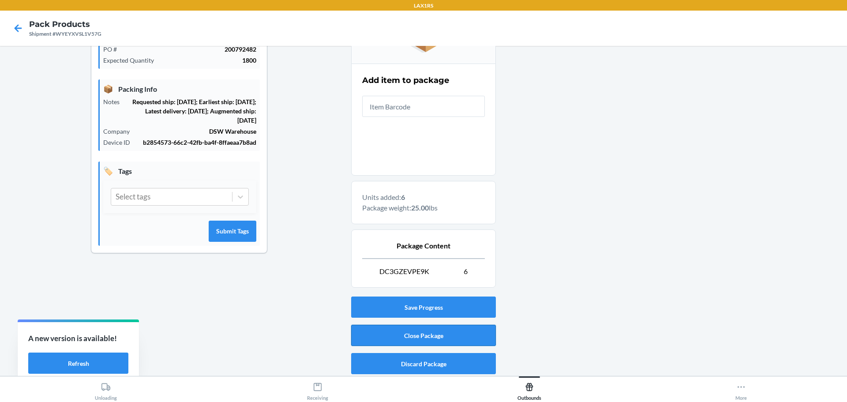
scroll to position [152, 0]
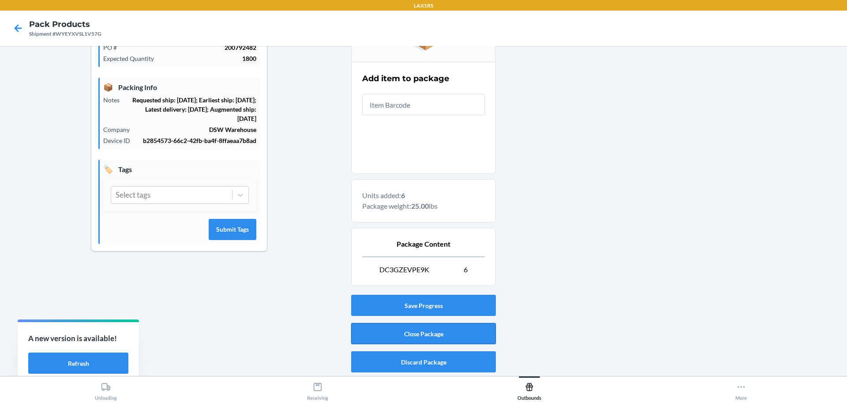
click at [449, 332] on button "Close Package" at bounding box center [423, 333] width 145 height 21
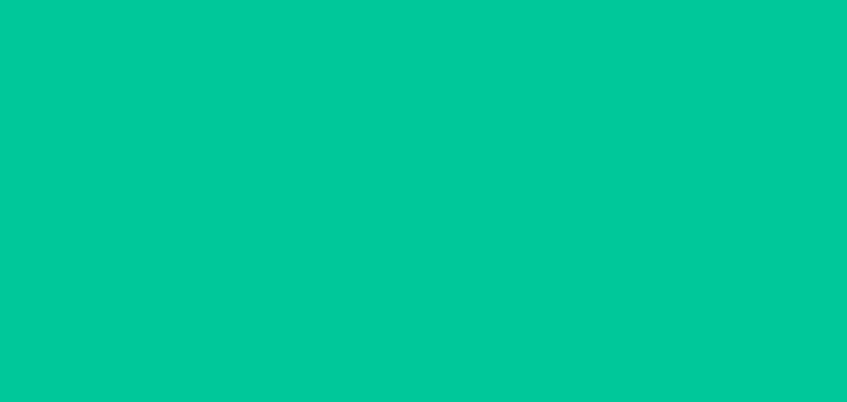
scroll to position [41, 0]
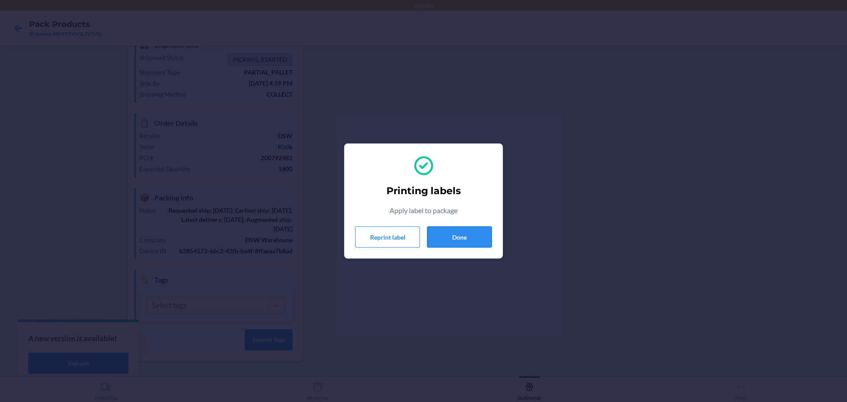
click at [452, 241] on button "Done" at bounding box center [459, 236] width 65 height 21
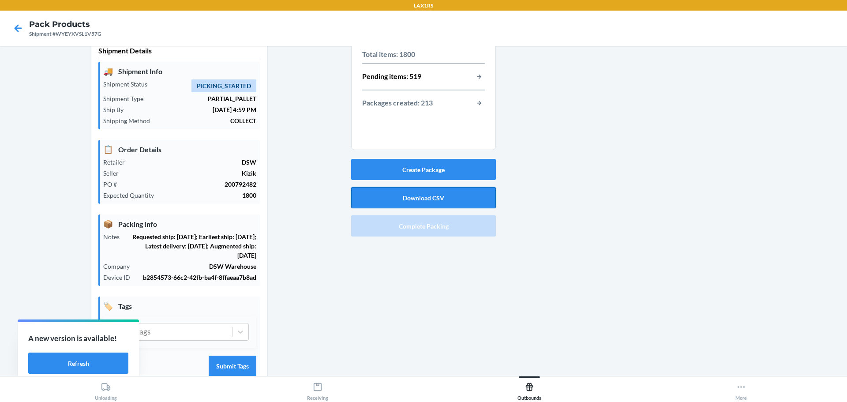
scroll to position [0, 0]
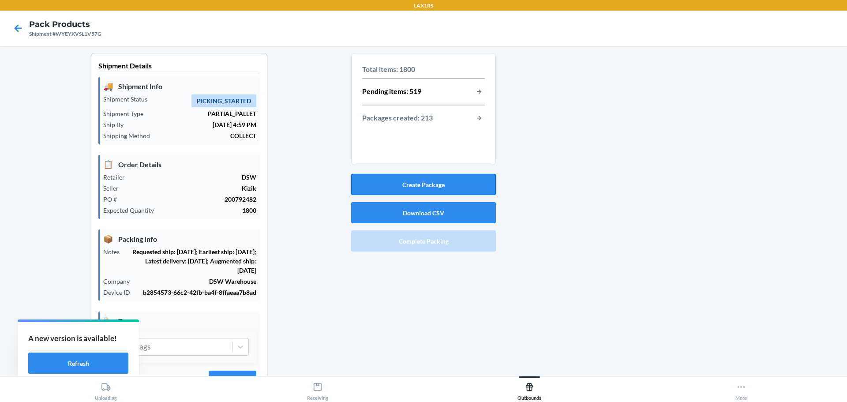
click at [417, 184] on button "Create Package" at bounding box center [423, 184] width 145 height 21
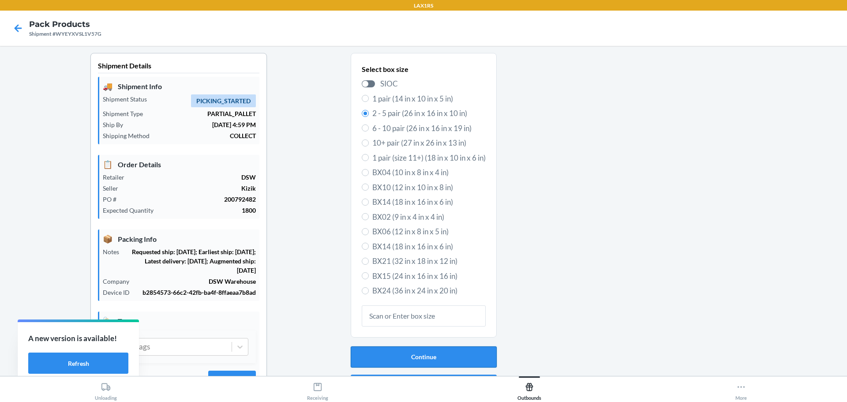
click at [415, 357] on button "Continue" at bounding box center [424, 356] width 146 height 21
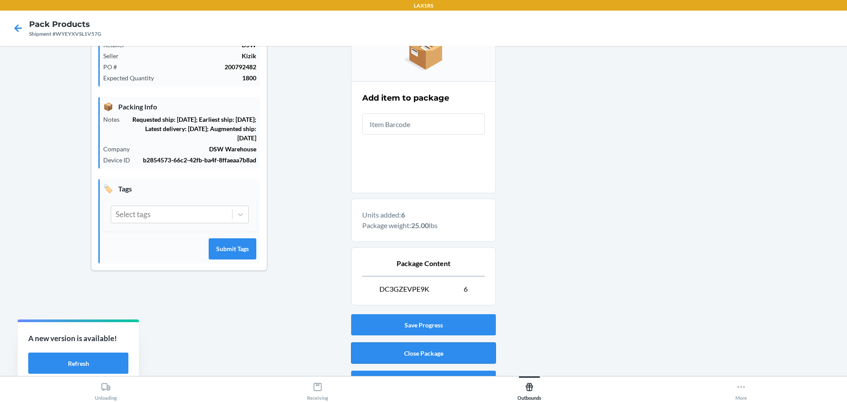
click at [427, 350] on button "Close Package" at bounding box center [423, 352] width 145 height 21
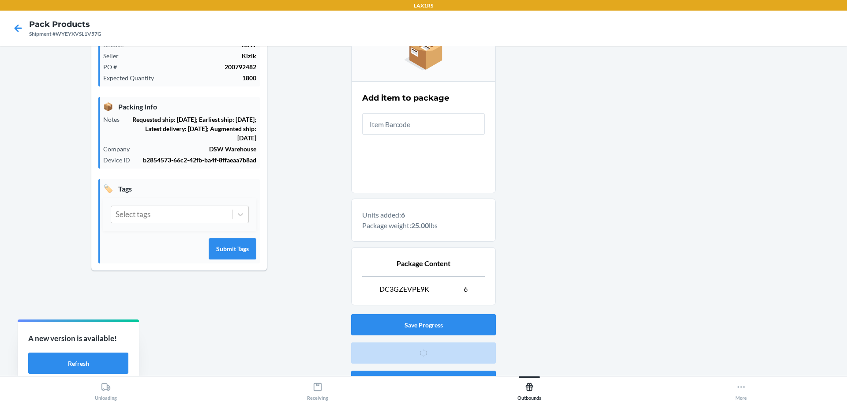
scroll to position [41, 0]
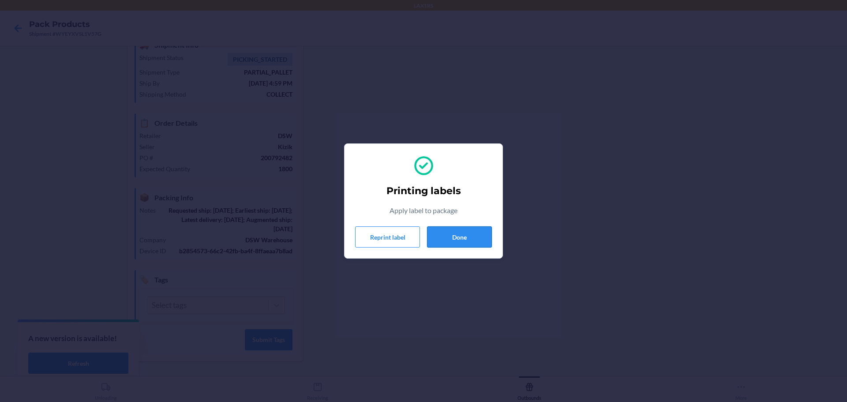
click at [469, 235] on button "Done" at bounding box center [459, 236] width 65 height 21
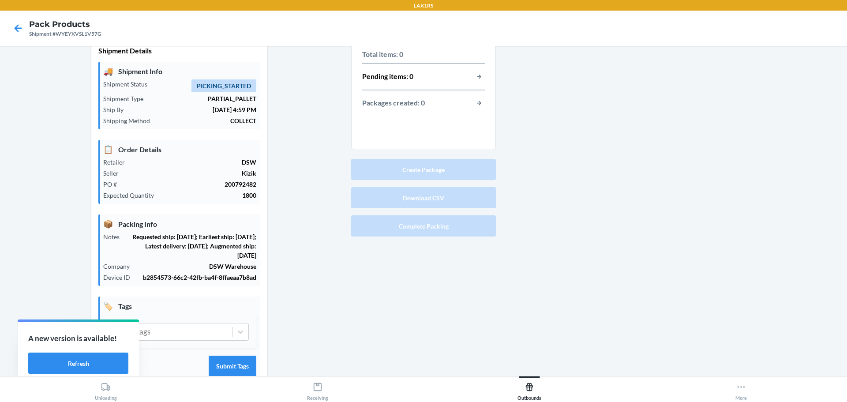
scroll to position [0, 0]
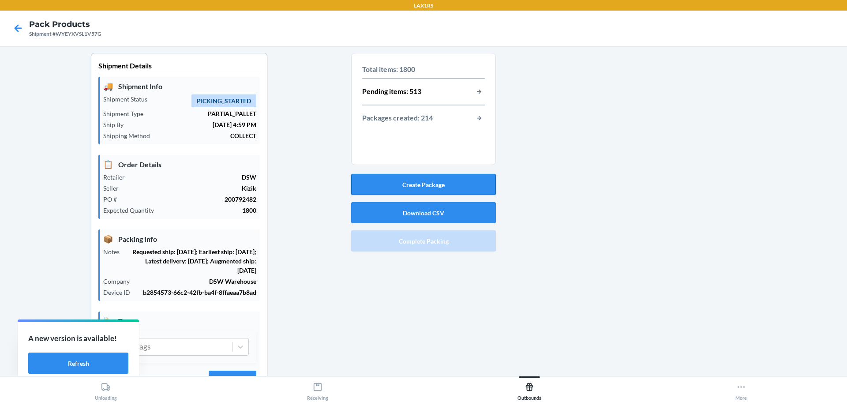
click at [433, 187] on button "Create Package" at bounding box center [423, 184] width 145 height 21
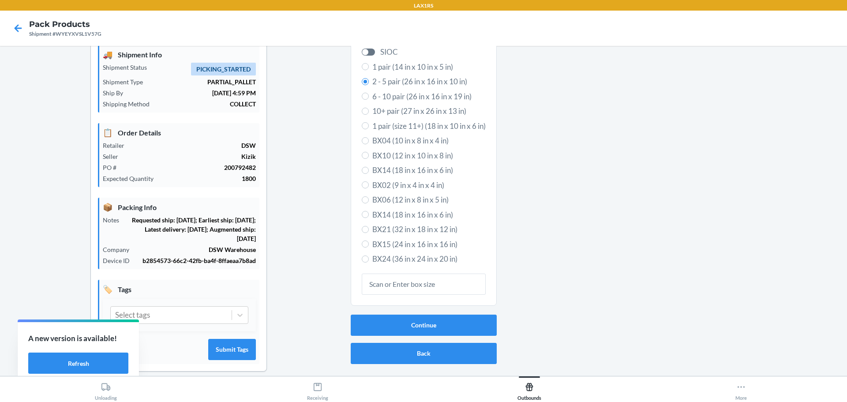
scroll to position [41, 0]
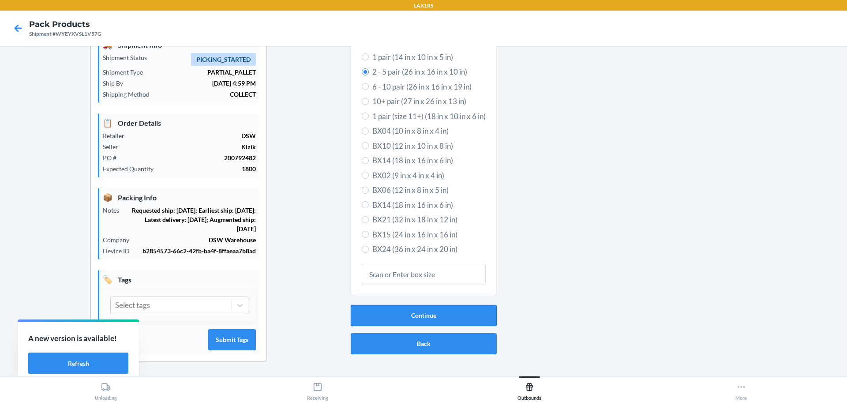
click at [430, 314] on button "Continue" at bounding box center [424, 315] width 146 height 21
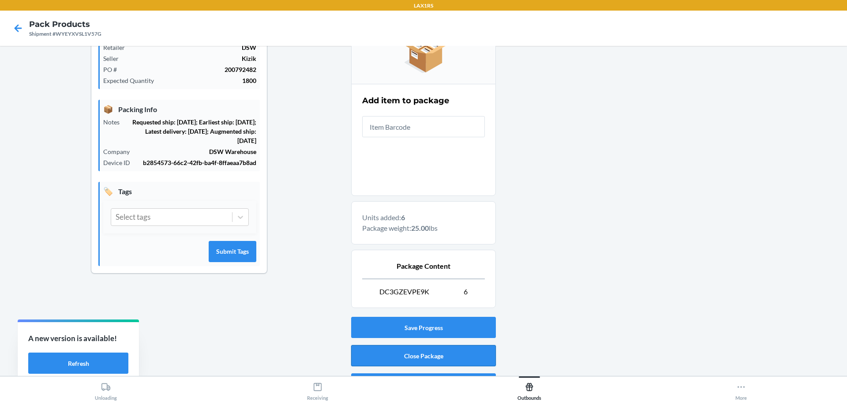
scroll to position [152, 0]
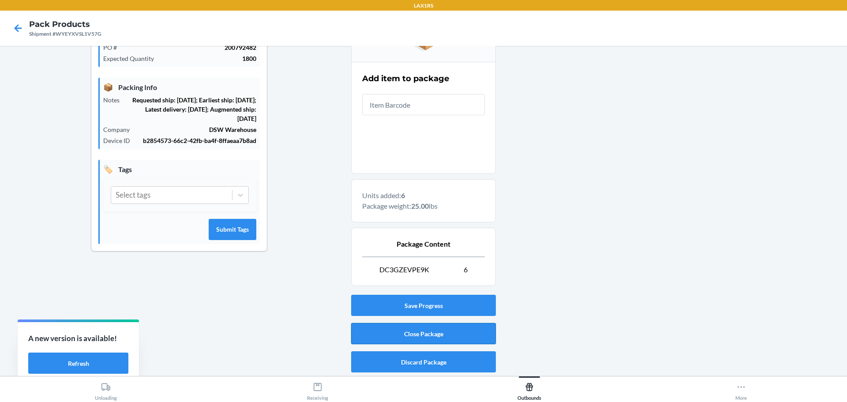
click at [424, 330] on button "Close Package" at bounding box center [423, 333] width 145 height 21
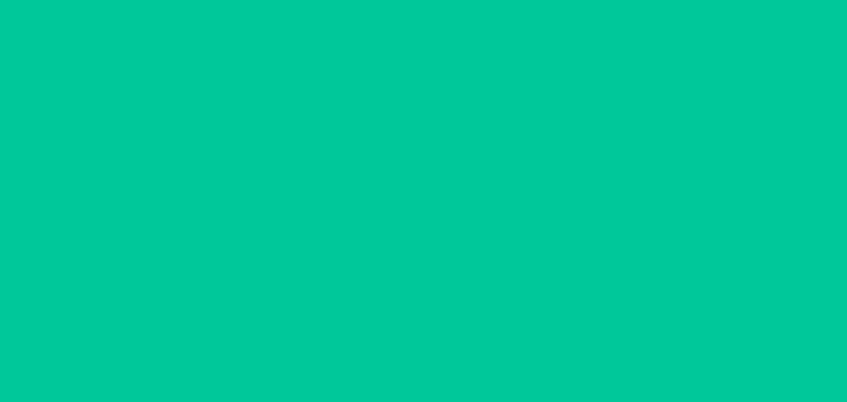
scroll to position [41, 0]
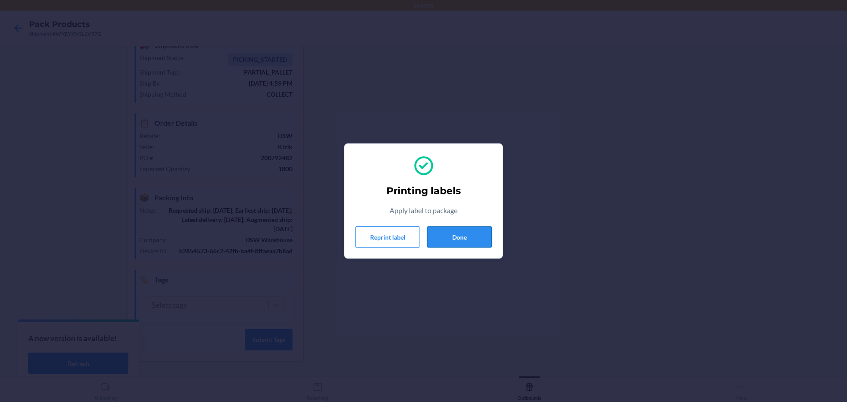
click at [481, 241] on button "Done" at bounding box center [459, 236] width 65 height 21
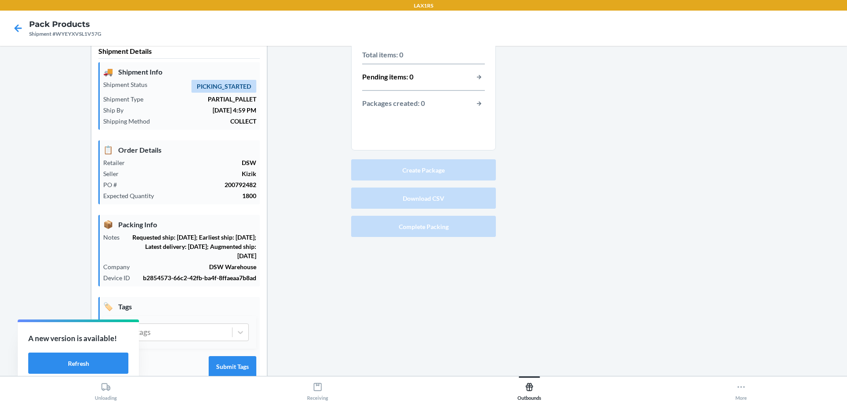
scroll to position [0, 0]
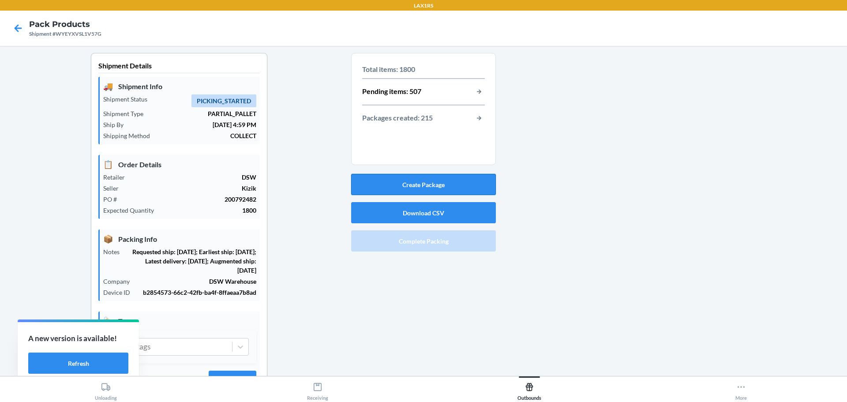
click at [432, 186] on button "Create Package" at bounding box center [423, 184] width 145 height 21
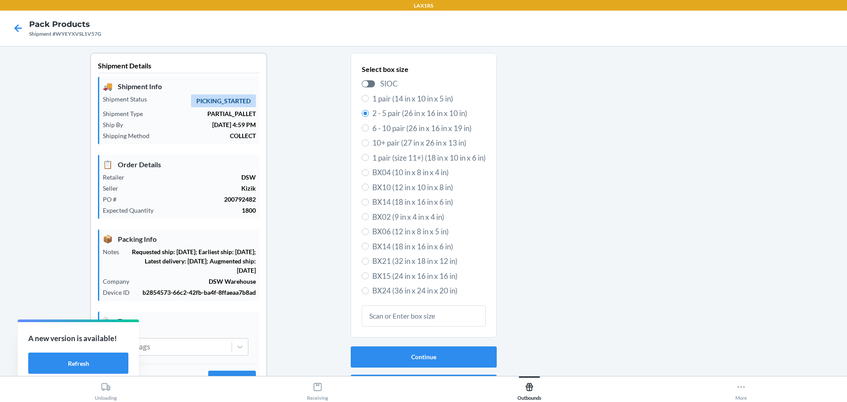
scroll to position [41, 0]
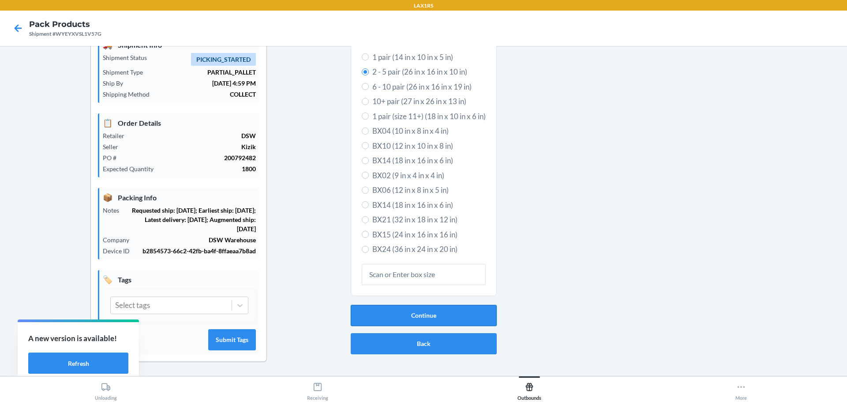
click at [436, 312] on button "Continue" at bounding box center [424, 315] width 146 height 21
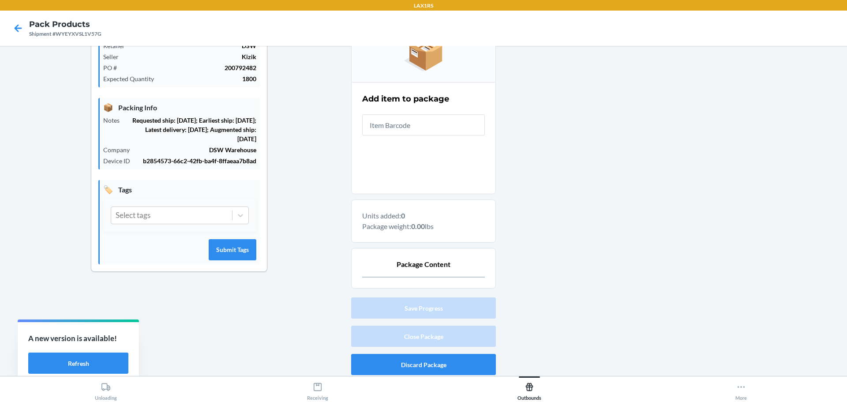
scroll to position [134, 0]
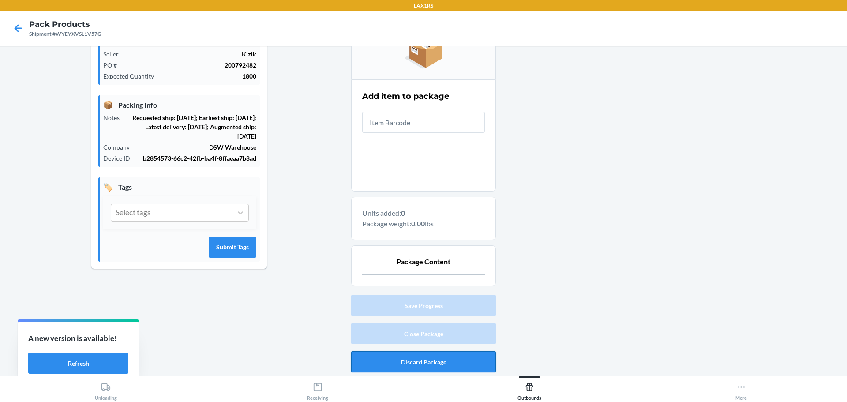
click at [462, 360] on button "Discard Package" at bounding box center [423, 361] width 145 height 21
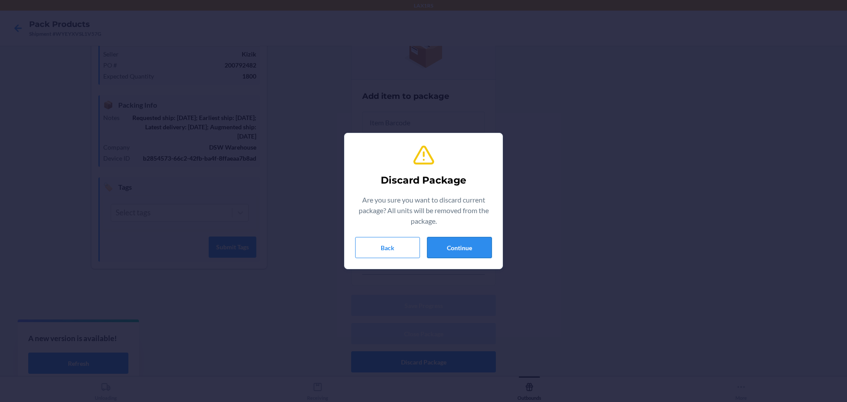
click at [470, 243] on button "Continue" at bounding box center [459, 247] width 65 height 21
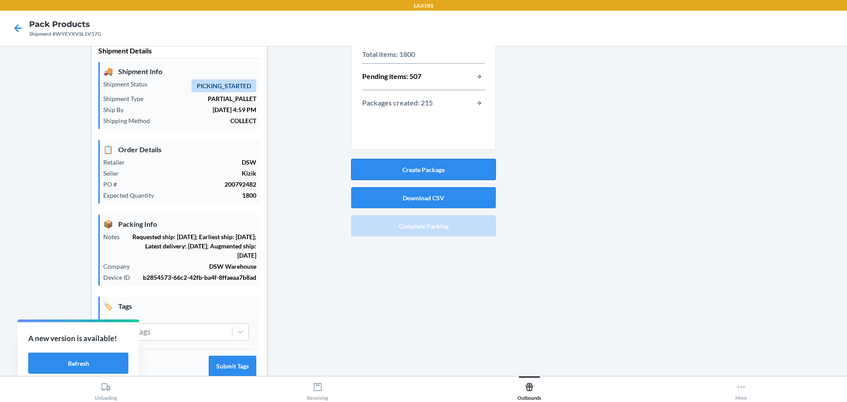
scroll to position [0, 0]
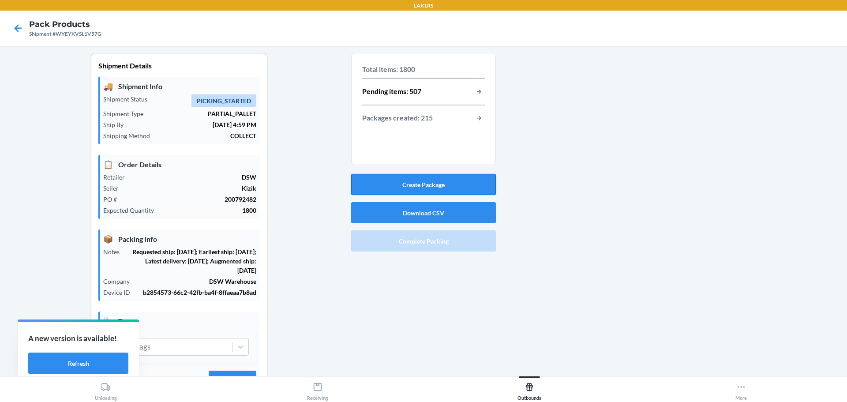
click at [413, 183] on button "Create Package" at bounding box center [423, 184] width 145 height 21
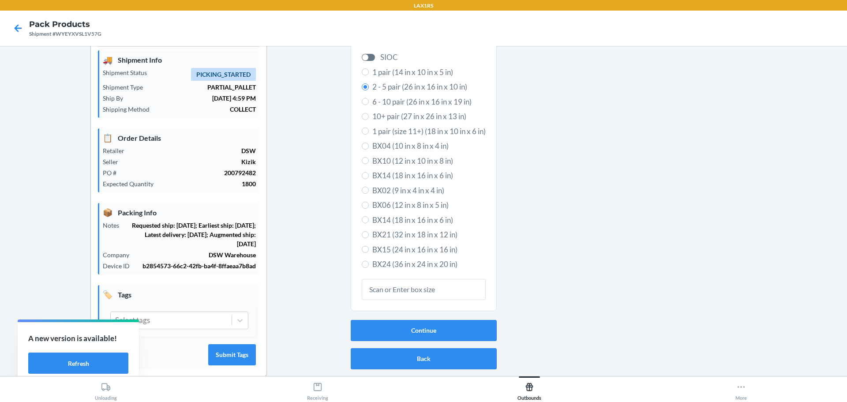
scroll to position [41, 0]
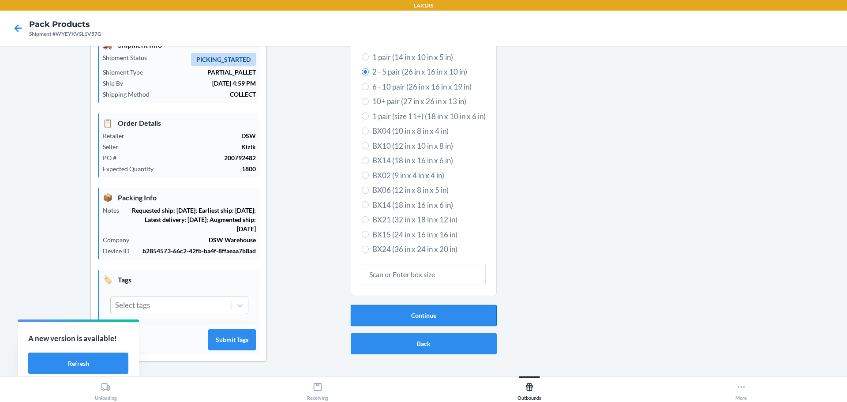
click at [456, 311] on button "Continue" at bounding box center [424, 315] width 146 height 21
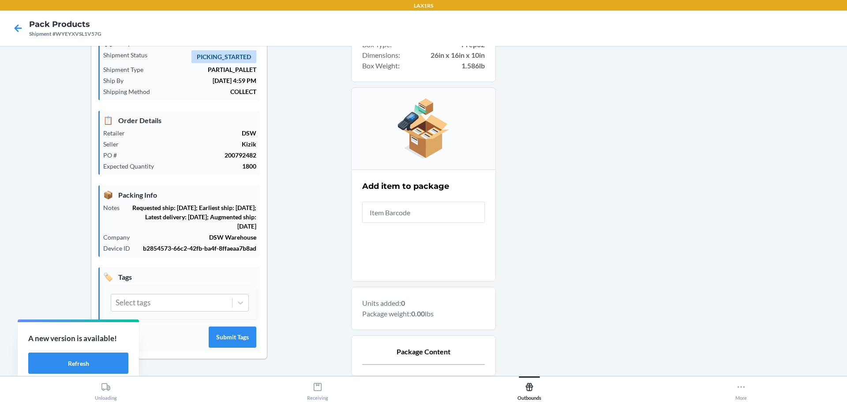
scroll to position [88, 0]
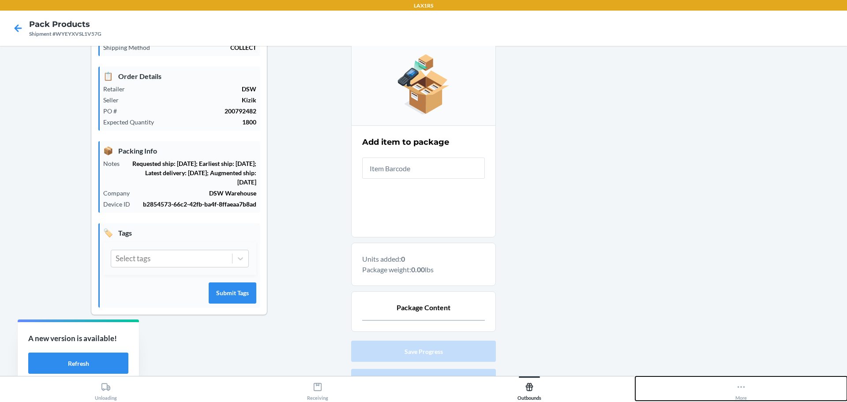
click at [739, 391] on icon at bounding box center [741, 387] width 10 height 10
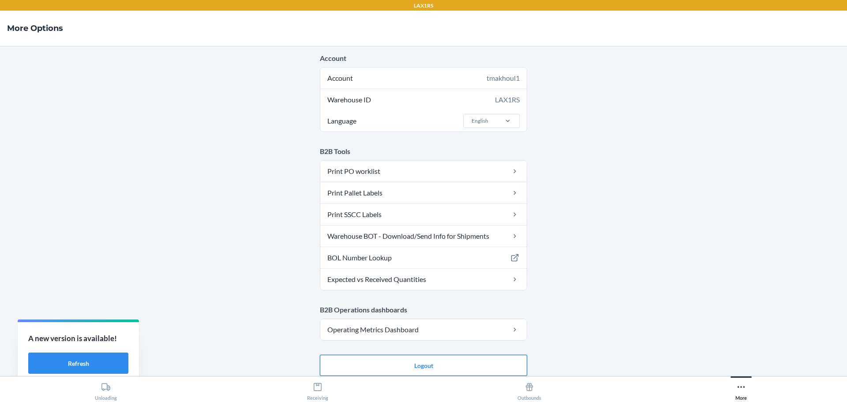
click at [426, 370] on button "Logout" at bounding box center [423, 365] width 207 height 21
